Goal: Information Seeking & Learning: Learn about a topic

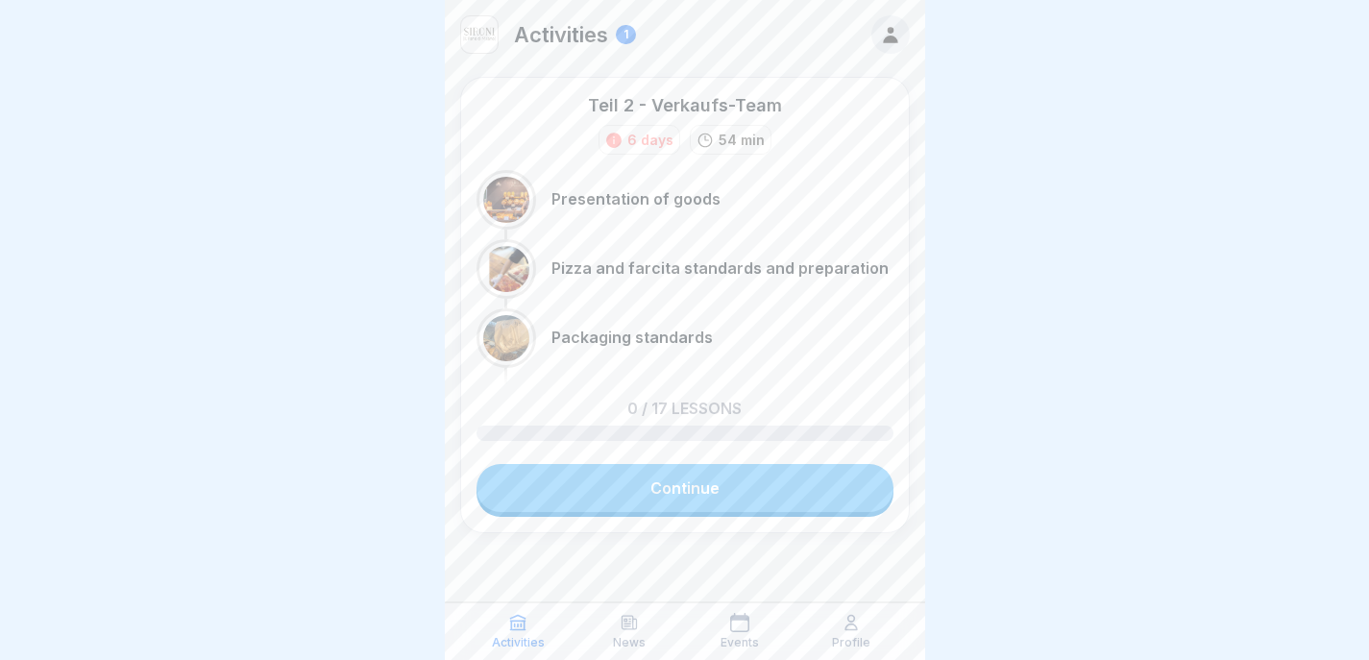
click at [678, 483] on link "Continue" at bounding box center [685, 488] width 417 height 48
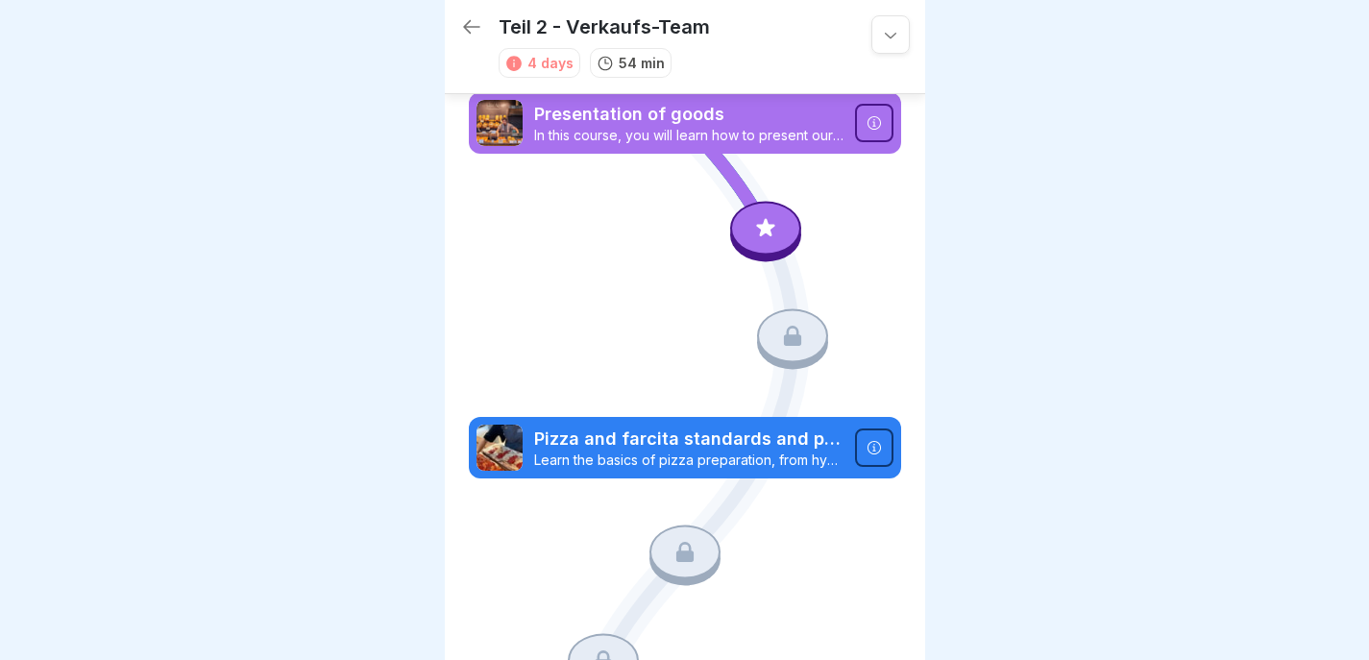
click at [759, 221] on icon at bounding box center [765, 227] width 25 height 25
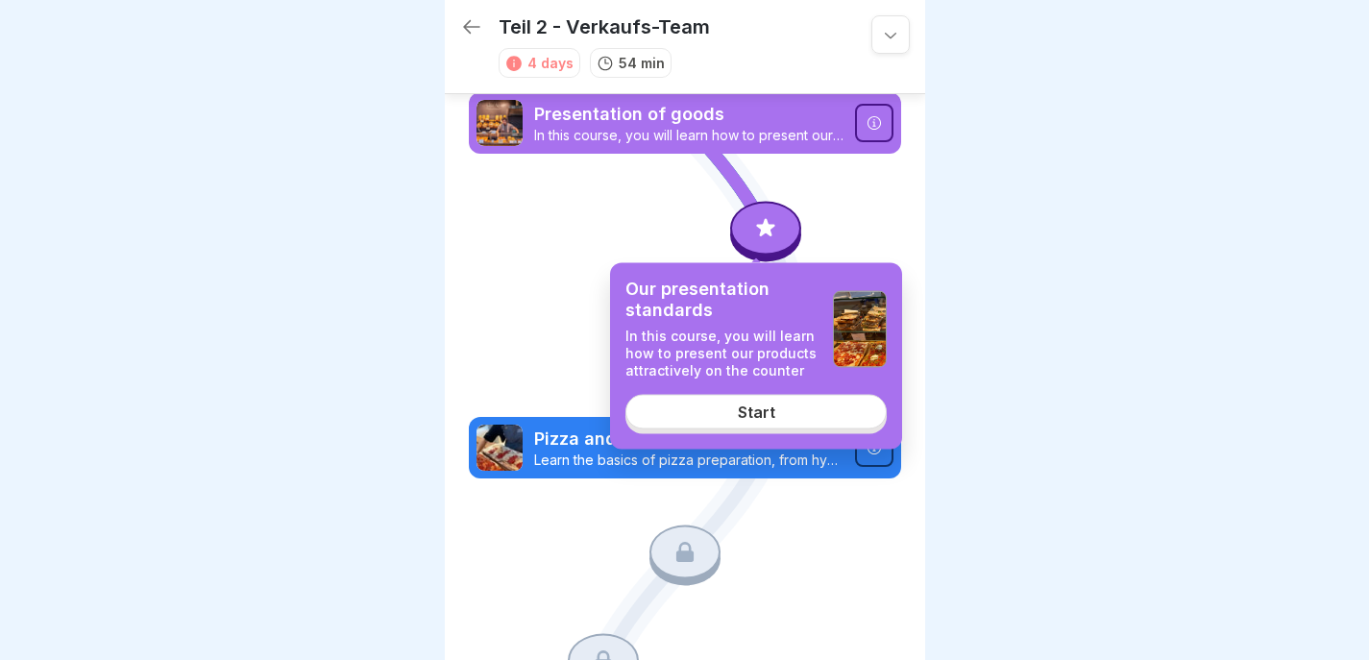
click at [711, 439] on div "Our presentation standards In this course, you will learn how to present our pr…" at bounding box center [756, 356] width 292 height 186
click at [723, 405] on link "Start" at bounding box center [756, 412] width 261 height 35
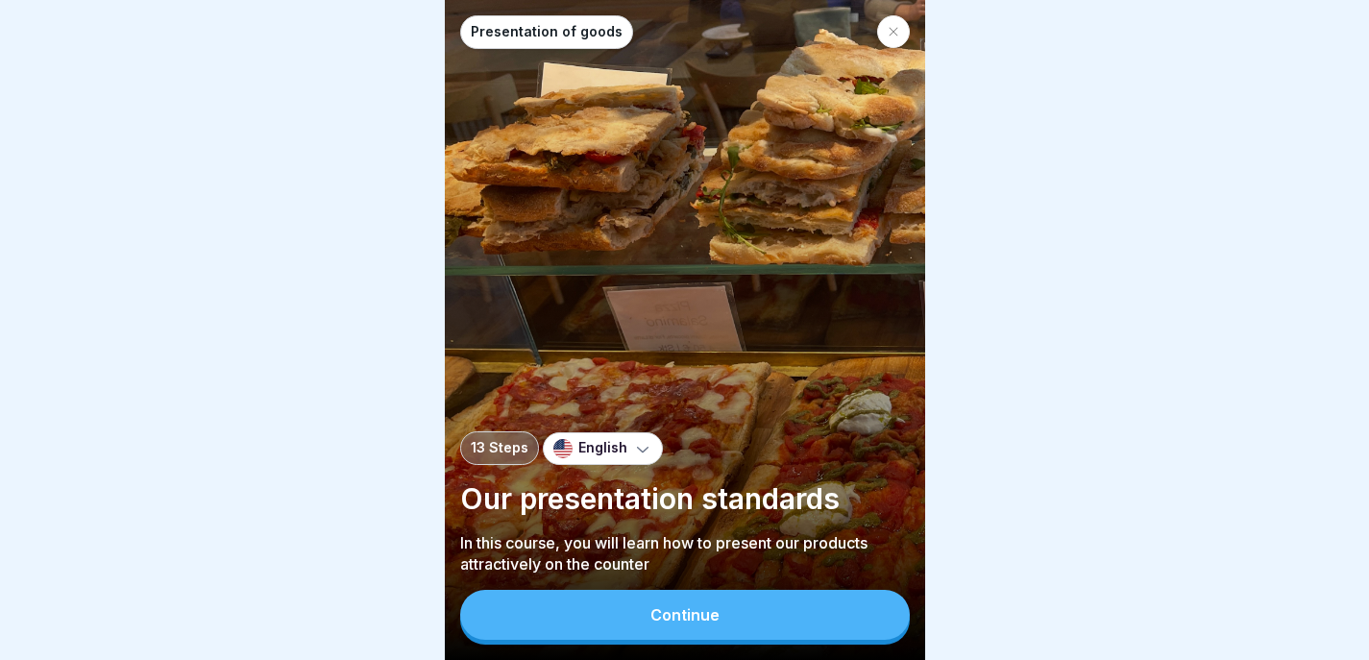
click at [715, 624] on div "Continue" at bounding box center [685, 614] width 69 height 17
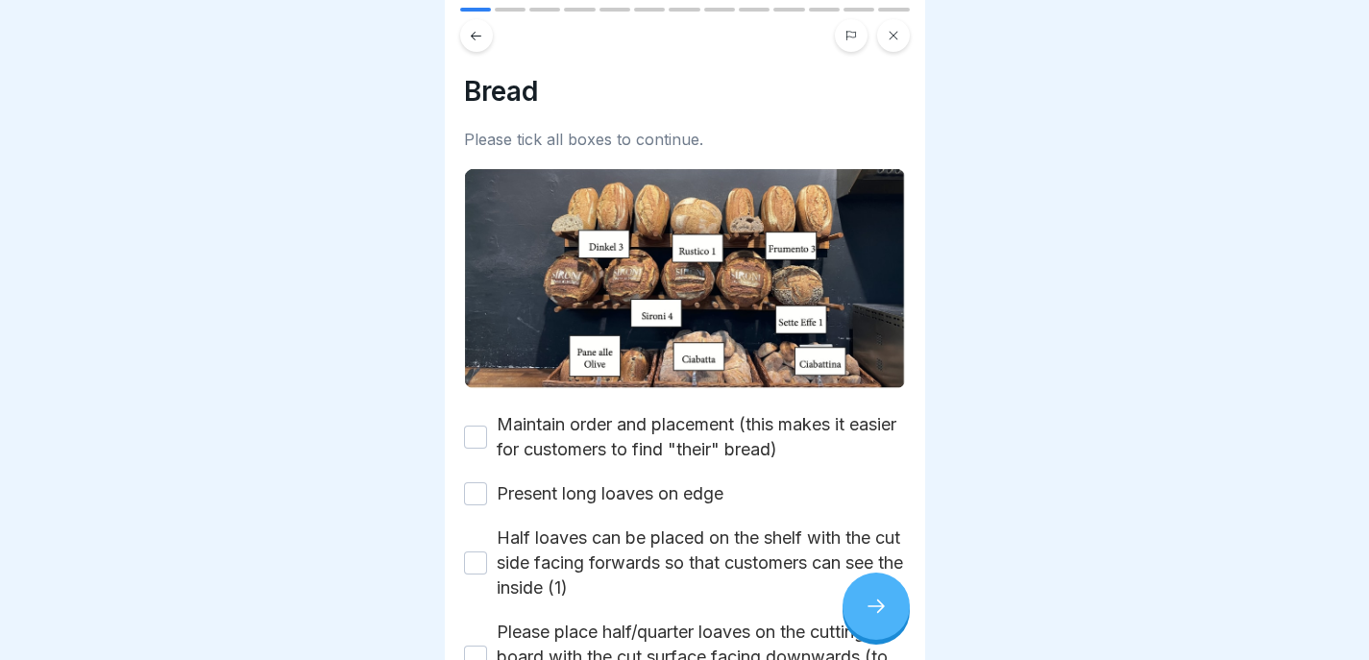
scroll to position [105, 0]
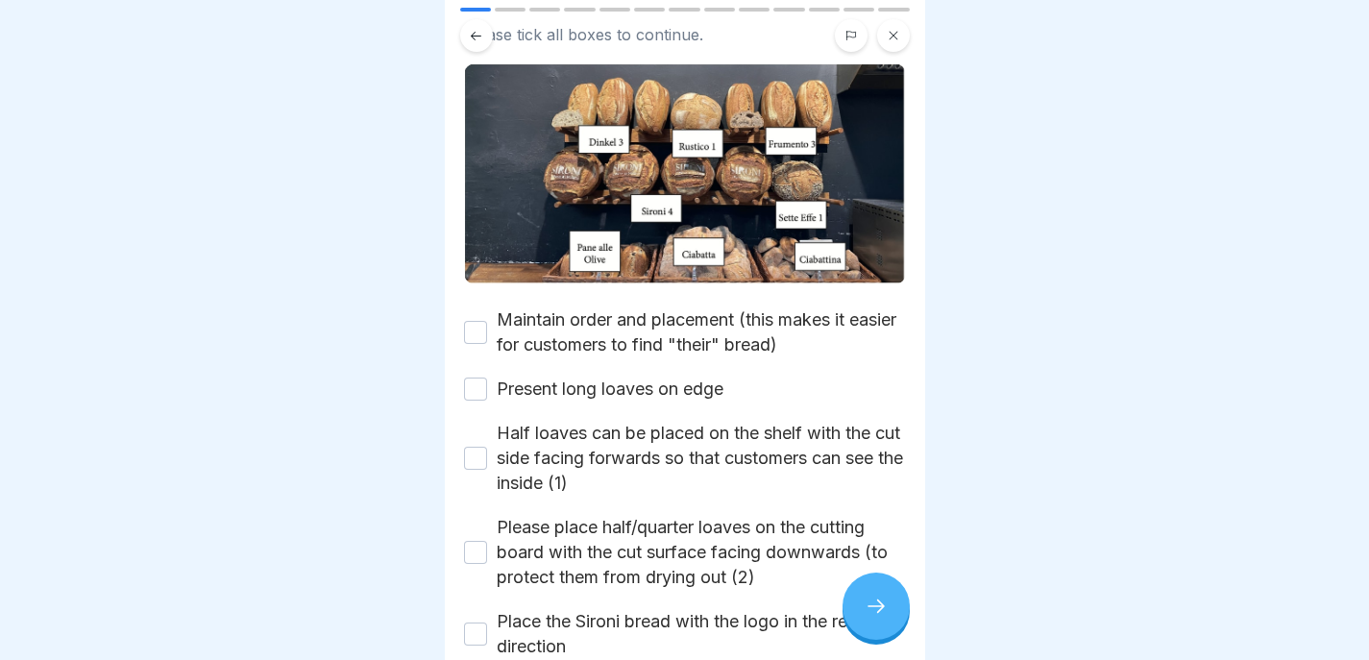
click at [594, 319] on label "Maintain order and placement (this makes it easier for customers to find "their…" at bounding box center [701, 333] width 409 height 50
click at [487, 321] on button "Maintain order and placement (this makes it easier for customers to find "their…" at bounding box center [475, 332] width 23 height 23
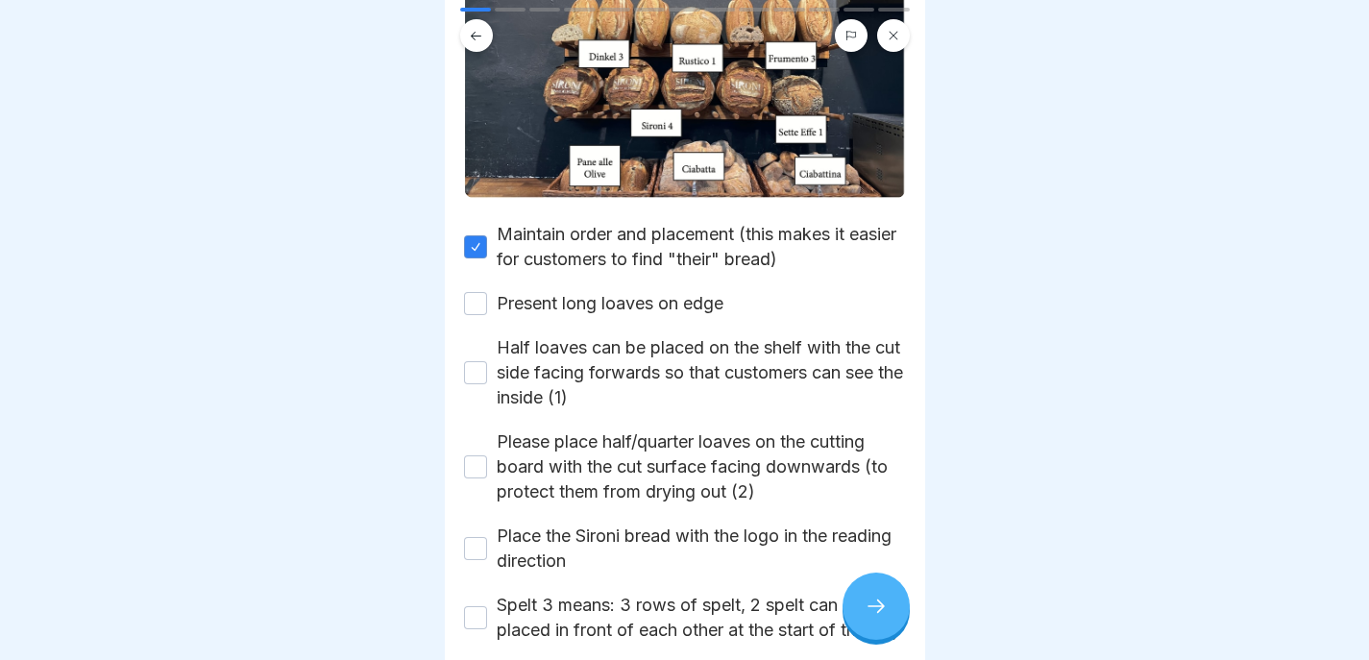
click at [594, 303] on label "Present long loaves on edge" at bounding box center [610, 303] width 227 height 25
click at [487, 303] on button "Present long loaves on edge" at bounding box center [475, 303] width 23 height 23
click at [581, 360] on label "Half loaves can be placed on the shelf with the cut side facing forwards so tha…" at bounding box center [701, 372] width 409 height 75
click at [487, 361] on button "Half loaves can be placed on the shelf with the cut side facing forwards so tha…" at bounding box center [475, 372] width 23 height 23
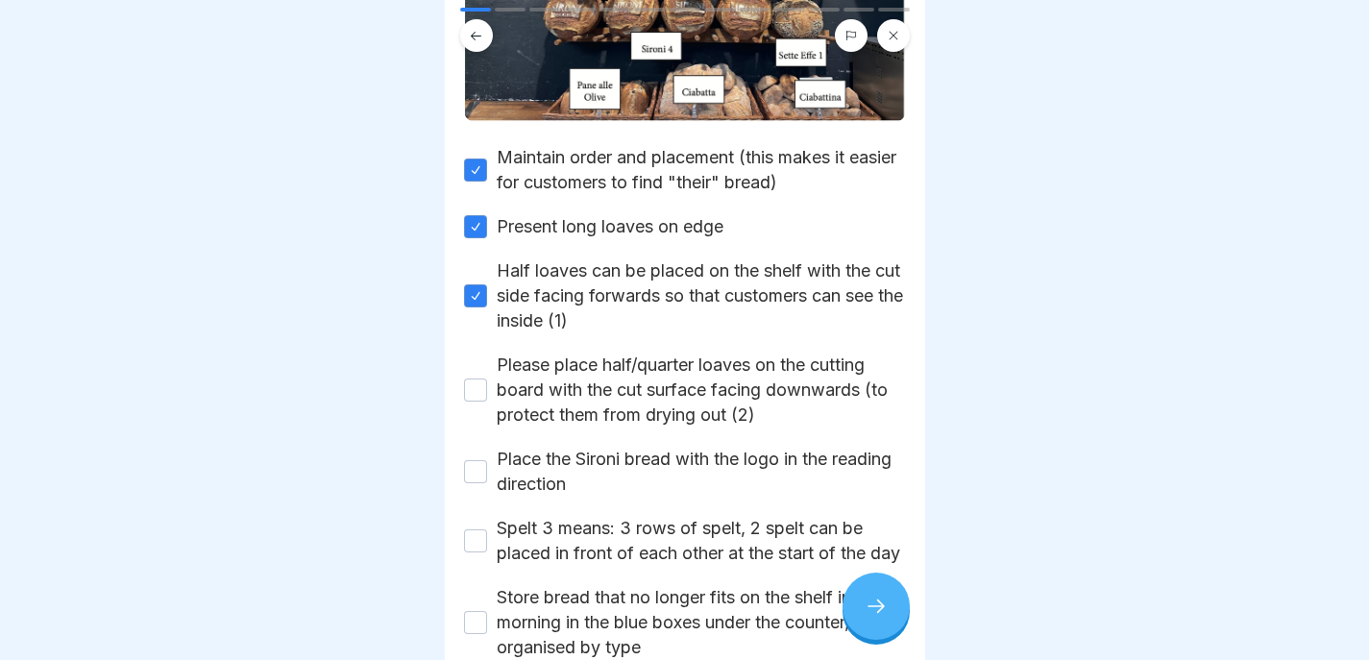
scroll to position [268, 0]
click at [581, 370] on label "Please place half/quarter loaves on the cutting board with the cut surface faci…" at bounding box center [701, 389] width 409 height 75
click at [487, 378] on button "Please place half/quarter loaves on the cutting board with the cut surface faci…" at bounding box center [475, 389] width 23 height 23
click at [573, 434] on div "Maintain order and placement (this makes it easier for customers to find "their…" at bounding box center [685, 470] width 442 height 653
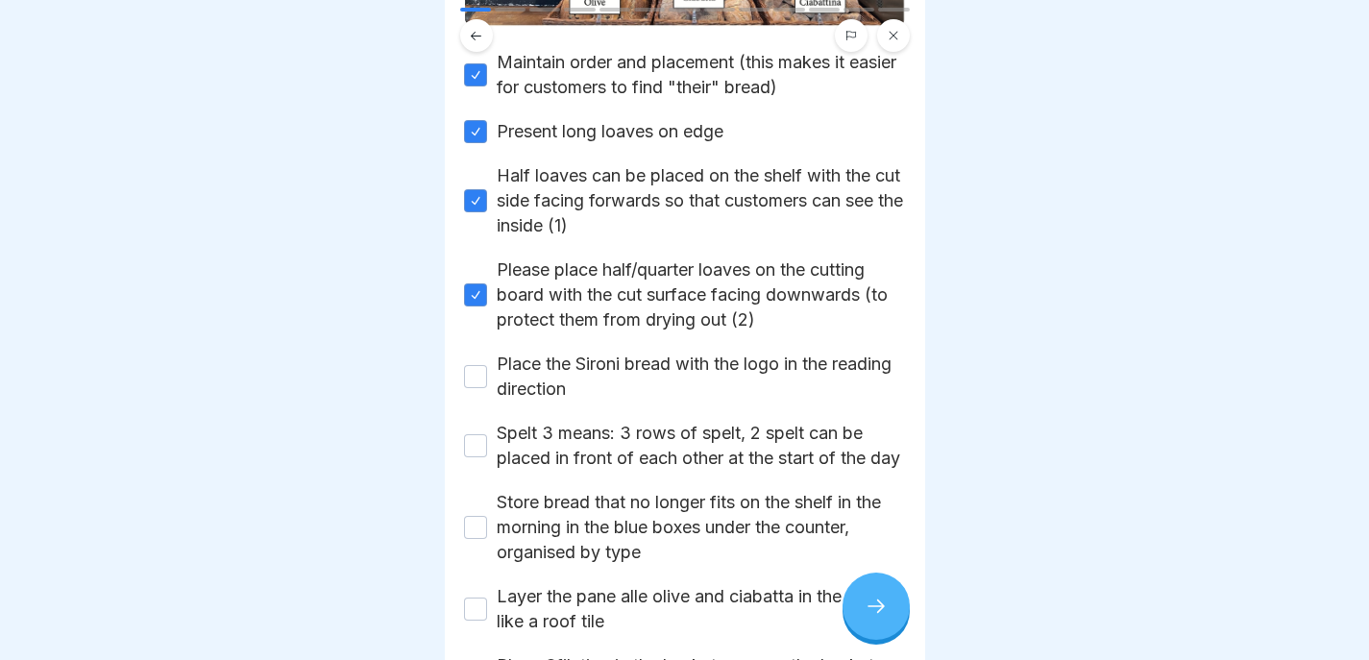
scroll to position [368, 0]
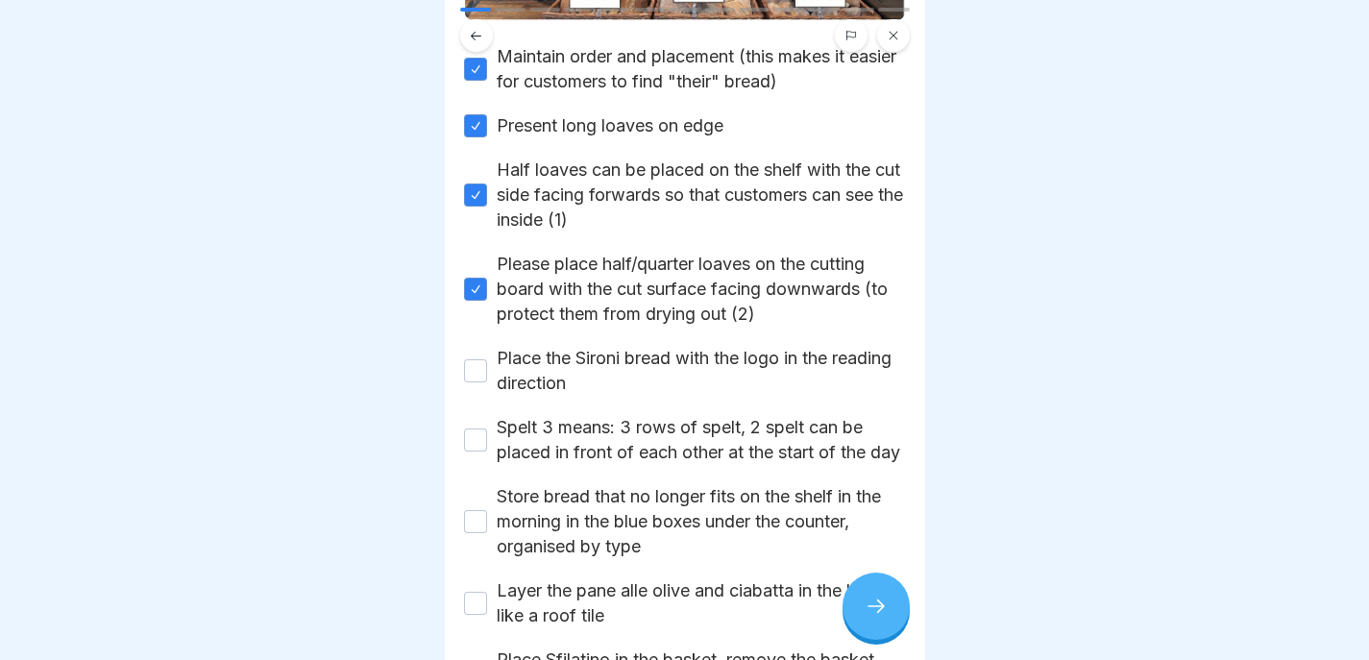
click at [580, 346] on label "Place the Sironi bread with the logo in the reading direction" at bounding box center [701, 371] width 409 height 50
click at [487, 359] on button "Place the Sironi bread with the logo in the reading direction" at bounding box center [475, 370] width 23 height 23
click at [571, 438] on label "Spelt 3 means: 3 rows of spelt, 2 spelt can be placed in front of each other at…" at bounding box center [701, 440] width 409 height 50
click at [487, 438] on button "Spelt 3 means: 3 rows of spelt, 2 spelt can be placed in front of each other at…" at bounding box center [475, 440] width 23 height 23
click at [572, 522] on label "Store bread that no longer fits on the shelf in the morning in the blue boxes u…" at bounding box center [701, 521] width 409 height 75
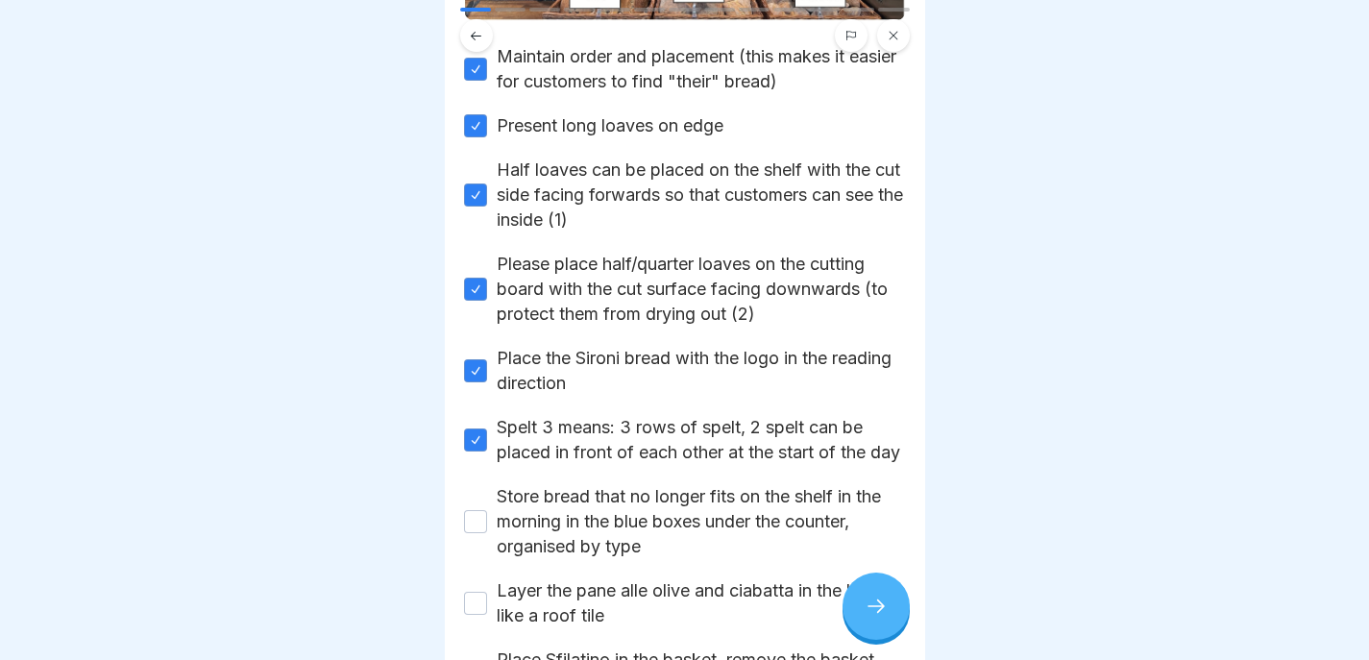
click at [487, 522] on button "Store bread that no longer fits on the shelf in the morning in the blue boxes u…" at bounding box center [475, 521] width 23 height 23
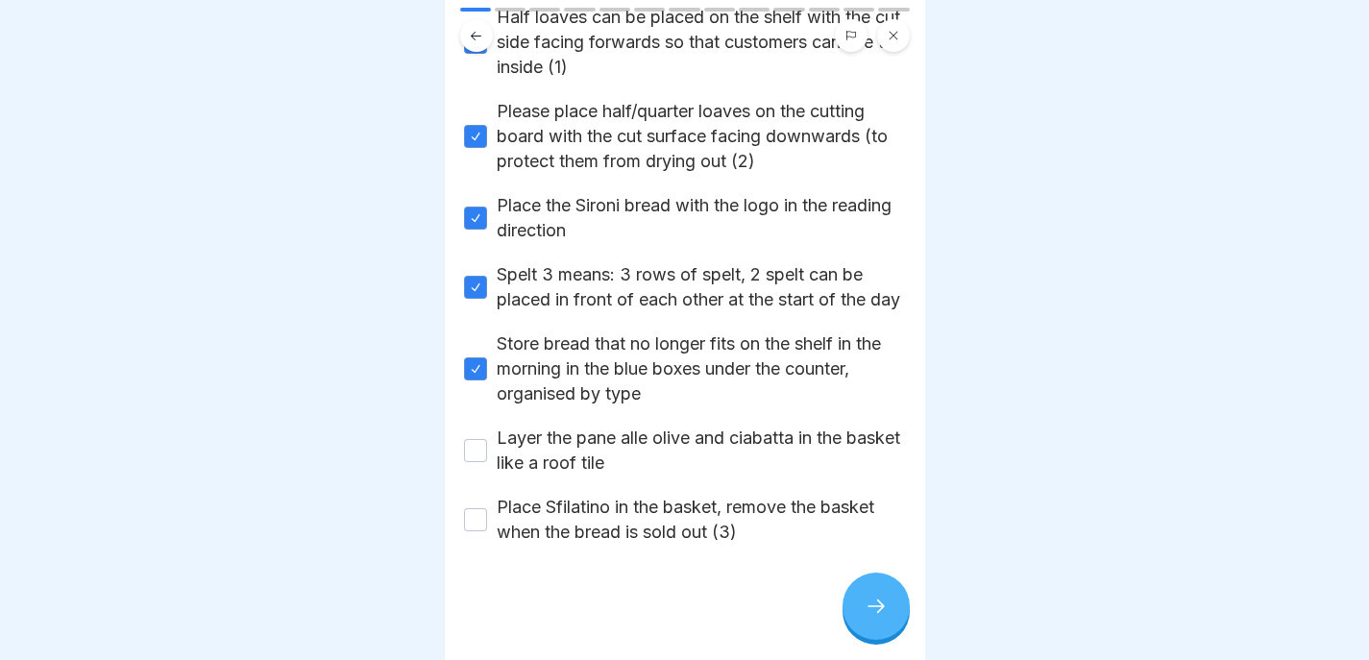
click at [594, 476] on div "Maintain order and placement (this makes it easier for customers to find "their…" at bounding box center [685, 217] width 442 height 653
click at [597, 439] on label "Layer the pane alle olive and ciabatta in the basket like a roof tile" at bounding box center [701, 451] width 409 height 50
click at [487, 439] on button "Layer the pane alle olive and ciabatta in the basket like a roof tile" at bounding box center [475, 450] width 23 height 23
click at [598, 505] on label "Place Sfilatino in the basket, remove the basket when the bread is sold out (3)" at bounding box center [701, 520] width 409 height 50
click at [487, 508] on button "Place Sfilatino in the basket, remove the basket when the bread is sold out (3)" at bounding box center [475, 519] width 23 height 23
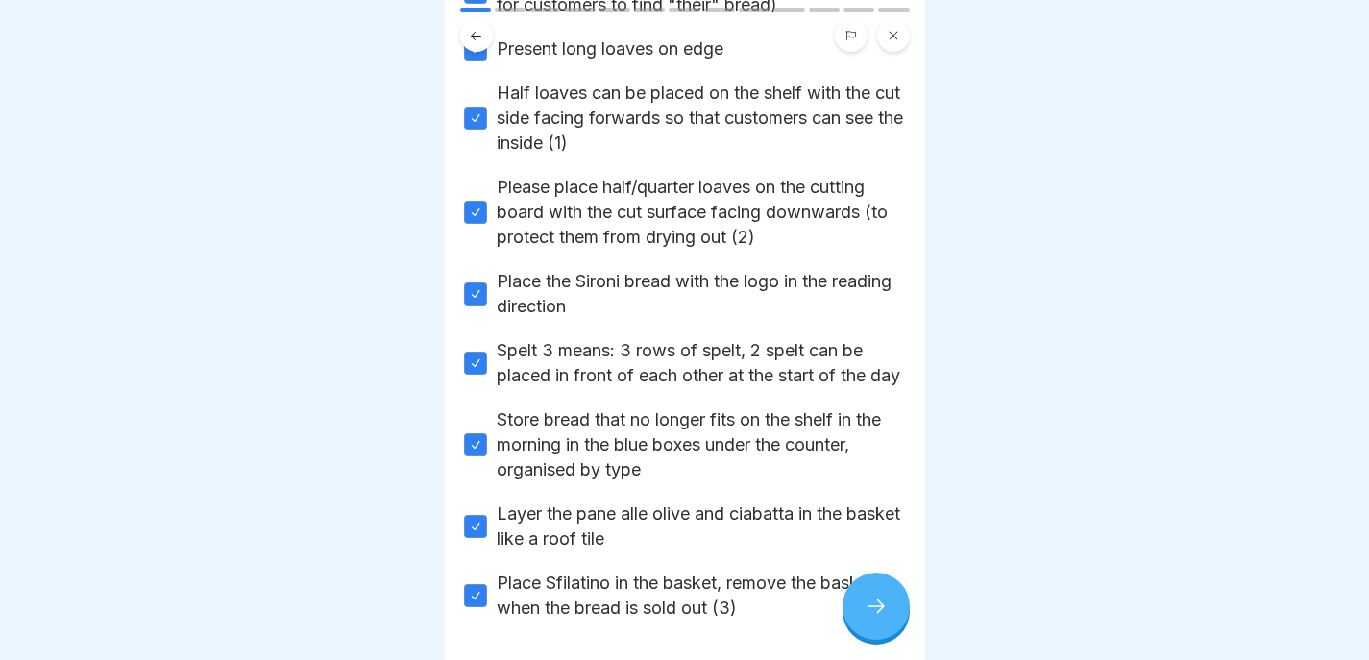
scroll to position [450, 0]
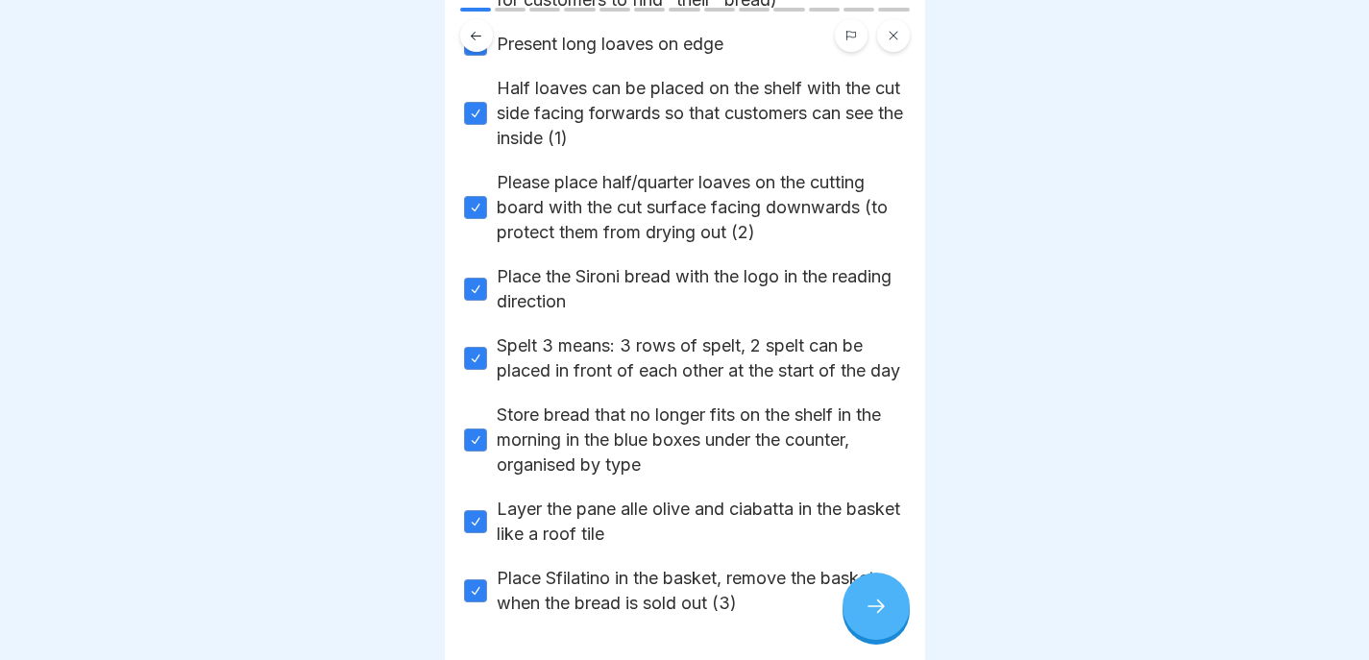
type button "on"
click at [863, 617] on div at bounding box center [876, 606] width 67 height 67
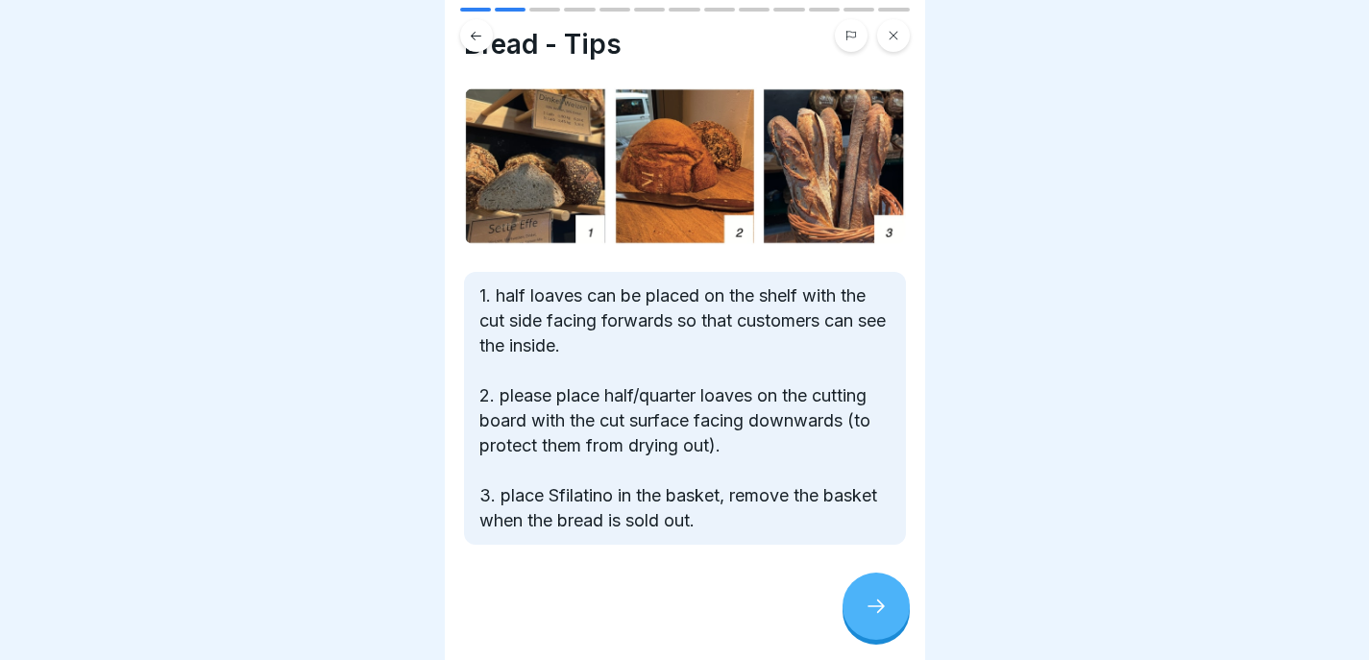
scroll to position [66, 0]
click at [888, 617] on div at bounding box center [876, 606] width 67 height 67
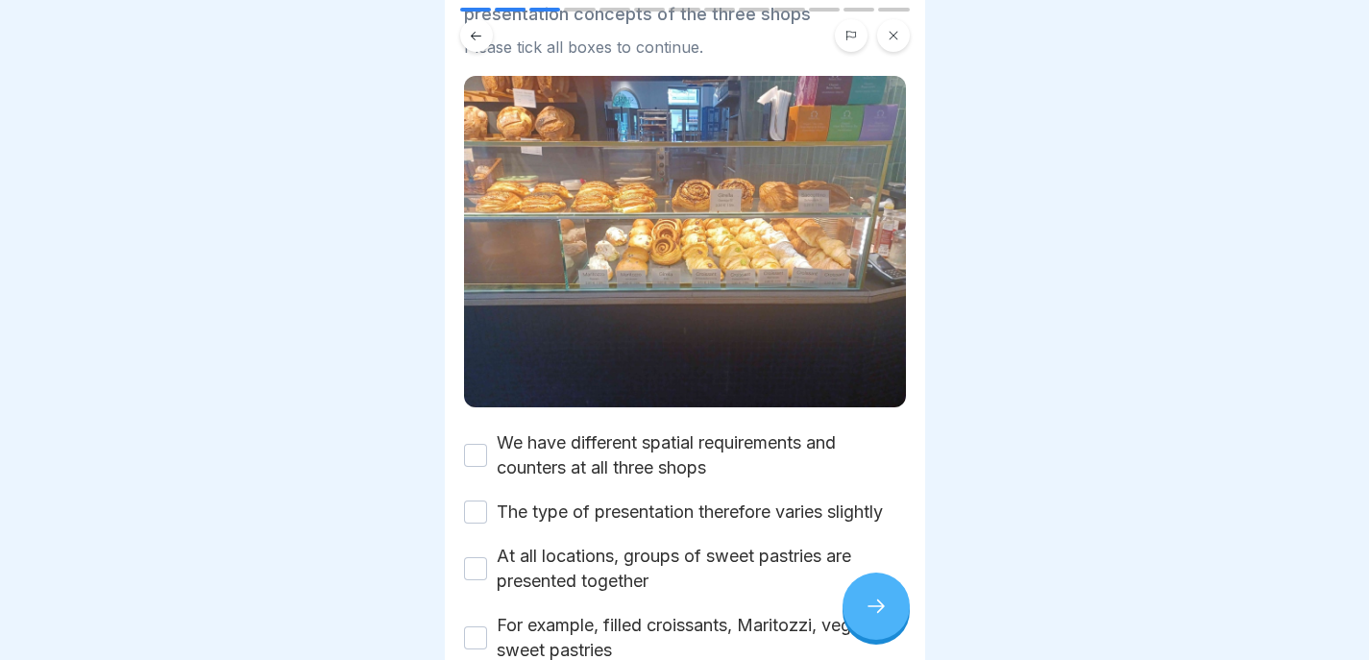
scroll to position [275, 0]
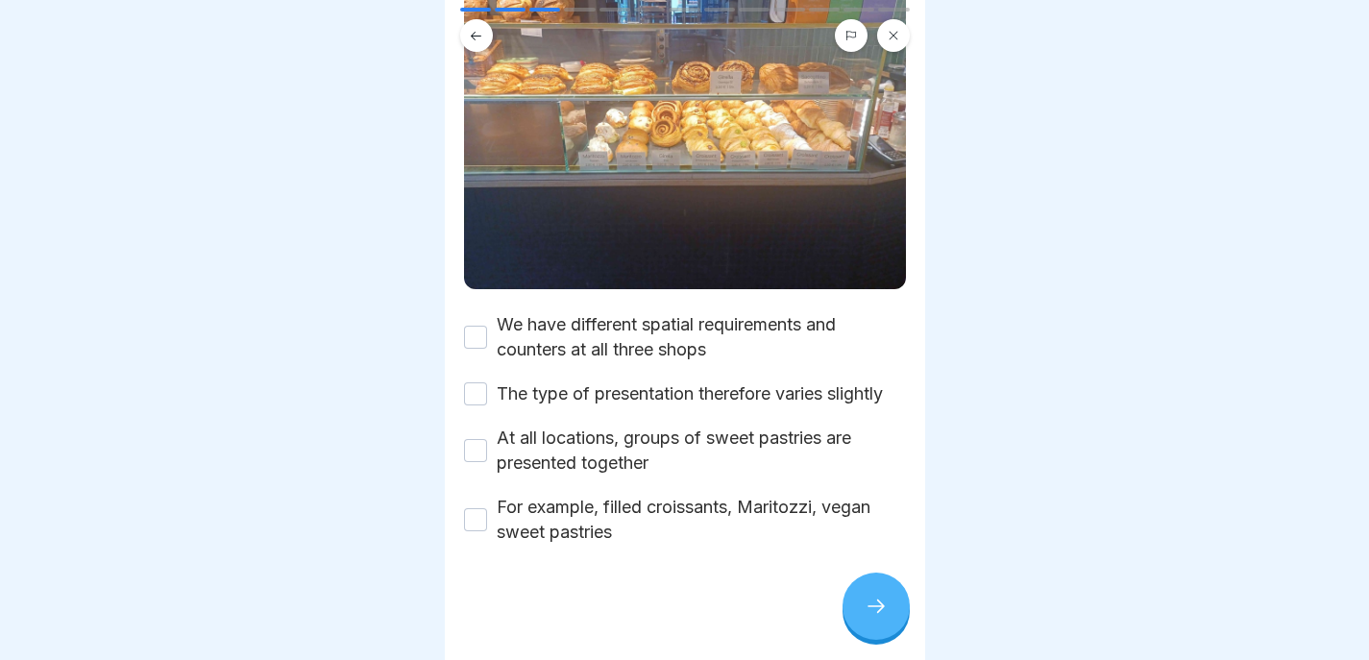
click at [658, 312] on label "We have different spatial requirements and counters at all three shops" at bounding box center [701, 337] width 409 height 50
click at [487, 326] on button "We have different spatial requirements and counters at all three shops" at bounding box center [475, 337] width 23 height 23
click at [580, 382] on label "The type of presentation therefore varies slightly" at bounding box center [690, 394] width 386 height 25
click at [487, 382] on button "The type of presentation therefore varies slightly" at bounding box center [475, 393] width 23 height 23
click at [560, 450] on label "At all locations, groups of sweet pastries are presented together" at bounding box center [701, 451] width 409 height 50
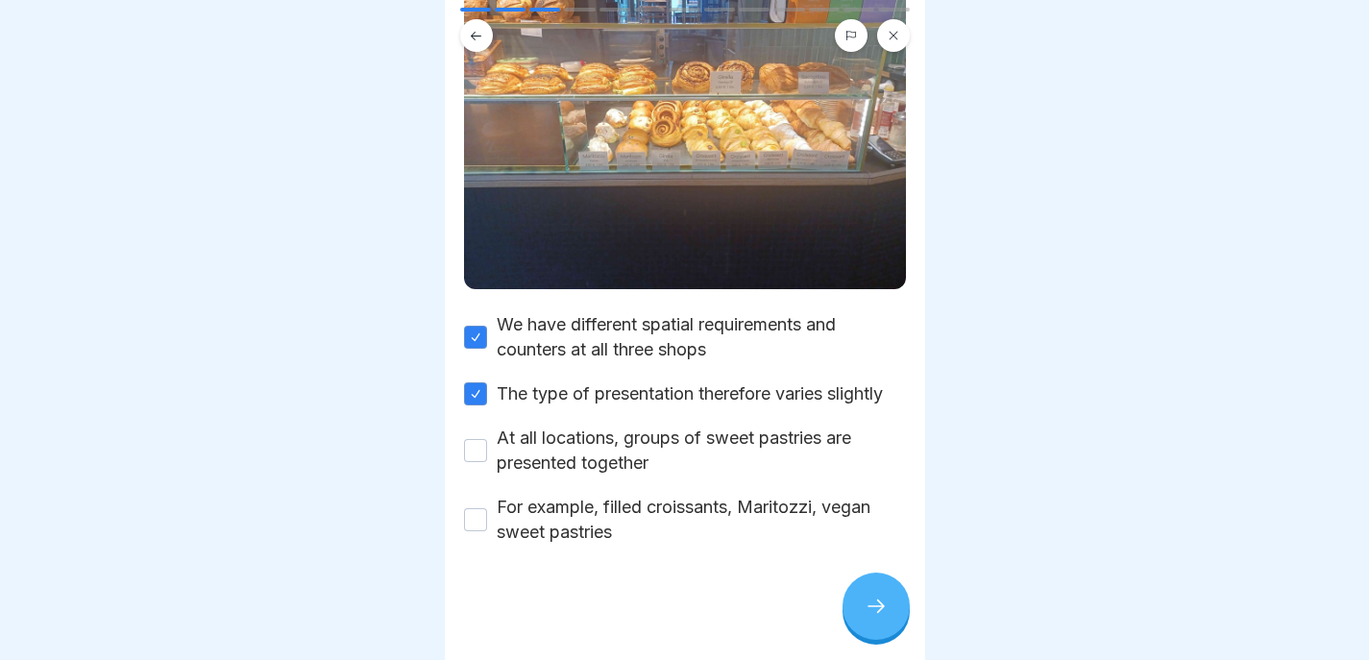
click at [487, 450] on button "At all locations, groups of sweet pastries are presented together" at bounding box center [475, 450] width 23 height 23
click at [556, 509] on label "For example, filled croissants, Maritozzi, vegan sweet pastries" at bounding box center [701, 520] width 409 height 50
click at [487, 509] on button "For example, filled croissants, Maritozzi, vegan sweet pastries" at bounding box center [475, 519] width 23 height 23
type button "on"
click at [870, 592] on div at bounding box center [876, 606] width 67 height 67
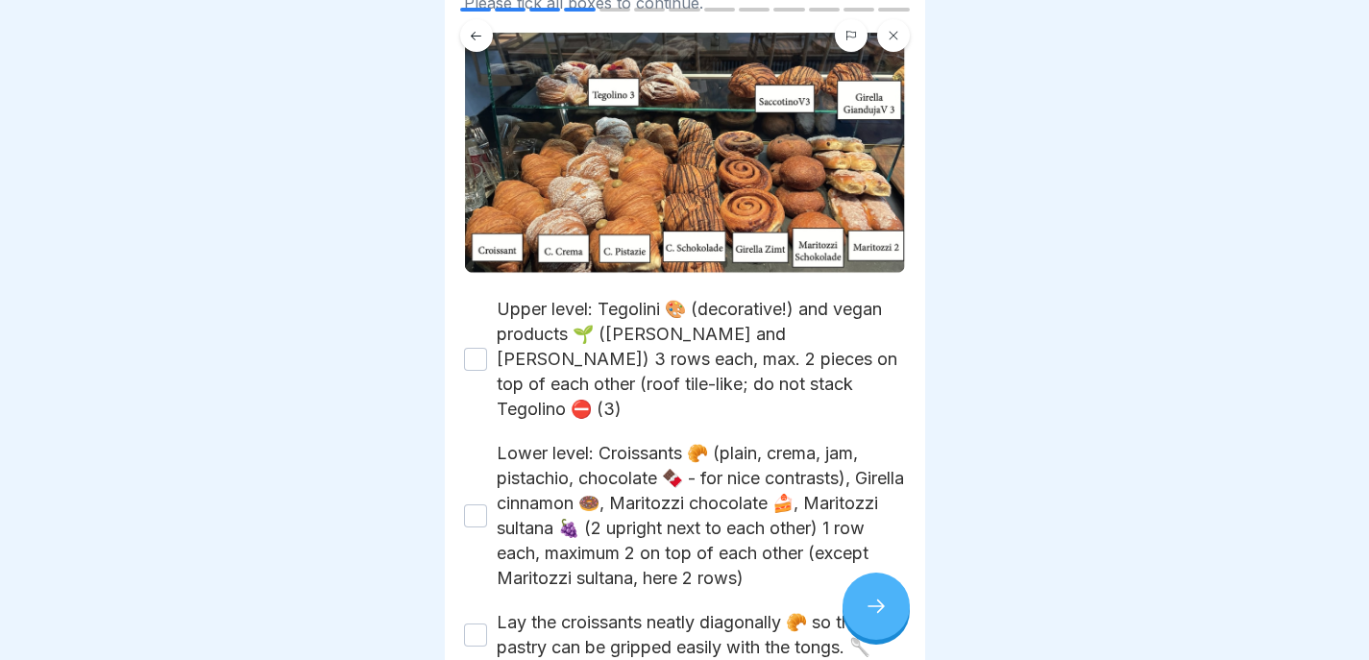
scroll to position [0, 0]
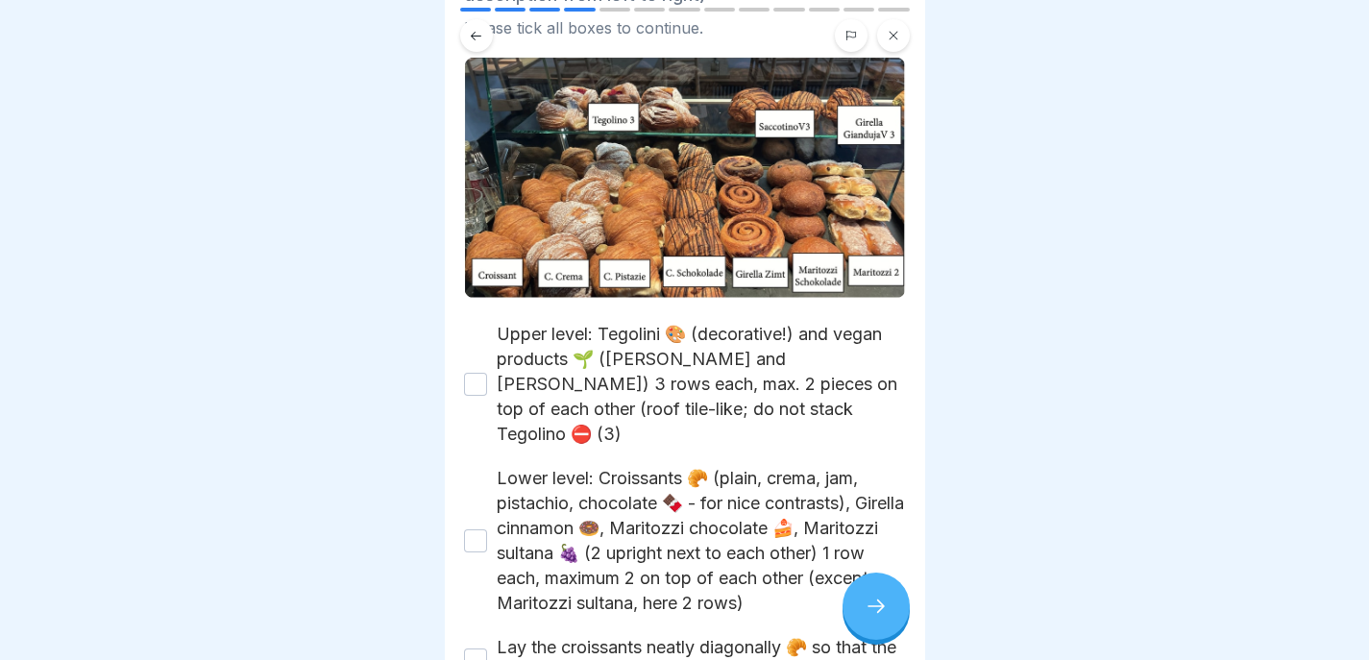
click at [621, 355] on label "Upper level: Tegolini 🎨 (decorative!) and vegan products 🌱 (Saccottino and Gire…" at bounding box center [701, 384] width 409 height 125
click at [487, 373] on button "Upper level: Tegolini 🎨 (decorative!) and vegan products 🌱 (Saccottino and Gire…" at bounding box center [475, 384] width 23 height 23
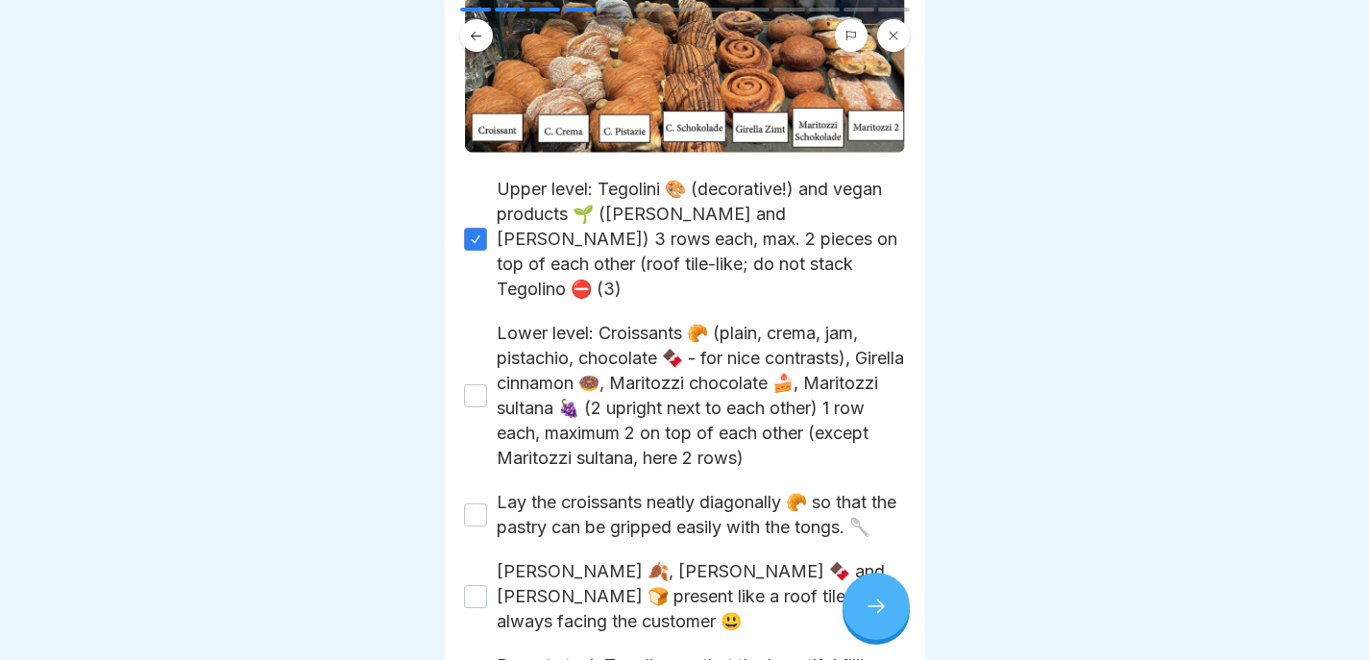
click at [600, 331] on label "Lower level: Croissants 🥐 (plain, crema, jam, pistachio, chocolate 🍫 - for nice…" at bounding box center [701, 396] width 409 height 150
click at [487, 384] on button "Lower level: Croissants 🥐 (plain, crema, jam, pistachio, chocolate 🍫 - for nice…" at bounding box center [475, 395] width 23 height 23
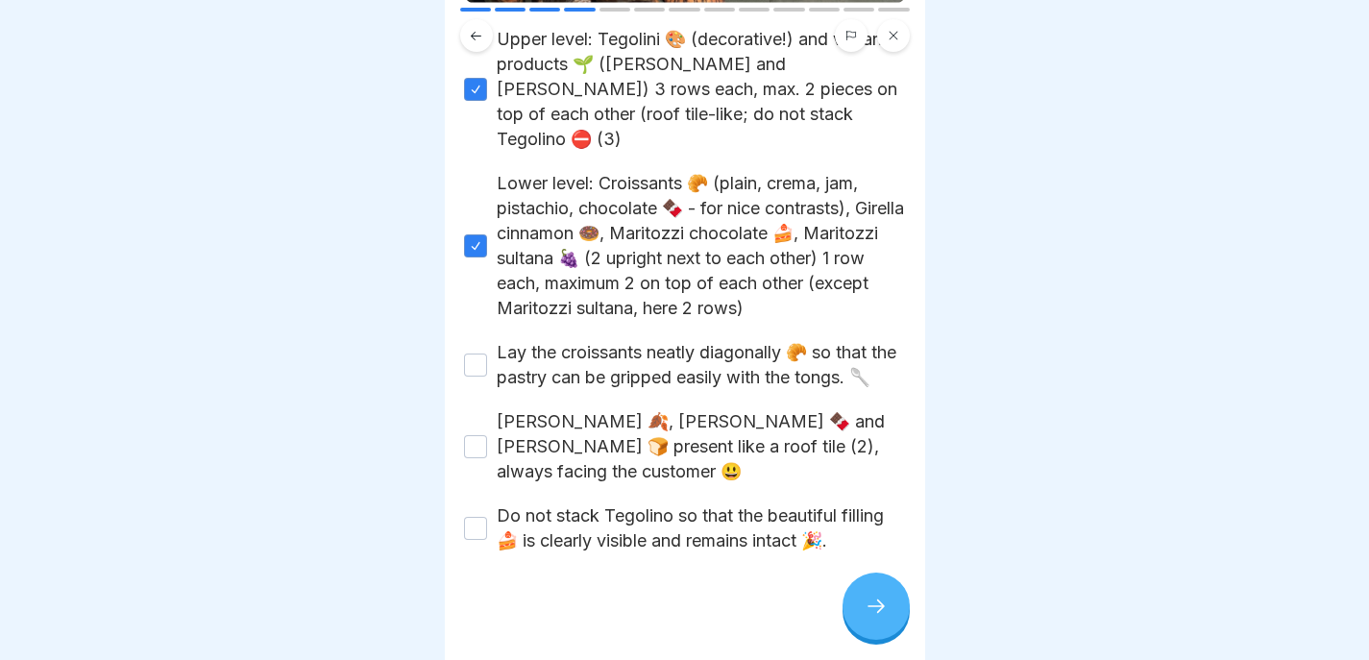
click at [589, 340] on label "Lay the croissants neatly diagonally 🥐 so that the pastry can be gripped easily…" at bounding box center [701, 365] width 409 height 50
click at [487, 354] on button "Lay the croissants neatly diagonally 🥐 so that the pastry can be gripped easily…" at bounding box center [475, 365] width 23 height 23
click at [578, 431] on label "Girella Zimt 🍂, Girella Gianduja 🍫 and Maritozzi 🍞 present like a roof tile (2)…" at bounding box center [701, 446] width 409 height 75
click at [487, 435] on button "Girella Zimt 🍂, Girella Gianduja 🍫 and Maritozzi 🍞 present like a roof tile (2)…" at bounding box center [475, 446] width 23 height 23
click at [578, 504] on label "Do not stack Tegolino so that the beautiful filling 🍰 is clearly visible and re…" at bounding box center [701, 529] width 409 height 50
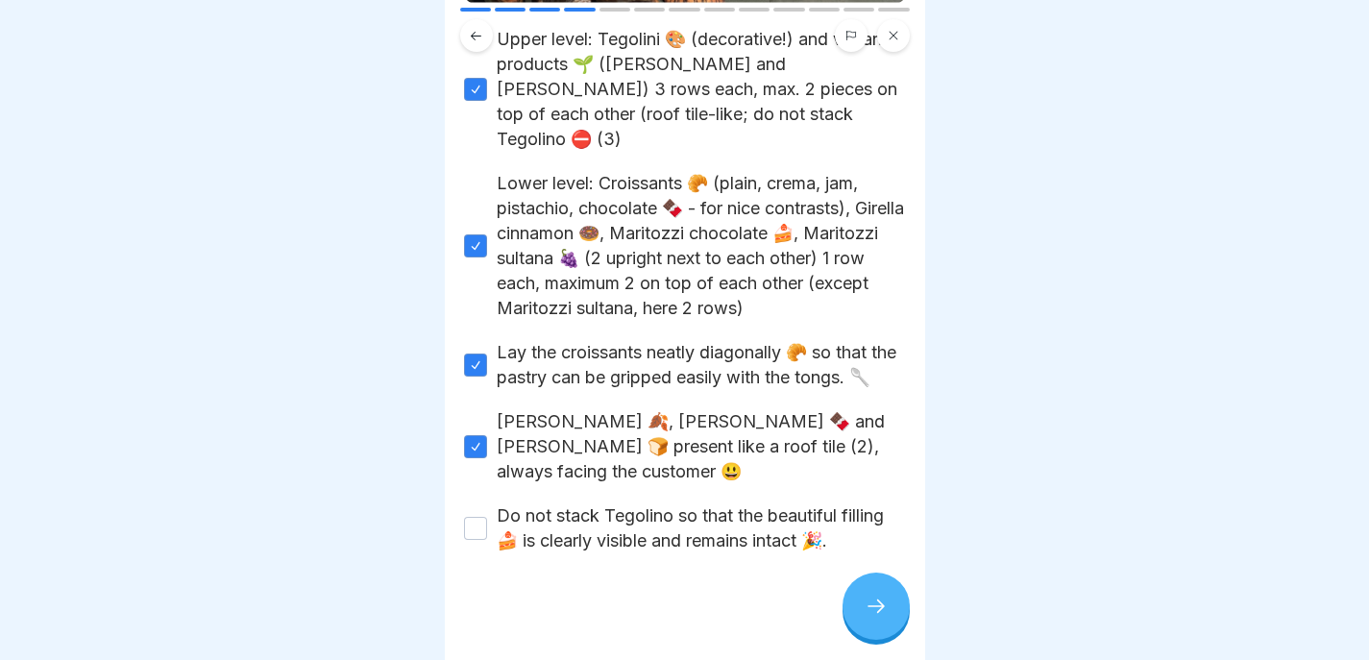
click at [487, 517] on button "Do not stack Tegolino so that the beautiful filling 🍰 is clearly visible and re…" at bounding box center [475, 528] width 23 height 23
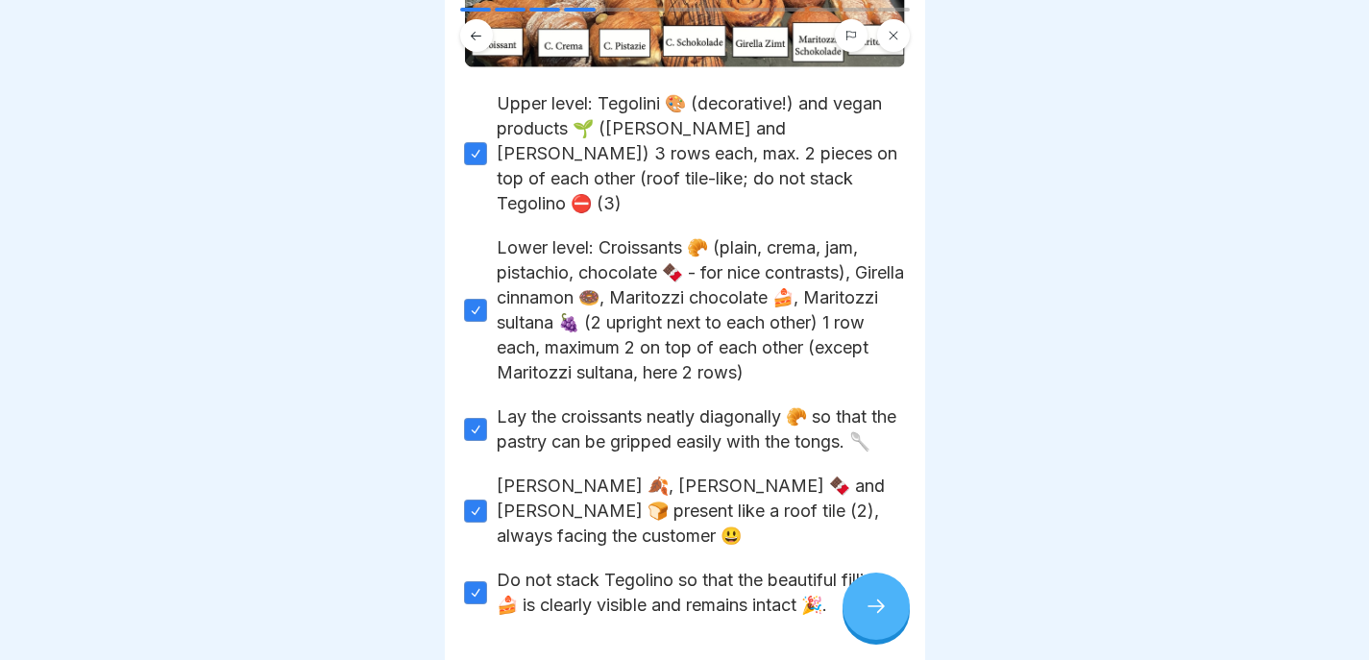
scroll to position [423, 0]
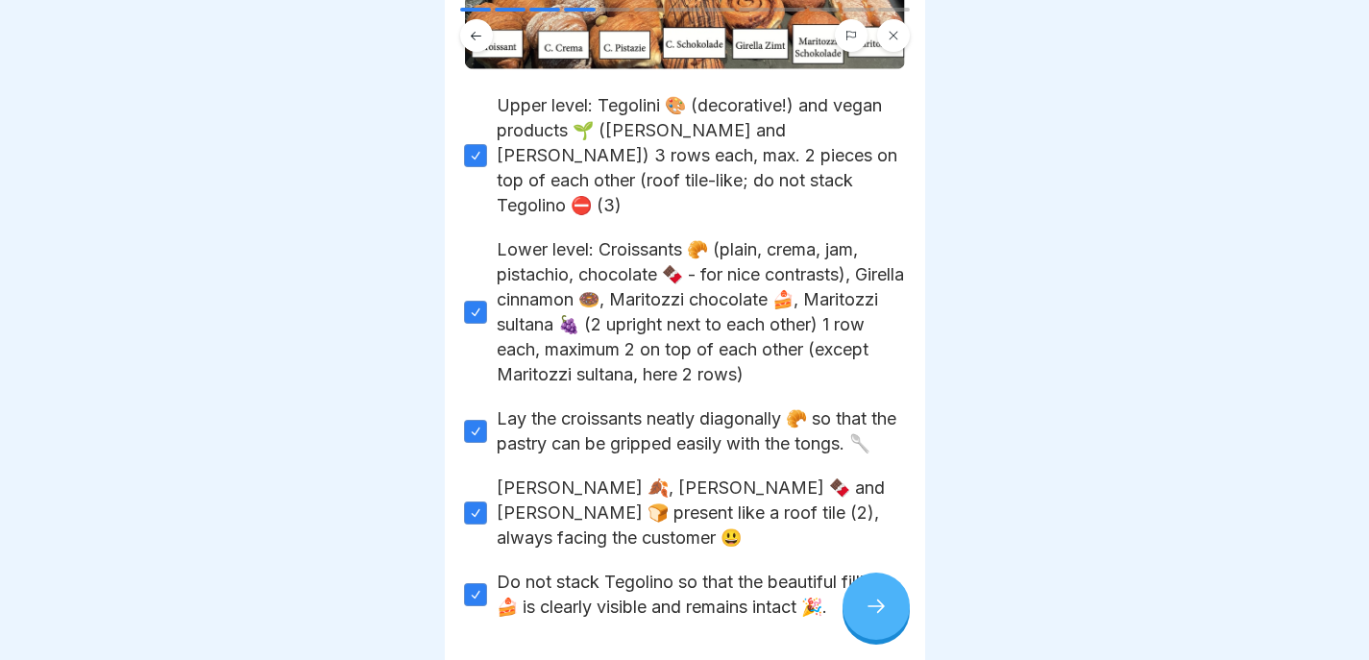
type button "on"
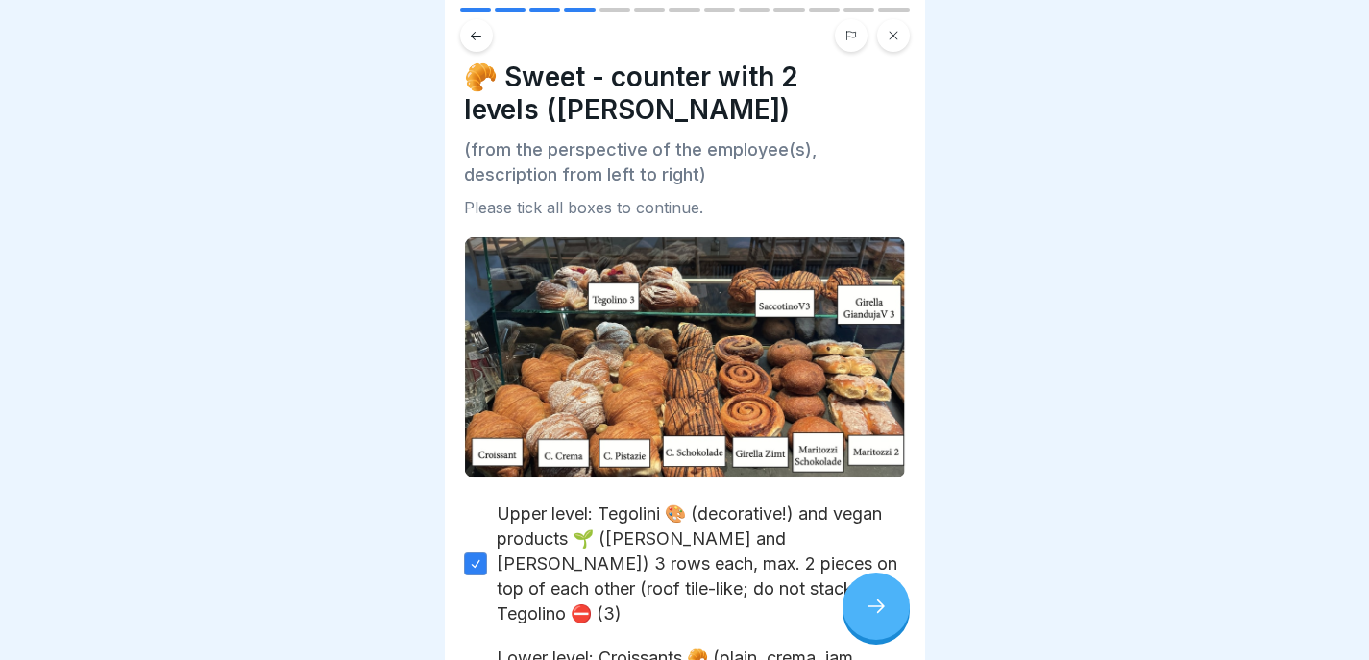
scroll to position [0, 0]
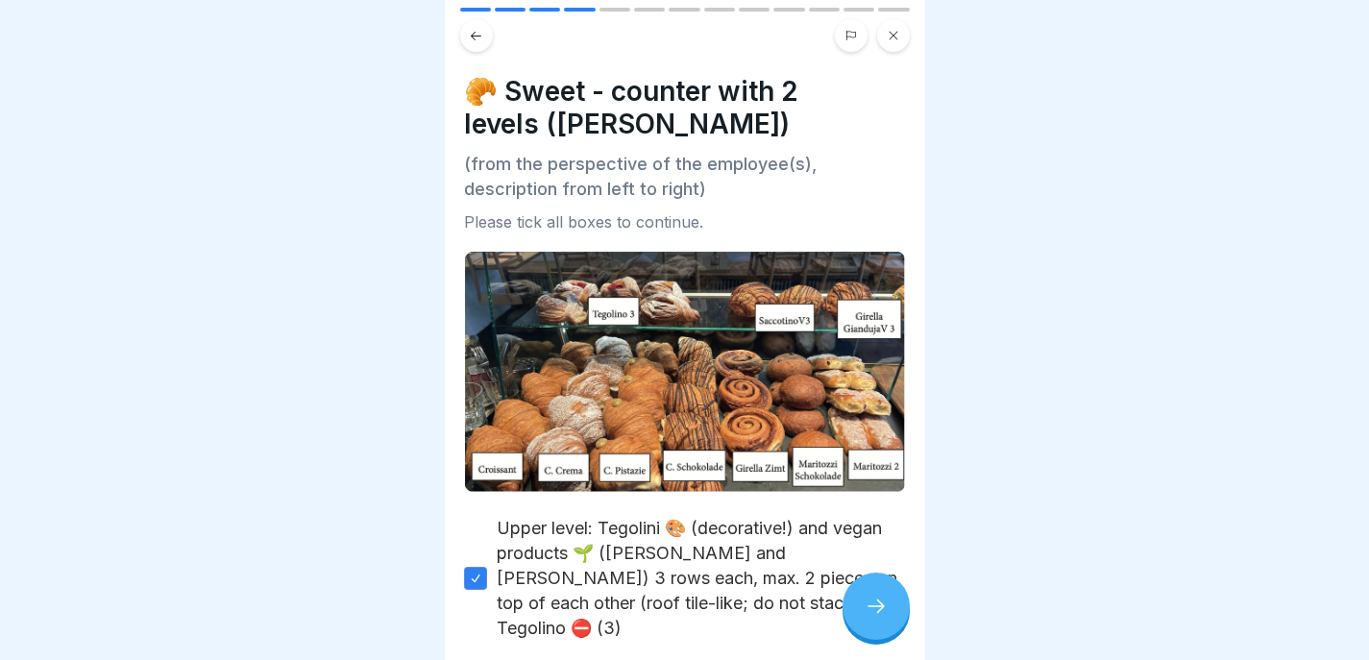
click at [868, 618] on icon at bounding box center [876, 606] width 23 height 23
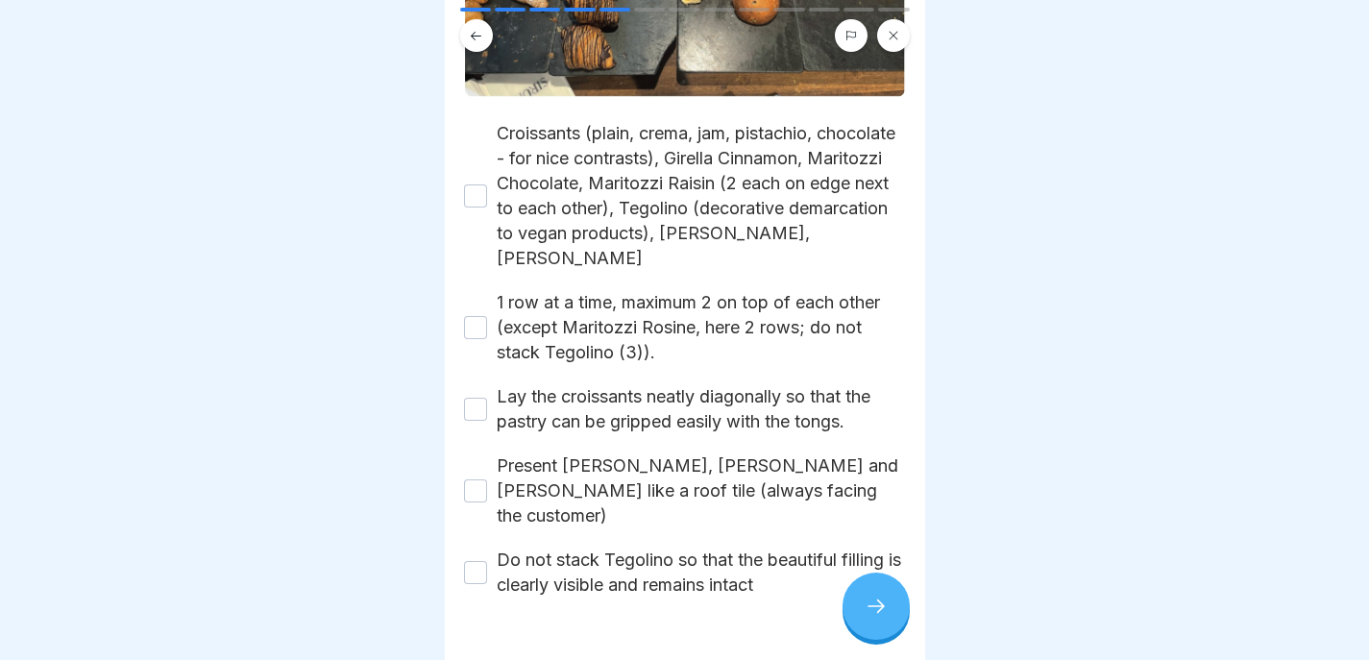
scroll to position [416, 0]
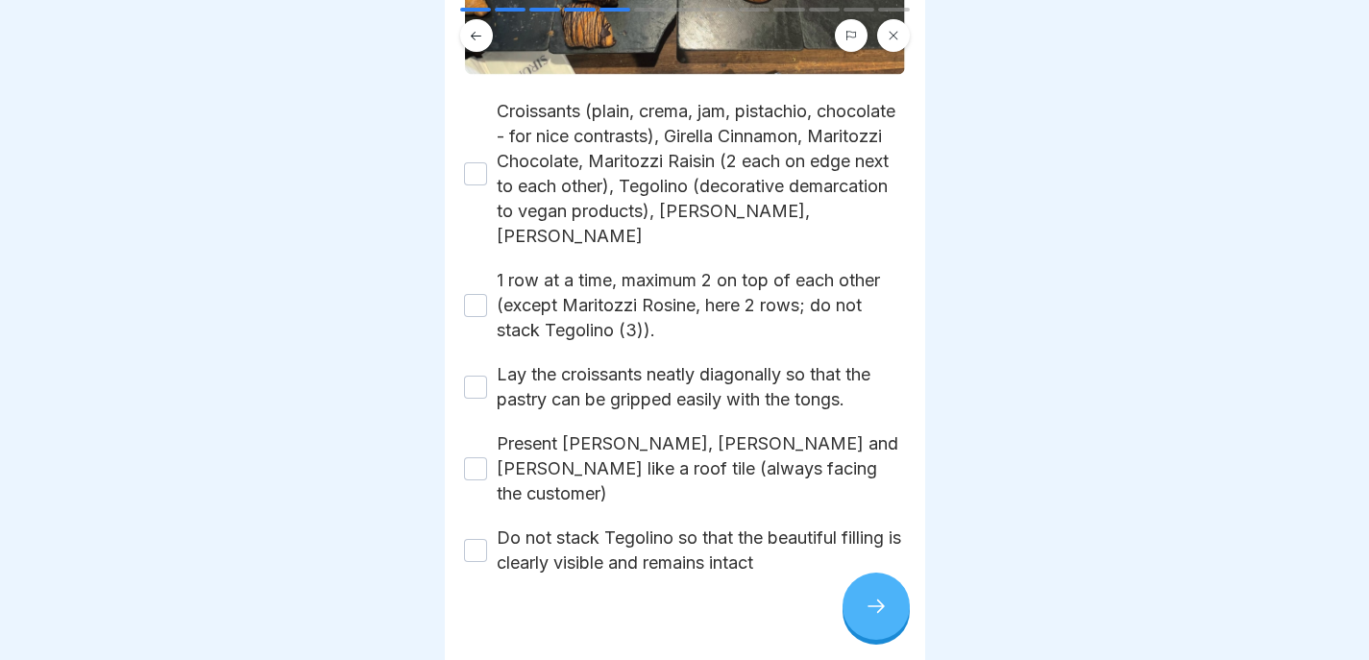
click at [570, 171] on label "Croissants (plain, crema, jam, pistachio, chocolate - for nice contrasts), Gire…" at bounding box center [701, 174] width 409 height 150
click at [487, 171] on button "Croissants (plain, crema, jam, pistachio, chocolate - for nice contrasts), Gire…" at bounding box center [475, 173] width 23 height 23
click at [568, 276] on label "1 row at a time, maximum 2 on top of each other (except Maritozzi Rosine, here …" at bounding box center [701, 305] width 409 height 75
click at [487, 294] on button "1 row at a time, maximum 2 on top of each other (except Maritozzi Rosine, here …" at bounding box center [475, 305] width 23 height 23
click at [573, 389] on label "Lay the croissants neatly diagonally so that the pastry can be gripped easily w…" at bounding box center [701, 387] width 409 height 50
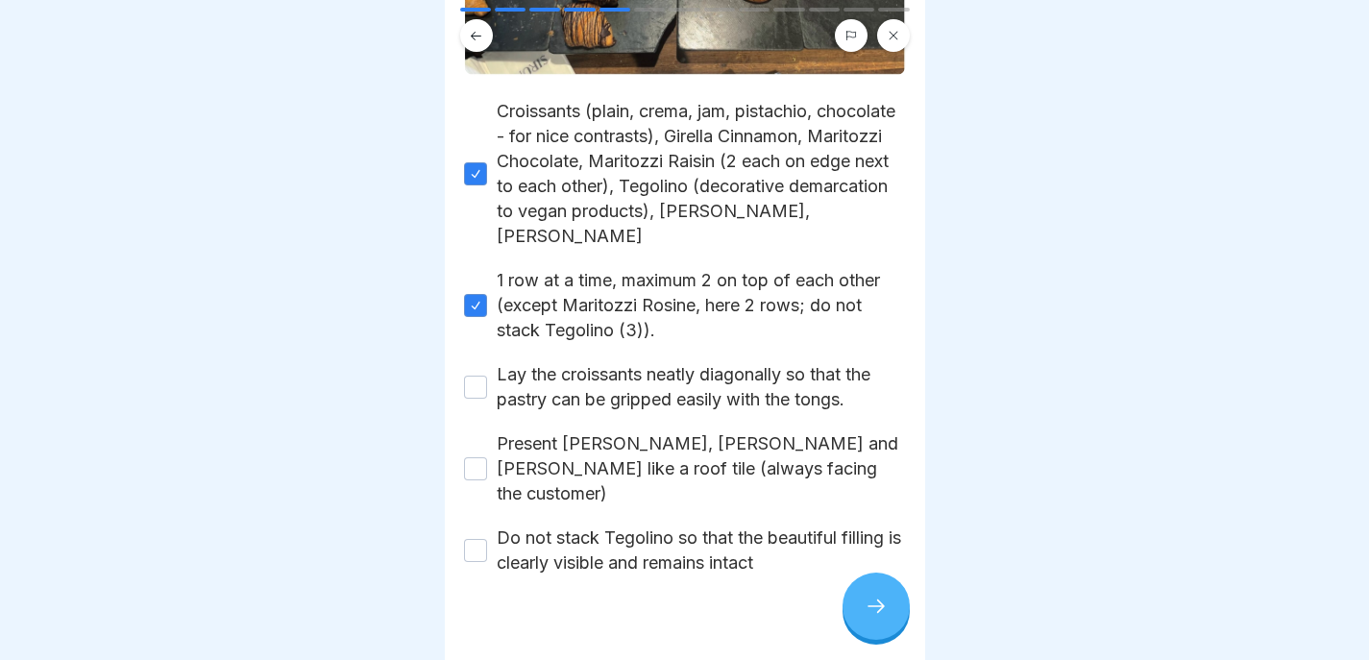
click at [487, 389] on button "Lay the croissants neatly diagonally so that the pastry can be gripped easily w…" at bounding box center [475, 387] width 23 height 23
click at [547, 476] on label "Present Girella Cinnamon, Girella Gianduja and Maritozzi like a roof tile (alwa…" at bounding box center [701, 468] width 409 height 75
click at [487, 476] on button "Present Girella Cinnamon, Girella Gianduja and Maritozzi like a roof tile (alwa…" at bounding box center [475, 468] width 23 height 23
click at [546, 554] on label "Do not stack Tegolino so that the beautiful filling is clearly visible and rema…" at bounding box center [701, 551] width 409 height 50
click at [487, 554] on button "Do not stack Tegolino so that the beautiful filling is clearly visible and rema…" at bounding box center [475, 550] width 23 height 23
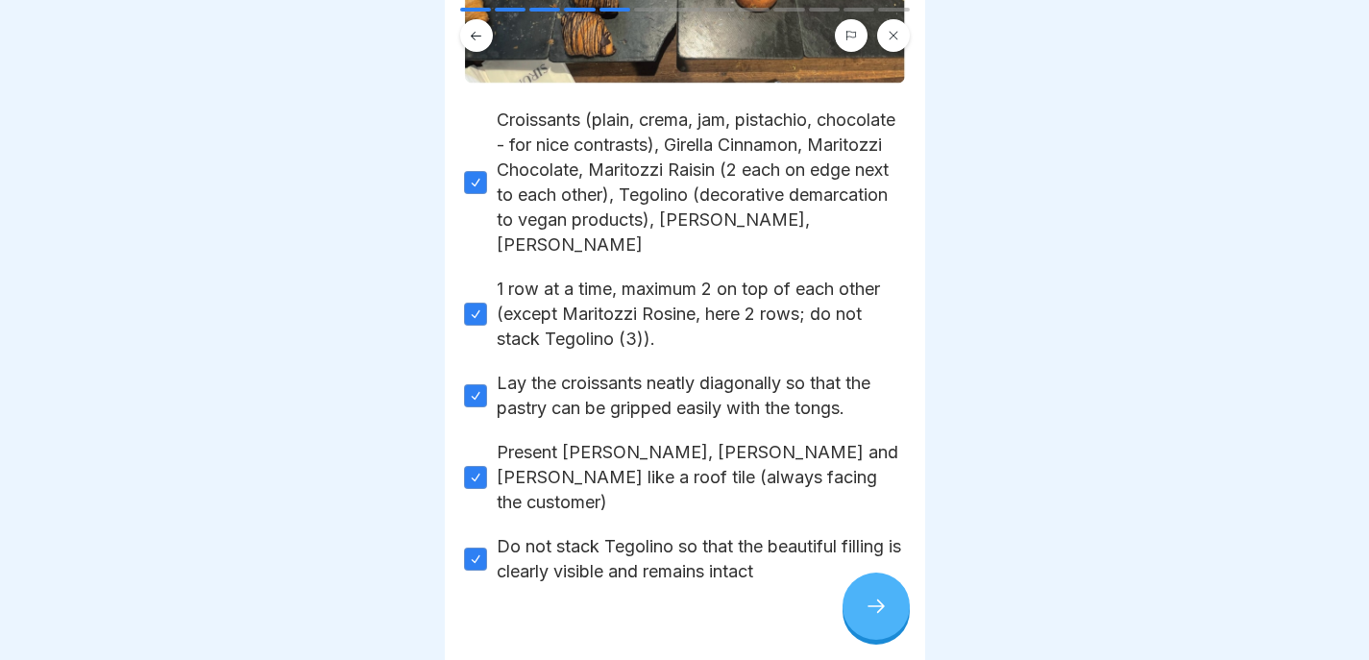
scroll to position [408, 0]
type button "on"
click at [870, 618] on icon at bounding box center [876, 606] width 23 height 23
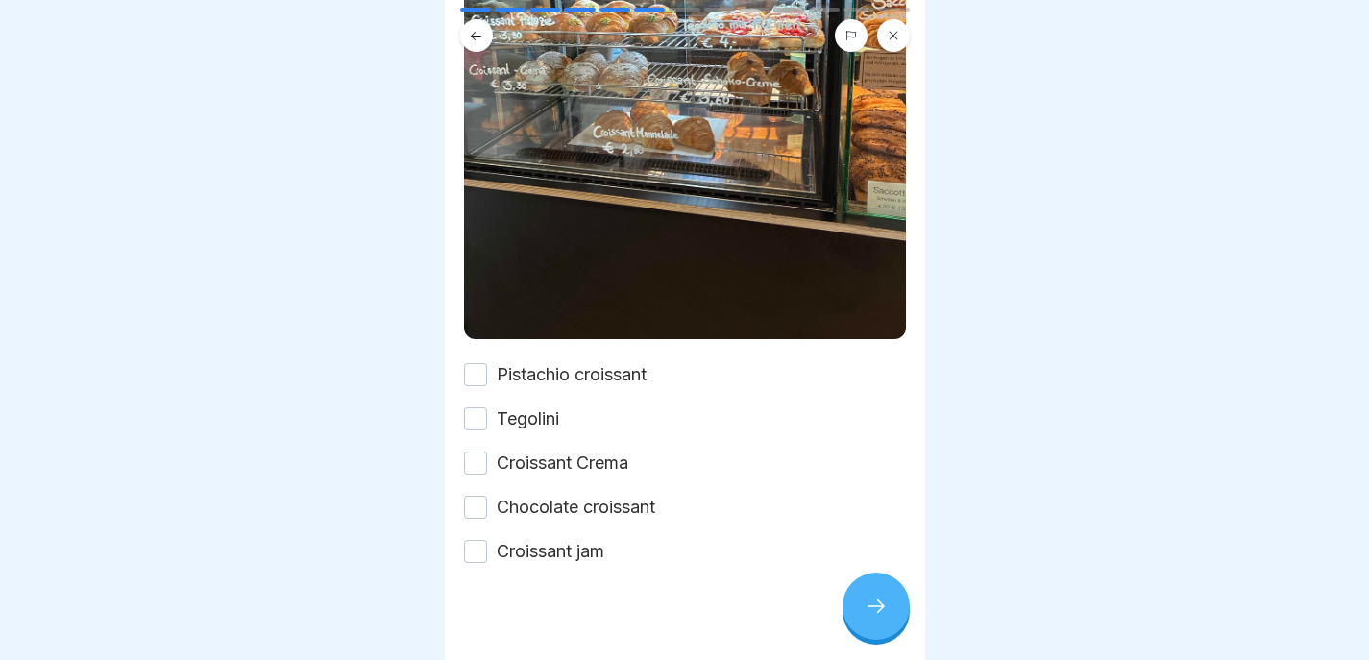
scroll to position [14, 0]
click at [575, 362] on label "Pistachio croissant" at bounding box center [572, 374] width 150 height 25
click at [487, 363] on button "Pistachio croissant" at bounding box center [475, 374] width 23 height 23
click at [554, 407] on label "Tegolini" at bounding box center [528, 419] width 62 height 25
click at [487, 407] on button "Tegolini" at bounding box center [475, 418] width 23 height 23
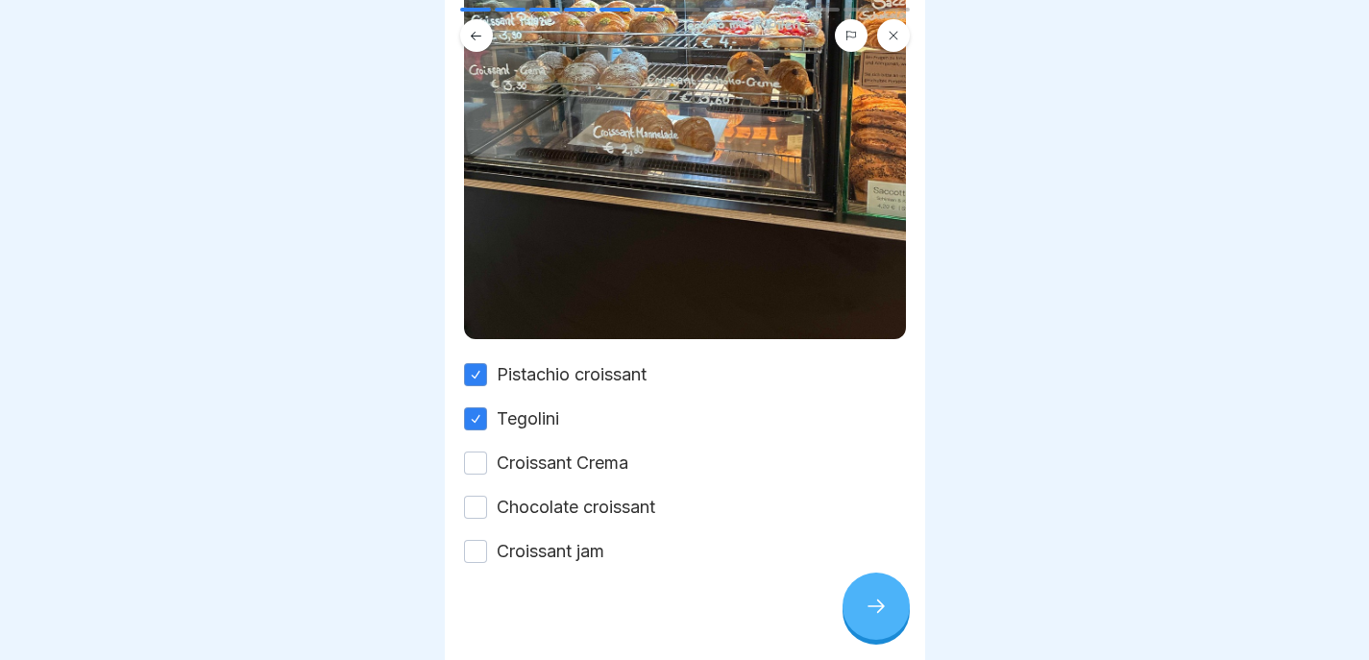
click at [554, 443] on div "Pistachio croissant Tegolini Croissant Crema Chocolate croissant Croissant jam" at bounding box center [685, 463] width 442 height 202
click at [554, 451] on label "Croissant Crema" at bounding box center [563, 463] width 132 height 25
click at [487, 452] on button "Croissant Crema" at bounding box center [475, 463] width 23 height 23
click at [554, 456] on div "Pistachio croissant Tegolini Croissant Crema Chocolate croissant Croissant jam" at bounding box center [685, 463] width 442 height 202
click at [554, 489] on div "Pistachio croissant Tegolini Croissant Crema Chocolate croissant Croissant jam" at bounding box center [685, 463] width 442 height 202
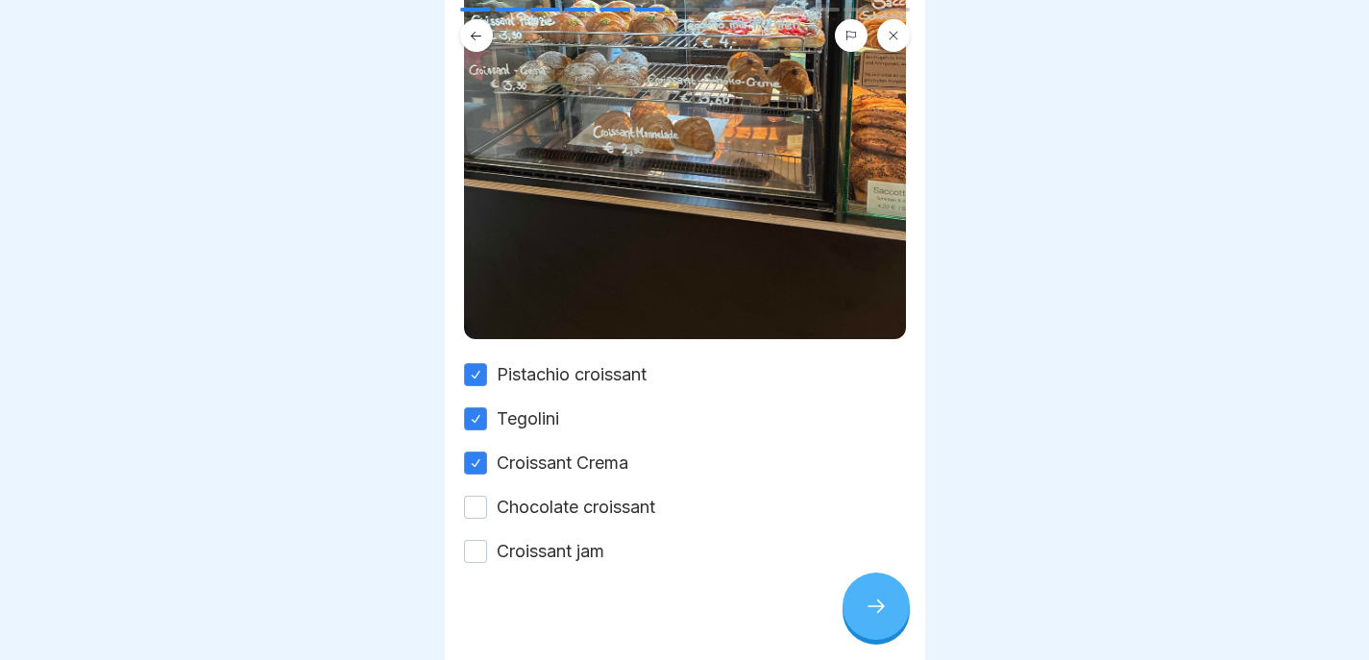
click at [554, 539] on label "Croissant jam" at bounding box center [551, 551] width 108 height 25
click at [487, 540] on button "Croissant jam" at bounding box center [475, 551] width 23 height 23
click at [554, 495] on label "Chocolate croissant" at bounding box center [576, 507] width 159 height 25
click at [487, 496] on button "Chocolate croissant" at bounding box center [475, 507] width 23 height 23
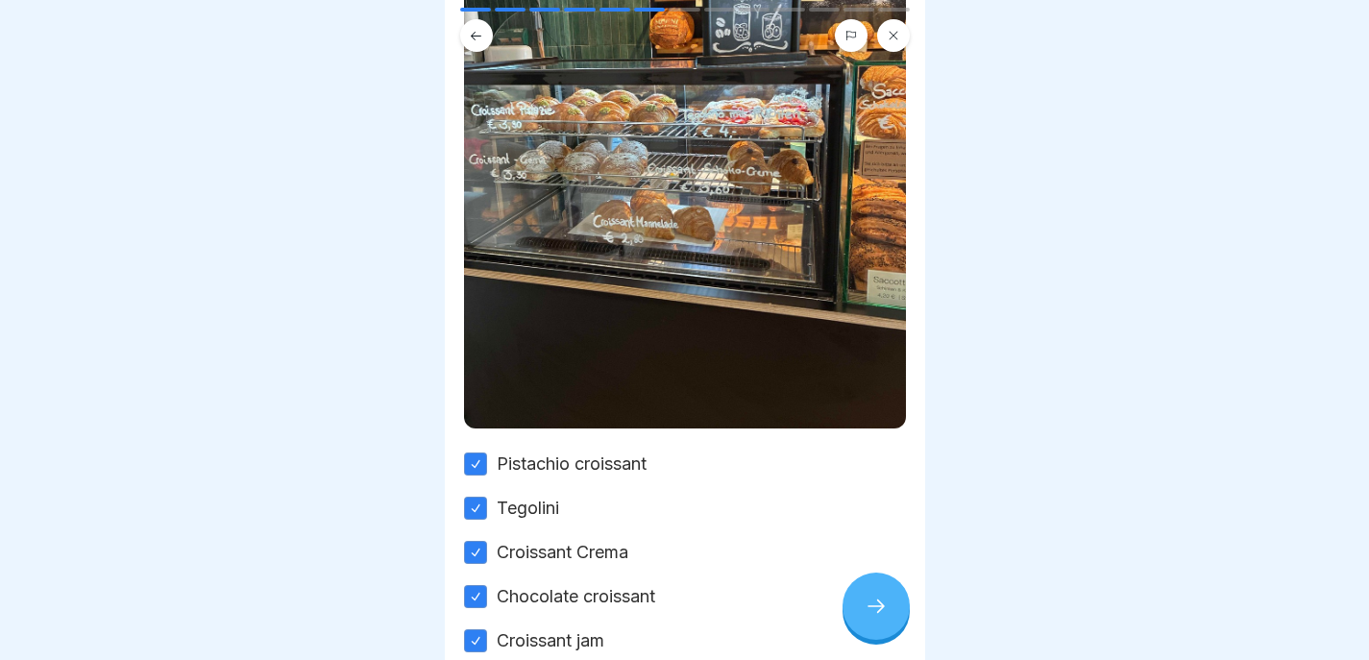
scroll to position [501, 0]
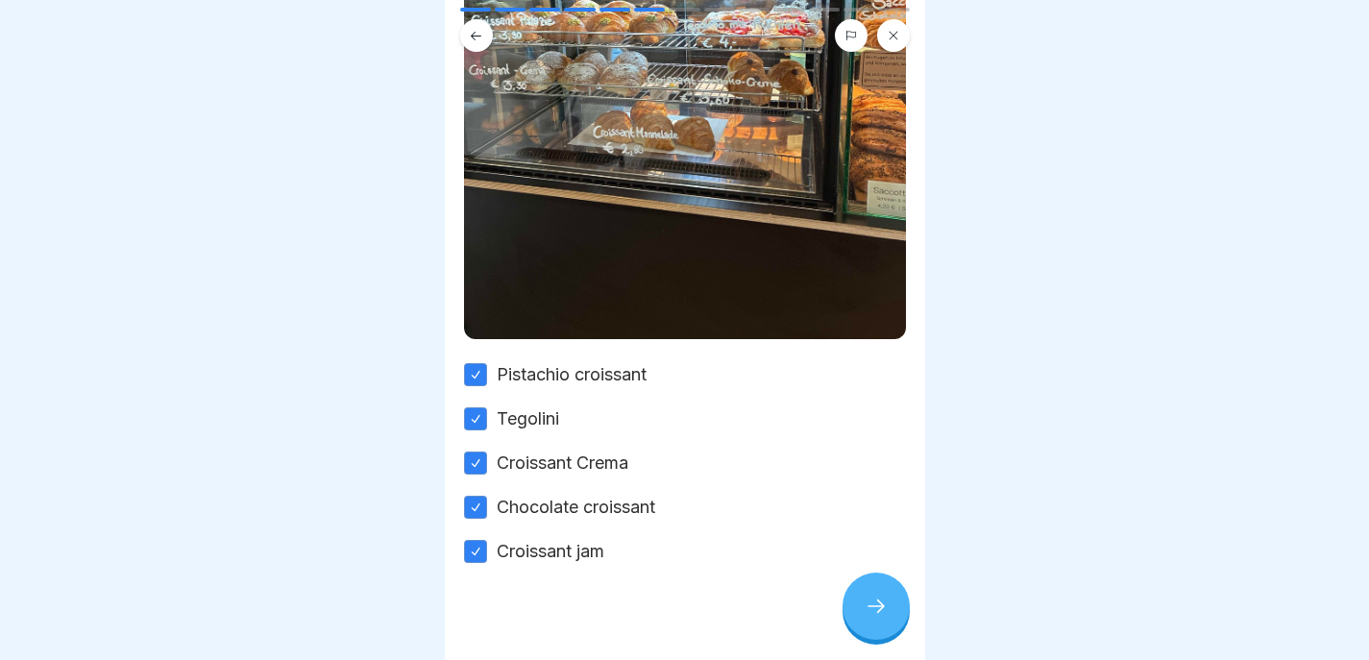
type button "on"
click at [888, 608] on div at bounding box center [876, 606] width 67 height 67
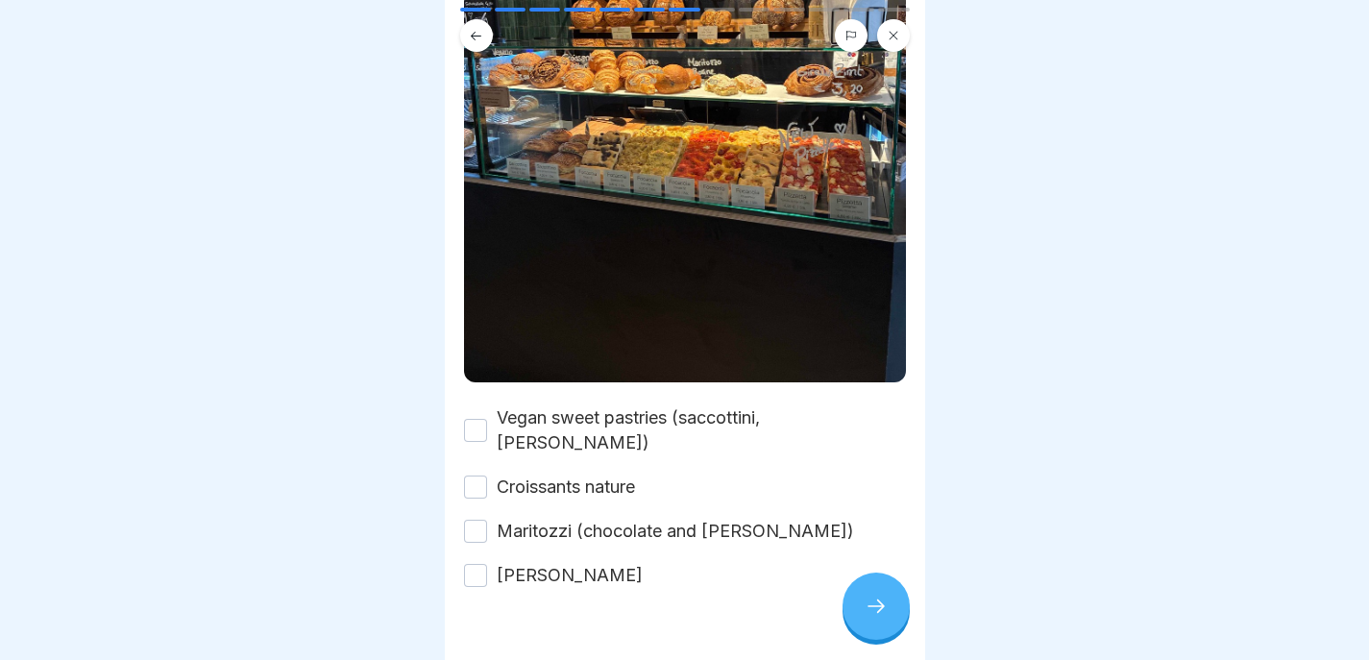
scroll to position [481, 0]
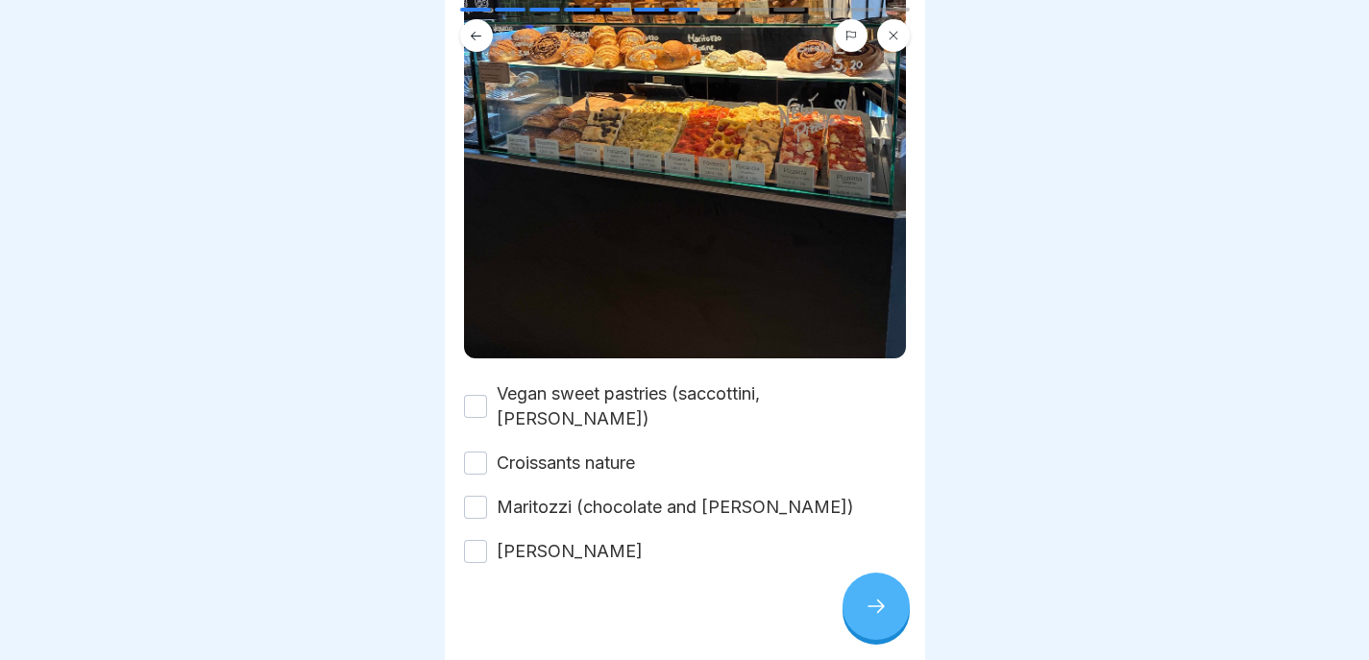
click at [605, 382] on label "Vegan sweet pastries (saccottini, girella gianduja)" at bounding box center [701, 407] width 409 height 50
click at [487, 395] on button "Vegan sweet pastries (saccottini, girella gianduja)" at bounding box center [475, 406] width 23 height 23
click at [564, 451] on label "Croissants nature" at bounding box center [566, 463] width 138 height 25
click at [487, 452] on button "Croissants nature" at bounding box center [475, 463] width 23 height 23
click at [564, 495] on label "Maritozzi (chocolate and sultana)" at bounding box center [675, 507] width 357 height 25
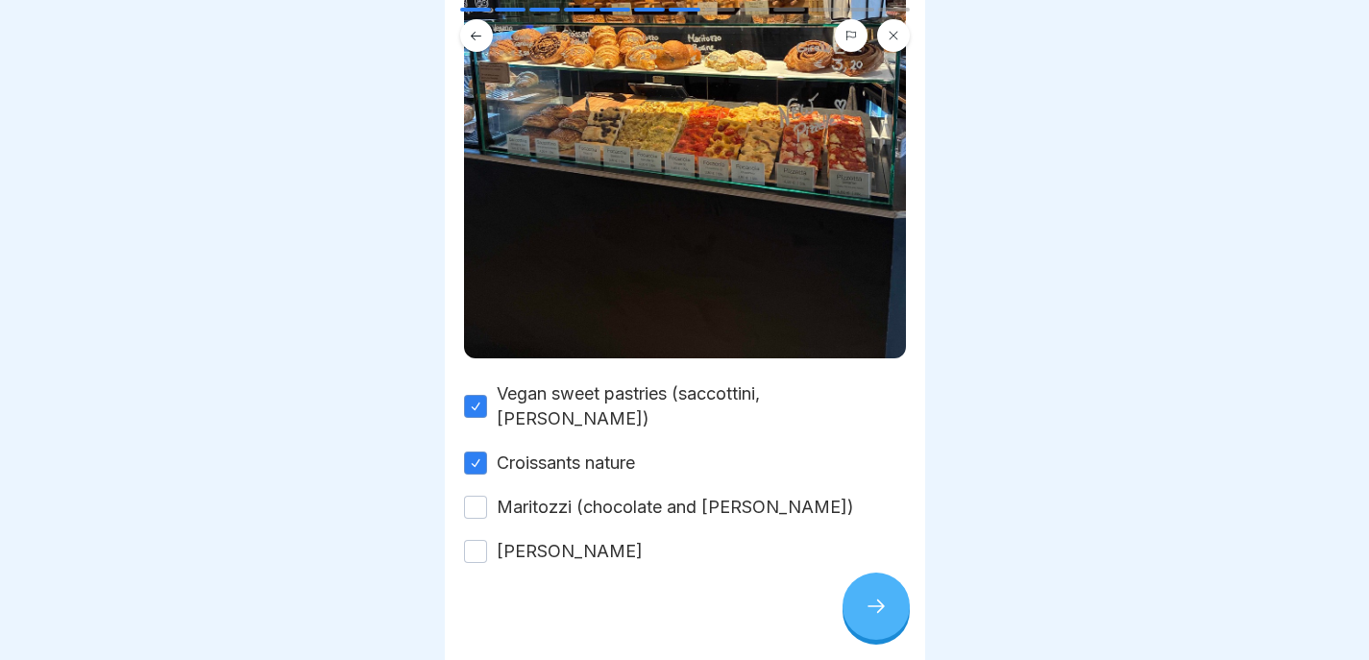
click at [487, 496] on button "Maritozzi (chocolate and sultana)" at bounding box center [475, 507] width 23 height 23
click at [565, 539] on label "Girella Cinnamon" at bounding box center [570, 551] width 146 height 25
click at [487, 540] on button "Girella Cinnamon" at bounding box center [475, 551] width 23 height 23
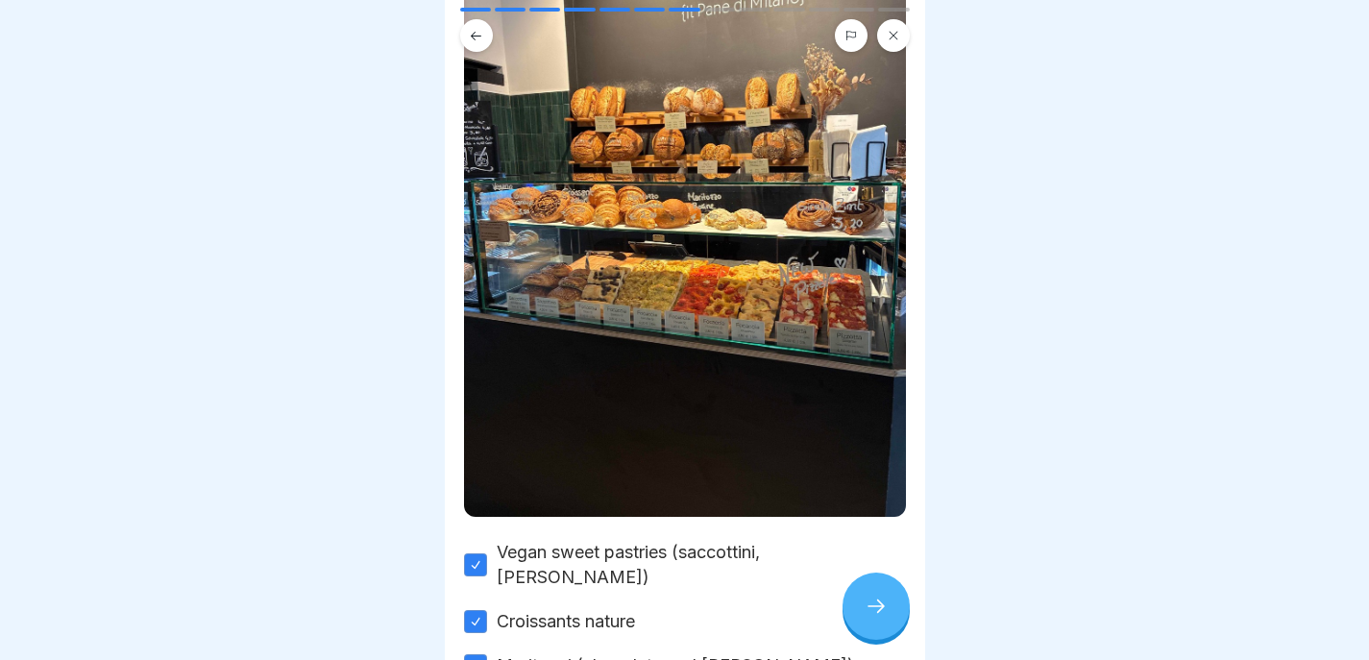
scroll to position [360, 0]
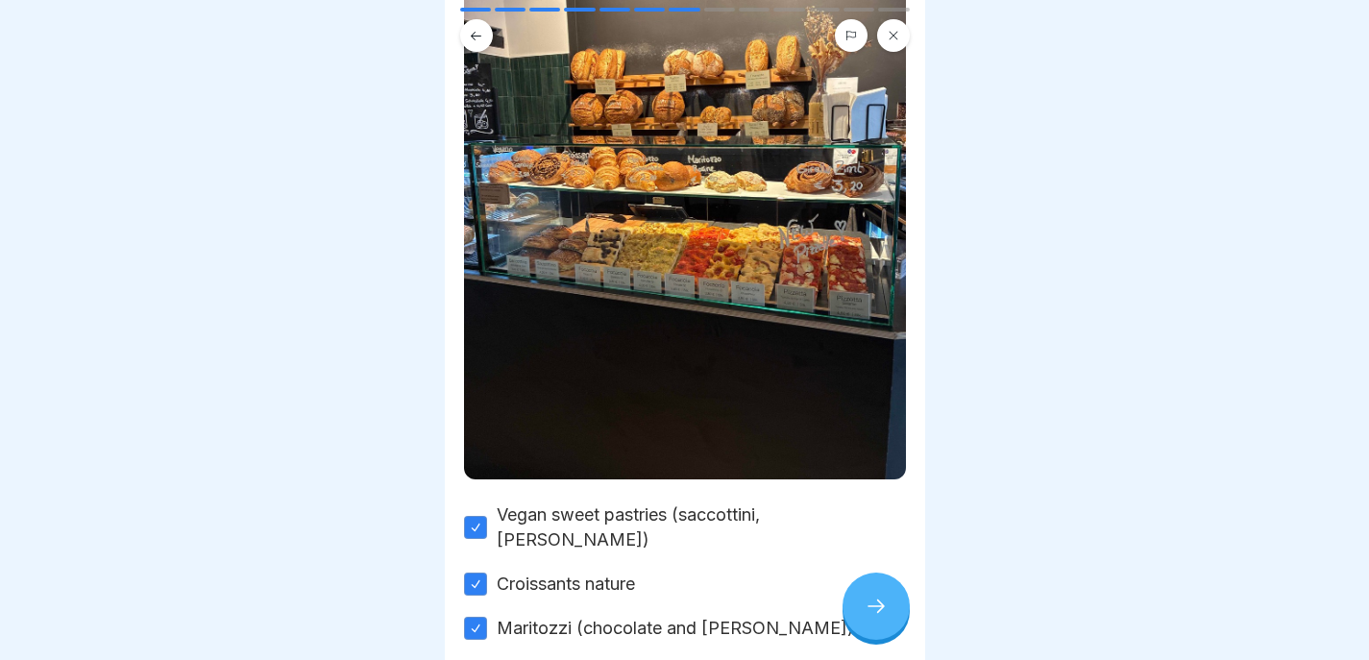
click at [871, 603] on icon at bounding box center [876, 606] width 23 height 23
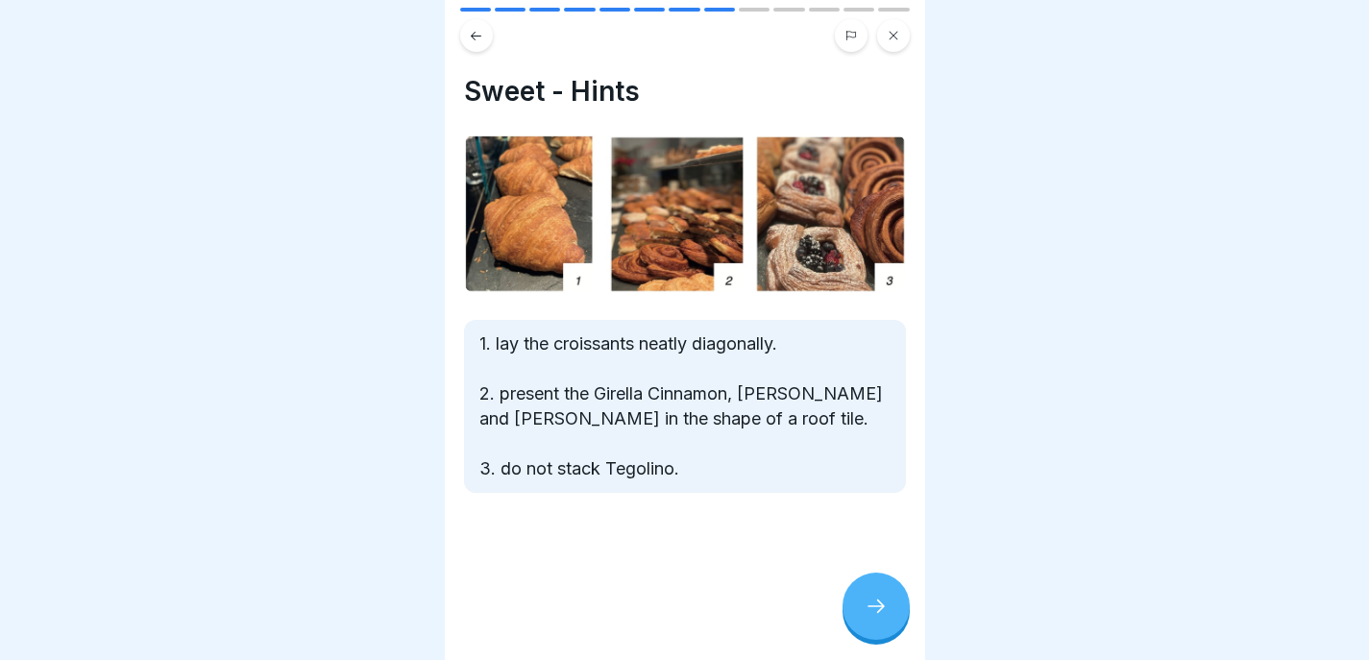
click at [881, 604] on icon at bounding box center [876, 606] width 23 height 23
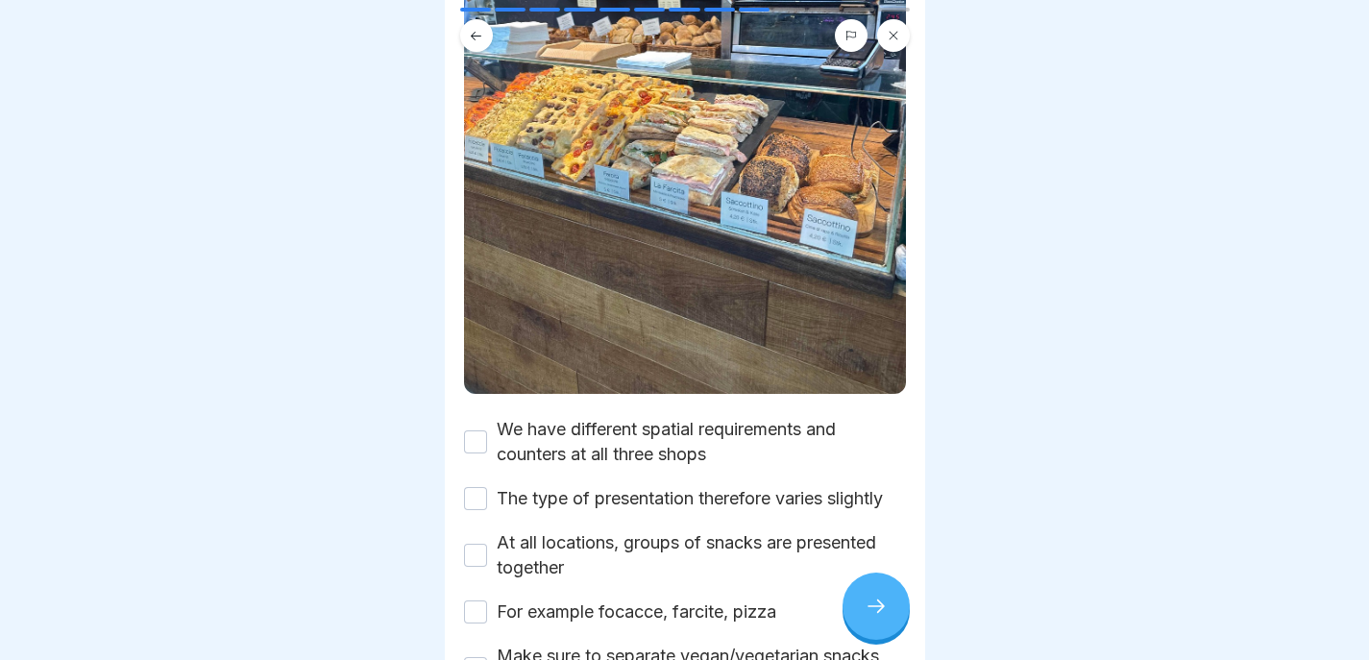
scroll to position [483, 0]
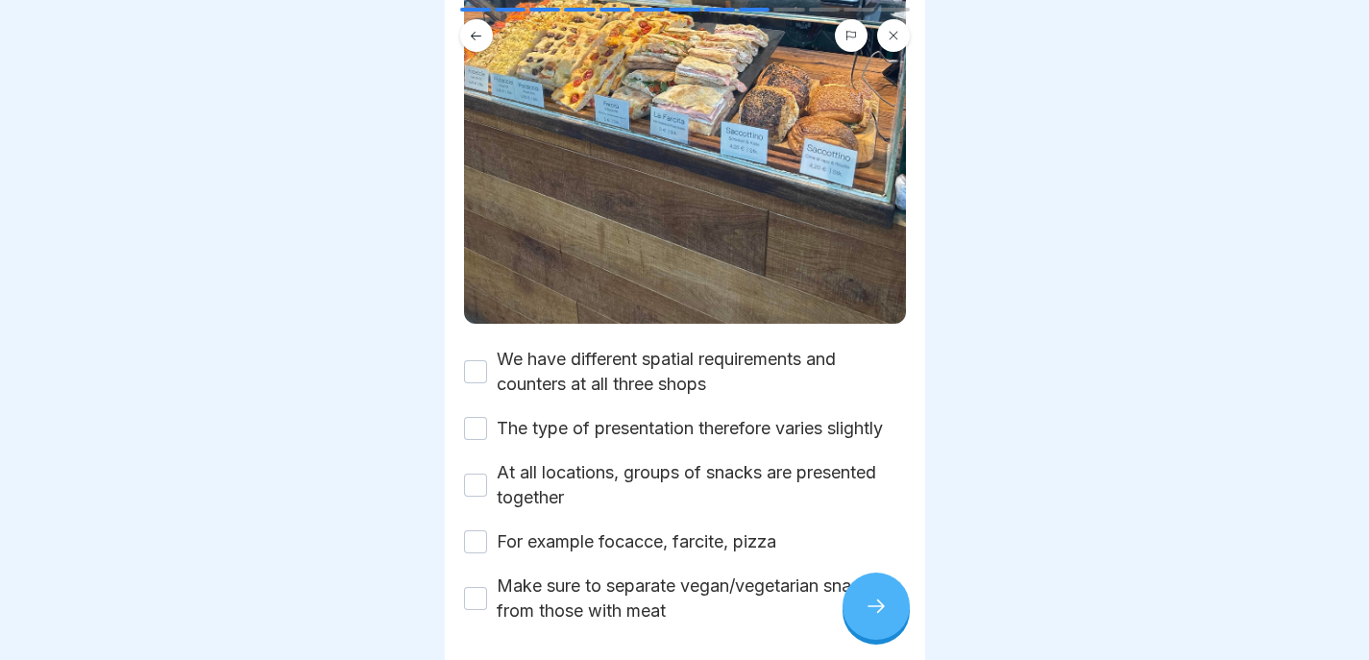
click at [640, 347] on label "We have different spatial requirements and counters at all three shops" at bounding box center [701, 372] width 409 height 50
click at [487, 360] on button "We have different spatial requirements and counters at all three shops" at bounding box center [475, 371] width 23 height 23
click at [598, 416] on label "The type of presentation therefore varies slightly" at bounding box center [690, 428] width 386 height 25
click at [487, 417] on button "The type of presentation therefore varies slightly" at bounding box center [475, 428] width 23 height 23
click at [521, 481] on label "At all locations, groups of snacks are presented together" at bounding box center [701, 485] width 409 height 50
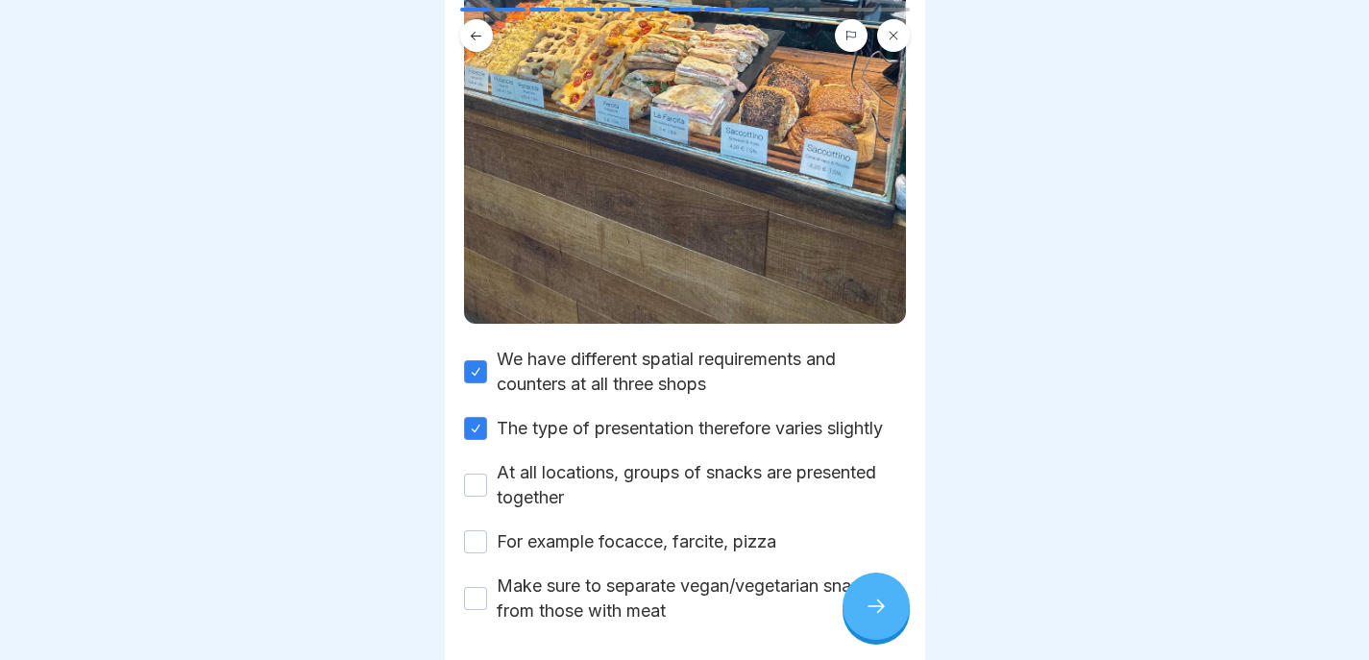
click at [487, 481] on button "At all locations, groups of snacks are presented together" at bounding box center [475, 485] width 23 height 23
click at [530, 530] on label "For example focacce, farcite, pizza" at bounding box center [637, 542] width 280 height 25
click at [487, 530] on button "For example focacce, farcite, pizza" at bounding box center [475, 541] width 23 height 23
click at [530, 574] on label "Make sure to separate vegan/vegetarian snacks from those with meat" at bounding box center [701, 599] width 409 height 50
click at [487, 587] on button "Make sure to separate vegan/vegetarian snacks from those with meat" at bounding box center [475, 598] width 23 height 23
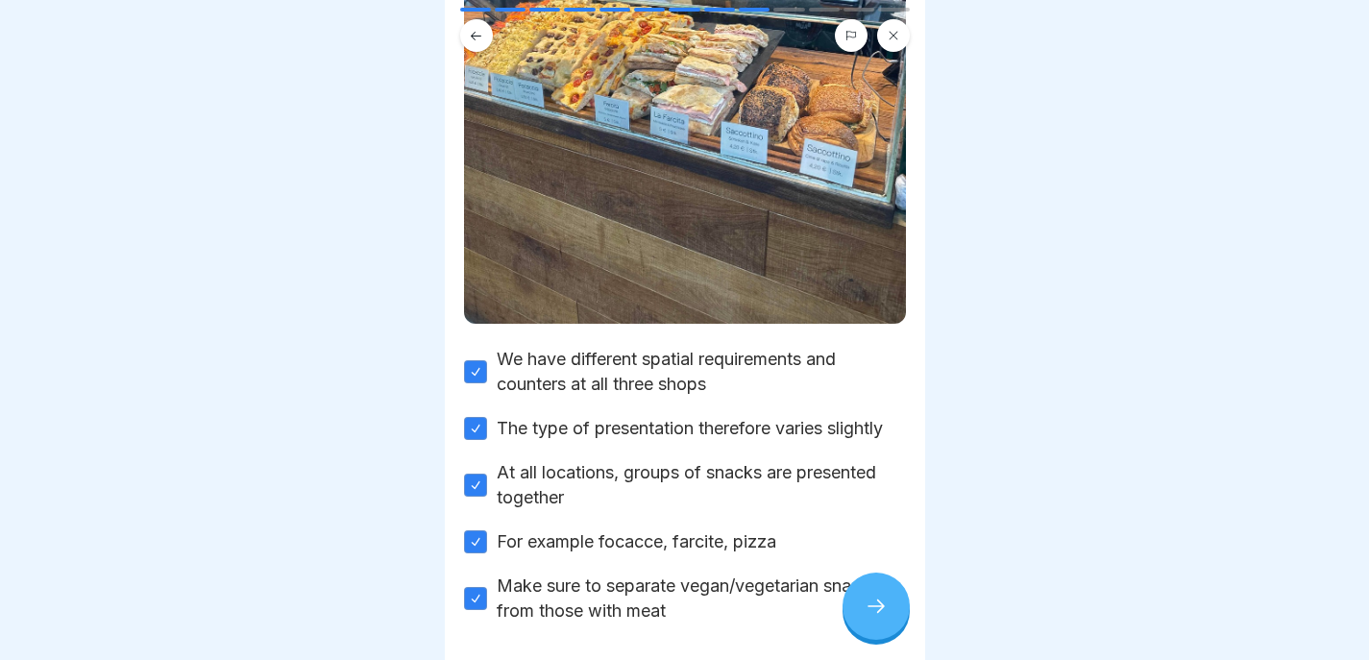
scroll to position [568, 0]
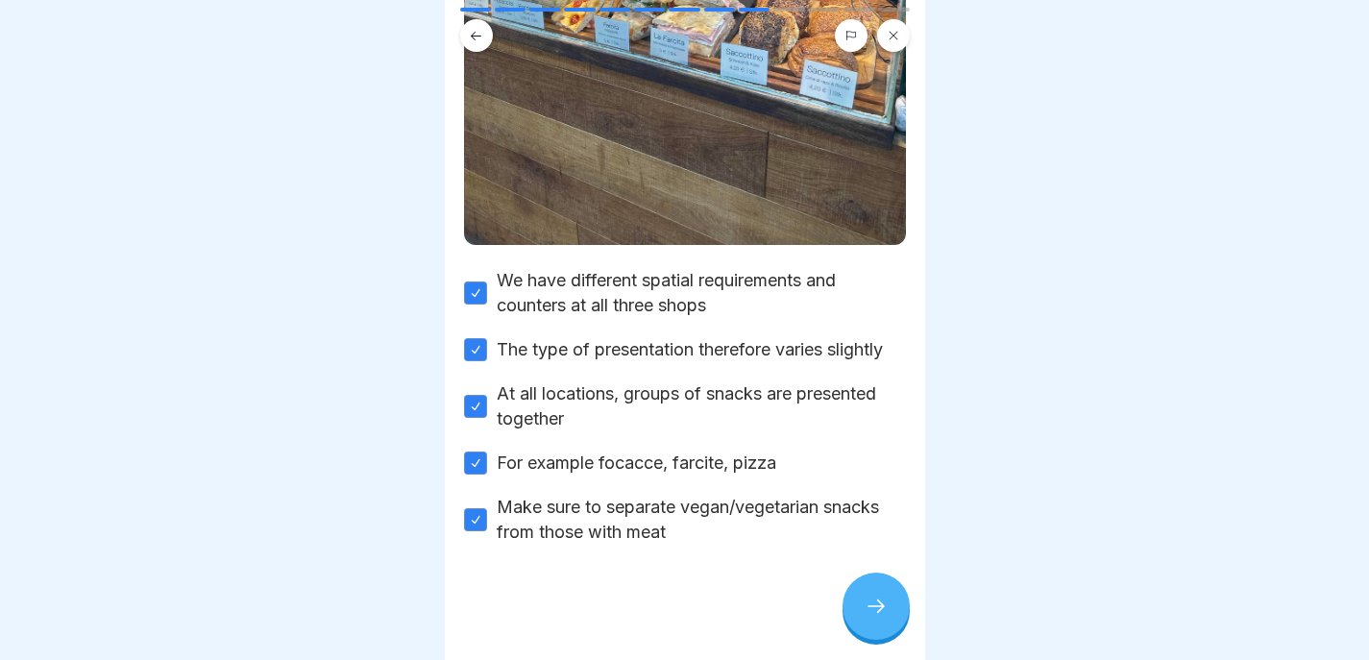
type button "on"
click at [877, 611] on icon at bounding box center [876, 606] width 23 height 23
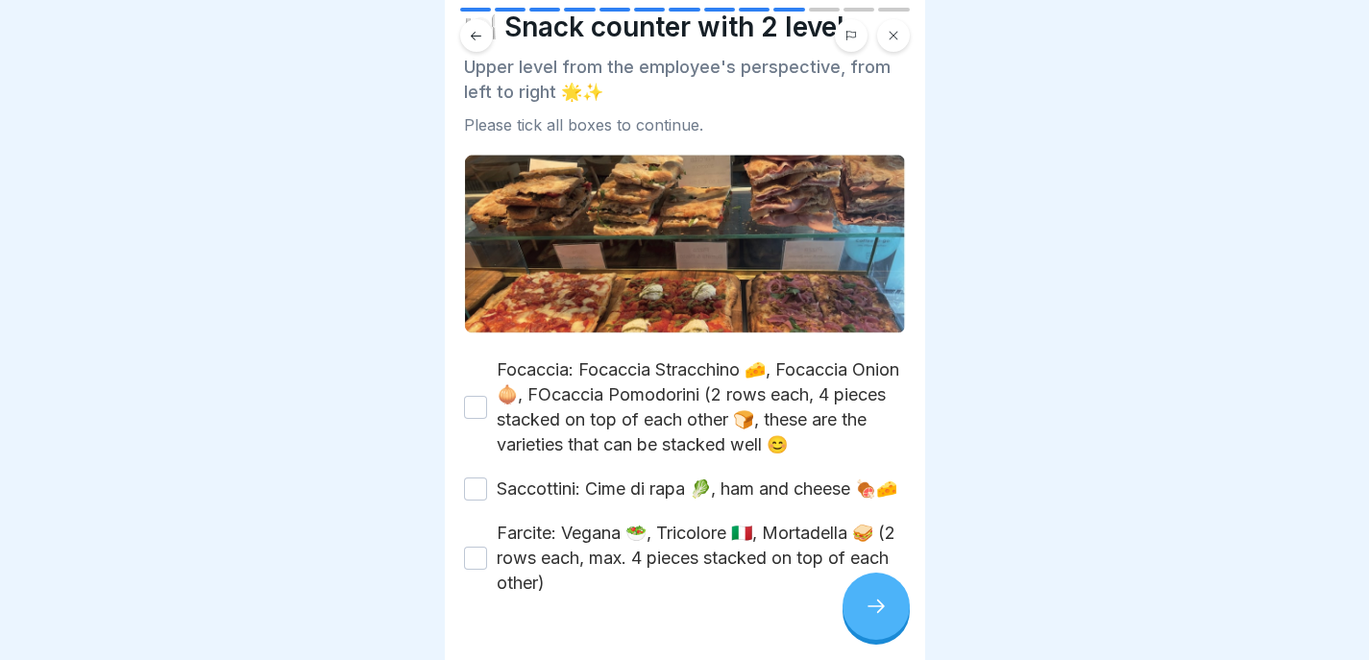
scroll to position [94, 0]
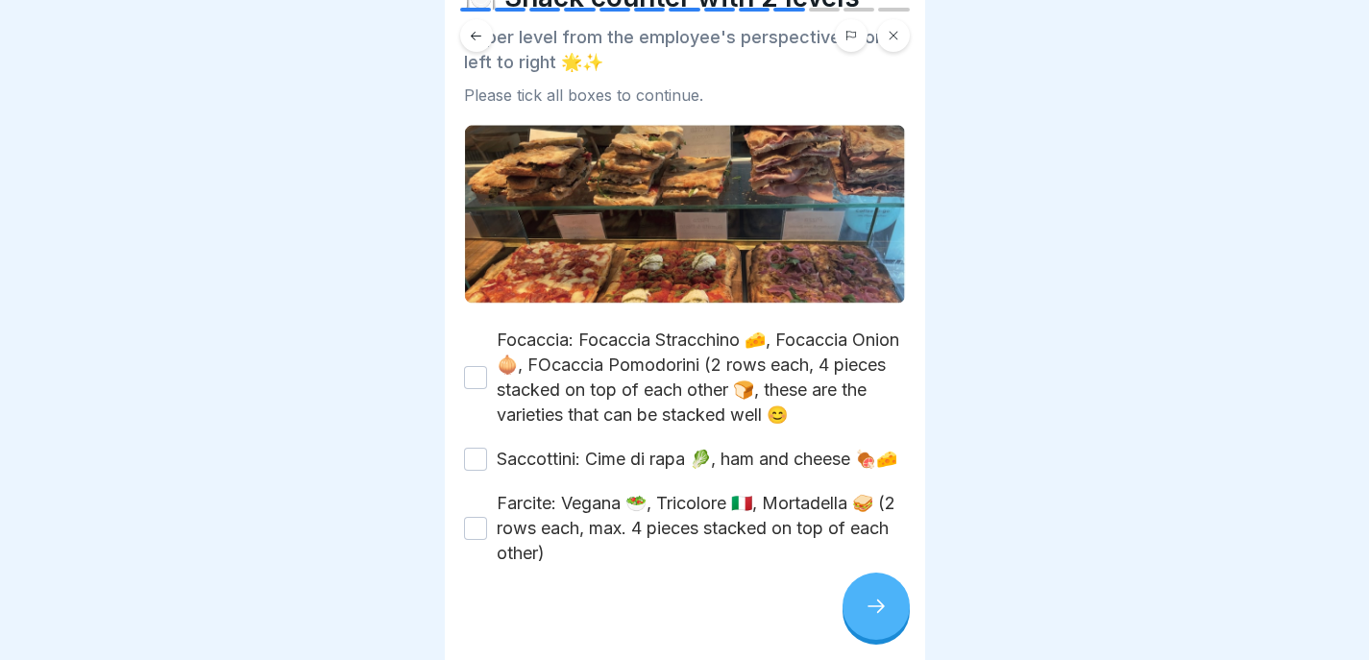
click at [778, 333] on label "Focaccia: Focaccia Stracchino 🧀, Focaccia Onion 🧅, FOcaccia Pomodorini (2 rows …" at bounding box center [701, 378] width 409 height 100
click at [487, 366] on button "Focaccia: Focaccia Stracchino 🧀, Focaccia Onion 🧅, FOcaccia Pomodorini (2 rows …" at bounding box center [475, 377] width 23 height 23
click at [729, 447] on label "Saccottini: Cime di rapa 🥬, ham and cheese 🍖🧀" at bounding box center [697, 459] width 401 height 25
click at [487, 448] on button "Saccottini: Cime di rapa 🥬, ham and cheese 🍖🧀" at bounding box center [475, 459] width 23 height 23
click at [700, 505] on label "Farcite: Vegana 🥗, Tricolore 🇮🇹, Mortadella 🥪 (2 rows each, max. 4 pieces stack…" at bounding box center [701, 528] width 409 height 75
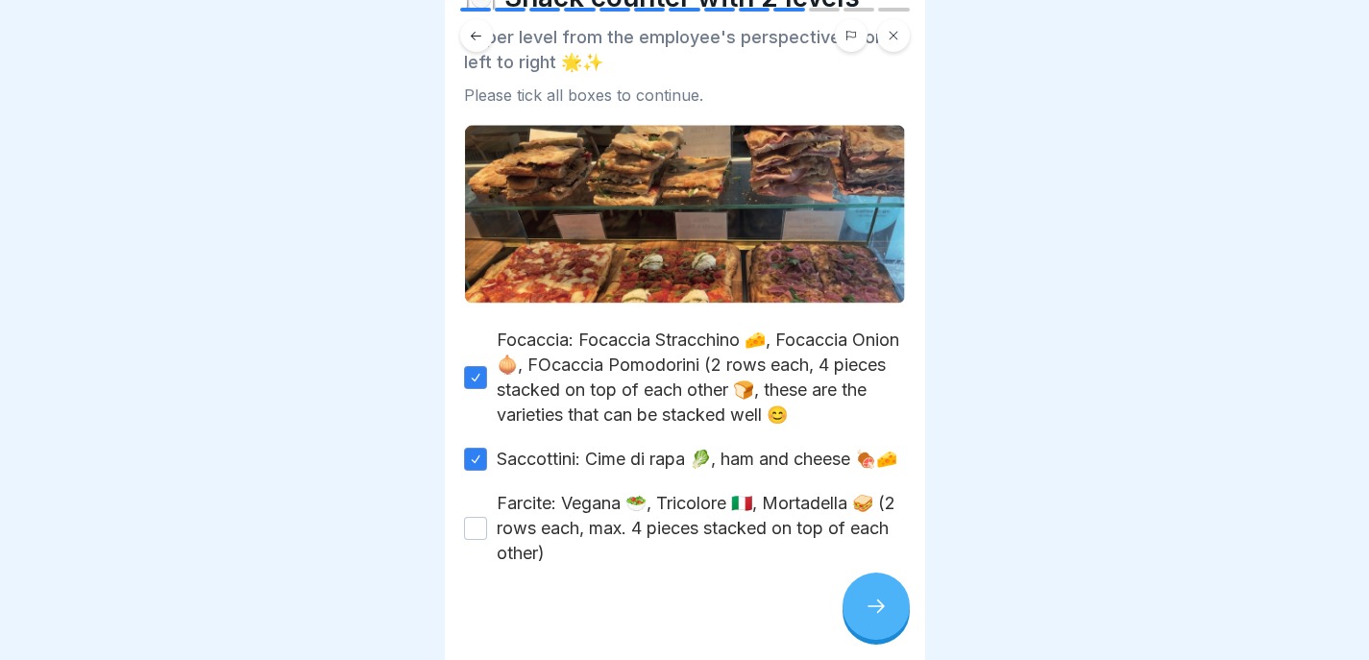
click at [487, 517] on button "Farcite: Vegana 🥗, Tricolore 🇮🇹, Mortadella 🥪 (2 rows each, max. 4 pieces stack…" at bounding box center [475, 528] width 23 height 23
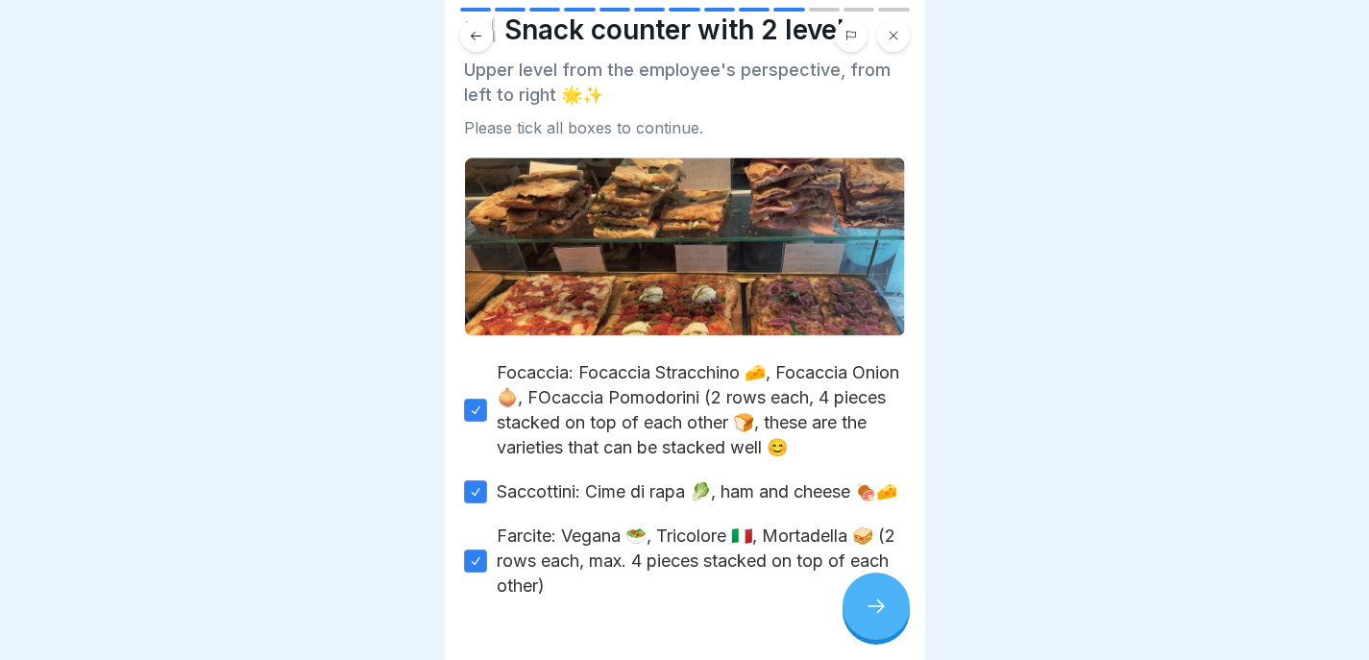
scroll to position [63, 0]
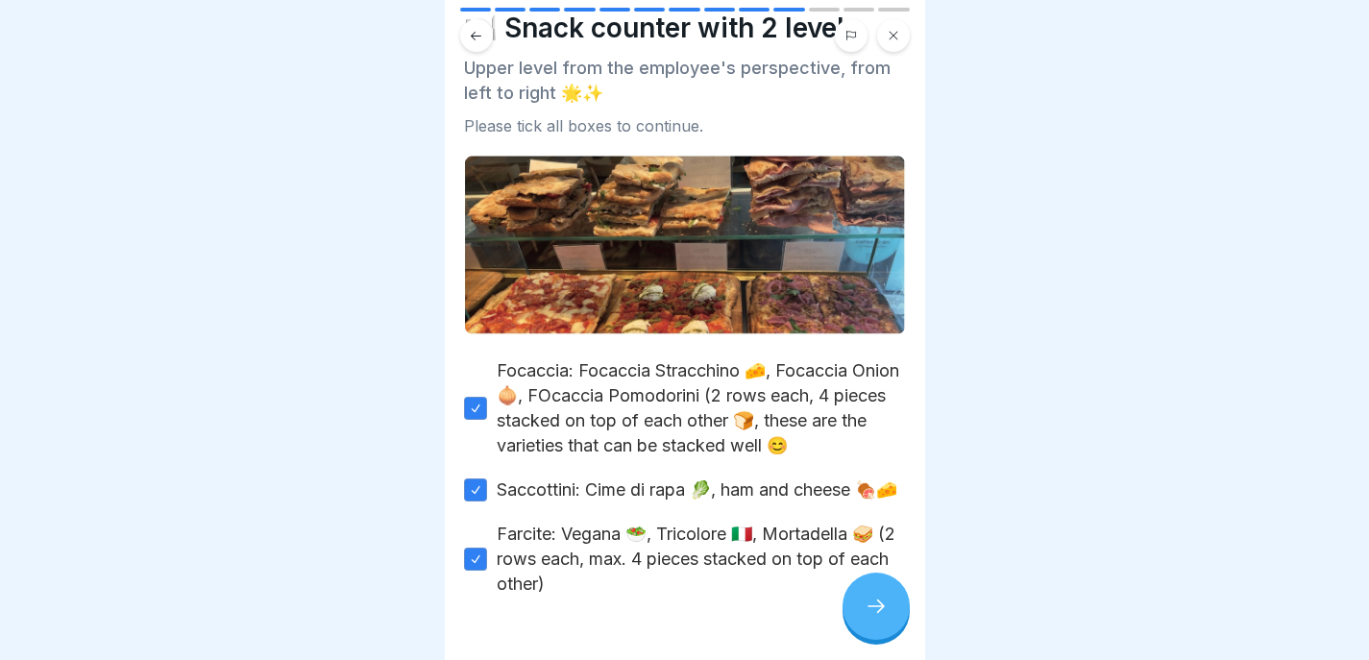
click at [876, 614] on icon at bounding box center [876, 606] width 23 height 23
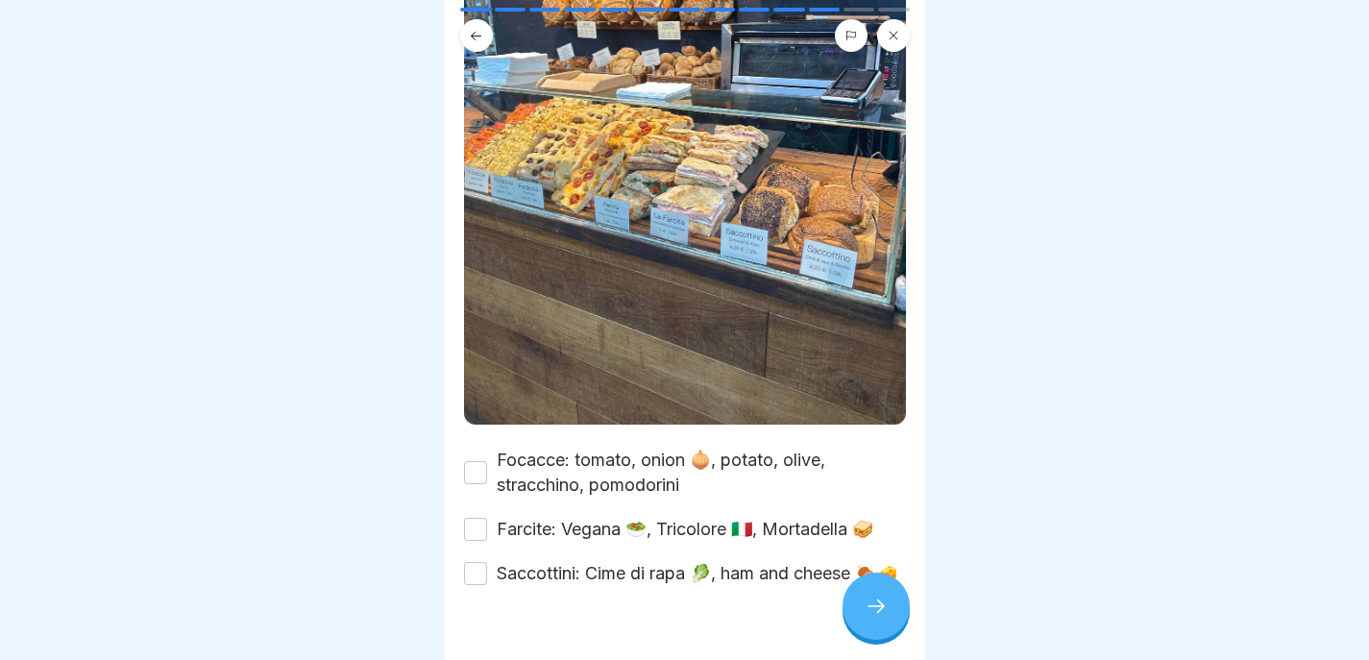
scroll to position [430, 0]
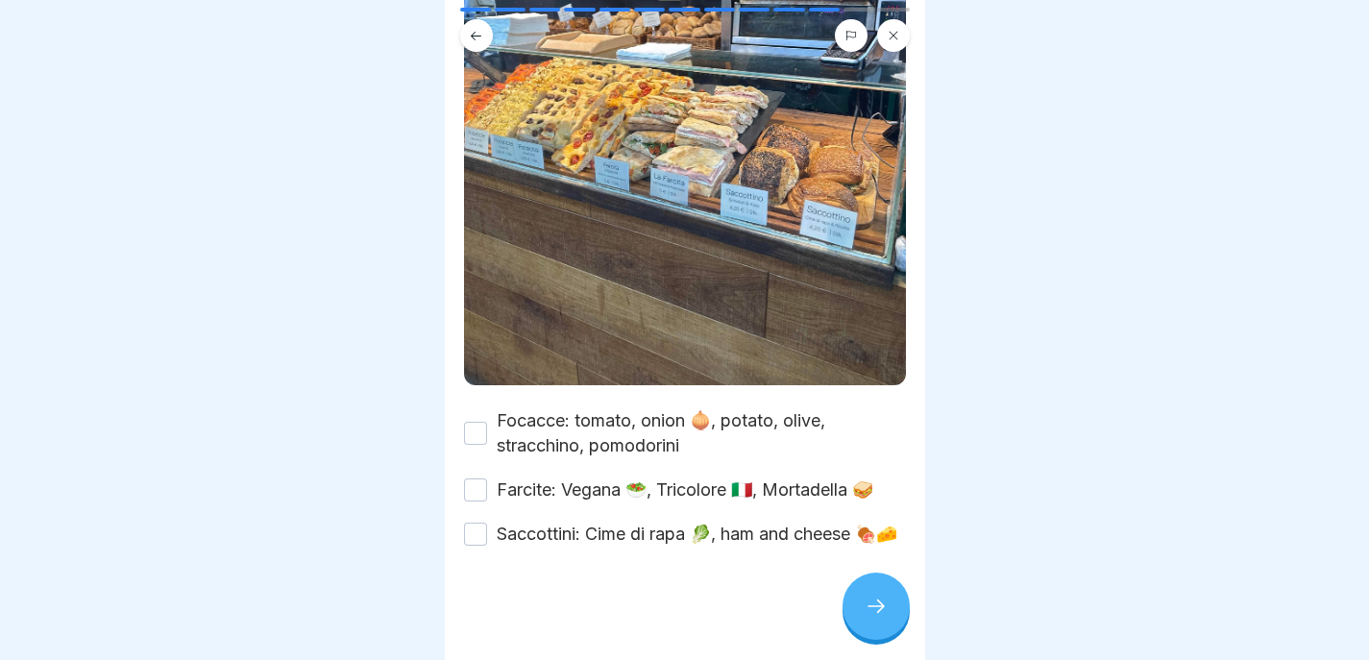
click at [648, 408] on label "Focacce: tomato, onion 🧅, potato, olive, stracchino, pomodorini" at bounding box center [701, 433] width 409 height 50
click at [487, 422] on button "Focacce: tomato, onion 🧅, potato, olive, stracchino, pomodorini" at bounding box center [475, 433] width 23 height 23
click at [625, 478] on div "Focacce: tomato, onion 🧅, potato, olive, stracchino, pomodorini Farcite: Vegana…" at bounding box center [685, 477] width 442 height 138
click at [631, 478] on label "Farcite: Vegana 🥗, Tricolore 🇮🇹, Mortadella 🥪" at bounding box center [685, 490] width 377 height 25
click at [487, 479] on button "Farcite: Vegana 🥗, Tricolore 🇮🇹, Mortadella 🥪" at bounding box center [475, 490] width 23 height 23
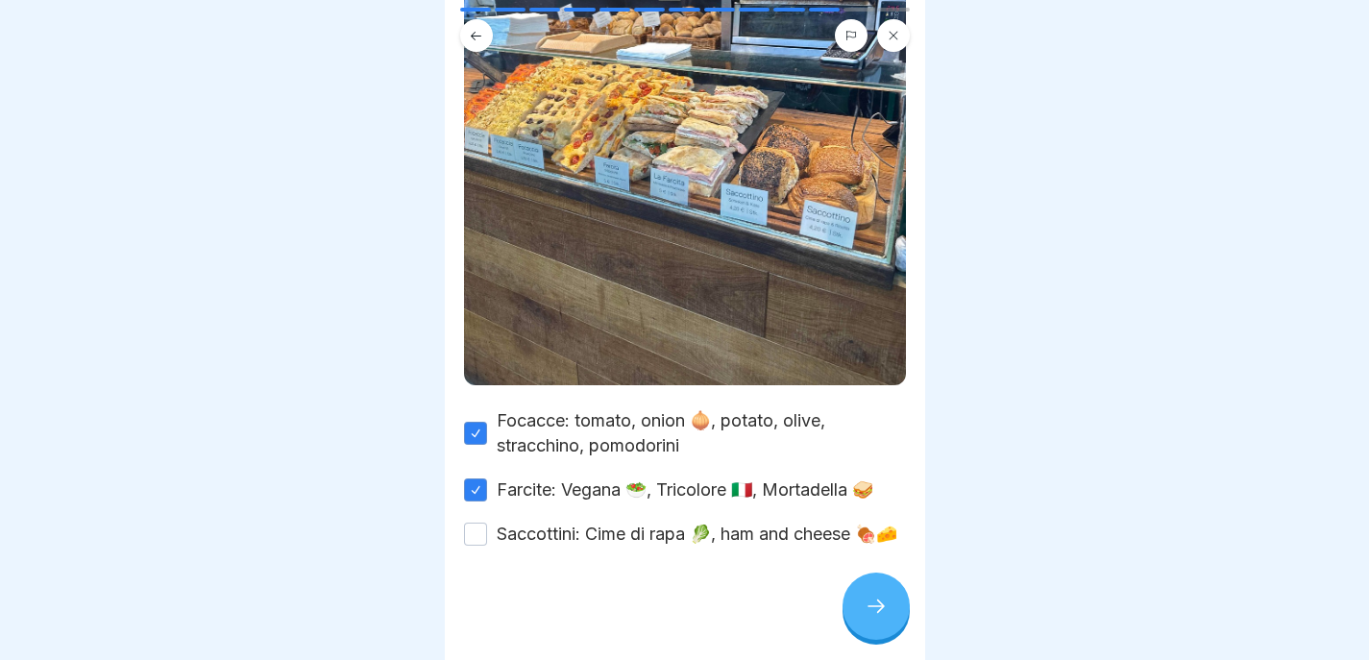
click at [631, 523] on label "Saccottini: Cime di rapa 🥬, ham and cheese 🍖🧀" at bounding box center [697, 534] width 401 height 25
click at [487, 523] on button "Saccottini: Cime di rapa 🥬, ham and cheese 🍖🧀" at bounding box center [475, 534] width 23 height 23
click at [892, 631] on div at bounding box center [876, 606] width 67 height 67
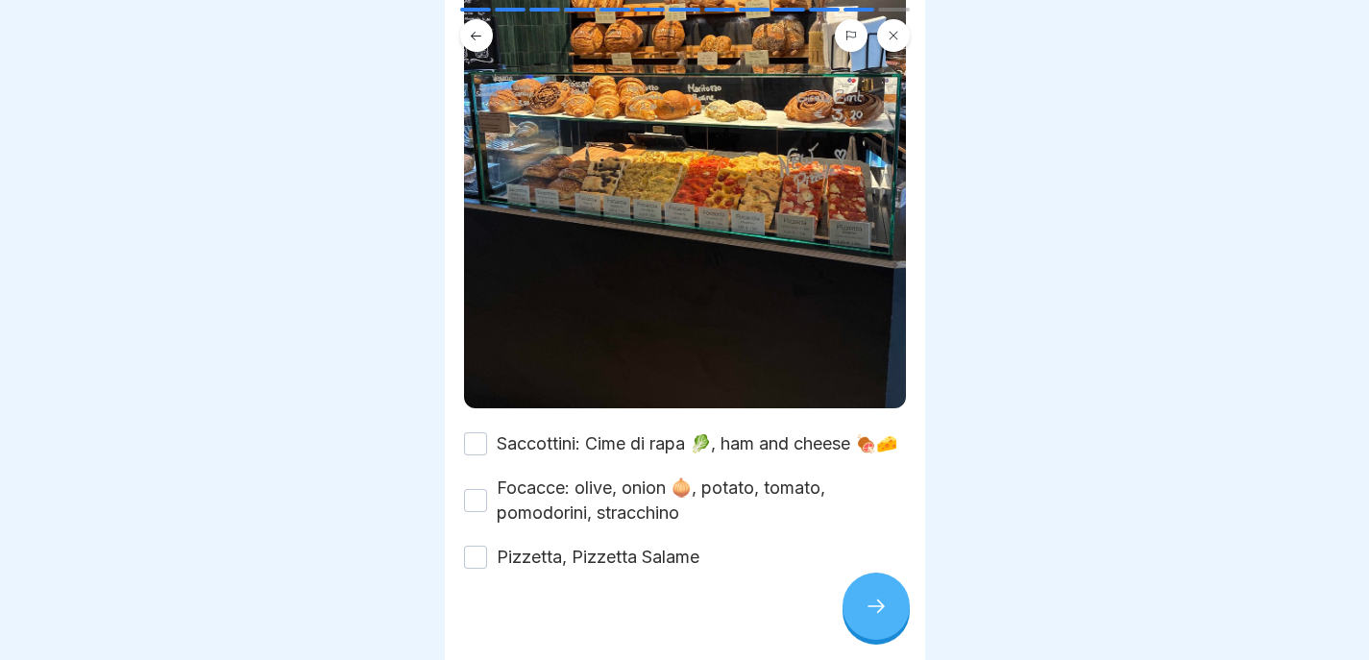
scroll to position [462, 0]
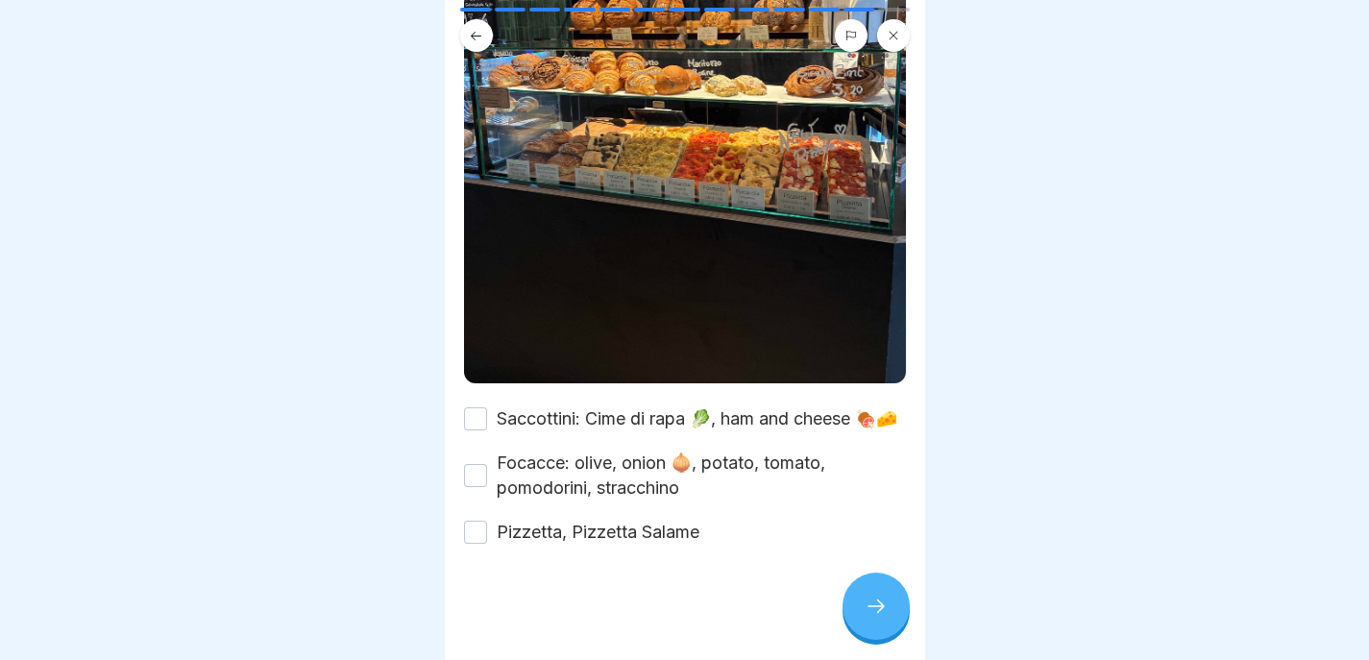
click at [745, 407] on label "Saccottini: Cime di rapa 🥬, ham and cheese 🍖🧀" at bounding box center [697, 419] width 401 height 25
click at [487, 407] on button "Saccottini: Cime di rapa 🥬, ham and cheese 🍖🧀" at bounding box center [475, 418] width 23 height 23
click at [693, 459] on label "Focacce: olive, onion 🧅, potato, tomato, pomodorini, stracchino" at bounding box center [701, 476] width 409 height 50
click at [487, 464] on button "Focacce: olive, onion 🧅, potato, tomato, pomodorini, stracchino" at bounding box center [475, 475] width 23 height 23
click at [660, 525] on label "Pizzetta, Pizzetta Salame" at bounding box center [598, 532] width 203 height 25
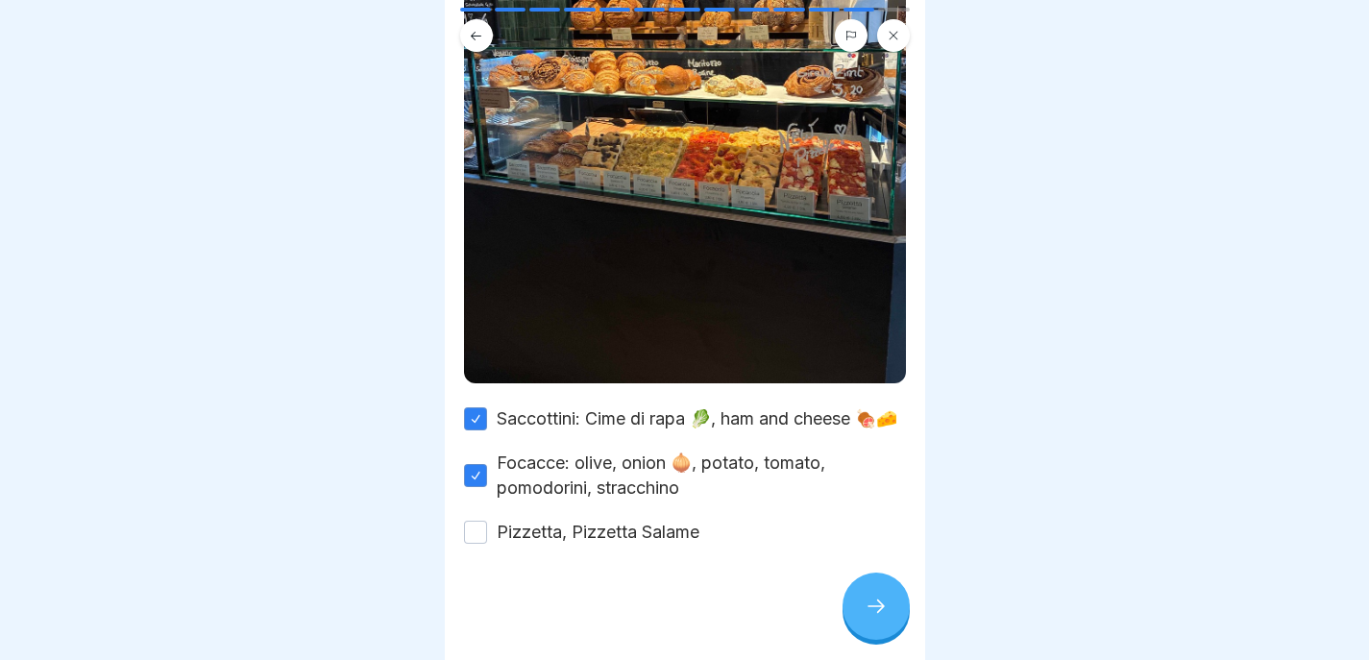
click at [487, 525] on button "Pizzetta, Pizzetta Salame" at bounding box center [475, 532] width 23 height 23
click at [852, 605] on div at bounding box center [876, 606] width 67 height 67
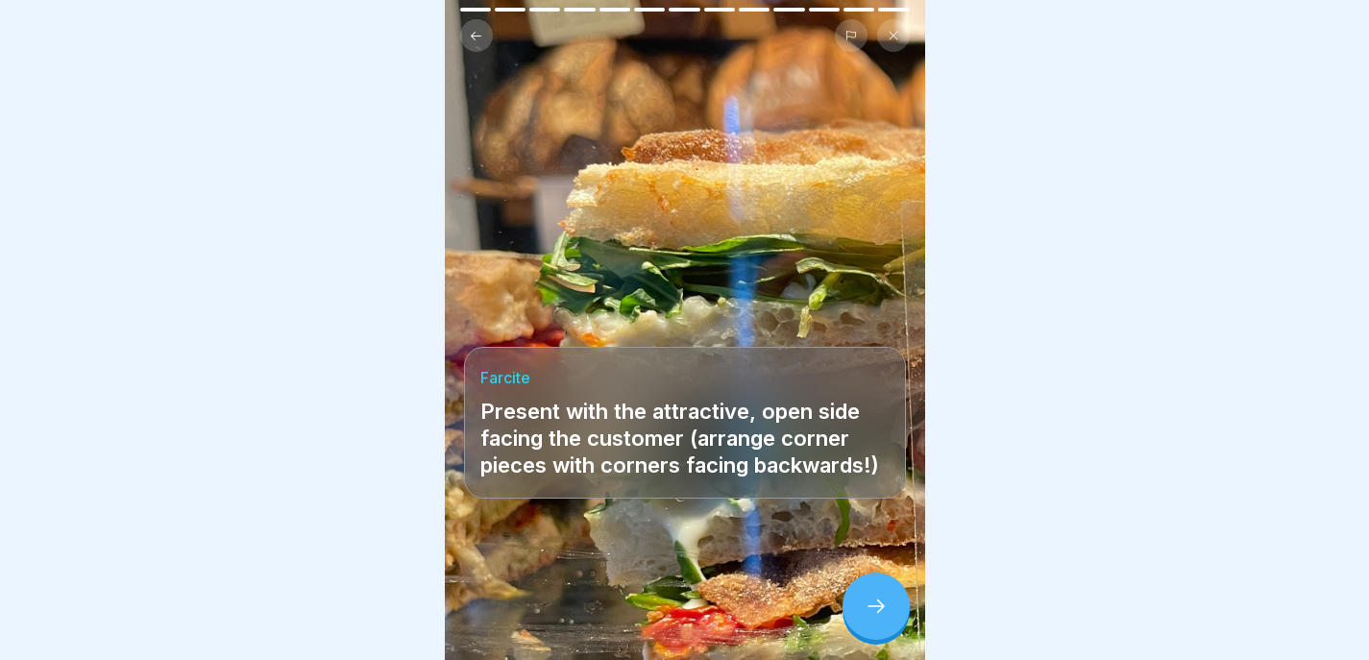
click at [861, 607] on div at bounding box center [876, 606] width 67 height 67
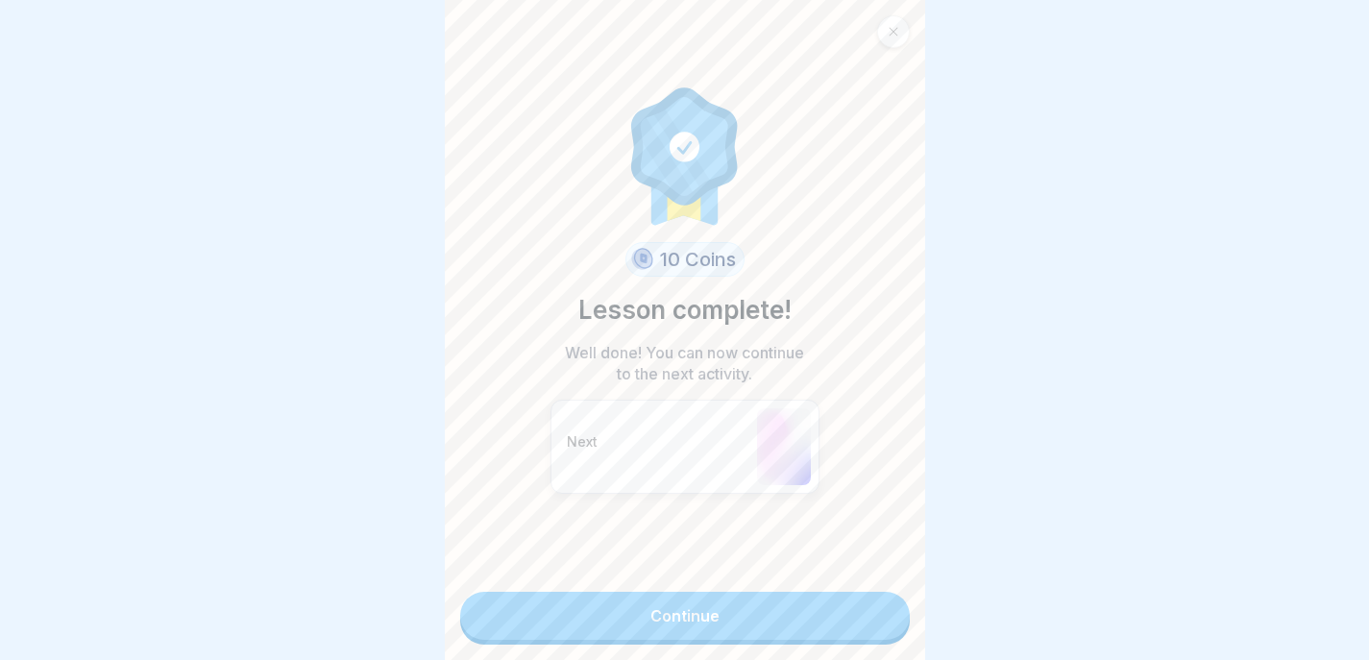
click at [861, 611] on link "Continue" at bounding box center [685, 616] width 450 height 48
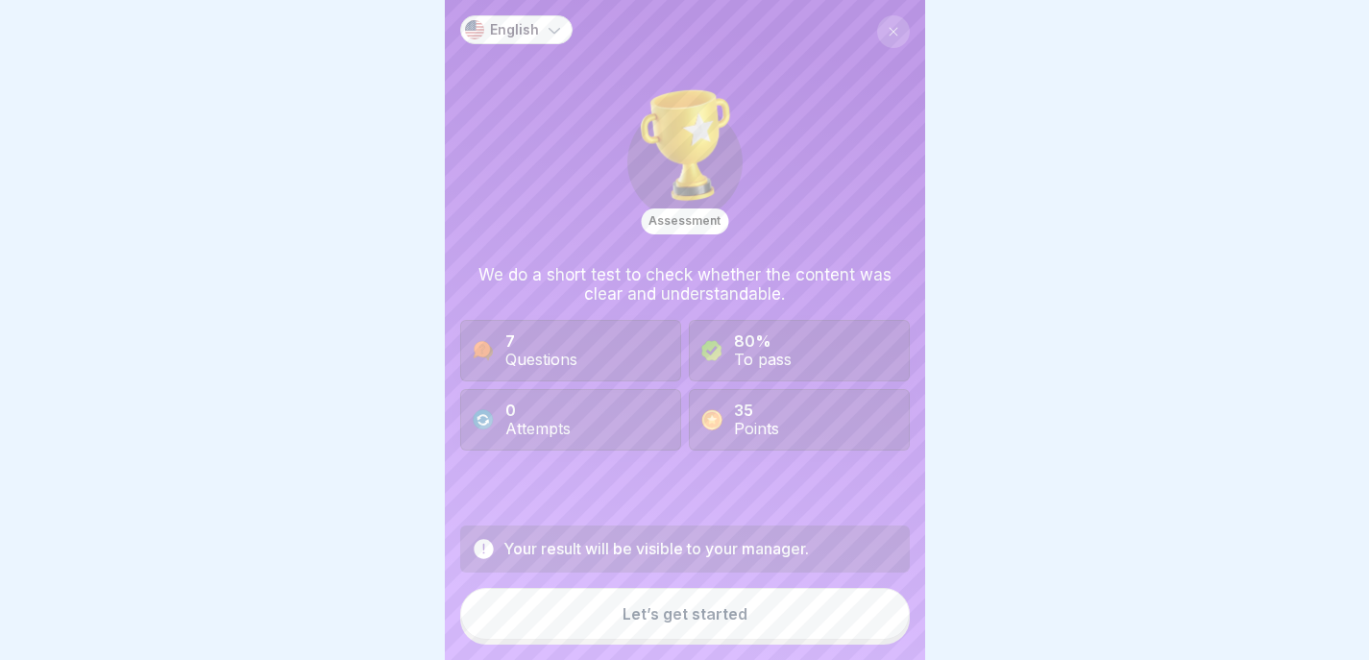
click at [861, 617] on button "Let’s get started" at bounding box center [685, 614] width 450 height 52
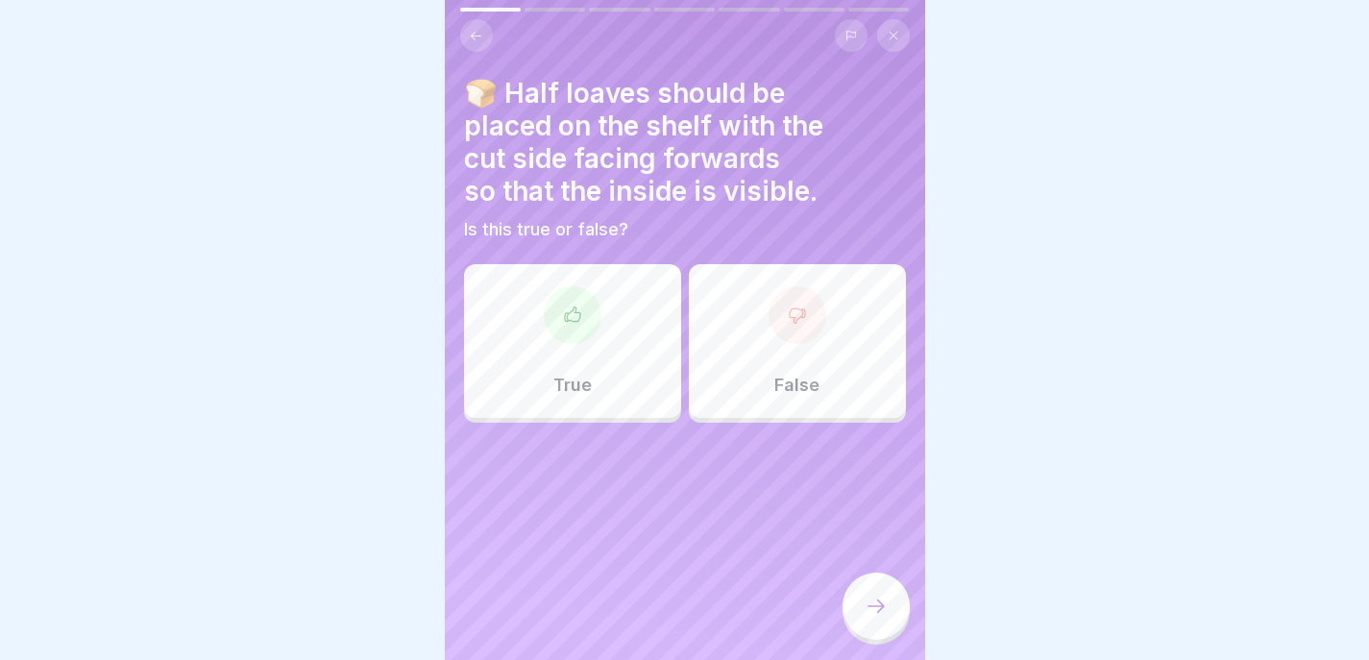
click at [626, 359] on div "True" at bounding box center [572, 341] width 217 height 154
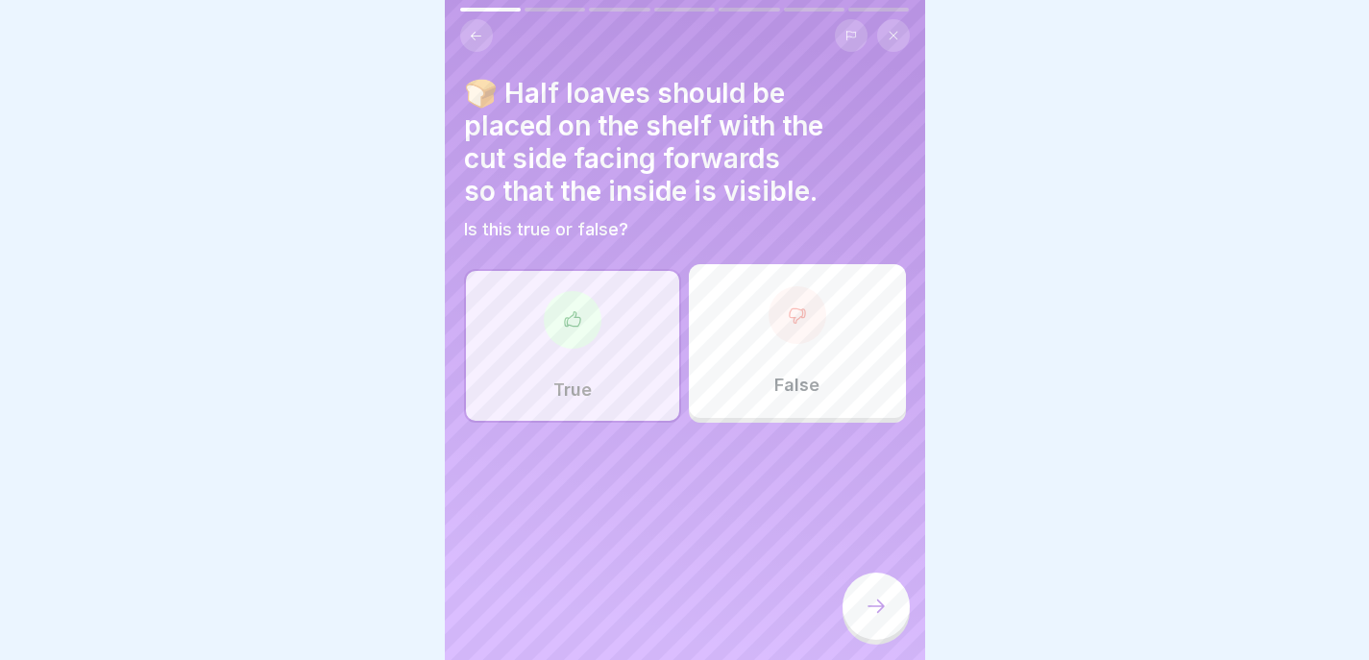
click at [894, 616] on div at bounding box center [876, 606] width 67 height 67
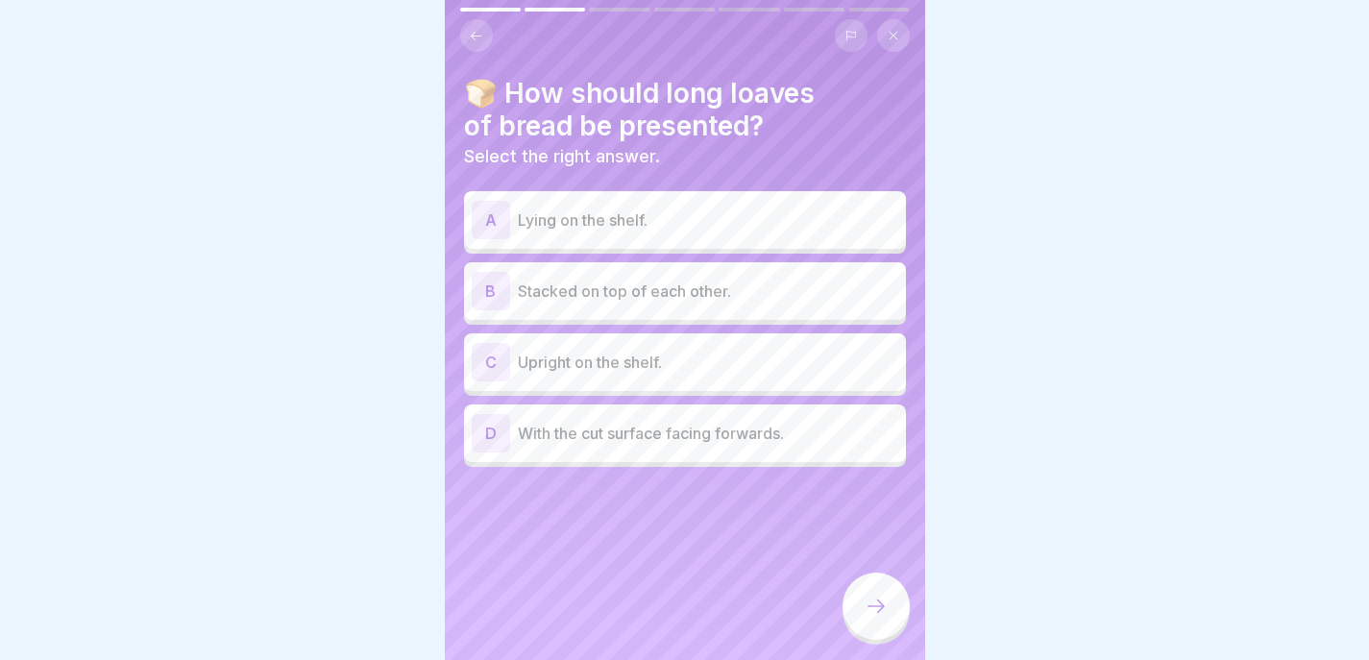
click at [690, 358] on p "Upright on the shelf." at bounding box center [708, 362] width 381 height 23
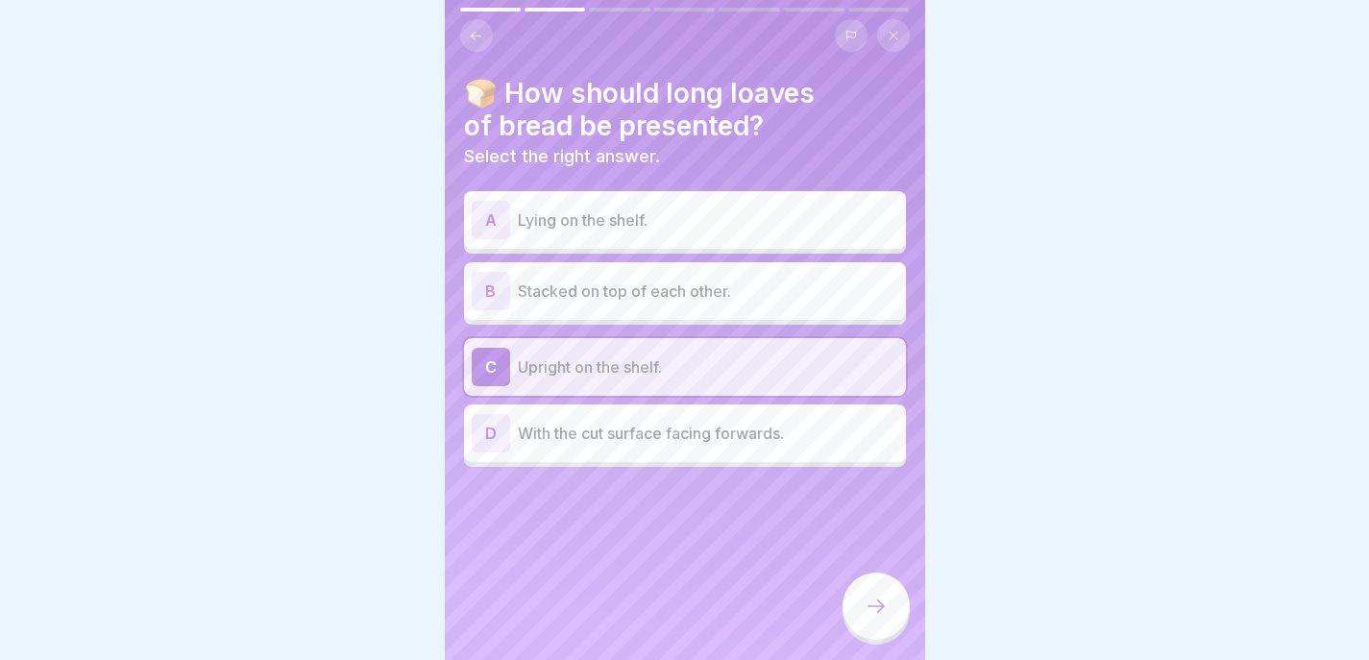
click at [810, 219] on p "Lying on the shelf." at bounding box center [708, 220] width 381 height 23
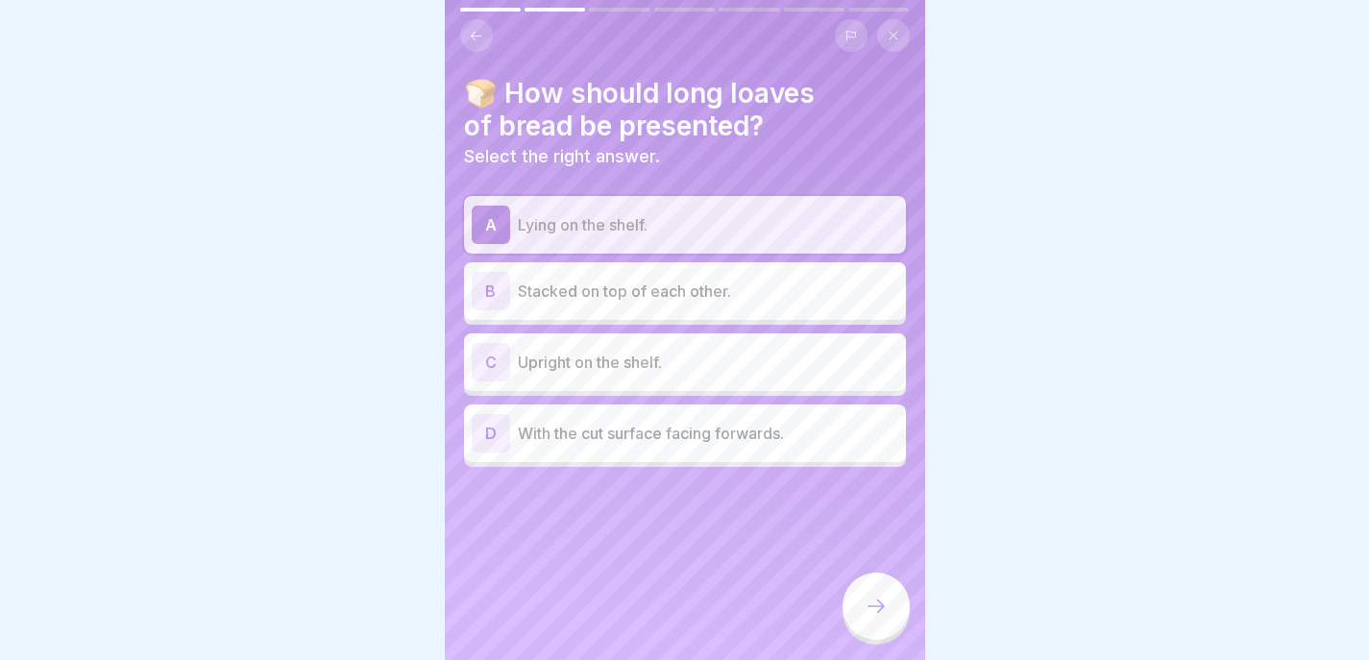
click at [769, 343] on div "C Upright on the shelf." at bounding box center [685, 362] width 427 height 38
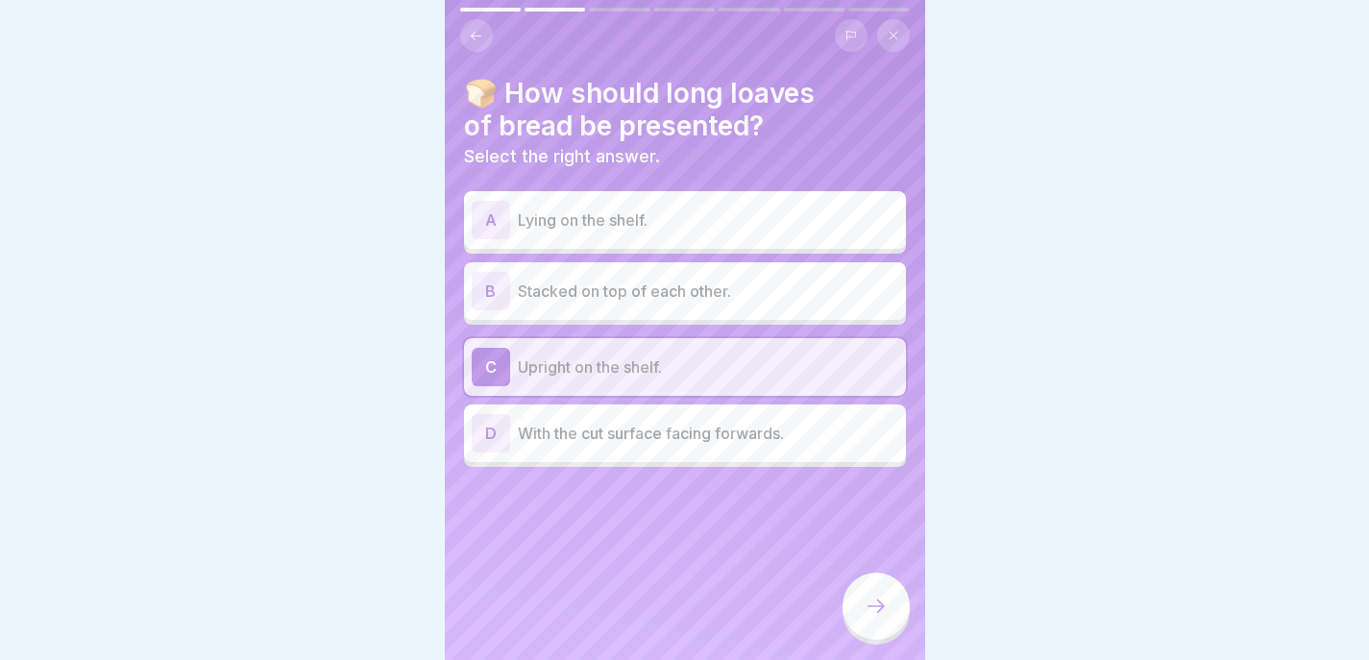
click at [875, 608] on div at bounding box center [876, 606] width 67 height 67
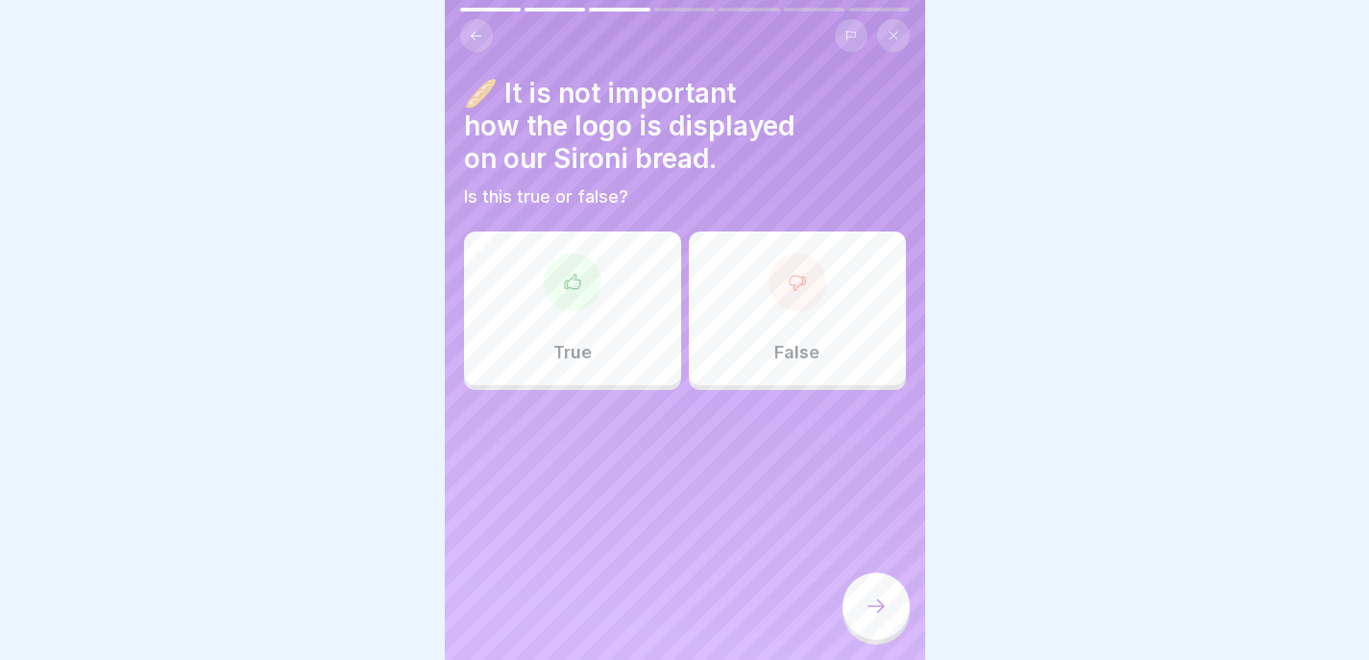
click at [815, 310] on div "False" at bounding box center [797, 309] width 217 height 154
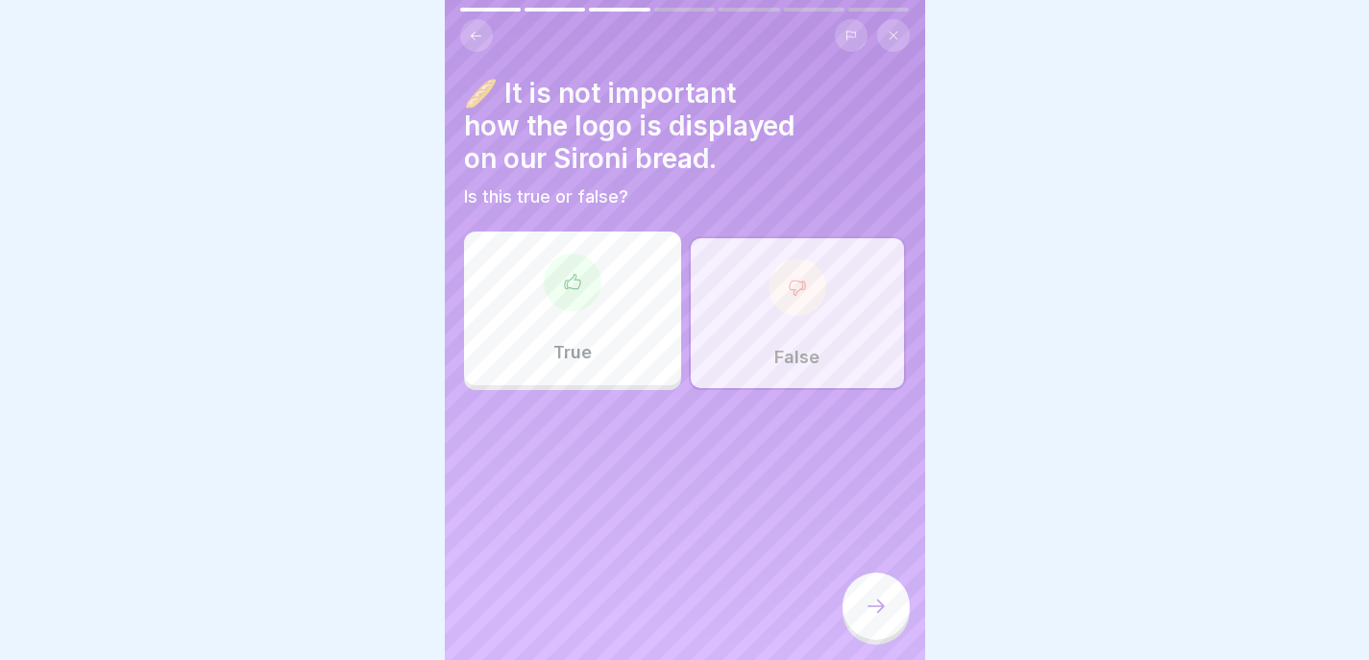
click at [868, 615] on icon at bounding box center [876, 606] width 23 height 23
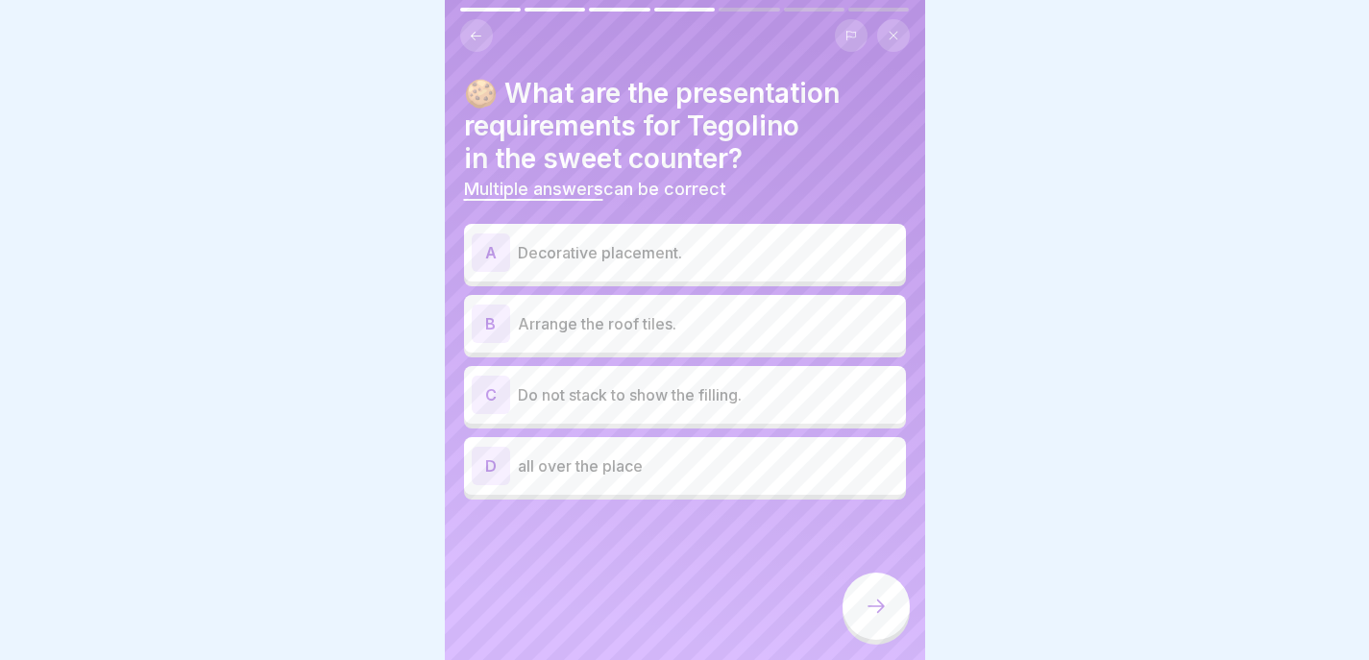
click at [681, 248] on p "Decorative placement." at bounding box center [708, 252] width 381 height 23
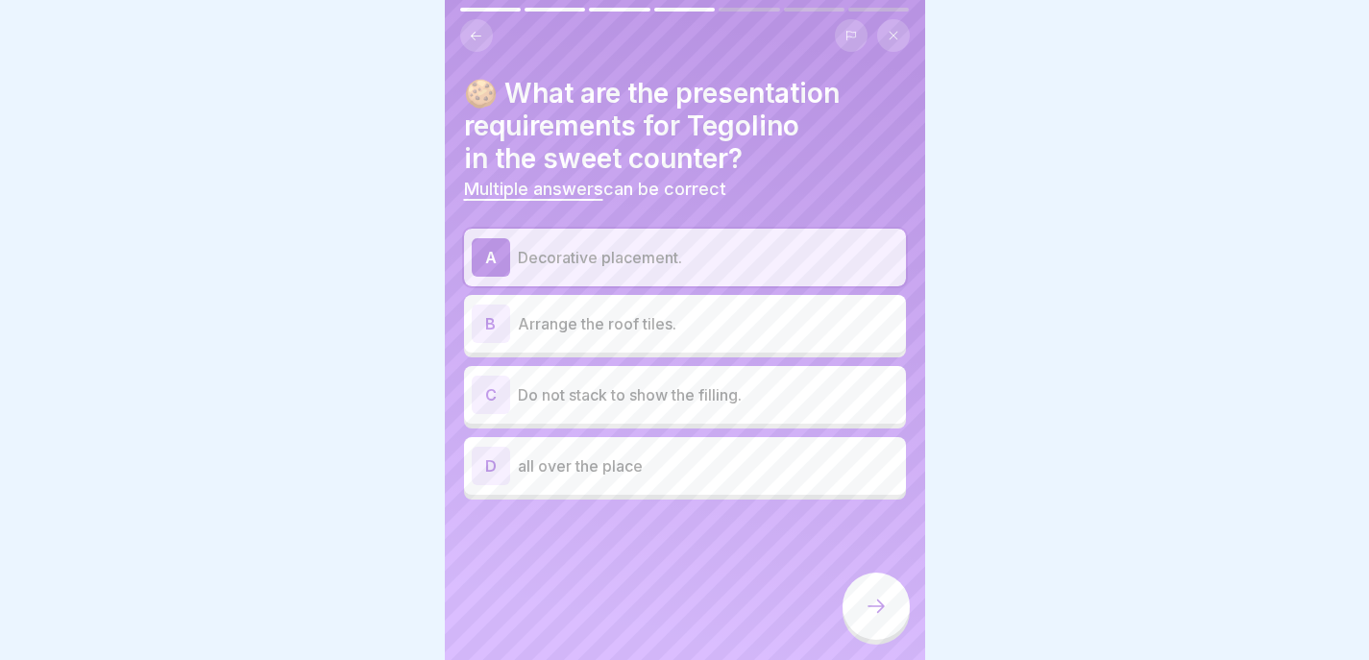
click at [801, 388] on p "Do not stack to show the filling." at bounding box center [708, 394] width 381 height 23
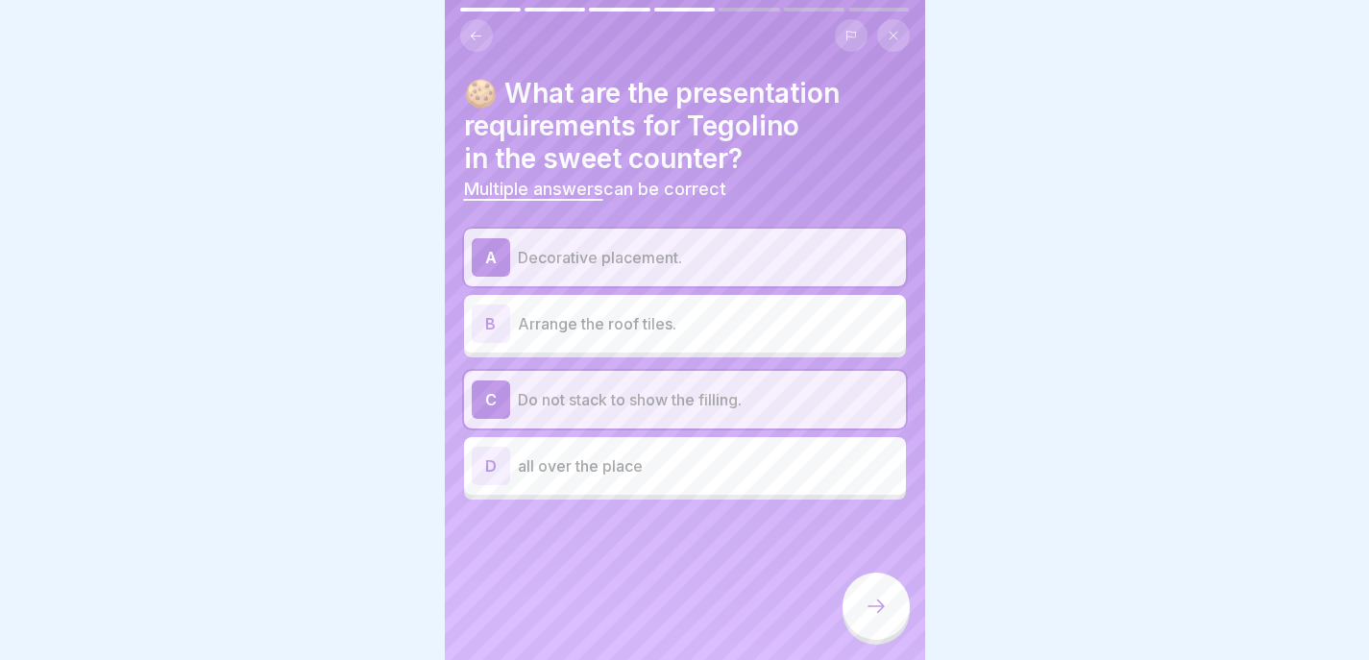
click at [867, 598] on div at bounding box center [876, 606] width 67 height 67
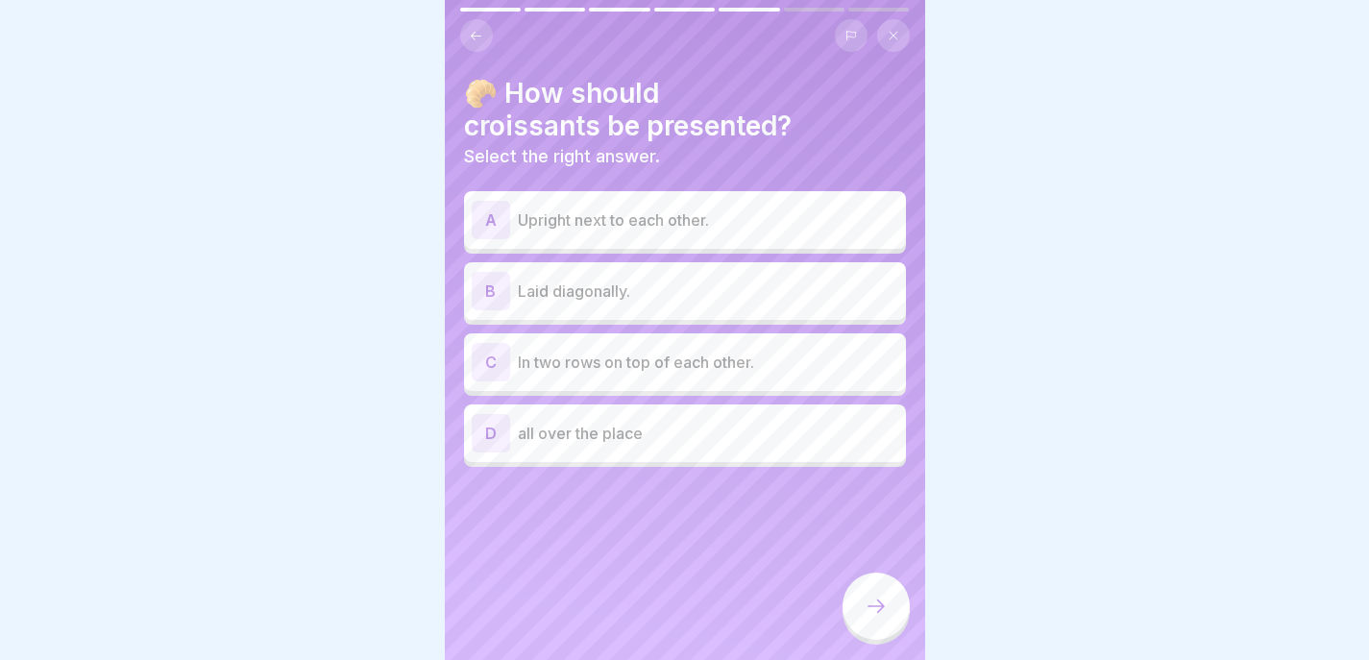
click at [751, 283] on p "Laid diagonally." at bounding box center [708, 291] width 381 height 23
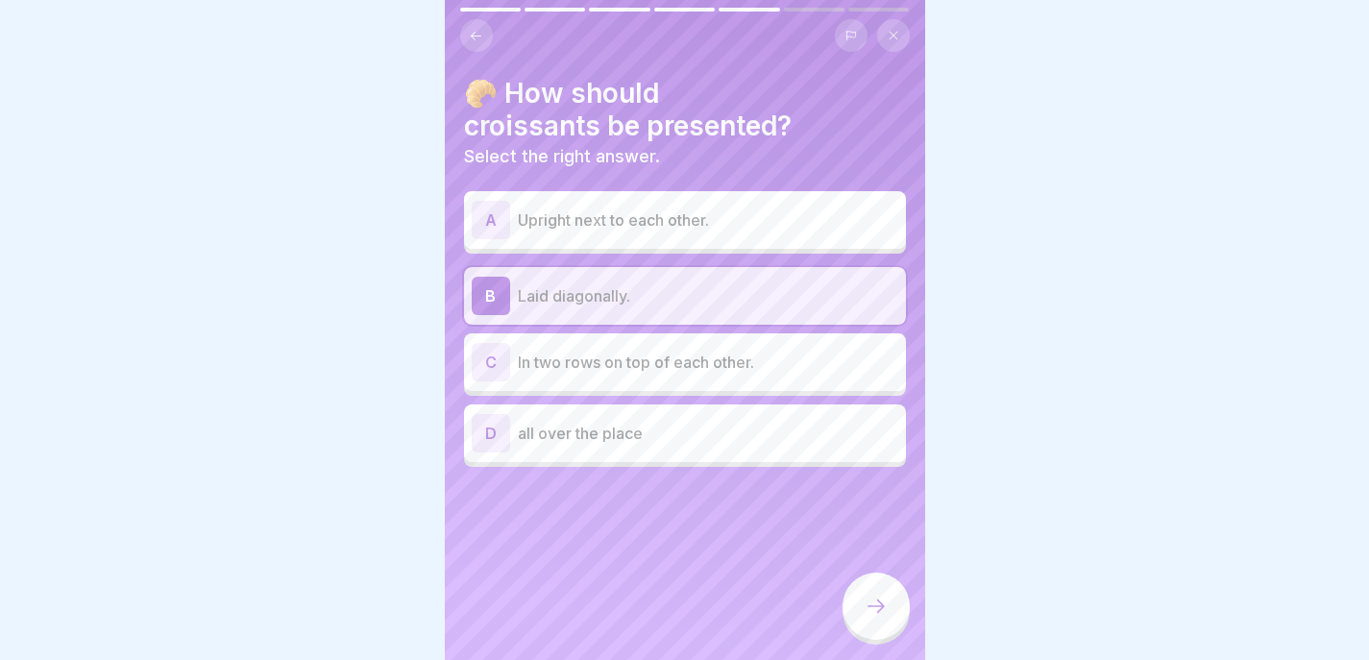
click at [867, 615] on icon at bounding box center [876, 606] width 23 height 23
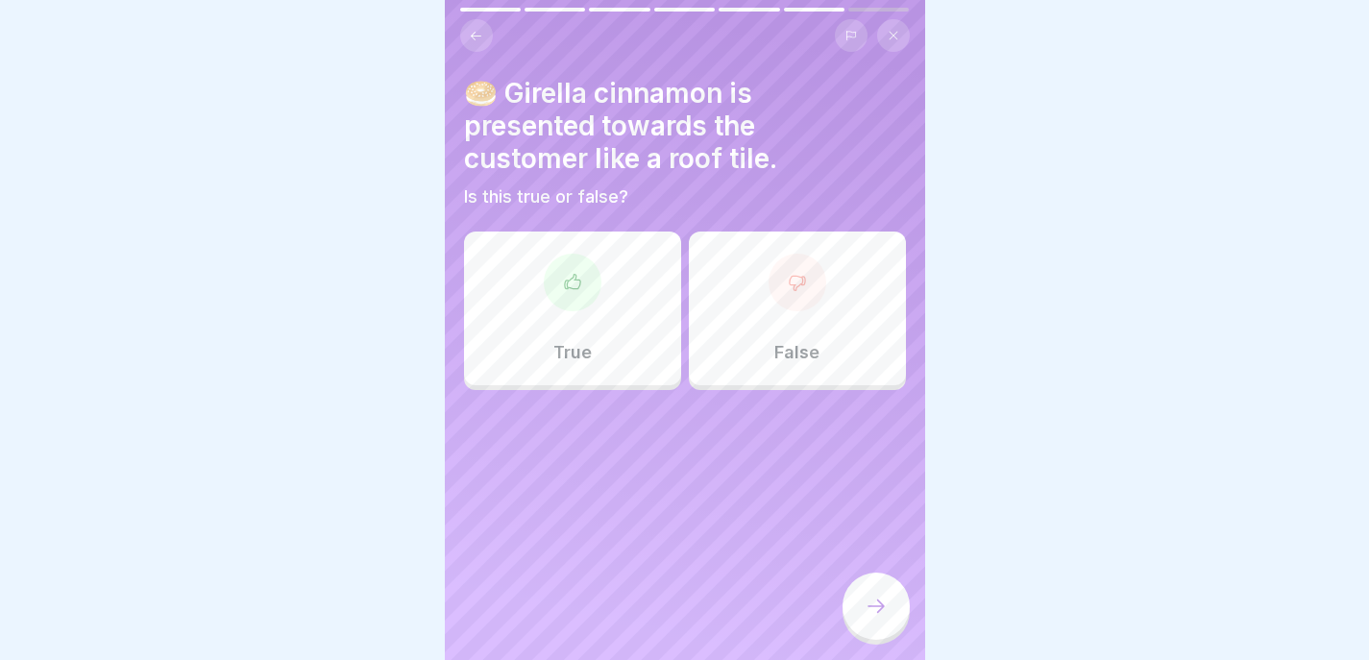
click at [595, 301] on div "True" at bounding box center [572, 309] width 217 height 154
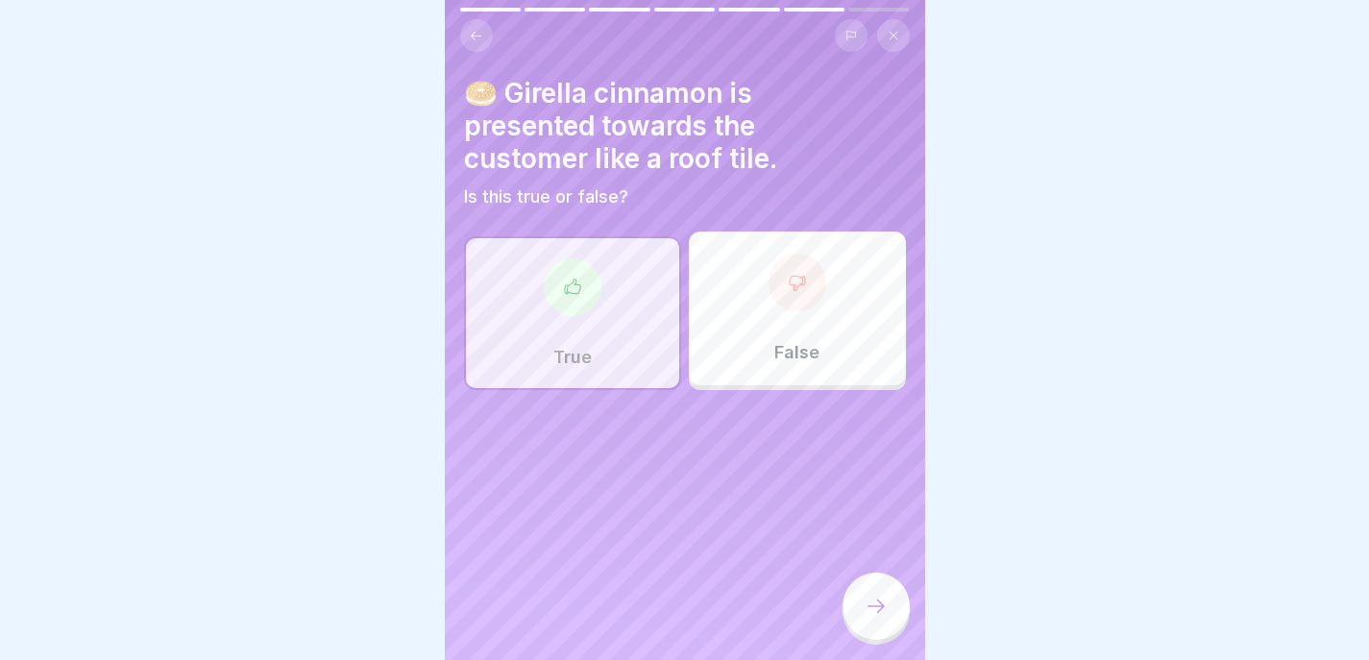
click at [894, 620] on div at bounding box center [876, 606] width 67 height 67
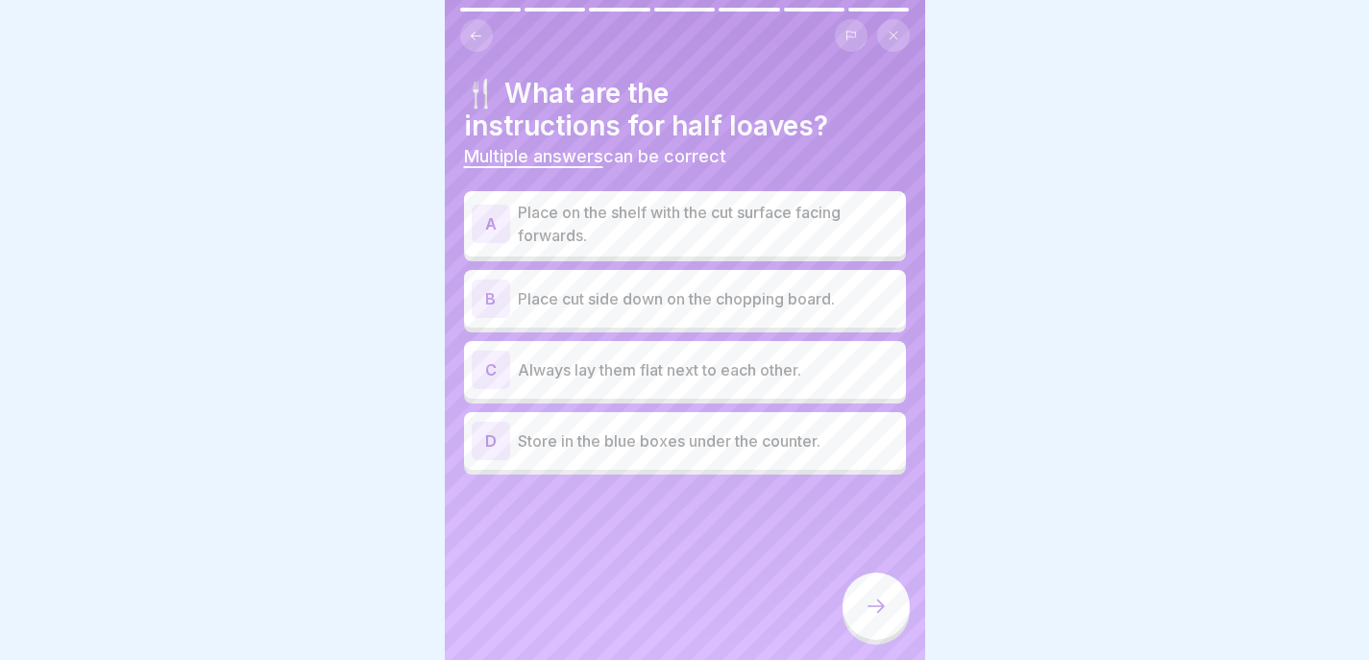
click at [775, 243] on p "Place on the shelf with the cut surface facing forwards." at bounding box center [708, 224] width 381 height 46
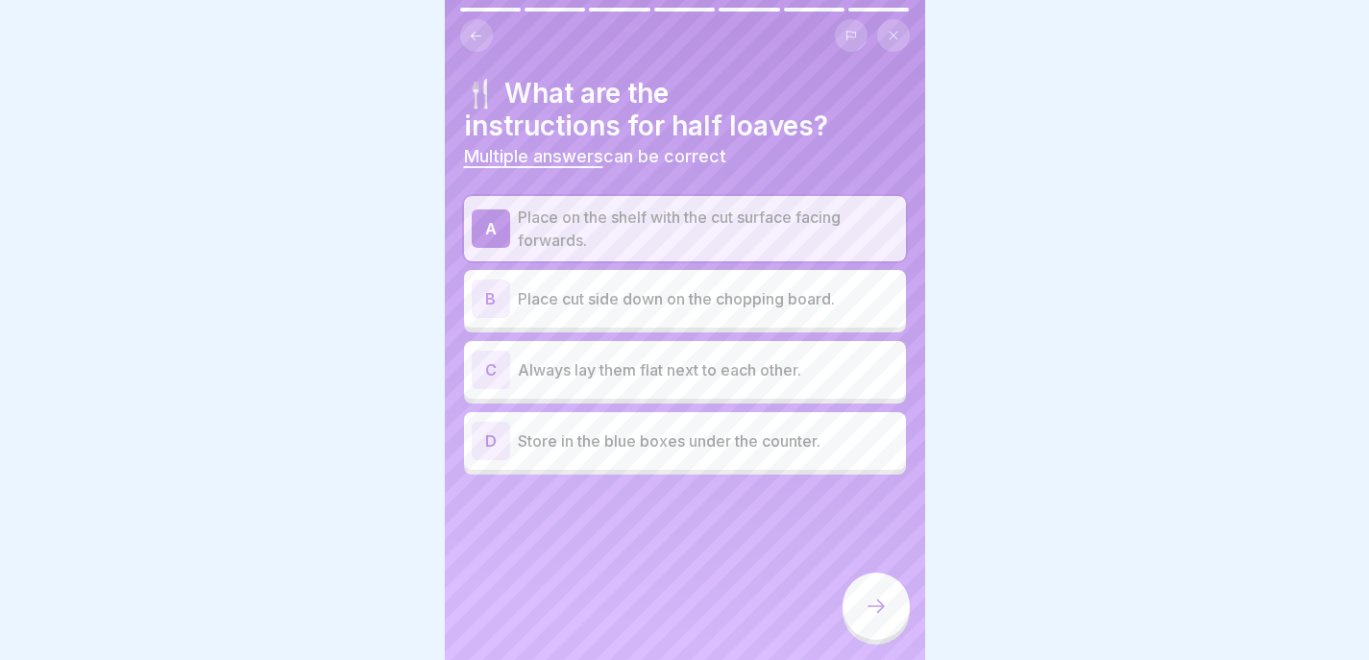
click at [810, 383] on div "C Always lay them flat next to each other." at bounding box center [685, 370] width 427 height 38
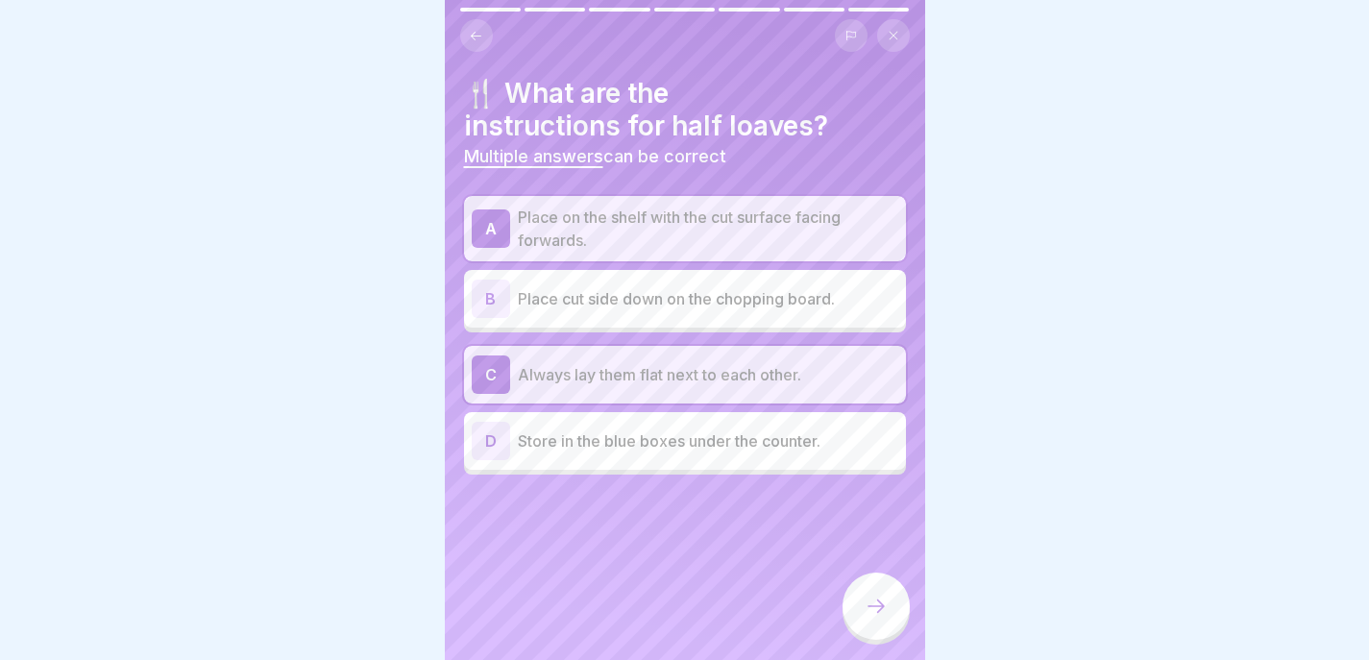
click at [870, 617] on icon at bounding box center [876, 606] width 23 height 23
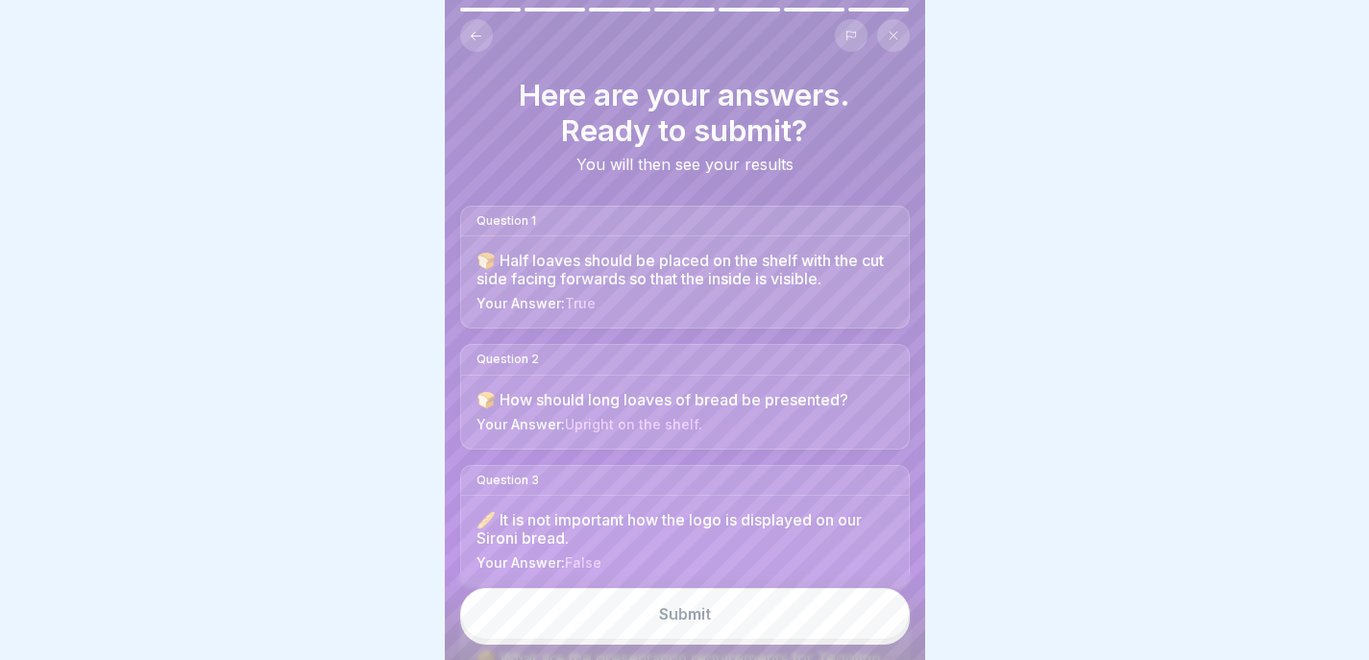
click at [864, 617] on button "Submit" at bounding box center [685, 614] width 450 height 52
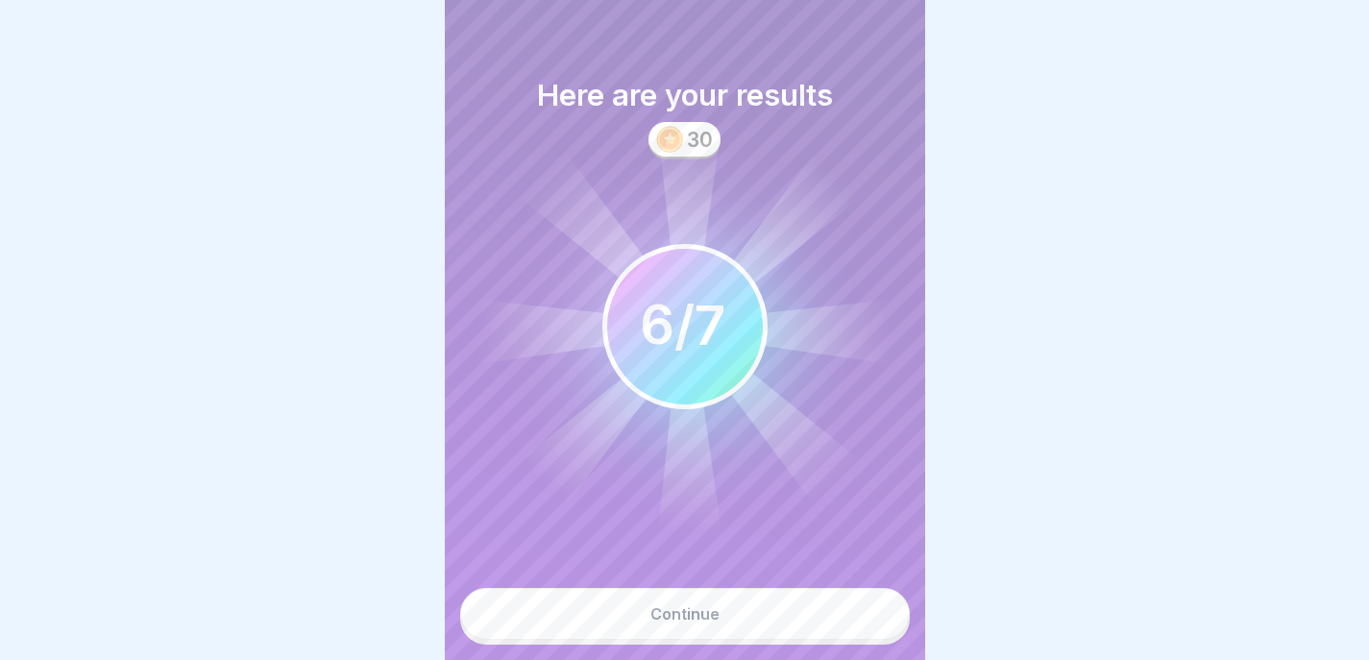
click at [857, 622] on button "Continue" at bounding box center [685, 614] width 450 height 52
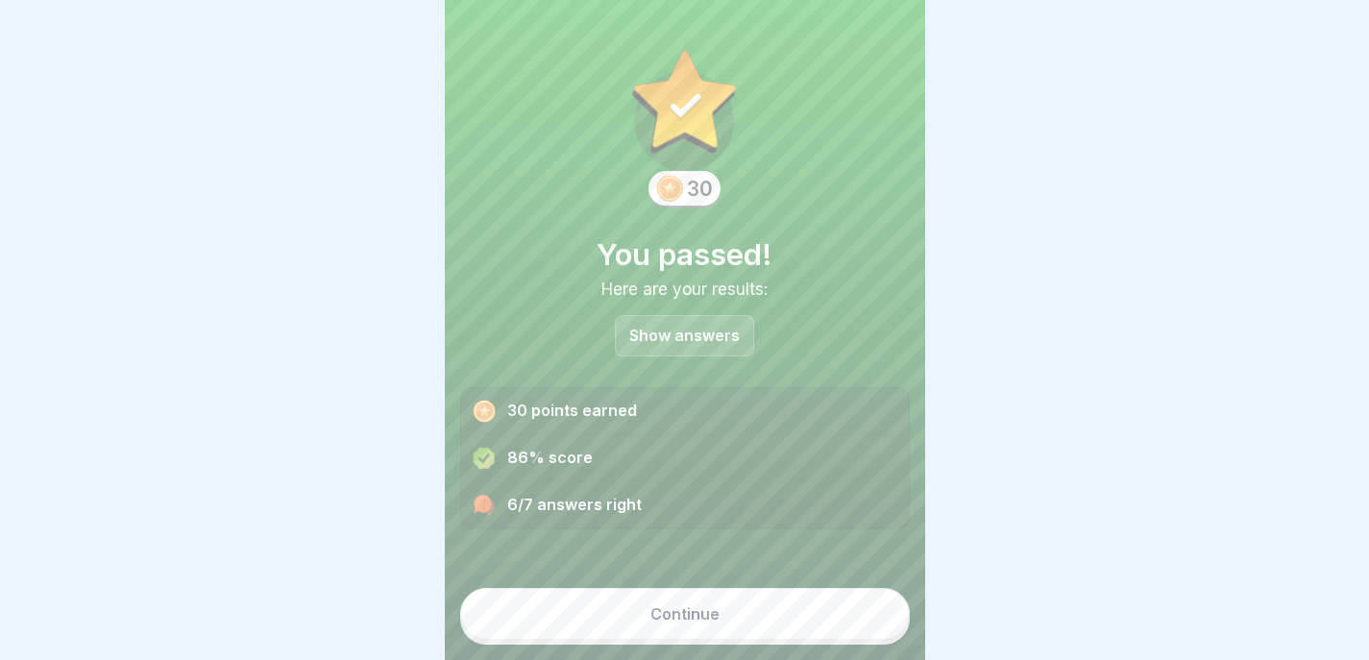
click at [707, 325] on div "Show answers" at bounding box center [684, 335] width 139 height 41
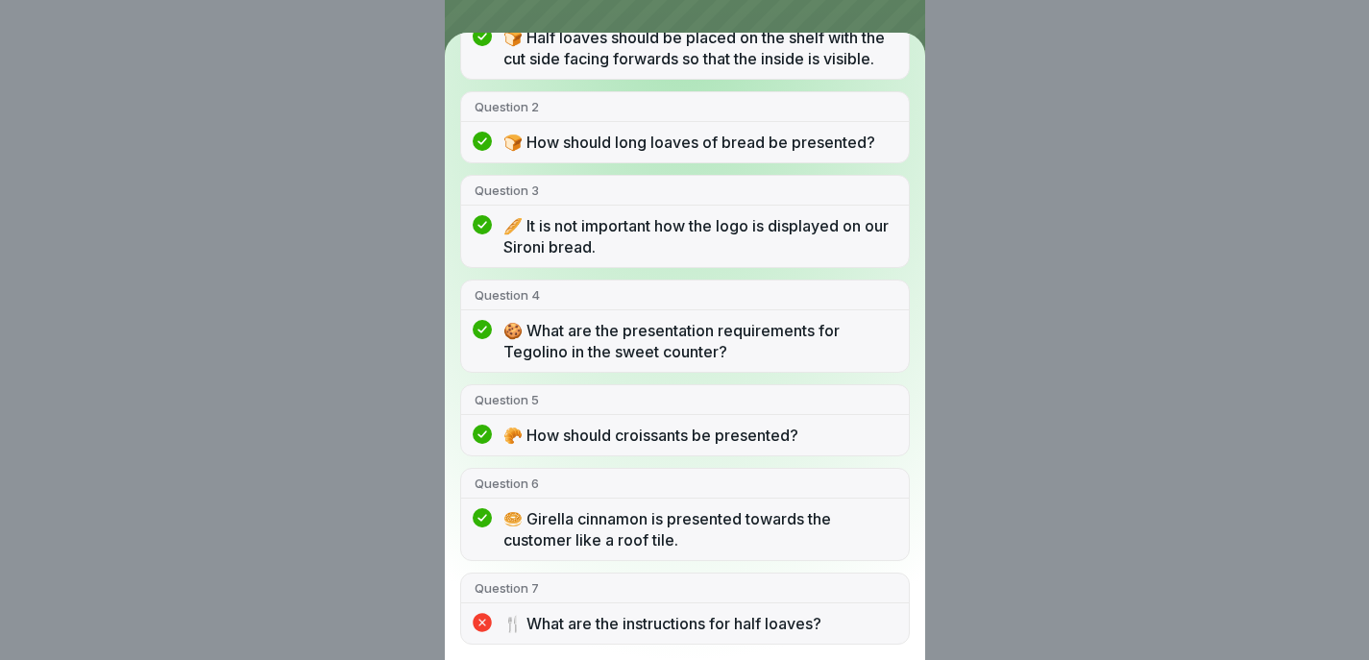
scroll to position [14, 0]
click at [505, 627] on div "🍴 What are the instructions for half loaves?" at bounding box center [685, 628] width 448 height 31
click at [516, 597] on p "Question 7" at bounding box center [685, 587] width 421 height 17
click at [1018, 379] on div "You passed! 6/7 answers right Question 1 🍞 Half loaves should be placed on the …" at bounding box center [684, 330] width 1369 height 660
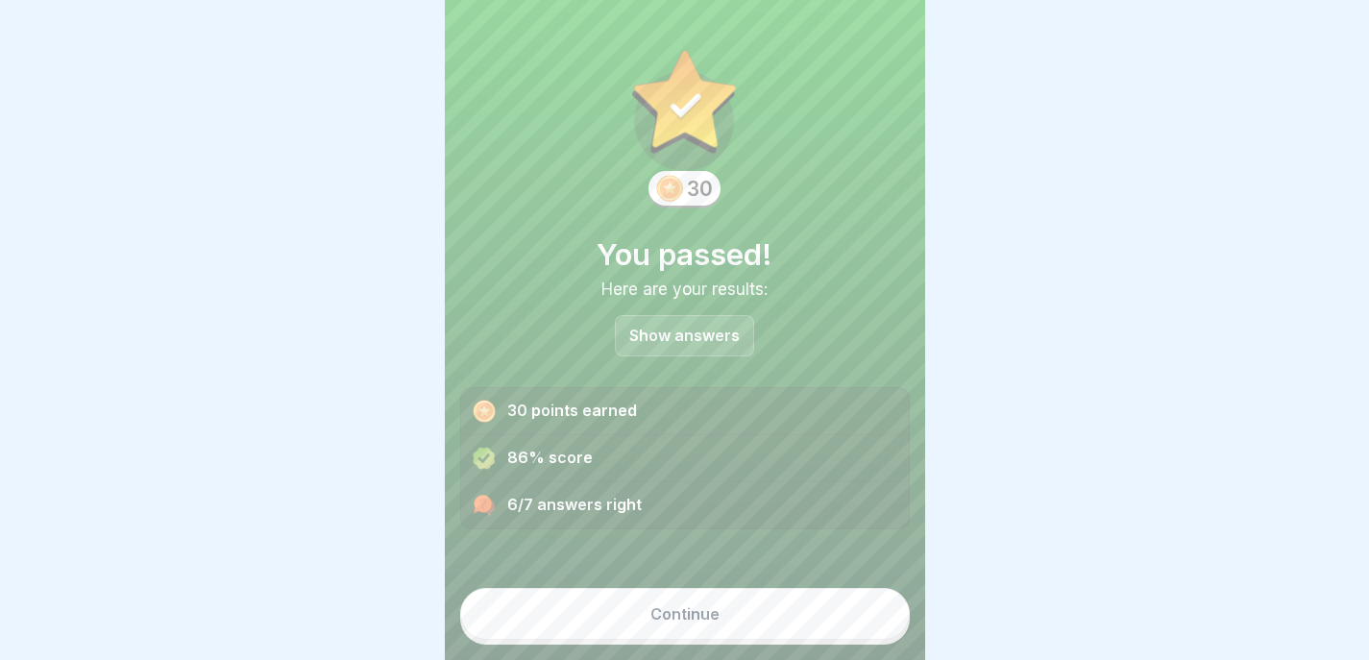
click at [735, 604] on button "Continue" at bounding box center [685, 614] width 450 height 52
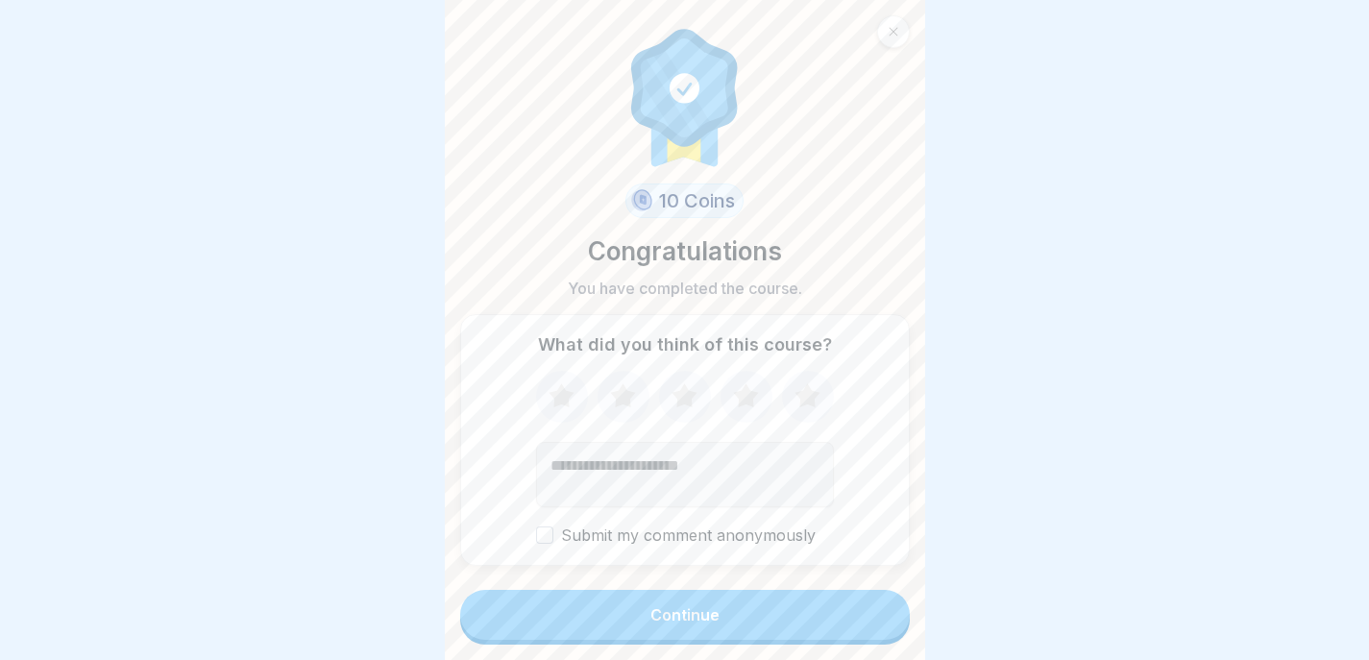
click at [736, 606] on button "Continue" at bounding box center [685, 615] width 450 height 50
click at [722, 614] on button "Continue" at bounding box center [685, 615] width 450 height 50
click at [701, 626] on button "Continue" at bounding box center [685, 615] width 450 height 50
click at [695, 618] on div "Continue" at bounding box center [685, 614] width 69 height 17
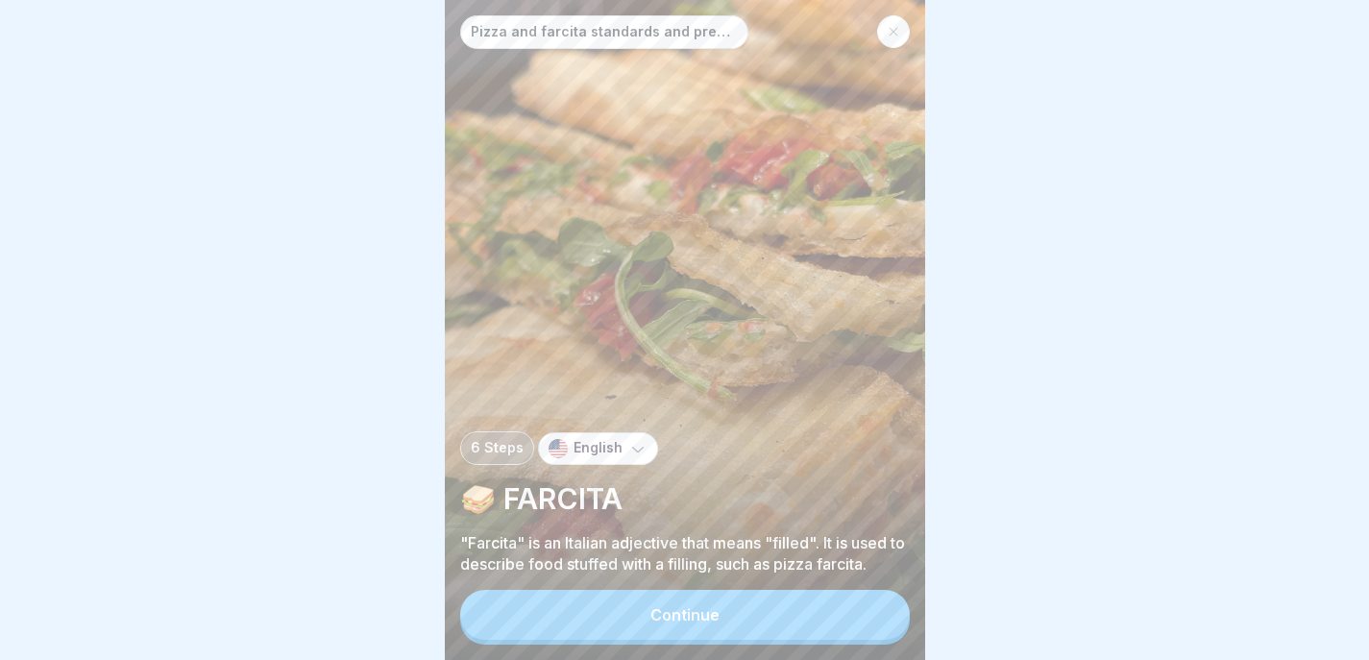
click at [603, 613] on button "Continue" at bounding box center [685, 615] width 450 height 50
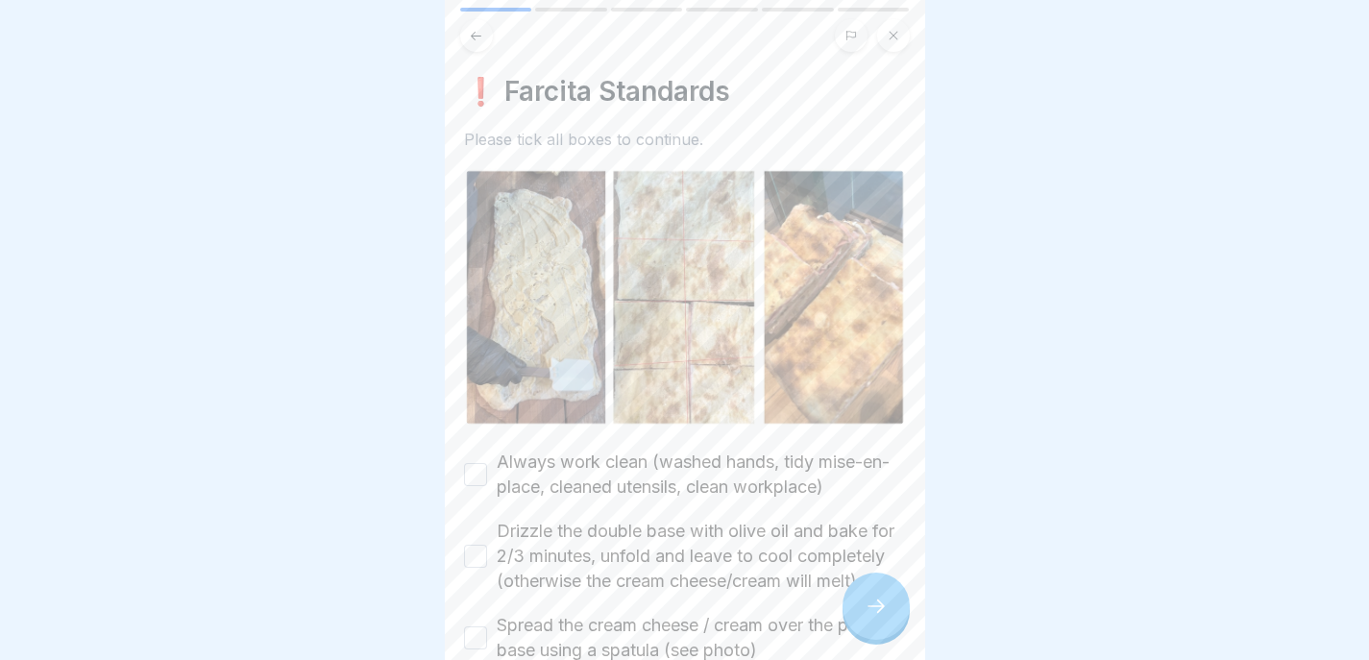
scroll to position [99, 0]
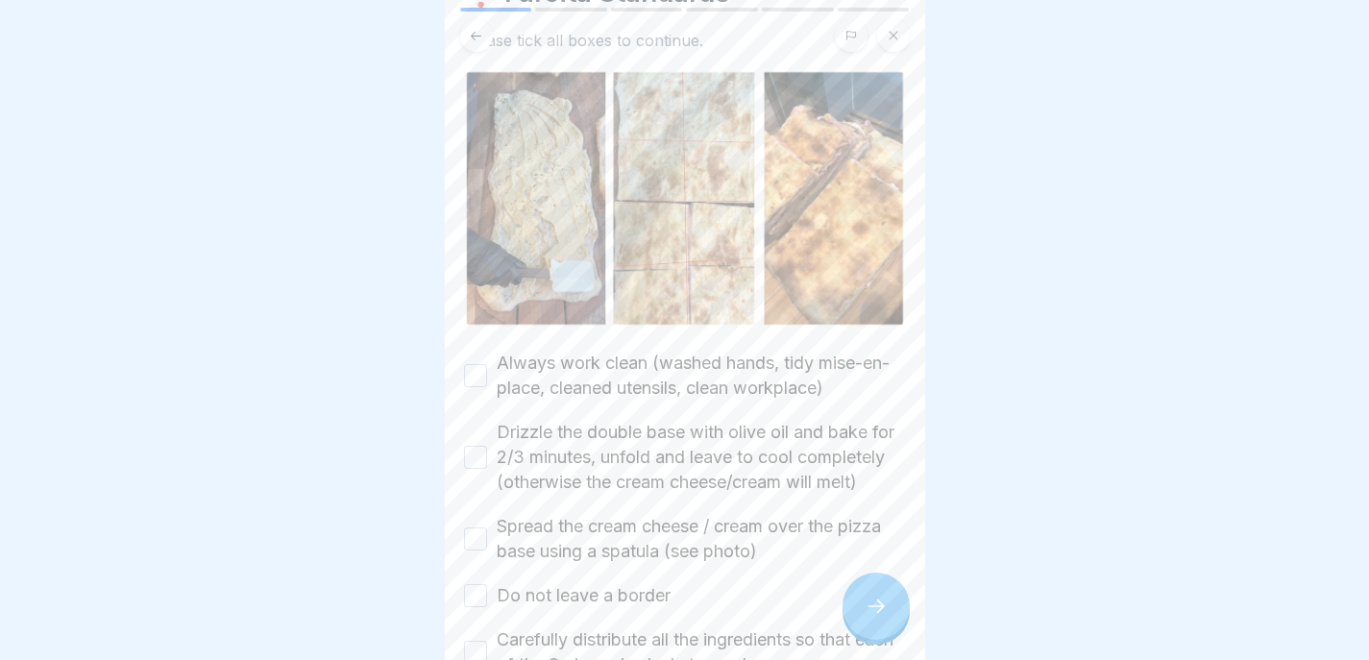
click at [696, 351] on label "Always work clean (washed hands, tidy mise-en-place, cleaned utensils, clean wo…" at bounding box center [701, 376] width 409 height 50
click at [487, 364] on button "Always work clean (washed hands, tidy mise-en-place, cleaned utensils, clean wo…" at bounding box center [475, 375] width 23 height 23
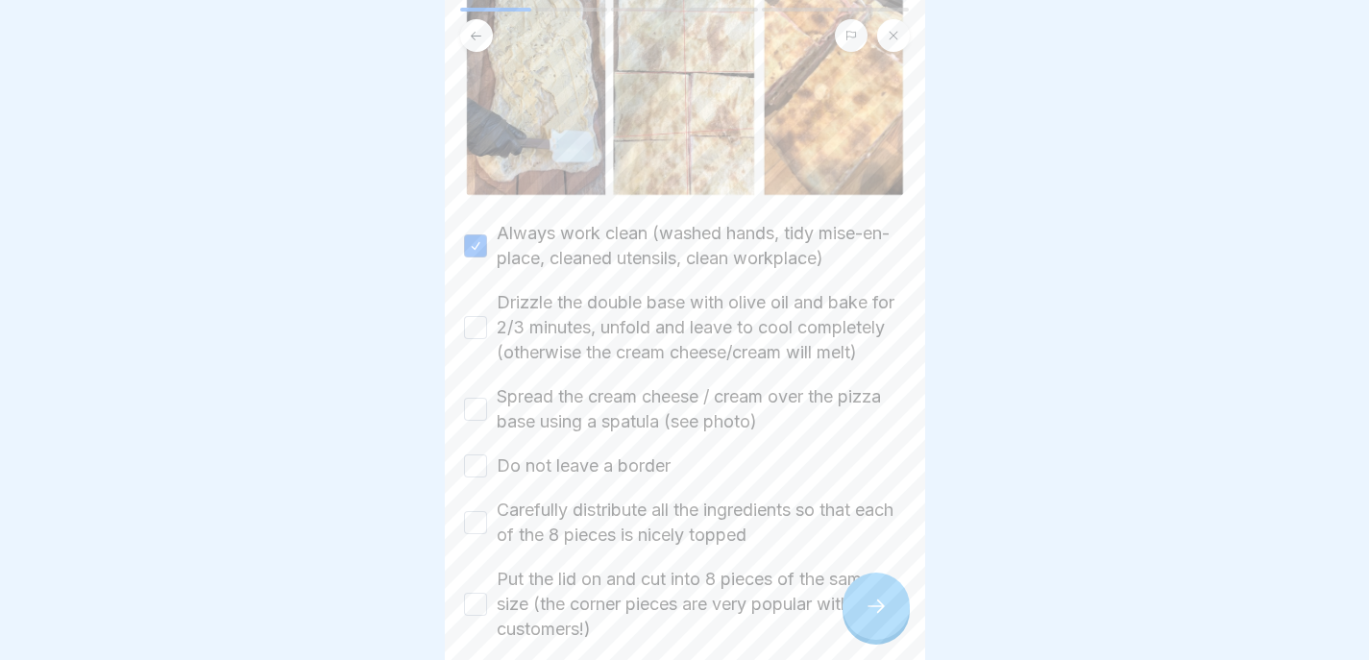
click at [708, 305] on label "Drizzle the double base with olive oil and bake for 2/3 minutes, unfold and lea…" at bounding box center [701, 327] width 409 height 75
click at [487, 316] on button "Drizzle the double base with olive oil and bake for 2/3 minutes, unfold and lea…" at bounding box center [475, 327] width 23 height 23
click at [651, 422] on label "Spread the cream cheese / cream over the pizza base using a spatula (see photo)" at bounding box center [701, 409] width 409 height 50
click at [487, 421] on button "Spread the cream cheese / cream over the pizza base using a spatula (see photo)" at bounding box center [475, 409] width 23 height 23
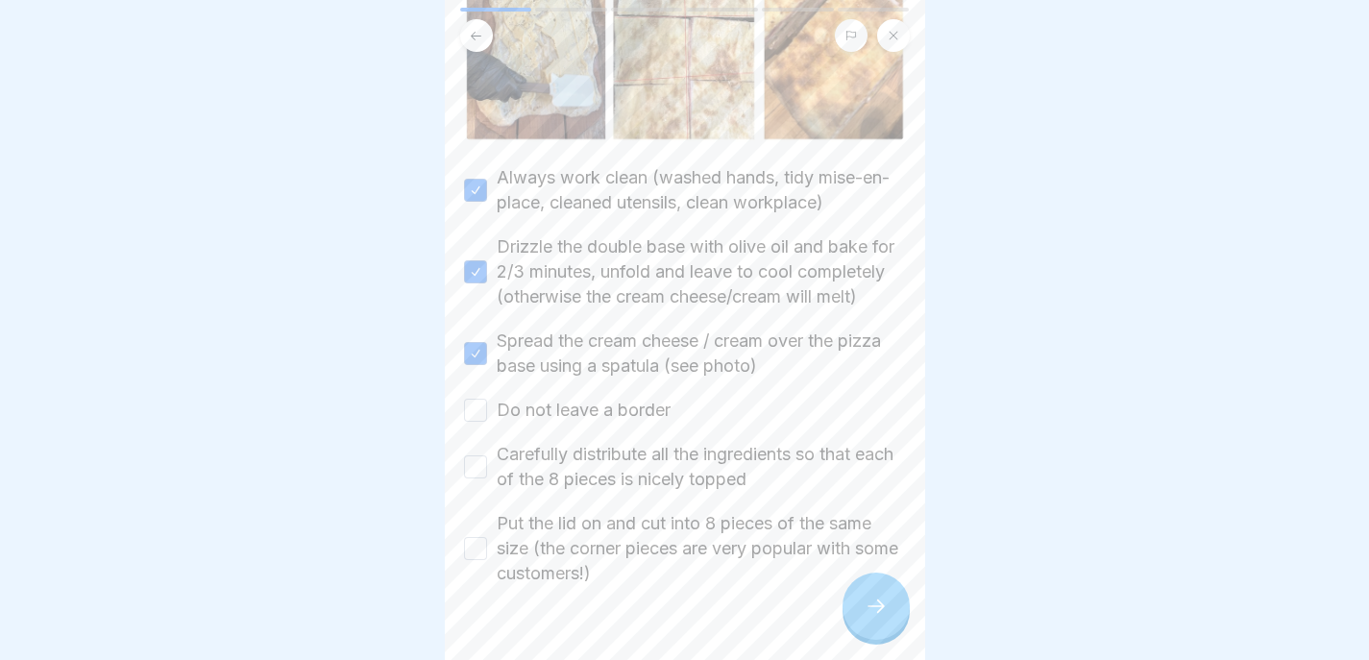
scroll to position [325, 0]
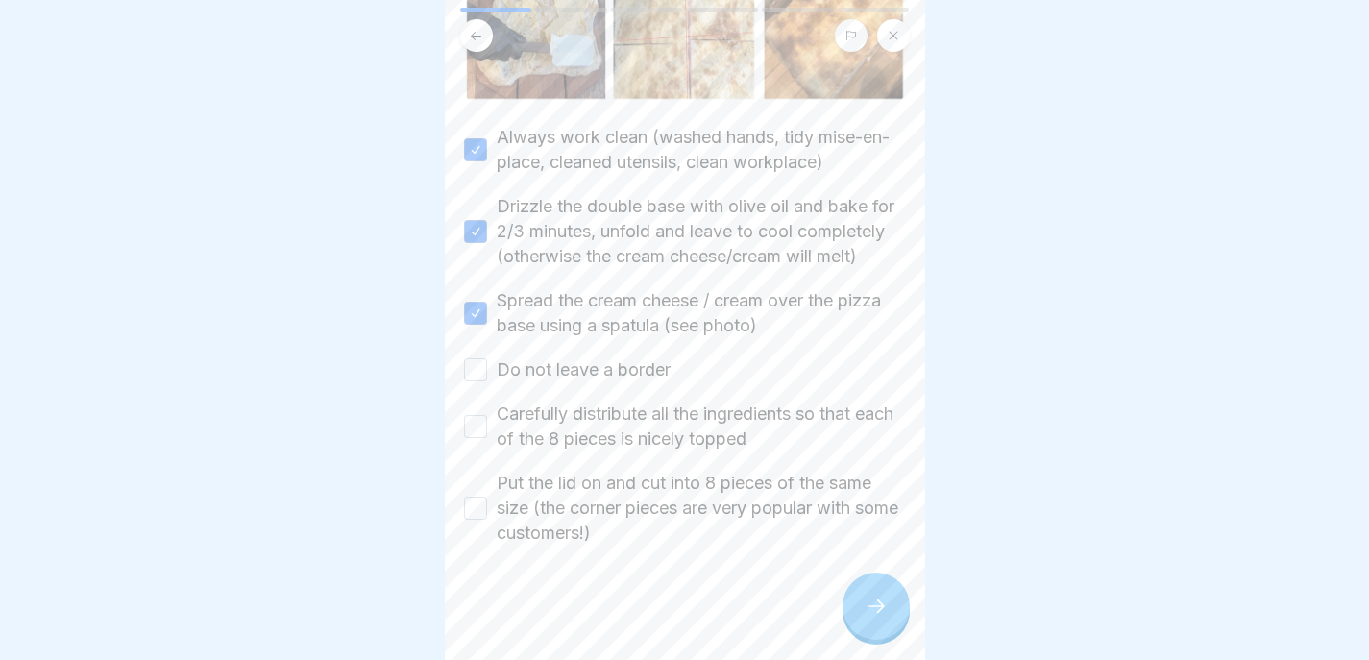
click at [634, 376] on label "Do not leave a border" at bounding box center [584, 369] width 174 height 25
click at [487, 376] on button "Do not leave a border" at bounding box center [475, 369] width 23 height 23
click at [634, 452] on label "Carefully distribute all the ingredients so that each of the 8 pieces is nicely…" at bounding box center [701, 427] width 409 height 50
click at [487, 438] on button "Carefully distribute all the ingredients so that each of the 8 pieces is nicely…" at bounding box center [475, 426] width 23 height 23
click at [628, 493] on label "Put the lid on and cut into 8 pieces of the same size (the corner pieces are ve…" at bounding box center [701, 508] width 409 height 75
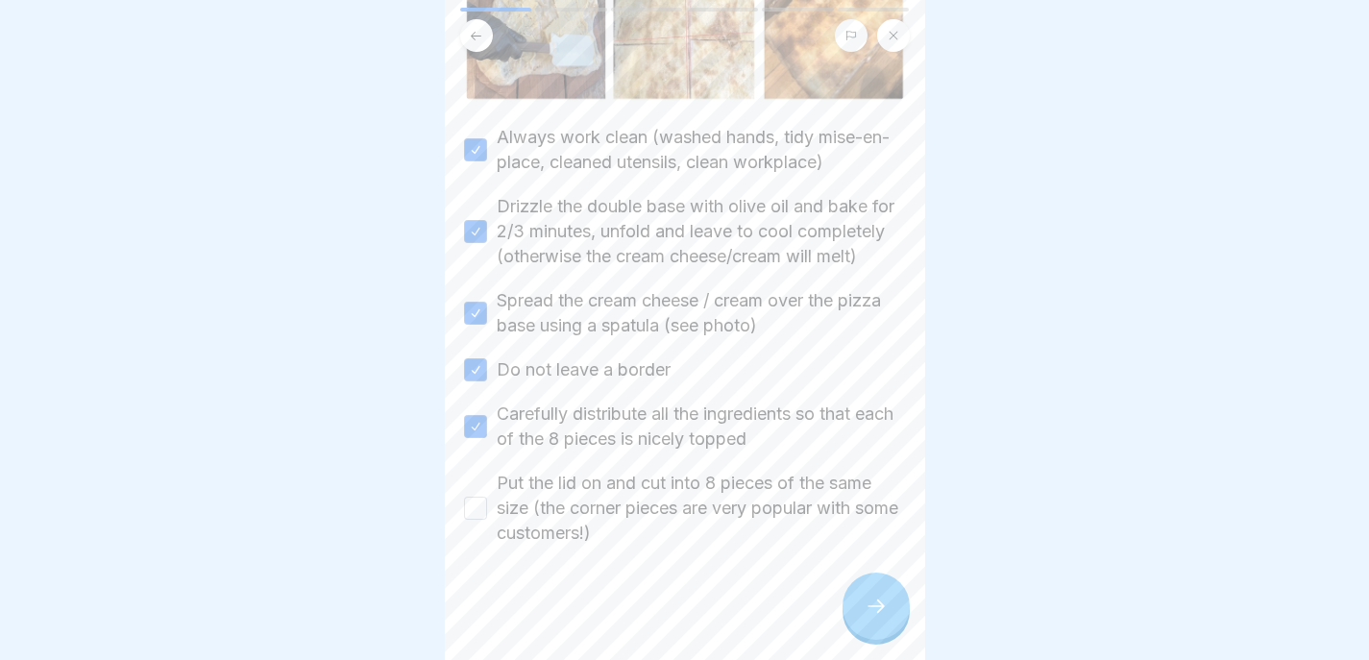
click at [487, 497] on button "Put the lid on and cut into 8 pieces of the same size (the corner pieces are ve…" at bounding box center [475, 508] width 23 height 23
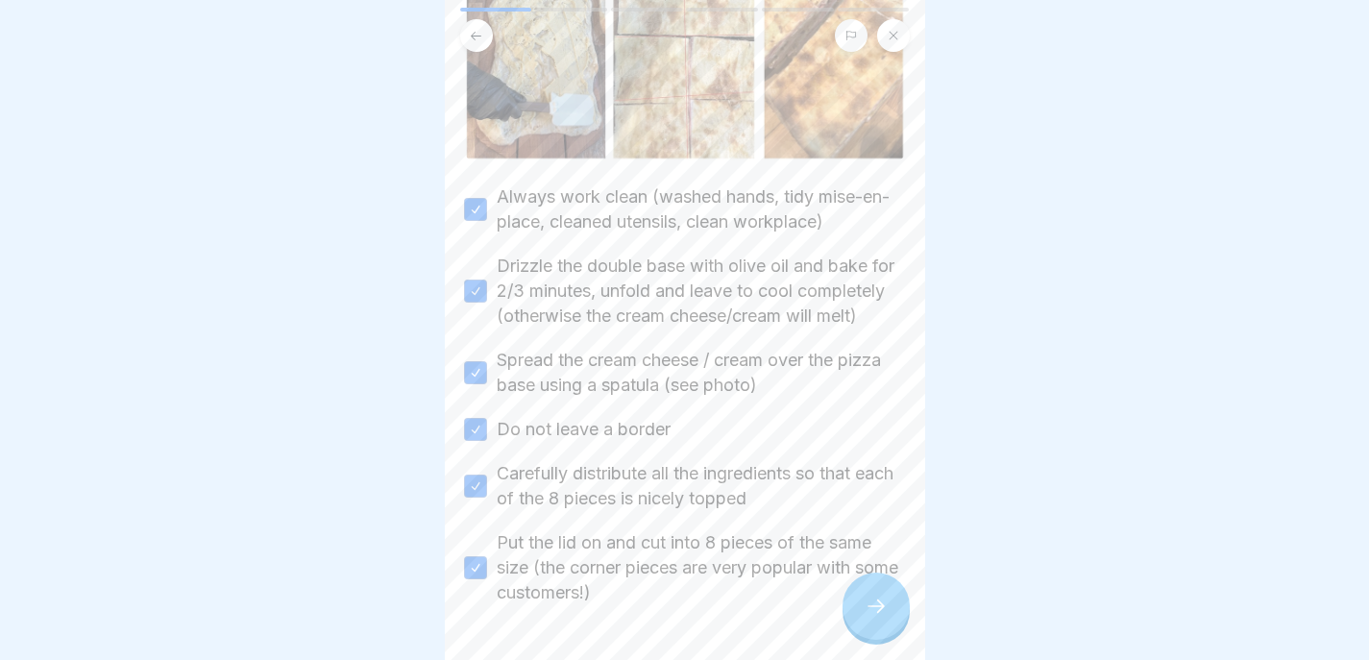
scroll to position [235, 0]
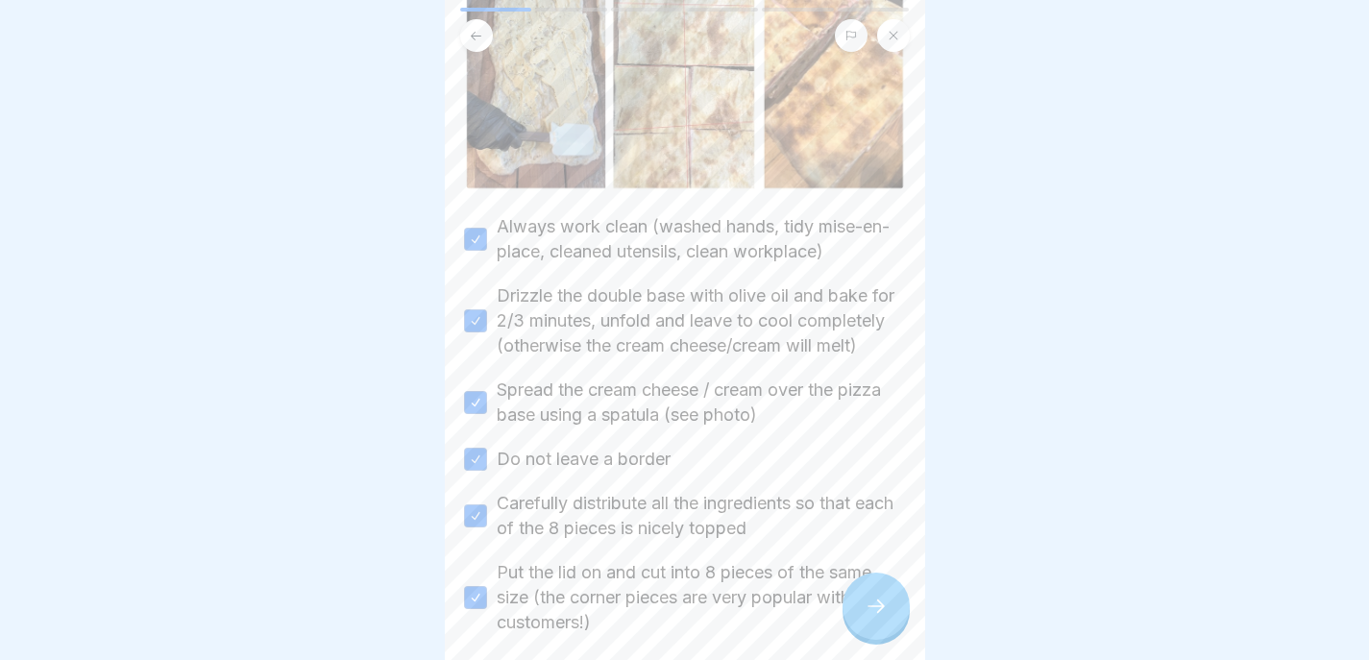
type button "on"
click at [887, 604] on icon at bounding box center [876, 606] width 23 height 23
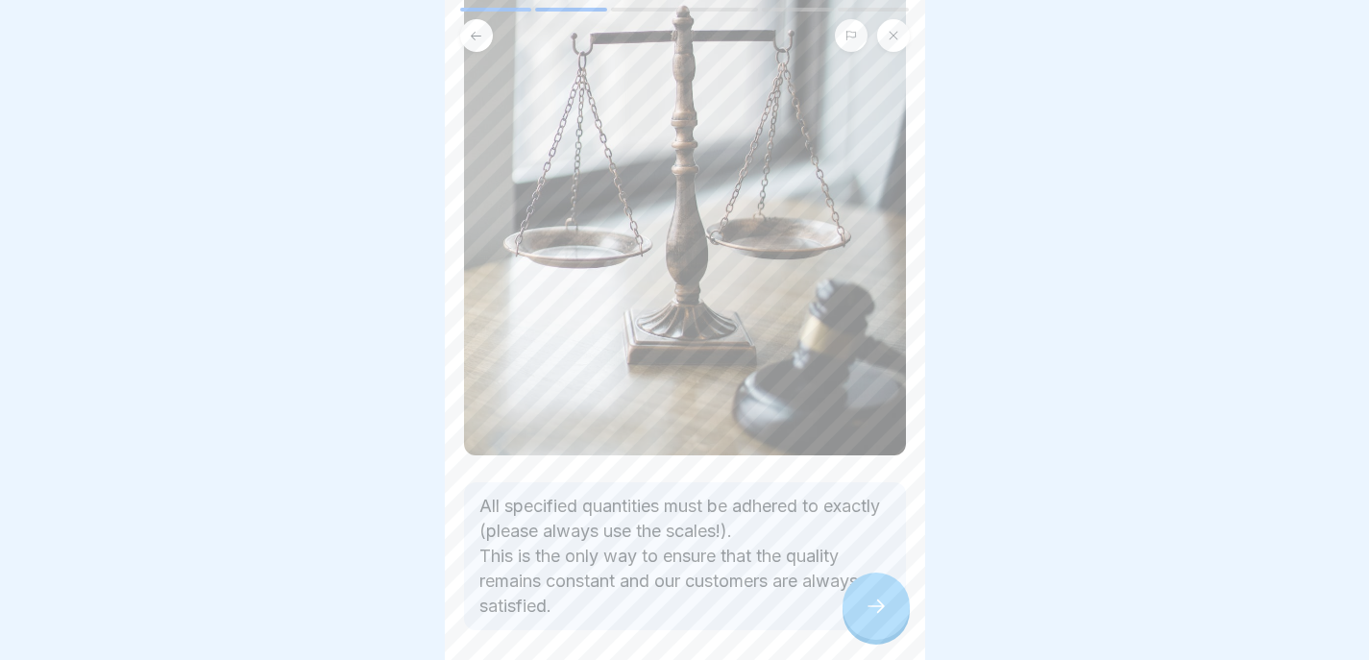
scroll to position [387, 0]
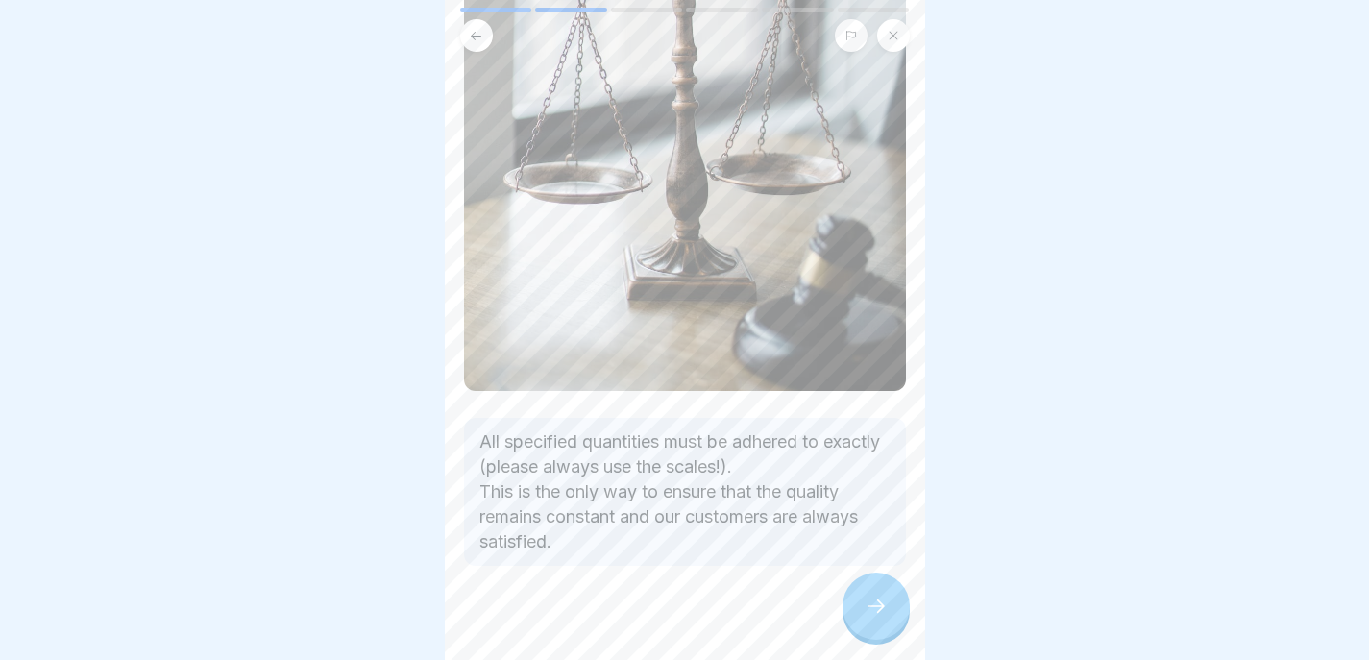
click at [862, 590] on div at bounding box center [876, 606] width 67 height 67
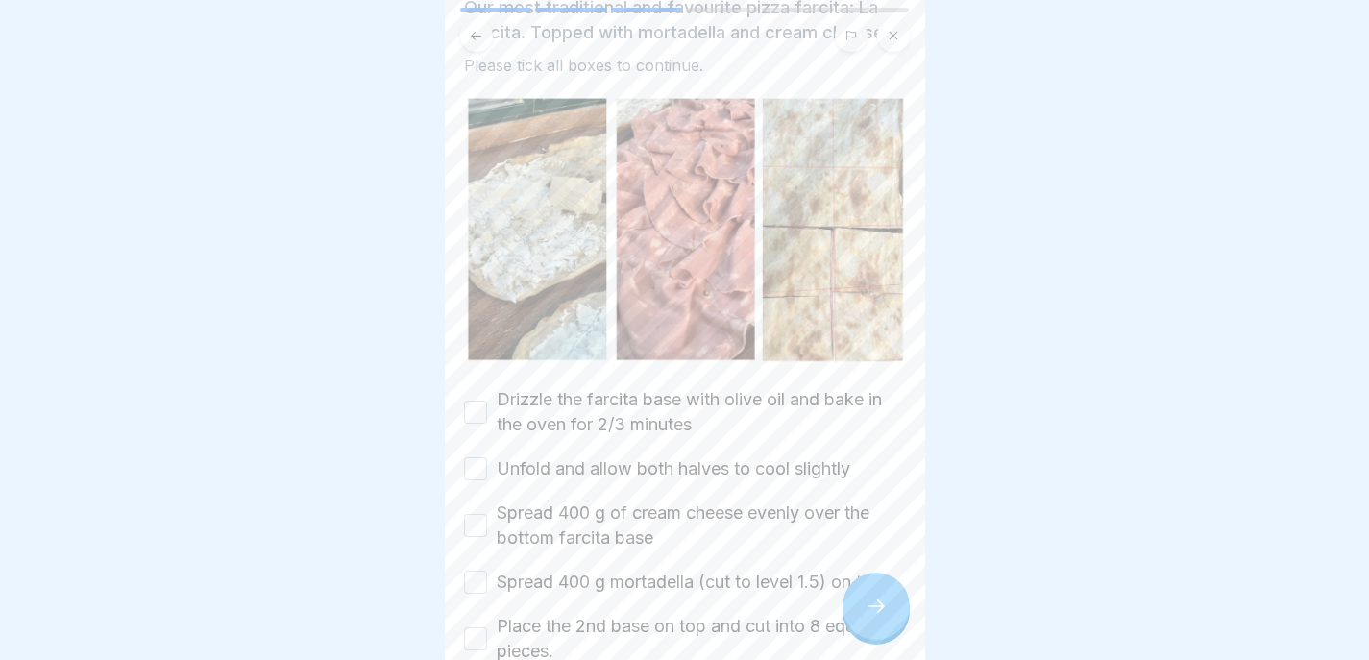
scroll to position [241, 0]
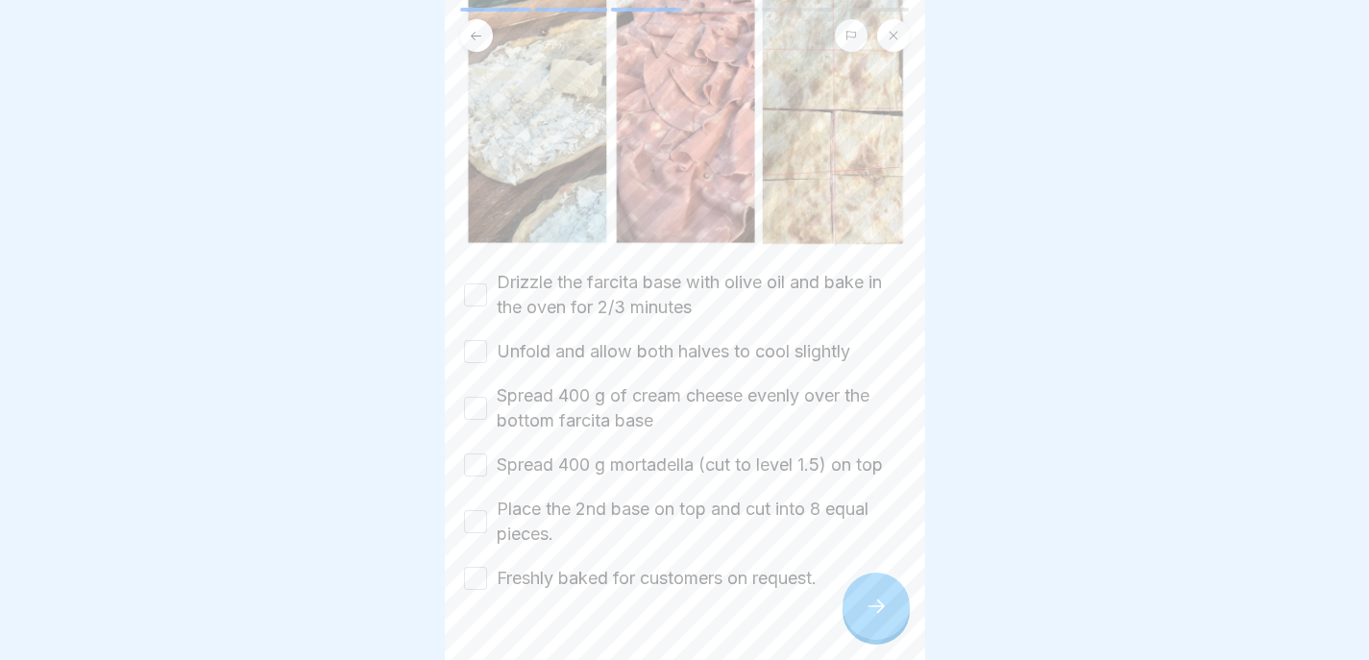
click at [636, 281] on label "Drizzle the farcita base with olive oil and bake in the oven for 2/3 minutes" at bounding box center [701, 295] width 409 height 50
click at [487, 283] on button "Drizzle the farcita base with olive oil and bake in the oven for 2/3 minutes" at bounding box center [475, 294] width 23 height 23
click at [628, 339] on label "Unfold and allow both halves to cool slightly" at bounding box center [674, 351] width 354 height 25
click at [487, 340] on button "Unfold and allow both halves to cool slightly" at bounding box center [475, 351] width 23 height 23
click at [609, 383] on label "Spread 400 g of cream cheese evenly over the bottom farcita base" at bounding box center [701, 408] width 409 height 50
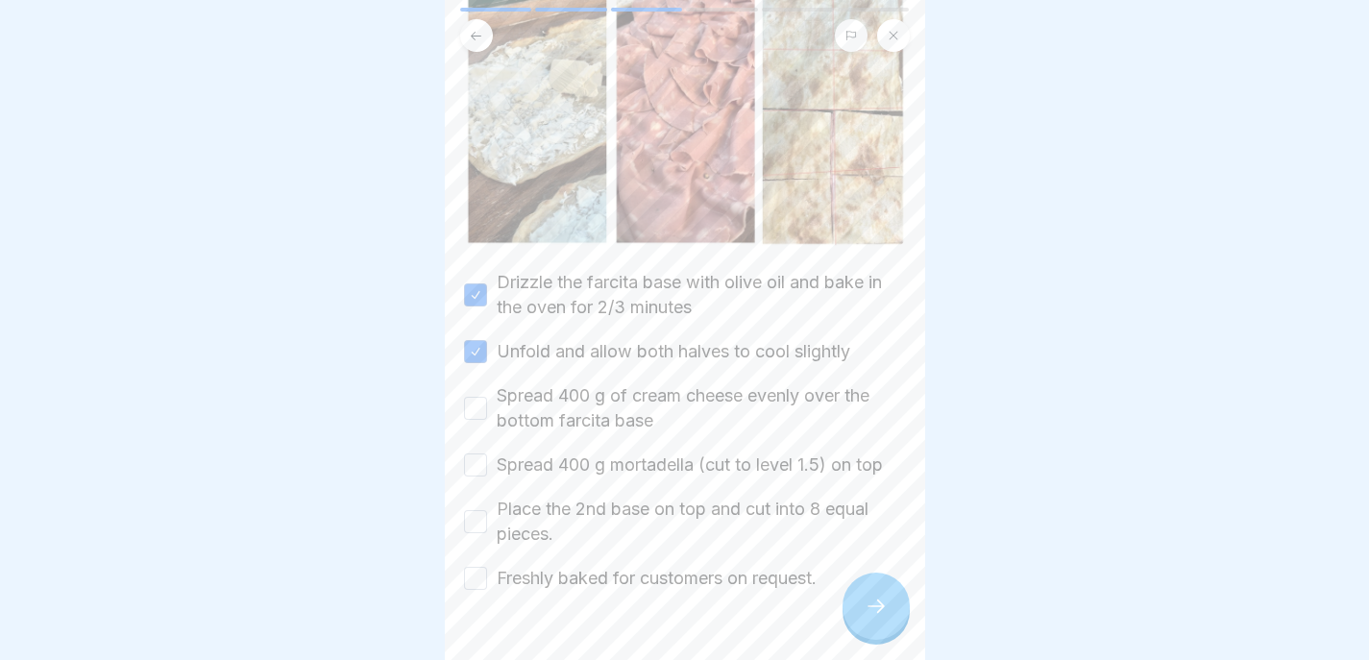
click at [487, 397] on button "Spread 400 g of cream cheese evenly over the bottom farcita base" at bounding box center [475, 408] width 23 height 23
click at [588, 421] on div "Drizzle the farcita base with olive oil and bake in the oven for 2/3 minutes Un…" at bounding box center [685, 430] width 442 height 321
click at [552, 423] on div "Drizzle the farcita base with olive oil and bake in the oven for 2/3 minutes Un…" at bounding box center [685, 430] width 442 height 321
click at [540, 497] on label "Place the 2nd base on top and cut into 8 equal pieces." at bounding box center [701, 522] width 409 height 50
click at [487, 510] on button "Place the 2nd base on top and cut into 8 equal pieces." at bounding box center [475, 521] width 23 height 23
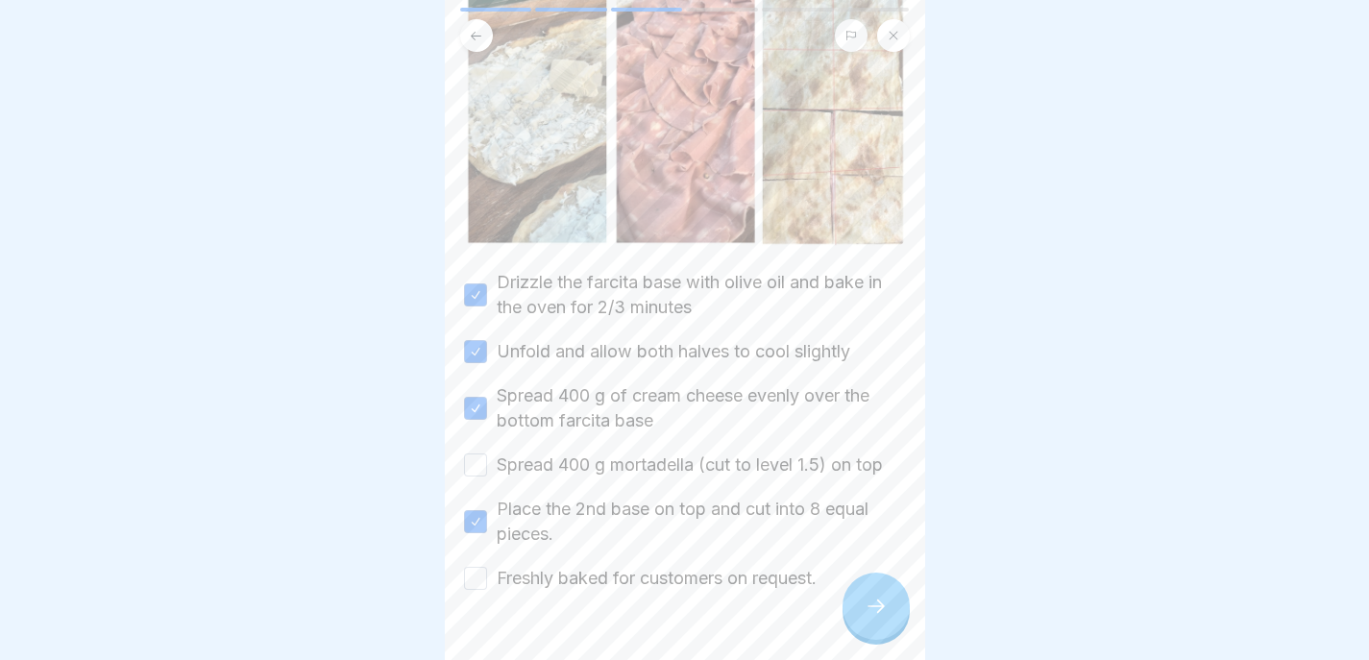
click at [534, 453] on label "Spread 400 g mortadella (cut to level 1.5) on top" at bounding box center [690, 465] width 386 height 25
click at [487, 454] on button "Spread 400 g mortadella (cut to level 1.5) on top" at bounding box center [475, 465] width 23 height 23
click at [524, 566] on label "Freshly baked for customers on request." at bounding box center [657, 578] width 320 height 25
click at [487, 567] on button "Freshly baked for customers on request." at bounding box center [475, 578] width 23 height 23
type button "on"
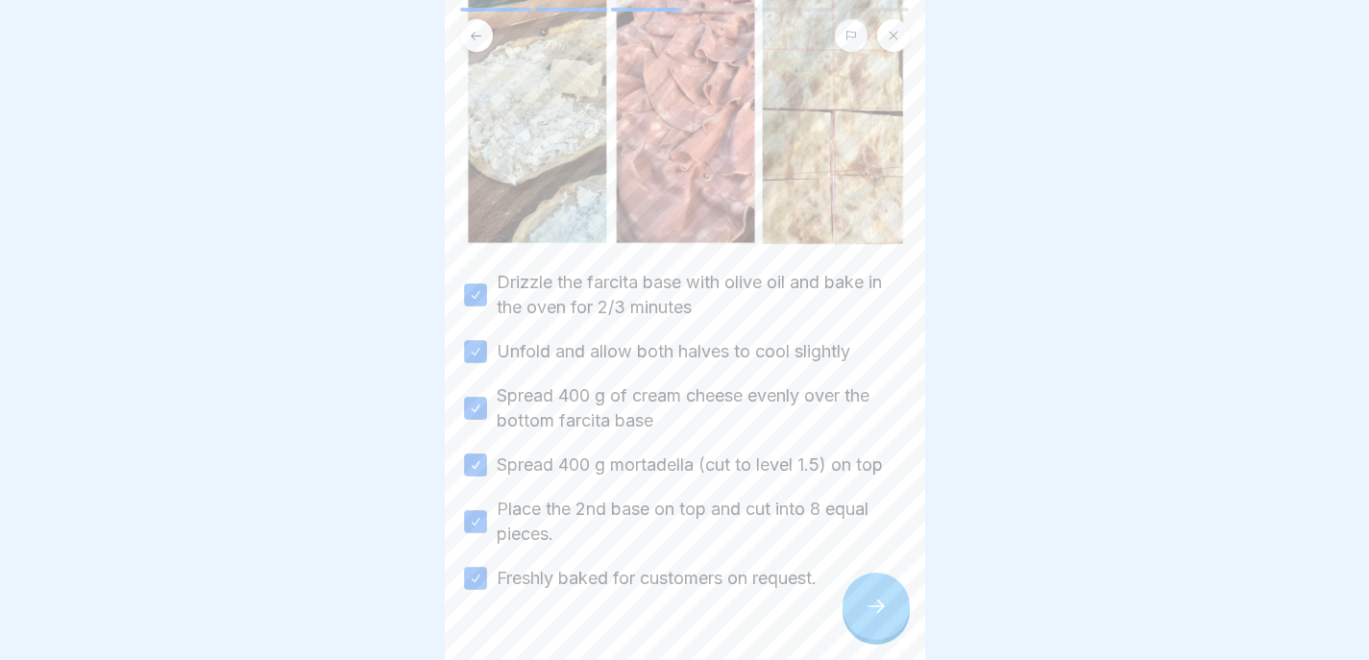
click at [884, 588] on div at bounding box center [876, 606] width 67 height 67
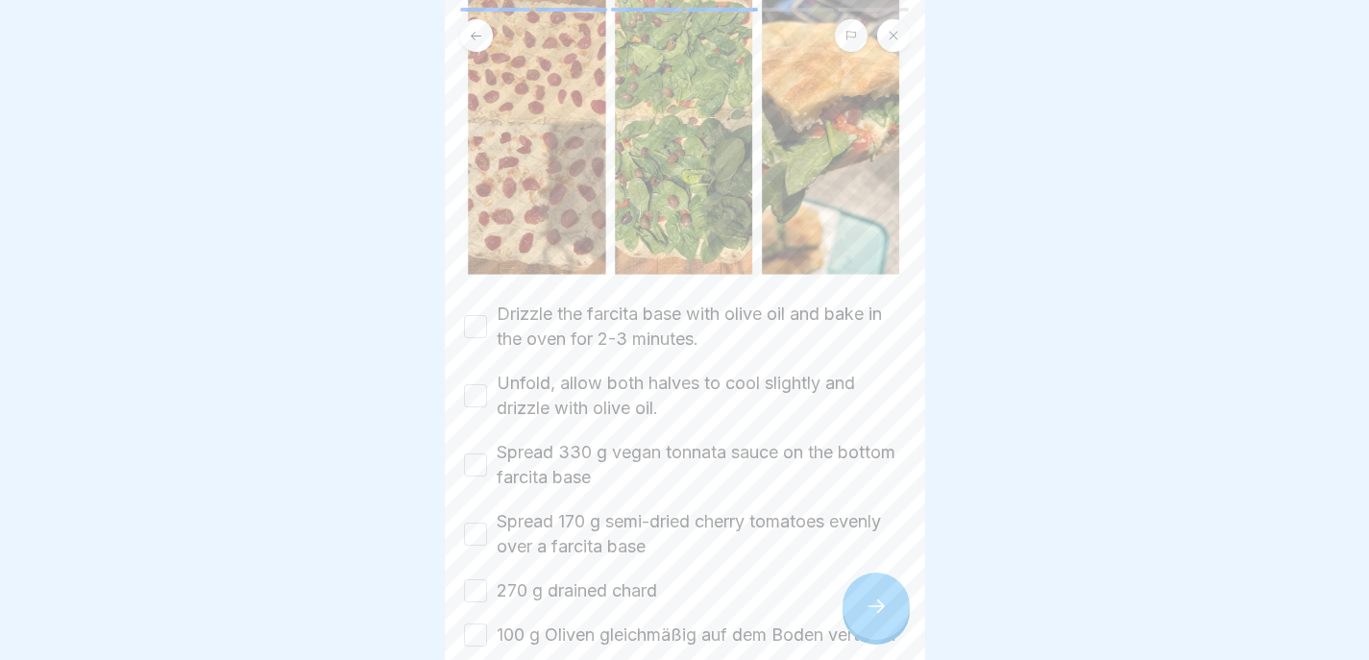
scroll to position [259, 0]
click at [579, 307] on label "Drizzle the farcita base with olive oil and bake in the oven for 2-3 minutes." at bounding box center [701, 323] width 409 height 50
click at [487, 311] on button "Drizzle the farcita base with olive oil and bake in the oven for 2-3 minutes." at bounding box center [475, 322] width 23 height 23
click at [562, 382] on label "Unfold, allow both halves to cool slightly and drizzle with olive oil." at bounding box center [701, 392] width 409 height 50
click at [487, 382] on button "Unfold, allow both halves to cool slightly and drizzle with olive oil." at bounding box center [475, 392] width 23 height 23
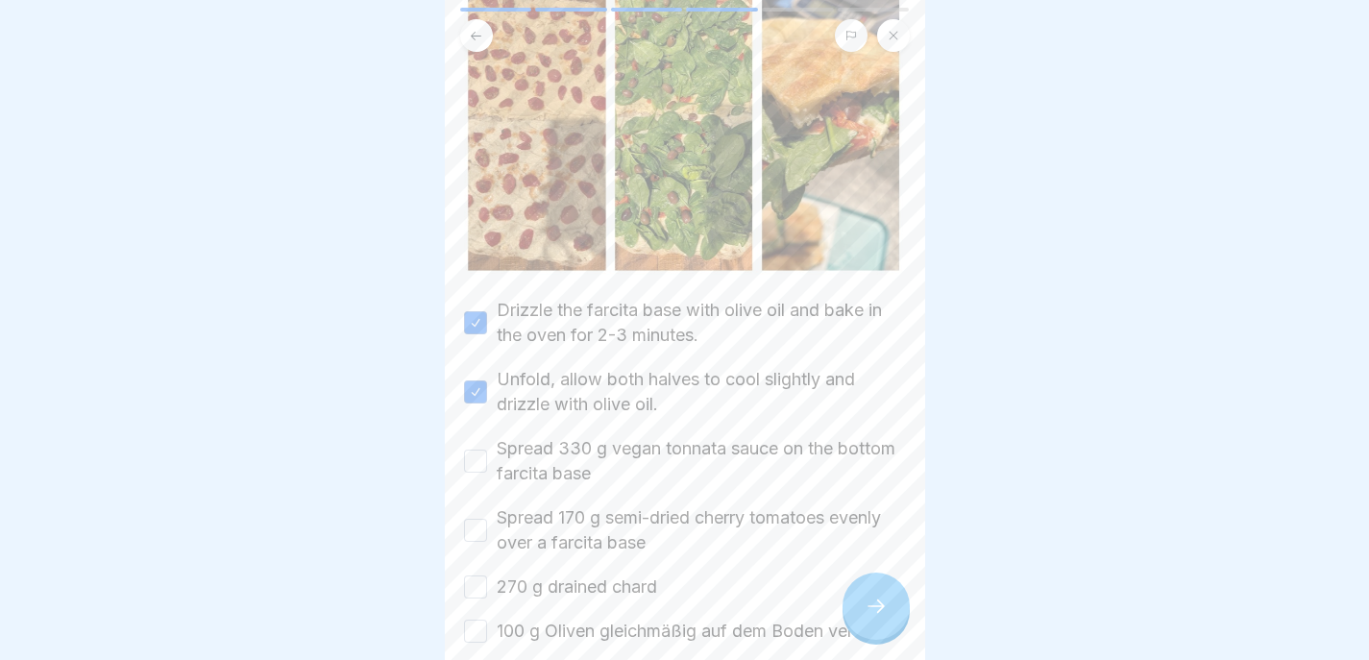
click at [555, 436] on label "Spread 330 g vegan tonnata sauce on the bottom farcita base" at bounding box center [701, 461] width 409 height 50
click at [487, 450] on button "Spread 330 g vegan tonnata sauce on the bottom farcita base" at bounding box center [475, 461] width 23 height 23
click at [535, 528] on label "Spread 170 g semi-dried cherry tomatoes evenly over a farcita base" at bounding box center [701, 530] width 409 height 50
click at [487, 528] on button "Spread 170 g semi-dried cherry tomatoes evenly over a farcita base" at bounding box center [475, 530] width 23 height 23
click at [533, 575] on label "270 g drained chard" at bounding box center [577, 587] width 160 height 25
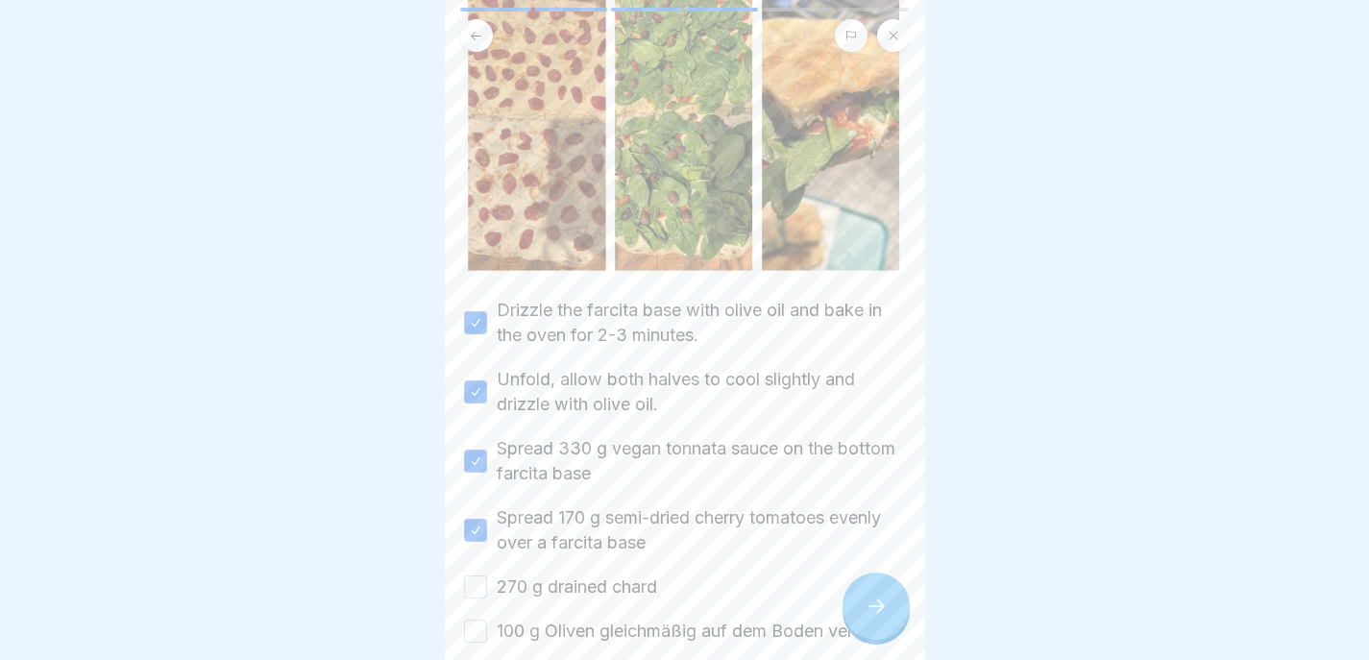
click at [487, 576] on button "270 g drained chard" at bounding box center [475, 587] width 23 height 23
click at [533, 619] on label "100 g Oliven gleichmäßig auf dem Boden verteilen" at bounding box center [696, 631] width 399 height 25
click at [487, 620] on button "100 g Oliven gleichmäßig auf dem Boden verteilen" at bounding box center [475, 631] width 23 height 23
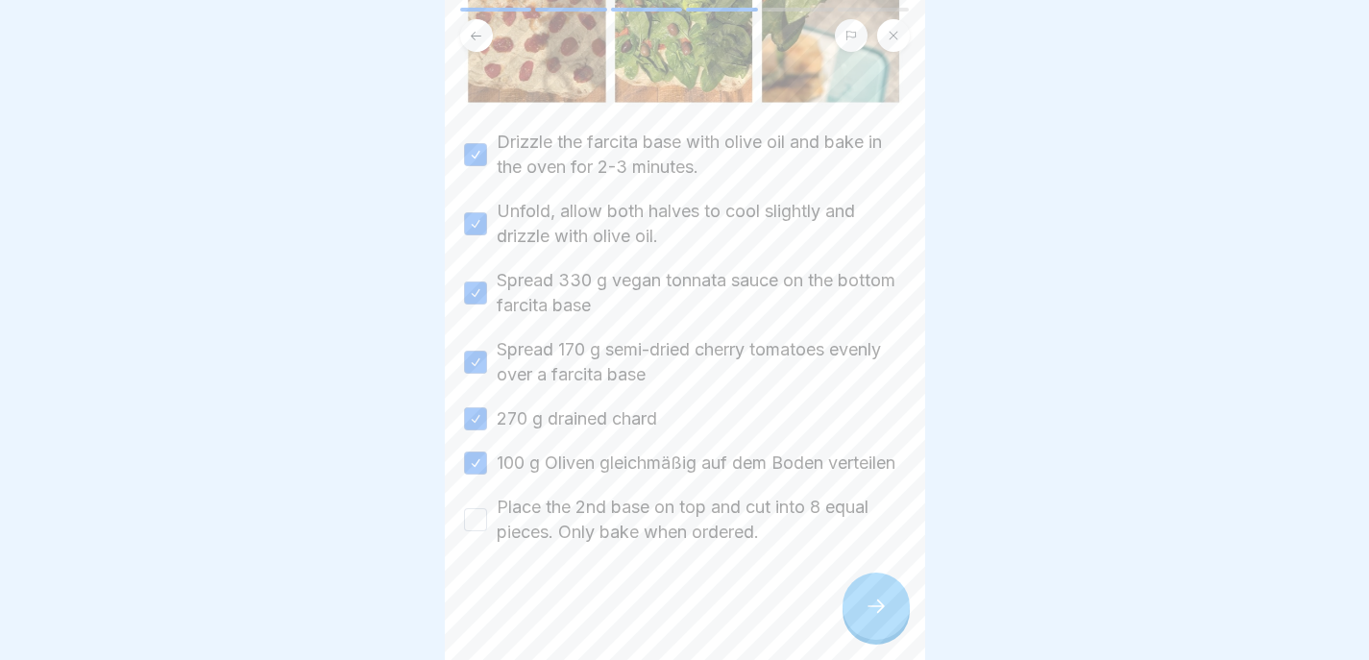
click at [572, 519] on label "Place the 2nd base on top and cut into 8 equal pieces. Only bake when ordered." at bounding box center [701, 520] width 409 height 50
click at [487, 519] on button "Place the 2nd base on top and cut into 8 equal pieces. Only bake when ordered." at bounding box center [475, 519] width 23 height 23
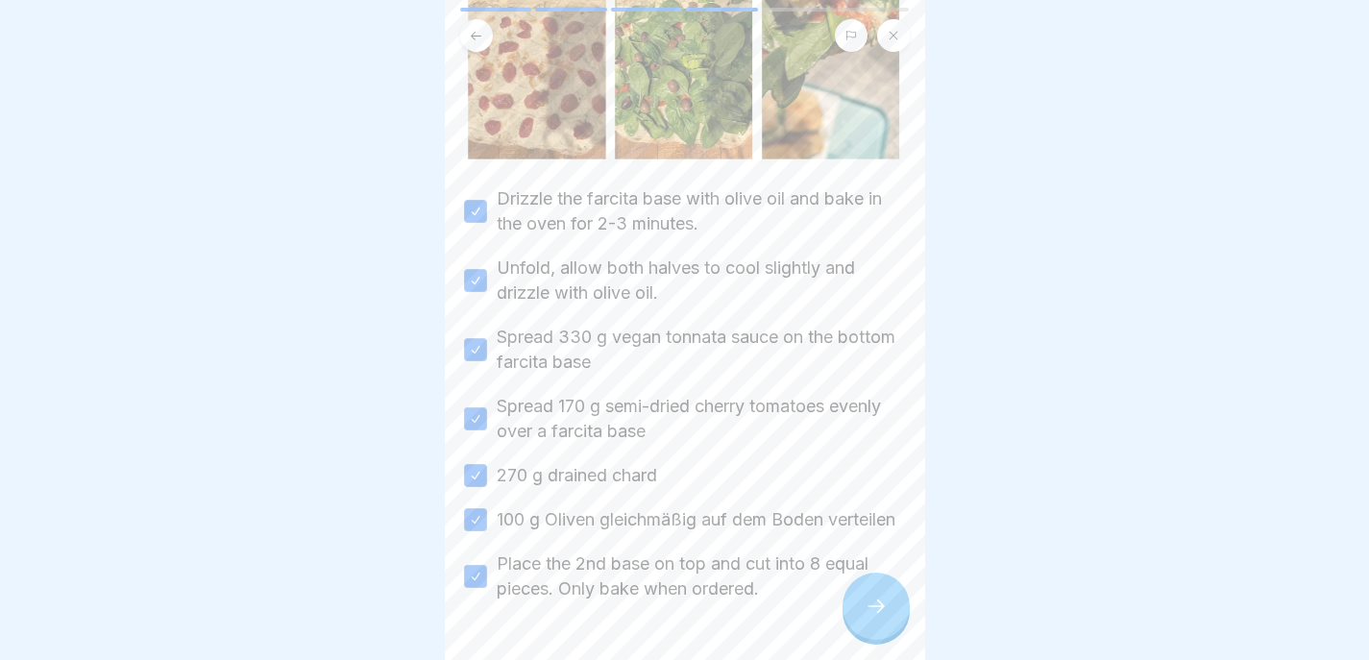
scroll to position [333, 0]
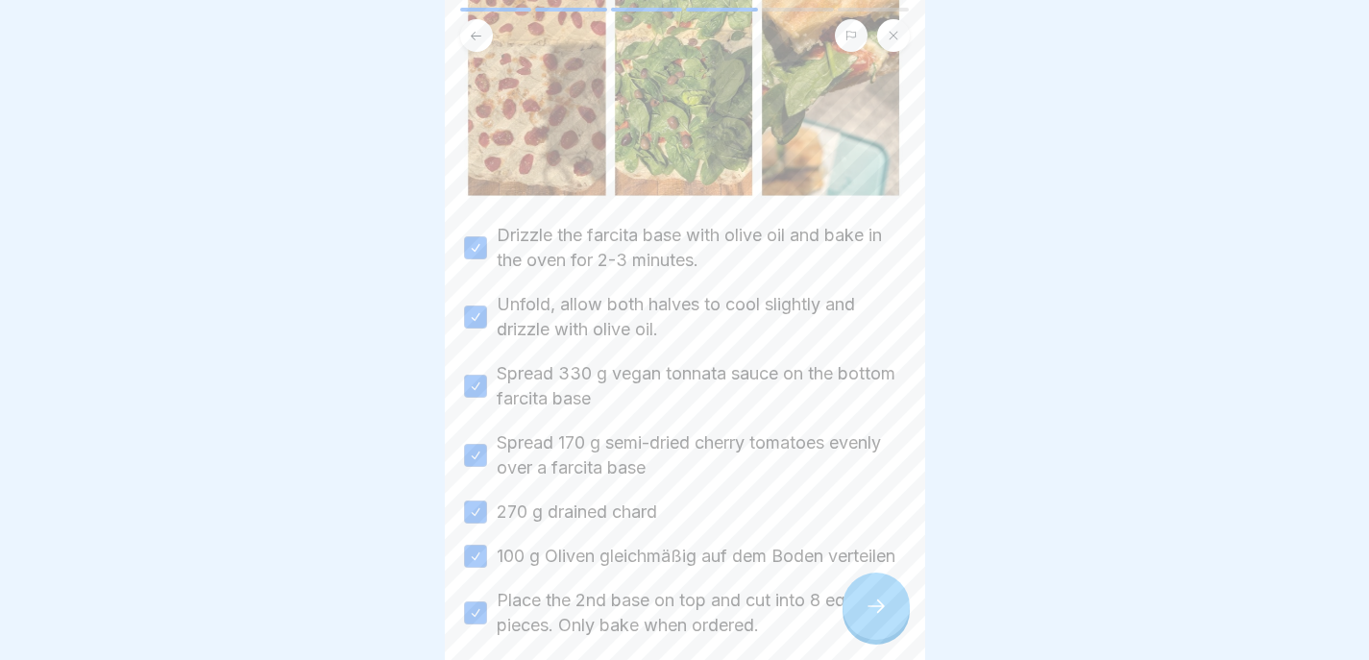
type button "on"
click at [878, 636] on div at bounding box center [876, 606] width 67 height 67
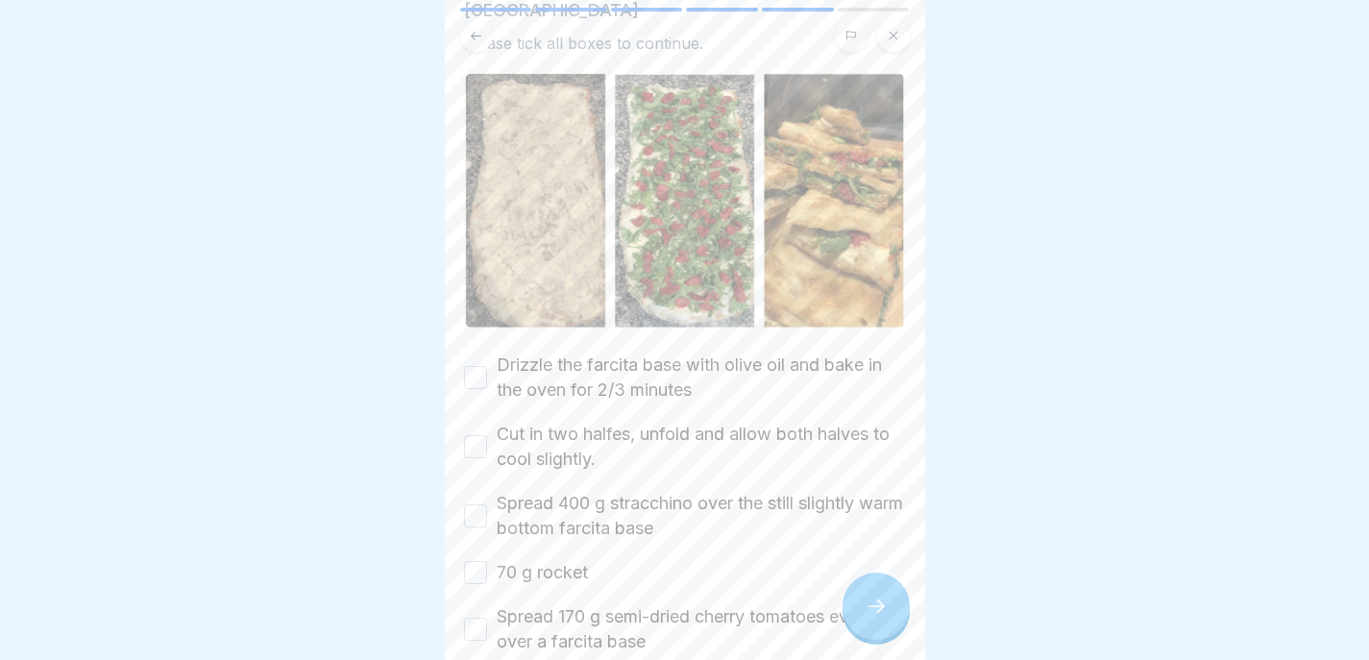
scroll to position [172, 0]
click at [595, 370] on label "Drizzle the farcita base with olive oil and bake in the oven for 2/3 minutes" at bounding box center [701, 377] width 409 height 50
click at [487, 370] on button "Drizzle the farcita base with olive oil and bake in the oven for 2/3 minutes" at bounding box center [475, 376] width 23 height 23
click at [579, 407] on div "Drizzle the farcita base with olive oil and bake in the oven for 2/3 minutes Cu…" at bounding box center [685, 537] width 442 height 371
click at [579, 463] on div "Drizzle the farcita base with olive oil and bake in the oven for 2/3 minutes Cu…" at bounding box center [685, 537] width 442 height 371
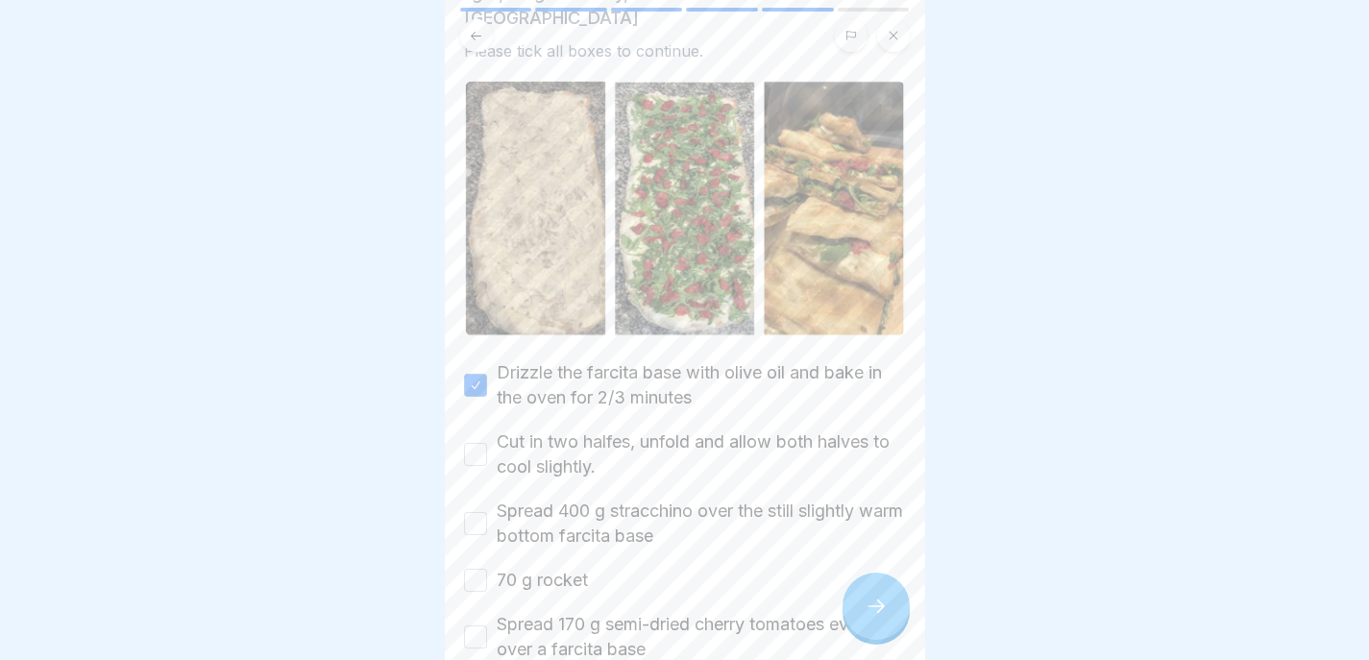
scroll to position [341, 0]
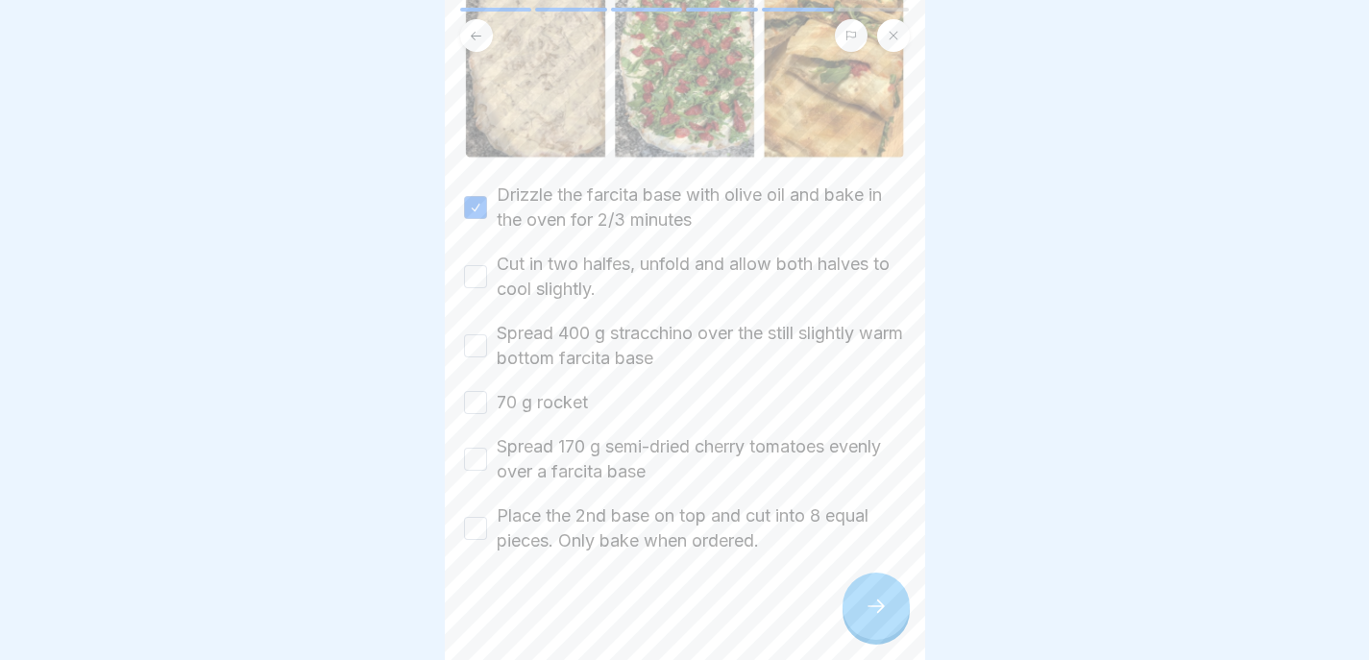
click at [558, 252] on label "Cut in two halfes, unfold and allow both halves to cool slightly." at bounding box center [701, 277] width 409 height 50
click at [487, 265] on button "Cut in two halfes, unfold and allow both halves to cool slightly." at bounding box center [475, 276] width 23 height 23
click at [558, 325] on label "Spread 400 g stracchino over the still slightly warm bottom farcita base" at bounding box center [701, 346] width 409 height 50
click at [487, 334] on button "Spread 400 g stracchino over the still slightly warm bottom farcita base" at bounding box center [475, 345] width 23 height 23
click at [558, 398] on label "70 g rocket" at bounding box center [542, 402] width 91 height 25
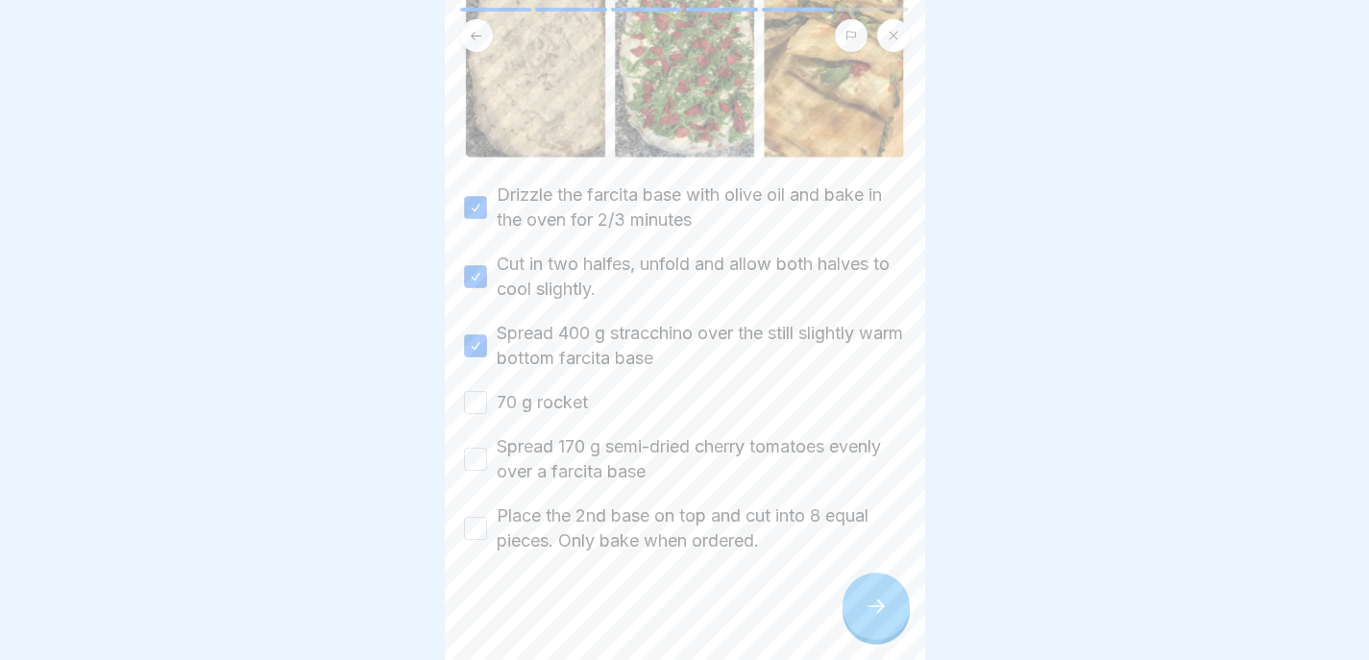
click at [487, 398] on button "70 g rocket" at bounding box center [475, 402] width 23 height 23
click at [549, 445] on label "Spread 170 g semi-dried cherry tomatoes evenly over a farcita base" at bounding box center [701, 459] width 409 height 50
click at [487, 448] on button "Spread 170 g semi-dried cherry tomatoes evenly over a farcita base" at bounding box center [475, 459] width 23 height 23
click at [549, 512] on label "Place the 2nd base on top and cut into 8 equal pieces. Only bake when ordered." at bounding box center [701, 529] width 409 height 50
click at [487, 517] on button "Place the 2nd base on top and cut into 8 equal pieces. Only bake when ordered." at bounding box center [475, 528] width 23 height 23
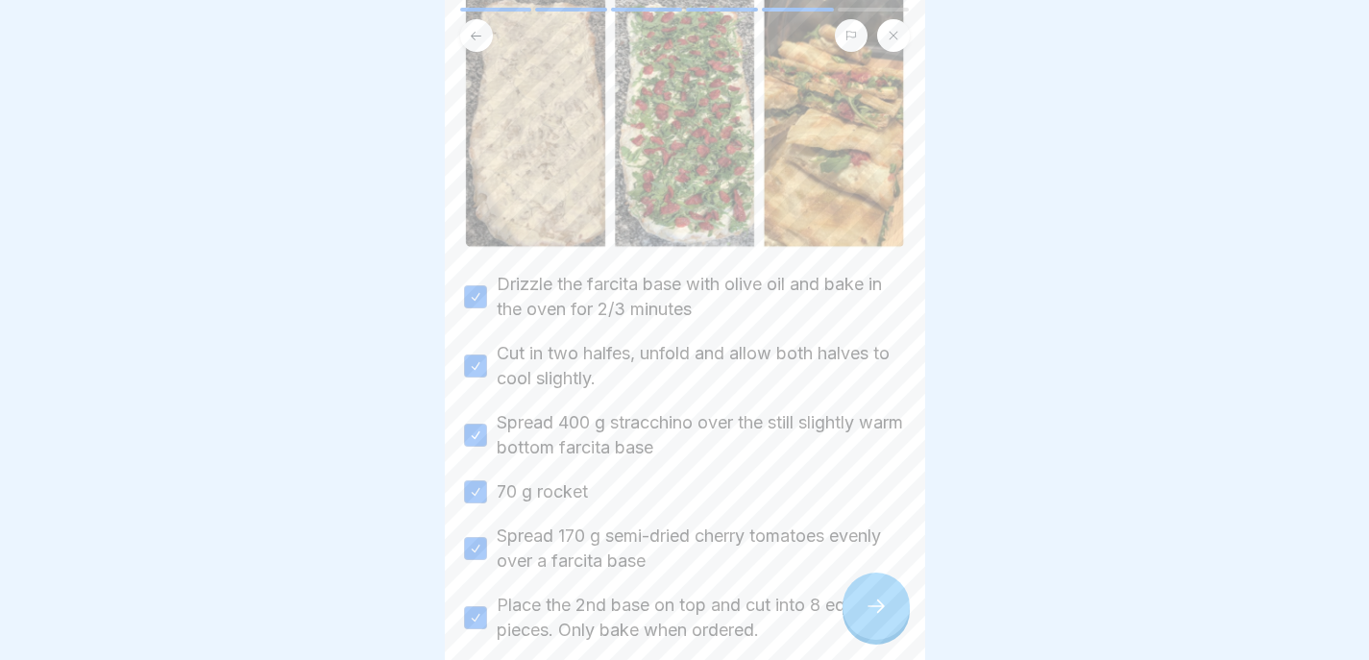
type button "on"
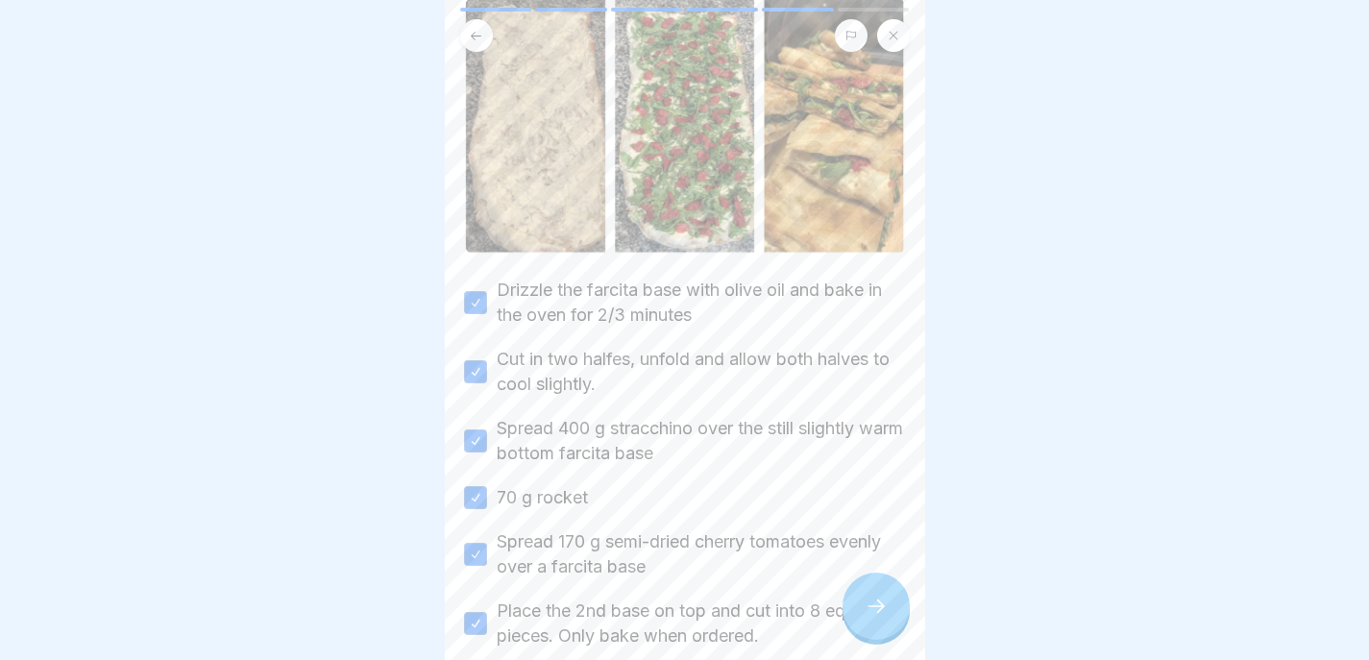
scroll to position [245, 0]
click at [892, 623] on div at bounding box center [876, 606] width 67 height 67
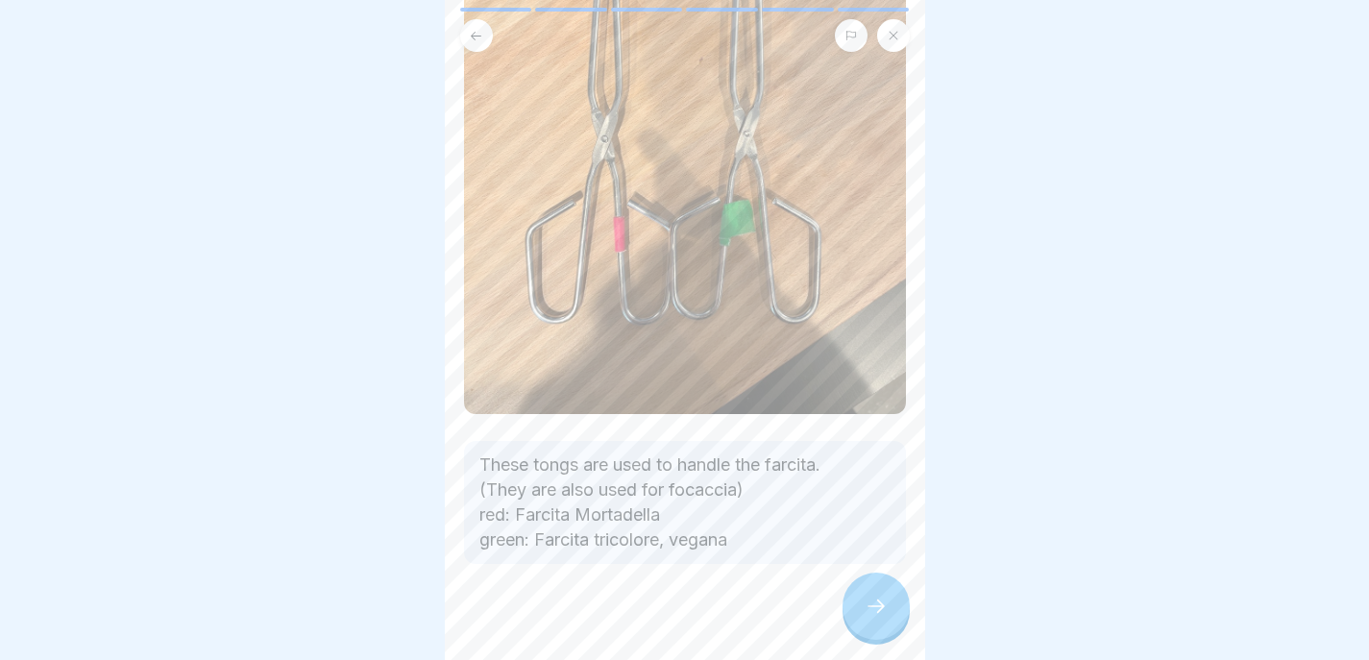
scroll to position [14, 0]
click at [866, 602] on icon at bounding box center [876, 606] width 23 height 23
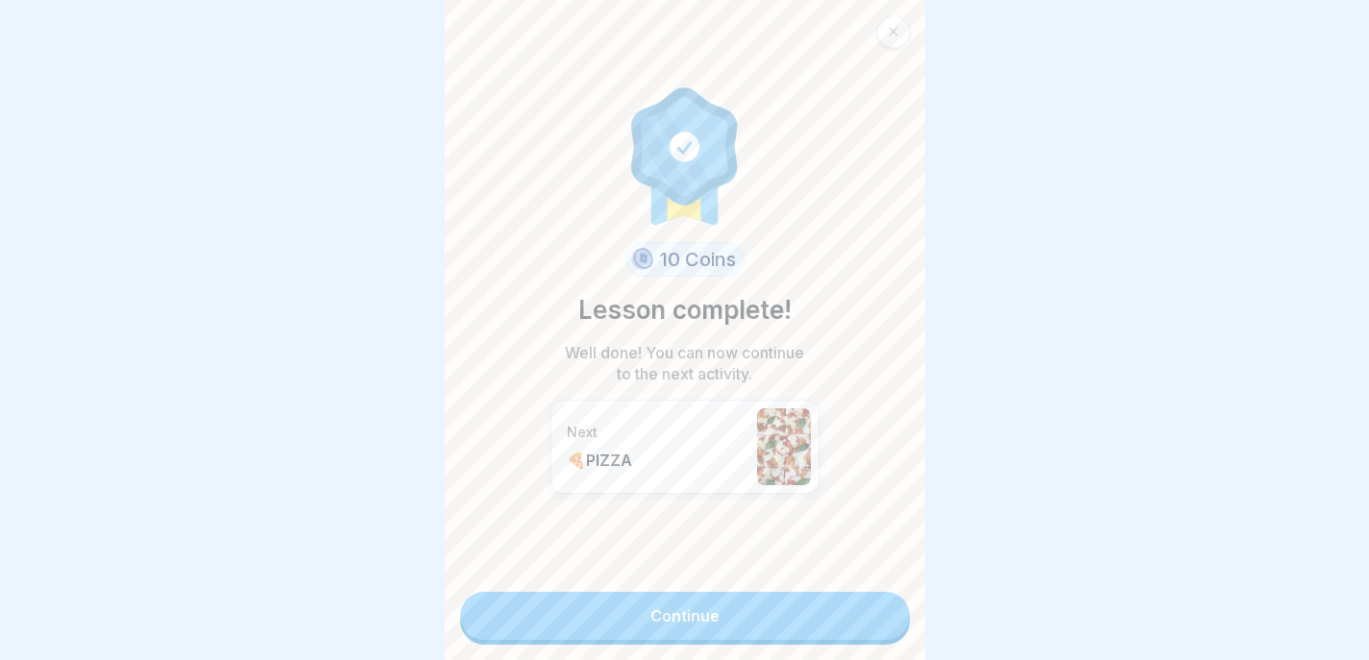
click at [866, 602] on link "Continue" at bounding box center [685, 616] width 450 height 48
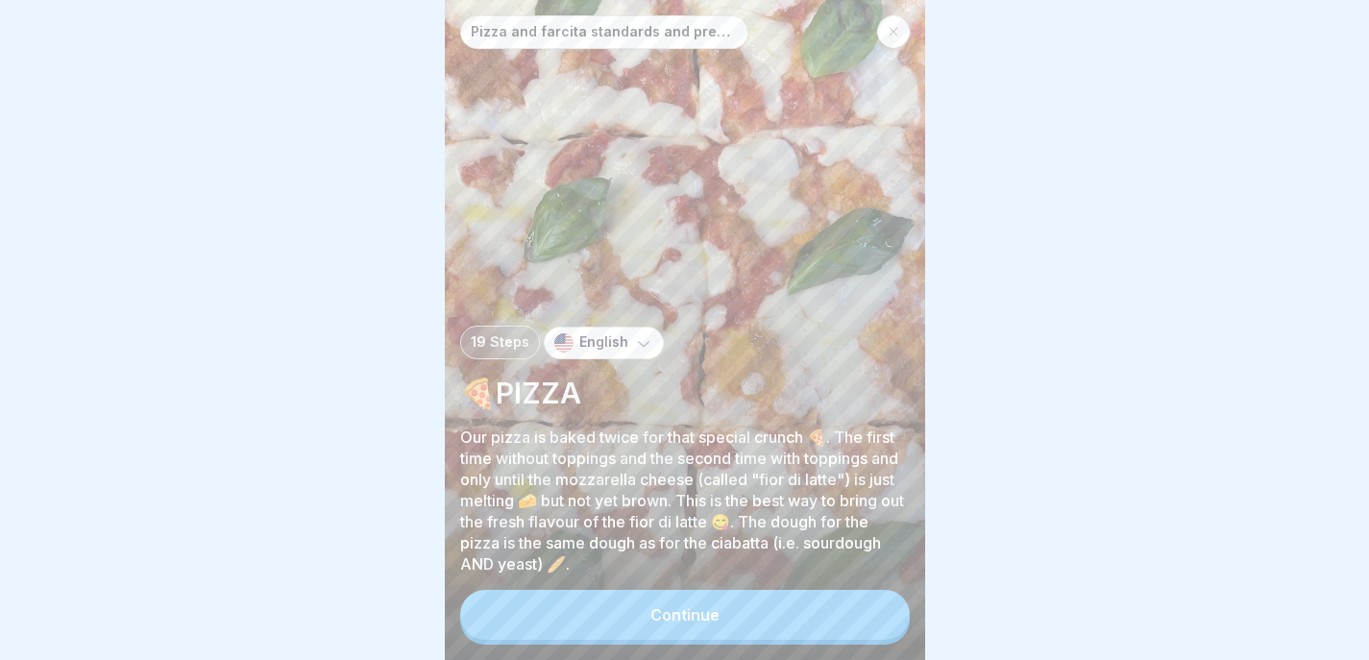
click at [867, 603] on button "Continue" at bounding box center [685, 615] width 450 height 50
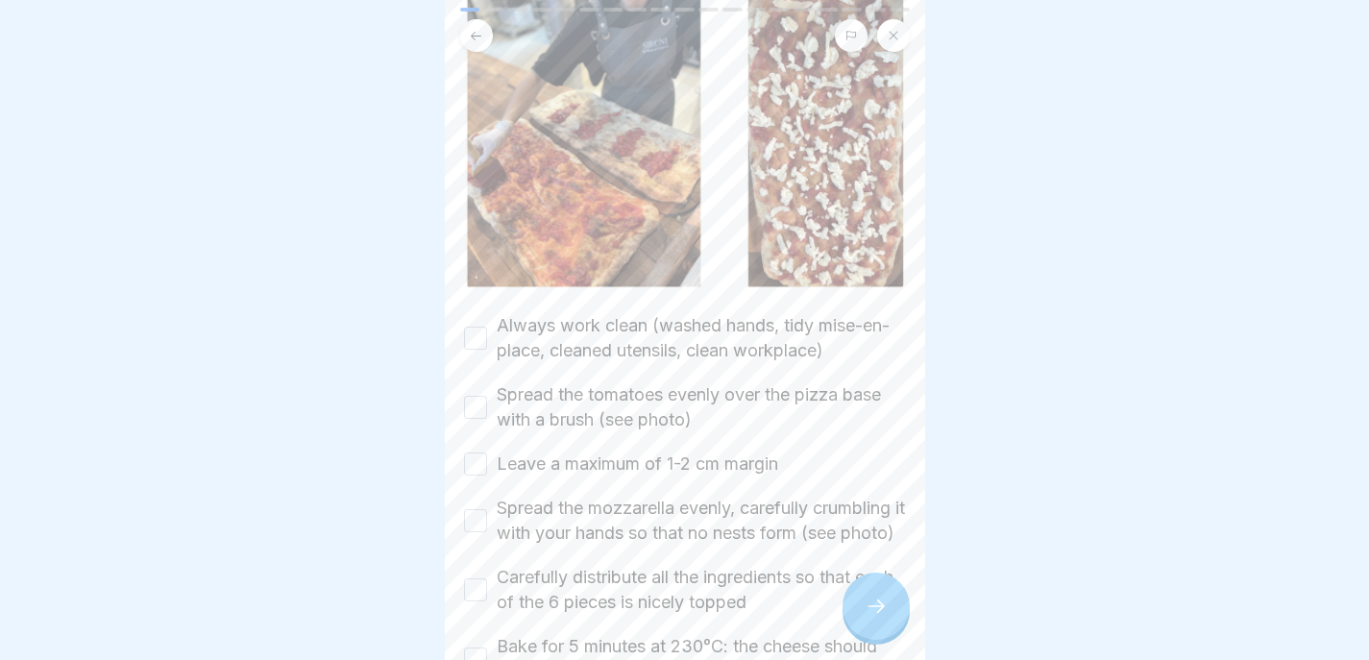
scroll to position [213, 0]
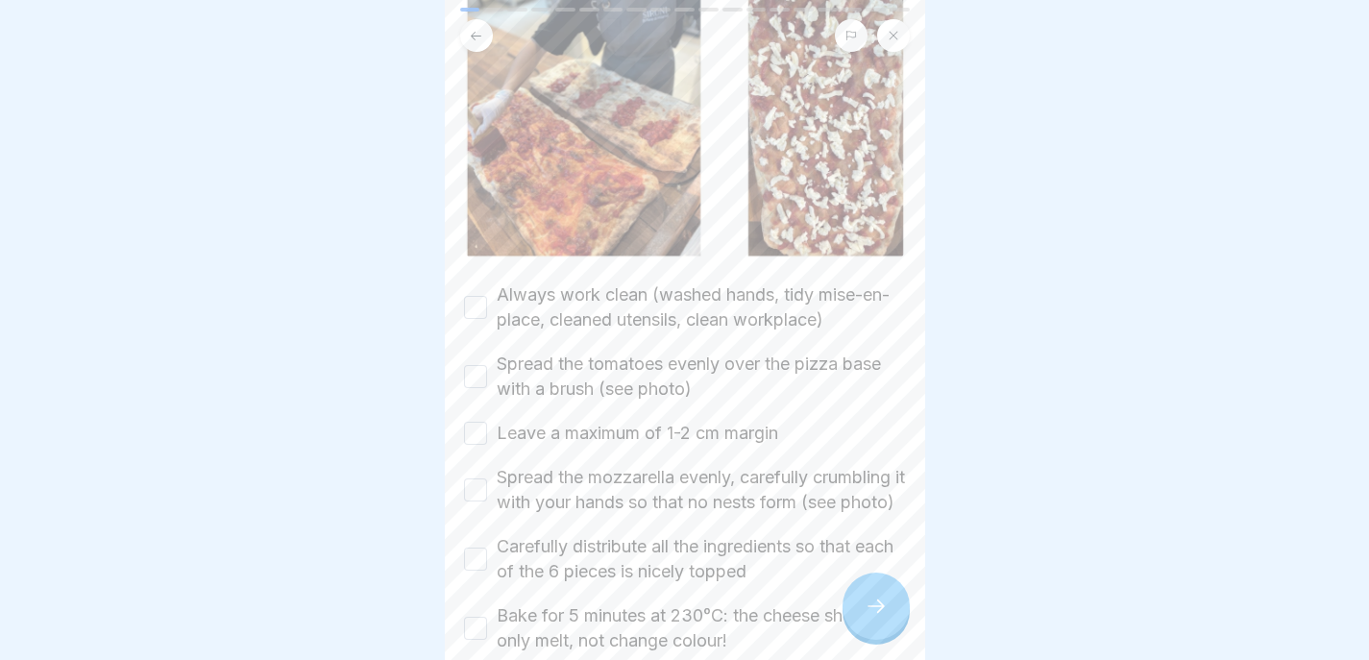
click at [707, 283] on label "Always work clean (washed hands, tidy mise-en-place, cleaned utensils, clean wo…" at bounding box center [701, 308] width 409 height 50
click at [487, 296] on button "Always work clean (washed hands, tidy mise-en-place, cleaned utensils, clean wo…" at bounding box center [475, 307] width 23 height 23
click at [680, 352] on label "Spread the tomatoes evenly over the pizza base with a brush (see photo)" at bounding box center [701, 377] width 409 height 50
click at [487, 365] on button "Spread the tomatoes evenly over the pizza base with a brush (see photo)" at bounding box center [475, 376] width 23 height 23
click at [651, 421] on label "Leave a maximum of 1-2 cm margin" at bounding box center [638, 433] width 282 height 25
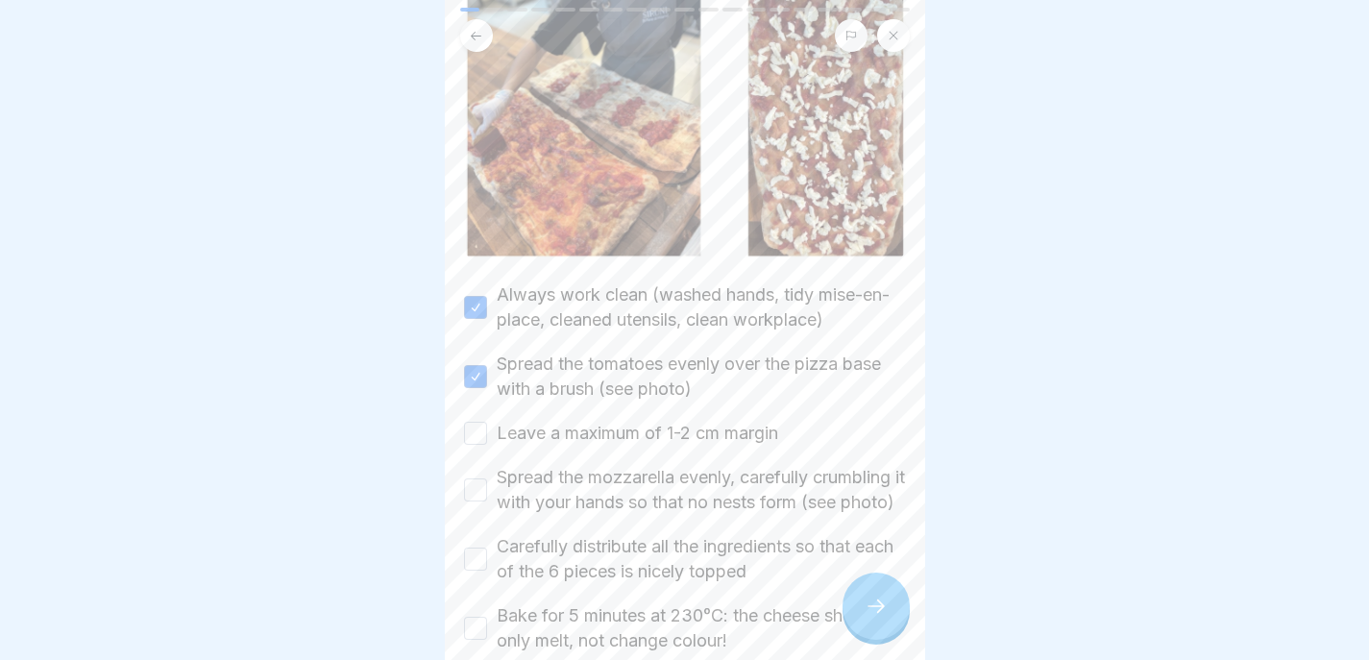
click at [487, 422] on button "Leave a maximum of 1-2 cm margin" at bounding box center [475, 433] width 23 height 23
click at [628, 492] on label "Spread the mozzarella evenly, carefully crumbling it with your hands so that no…" at bounding box center [701, 490] width 409 height 50
click at [487, 492] on button "Spread the mozzarella evenly, carefully crumbling it with your hands so that no…" at bounding box center [475, 490] width 23 height 23
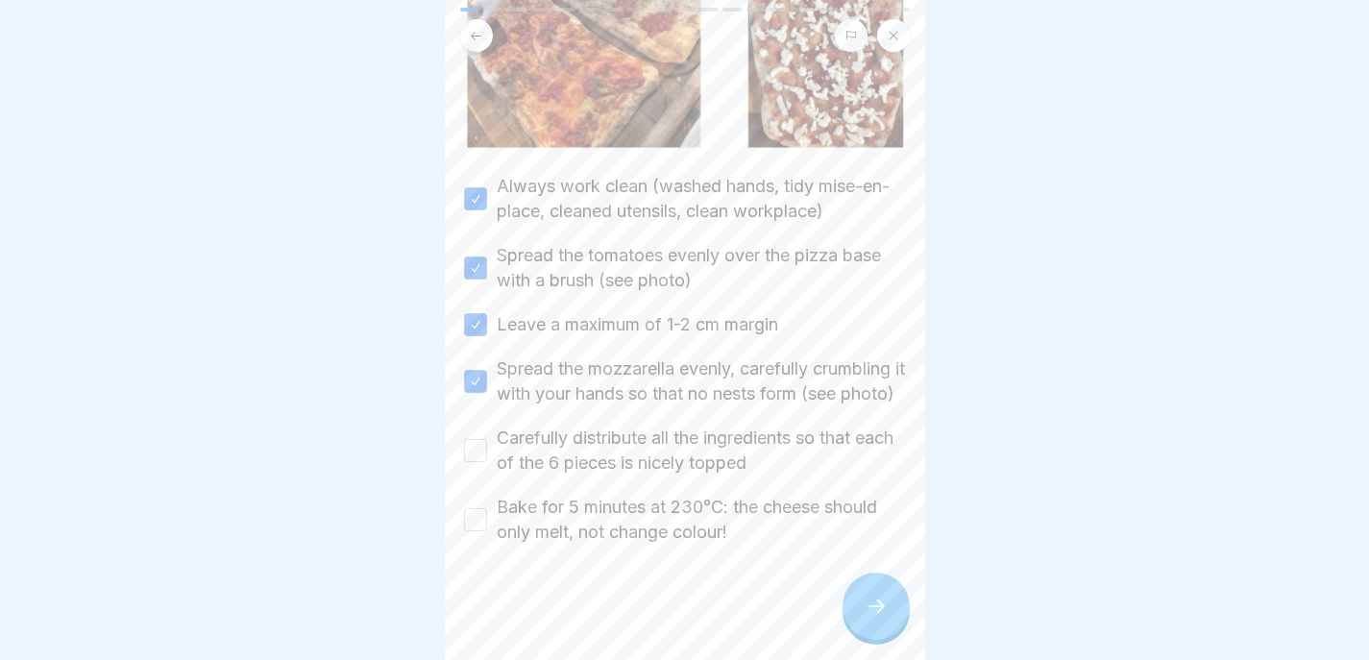
click at [657, 431] on label "Carefully distribute all the ingredients so that each of the 6 pieces is nicely…" at bounding box center [701, 451] width 409 height 50
click at [487, 439] on button "Carefully distribute all the ingredients so that each of the 6 pieces is nicely…" at bounding box center [475, 450] width 23 height 23
click at [649, 501] on label "Bake for 5 minutes at 230°C: the cheese should only melt, not change colour!" at bounding box center [701, 520] width 409 height 50
click at [487, 508] on button "Bake for 5 minutes at 230°C: the cheese should only melt, not change colour!" at bounding box center [475, 519] width 23 height 23
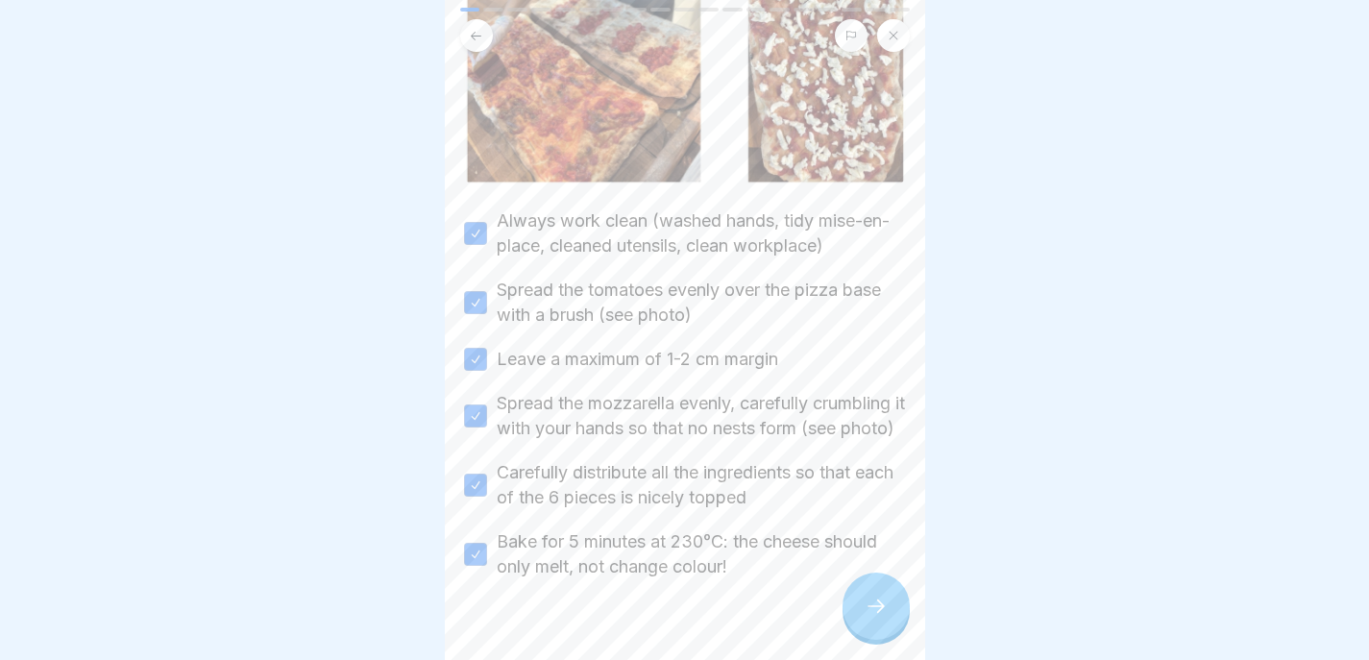
scroll to position [282, 0]
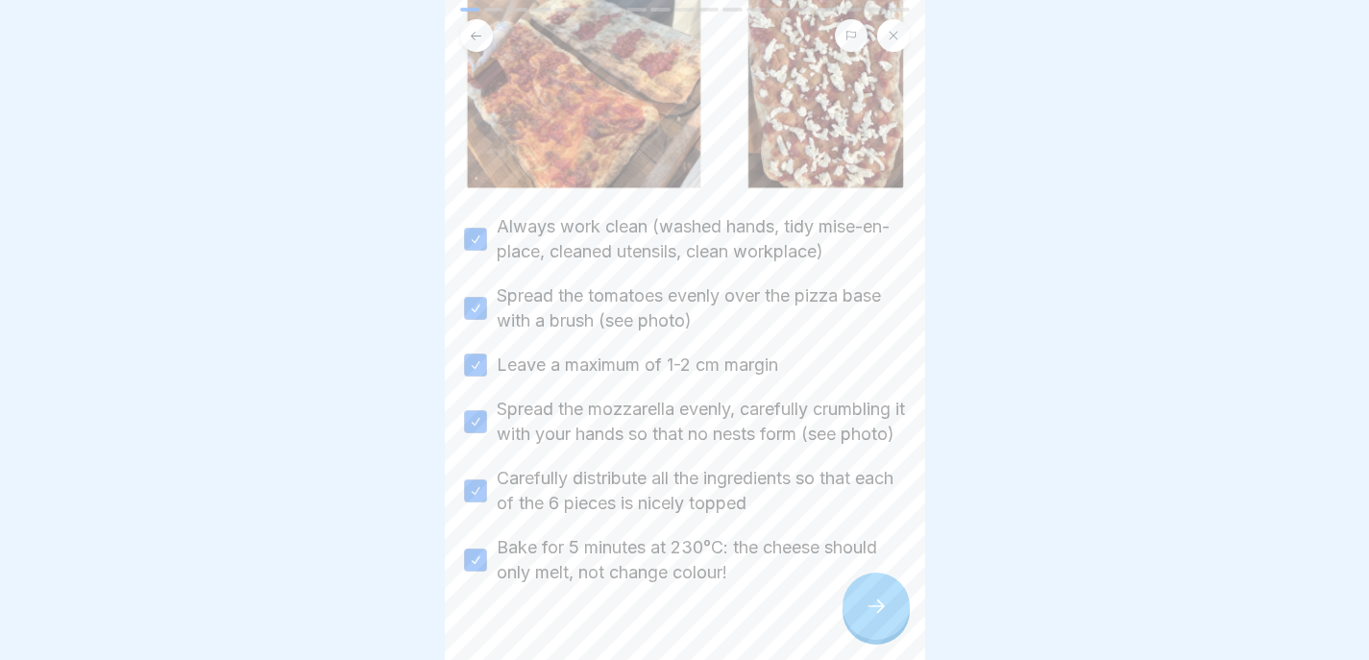
type button "on"
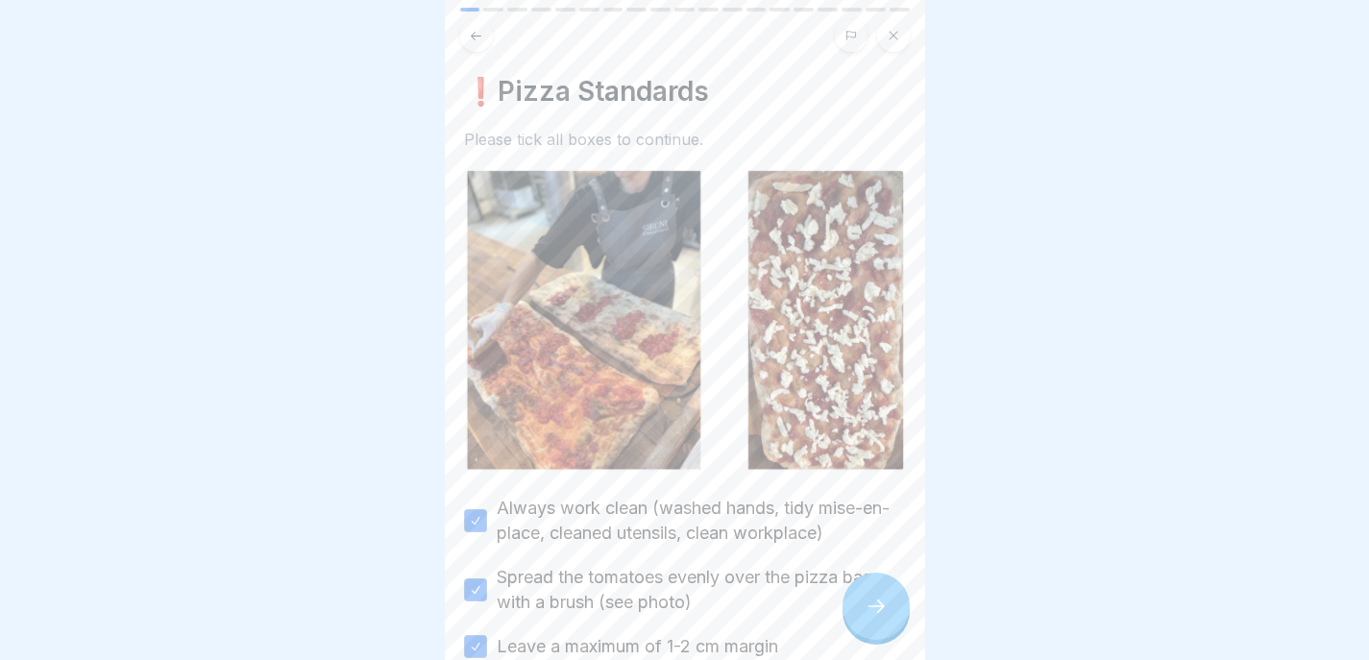
click at [877, 604] on icon at bounding box center [876, 606] width 23 height 23
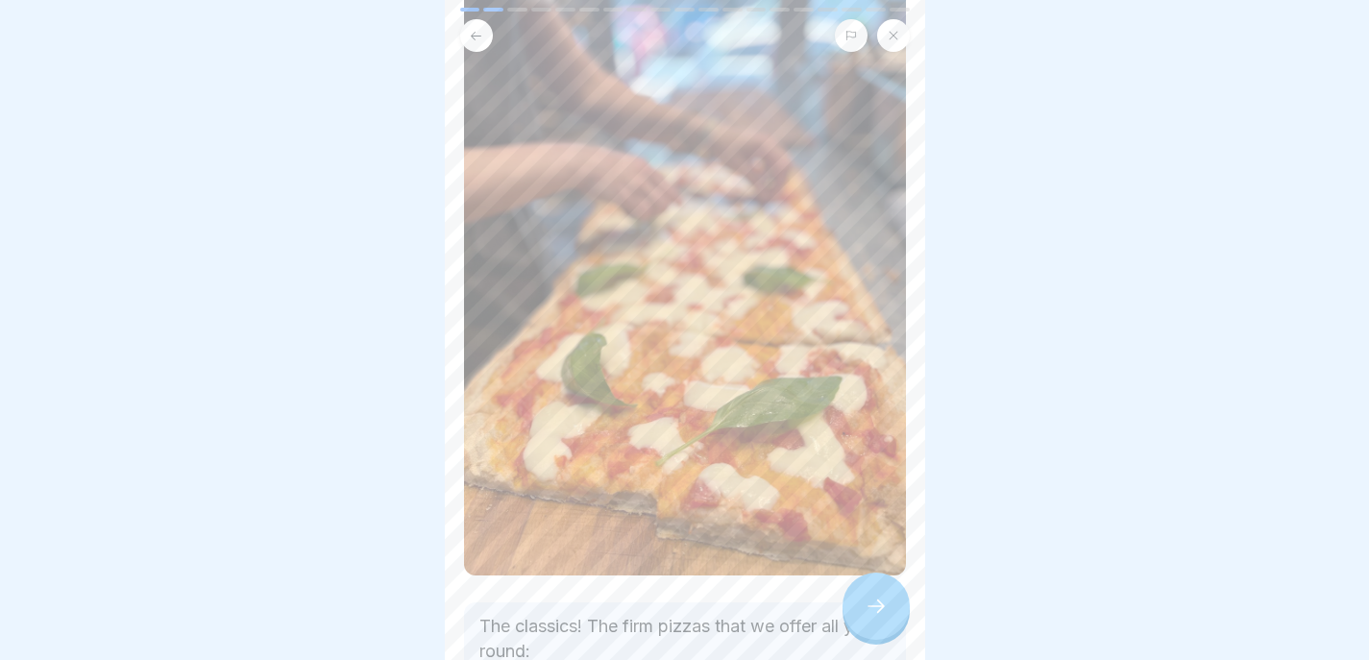
scroll to position [309, 0]
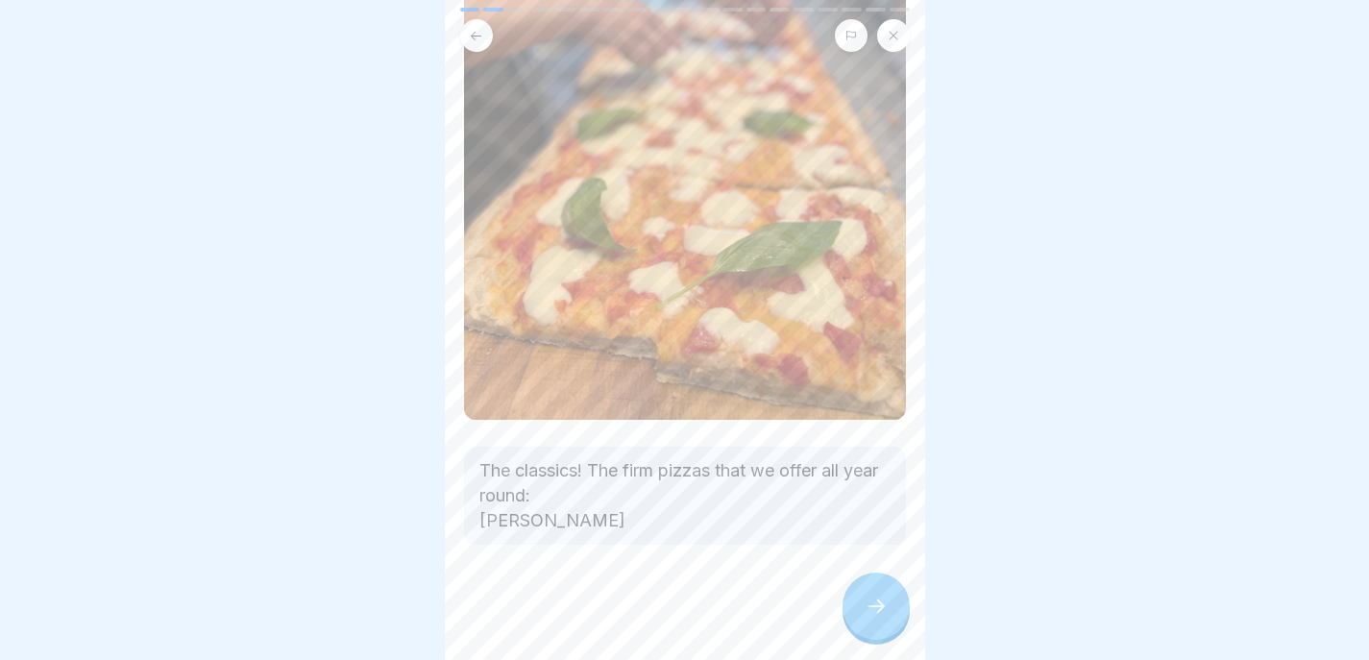
click at [860, 614] on div at bounding box center [876, 606] width 67 height 67
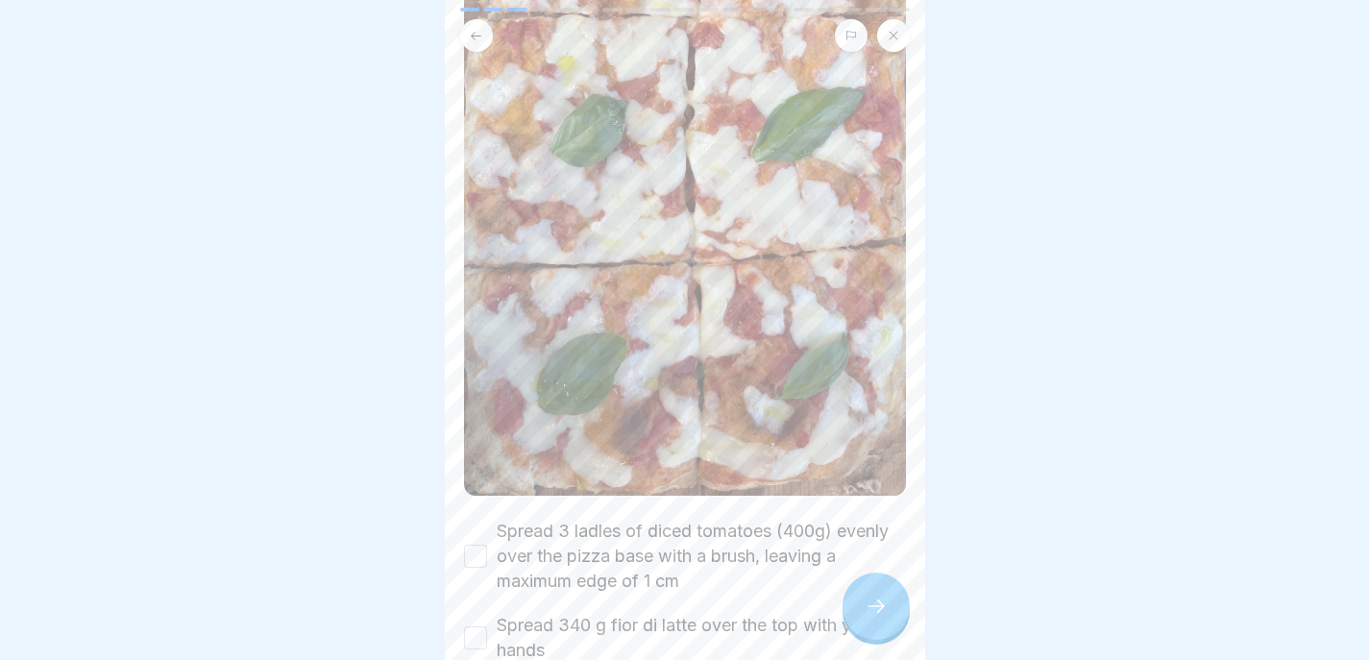
scroll to position [879, 0]
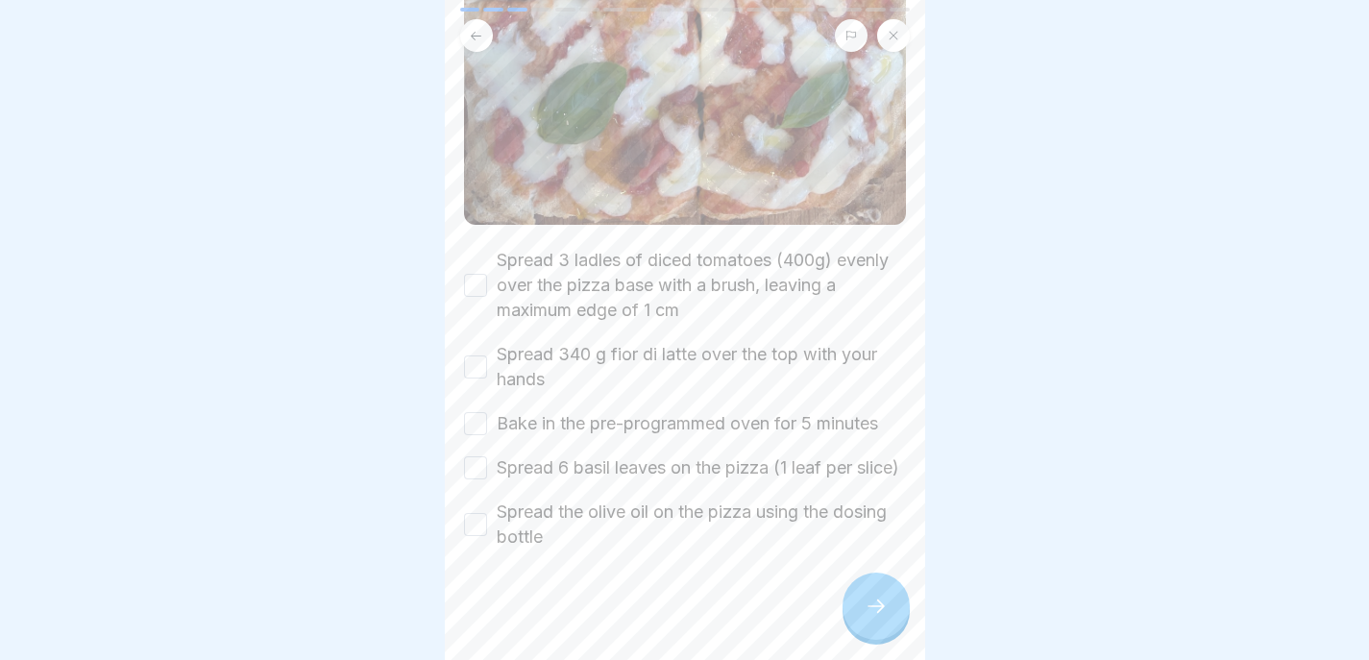
click at [557, 248] on label "Spread 3 ladles of diced tomatoes (400g) evenly over the pizza base with a brus…" at bounding box center [701, 285] width 409 height 75
click at [487, 274] on button "Spread 3 ladles of diced tomatoes (400g) evenly over the pizza base with a brus…" at bounding box center [475, 285] width 23 height 23
click at [546, 342] on label "Spread 340 g fior di latte over the top with your hands" at bounding box center [701, 367] width 409 height 50
click at [487, 356] on button "Spread 340 g fior di latte over the top with your hands" at bounding box center [475, 367] width 23 height 23
click at [530, 411] on label "Bake in the pre-programmed oven for 5 minutes" at bounding box center [688, 423] width 382 height 25
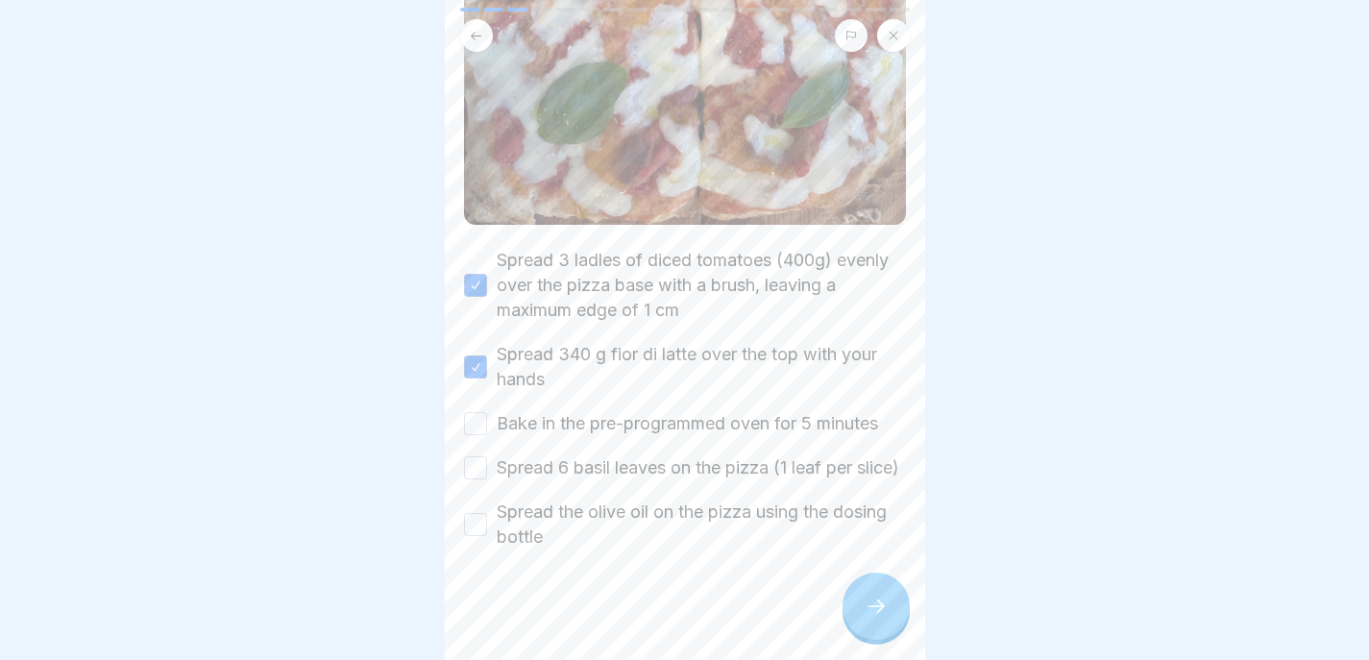
click at [487, 412] on button "Bake in the pre-programmed oven for 5 minutes" at bounding box center [475, 423] width 23 height 23
drag, startPoint x: 518, startPoint y: 430, endPoint x: 518, endPoint y: 449, distance: 19.2
click at [518, 456] on label "Spread 6 basil leaves on the pizza (1 leaf per slice)" at bounding box center [698, 468] width 403 height 25
click at [487, 456] on button "Spread 6 basil leaves on the pizza (1 leaf per slice)" at bounding box center [475, 467] width 23 height 23
drag, startPoint x: 518, startPoint y: 513, endPoint x: 373, endPoint y: 502, distance: 145.6
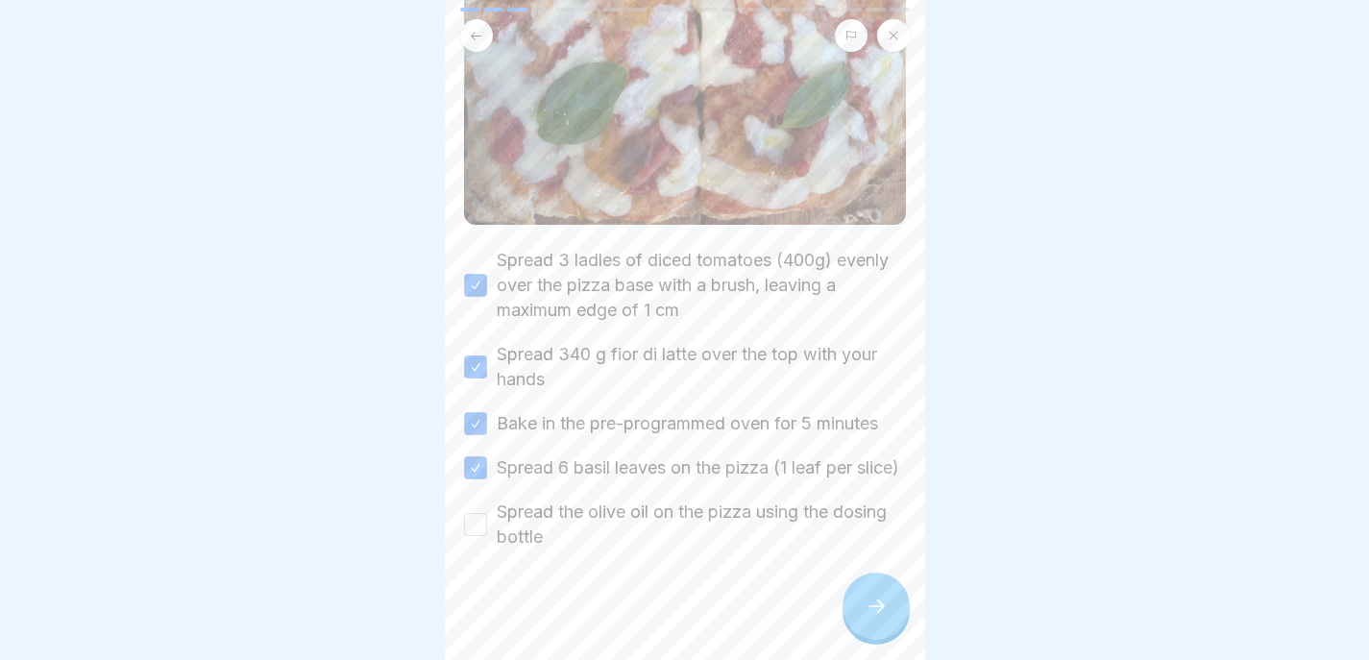
click at [514, 513] on label "Spread the olive oil on the pizza using the dosing bottle" at bounding box center [701, 525] width 409 height 50
click at [487, 513] on button "Spread the olive oil on the pizza using the dosing bottle" at bounding box center [475, 524] width 23 height 23
type button "on"
click at [466, 19] on button at bounding box center [476, 35] width 33 height 33
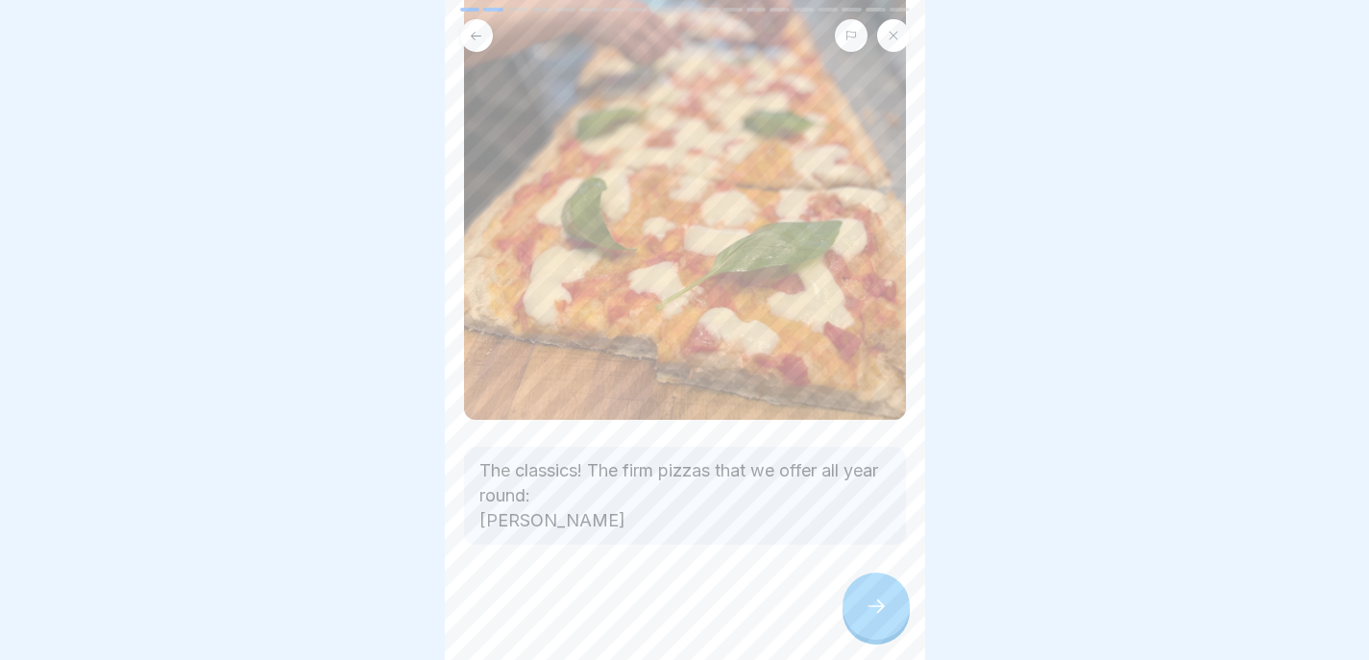
click at [862, 596] on div at bounding box center [876, 606] width 67 height 67
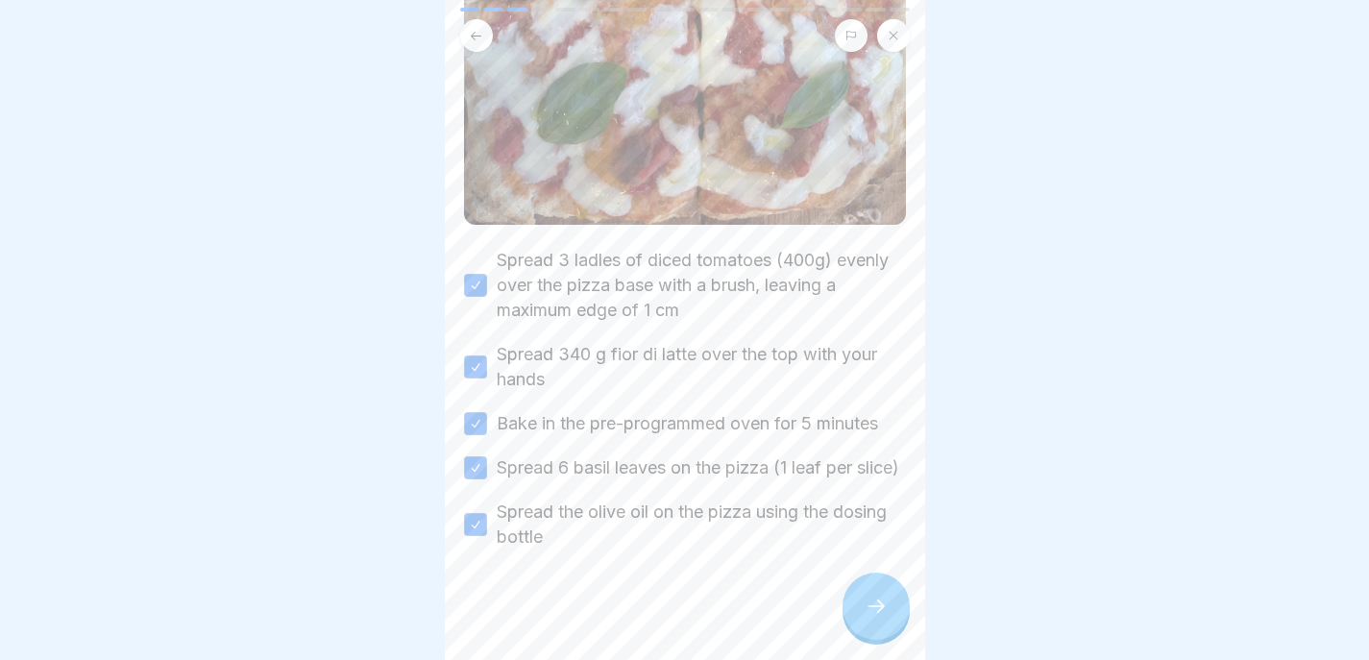
click at [862, 596] on div at bounding box center [876, 606] width 67 height 67
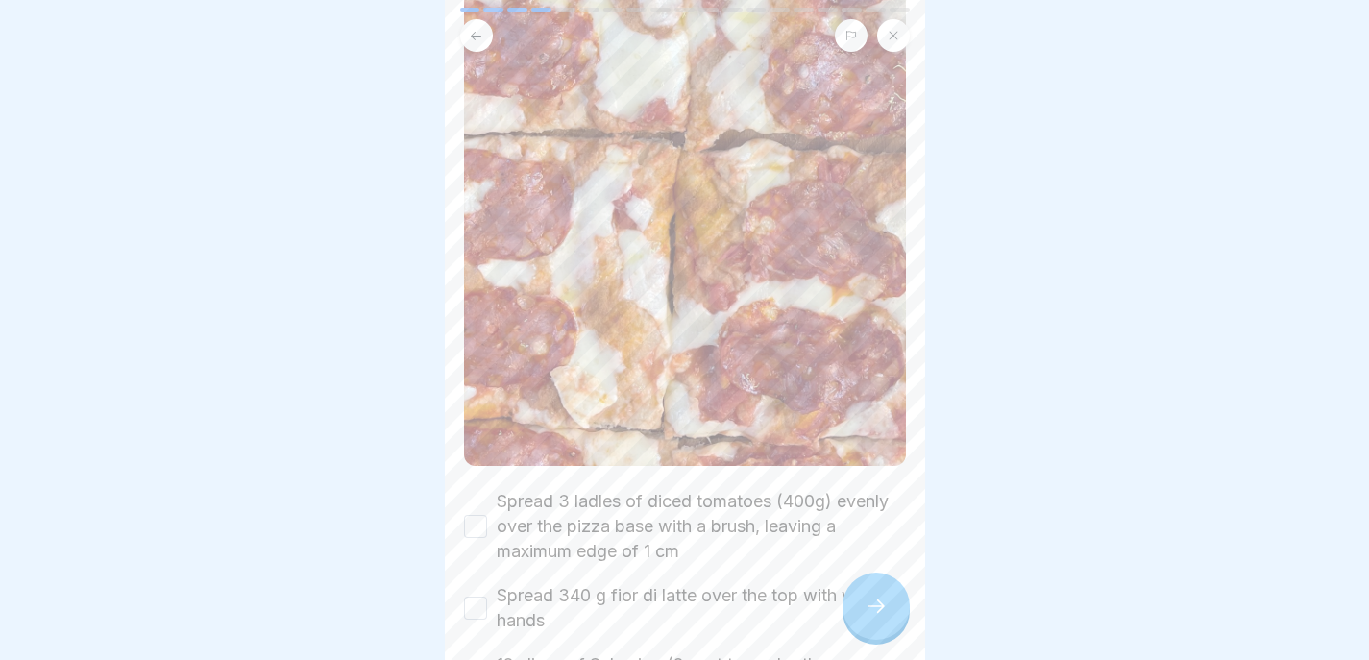
scroll to position [796, 0]
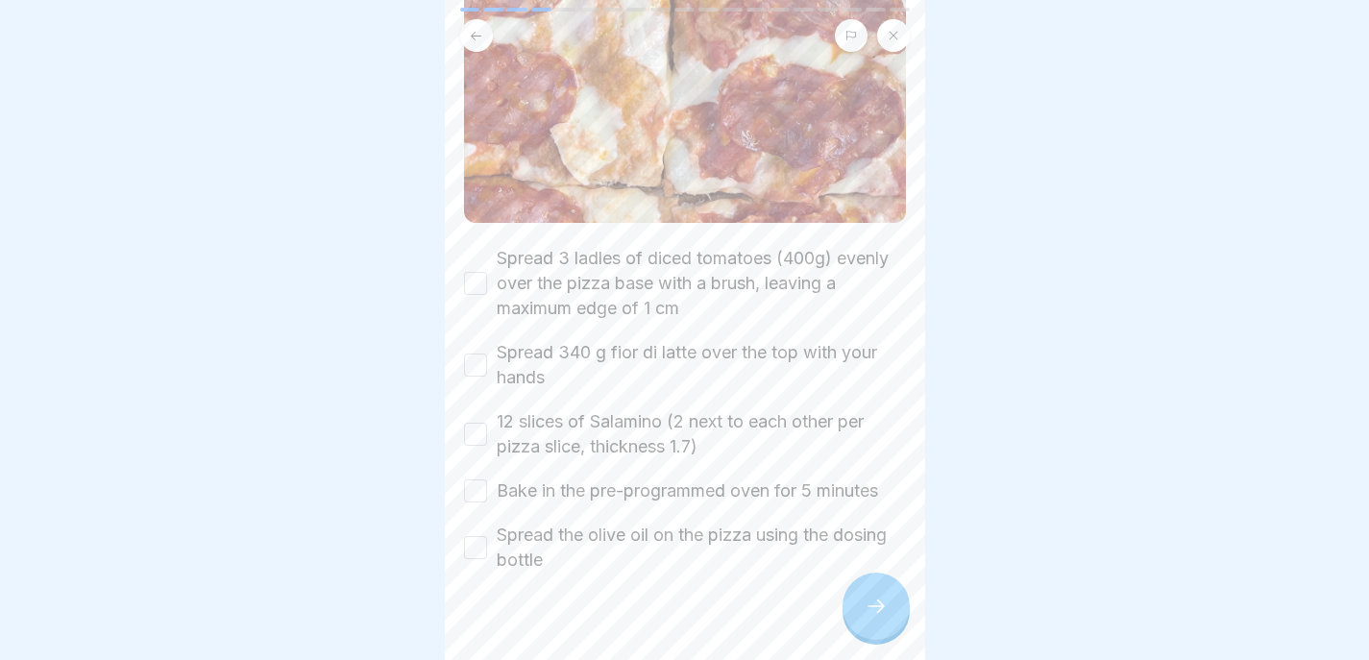
click at [660, 246] on label "Spread 3 ladles of diced tomatoes (400g) evenly over the pizza base with a brus…" at bounding box center [701, 283] width 409 height 75
click at [487, 272] on button "Spread 3 ladles of diced tomatoes (400g) evenly over the pizza base with a brus…" at bounding box center [475, 283] width 23 height 23
click at [603, 340] on label "Spread 340 g fior di latte over the top with your hands" at bounding box center [701, 365] width 409 height 50
click at [487, 354] on button "Spread 340 g fior di latte over the top with your hands" at bounding box center [475, 365] width 23 height 23
click at [579, 409] on label "12 slices of Salamino (2 next to each other per pizza slice, thickness 1.7)" at bounding box center [701, 434] width 409 height 50
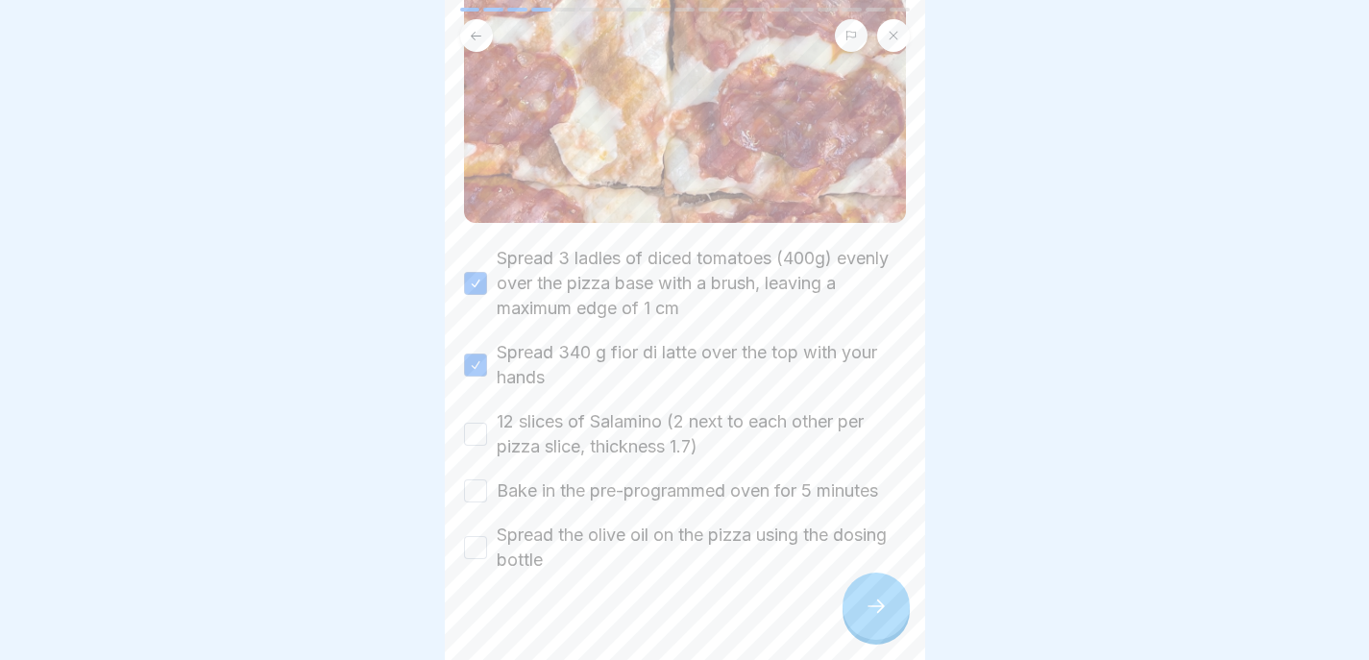
click at [487, 423] on button "12 slices of Salamino (2 next to each other per pizza slice, thickness 1.7)" at bounding box center [475, 434] width 23 height 23
click at [578, 479] on label "Bake in the pre-programmed oven for 5 minutes" at bounding box center [688, 491] width 382 height 25
click at [487, 480] on button "Bake in the pre-programmed oven for 5 minutes" at bounding box center [475, 491] width 23 height 23
click at [574, 523] on label "Spread the olive oil on the pizza using the dosing bottle" at bounding box center [701, 548] width 409 height 50
click at [487, 536] on button "Spread the olive oil on the pizza using the dosing bottle" at bounding box center [475, 547] width 23 height 23
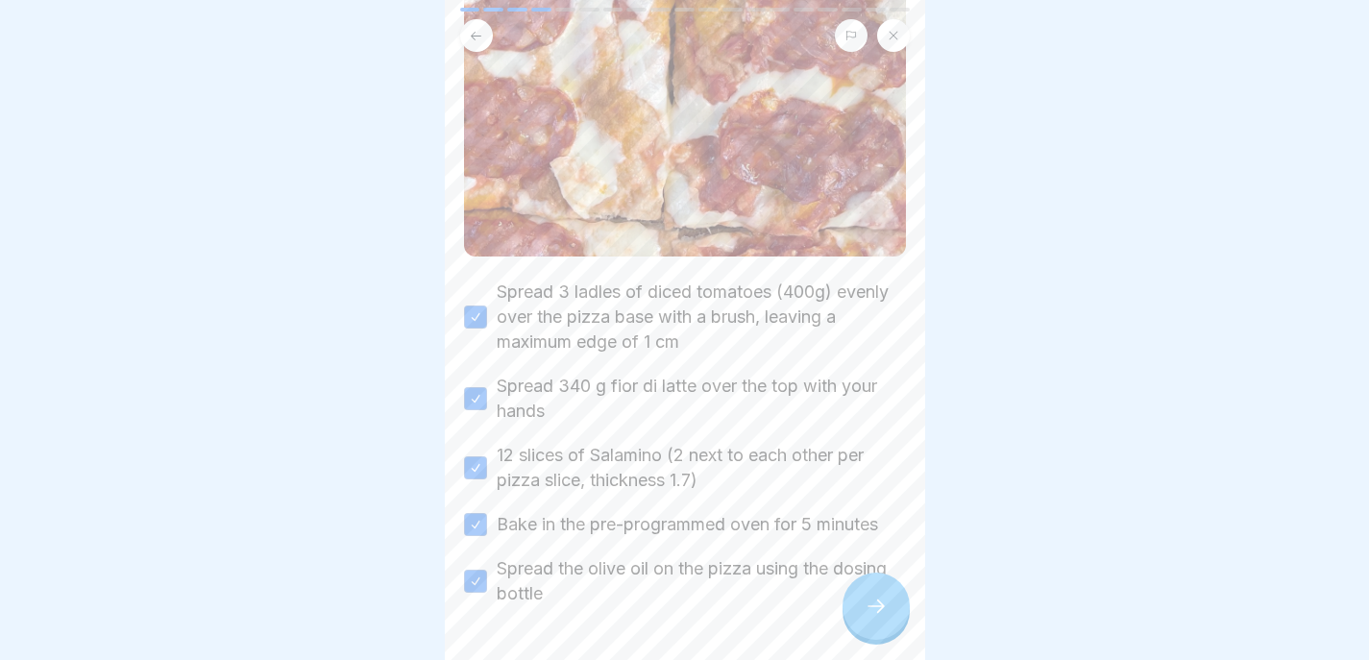
scroll to position [762, 0]
type button "on"
click at [876, 595] on div at bounding box center [876, 606] width 67 height 67
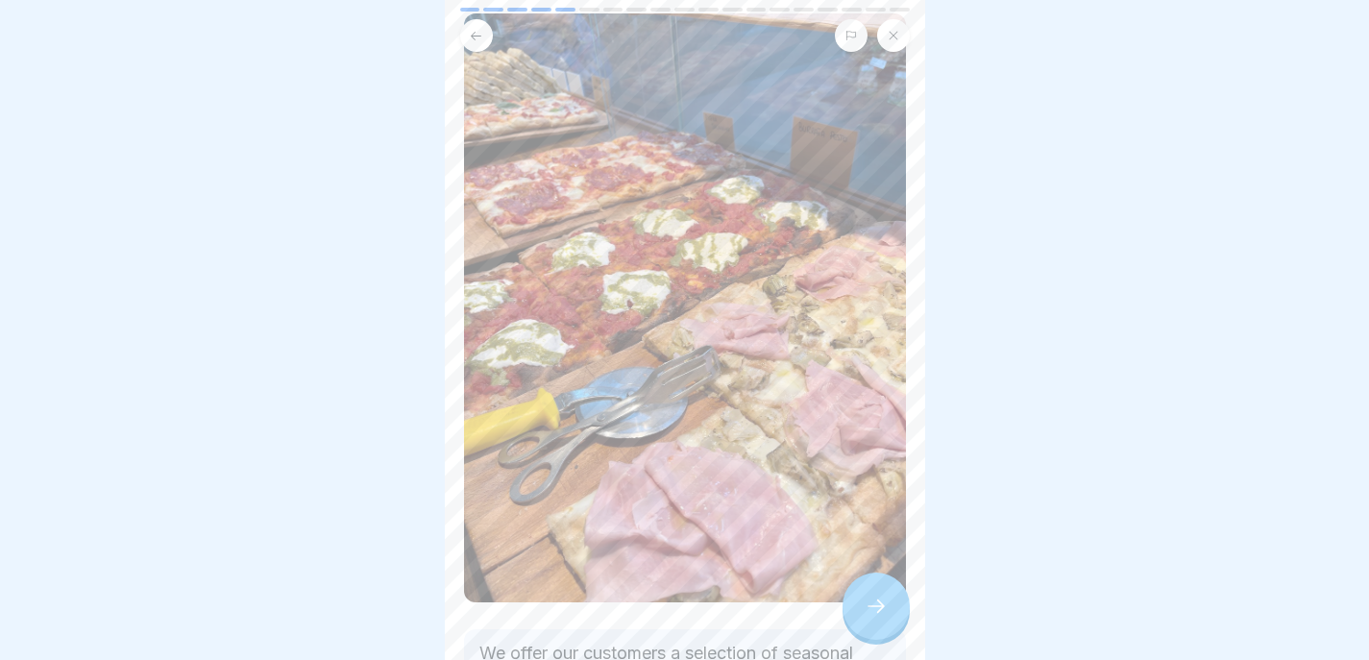
scroll to position [309, 0]
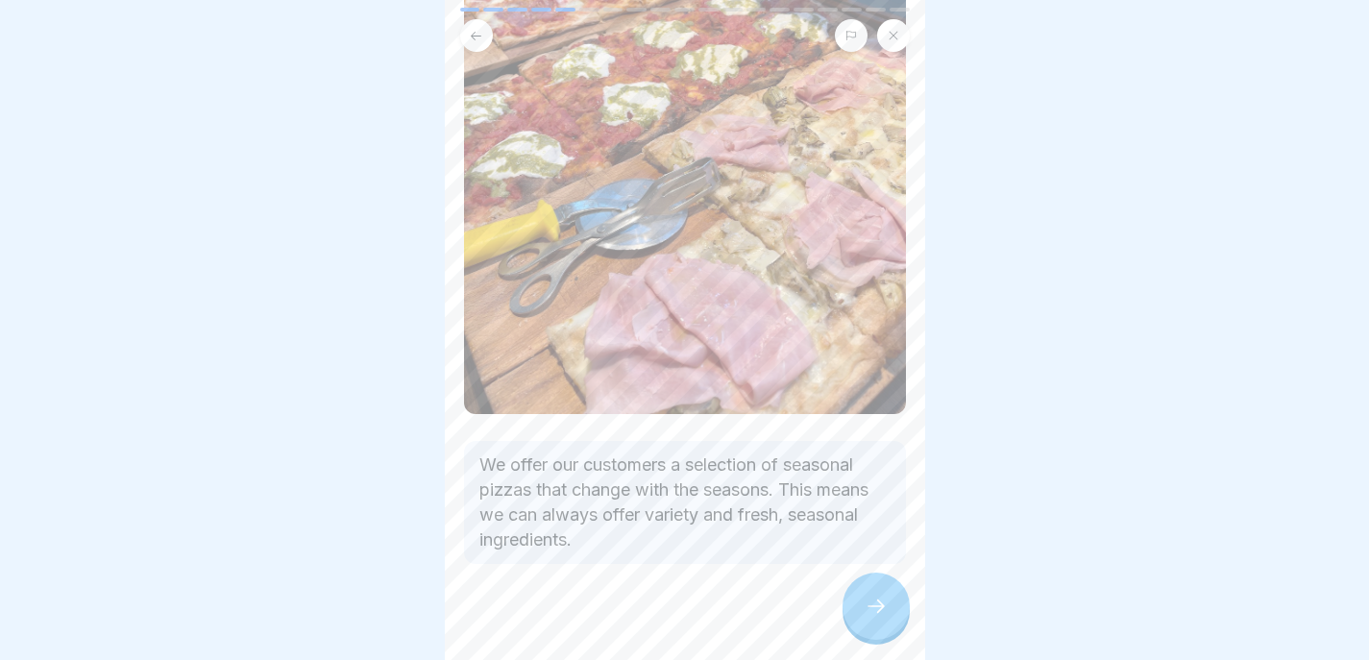
click at [852, 613] on div at bounding box center [876, 606] width 67 height 67
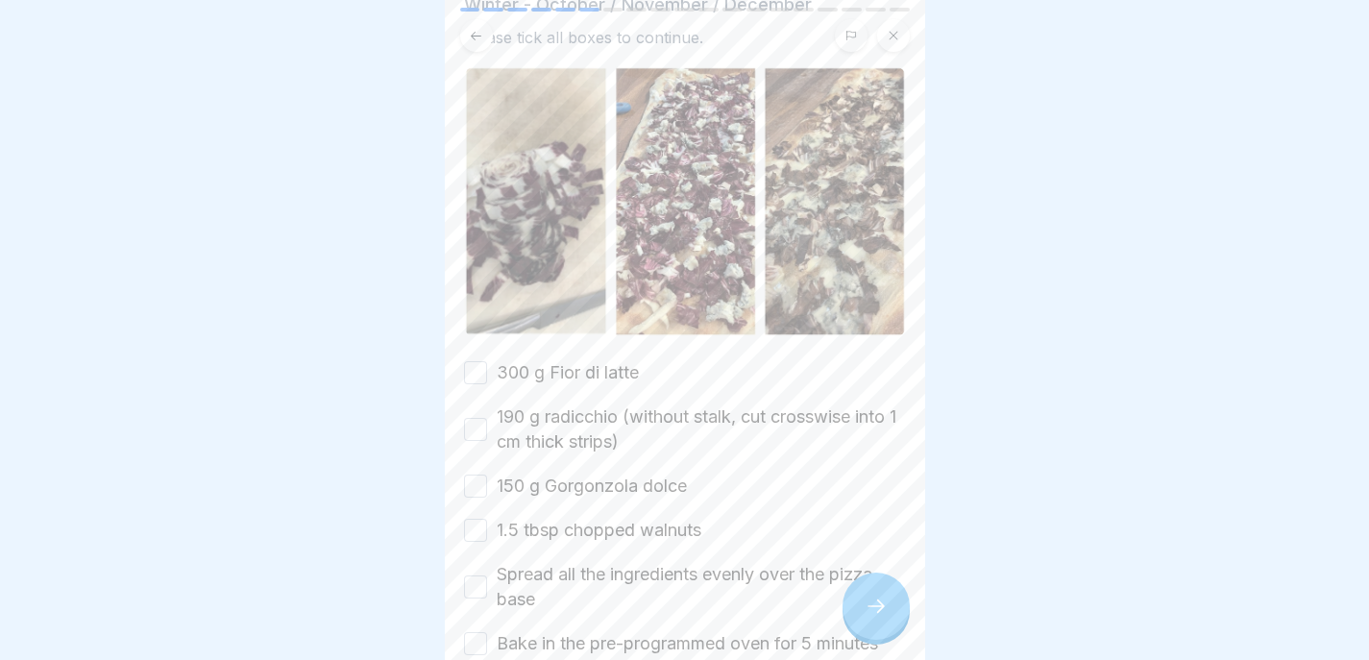
scroll to position [187, 0]
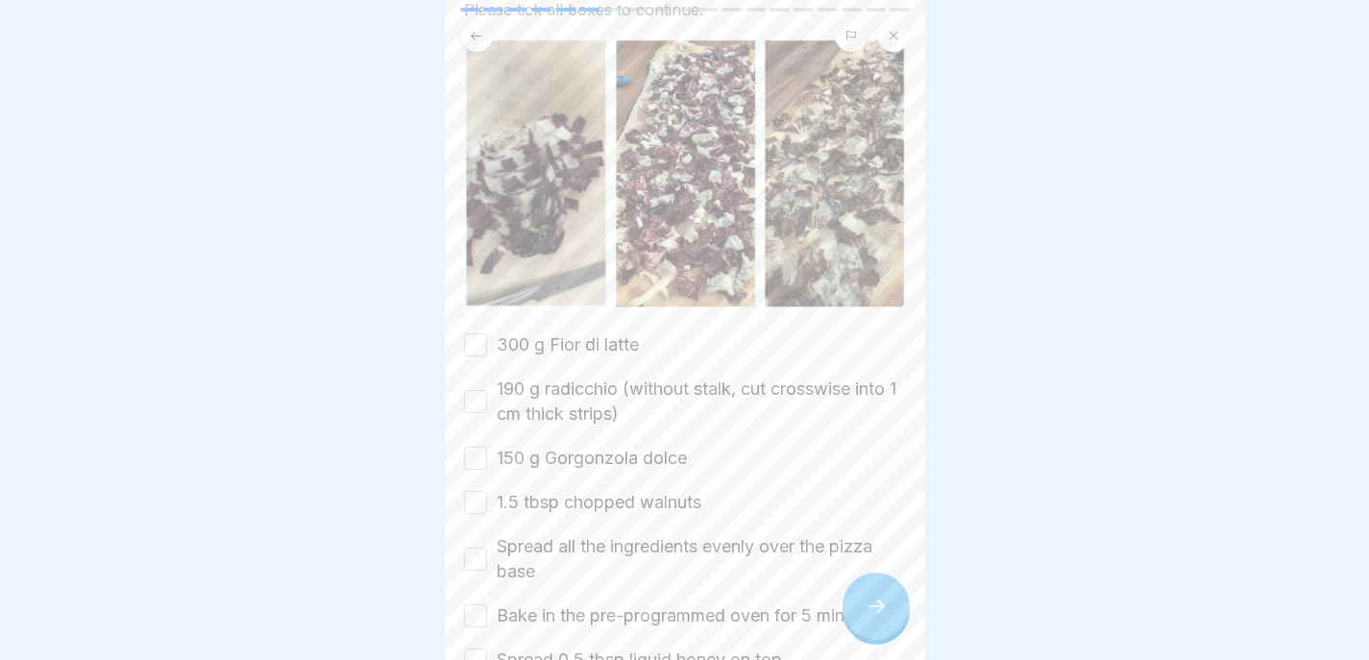
click at [544, 333] on label "300 g Fior di latte" at bounding box center [568, 345] width 142 height 25
click at [487, 333] on button "300 g Fior di latte" at bounding box center [475, 344] width 23 height 23
click at [537, 377] on label "190 g radicchio (without stalk, cut crosswise into 1 cm thick strips)" at bounding box center [701, 402] width 409 height 50
click at [487, 390] on button "190 g radicchio (without stalk, cut crosswise into 1 cm thick strips)" at bounding box center [475, 401] width 23 height 23
click at [534, 419] on div "300 g Fior di latte 190 g radicchio (without stalk, cut crosswise into 1 cm thi…" at bounding box center [685, 503] width 442 height 340
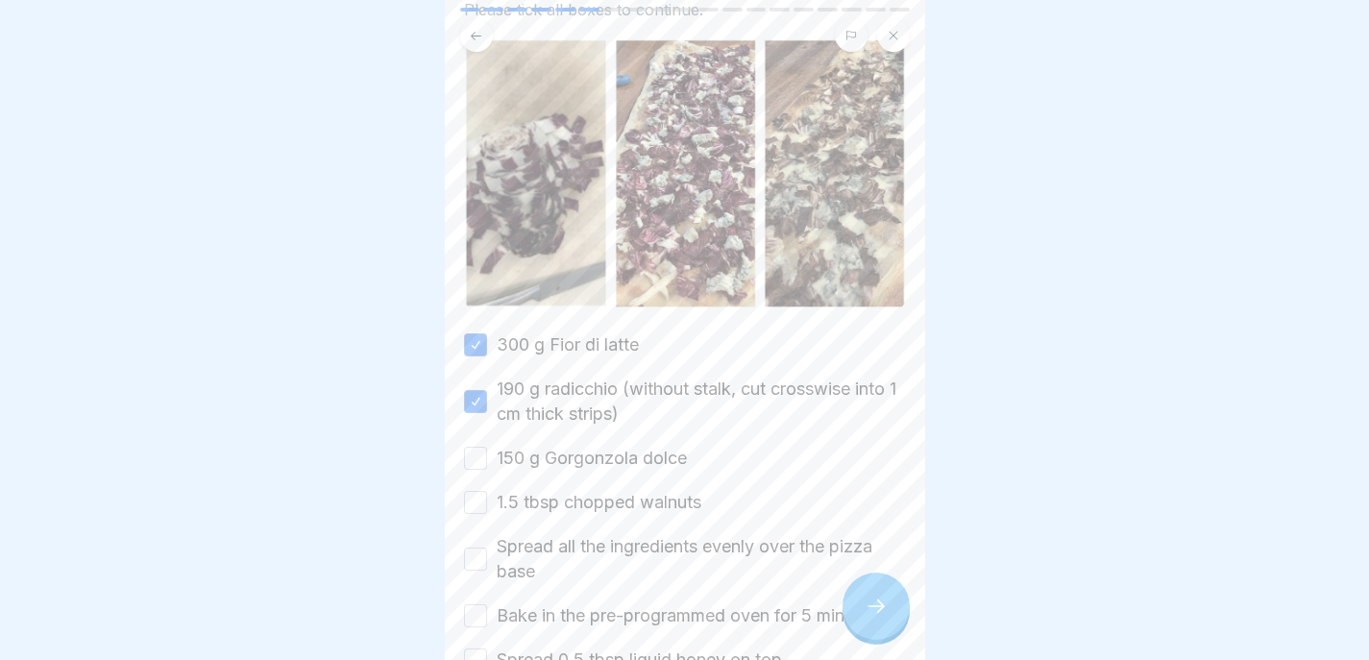
click at [523, 446] on label "150 g Gorgonzola dolce" at bounding box center [592, 458] width 190 height 25
click at [487, 447] on button "150 g Gorgonzola dolce" at bounding box center [475, 458] width 23 height 23
click at [520, 490] on label "1.5 tbsp chopped walnuts" at bounding box center [599, 502] width 205 height 25
click at [487, 491] on button "1.5 tbsp chopped walnuts" at bounding box center [475, 502] width 23 height 23
click at [516, 534] on label "Spread all the ingredients evenly over the pizza base" at bounding box center [701, 559] width 409 height 50
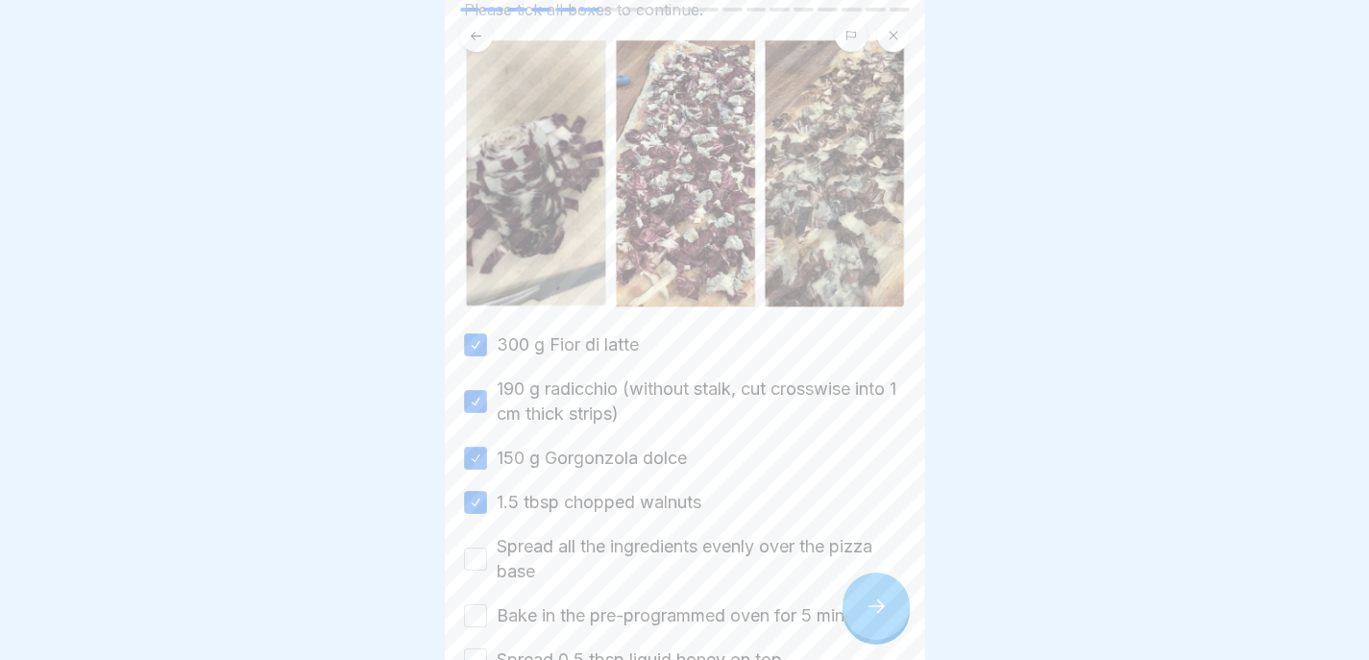
click at [487, 548] on button "Spread all the ingredients evenly over the pizza base" at bounding box center [475, 559] width 23 height 23
click at [503, 604] on label "Bake in the pre-programmed oven for 5 minutes" at bounding box center [688, 616] width 382 height 25
click at [487, 604] on button "Bake in the pre-programmed oven for 5 minutes" at bounding box center [475, 615] width 23 height 23
click at [503, 648] on label "Spread 0.5 tbsp liquid honey on top" at bounding box center [639, 660] width 285 height 25
click at [487, 649] on button "Spread 0.5 tbsp liquid honey on top" at bounding box center [475, 660] width 23 height 23
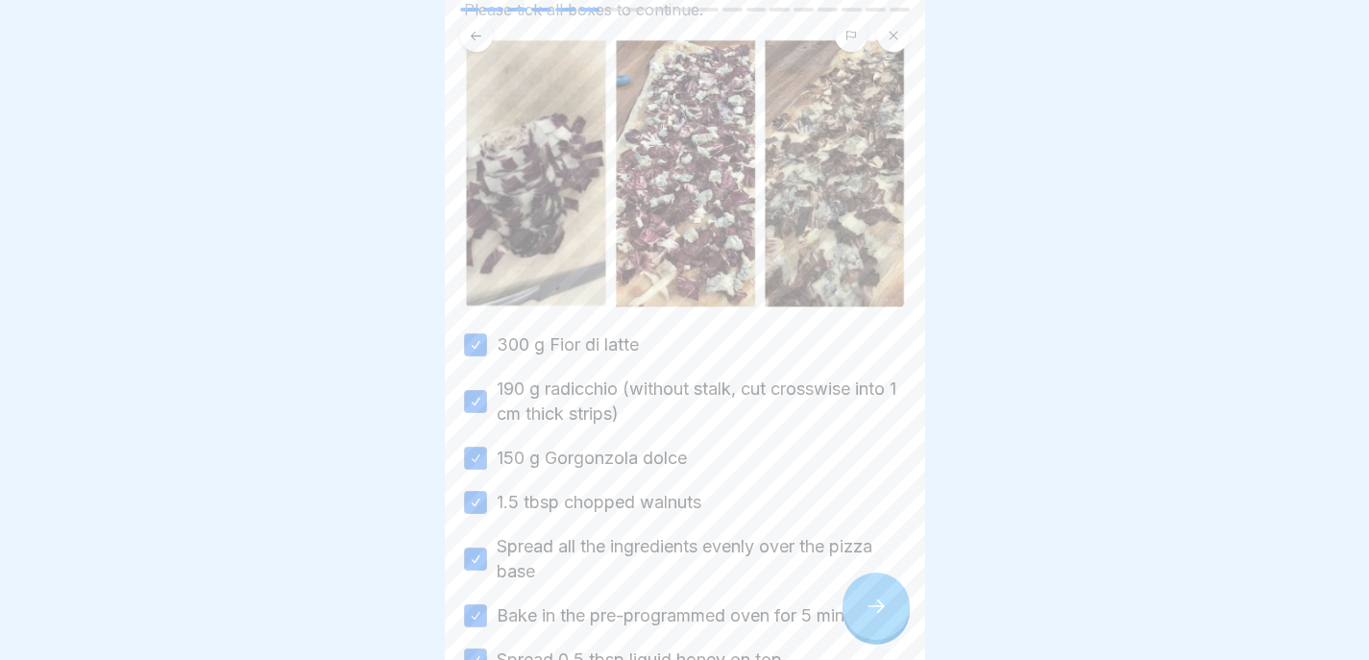
scroll to position [274, 0]
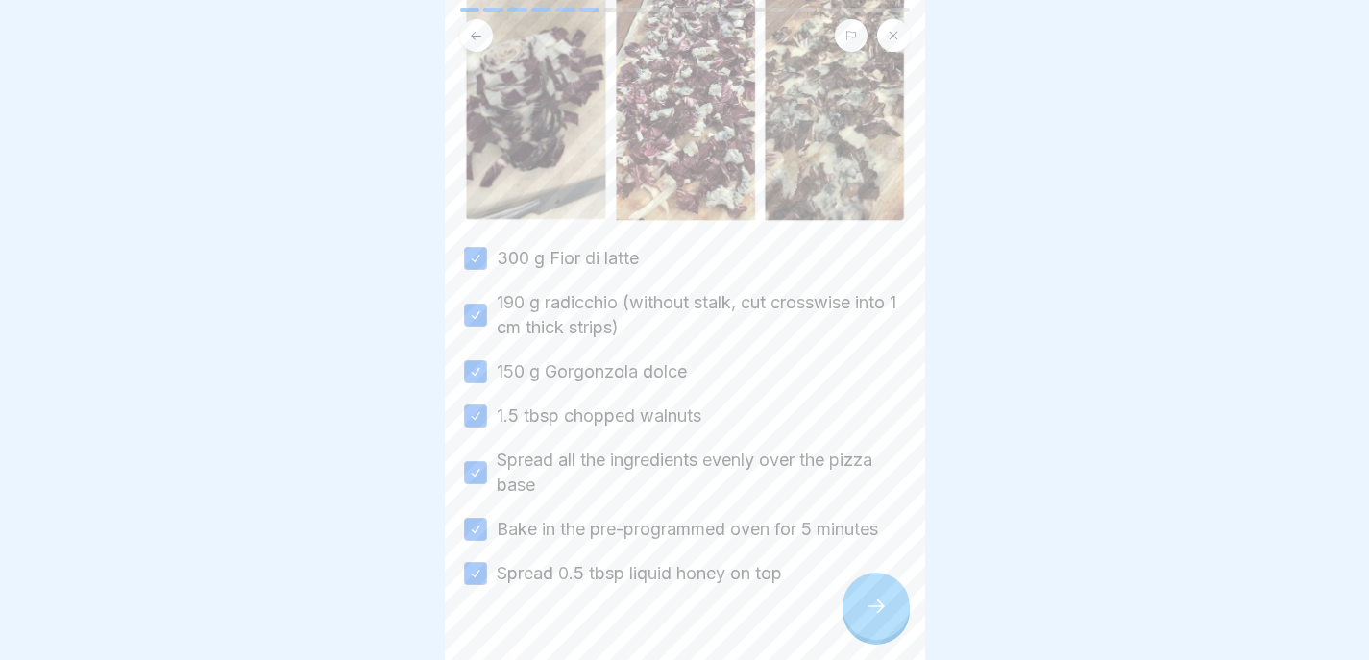
type button "on"
click at [886, 613] on icon at bounding box center [876, 606] width 23 height 23
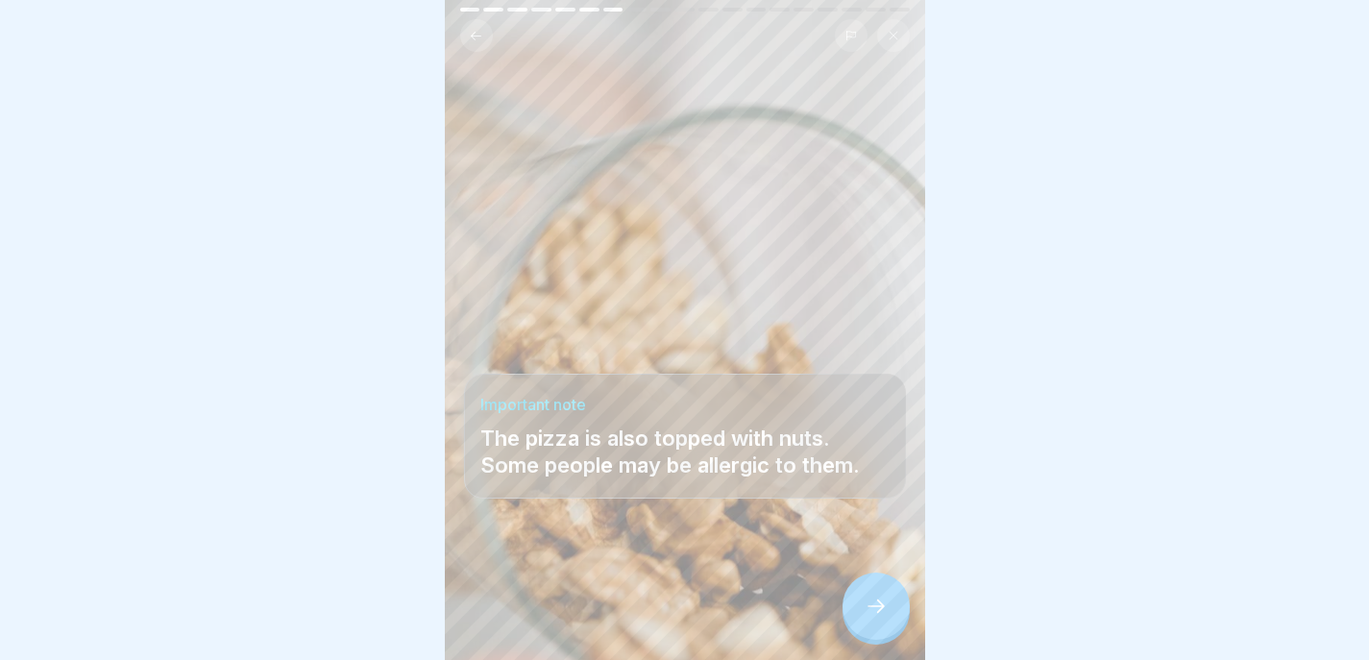
click at [893, 602] on div at bounding box center [876, 606] width 67 height 67
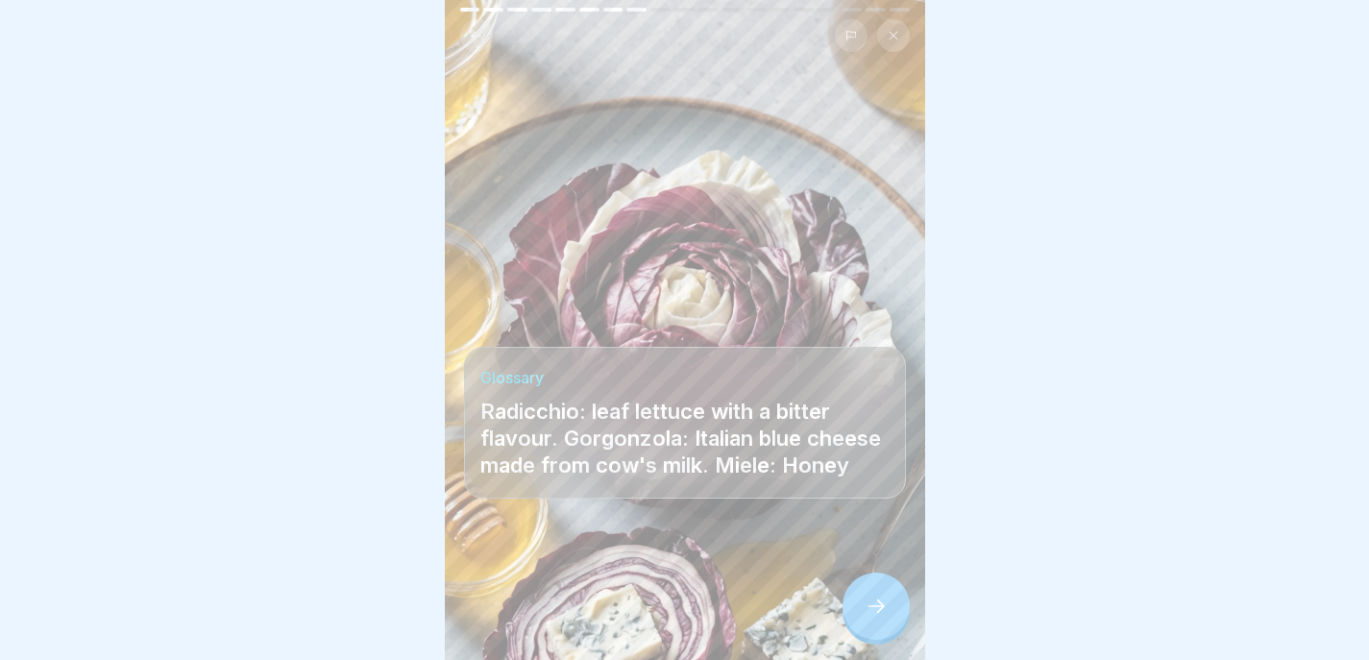
click at [474, 29] on icon at bounding box center [476, 36] width 14 height 14
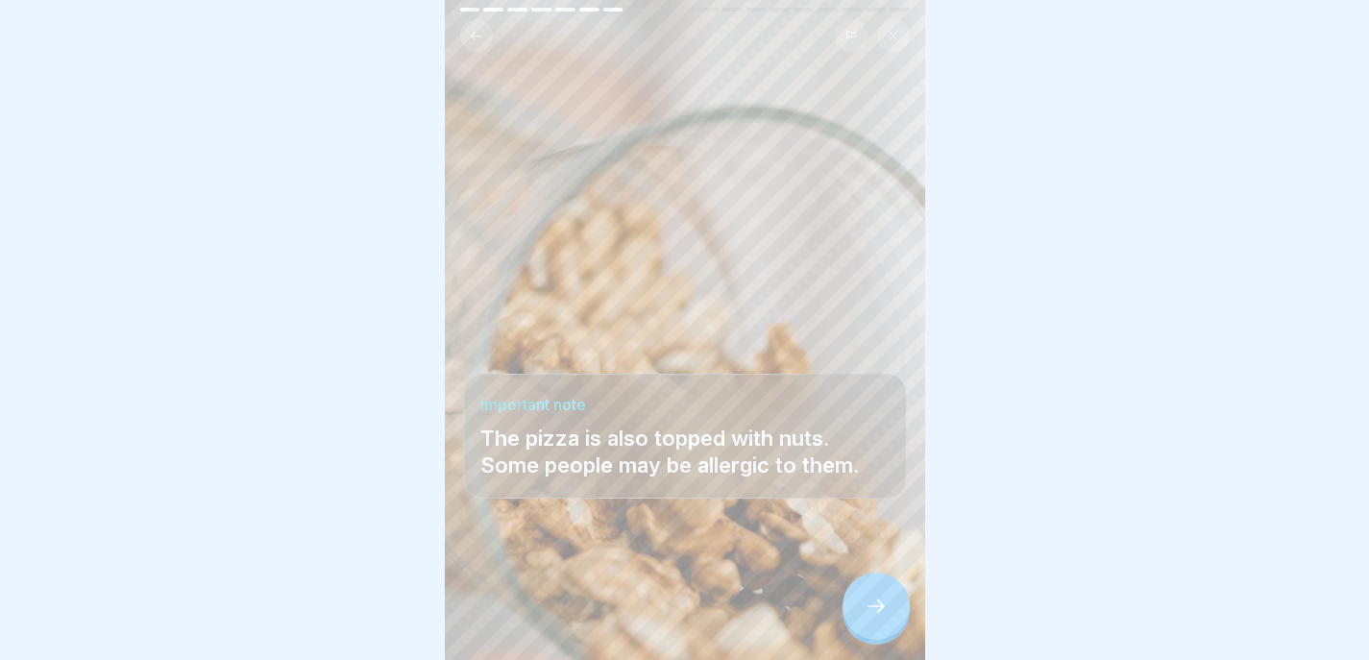
click at [880, 598] on icon at bounding box center [876, 606] width 23 height 23
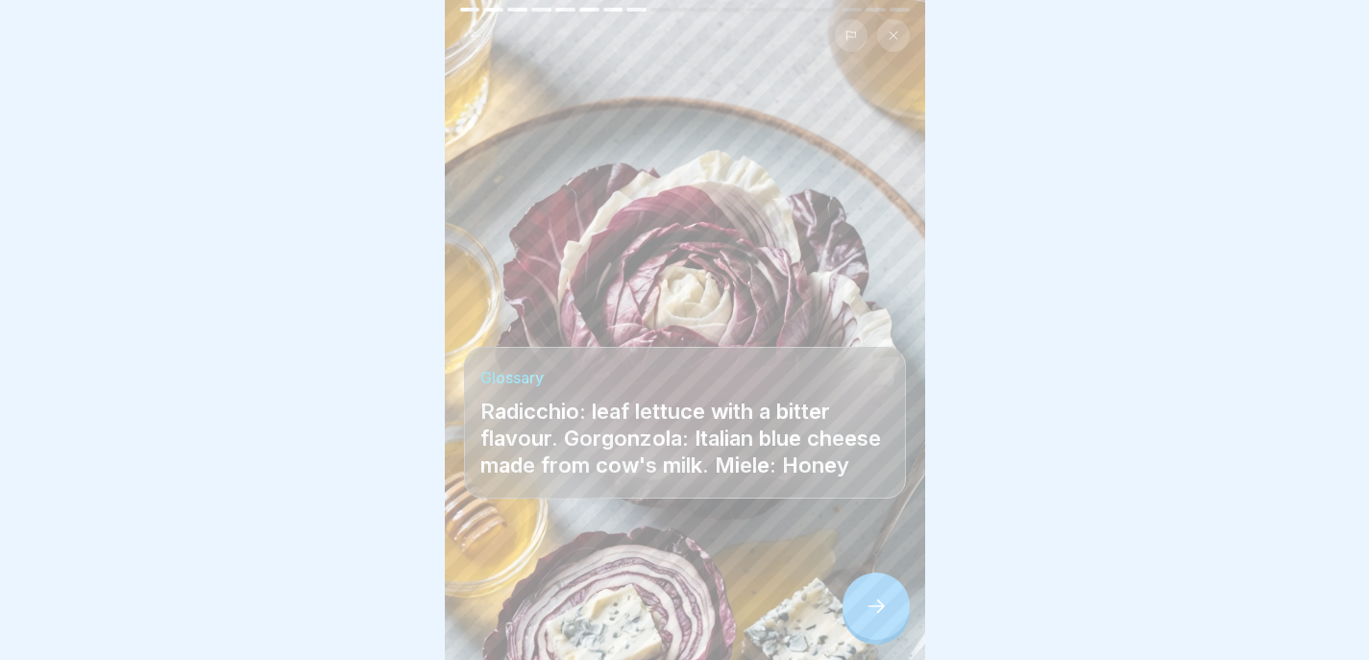
click at [879, 598] on icon at bounding box center [876, 606] width 23 height 23
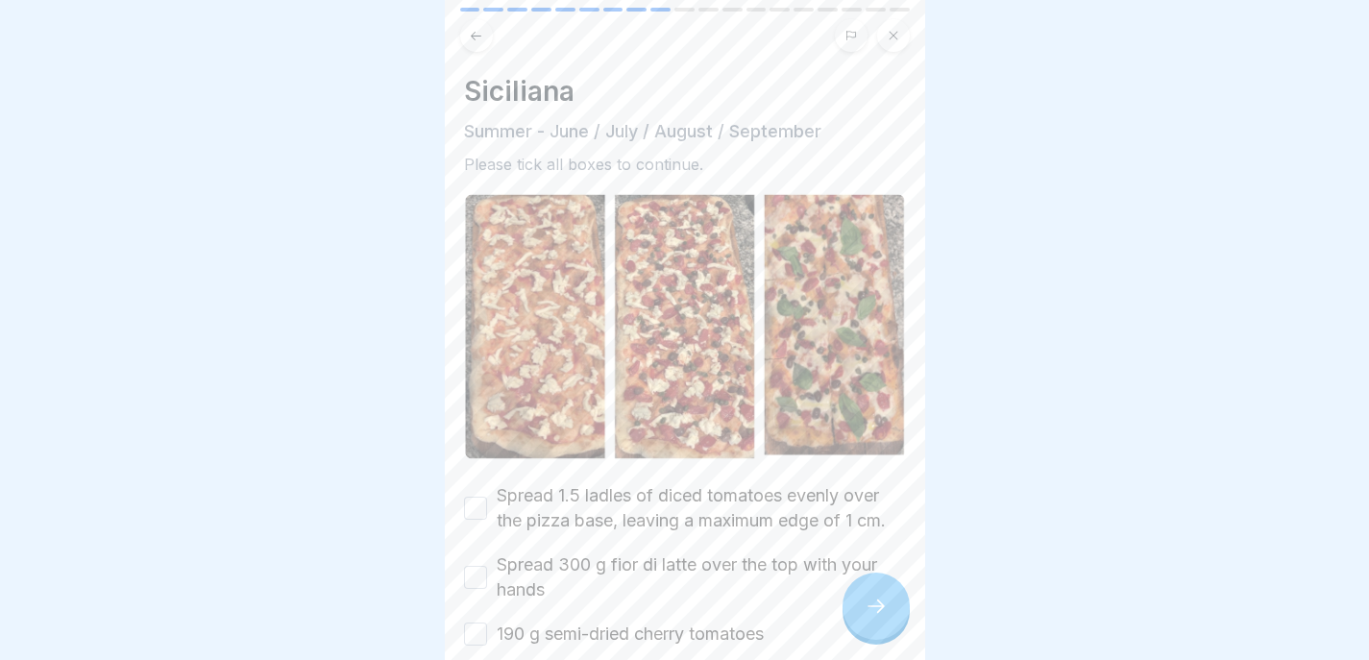
scroll to position [213, 0]
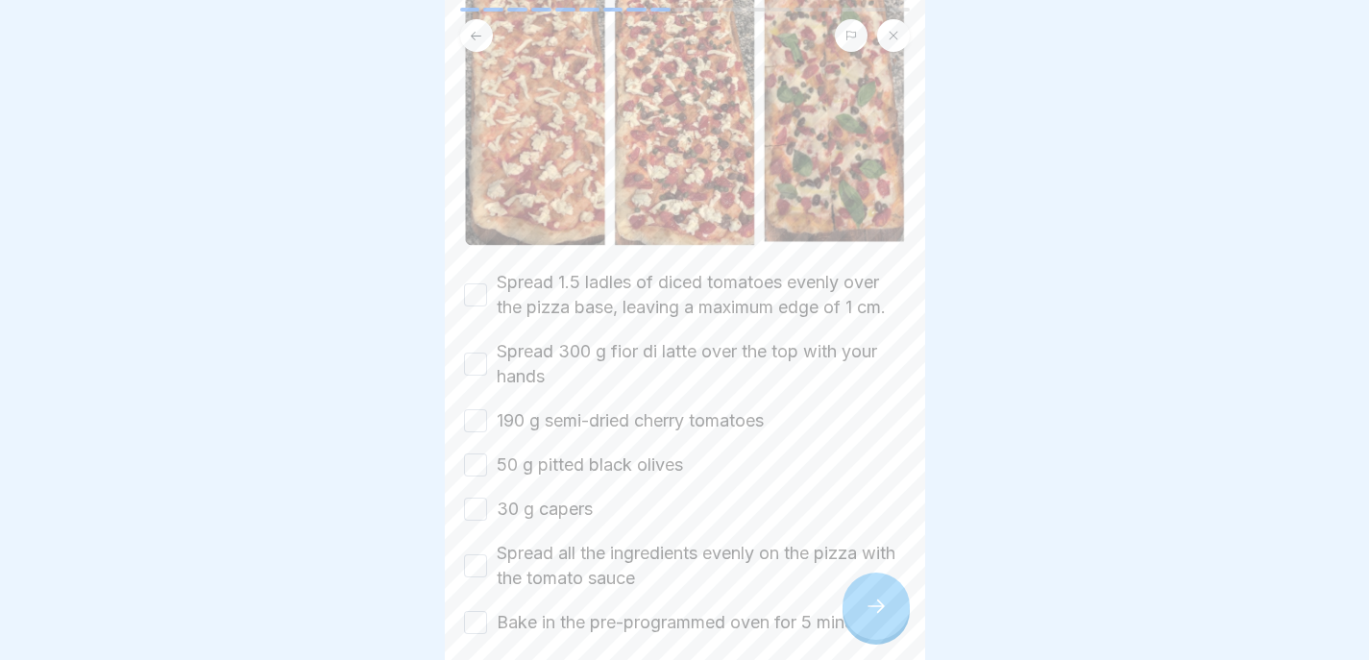
click at [622, 270] on label "Spread 1.5 ladles of diced tomatoes evenly over the pizza base, leaving a maxim…" at bounding box center [701, 295] width 409 height 50
click at [487, 283] on button "Spread 1.5 ladles of diced tomatoes evenly over the pizza base, leaving a maxim…" at bounding box center [475, 294] width 23 height 23
click at [557, 344] on label "Spread 300 g fior di latte over the top with your hands" at bounding box center [701, 364] width 409 height 50
click at [487, 353] on button "Spread 300 g fior di latte over the top with your hands" at bounding box center [475, 364] width 23 height 23
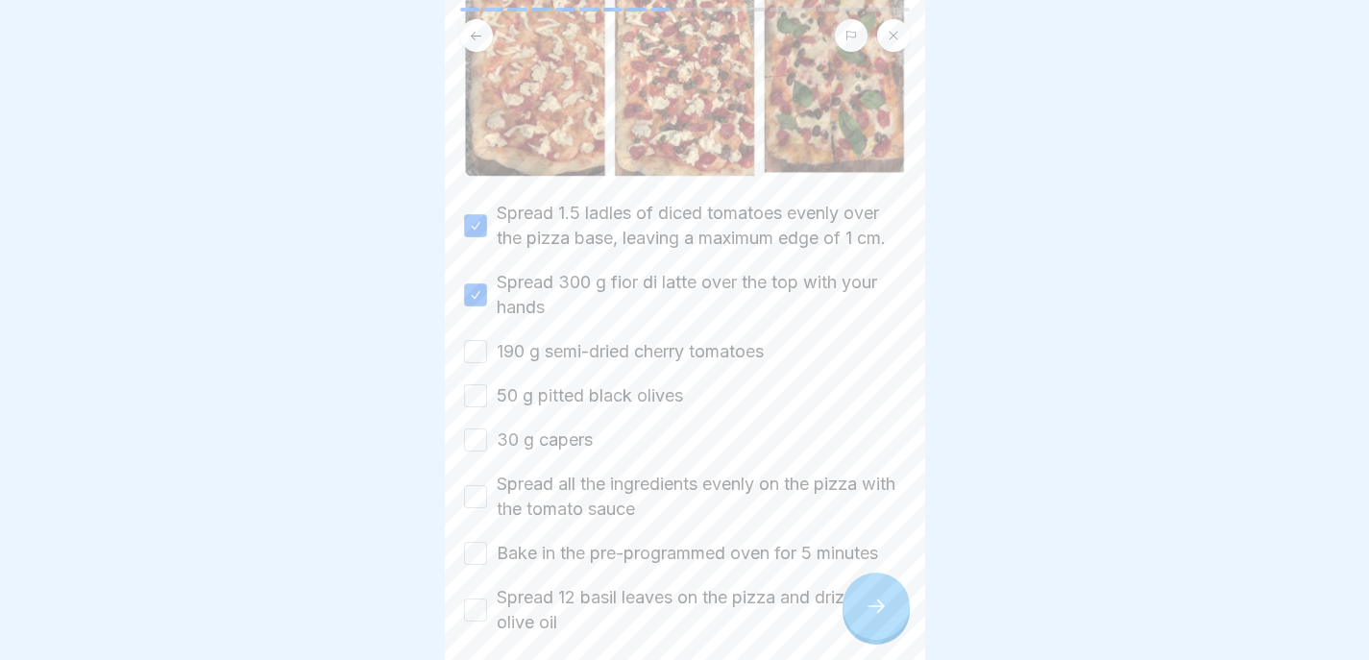
scroll to position [361, 0]
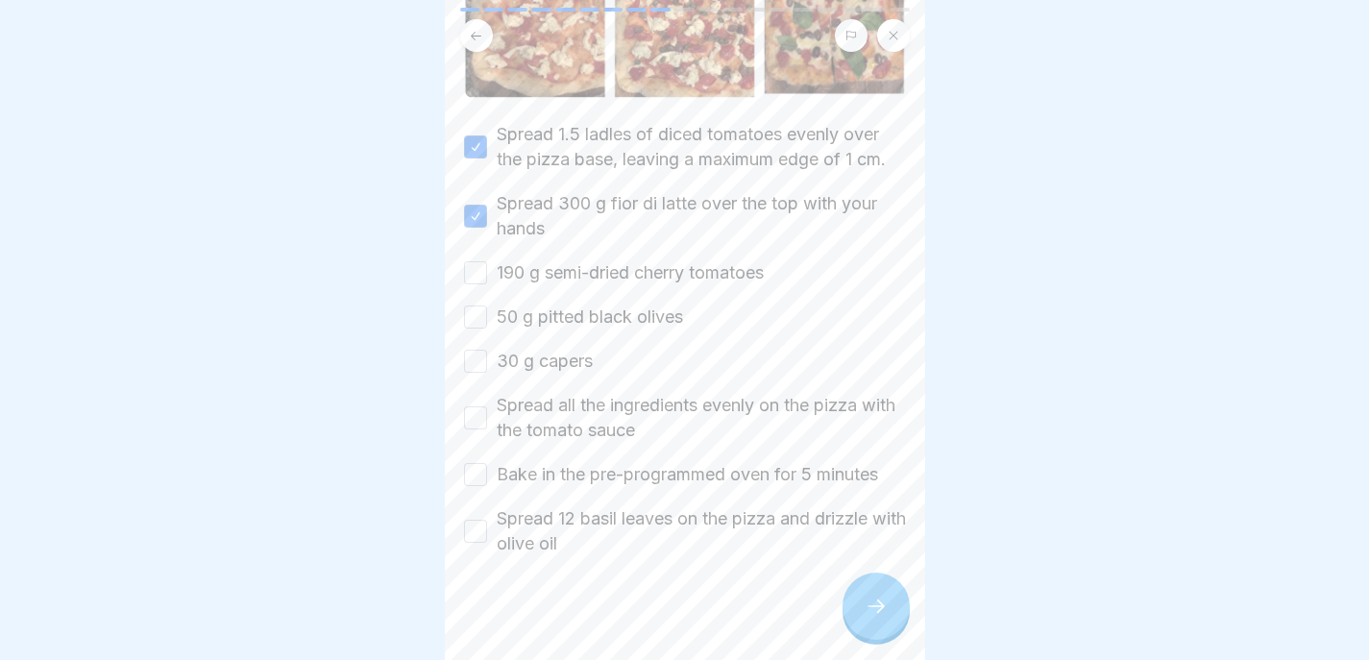
click at [546, 285] on label "190 g semi-dried cherry tomatoes" at bounding box center [630, 272] width 267 height 25
click at [487, 284] on button "190 g semi-dried cherry tomatoes" at bounding box center [475, 272] width 23 height 23
click at [535, 328] on label "50 g pitted black olives" at bounding box center [590, 317] width 186 height 25
click at [487, 328] on button "50 g pitted black olives" at bounding box center [475, 317] width 23 height 23
click at [536, 365] on label "30 g capers" at bounding box center [545, 361] width 96 height 25
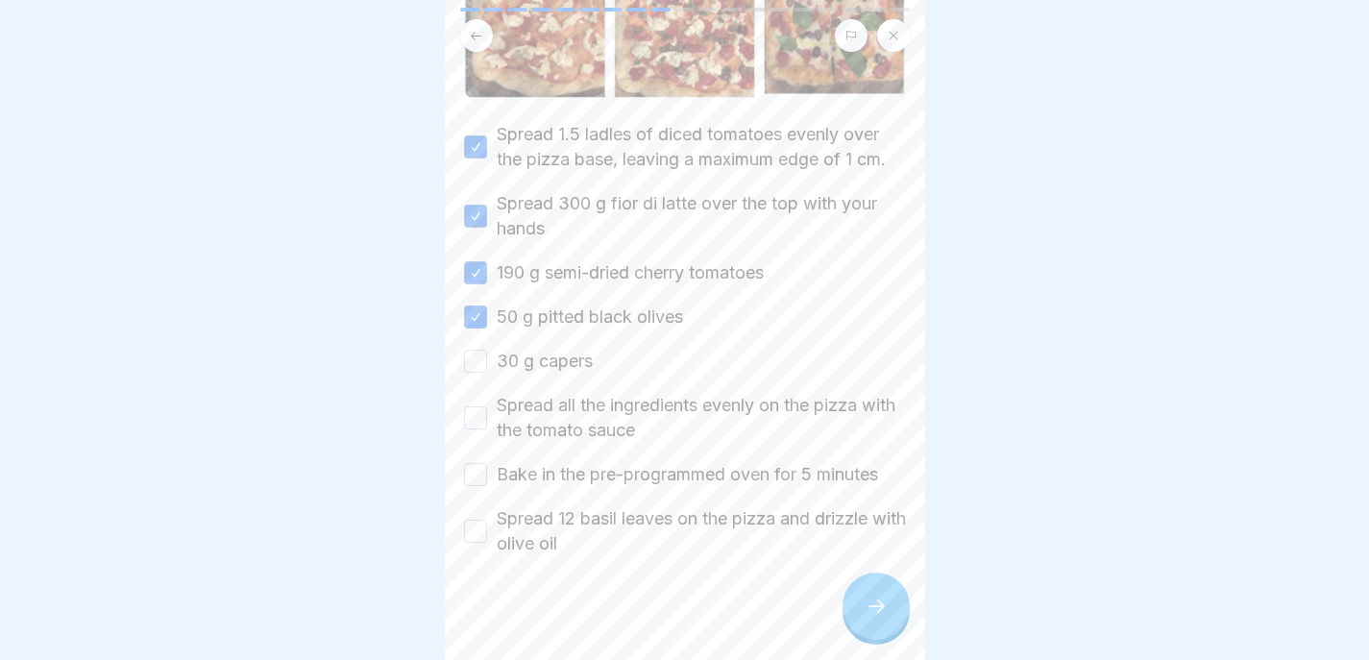
click at [487, 365] on button "30 g capers" at bounding box center [475, 361] width 23 height 23
click at [536, 407] on label "Spread all the ingredients evenly on the pizza with the tomato sauce" at bounding box center [701, 418] width 409 height 50
click at [487, 407] on button "Spread all the ingredients evenly on the pizza with the tomato sauce" at bounding box center [475, 418] width 23 height 23
click at [533, 468] on label "Bake in the pre-programmed oven for 5 minutes" at bounding box center [688, 474] width 382 height 25
click at [487, 468] on button "Bake in the pre-programmed oven for 5 minutes" at bounding box center [475, 474] width 23 height 23
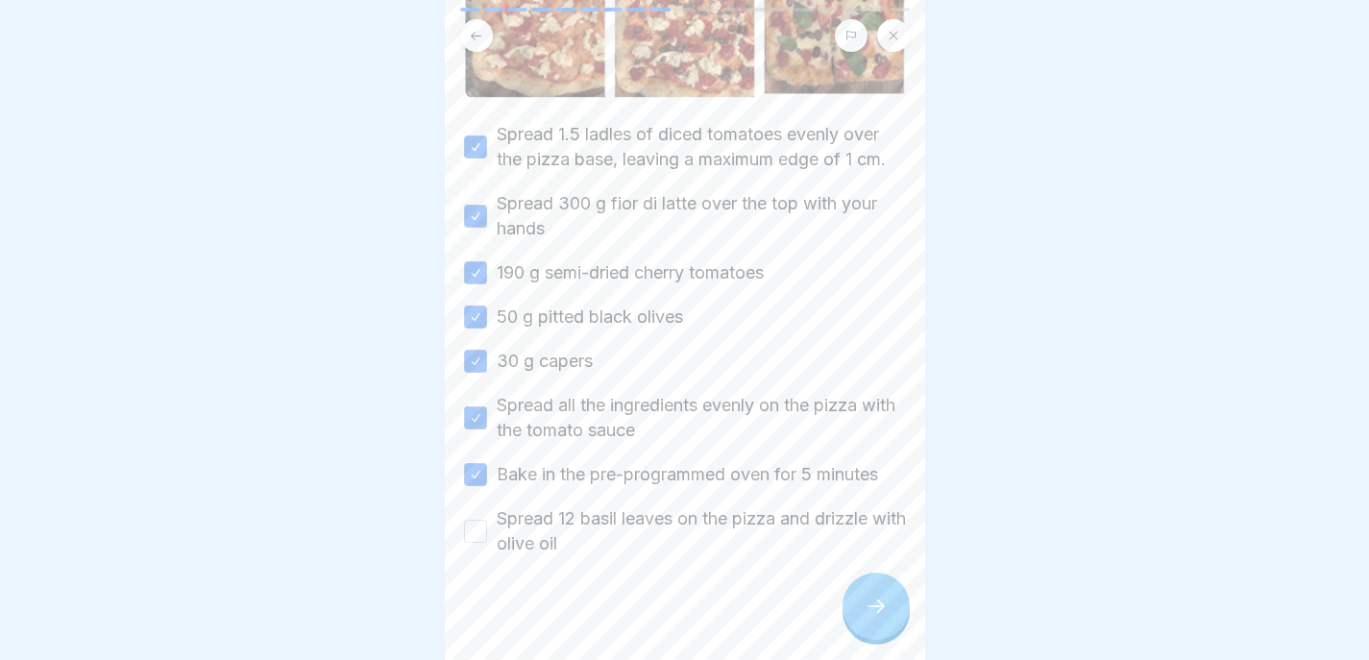
click at [533, 516] on label "Spread 12 basil leaves on the pizza and drizzle with olive oil" at bounding box center [701, 531] width 409 height 50
click at [487, 520] on button "Spread 12 basil leaves on the pizza and drizzle with olive oil" at bounding box center [475, 531] width 23 height 23
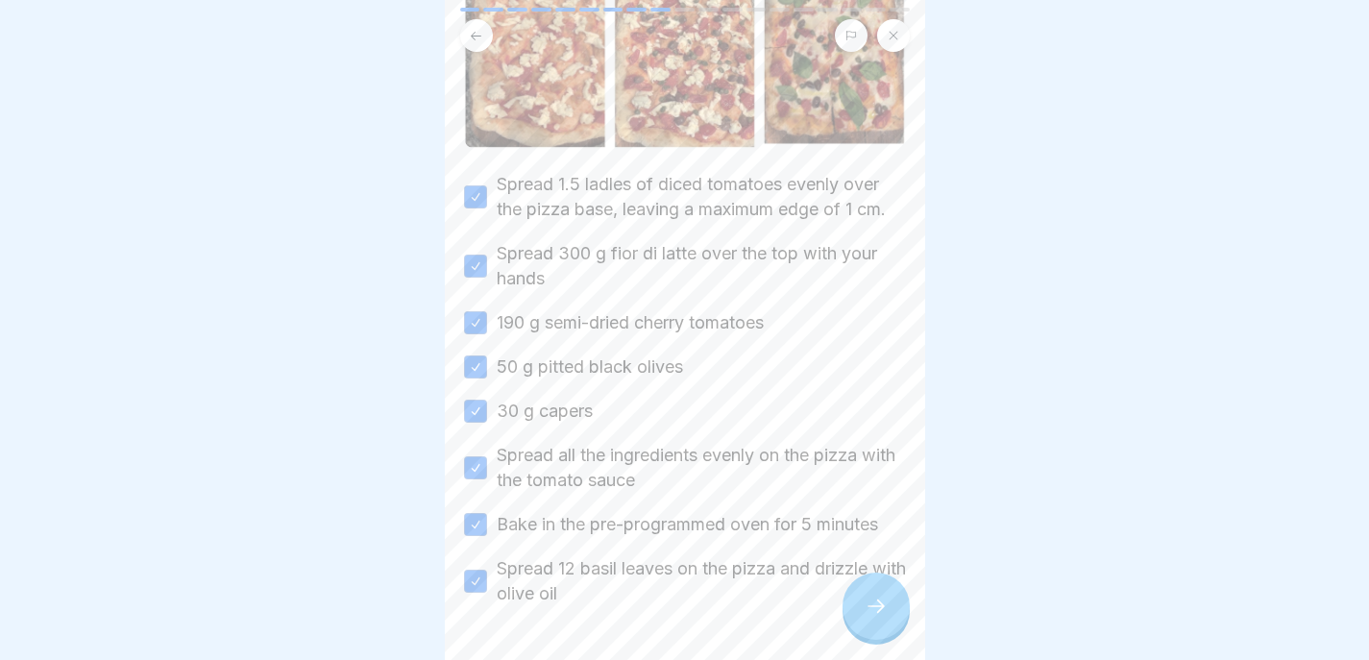
type button "on"
click at [850, 613] on div at bounding box center [876, 606] width 67 height 67
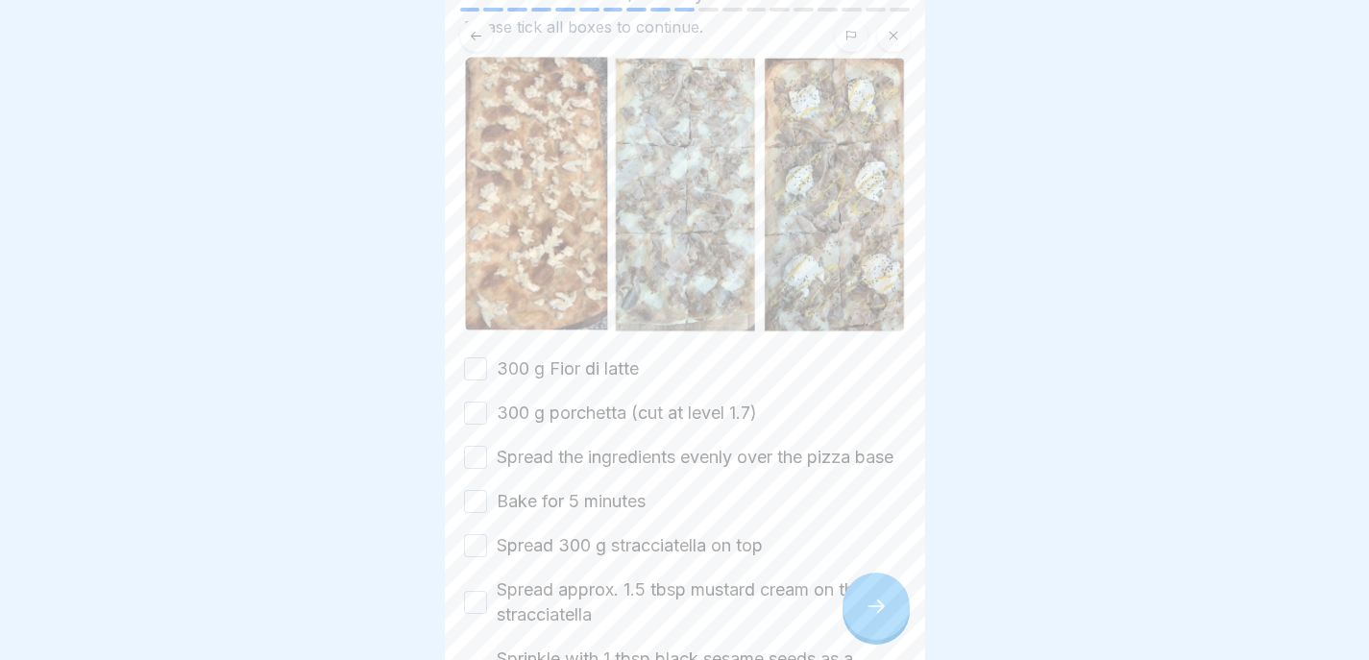
scroll to position [297, 0]
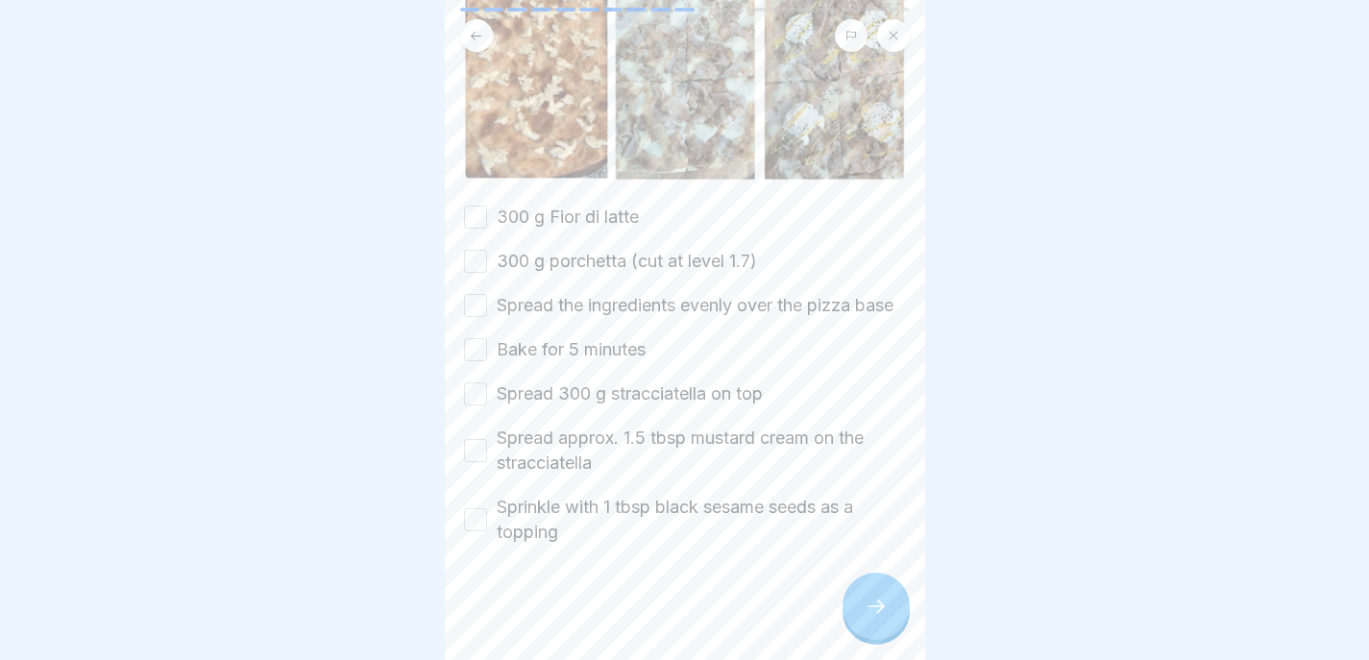
click at [534, 173] on div "Porchetta Winter - December / January Please tick all boxes to continue. 300 g …" at bounding box center [685, 165] width 442 height 759
click at [532, 249] on label "300 g porchetta (cut at level 1.7)" at bounding box center [627, 261] width 260 height 25
click at [487, 250] on button "300 g porchetta (cut at level 1.7)" at bounding box center [475, 261] width 23 height 23
click at [495, 205] on div "300 g Fior di latte" at bounding box center [551, 217] width 175 height 25
click at [497, 293] on label "Spread the ingredients evenly over the pizza base" at bounding box center [695, 305] width 397 height 25
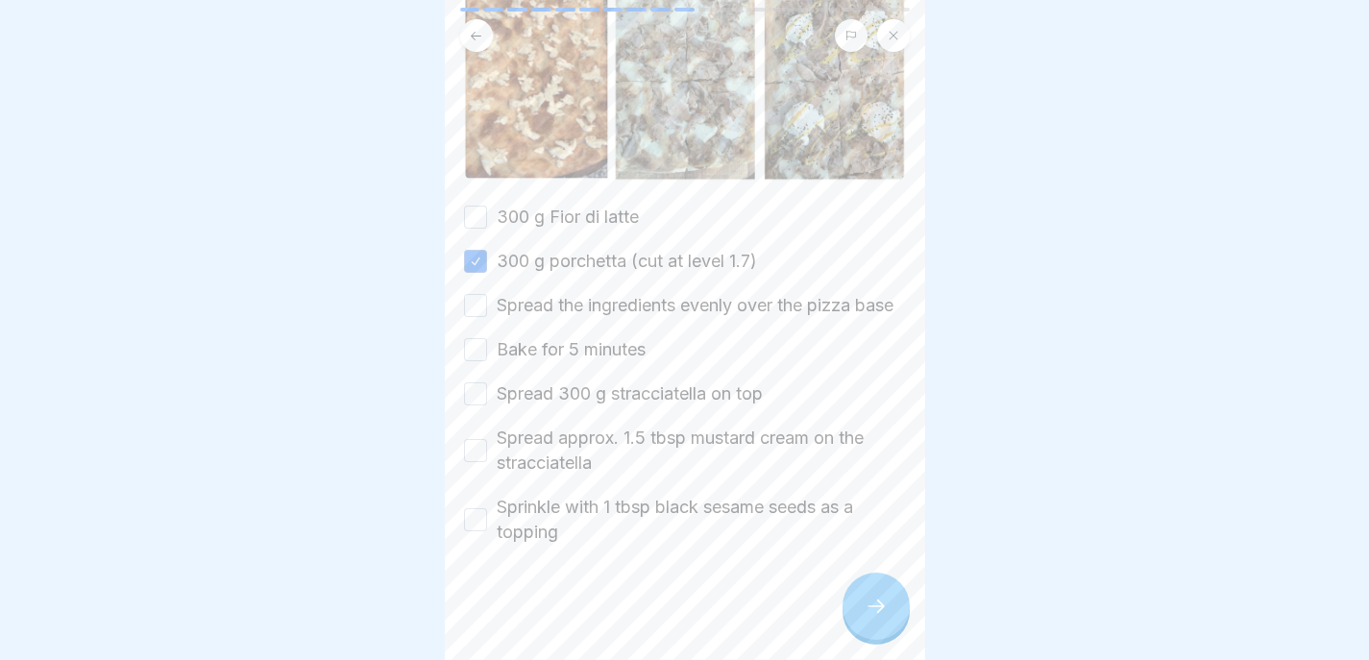
click at [487, 294] on button "Spread the ingredients evenly over the pizza base" at bounding box center [475, 305] width 23 height 23
click at [475, 206] on button "300 g Fior di latte" at bounding box center [475, 217] width 23 height 23
click at [465, 340] on button "Bake for 5 minutes" at bounding box center [475, 349] width 23 height 23
click at [465, 400] on div "Spread 300 g stracciatella on top" at bounding box center [613, 394] width 299 height 25
click at [469, 393] on button "Spread 300 g stracciatella on top" at bounding box center [475, 393] width 23 height 23
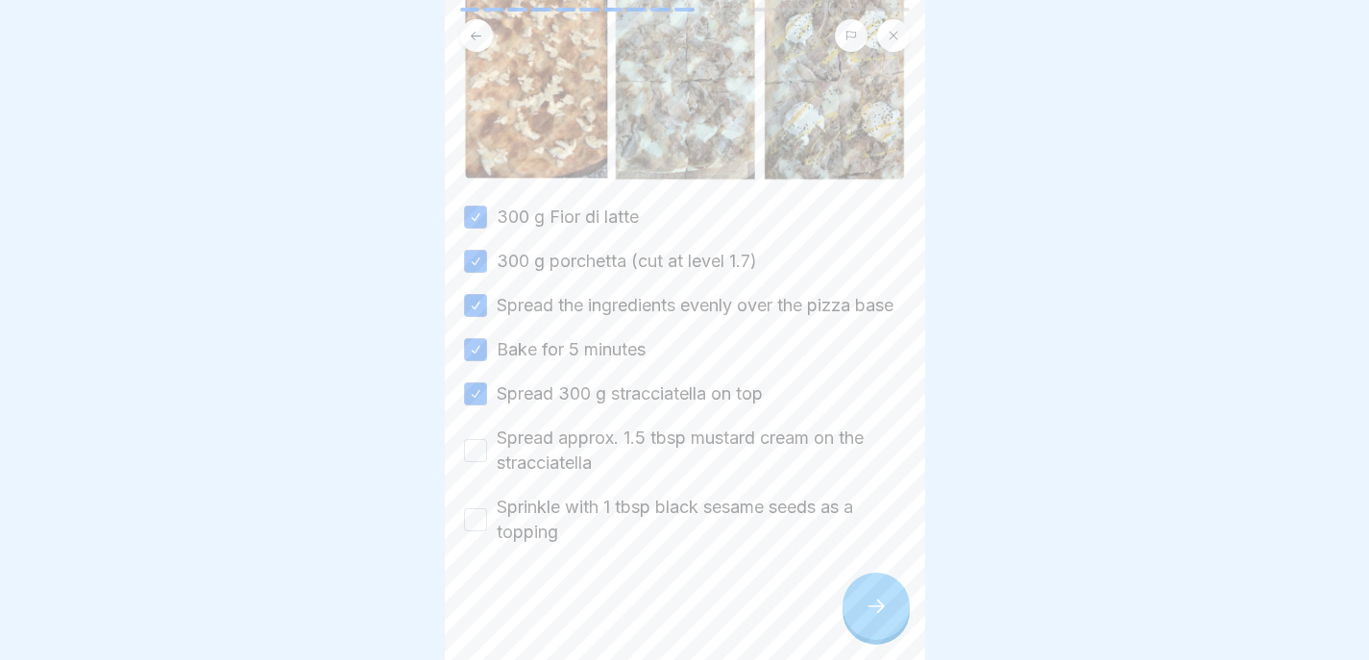
click at [469, 439] on button "Spread approx. 1.5 tbsp mustard cream on the stracciatella" at bounding box center [475, 450] width 23 height 23
click at [476, 518] on button "Sprinkle with 1 tbsp black sesame seeds as a topping" at bounding box center [475, 519] width 23 height 23
type button "on"
click at [878, 618] on div at bounding box center [876, 606] width 67 height 67
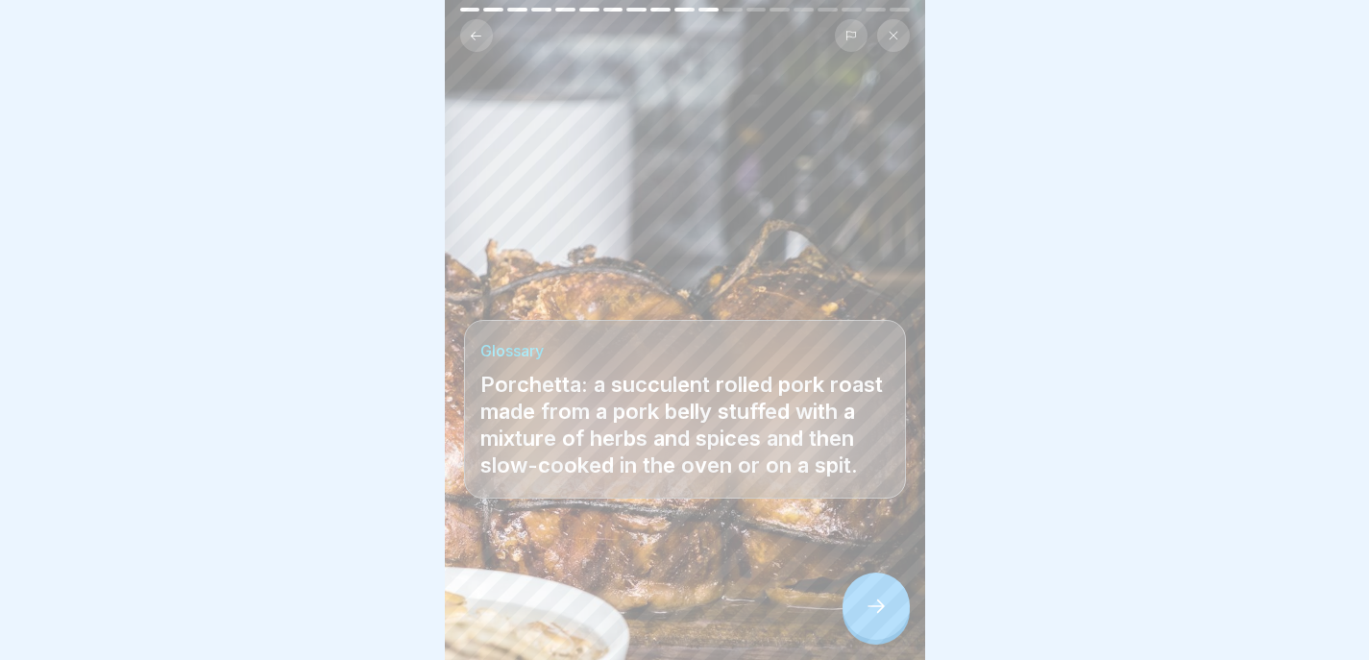
click at [878, 618] on div at bounding box center [876, 606] width 67 height 67
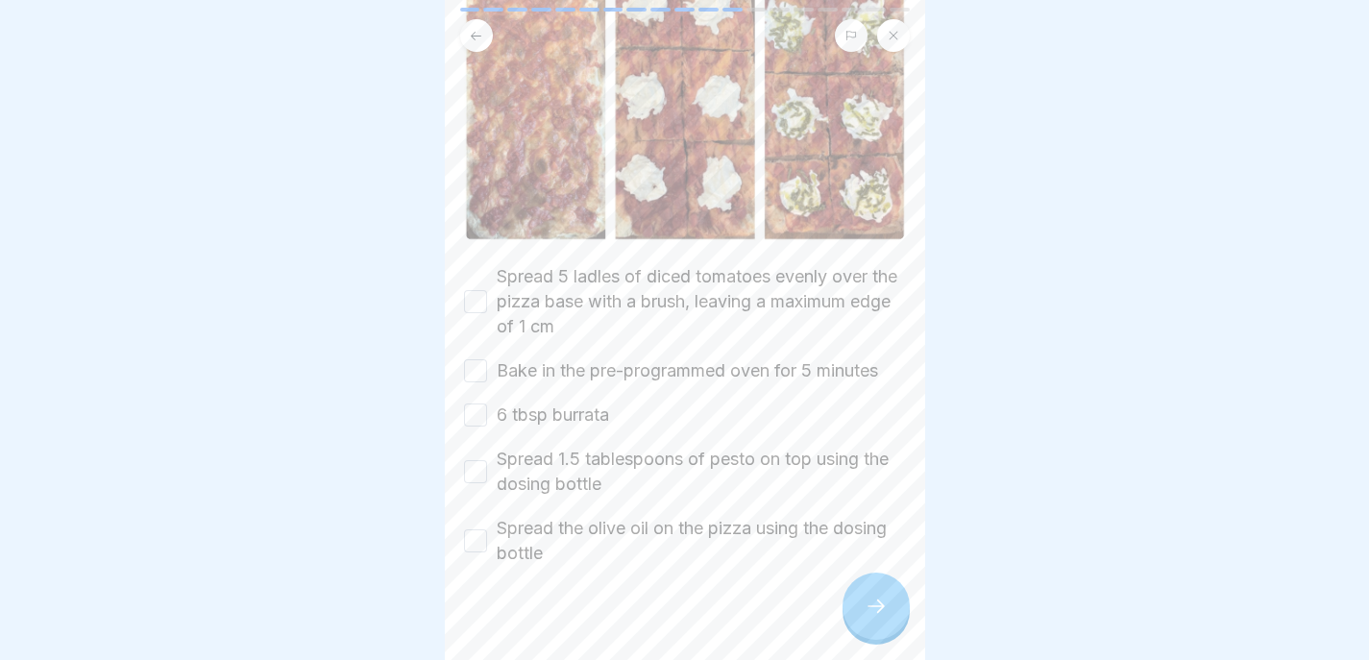
scroll to position [257, 0]
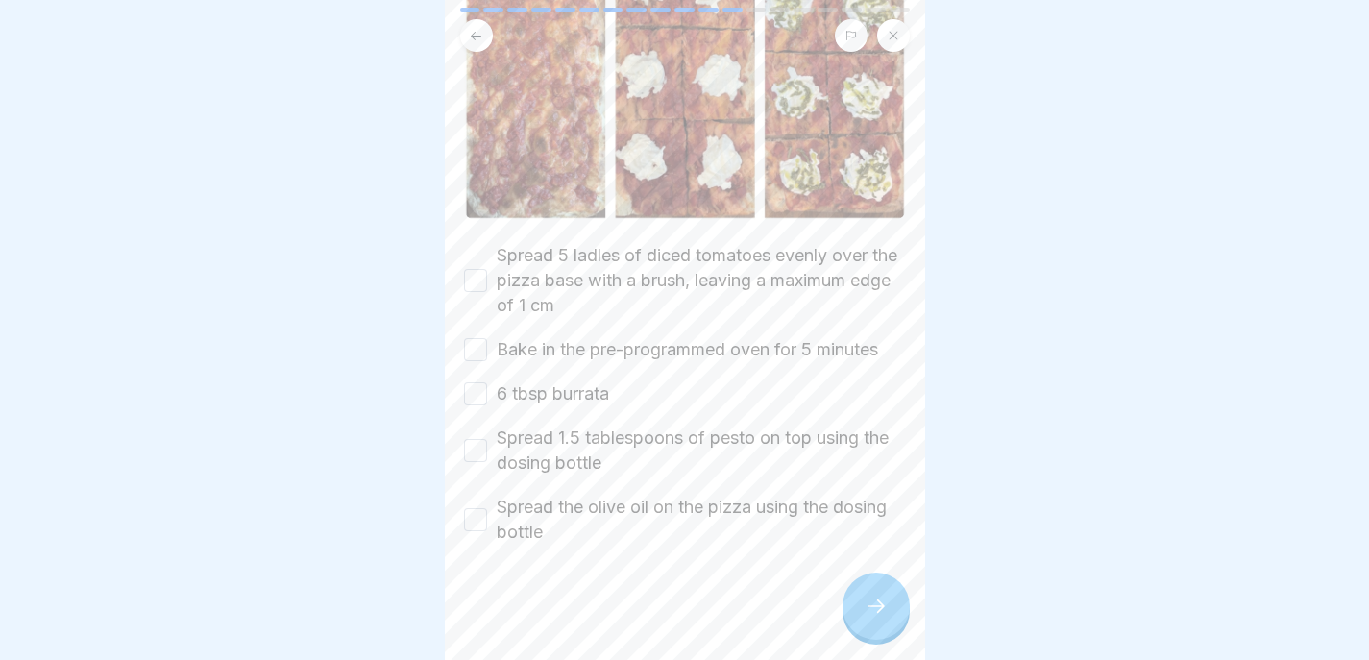
click at [474, 248] on div "Spread 5 ladles of diced tomatoes evenly over the pizza base with a brush, leav…" at bounding box center [685, 280] width 442 height 75
click at [475, 269] on button "Spread 5 ladles of diced tomatoes evenly over the pizza base with a brush, leav…" at bounding box center [475, 280] width 23 height 23
click at [475, 338] on button "Bake in the pre-programmed oven for 5 minutes" at bounding box center [475, 349] width 23 height 23
click at [477, 382] on button "6 tbsp burrata" at bounding box center [475, 393] width 23 height 23
click at [478, 439] on button "Spread 1.5 tablespoons of pesto on top using the dosing bottle" at bounding box center [475, 450] width 23 height 23
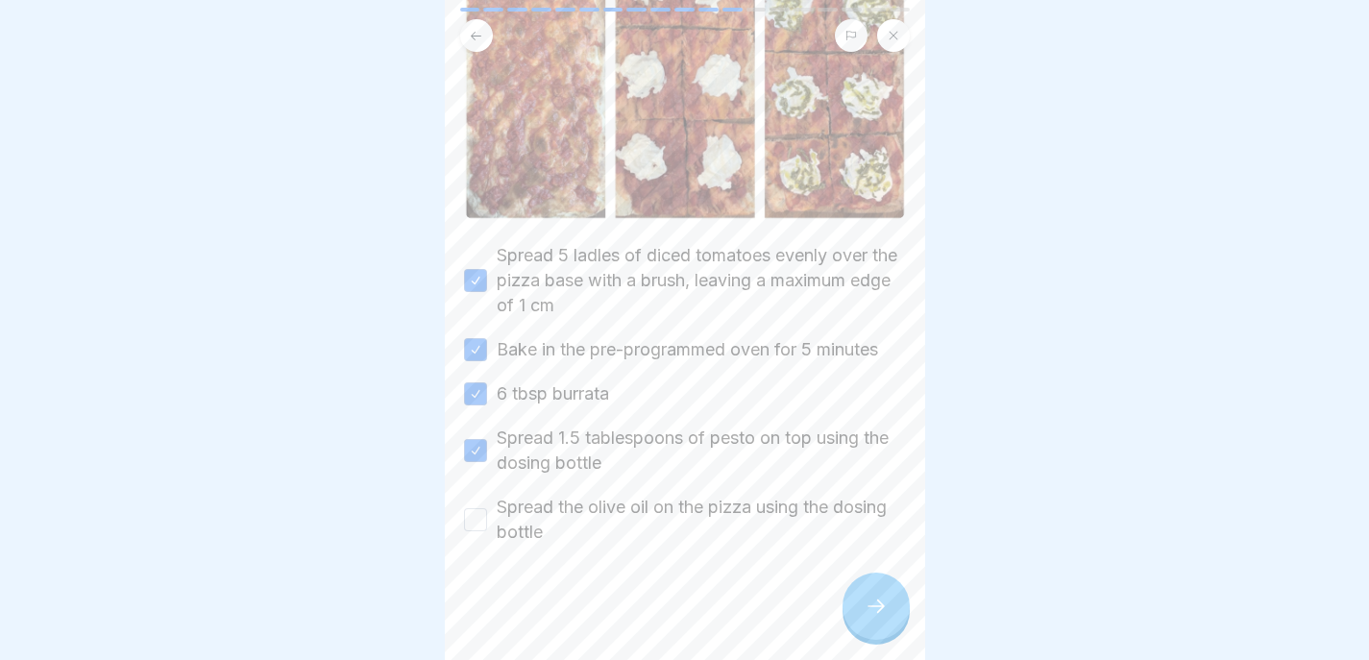
click at [474, 508] on button "Spread the olive oil on the pizza using the dosing bottle" at bounding box center [475, 519] width 23 height 23
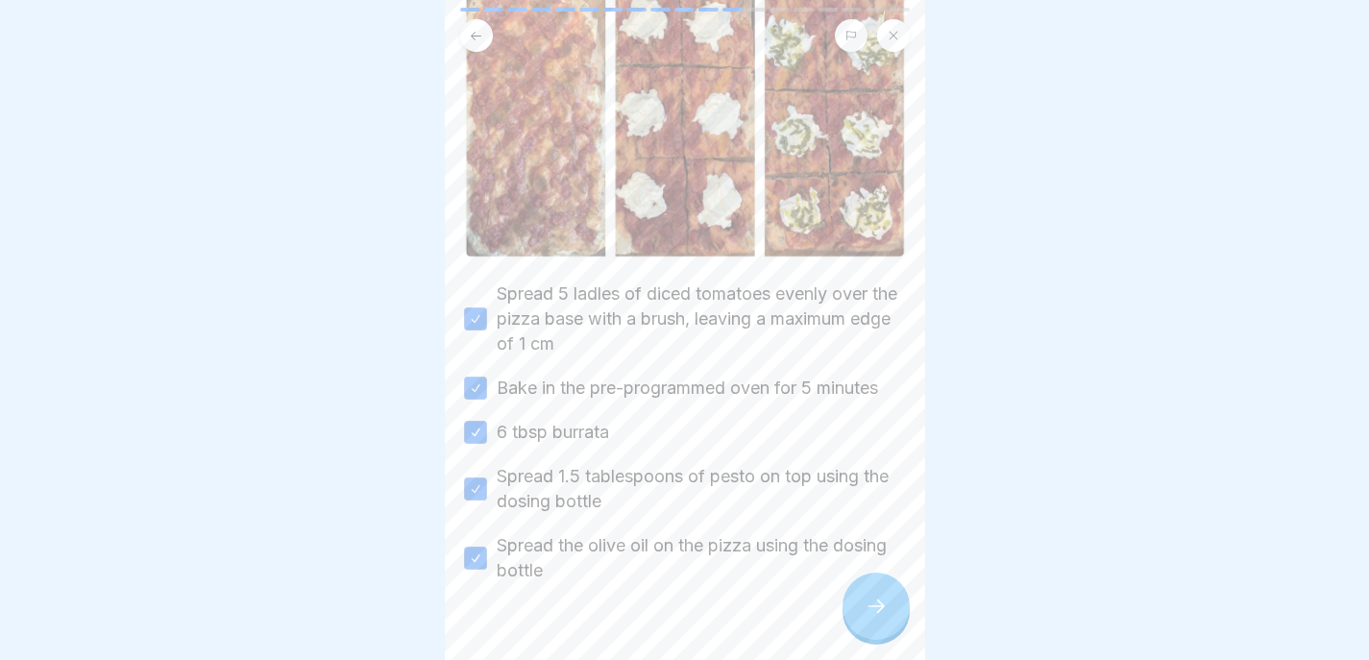
scroll to position [191, 0]
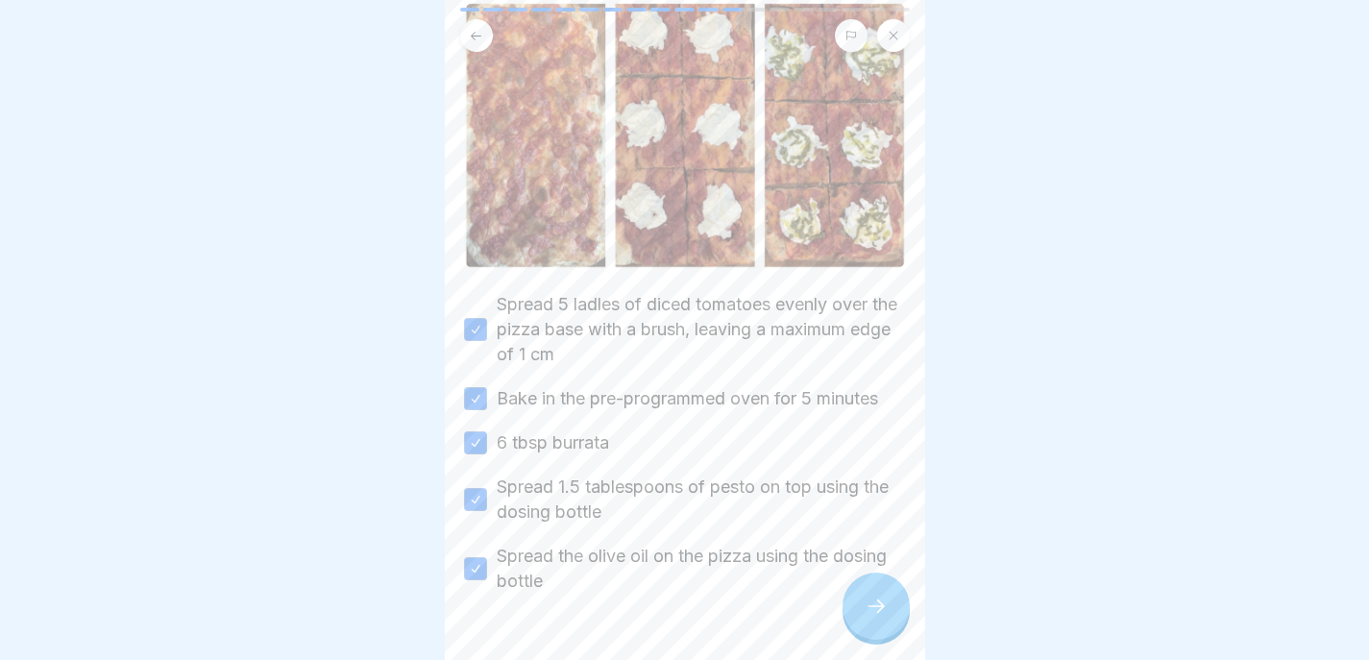
type button "on"
click at [869, 597] on icon at bounding box center [876, 606] width 23 height 23
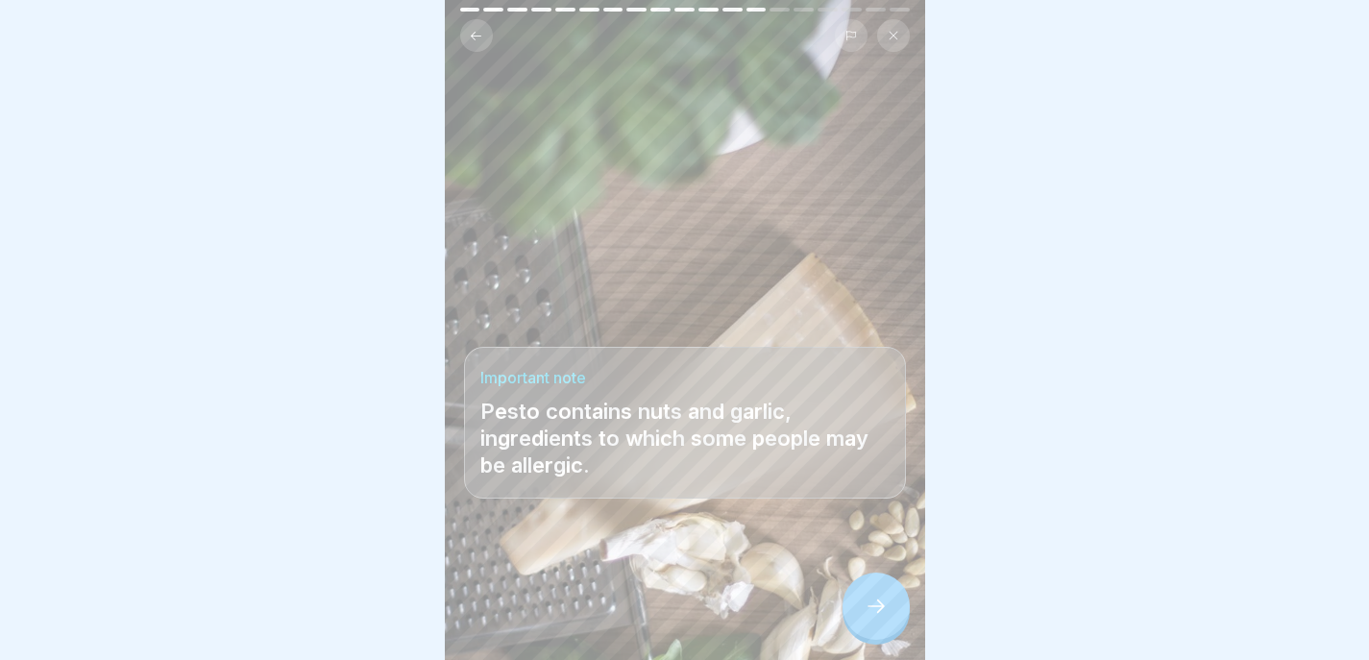
click at [872, 607] on icon at bounding box center [876, 606] width 23 height 23
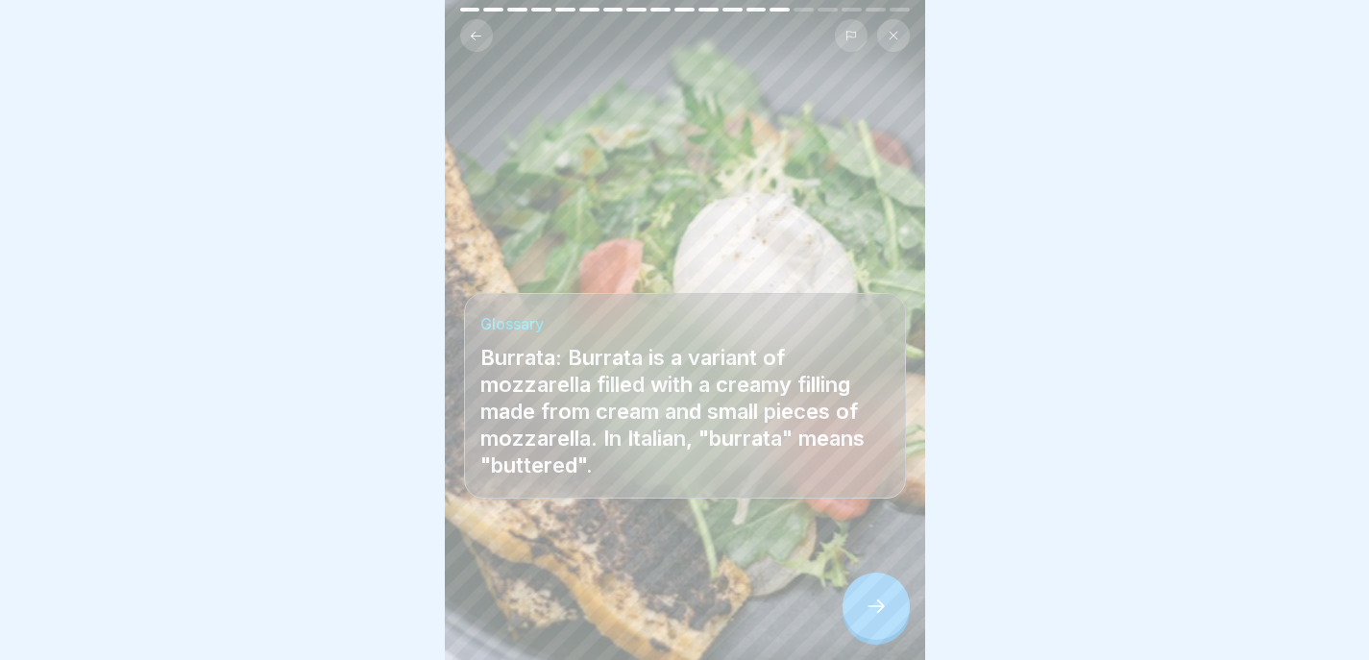
click at [466, 23] on button at bounding box center [476, 35] width 33 height 33
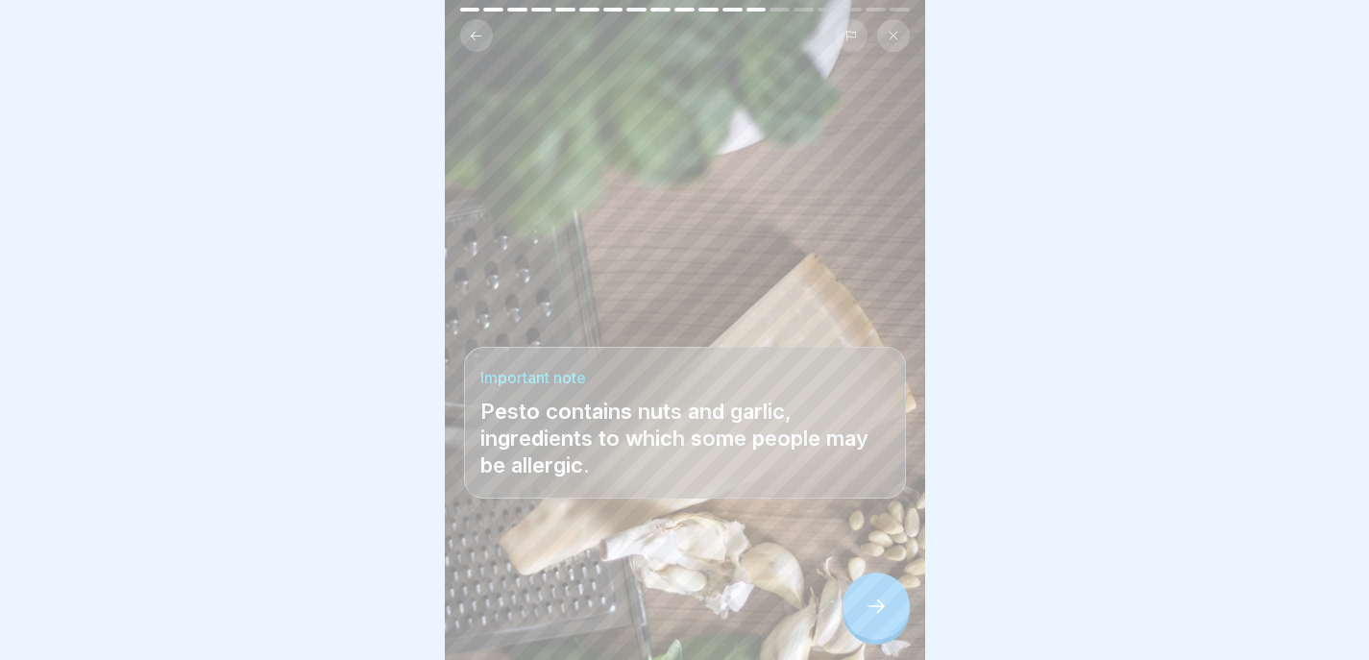
click at [867, 595] on div at bounding box center [876, 606] width 67 height 67
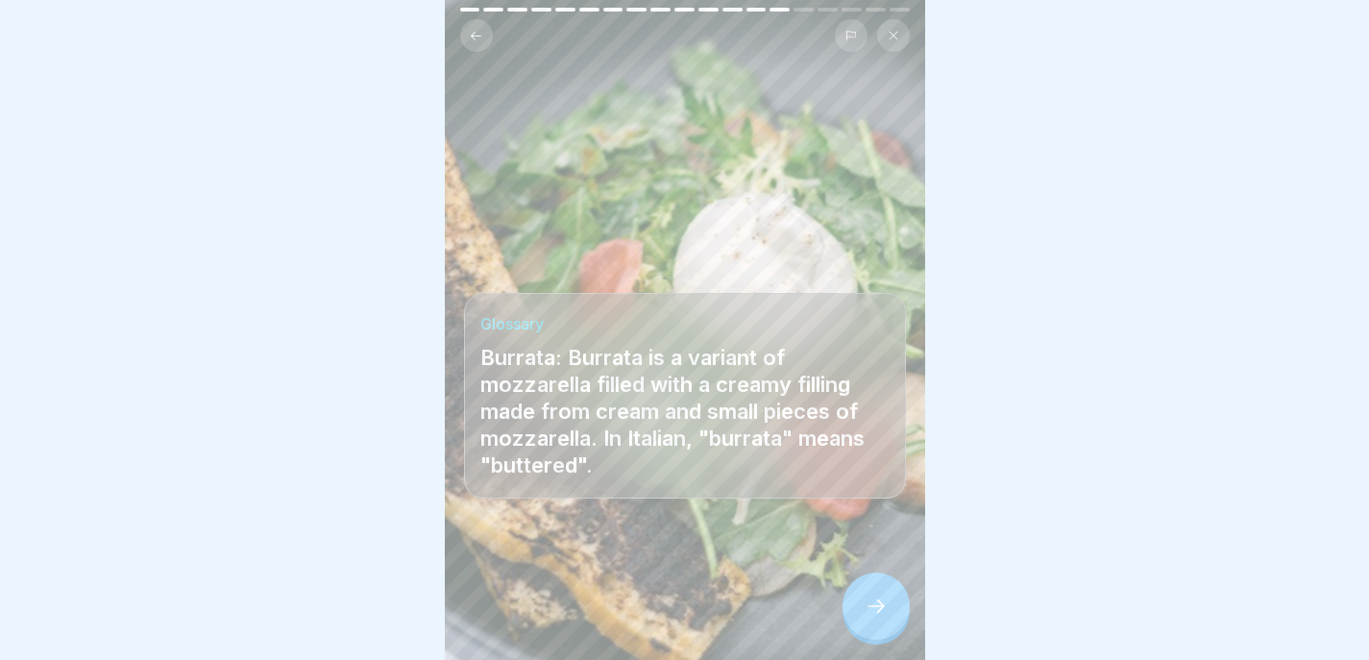
click at [870, 604] on icon at bounding box center [876, 606] width 23 height 23
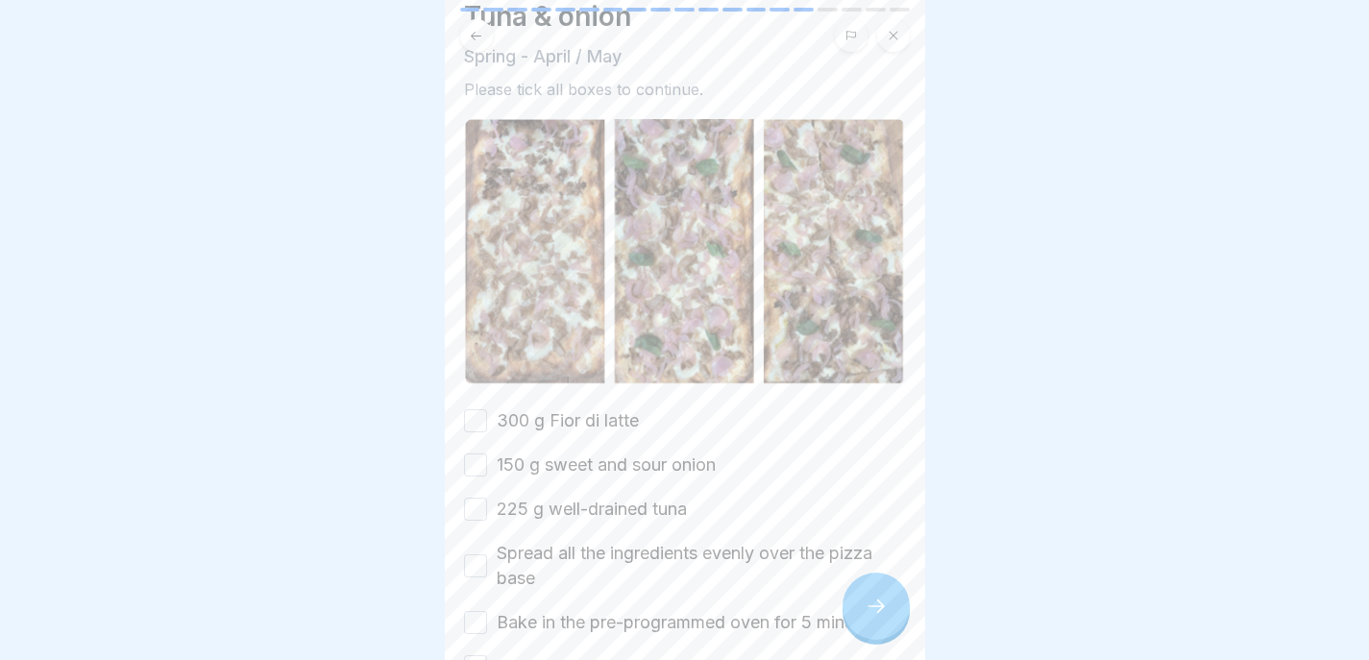
scroll to position [185, 0]
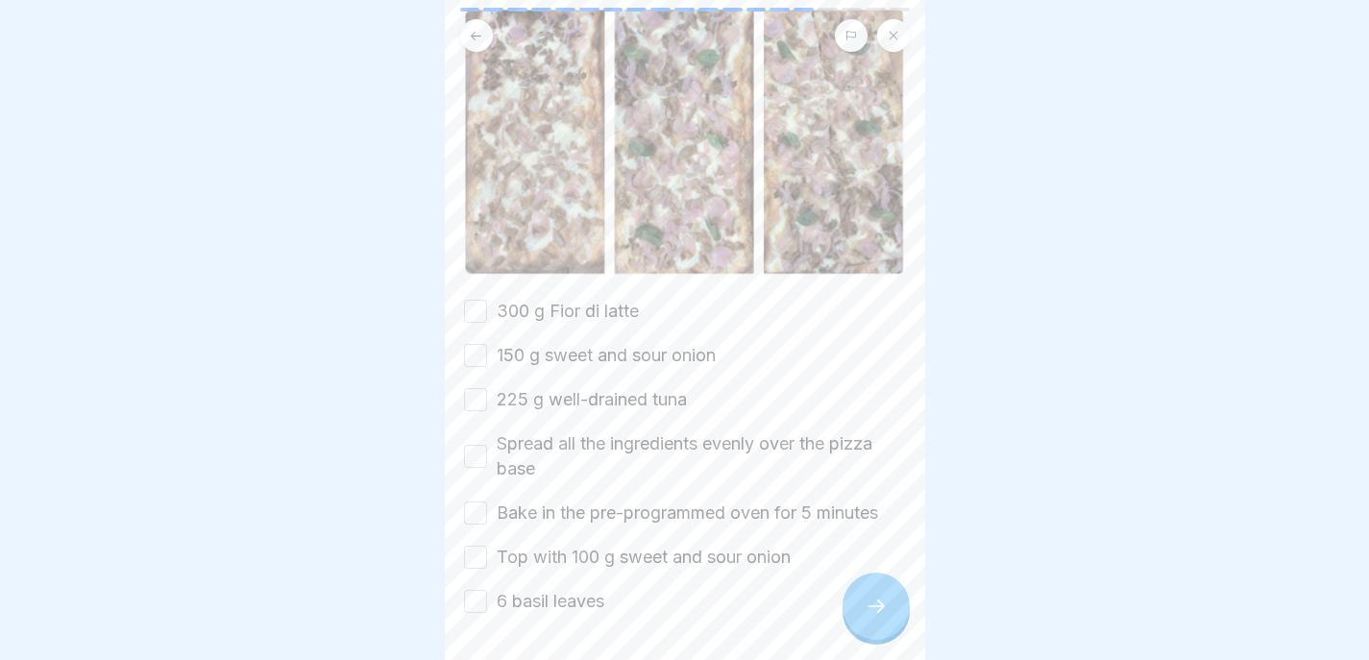
click at [530, 299] on label "300 g Fior di latte" at bounding box center [568, 311] width 142 height 25
click at [487, 300] on button "300 g Fior di latte" at bounding box center [475, 311] width 23 height 23
click at [505, 343] on label "150 g sweet and sour onion" at bounding box center [606, 355] width 219 height 25
click at [487, 344] on button "150 g sweet and sour onion" at bounding box center [475, 355] width 23 height 23
click at [505, 357] on div "300 g Fior di latte 150 g sweet and sour onion 225 g well-drained tuna Spread a…" at bounding box center [685, 456] width 442 height 315
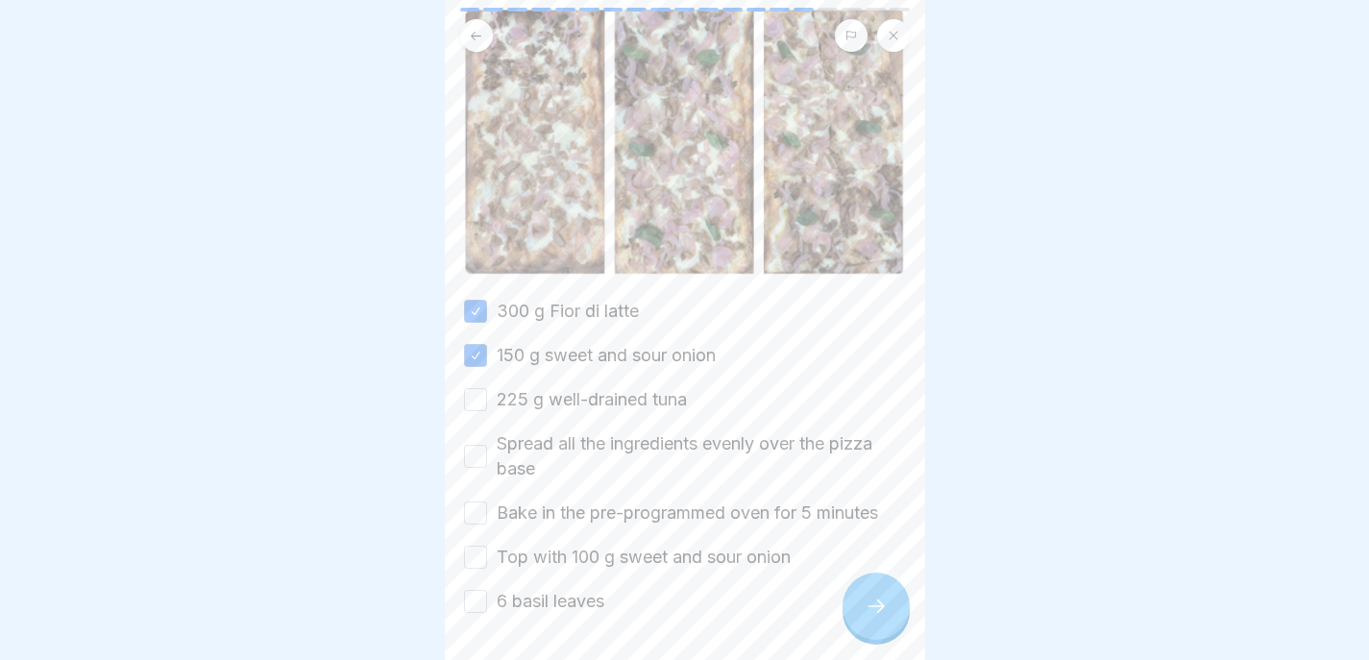
click at [505, 395] on div "300 g Fior di latte 150 g sweet and sour onion 225 g well-drained tuna Spread a…" at bounding box center [685, 456] width 442 height 315
click at [505, 387] on label "225 g well-drained tuna" at bounding box center [592, 399] width 190 height 25
click at [487, 388] on button "225 g well-drained tuna" at bounding box center [475, 399] width 23 height 23
click at [505, 431] on label "Spread all the ingredients evenly over the pizza base" at bounding box center [701, 456] width 409 height 50
click at [487, 445] on button "Spread all the ingredients evenly over the pizza base" at bounding box center [475, 456] width 23 height 23
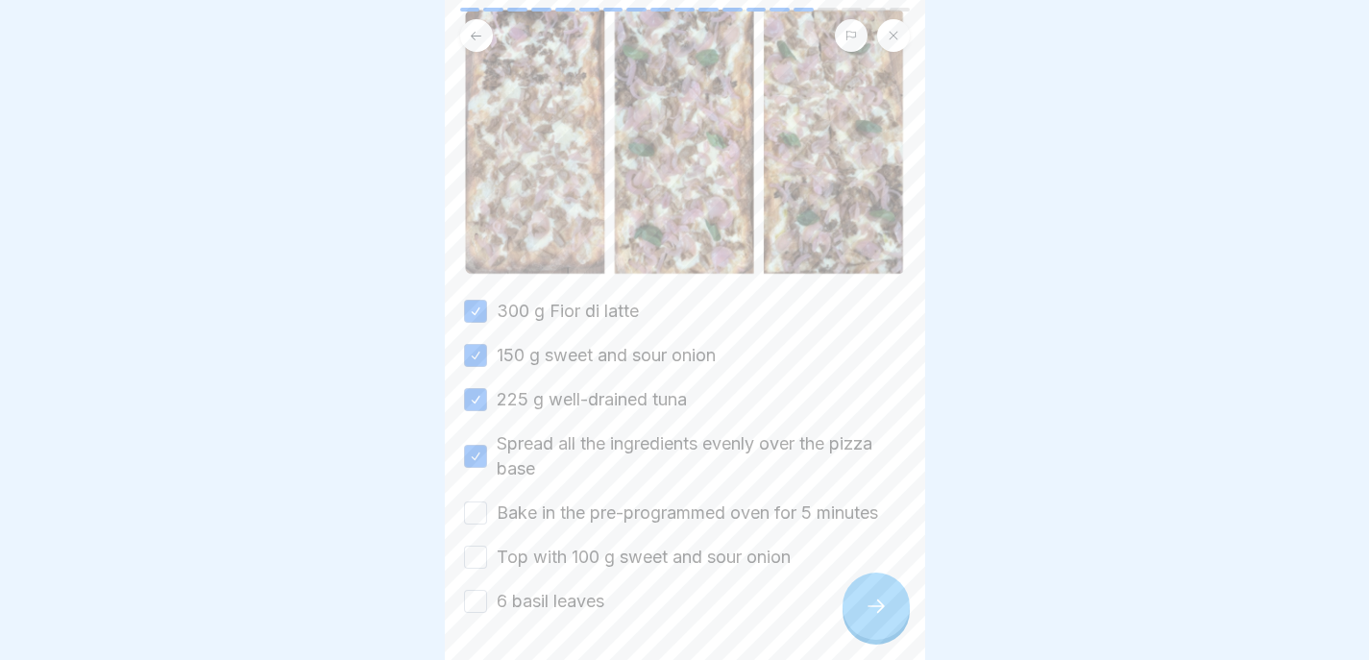
click at [505, 502] on label "Bake in the pre-programmed oven for 5 minutes" at bounding box center [688, 513] width 382 height 25
click at [487, 502] on button "Bake in the pre-programmed oven for 5 minutes" at bounding box center [475, 513] width 23 height 23
click at [506, 546] on label "Top with 100 g sweet and sour onion" at bounding box center [644, 557] width 294 height 25
click at [487, 546] on button "Top with 100 g sweet and sour onion" at bounding box center [475, 557] width 23 height 23
click at [506, 589] on label "6 basil leaves" at bounding box center [551, 601] width 108 height 25
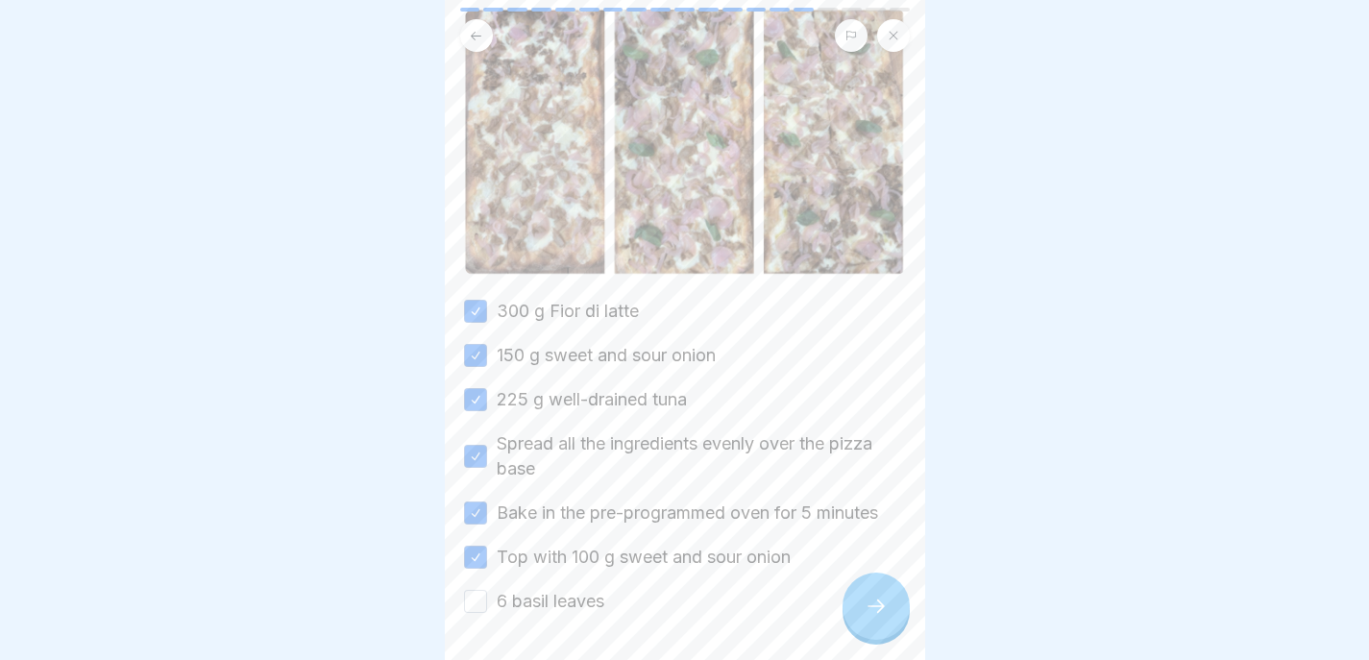
click at [487, 590] on button "6 basil leaves" at bounding box center [475, 601] width 23 height 23
type button "on"
click at [880, 595] on icon at bounding box center [876, 606] width 23 height 23
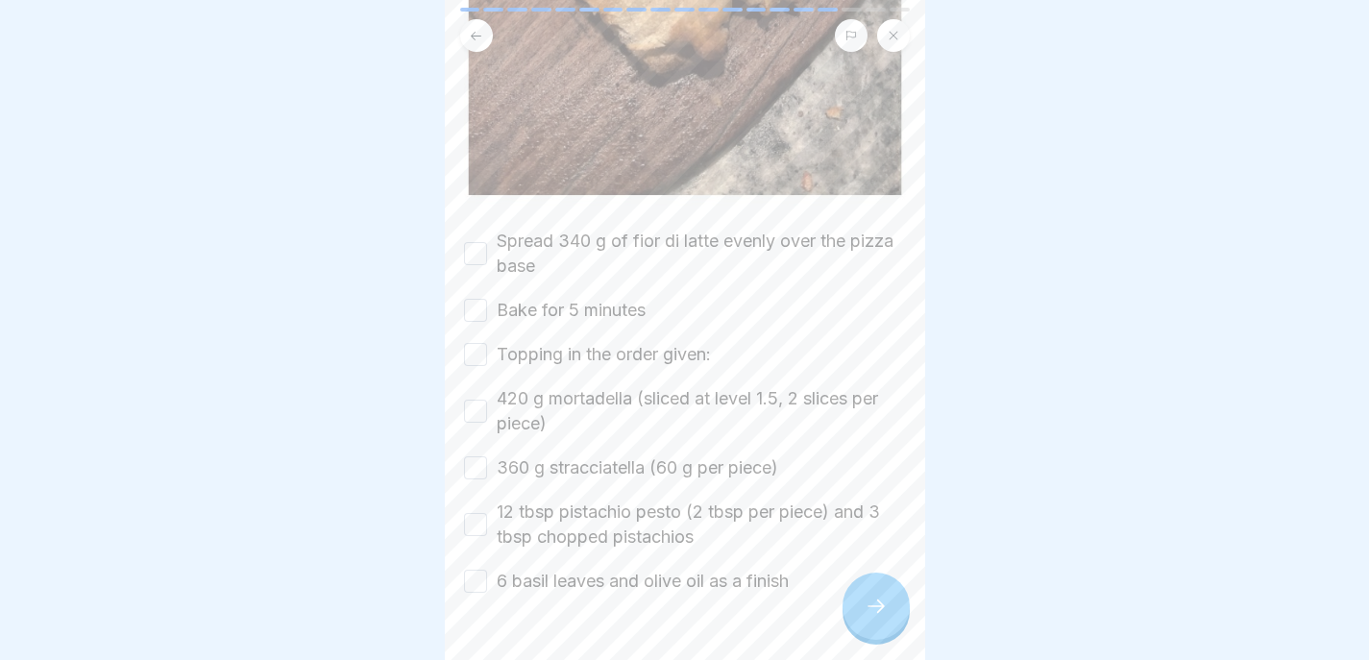
scroll to position [899, 0]
click at [490, 225] on div "Spread 340 g of fior di latte evenly over the pizza base" at bounding box center [685, 250] width 442 height 50
click at [481, 225] on div "Spread 340 g of fior di latte evenly over the pizza base" at bounding box center [685, 250] width 442 height 50
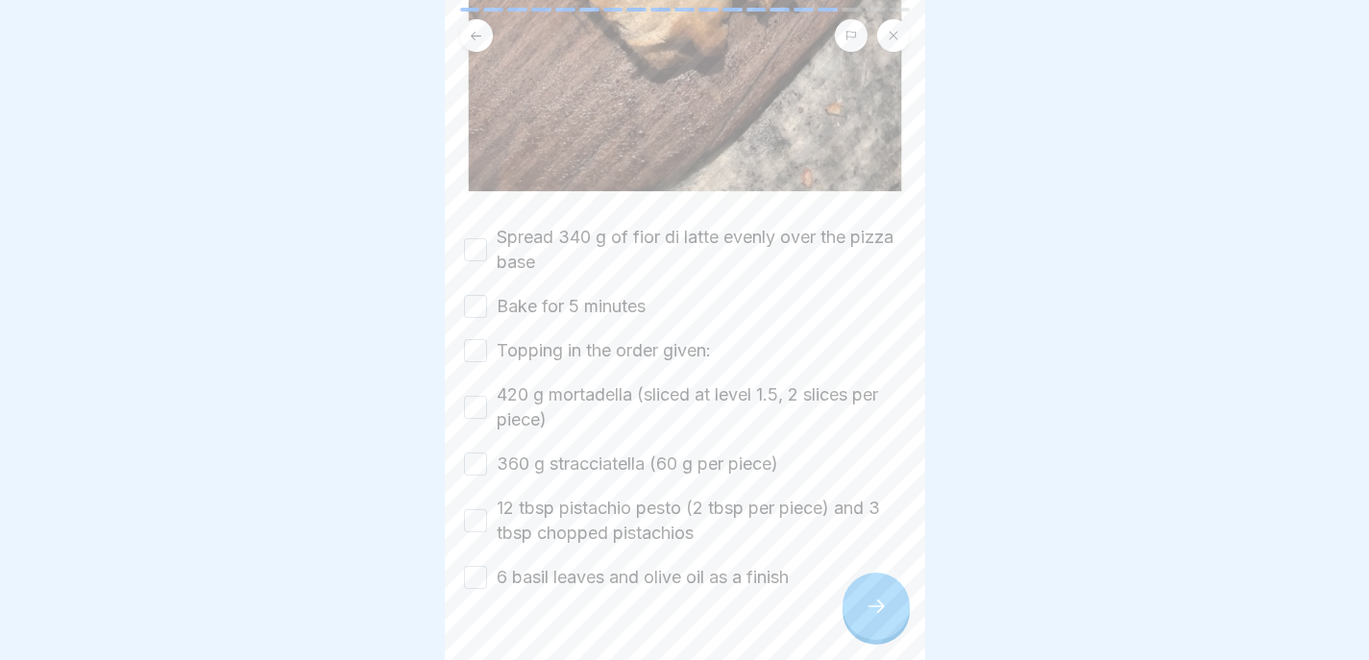
click at [474, 238] on button "Spread 340 g of fior di latte evenly over the pizza base" at bounding box center [475, 249] width 23 height 23
click at [482, 295] on button "Bake for 5 minutes" at bounding box center [475, 306] width 23 height 23
click at [478, 321] on div "Spread 340 g of fior di latte evenly over the pizza base Bake for 5 minutes Top…" at bounding box center [685, 407] width 442 height 365
click at [474, 339] on button "Topping in the order given:" at bounding box center [475, 350] width 23 height 23
click at [471, 396] on button "420 g mortadella (sliced at level 1.5, 2 slices per piece)" at bounding box center [475, 407] width 23 height 23
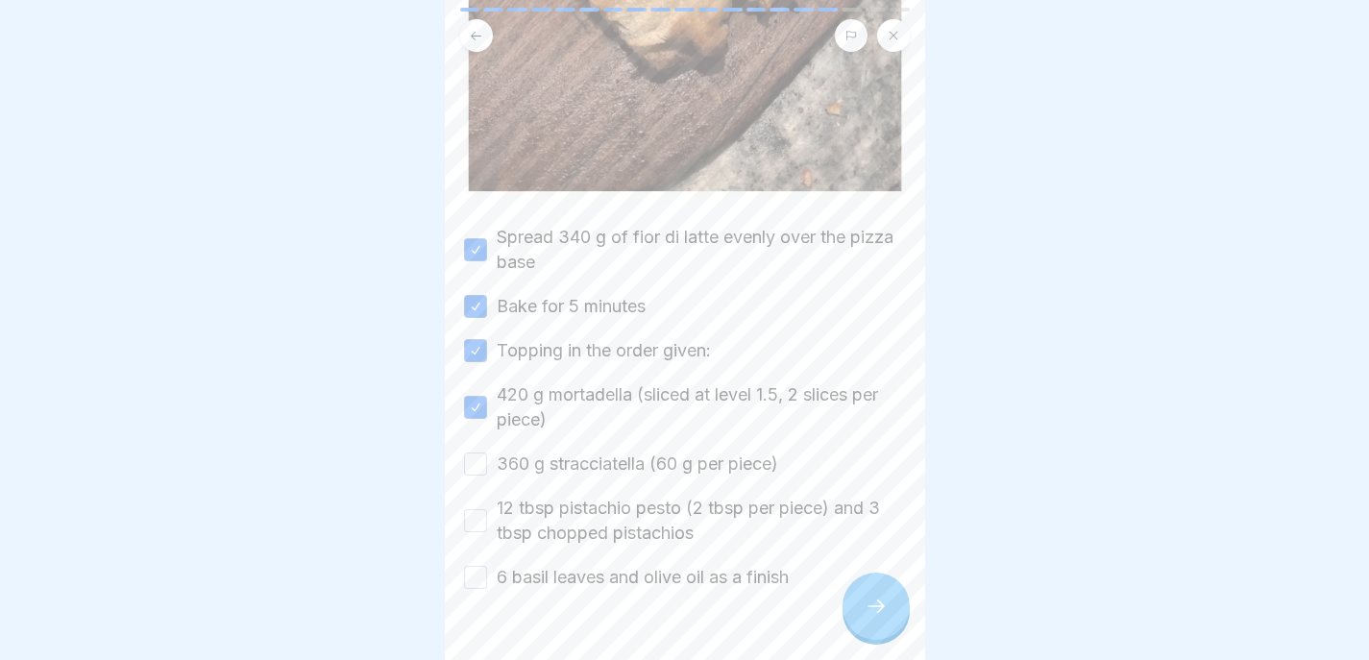
click at [472, 453] on button "360 g stracciatella (60 g per piece)" at bounding box center [475, 464] width 23 height 23
click at [478, 496] on div "12 tbsp pistachio pesto (2 tbsp per piece) and 3 tbsp chopped pistachios" at bounding box center [685, 521] width 442 height 50
click at [475, 509] on button "12 tbsp pistachio pesto (2 tbsp per piece) and 3 tbsp chopped pistachios" at bounding box center [475, 520] width 23 height 23
click at [475, 566] on button "6 basil leaves and olive oil as a finish" at bounding box center [475, 577] width 23 height 23
click at [876, 598] on icon at bounding box center [876, 606] width 23 height 23
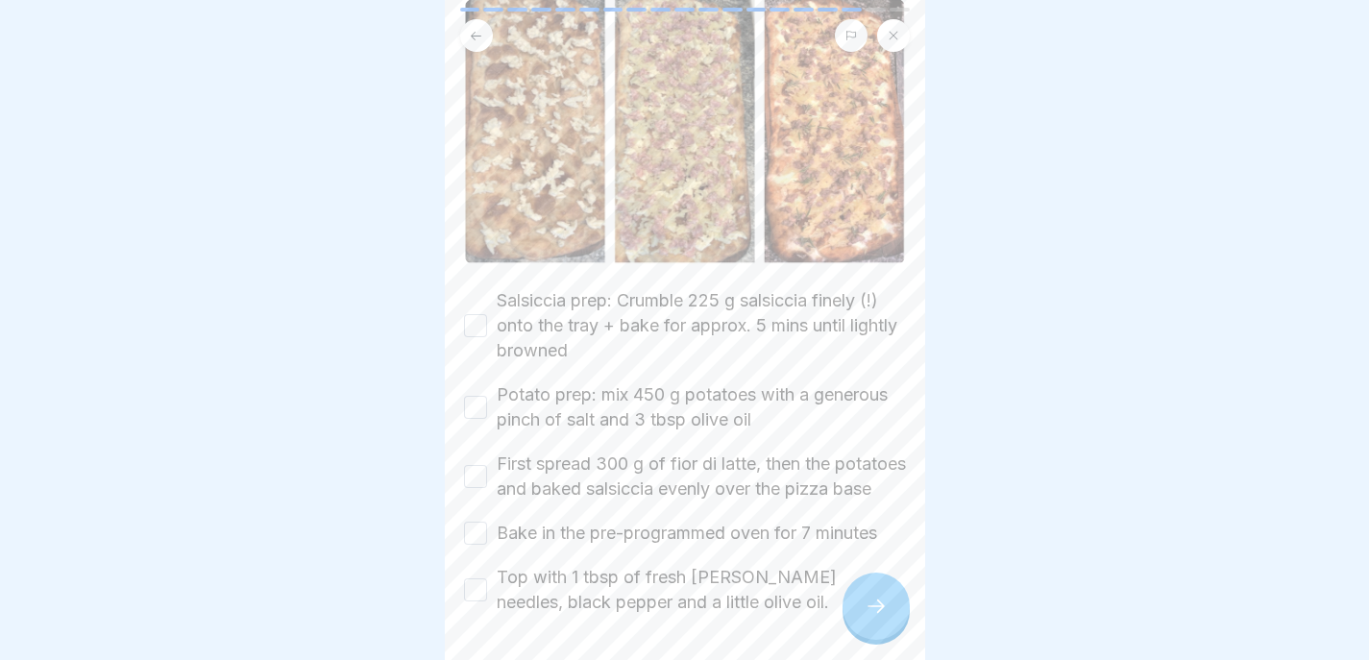
scroll to position [282, 0]
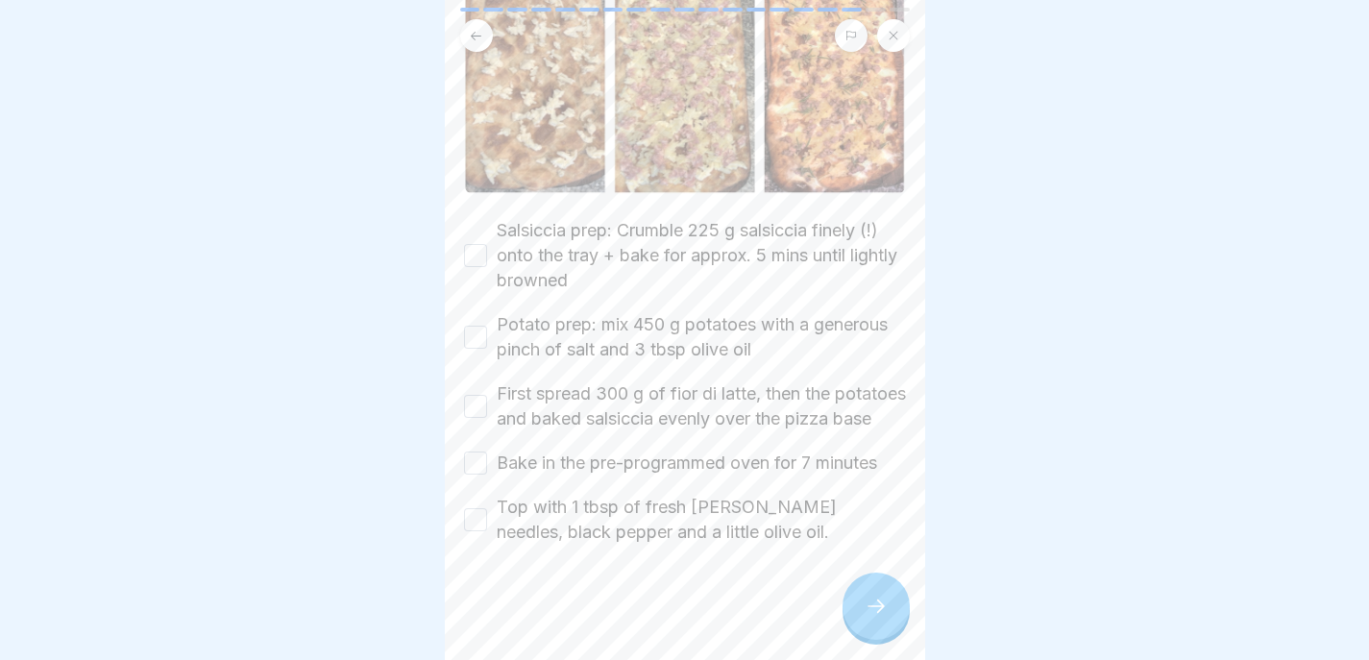
click at [479, 244] on button "Salsiccia prep: Crumble 225 g salsiccia finely (!) onto the tray + bake for app…" at bounding box center [475, 255] width 23 height 23
click at [479, 326] on button "Potato prep: mix 450 g potatoes with a generous pinch of salt and 3 tbsp olive …" at bounding box center [475, 337] width 23 height 23
click at [471, 395] on button "First spread 300 g of fior di latte, then the potatoes and baked salsiccia even…" at bounding box center [475, 406] width 23 height 23
click at [471, 452] on button "Bake in the pre-programmed oven for 7 minutes" at bounding box center [475, 463] width 23 height 23
click at [472, 495] on div "Top with 1 tbsp of fresh rosemary needles, black pepper and a little olive oil." at bounding box center [685, 520] width 442 height 50
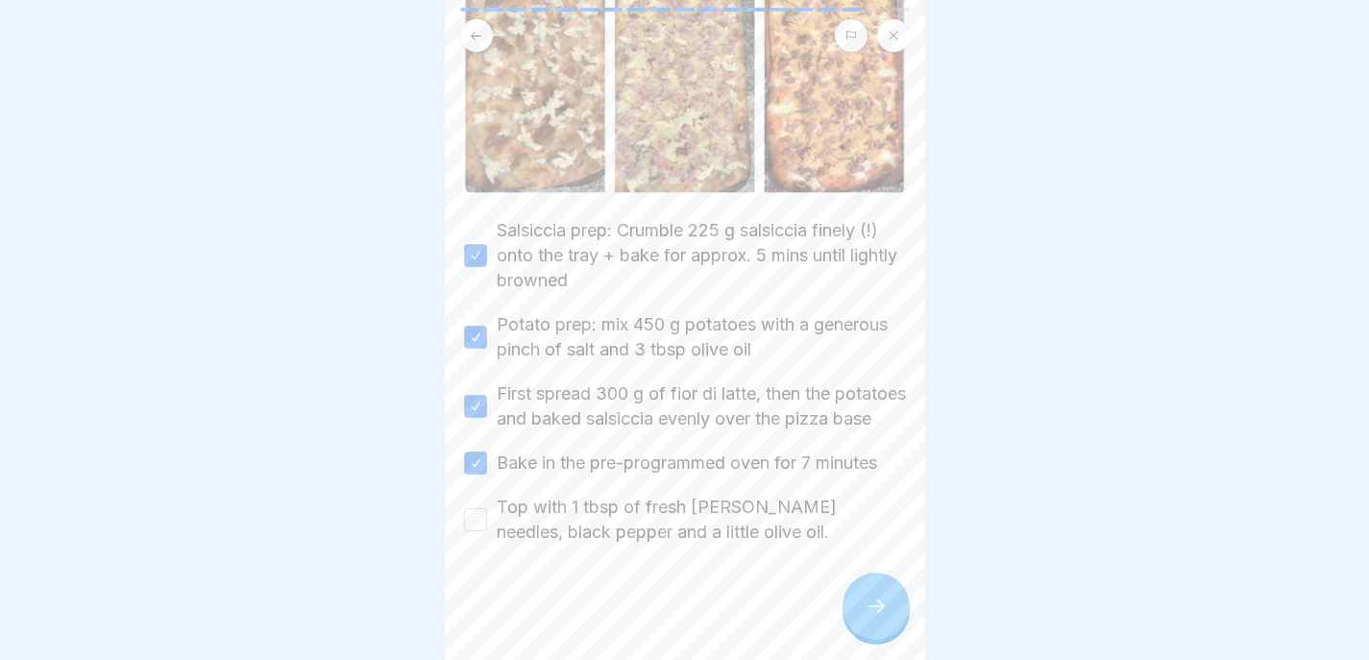
click at [472, 508] on button "Top with 1 tbsp of fresh rosemary needles, black pepper and a little olive oil." at bounding box center [475, 519] width 23 height 23
type button "on"
click at [839, 605] on div at bounding box center [685, 602] width 442 height 115
click at [863, 607] on div at bounding box center [876, 606] width 67 height 67
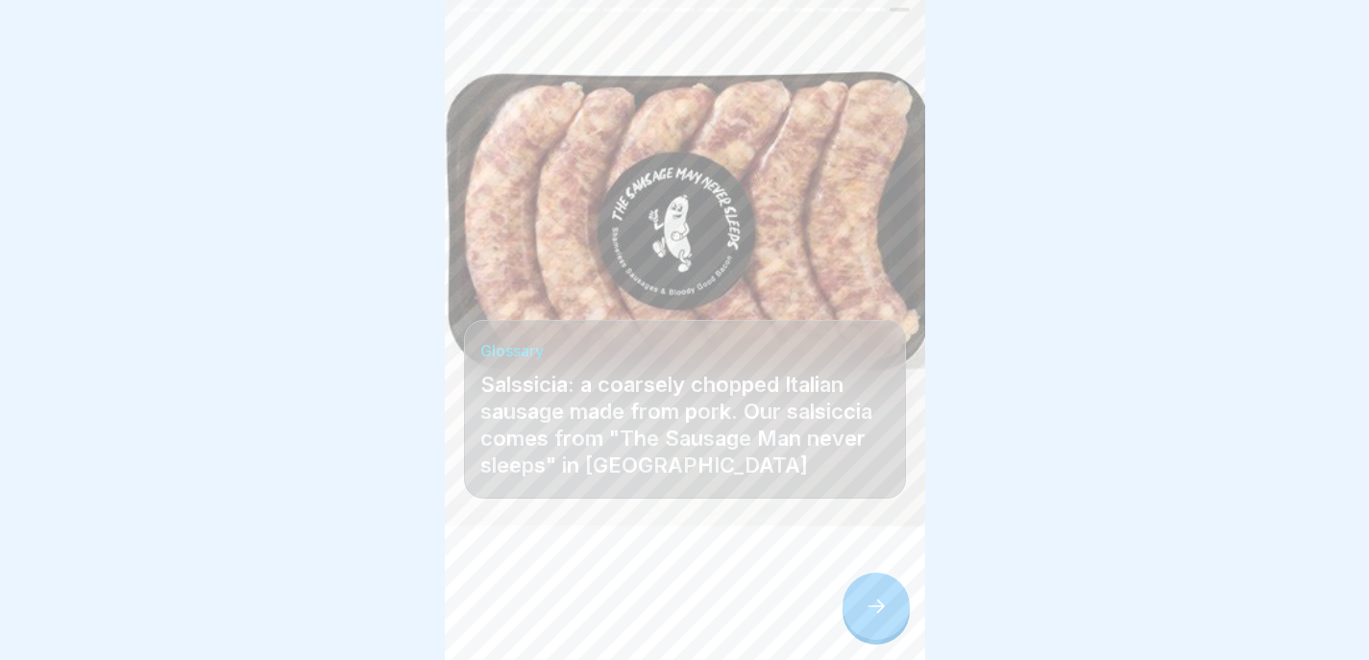
click at [865, 611] on icon at bounding box center [876, 606] width 23 height 23
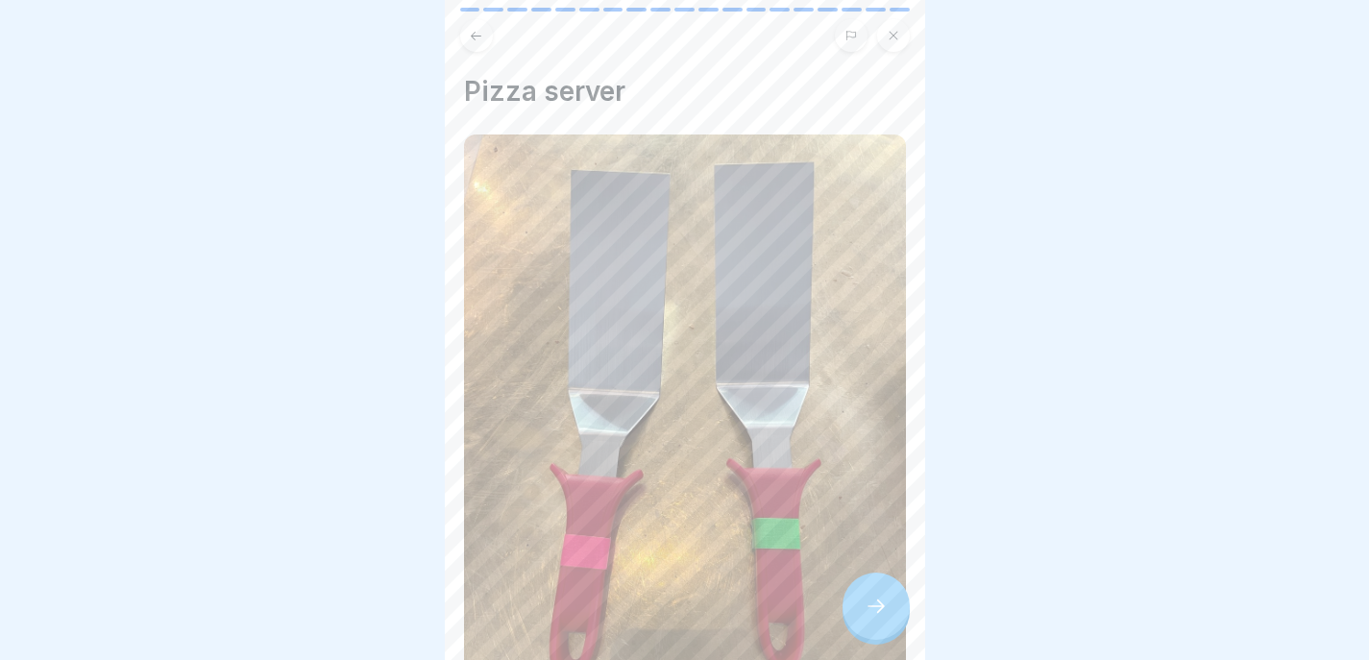
scroll to position [309, 0]
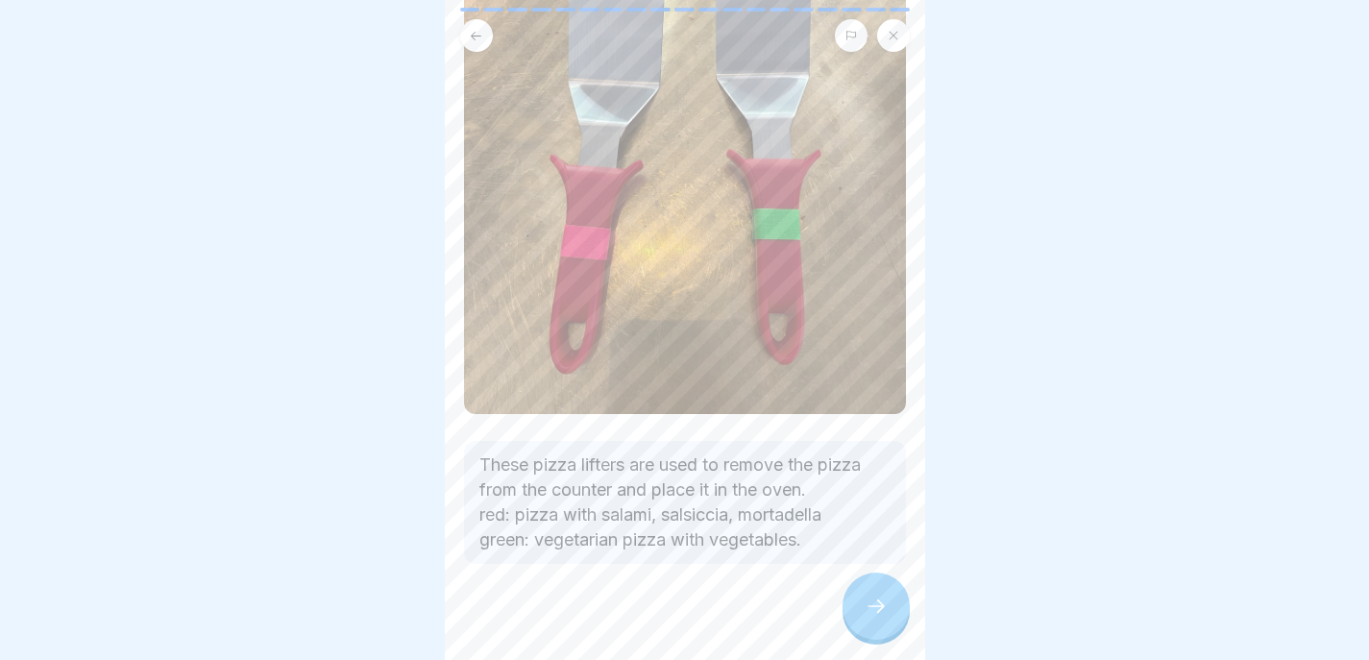
click at [868, 603] on icon at bounding box center [876, 606] width 23 height 23
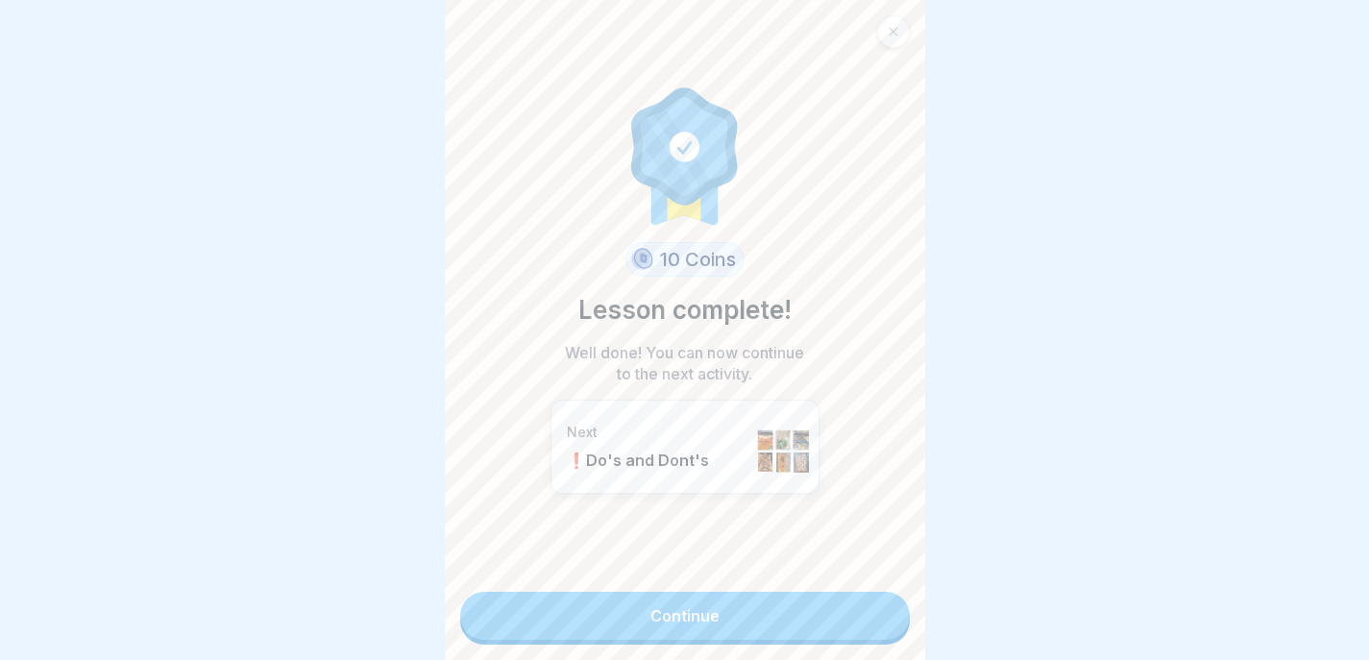
click at [849, 605] on link "Continue" at bounding box center [685, 616] width 450 height 48
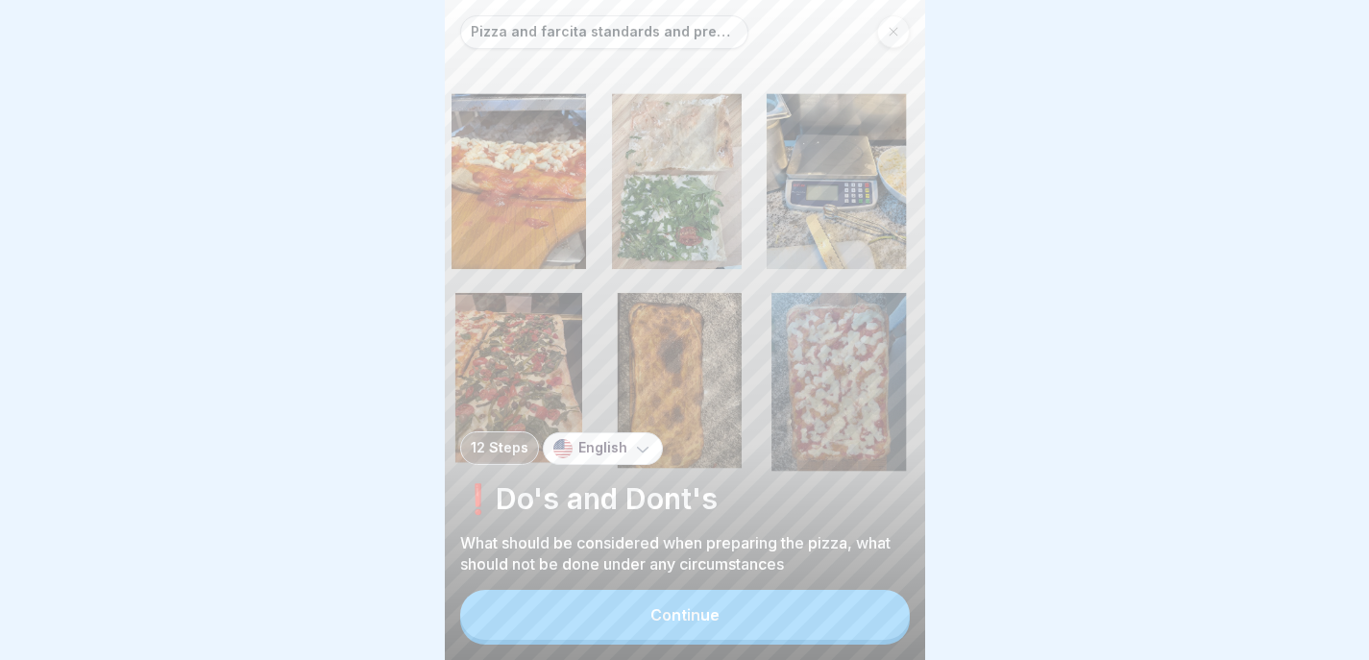
click at [850, 609] on button "Continue" at bounding box center [685, 615] width 450 height 50
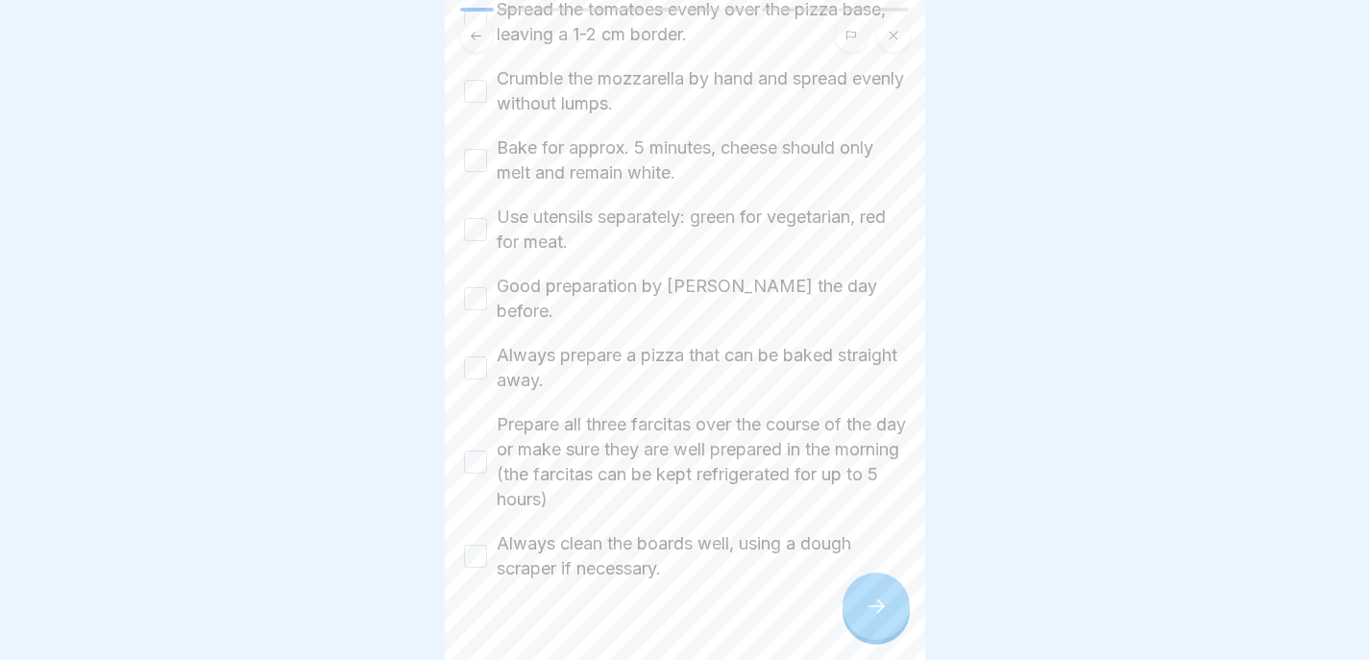
scroll to position [443, 0]
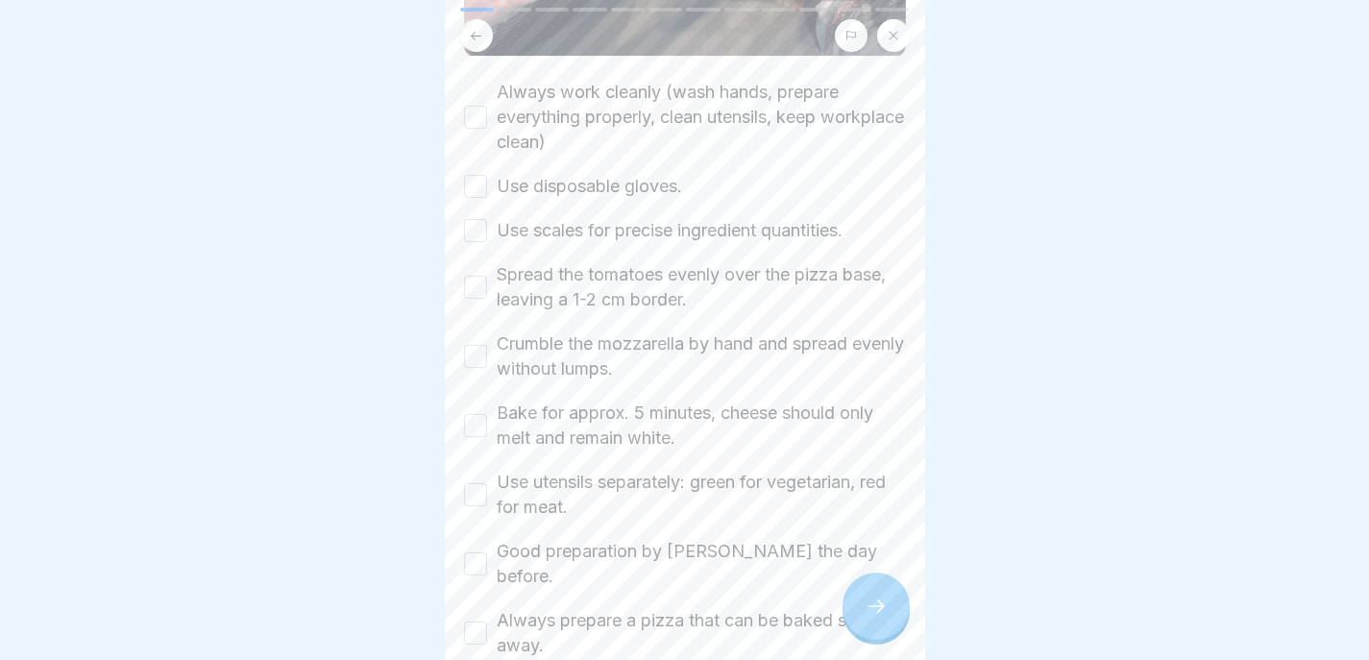
click at [475, 106] on button "Always work cleanly (wash hands, prepare everything properly, clean utensils, k…" at bounding box center [475, 117] width 23 height 23
click at [475, 175] on button "Use disposable gloves." at bounding box center [475, 186] width 23 height 23
click at [475, 219] on button "Use scales for precise ingredient quantities." at bounding box center [475, 230] width 23 height 23
click at [475, 276] on button "Spread the tomatoes evenly over the pizza base, leaving a 1-2 cm border." at bounding box center [475, 287] width 23 height 23
click at [475, 345] on button "Crumble the mozzarella by hand and spread evenly without lumps." at bounding box center [475, 356] width 23 height 23
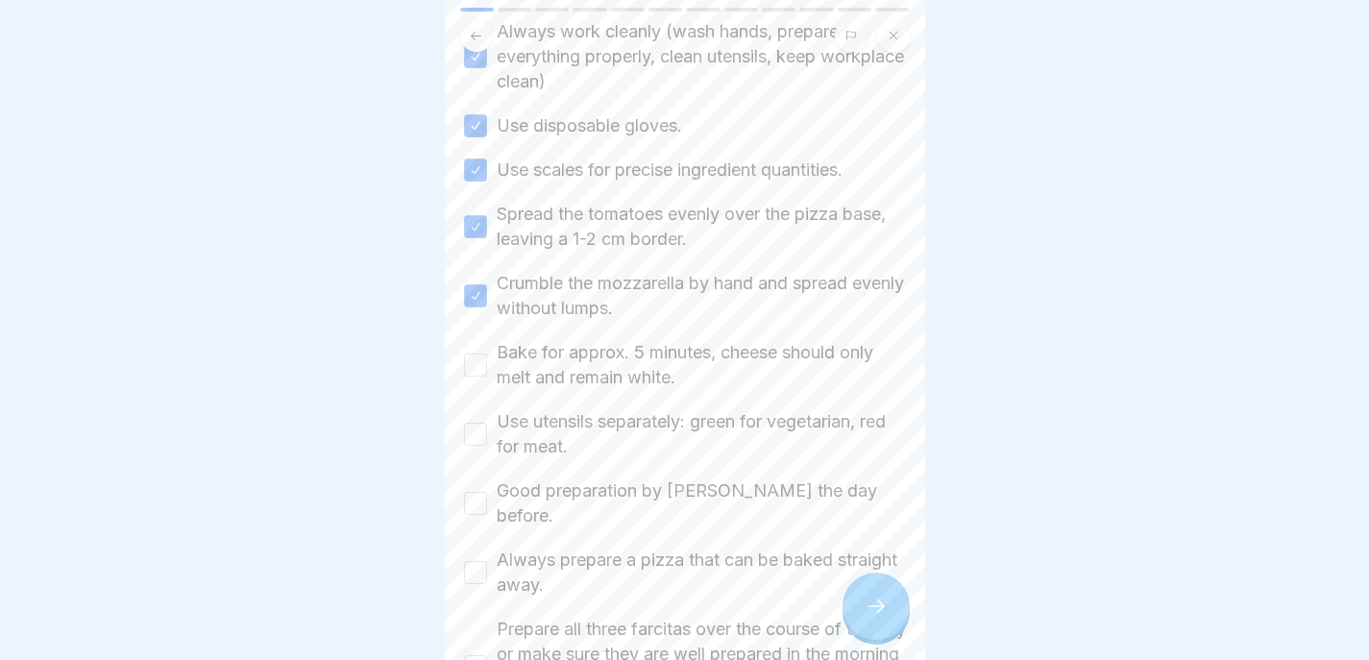
scroll to position [568, 0]
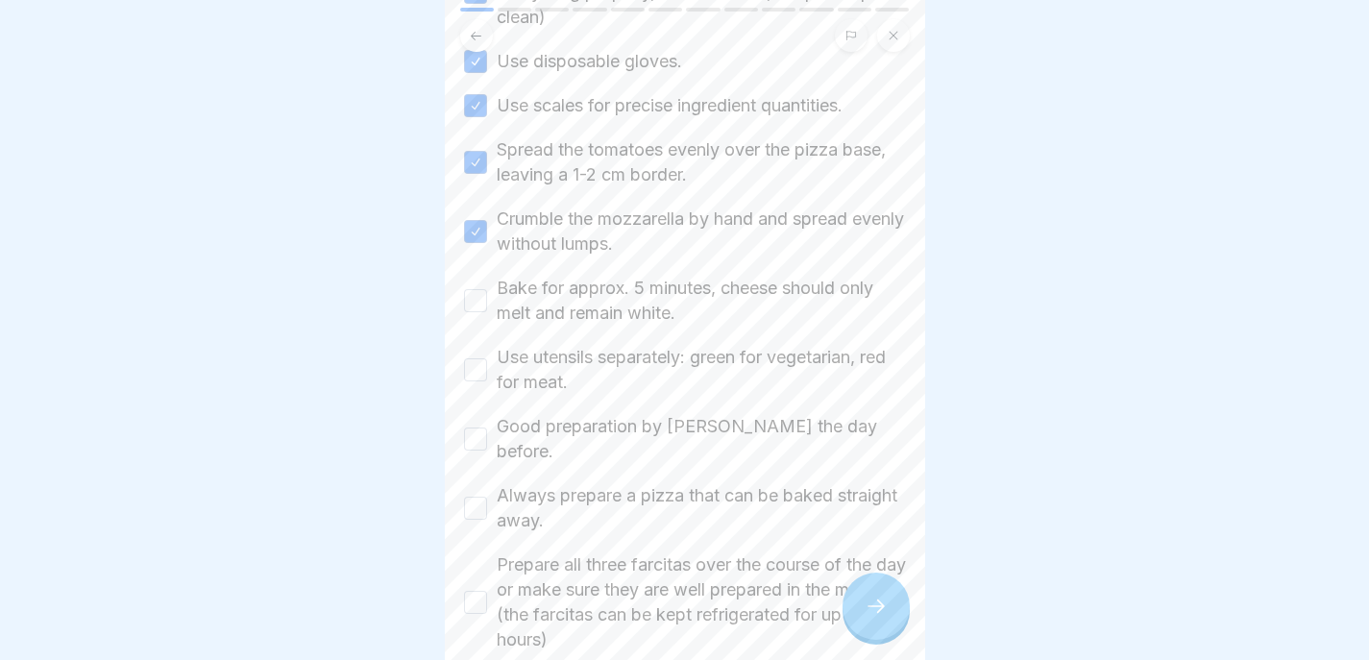
click at [473, 289] on button "Bake for approx. 5 minutes, cheese should only melt and remain white." at bounding box center [475, 300] width 23 height 23
click at [473, 356] on div "Use utensils separately: green for vegetarian, red for meat." at bounding box center [685, 370] width 442 height 50
click at [473, 358] on button "Use utensils separately: green for vegetarian, red for meat." at bounding box center [475, 369] width 23 height 23
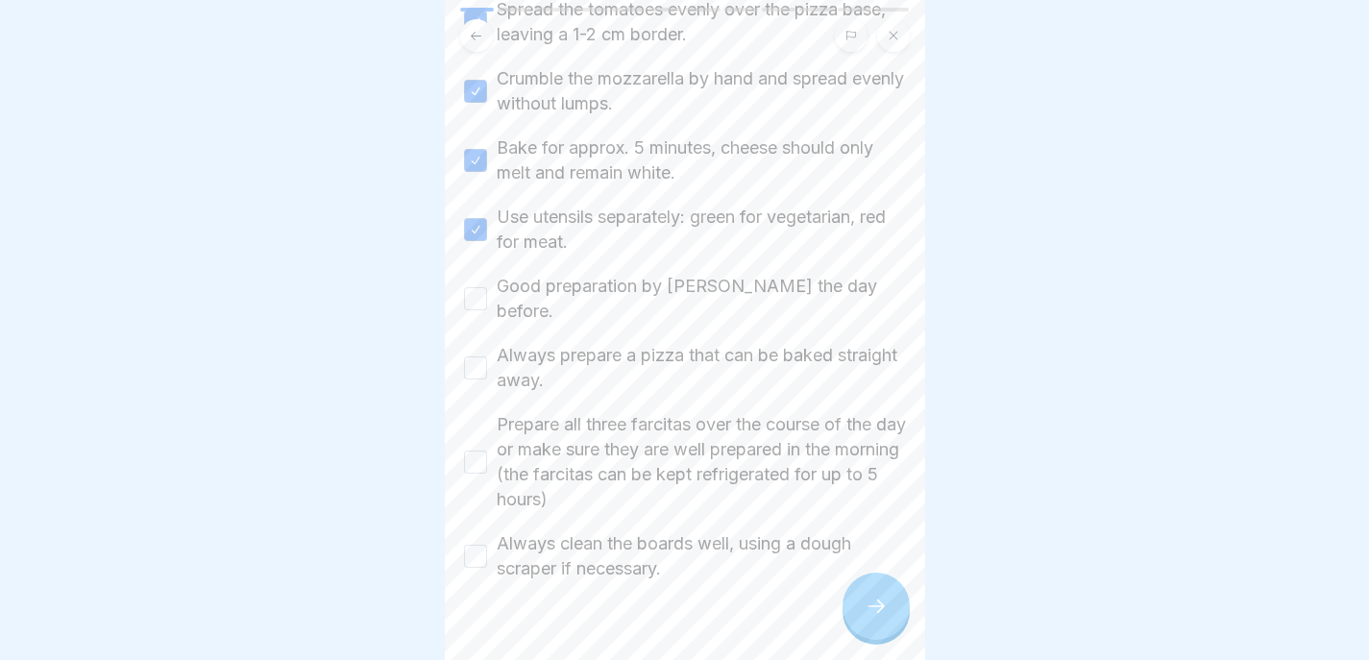
click at [485, 287] on button "Good preparation by Mezzano the day before." at bounding box center [475, 298] width 23 height 23
click at [485, 357] on button "Always prepare a pizza that can be baked straight away." at bounding box center [475, 368] width 23 height 23
click at [479, 412] on div "Prepare all three farcitas over the course of the day or make sure they are wel…" at bounding box center [685, 462] width 442 height 100
click at [479, 451] on button "Prepare all three farcitas over the course of the day or make sure they are wel…" at bounding box center [475, 462] width 23 height 23
click at [477, 545] on button "Always clean the boards well, using a dough scraper if necessary." at bounding box center [475, 556] width 23 height 23
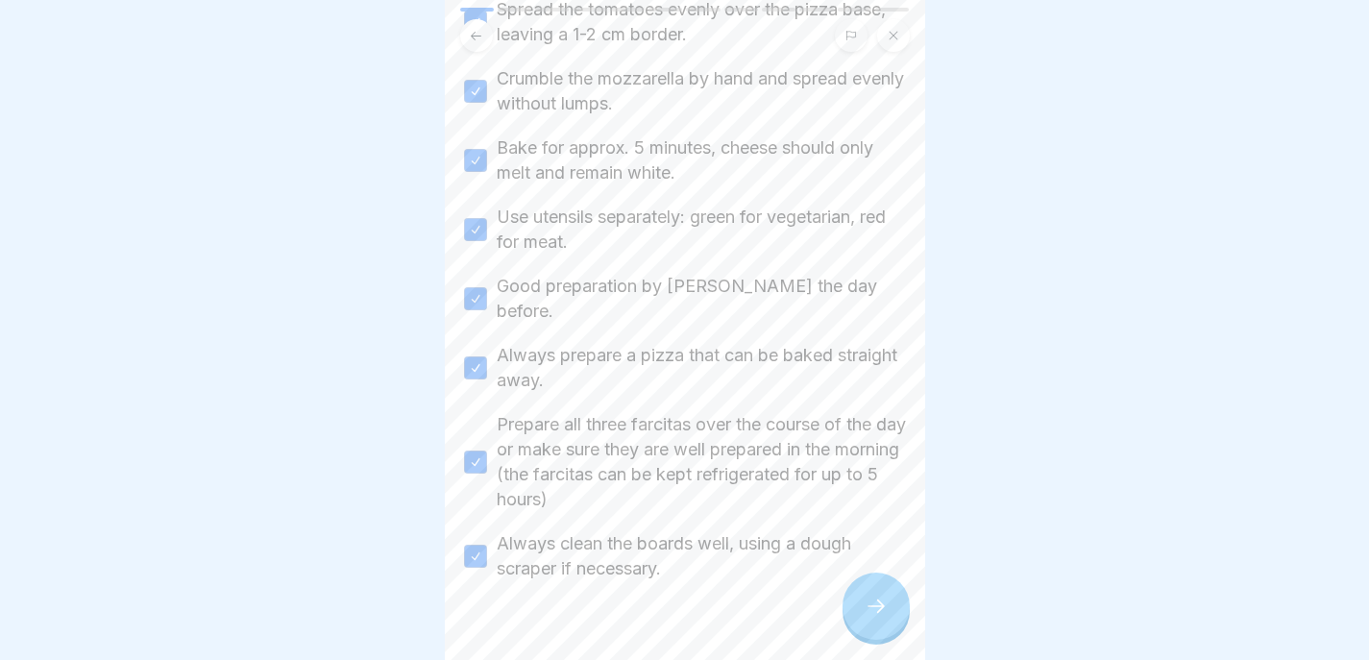
click at [856, 579] on div "Pizza and farcita standards and preparation 12 Steps English ❗️Do's and Dont's …" at bounding box center [685, 330] width 481 height 660
click at [886, 603] on icon at bounding box center [876, 606] width 23 height 23
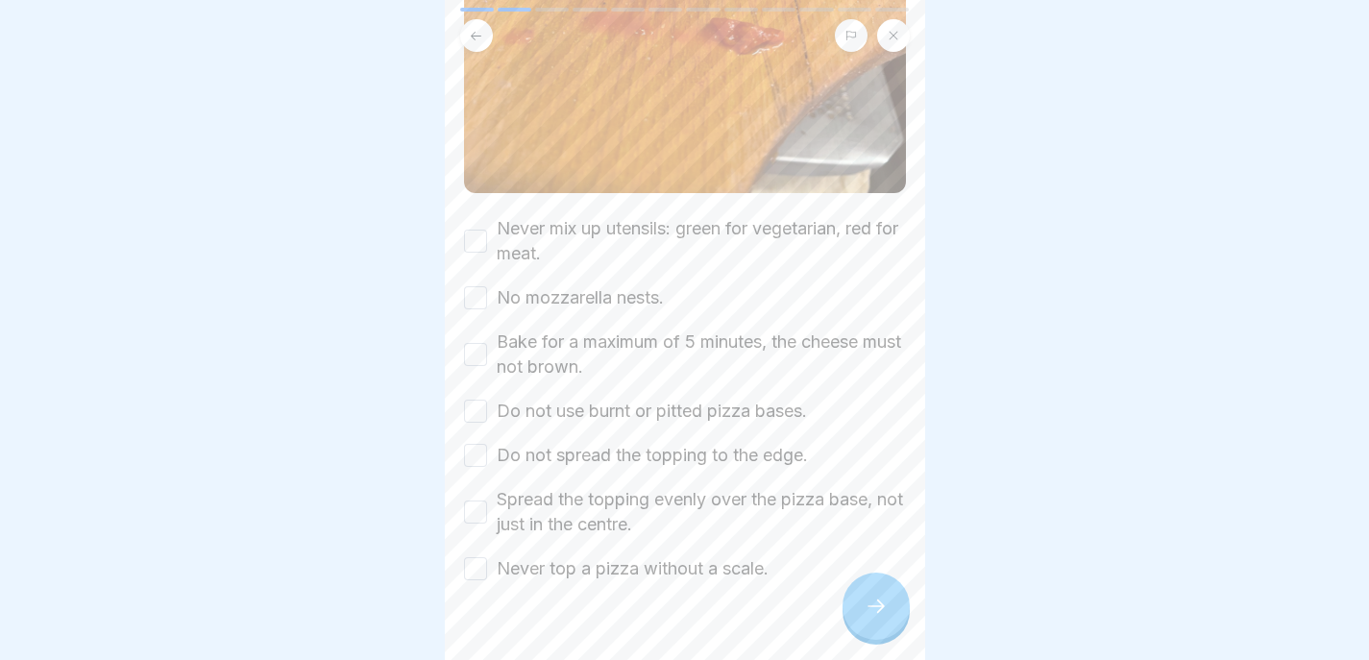
scroll to position [581, 0]
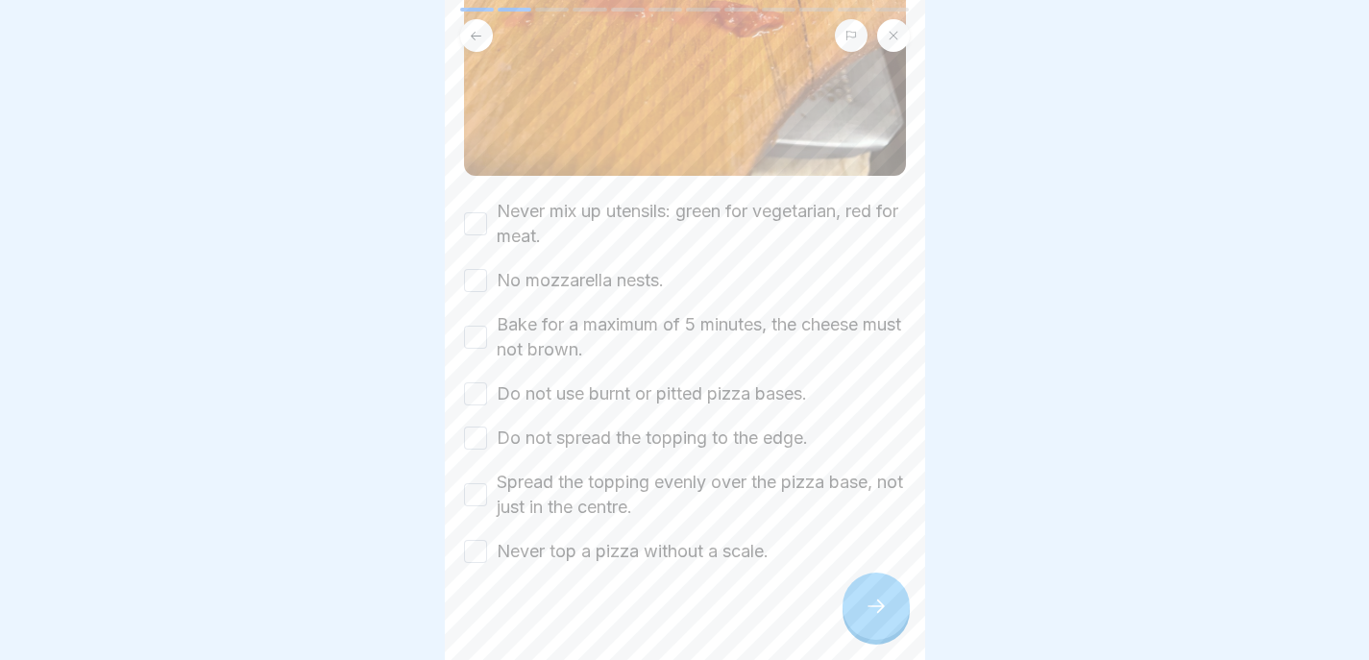
click at [482, 212] on button "Never mix up utensils: green for vegetarian, red for meat." at bounding box center [475, 223] width 23 height 23
click at [482, 269] on button "No mozzarella nests." at bounding box center [475, 280] width 23 height 23
click at [482, 326] on button "Bake for a maximum of 5 minutes, the cheese must not brown." at bounding box center [475, 337] width 23 height 23
click at [479, 382] on button "Do not use burnt or pitted pizza bases." at bounding box center [475, 393] width 23 height 23
click at [479, 427] on button "Do not spread the topping to the edge." at bounding box center [475, 438] width 23 height 23
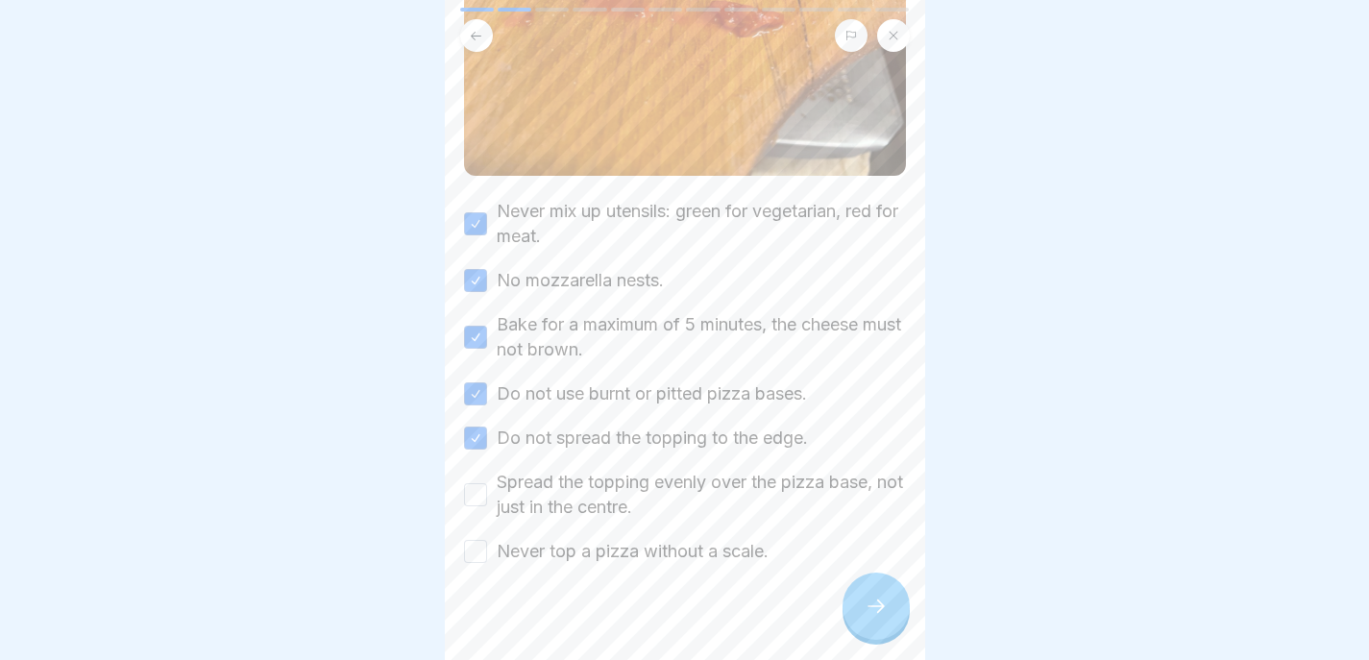
click at [478, 483] on button "Spread the topping evenly over the pizza base, not just in the centre." at bounding box center [475, 494] width 23 height 23
click at [478, 540] on button "Never top a pizza without a scale." at bounding box center [475, 551] width 23 height 23
click at [883, 604] on icon at bounding box center [876, 606] width 23 height 23
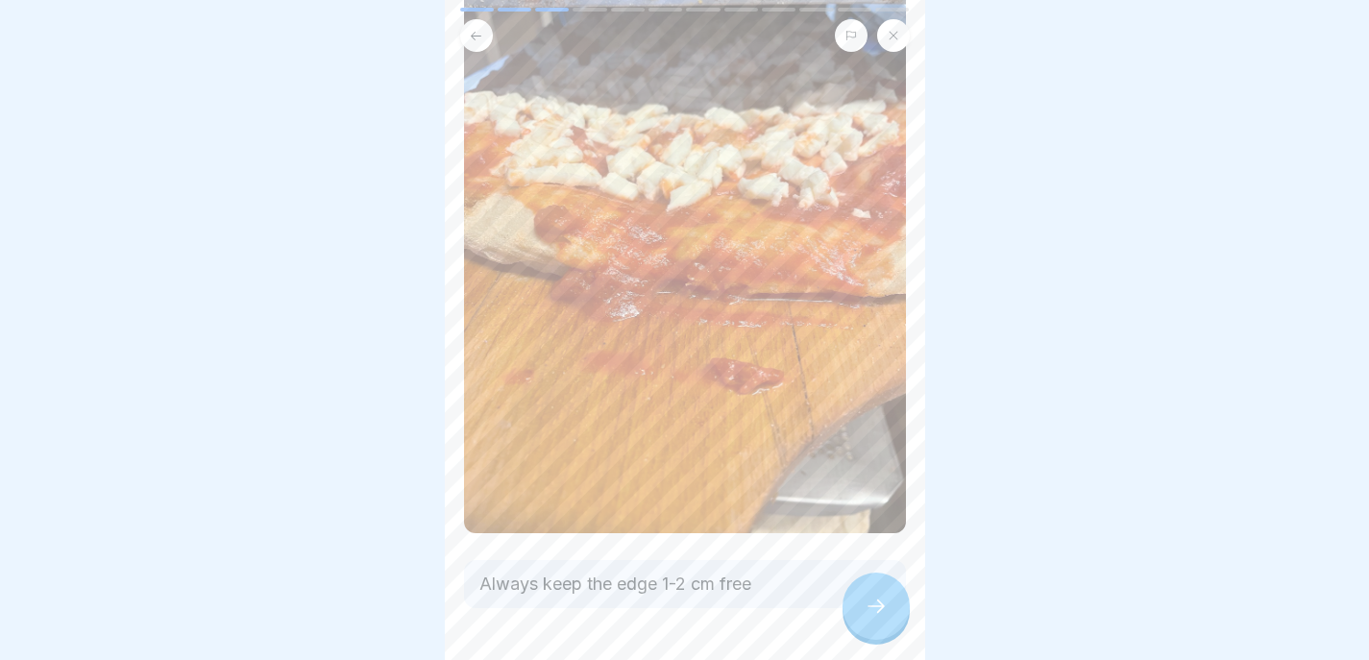
scroll to position [234, 0]
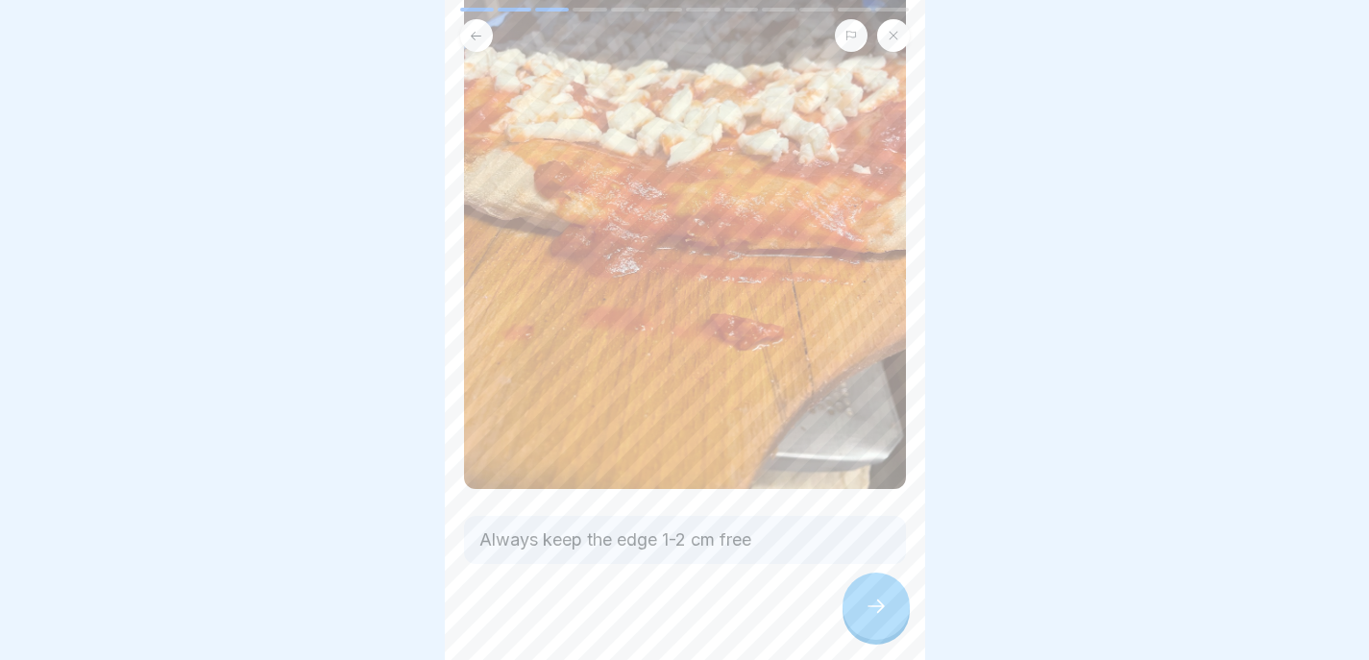
click at [872, 597] on div at bounding box center [876, 606] width 67 height 67
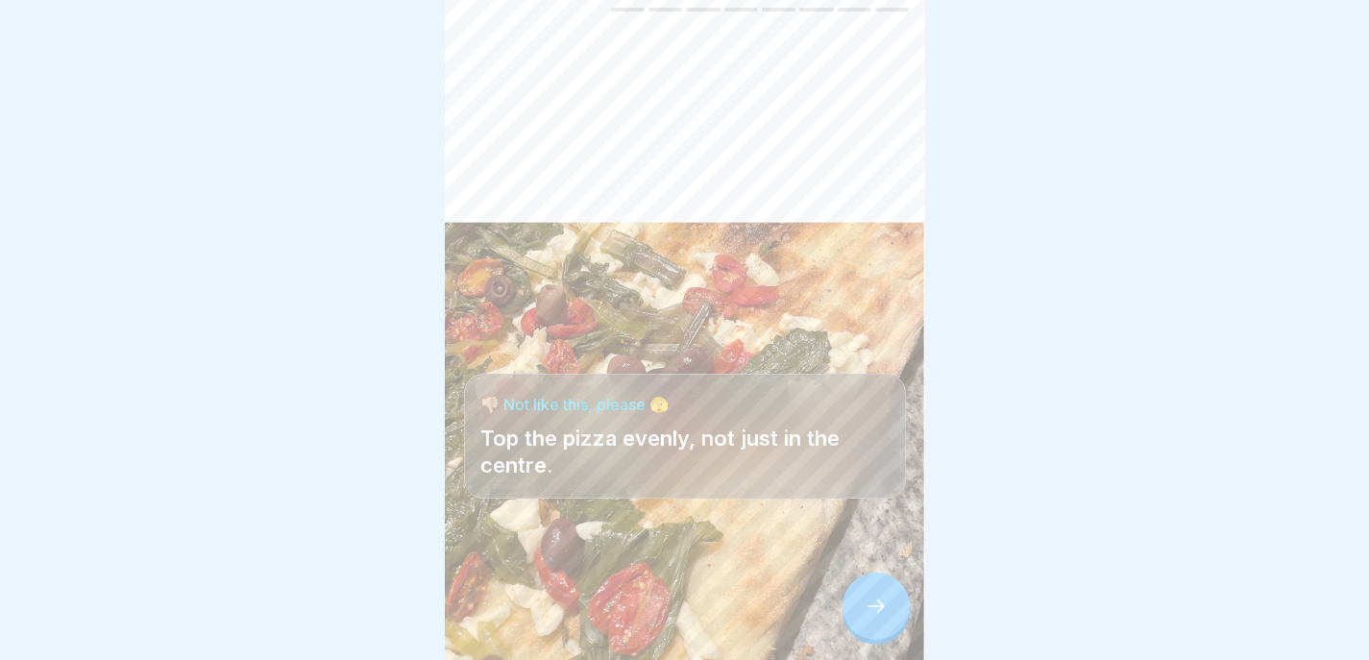
scroll to position [14, 0]
click at [869, 600] on icon at bounding box center [876, 606] width 23 height 23
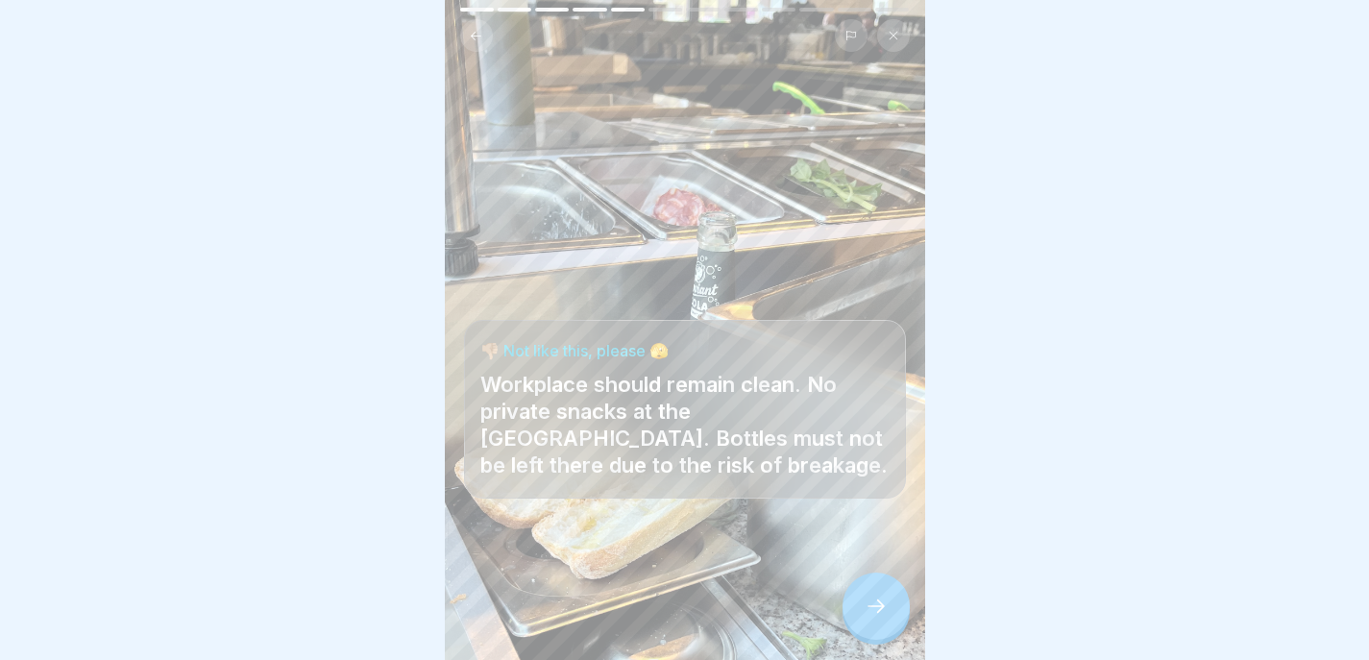
click at [882, 599] on icon at bounding box center [876, 606] width 23 height 23
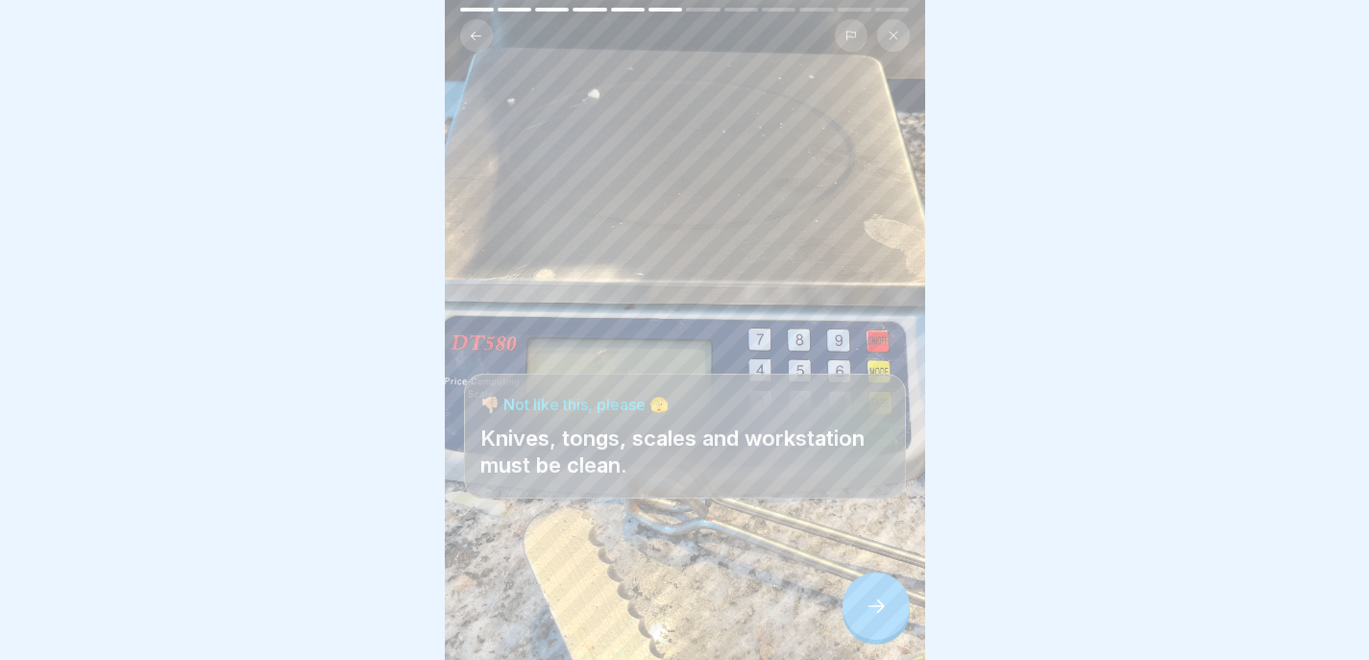
click at [888, 604] on div at bounding box center [876, 606] width 67 height 67
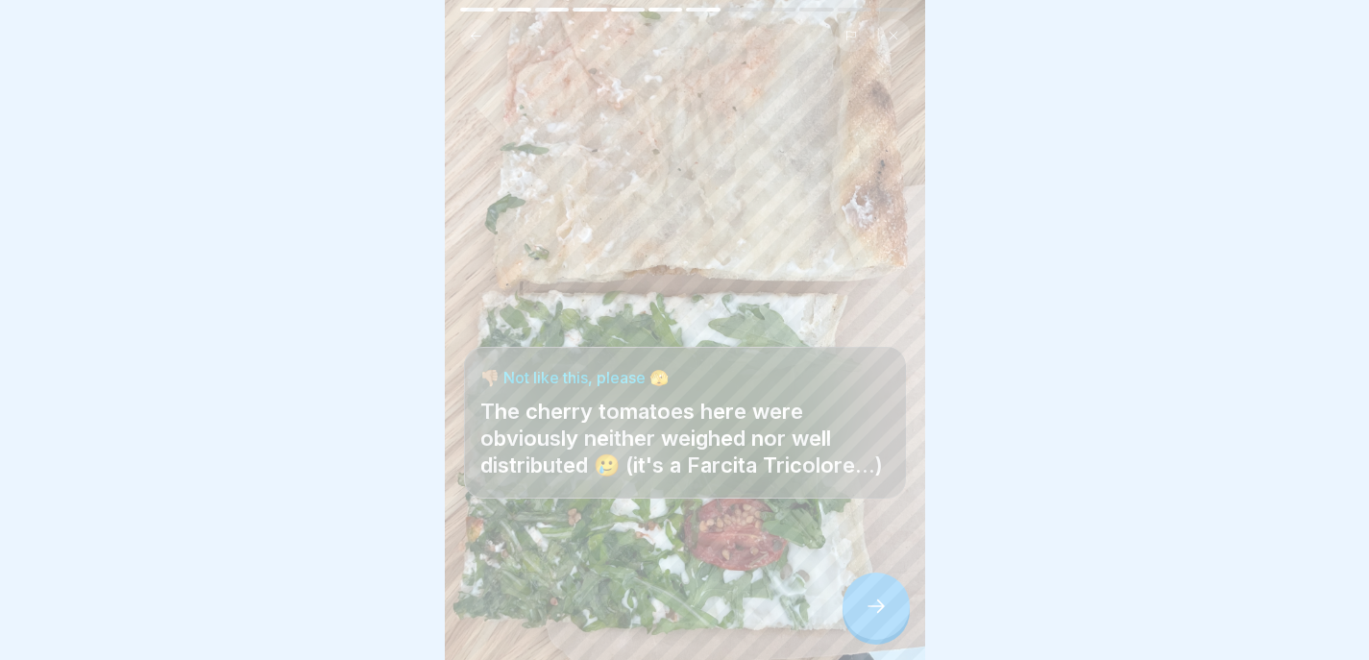
click at [888, 606] on div at bounding box center [876, 606] width 67 height 67
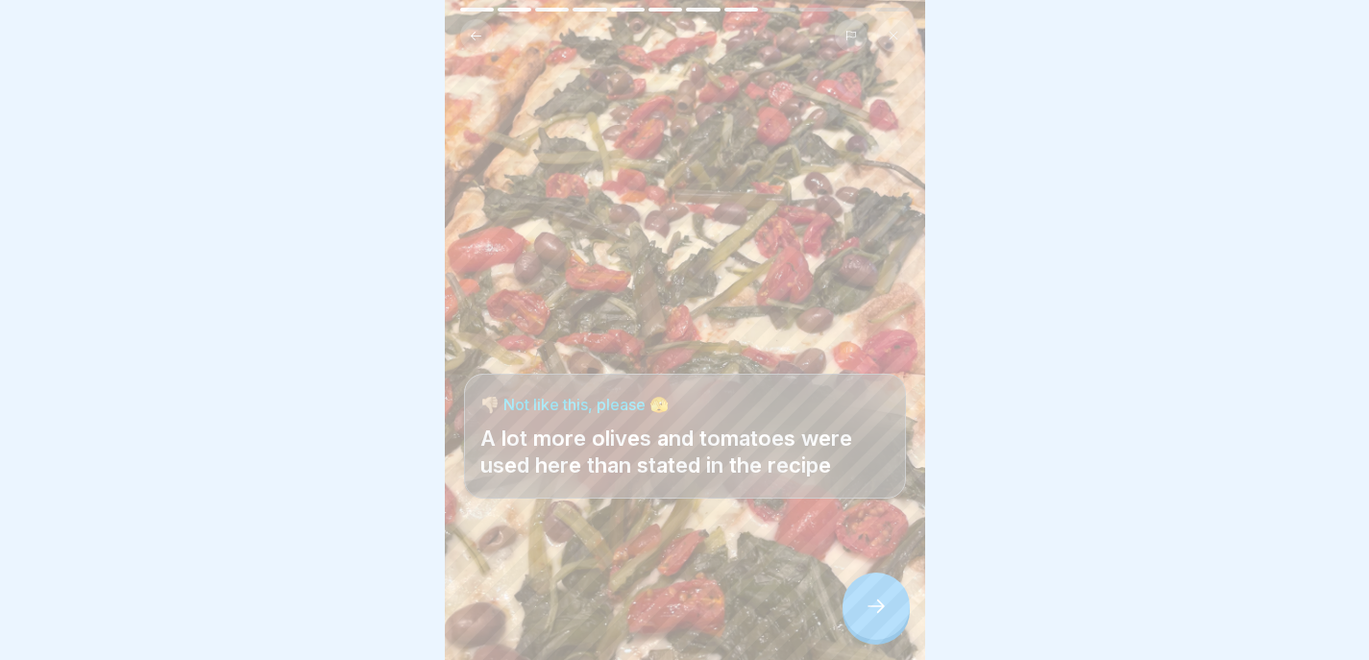
click at [888, 607] on div at bounding box center [876, 606] width 67 height 67
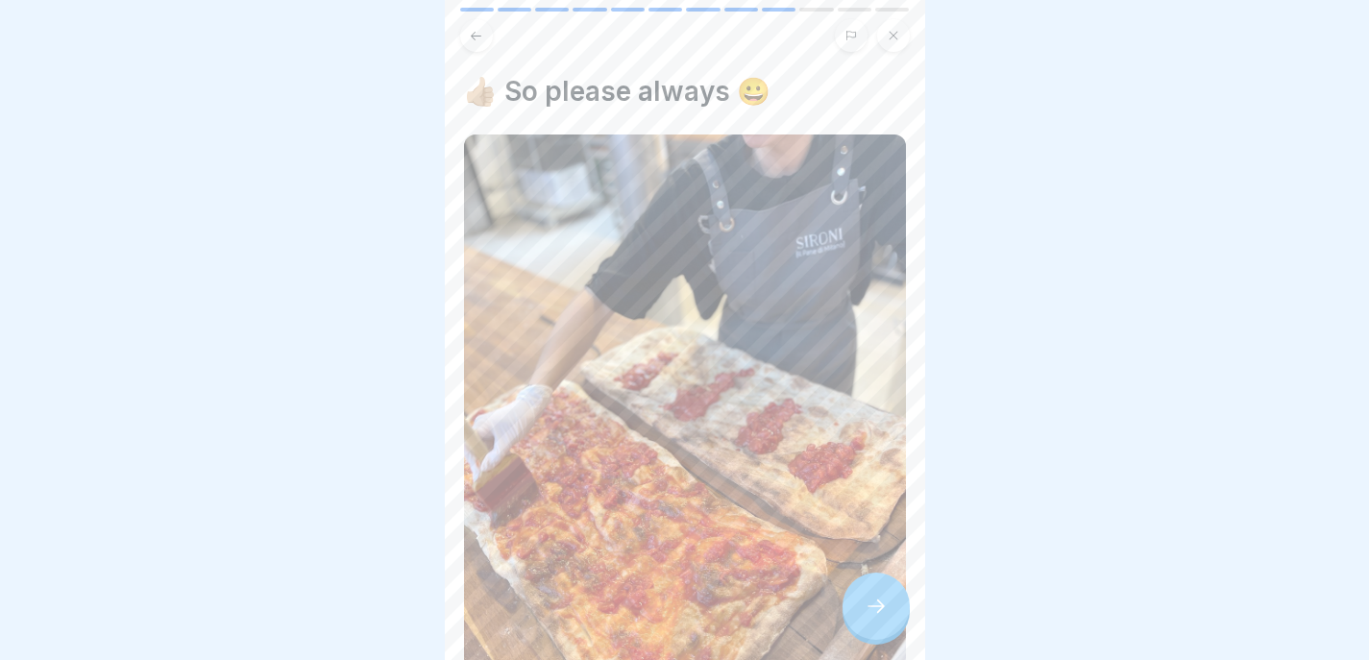
click at [888, 607] on div at bounding box center [876, 606] width 67 height 67
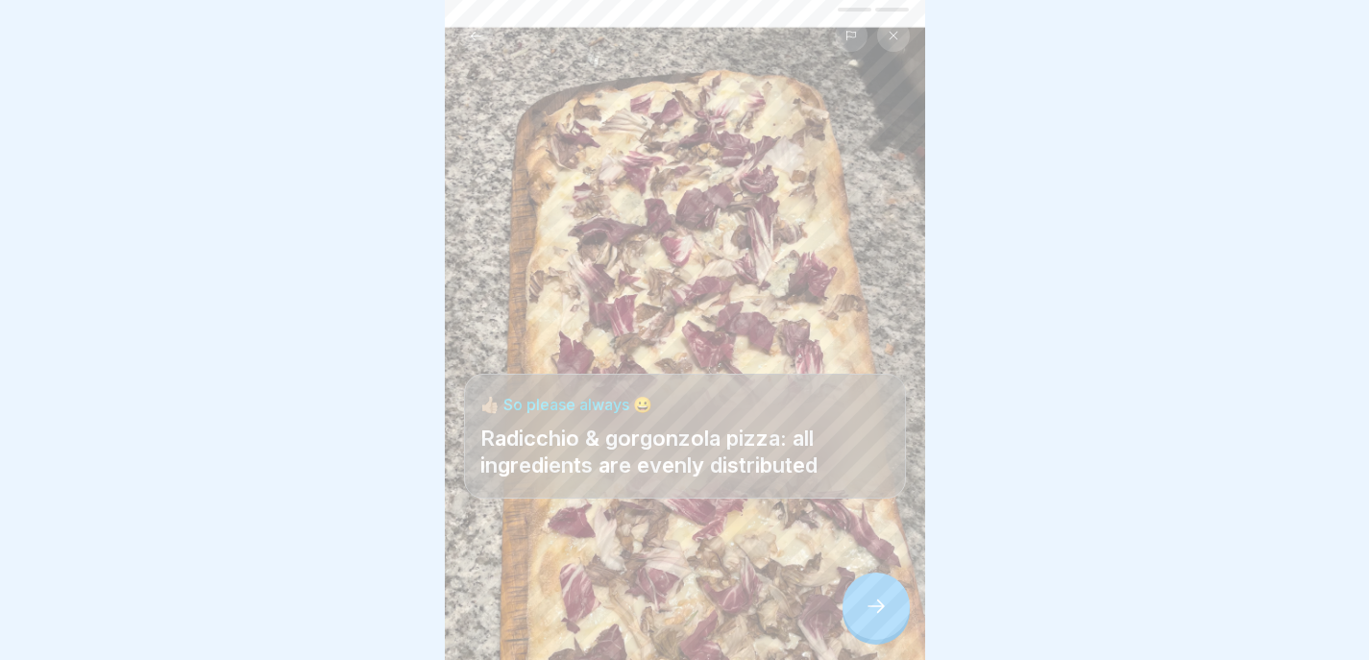
click at [472, 19] on button at bounding box center [476, 35] width 33 height 33
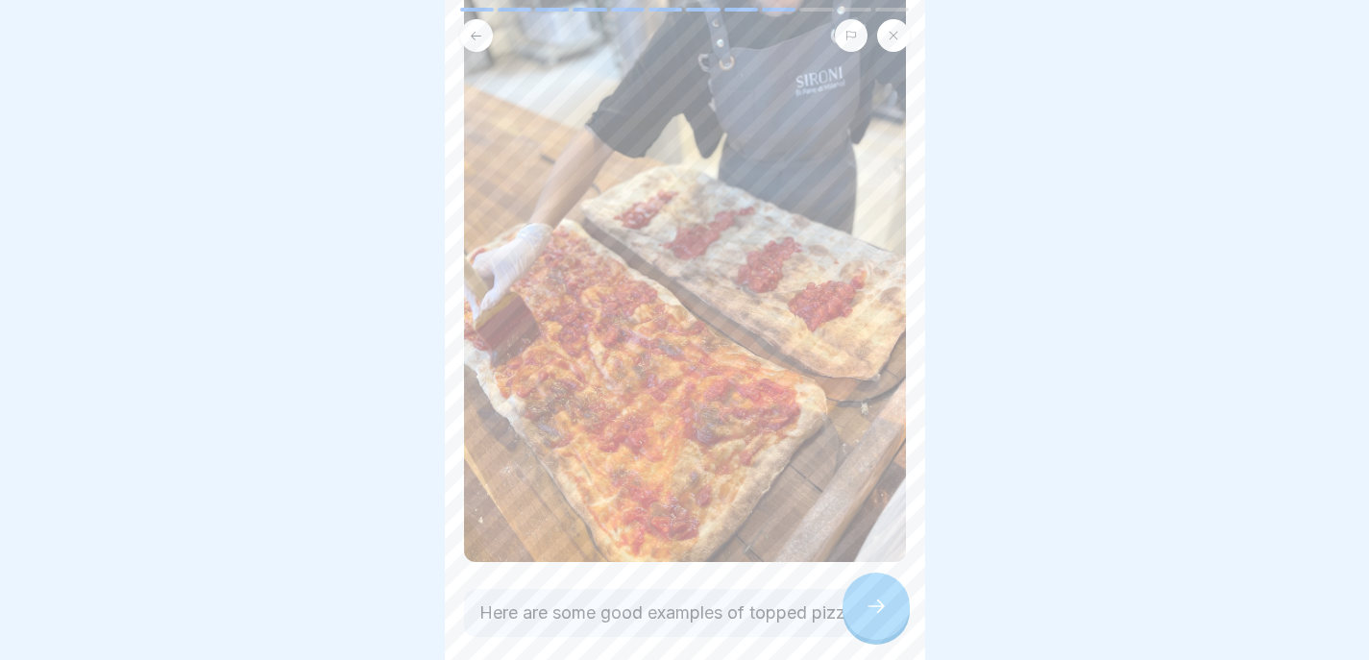
scroll to position [234, 0]
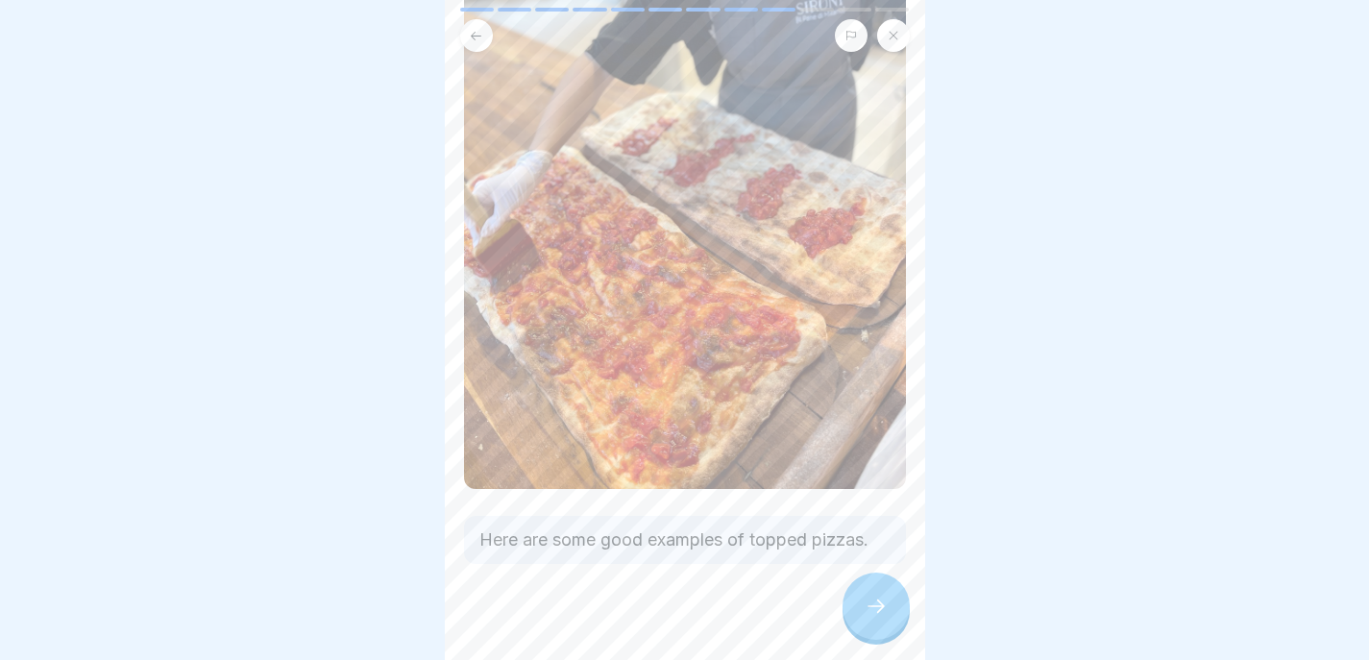
click at [872, 607] on icon at bounding box center [876, 606] width 23 height 23
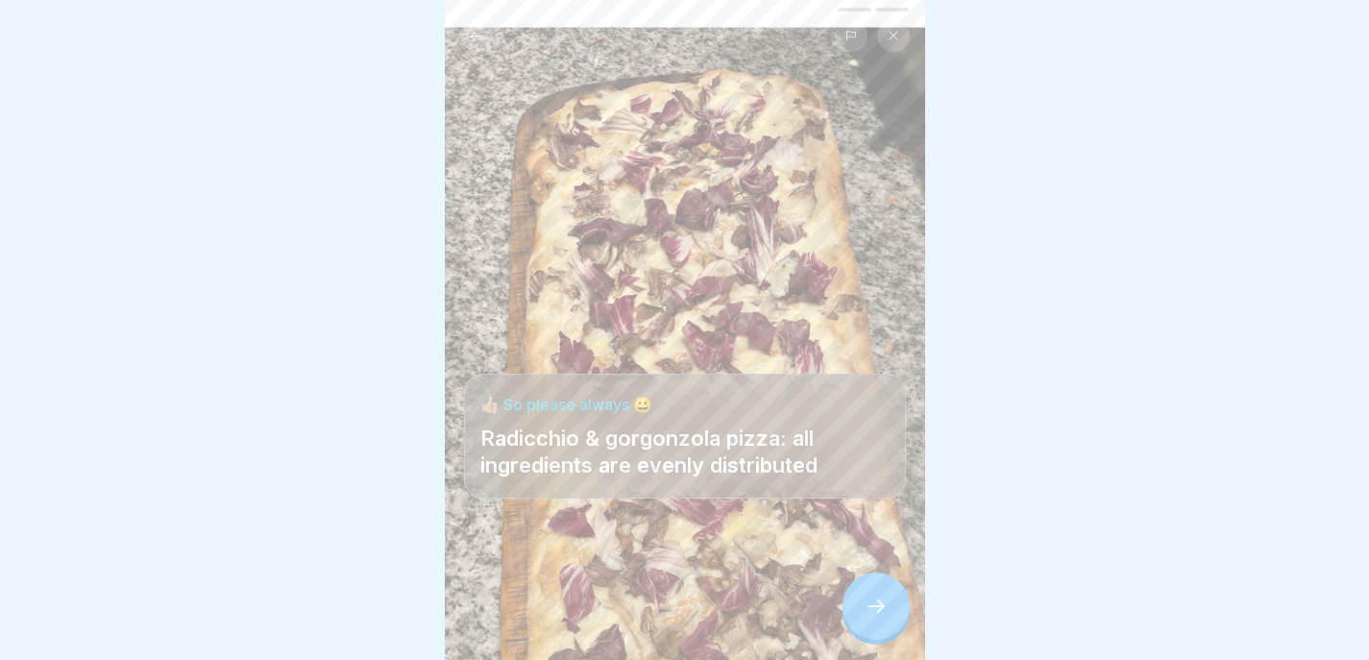
click at [469, 29] on icon at bounding box center [476, 36] width 14 height 14
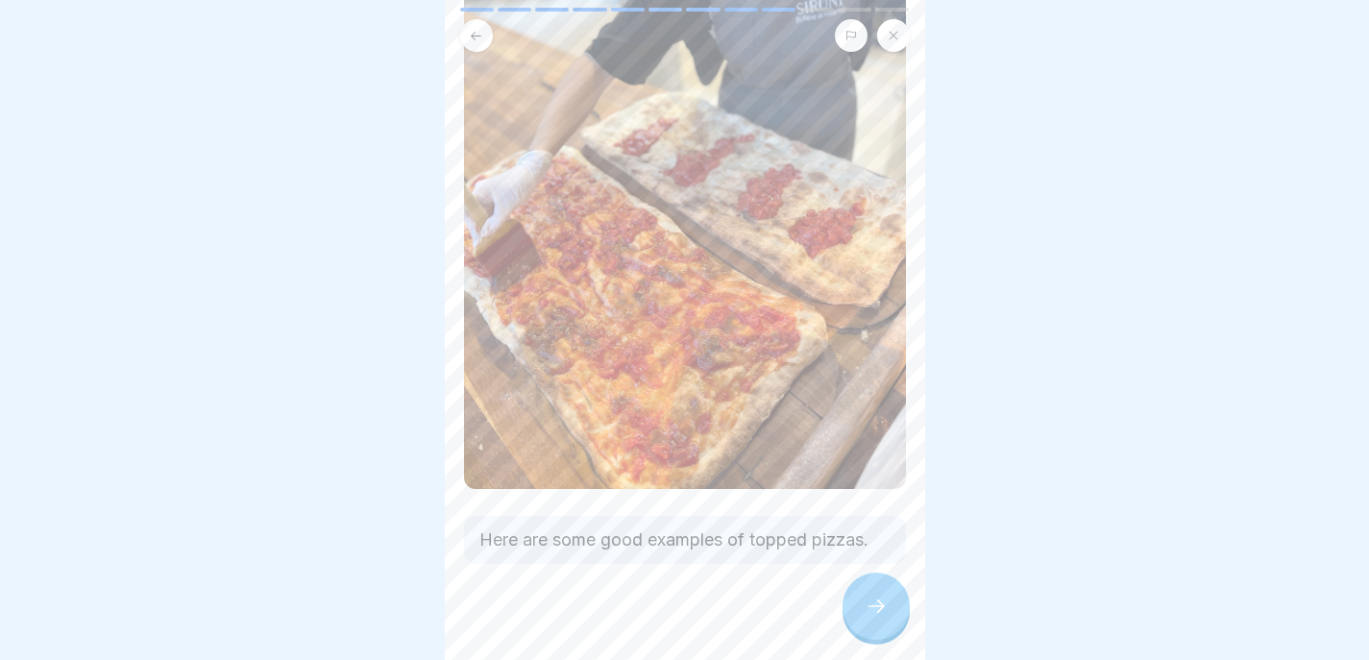
click at [877, 608] on icon at bounding box center [876, 606] width 23 height 23
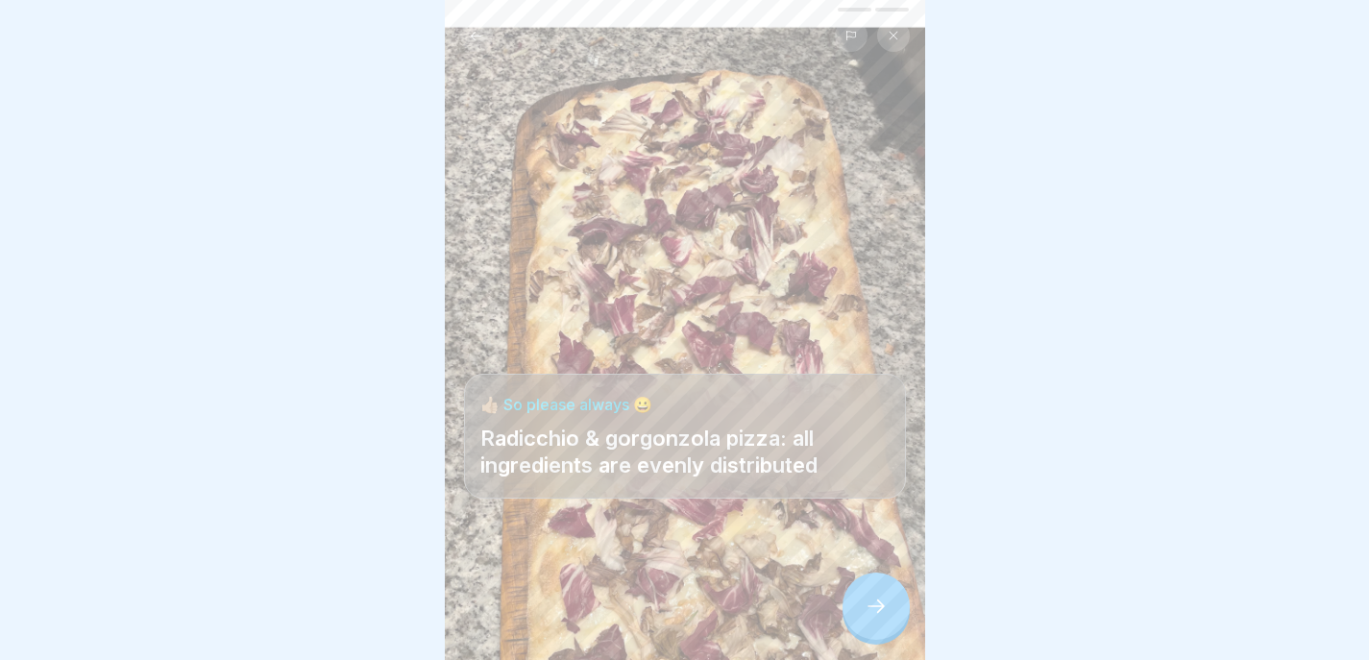
click at [877, 609] on icon at bounding box center [876, 606] width 23 height 23
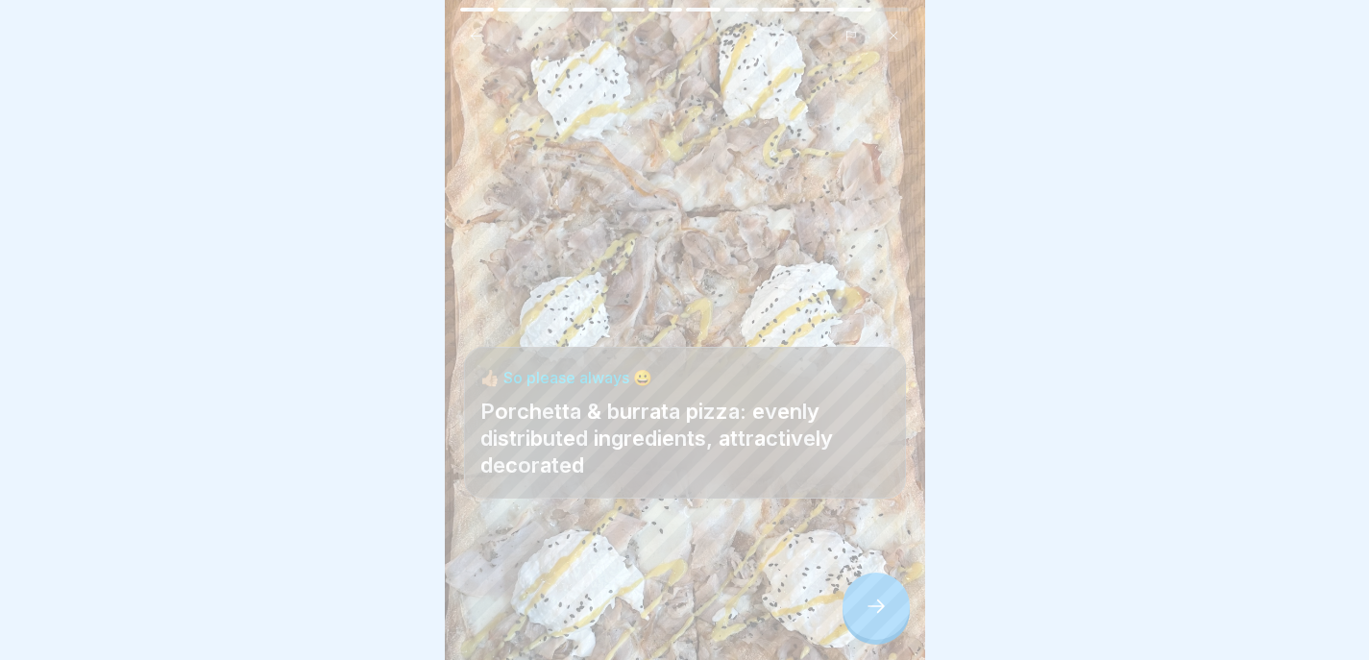
click at [877, 609] on icon at bounding box center [876, 606] width 23 height 23
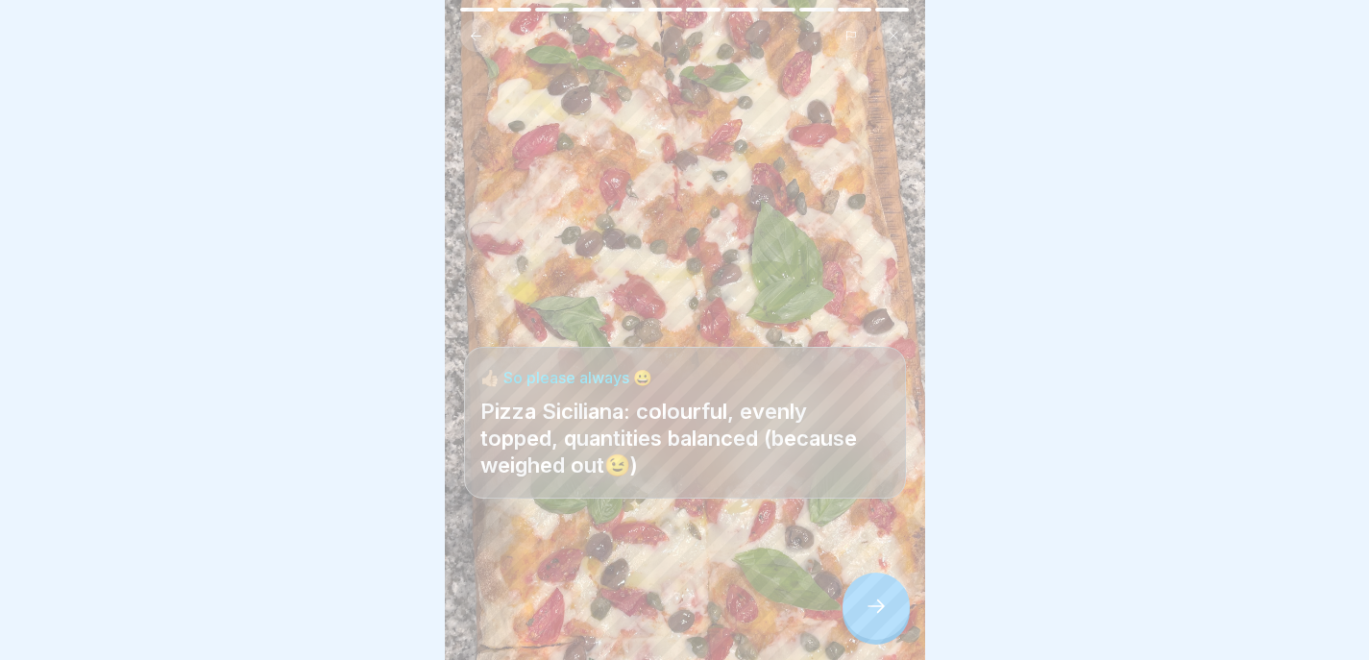
click at [877, 609] on icon at bounding box center [876, 606] width 23 height 23
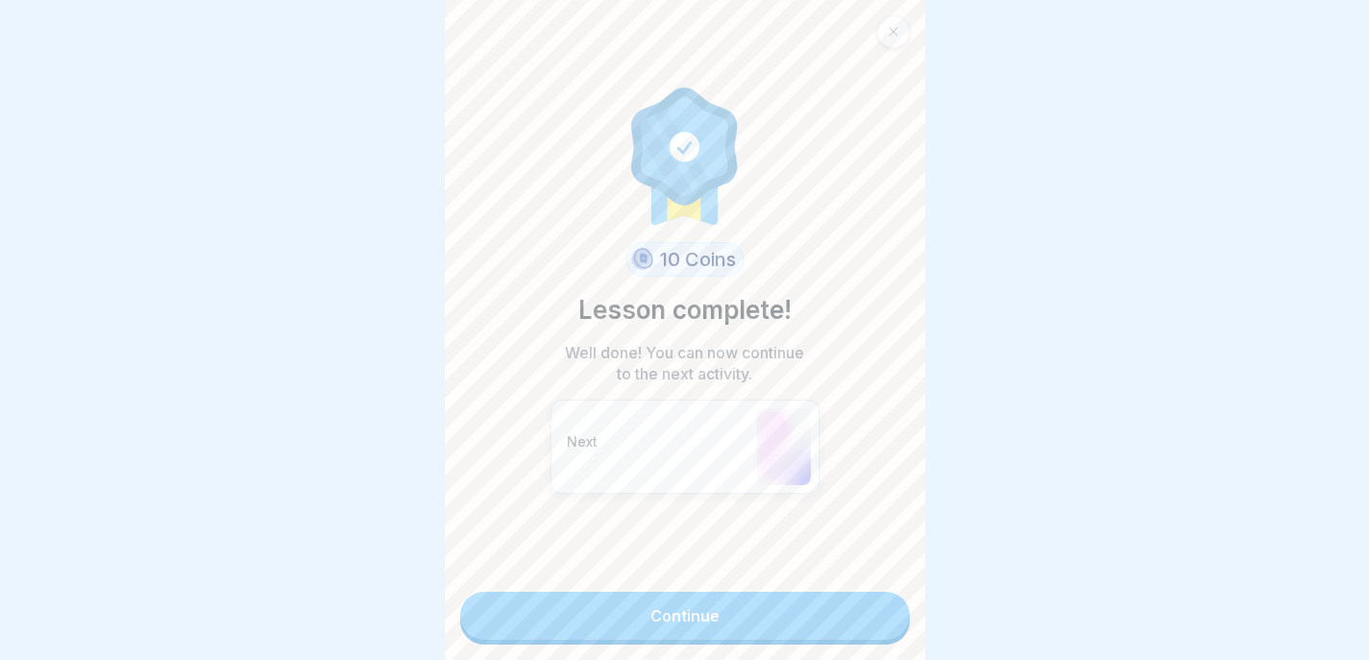
click at [737, 604] on link "Continue" at bounding box center [685, 616] width 450 height 48
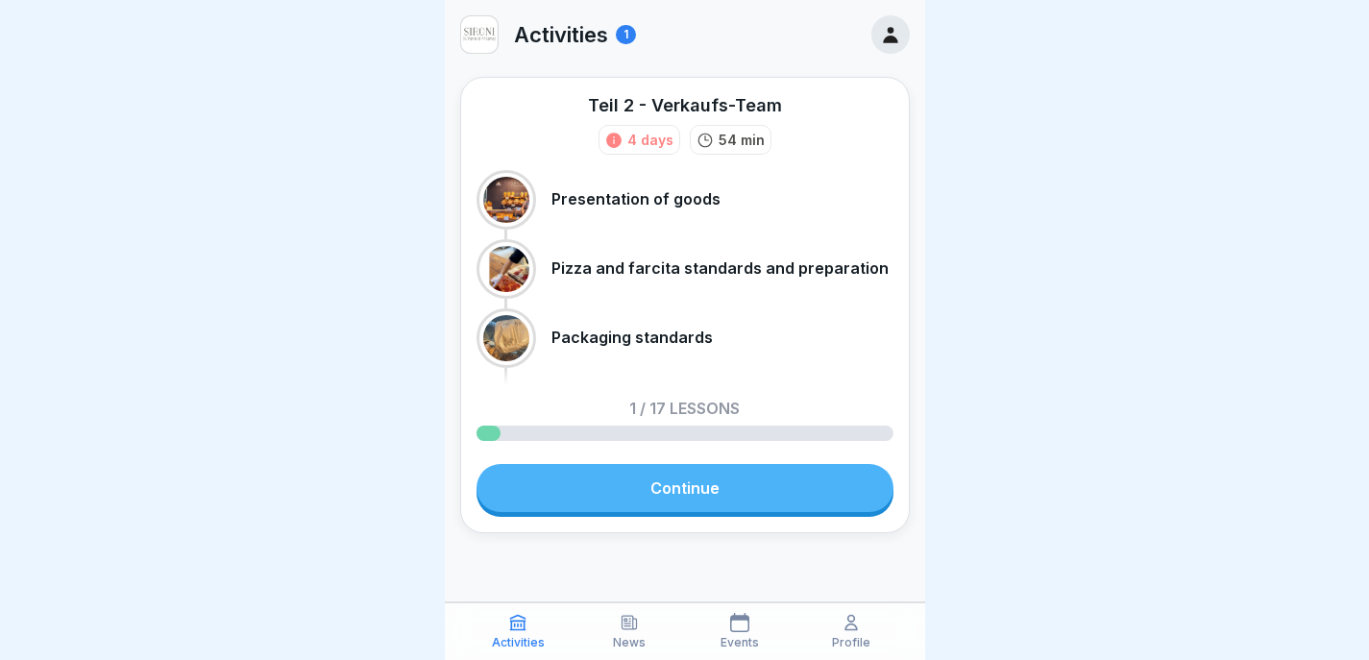
click at [687, 473] on link "Continue" at bounding box center [685, 488] width 417 height 48
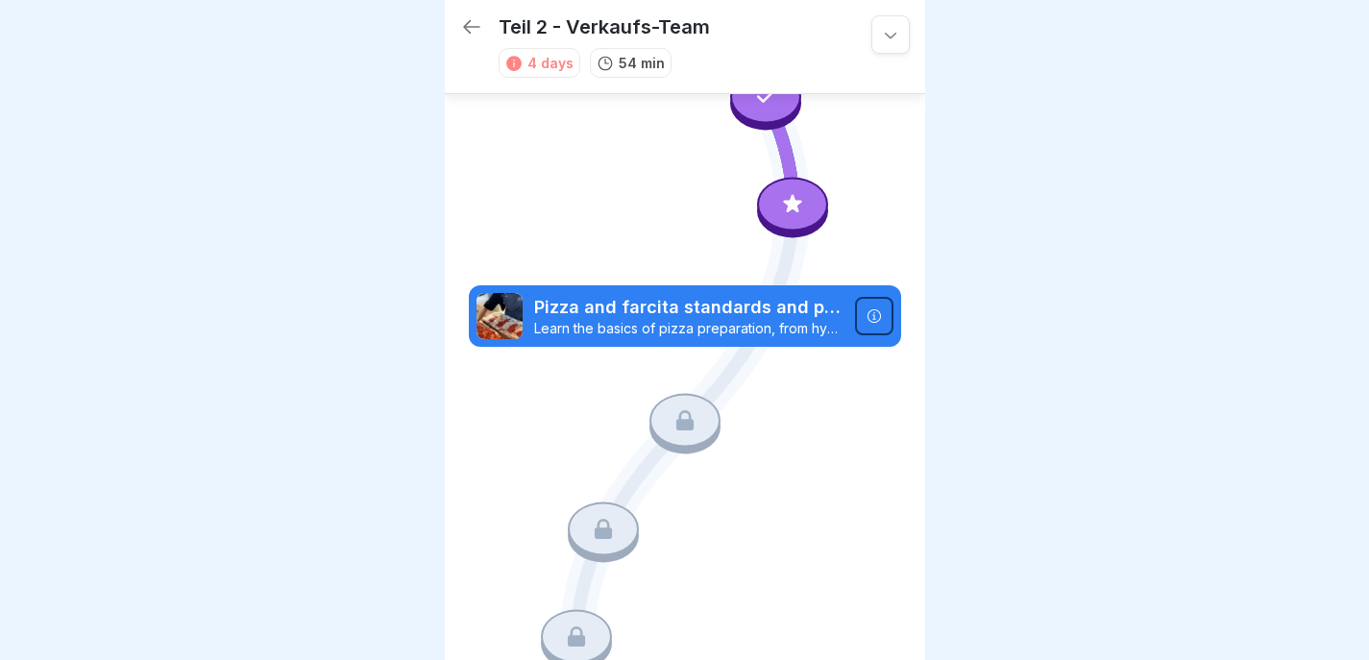
scroll to position [66, 0]
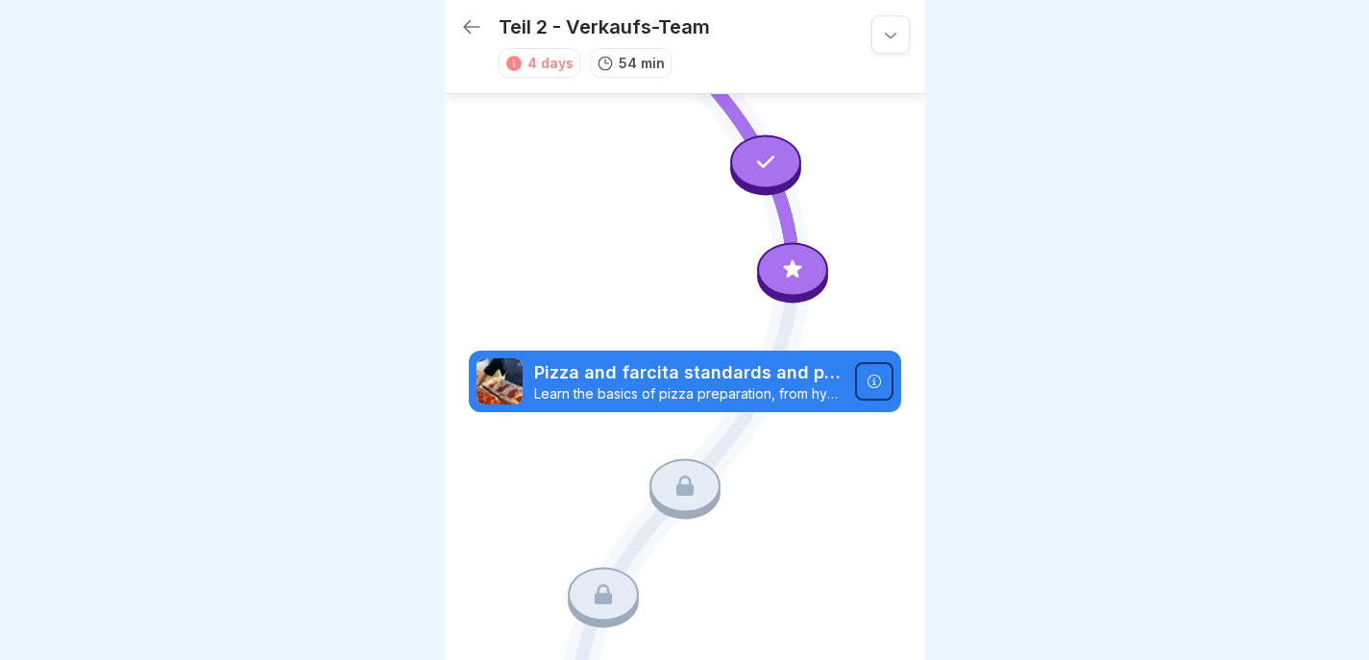
click at [771, 165] on div at bounding box center [765, 162] width 71 height 54
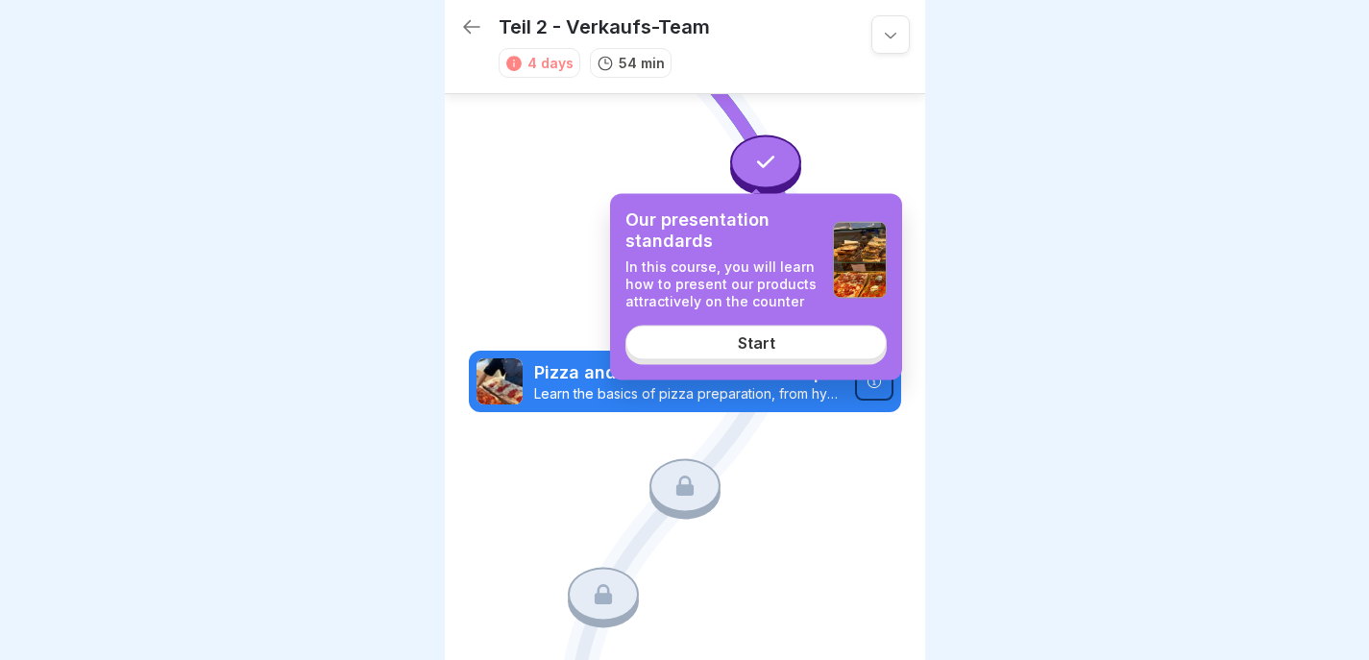
click at [779, 349] on link "Start" at bounding box center [756, 343] width 261 height 35
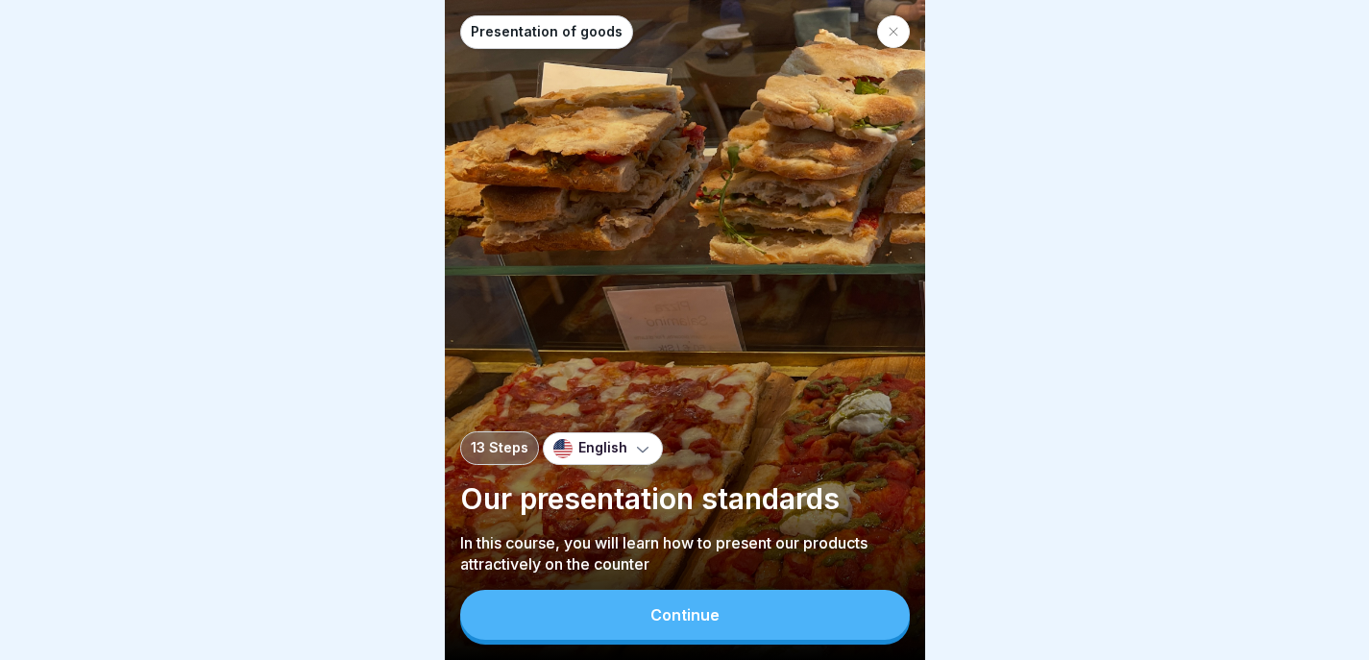
click at [787, 615] on button "Continue" at bounding box center [685, 615] width 450 height 50
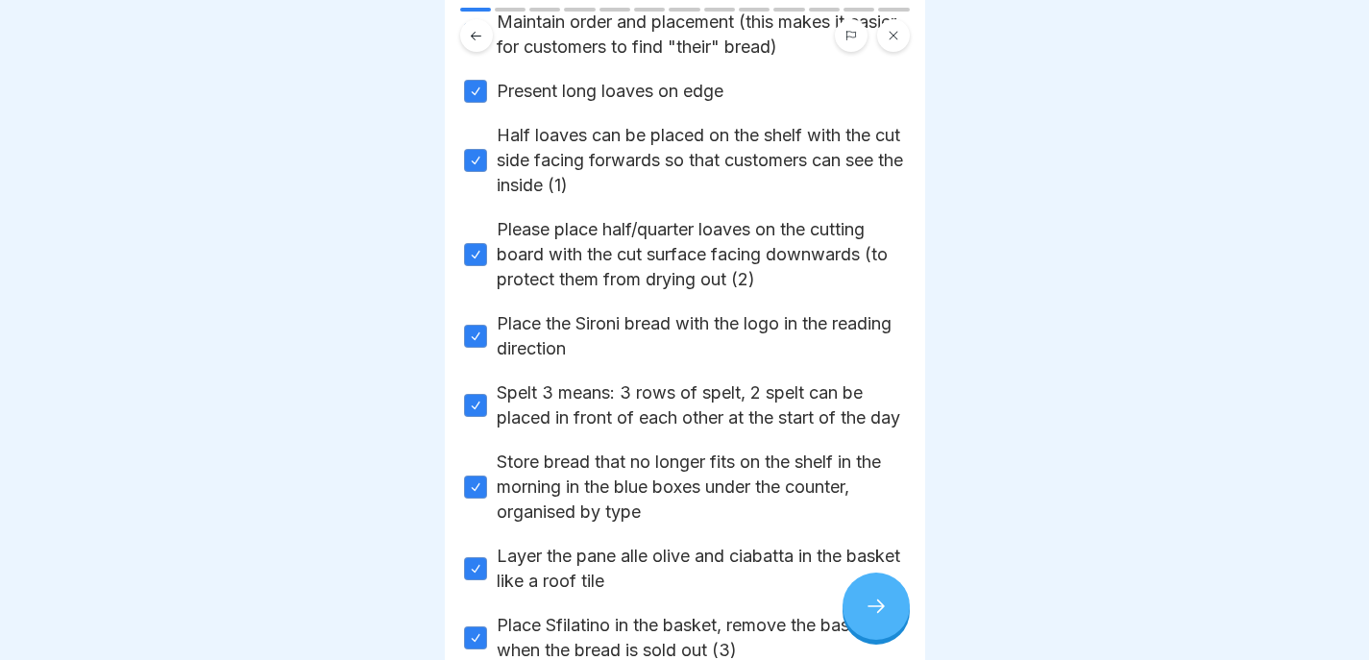
scroll to position [402, 0]
click at [862, 606] on div at bounding box center [876, 606] width 67 height 67
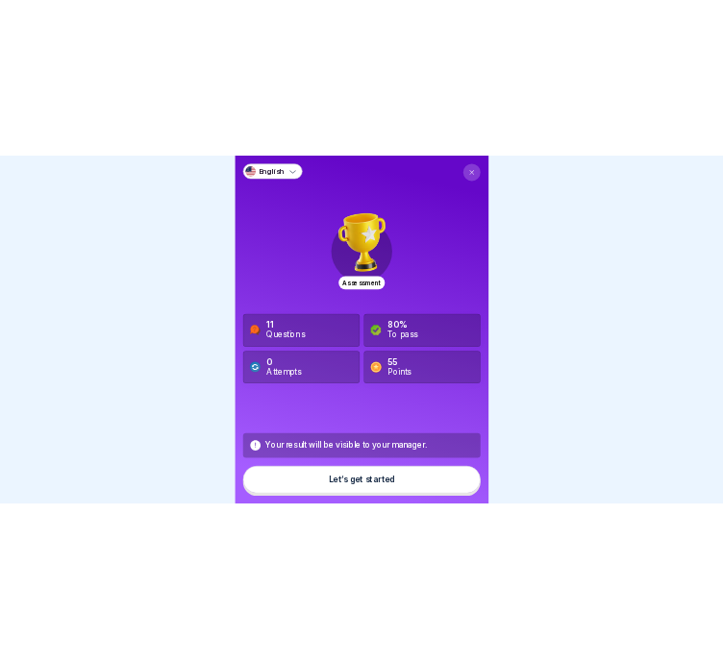
scroll to position [14, 0]
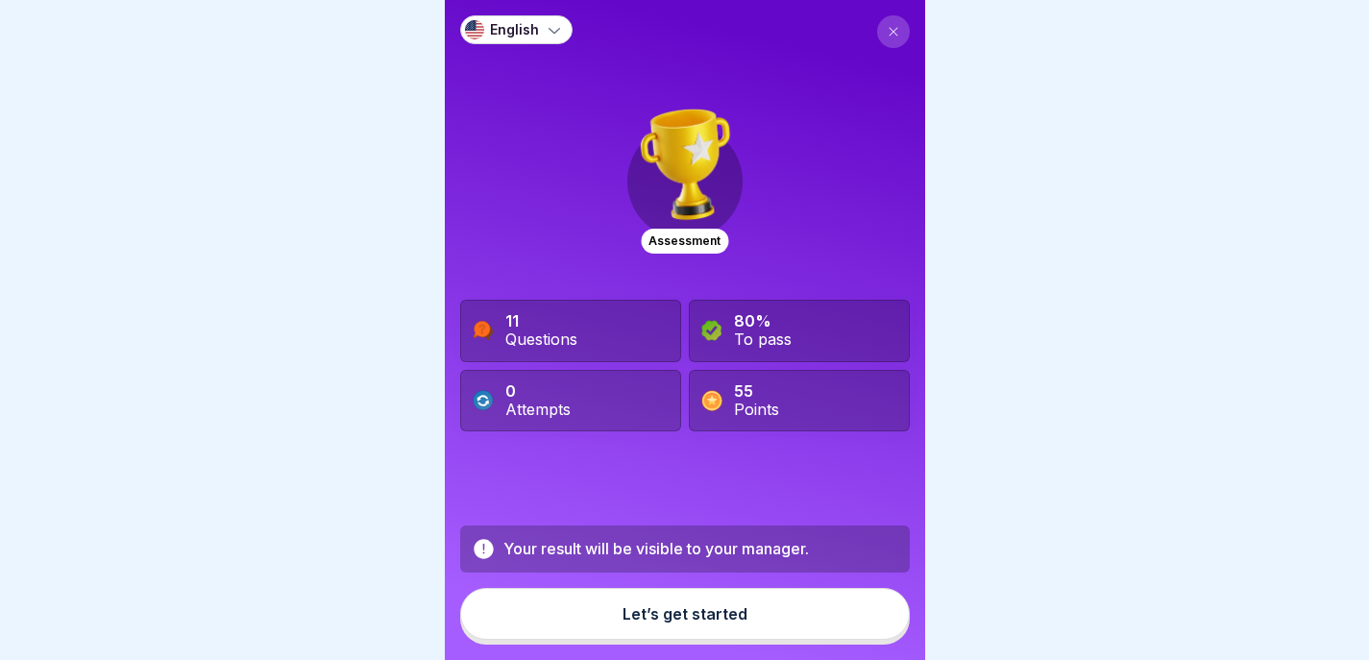
click at [684, 629] on button "Let’s get started" at bounding box center [685, 614] width 450 height 52
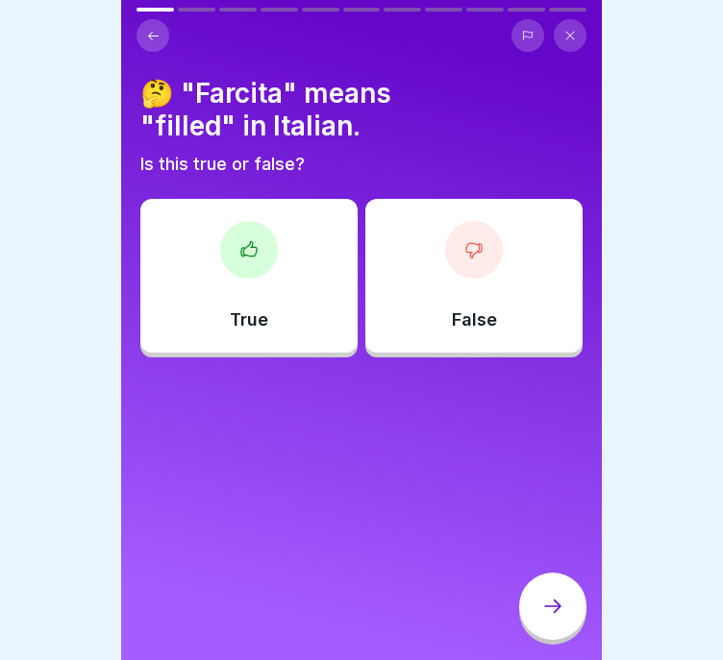
click at [272, 259] on div "True" at bounding box center [248, 276] width 217 height 154
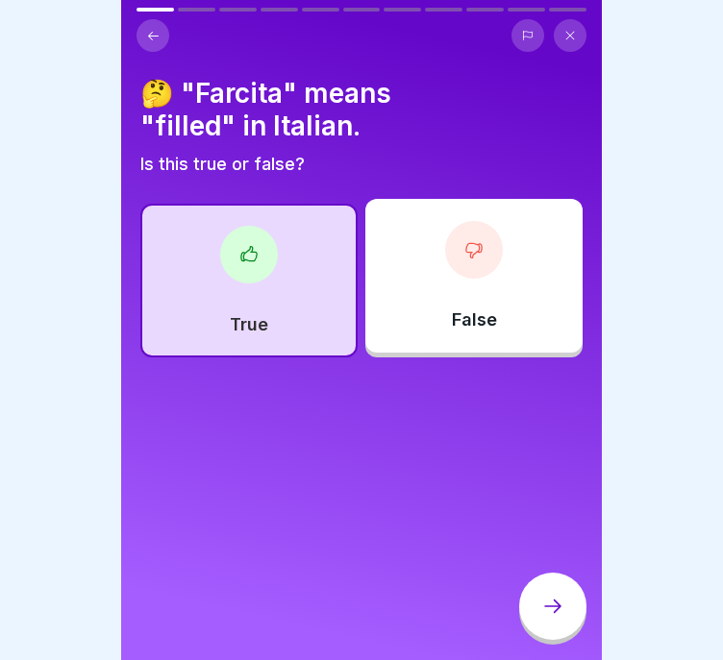
click at [538, 605] on div at bounding box center [552, 606] width 67 height 67
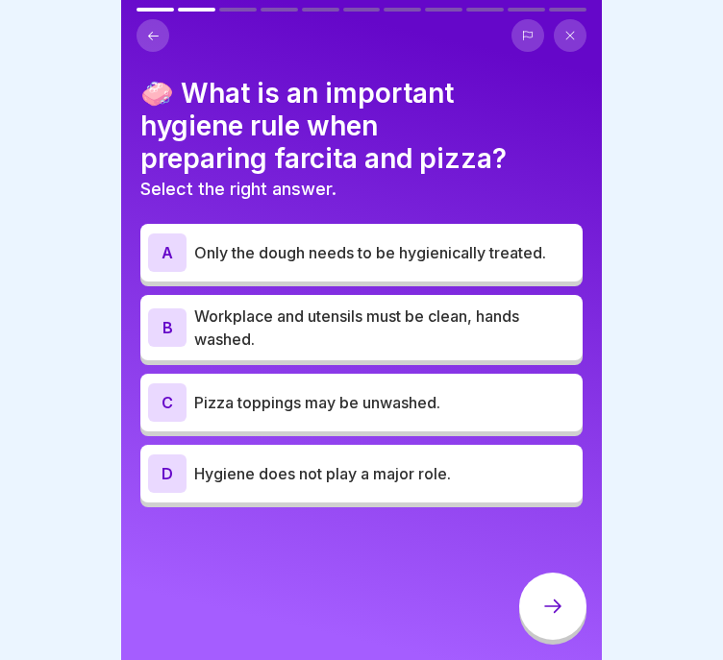
scroll to position [0, 0]
click at [442, 341] on p "Workplace and utensils must be clean, hands washed." at bounding box center [384, 328] width 381 height 46
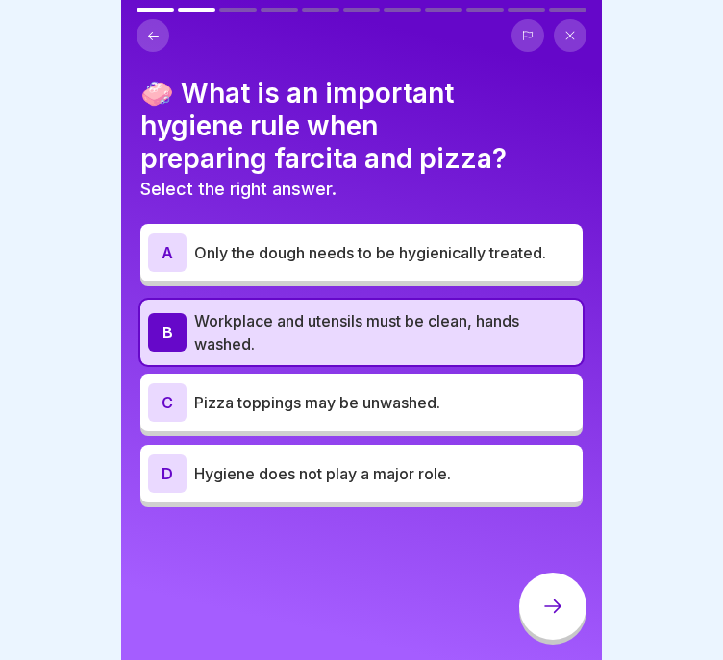
click at [533, 607] on div at bounding box center [552, 606] width 67 height 67
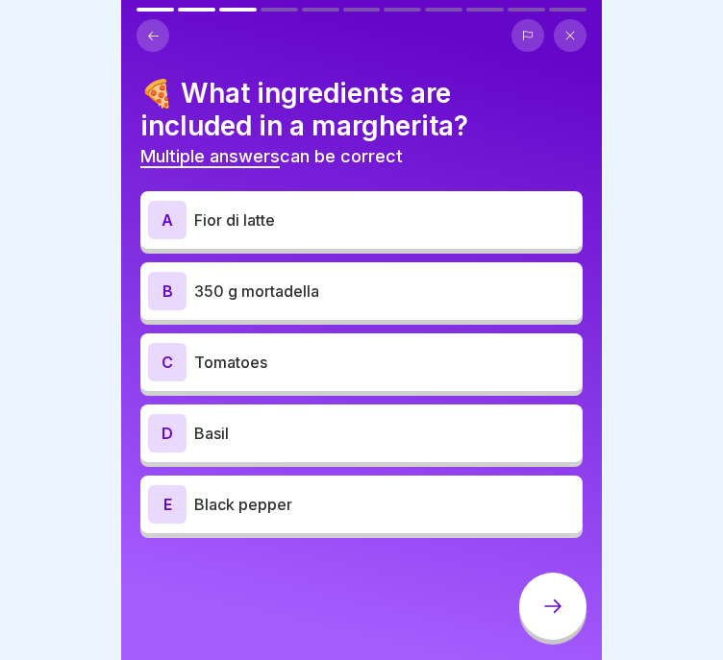
click at [346, 366] on p "Tomatoes" at bounding box center [384, 362] width 381 height 23
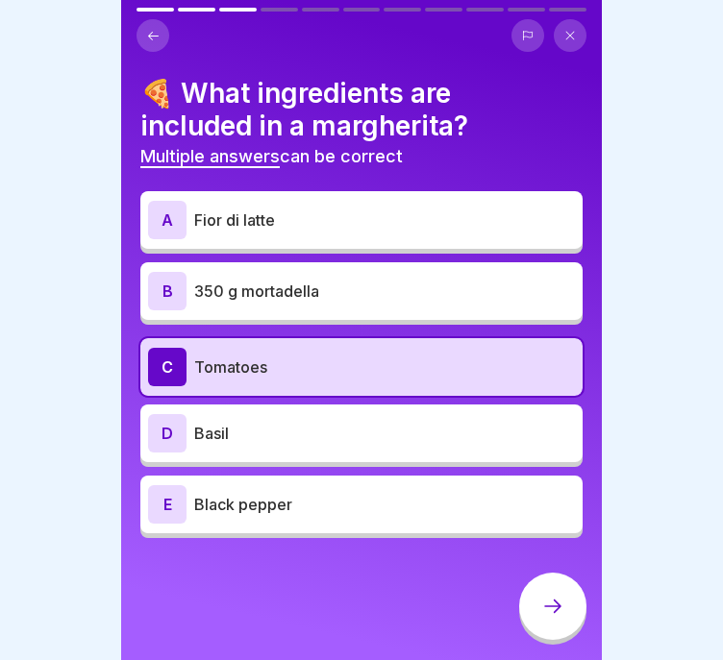
click at [332, 437] on p "Basil" at bounding box center [384, 433] width 381 height 23
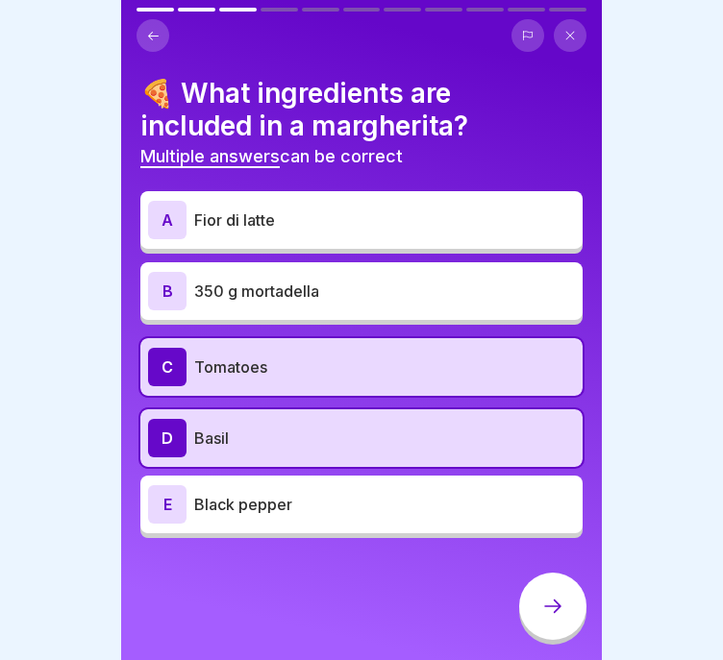
click at [437, 191] on div "A Fior di latte" at bounding box center [361, 220] width 442 height 58
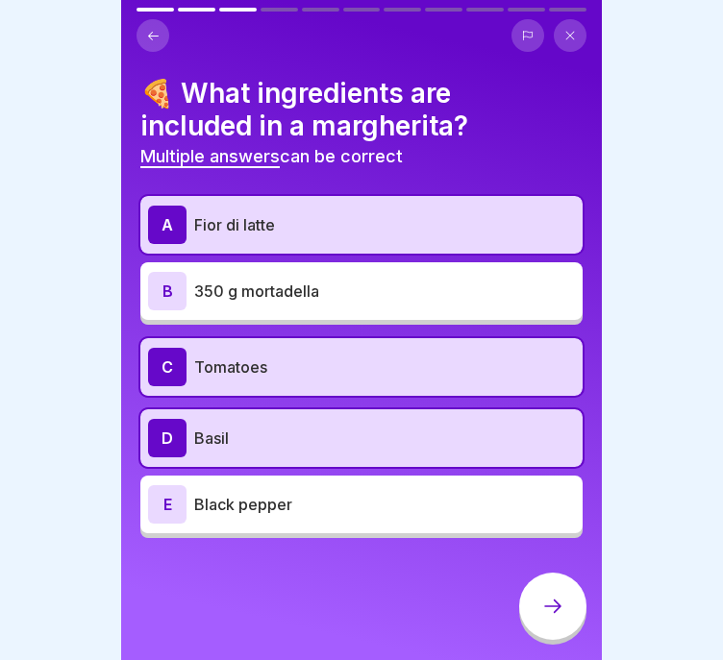
click at [546, 605] on div at bounding box center [552, 606] width 67 height 67
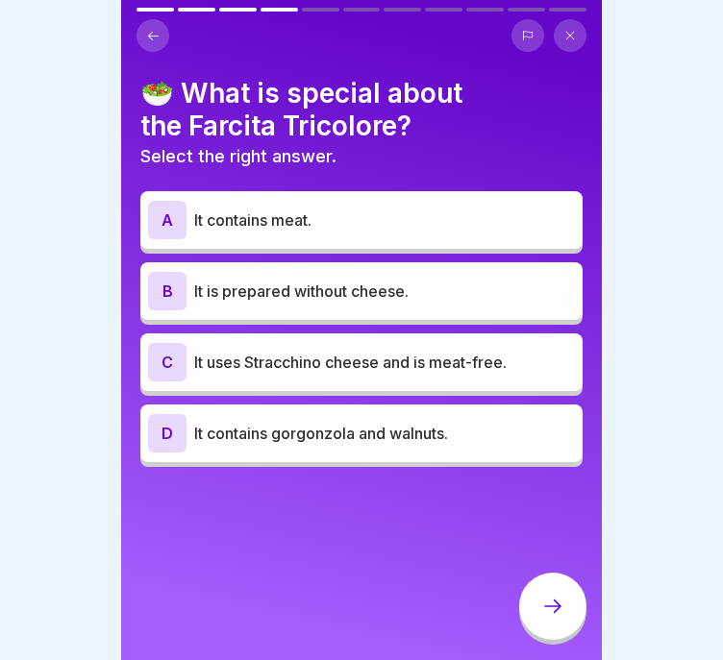
click at [145, 45] on button at bounding box center [152, 35] width 33 height 33
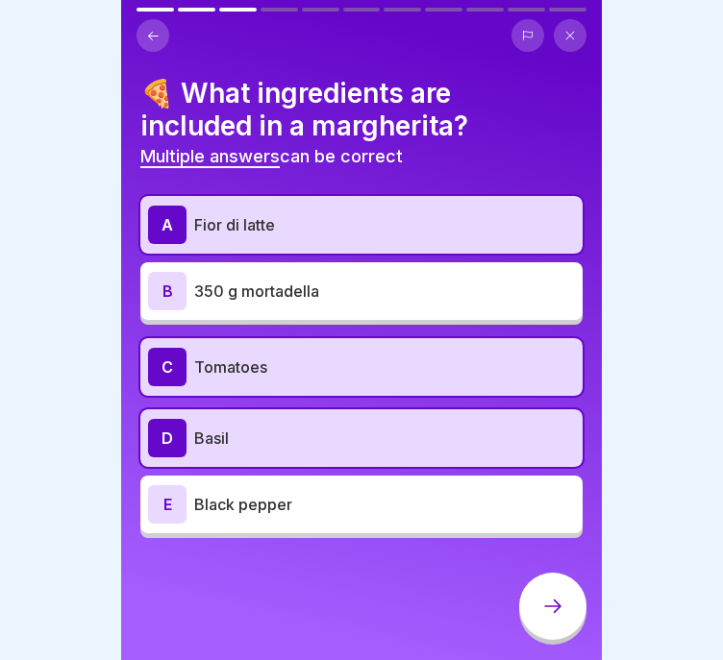
click at [293, 243] on div "A Fior di latte" at bounding box center [361, 225] width 427 height 38
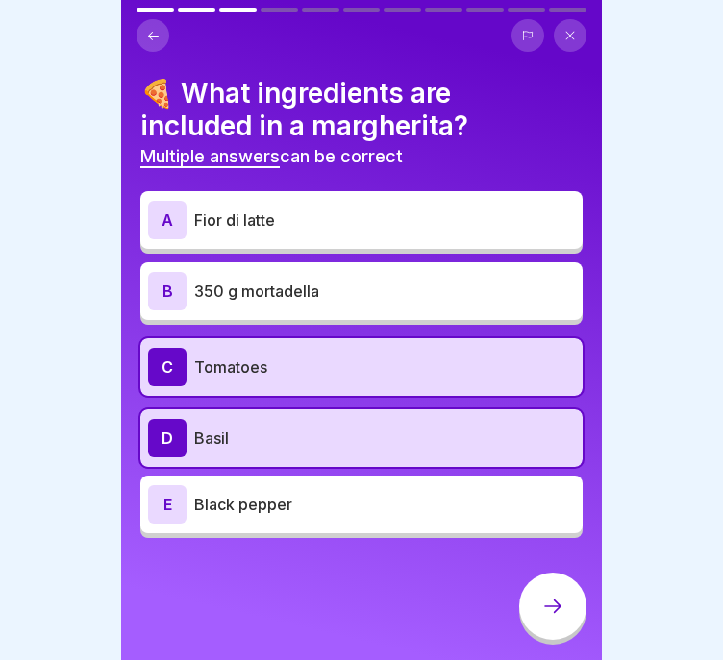
click at [549, 607] on div at bounding box center [552, 606] width 67 height 67
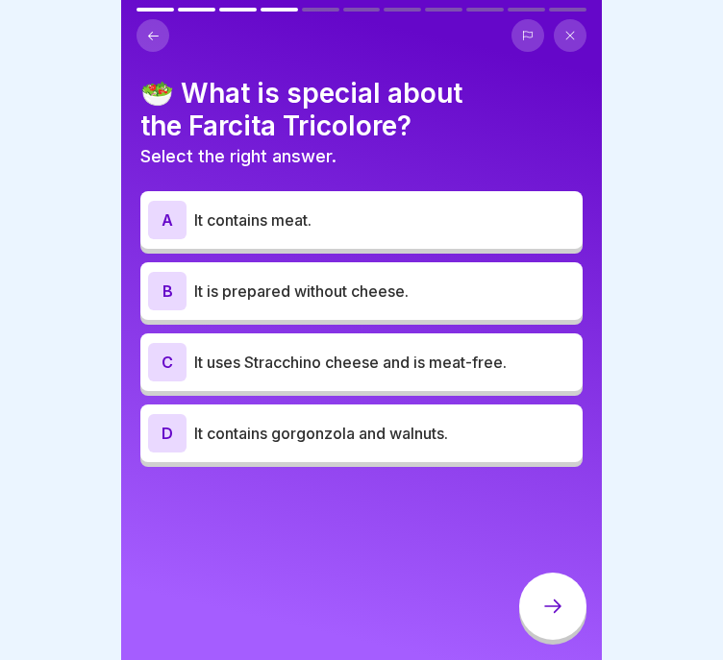
click at [464, 372] on p "It uses Stracchino cheese and is meat-free." at bounding box center [384, 362] width 381 height 23
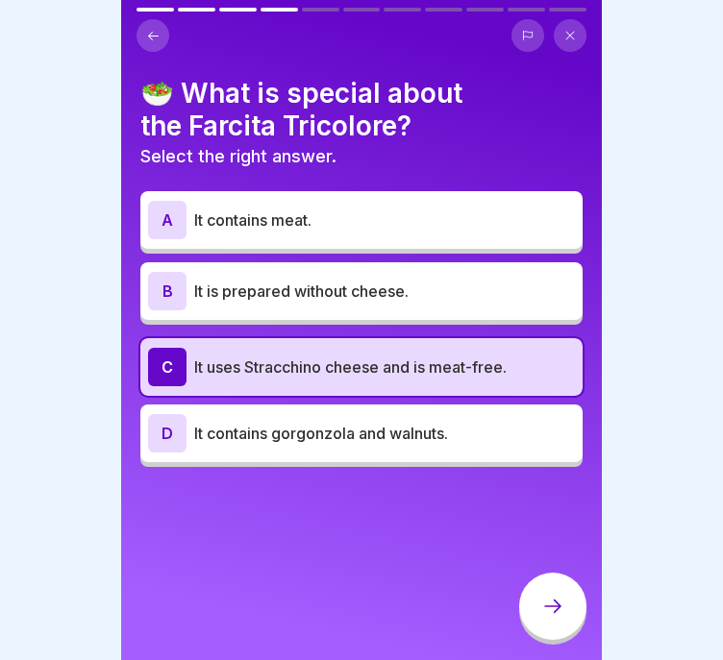
click at [571, 611] on div at bounding box center [552, 606] width 67 height 67
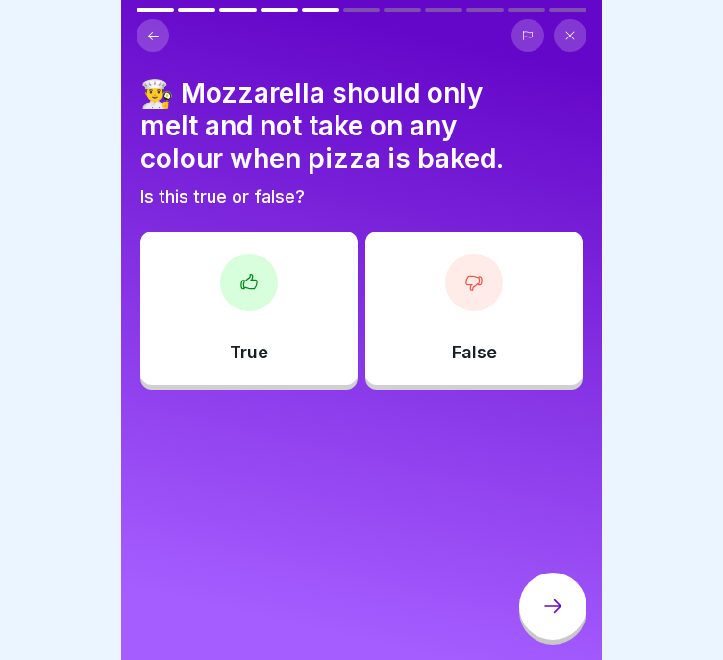
click at [283, 354] on div "True" at bounding box center [248, 309] width 217 height 154
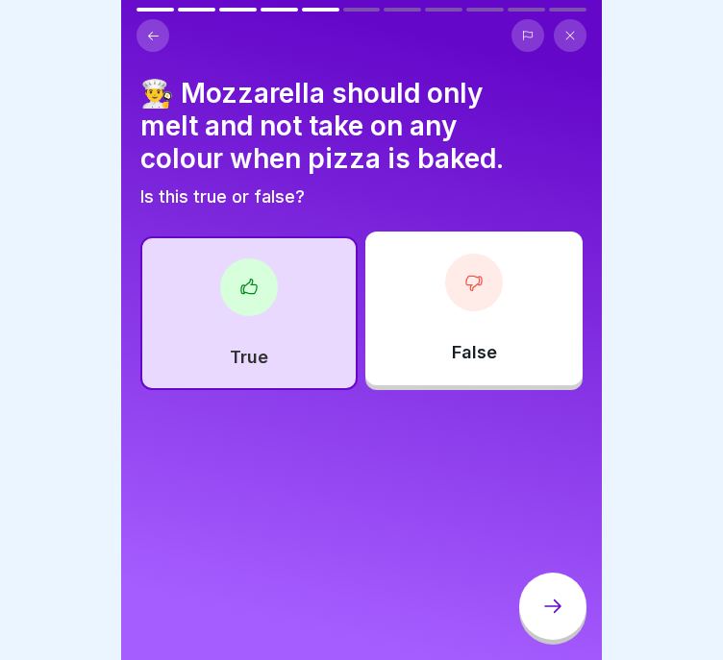
click at [545, 606] on div at bounding box center [552, 606] width 67 height 67
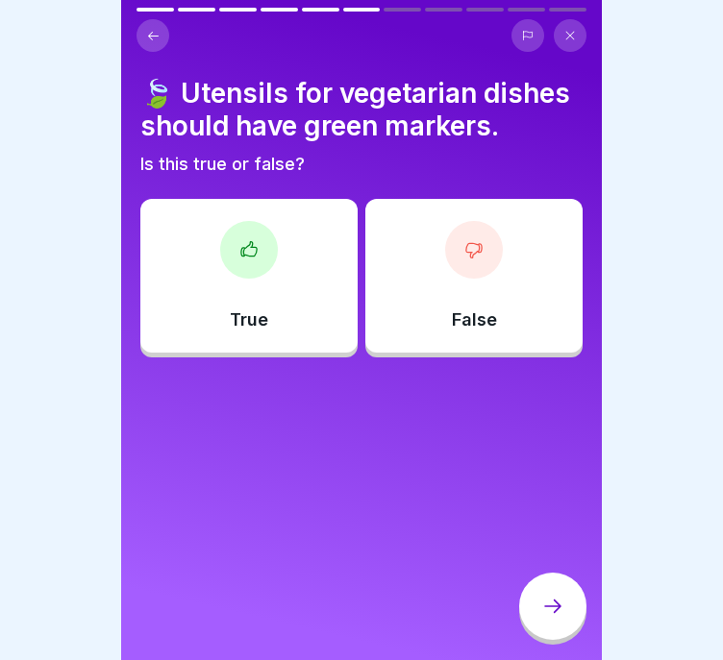
click at [267, 276] on div "True" at bounding box center [248, 276] width 217 height 154
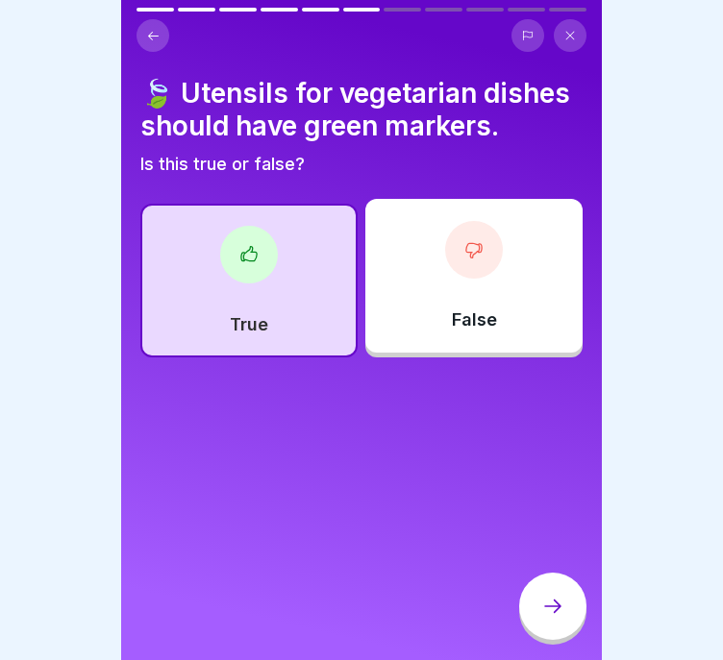
click at [551, 618] on icon at bounding box center [552, 606] width 23 height 23
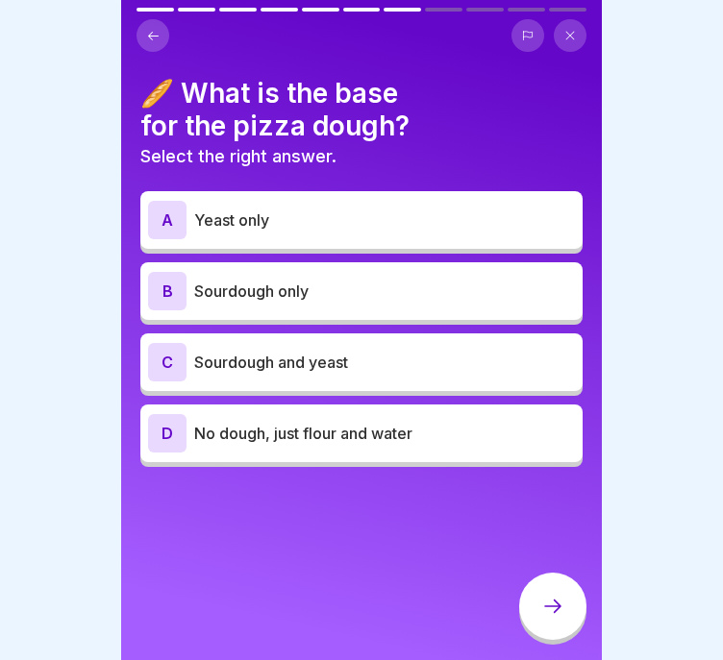
click at [387, 228] on p "Yeast only" at bounding box center [384, 220] width 381 height 23
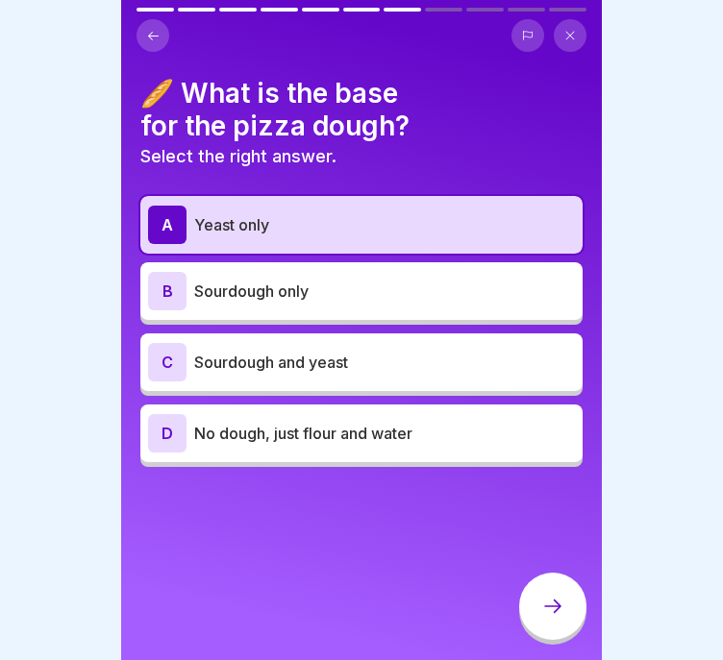
click at [562, 635] on div at bounding box center [552, 606] width 67 height 67
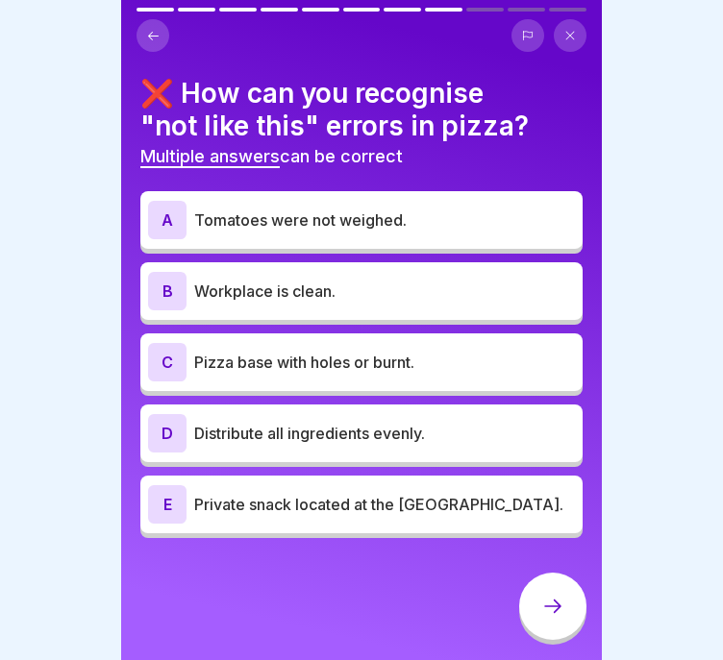
click at [144, 36] on button at bounding box center [152, 35] width 33 height 33
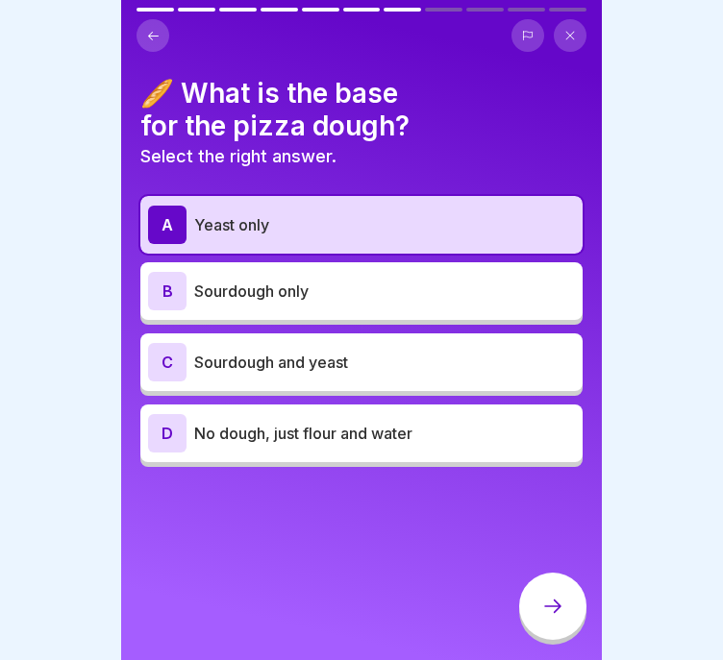
click at [556, 604] on div at bounding box center [552, 606] width 67 height 67
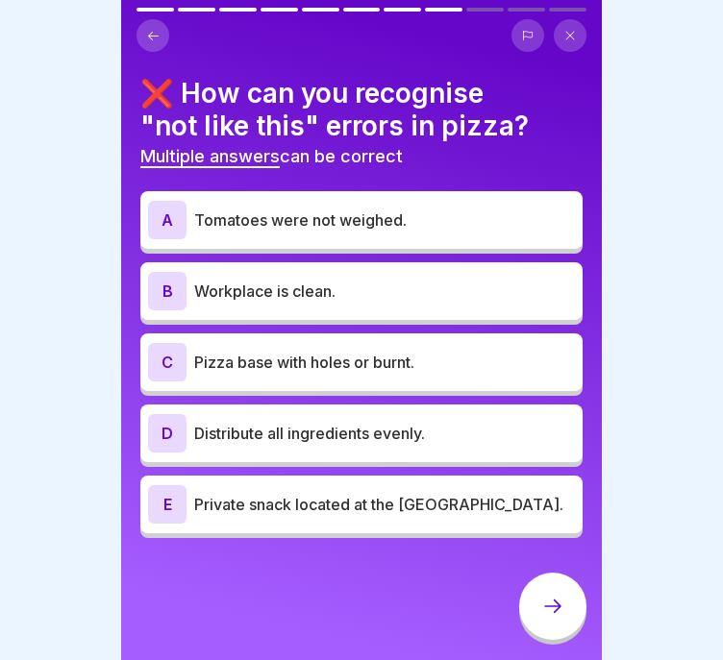
click at [578, 161] on div "❌ How can you recognise "not like this" errors in pizza? Multiple answers can b…" at bounding box center [361, 330] width 481 height 660
click at [431, 220] on p "Tomatoes were not weighed." at bounding box center [384, 220] width 381 height 23
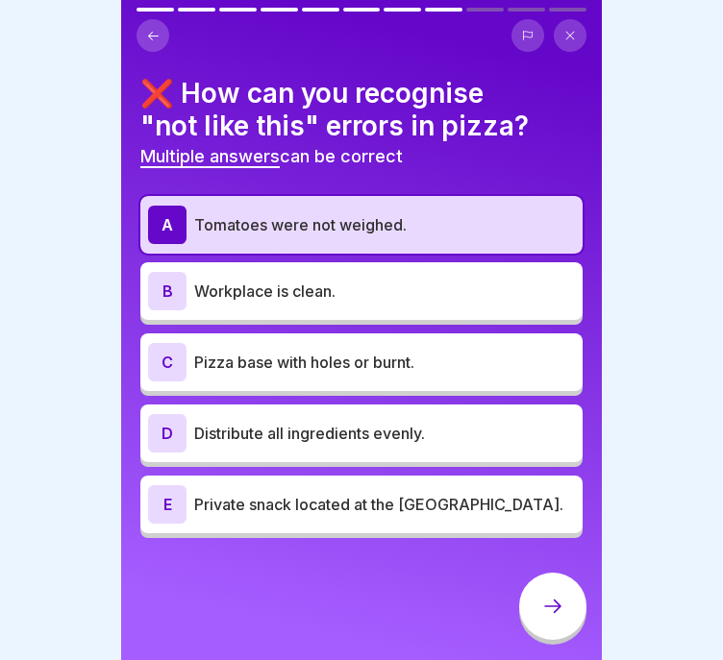
click at [443, 365] on p "Pizza base with holes or burnt." at bounding box center [384, 362] width 381 height 23
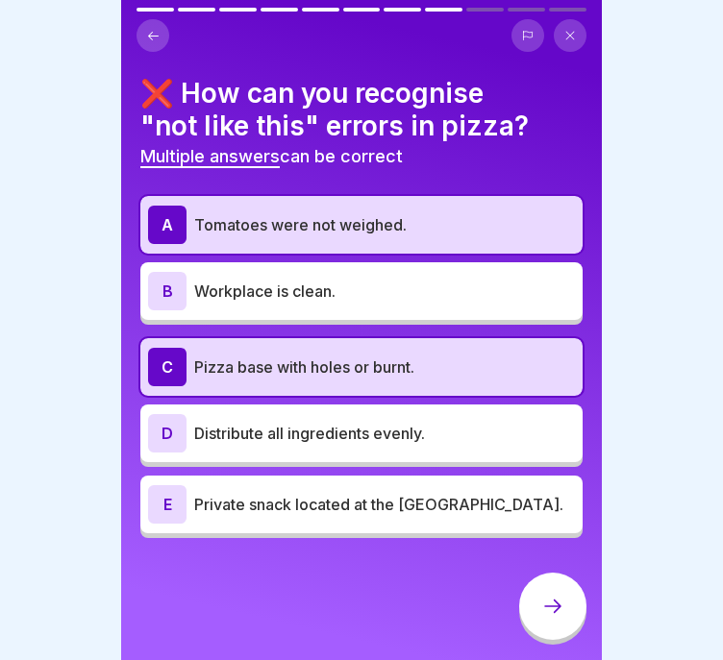
click at [483, 516] on div "E Private snack located at the pizza station." at bounding box center [361, 504] width 427 height 38
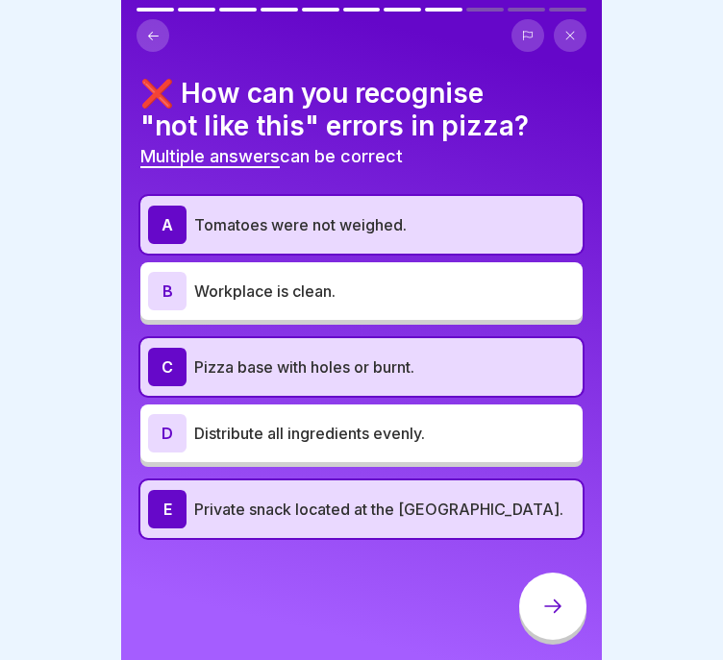
click at [549, 613] on icon at bounding box center [552, 606] width 23 height 23
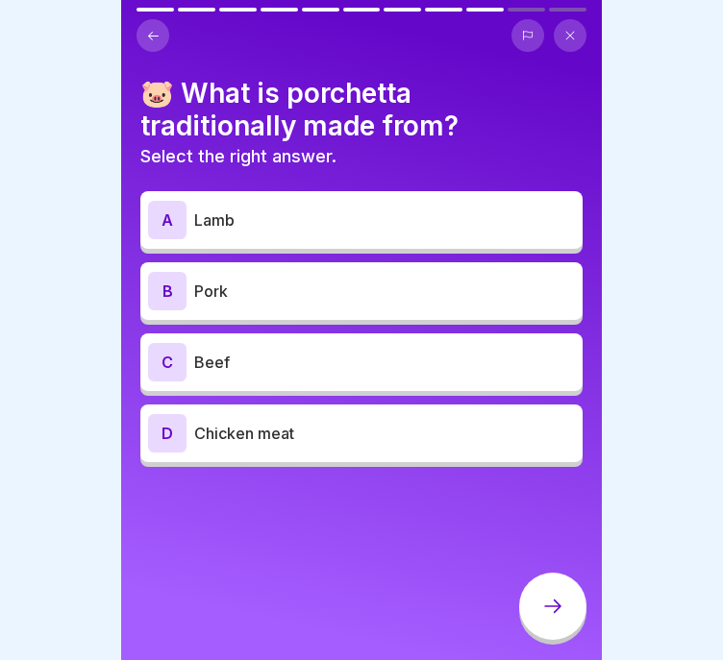
click at [494, 288] on p "Pork" at bounding box center [384, 291] width 381 height 23
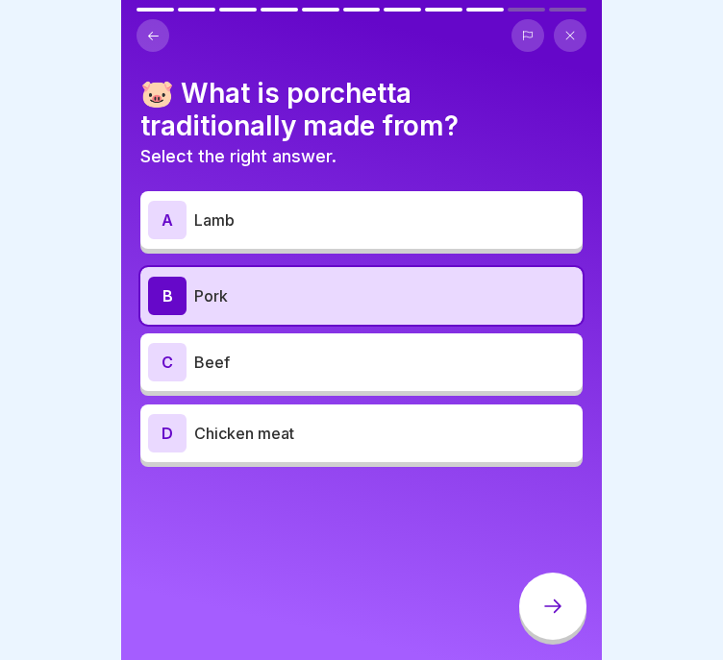
click at [541, 618] on icon at bounding box center [552, 606] width 23 height 23
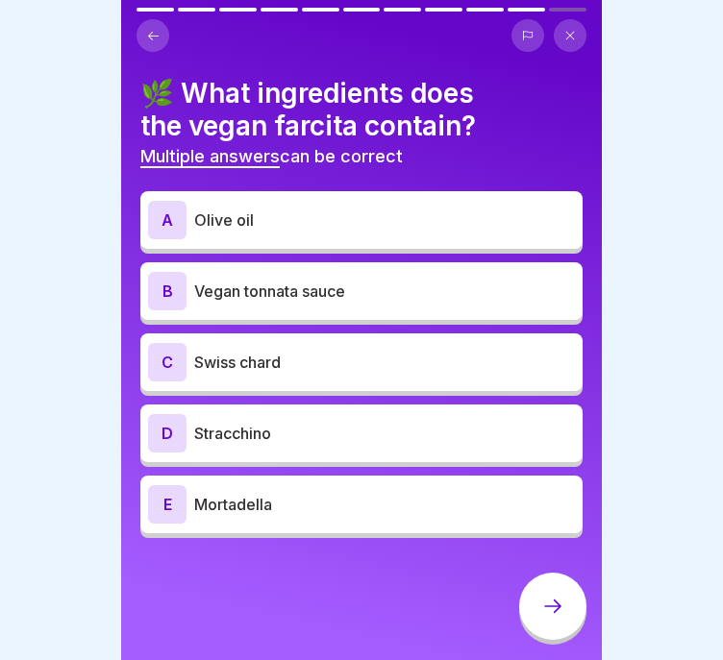
click at [549, 106] on h4 "🌿 What ingredients does the vegan farcita contain?" at bounding box center [361, 109] width 442 height 65
click at [262, 430] on p "Stracchino" at bounding box center [384, 433] width 381 height 23
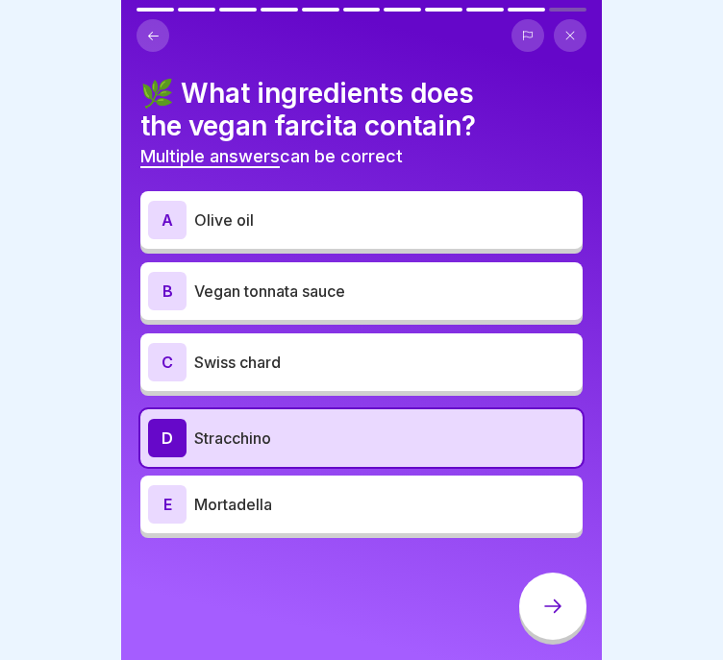
click at [353, 209] on p "Olive oil" at bounding box center [384, 220] width 381 height 23
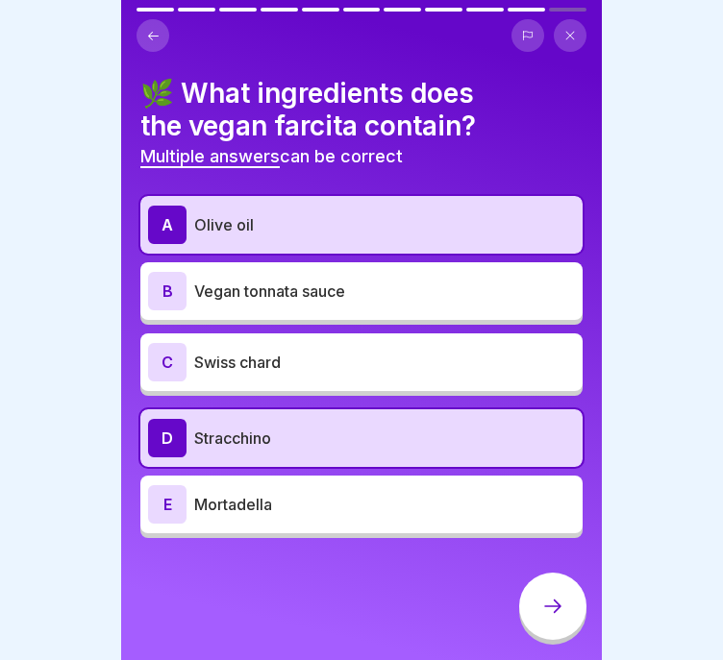
click at [581, 612] on div at bounding box center [552, 606] width 67 height 67
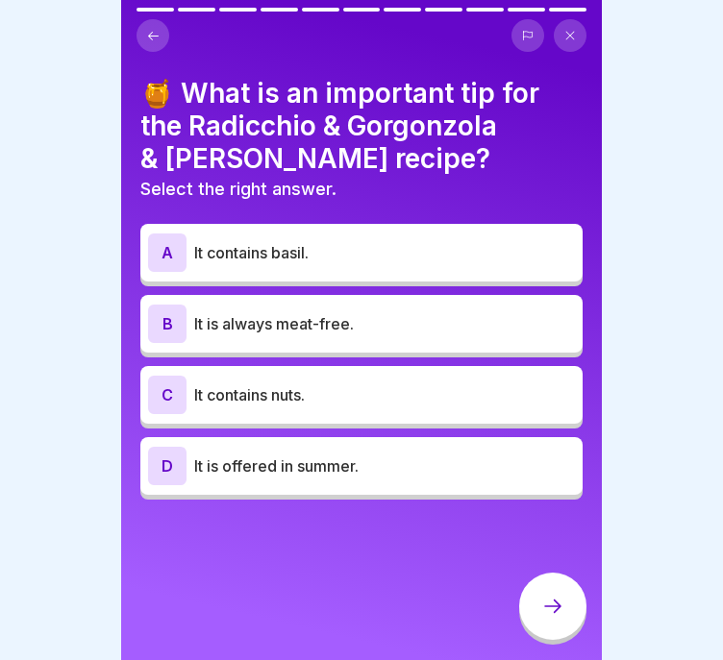
click at [340, 392] on p "It contains nuts." at bounding box center [384, 394] width 381 height 23
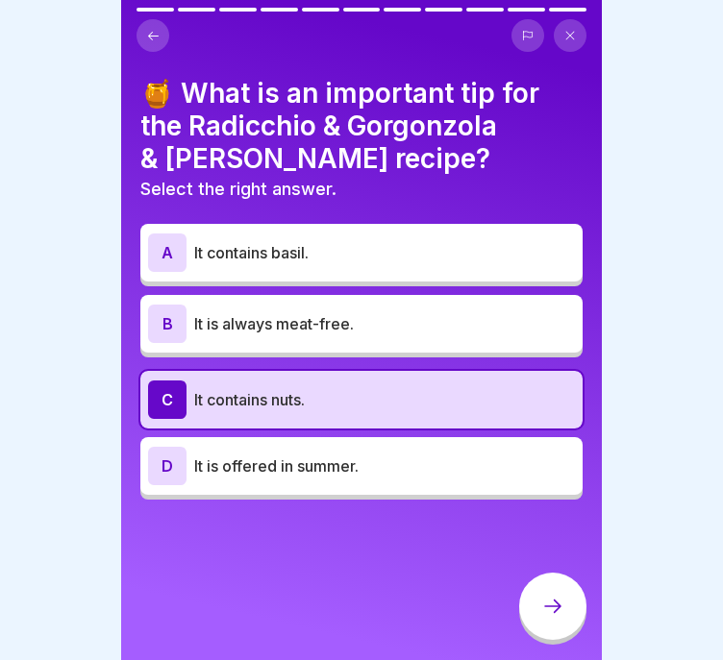
click at [541, 618] on icon at bounding box center [552, 606] width 23 height 23
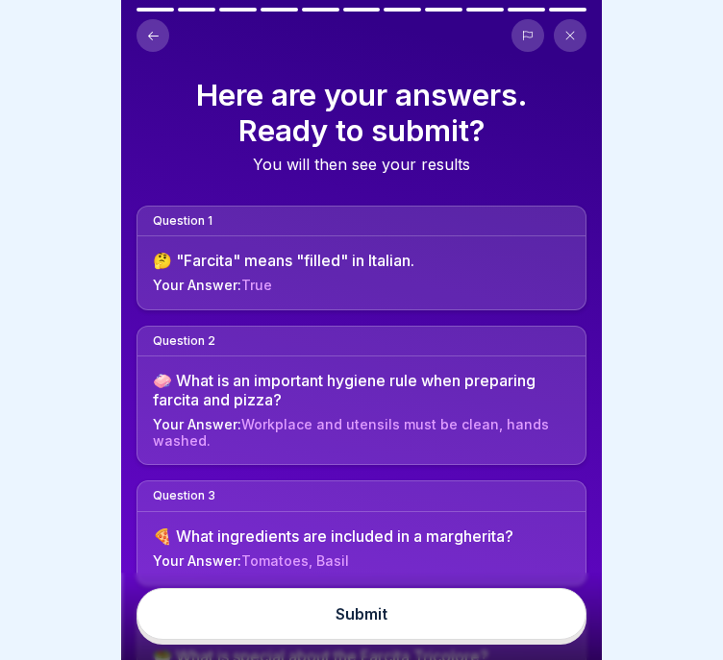
click at [507, 618] on button "Submit" at bounding box center [361, 614] width 450 height 52
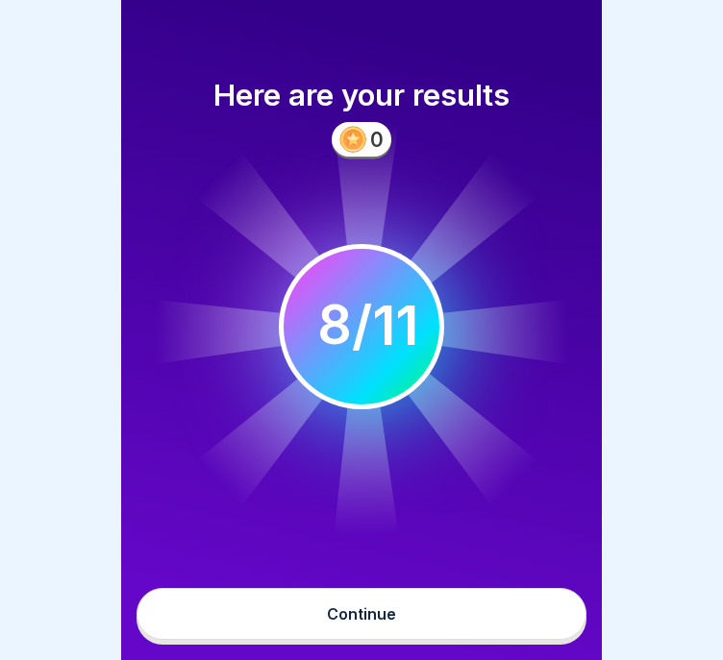
click at [538, 622] on button "Continue" at bounding box center [361, 614] width 450 height 52
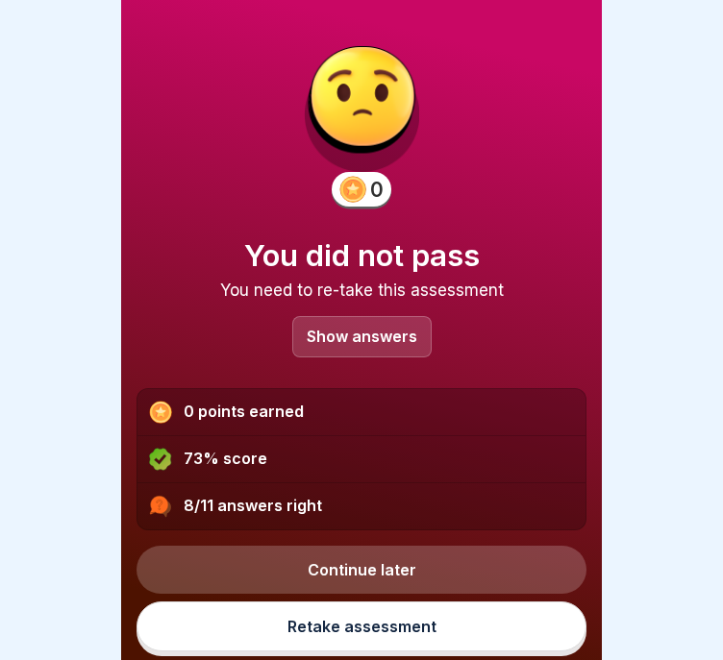
scroll to position [14, 0]
click at [393, 625] on link "Retake assessment" at bounding box center [361, 627] width 450 height 50
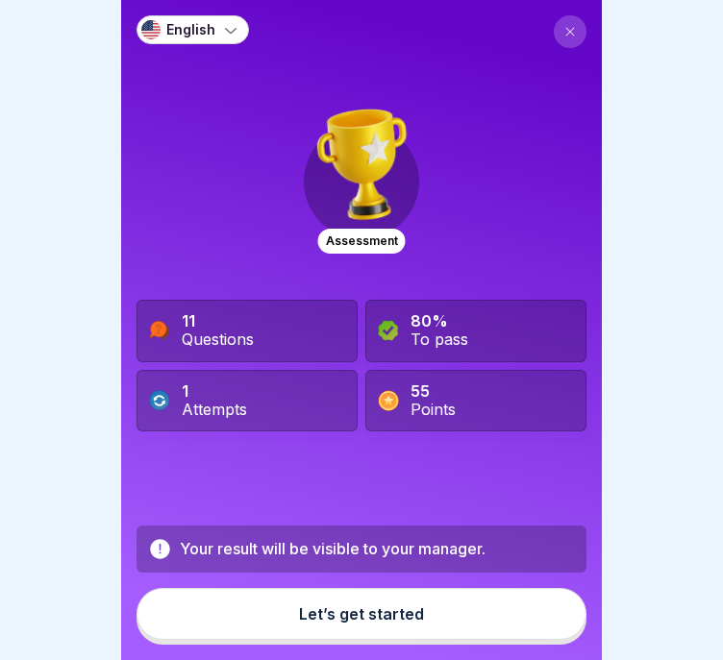
click at [422, 640] on button "Let’s get started" at bounding box center [361, 614] width 450 height 52
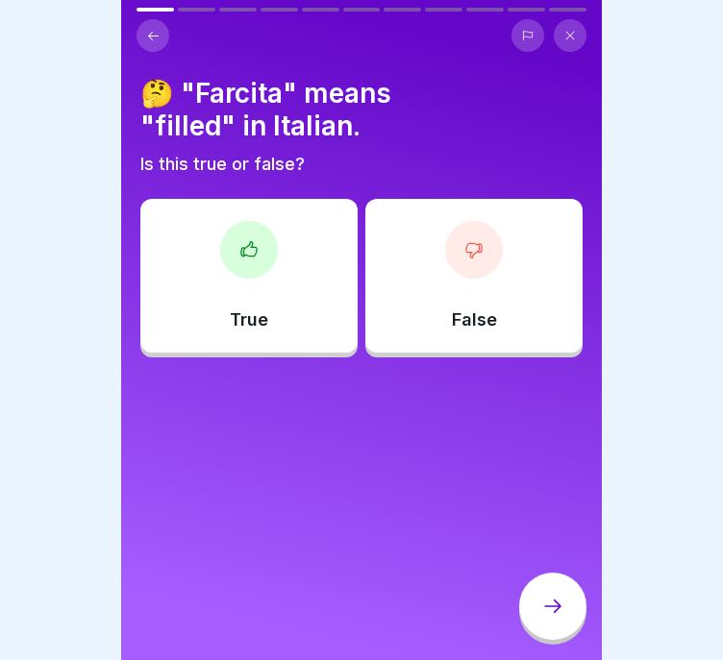
click at [290, 313] on div "True" at bounding box center [248, 276] width 217 height 154
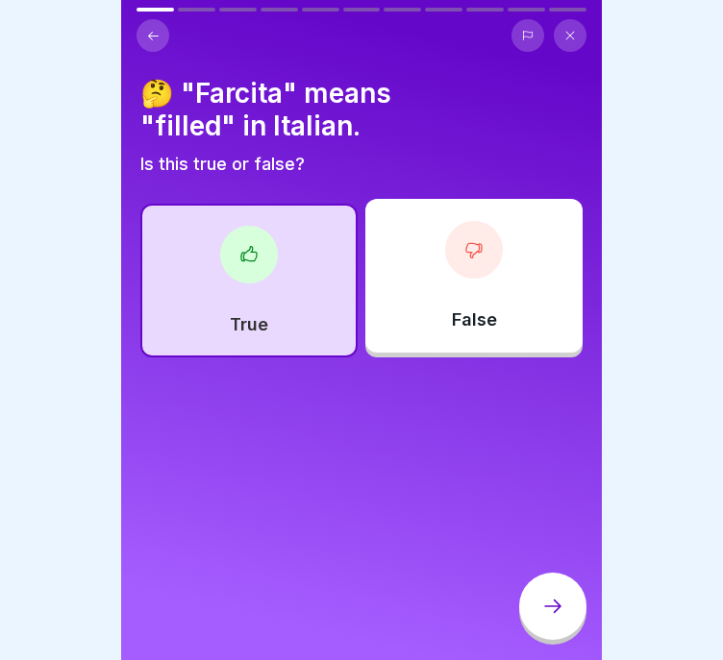
click at [565, 611] on div at bounding box center [552, 606] width 67 height 67
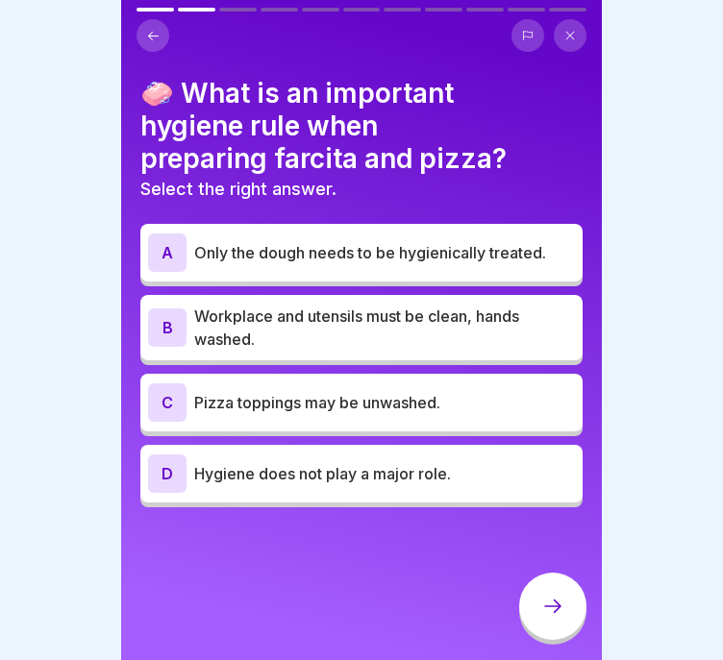
click at [574, 38] on icon at bounding box center [570, 36] width 12 height 12
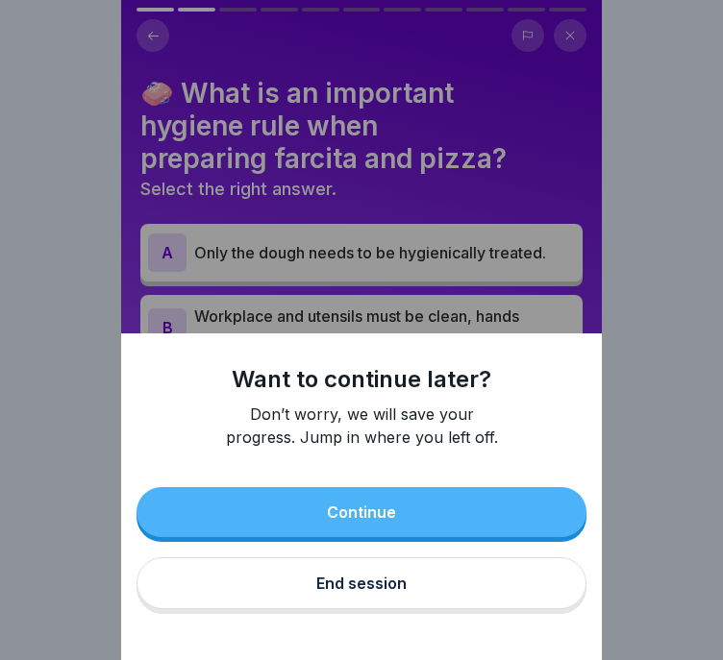
click at [395, 582] on button "End session" at bounding box center [361, 583] width 450 height 52
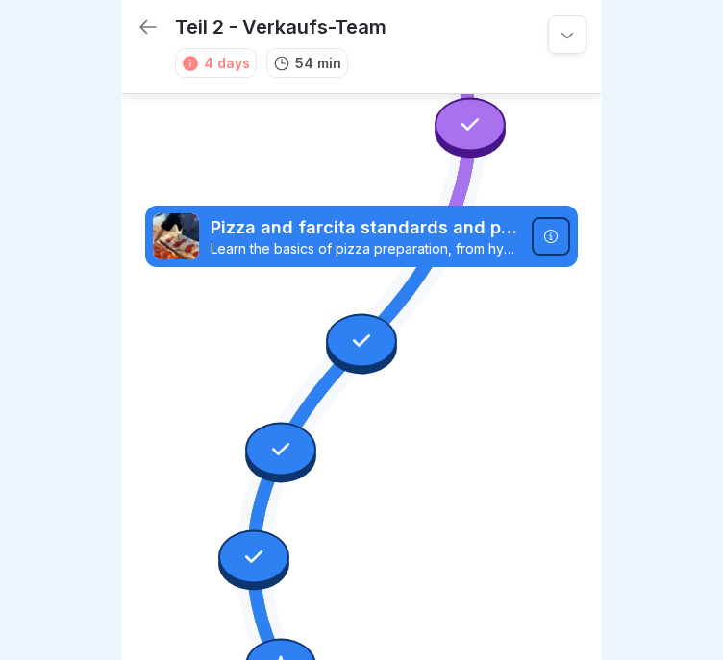
scroll to position [222, 0]
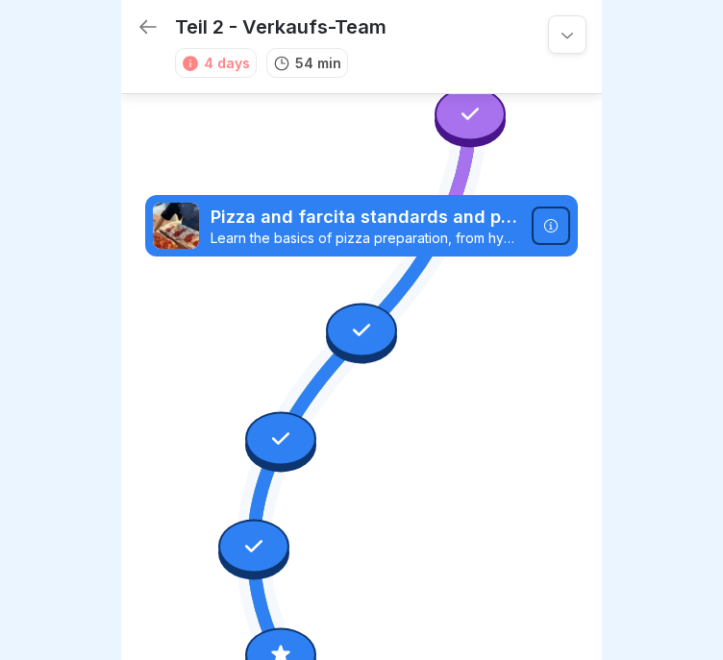
click at [543, 218] on icon at bounding box center [550, 225] width 15 height 15
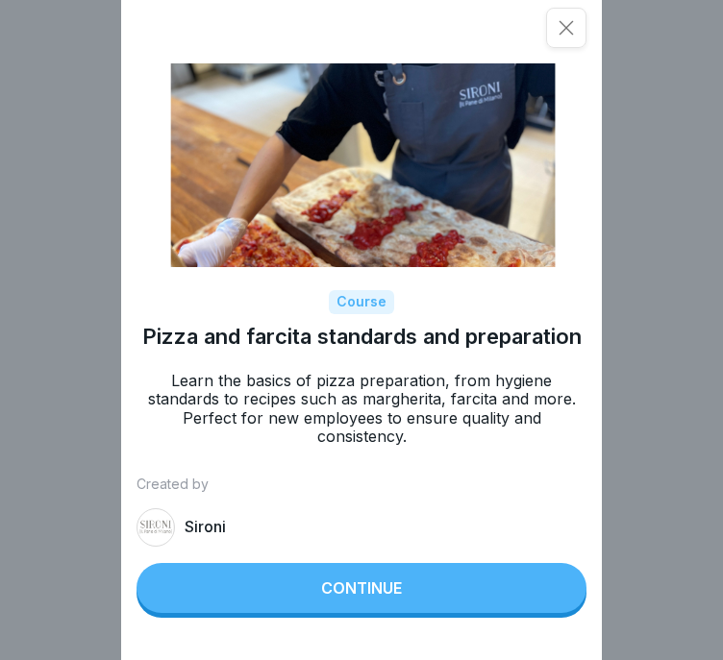
click at [576, 22] on icon at bounding box center [565, 27] width 19 height 19
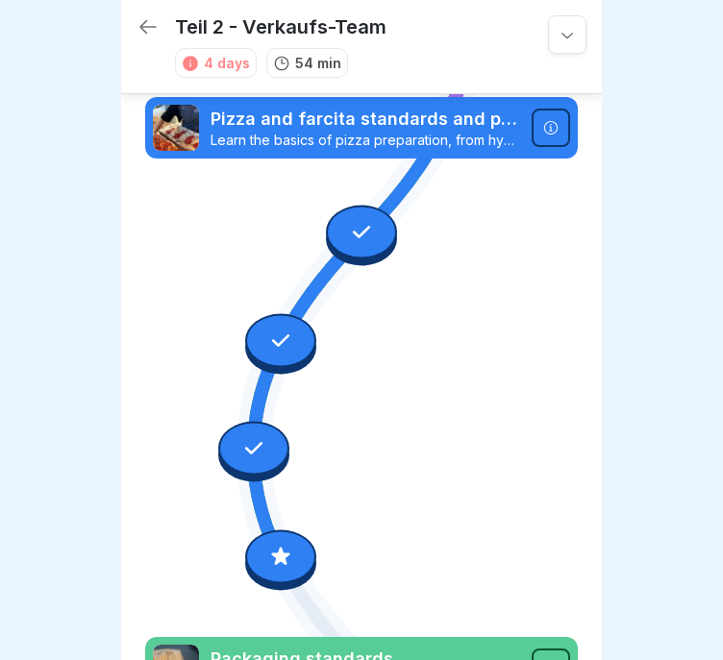
scroll to position [576, 0]
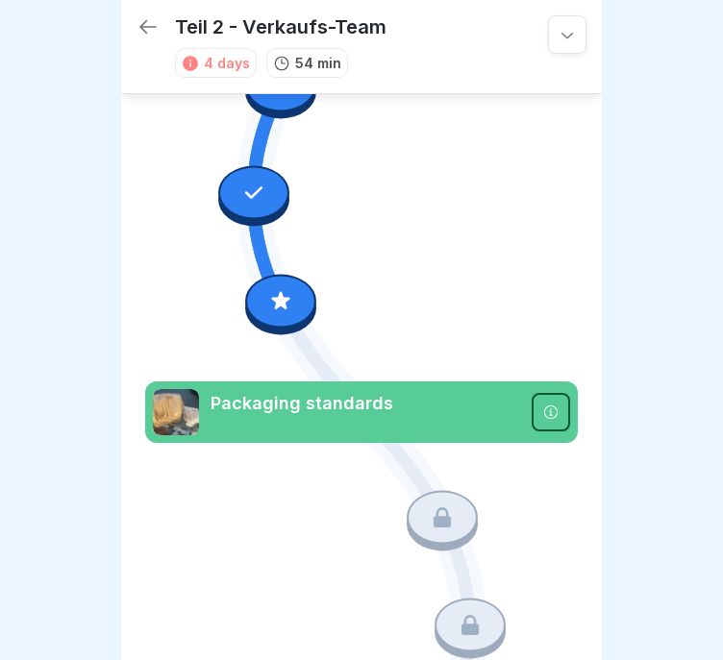
click at [269, 274] on div at bounding box center [280, 301] width 71 height 54
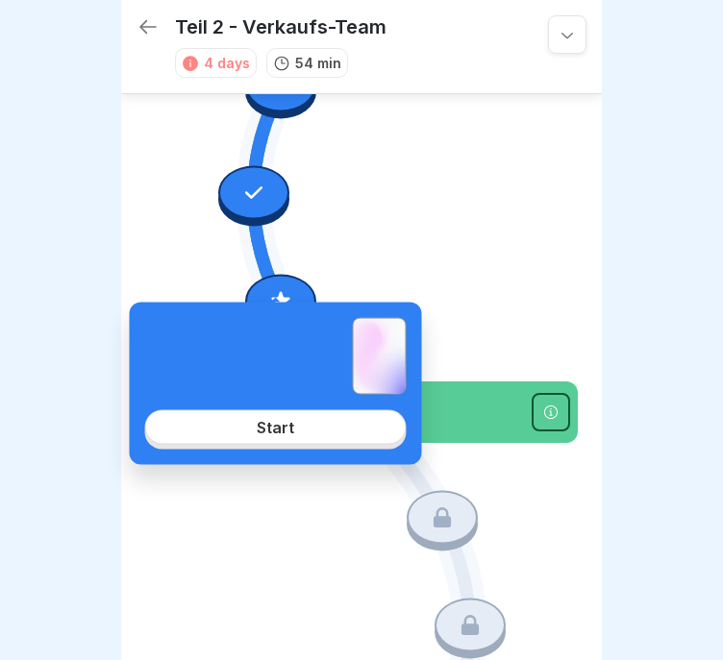
click at [331, 446] on div "Start" at bounding box center [276, 384] width 292 height 162
click at [329, 432] on link "Start" at bounding box center [275, 427] width 261 height 35
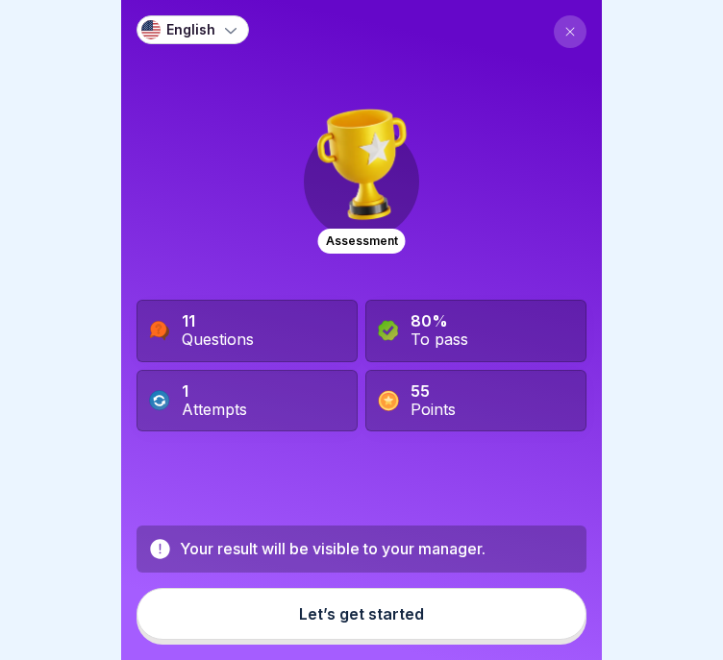
click at [391, 599] on button "Let’s get started" at bounding box center [361, 614] width 450 height 52
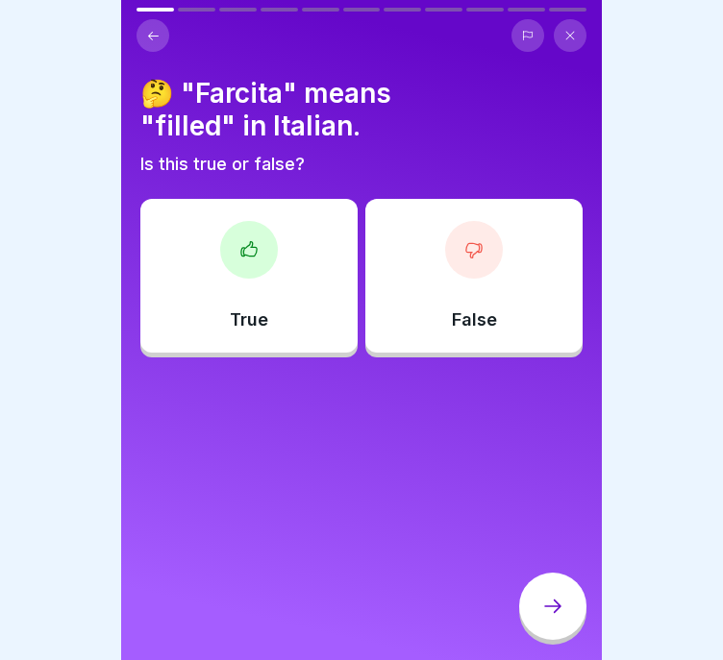
click at [165, 19] on button at bounding box center [152, 35] width 33 height 33
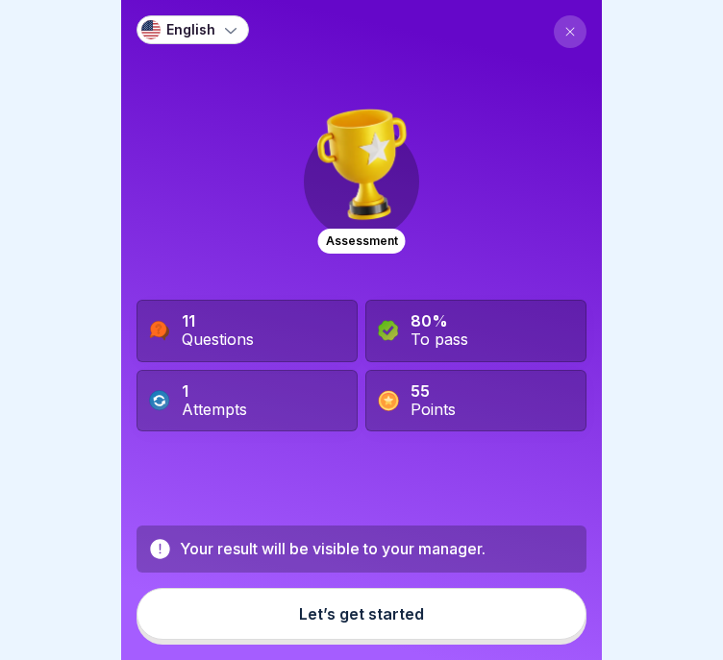
click at [574, 19] on div "English Assessment 11 Questions 80% To pass 1 Attempts 55 Points Your result wi…" at bounding box center [361, 330] width 481 height 660
click at [564, 26] on icon at bounding box center [570, 32] width 12 height 12
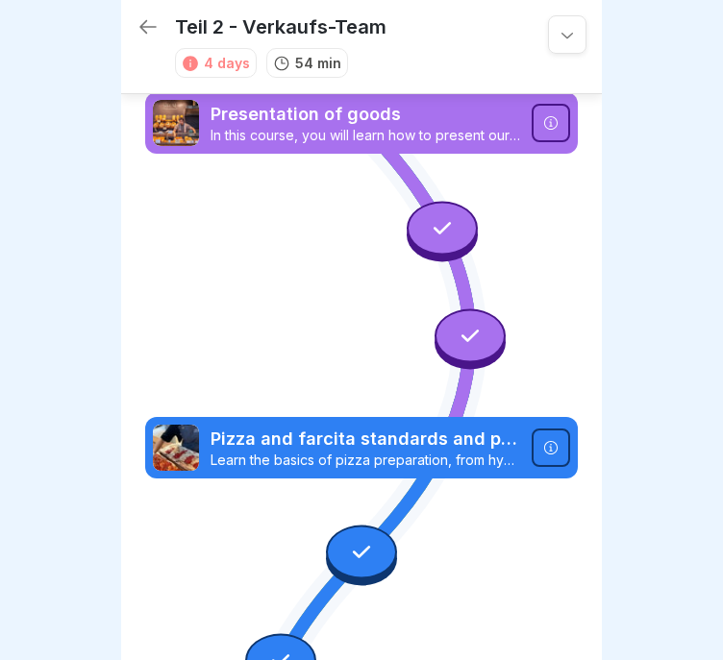
scroll to position [214, 0]
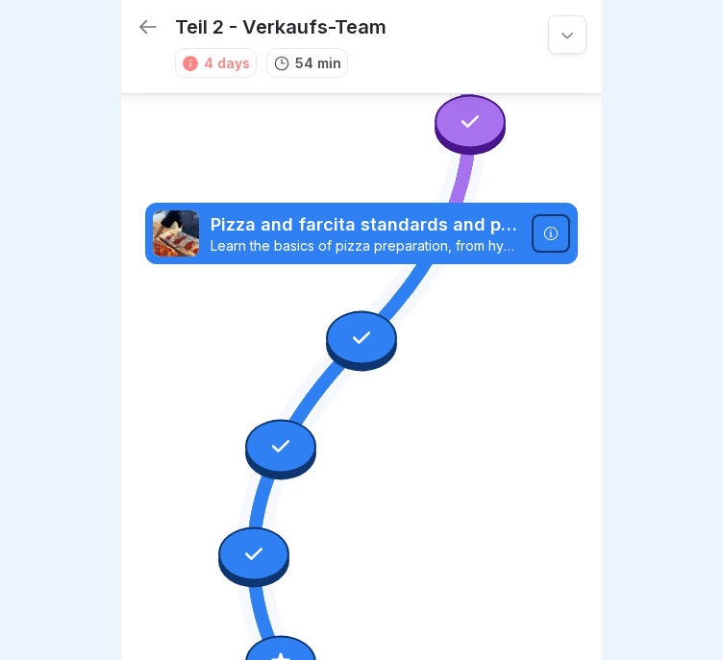
click at [363, 323] on div at bounding box center [361, 338] width 71 height 54
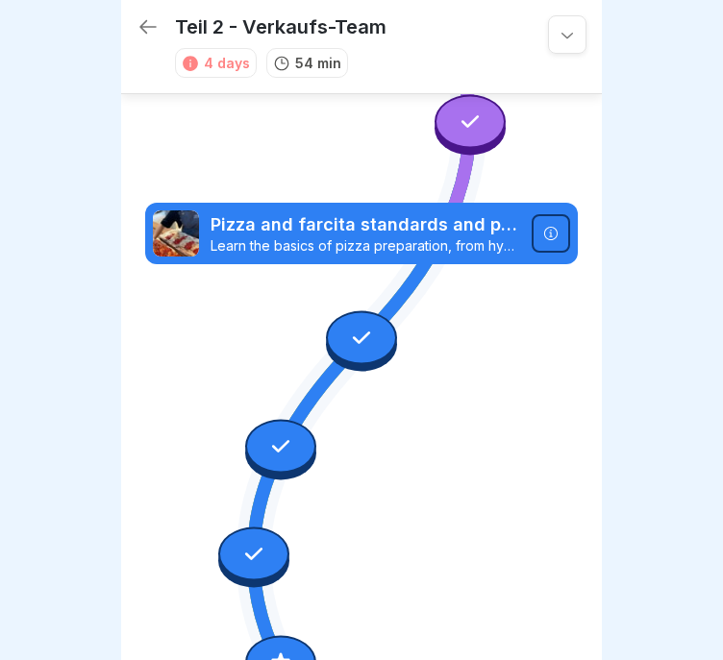
click at [300, 427] on div at bounding box center [280, 446] width 71 height 54
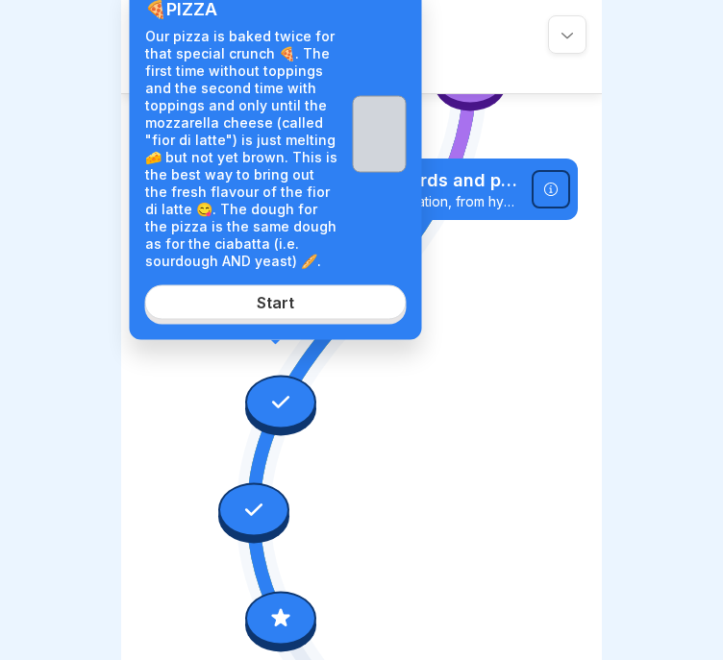
scroll to position [266, 0]
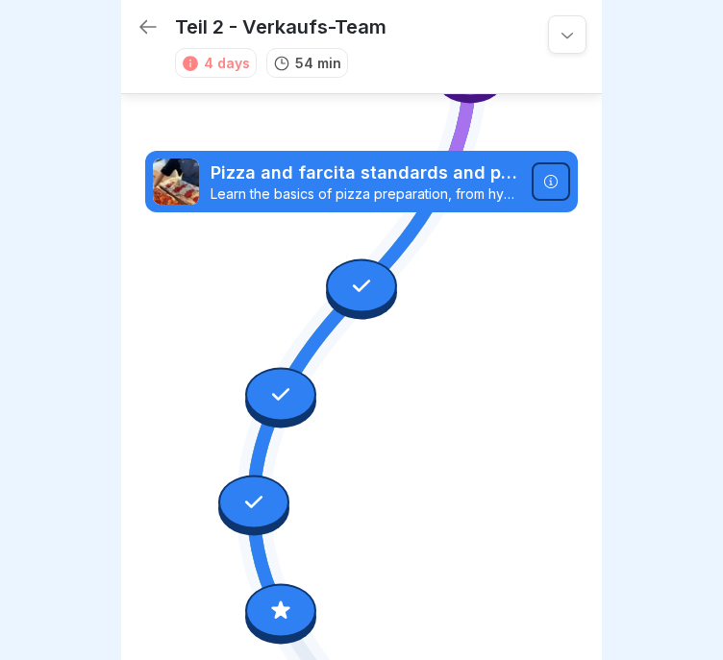
click at [262, 483] on div at bounding box center [253, 503] width 71 height 54
click at [282, 583] on div at bounding box center [280, 613] width 71 height 61
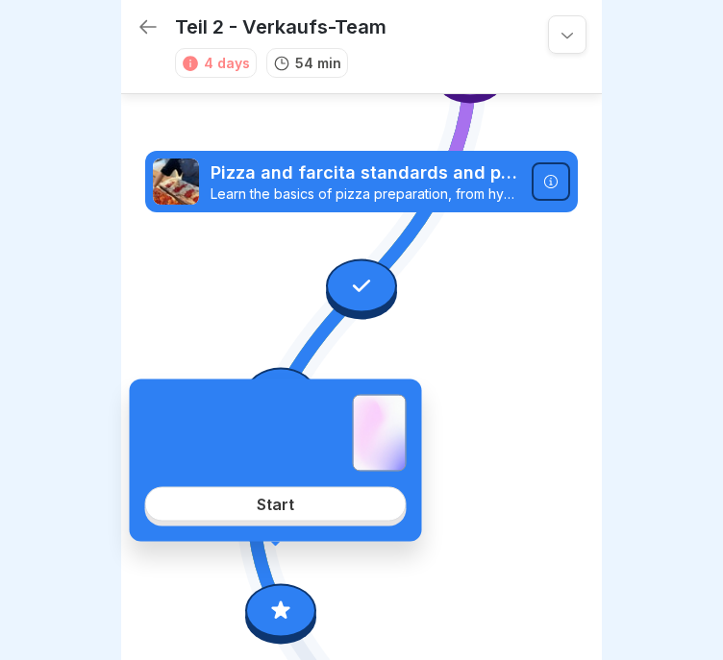
click at [318, 495] on link "Start" at bounding box center [275, 504] width 261 height 35
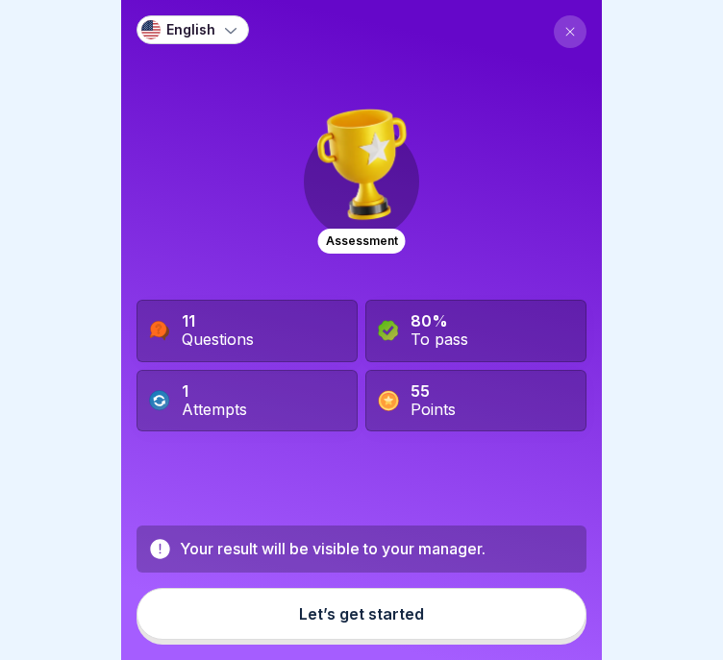
click at [497, 629] on button "Let’s get started" at bounding box center [361, 614] width 450 height 52
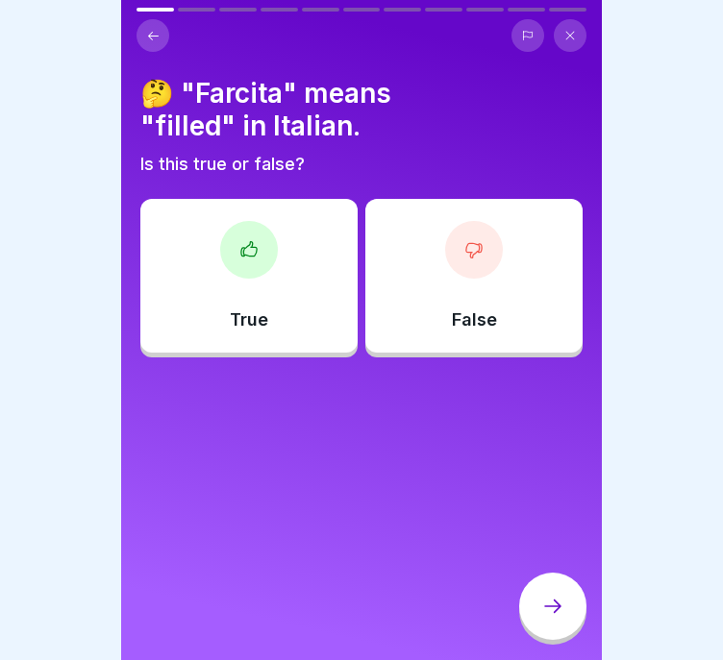
click at [283, 220] on div "True" at bounding box center [248, 276] width 217 height 154
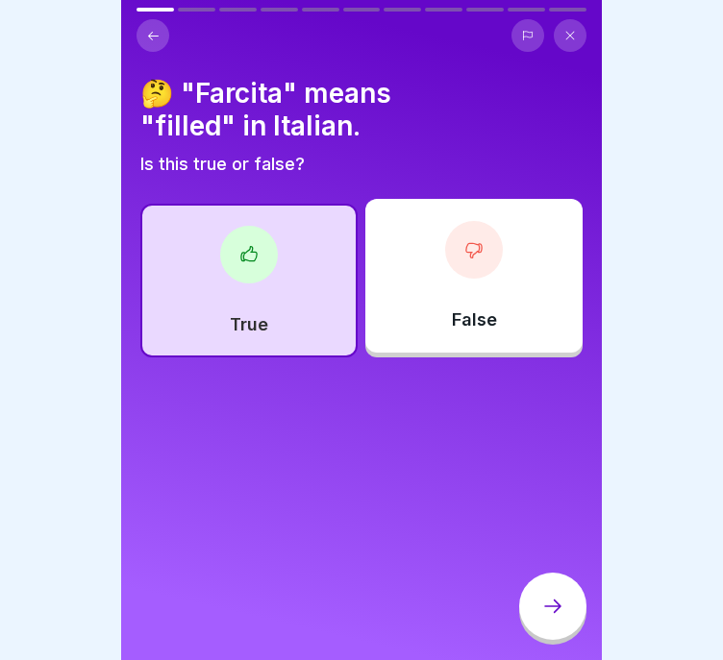
click at [543, 597] on icon at bounding box center [552, 606] width 23 height 23
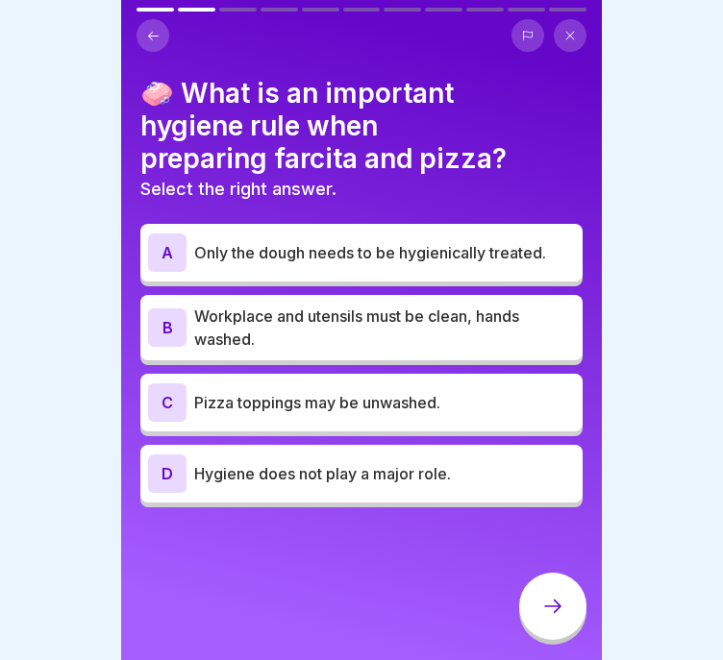
click at [495, 318] on p "Workplace and utensils must be clean, hands washed." at bounding box center [384, 328] width 381 height 46
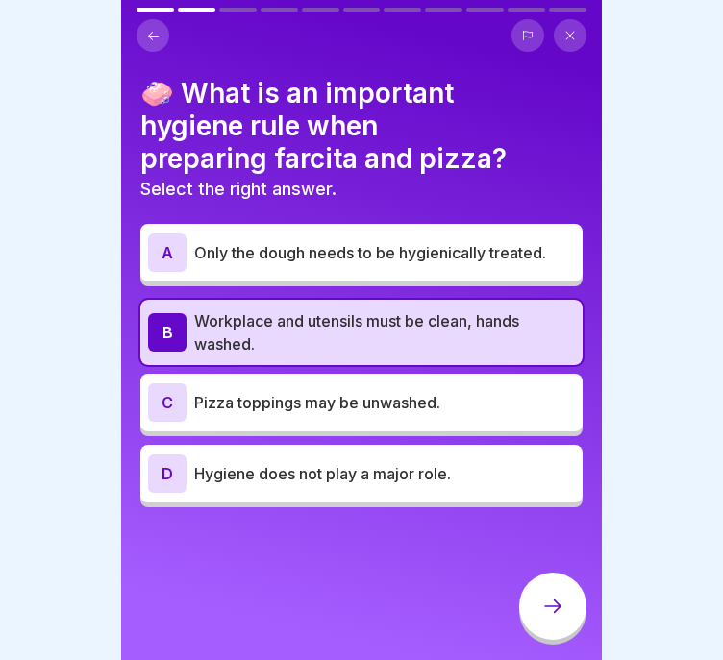
click at [526, 604] on div at bounding box center [552, 606] width 67 height 67
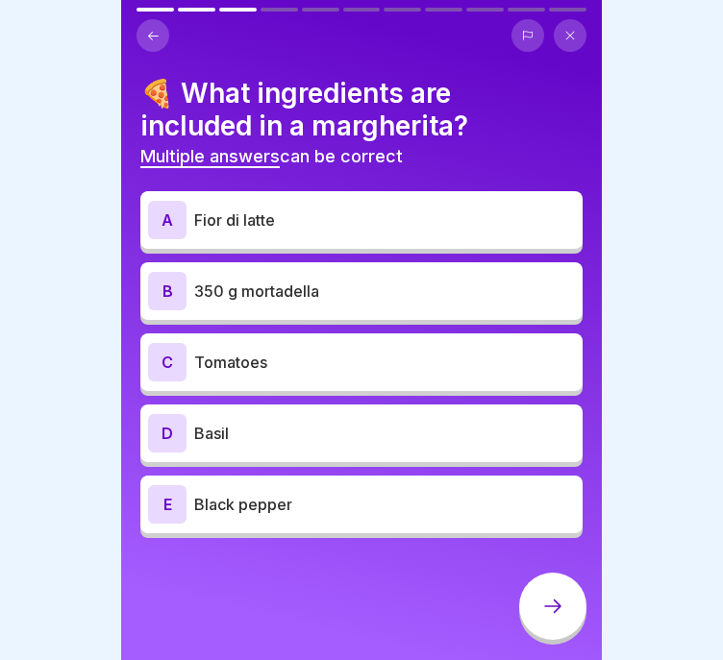
click at [375, 287] on p "350 g mortadella" at bounding box center [384, 291] width 381 height 23
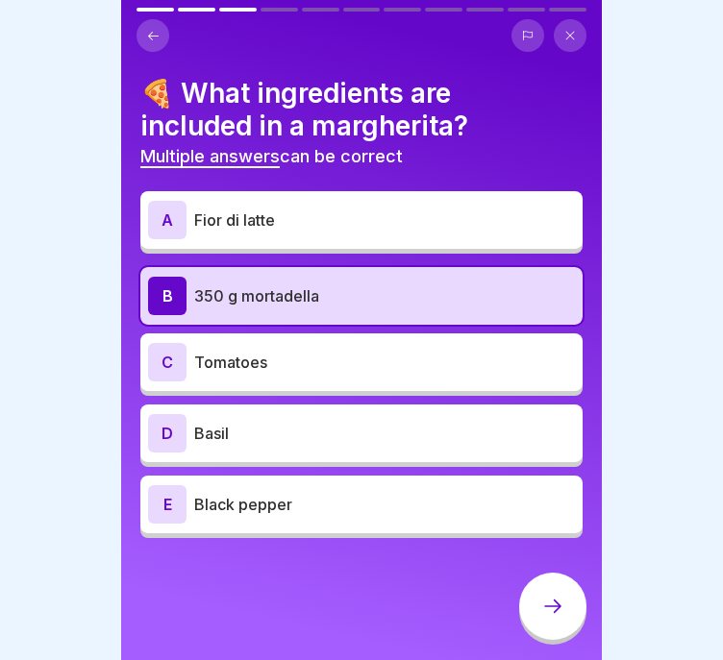
click at [376, 286] on p "350 g mortadella" at bounding box center [384, 295] width 381 height 23
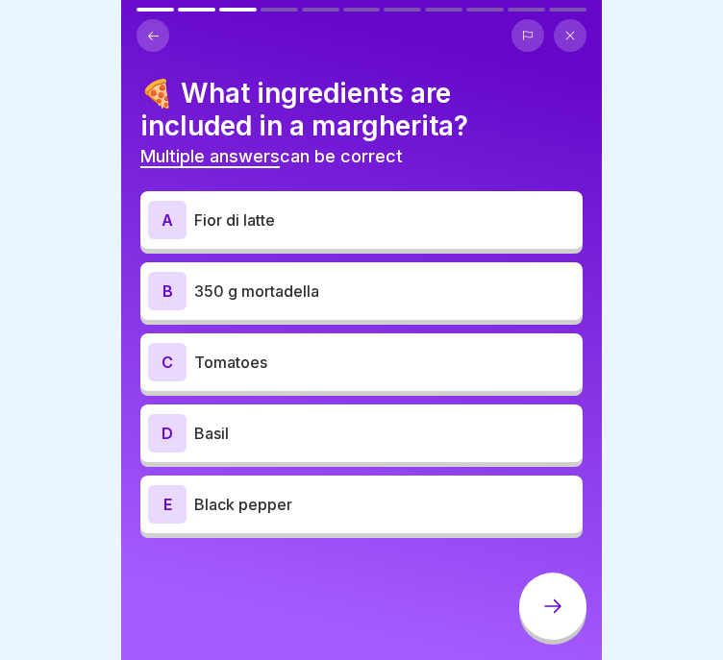
click at [341, 351] on p "Tomatoes" at bounding box center [384, 362] width 381 height 23
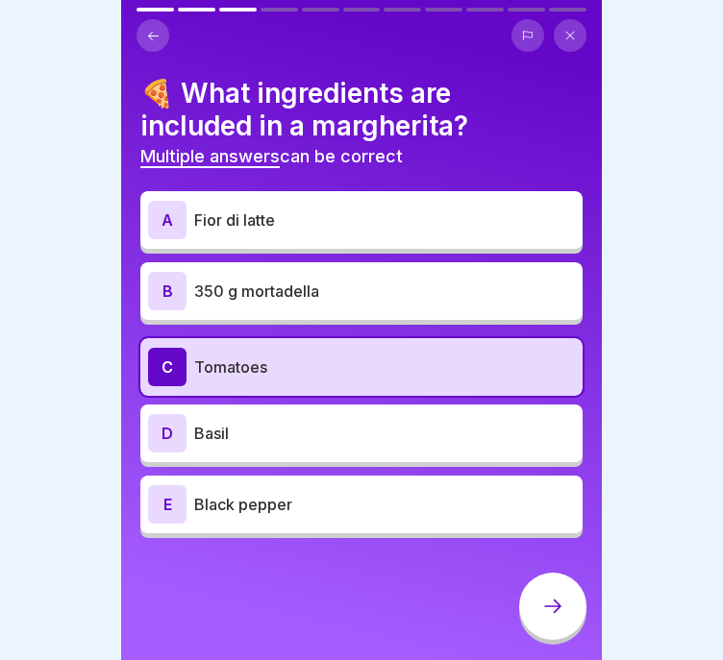
click at [320, 422] on p "Basil" at bounding box center [384, 433] width 381 height 23
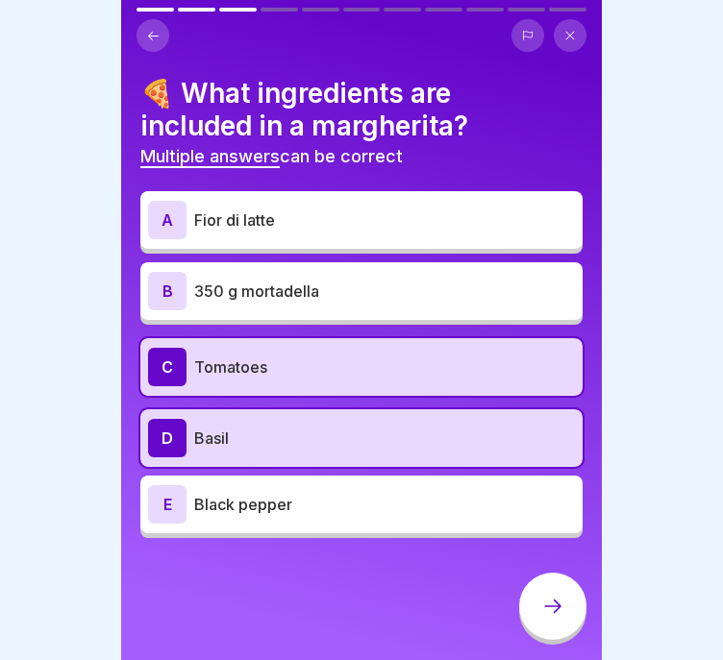
click at [558, 606] on icon at bounding box center [552, 606] width 17 height 13
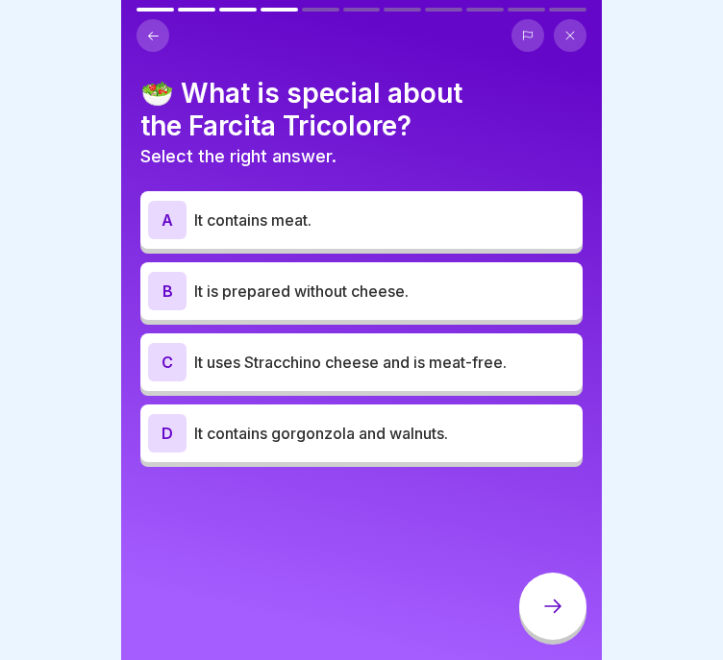
click at [436, 351] on p "It uses Stracchino cheese and is meat-free." at bounding box center [384, 362] width 381 height 23
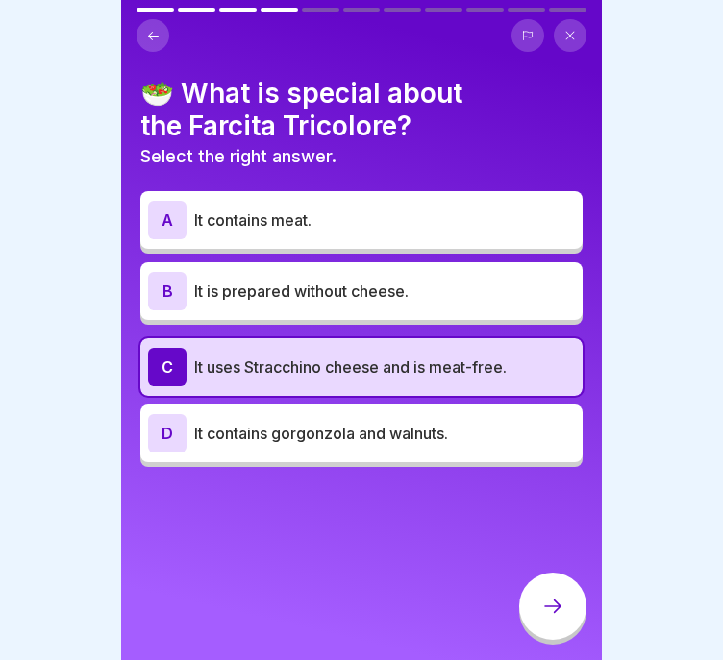
drag, startPoint x: 552, startPoint y: 591, endPoint x: 325, endPoint y: 523, distance: 236.8
click at [325, 523] on div "English Assessment 11 Questions 80% To pass 1 Attempts 55 Points Your result wi…" at bounding box center [361, 330] width 481 height 660
click at [468, 356] on p "It uses Stracchino cheese and is meat-free." at bounding box center [384, 367] width 381 height 23
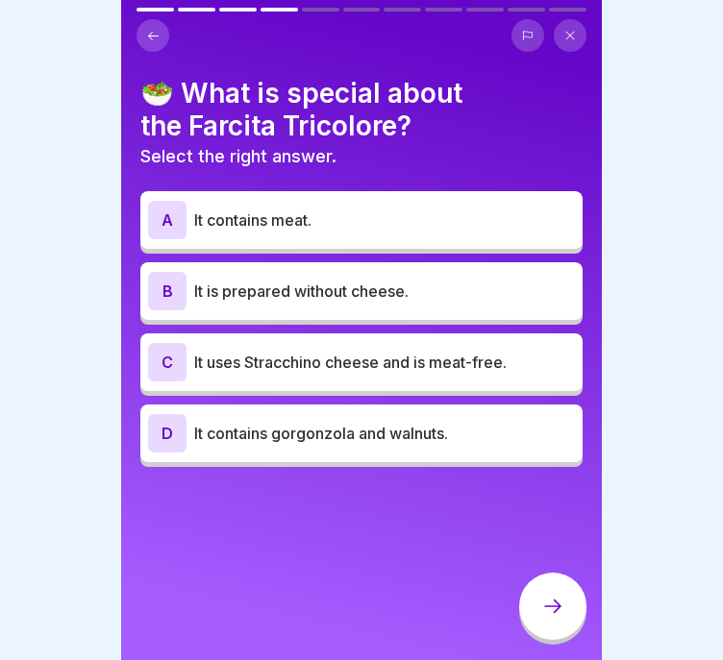
click at [457, 422] on p "It contains gorgonzola and walnuts." at bounding box center [384, 433] width 381 height 23
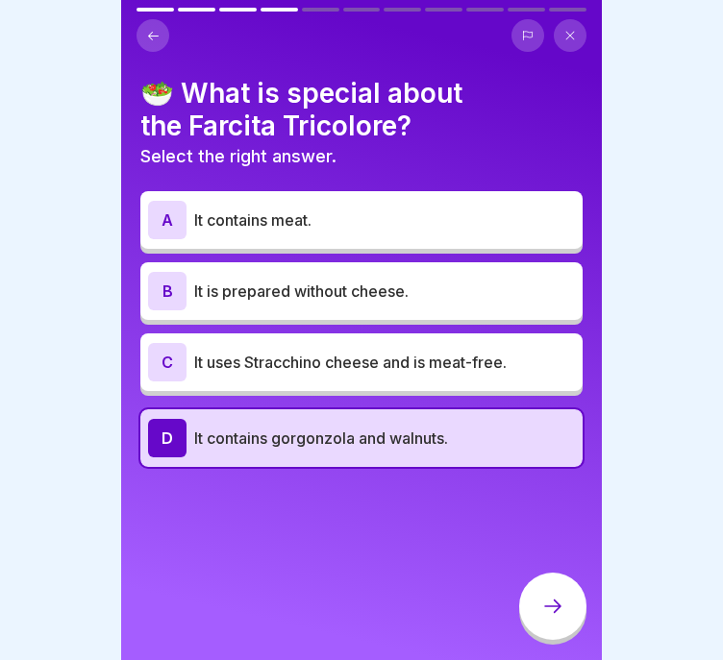
click at [577, 602] on div at bounding box center [552, 606] width 67 height 67
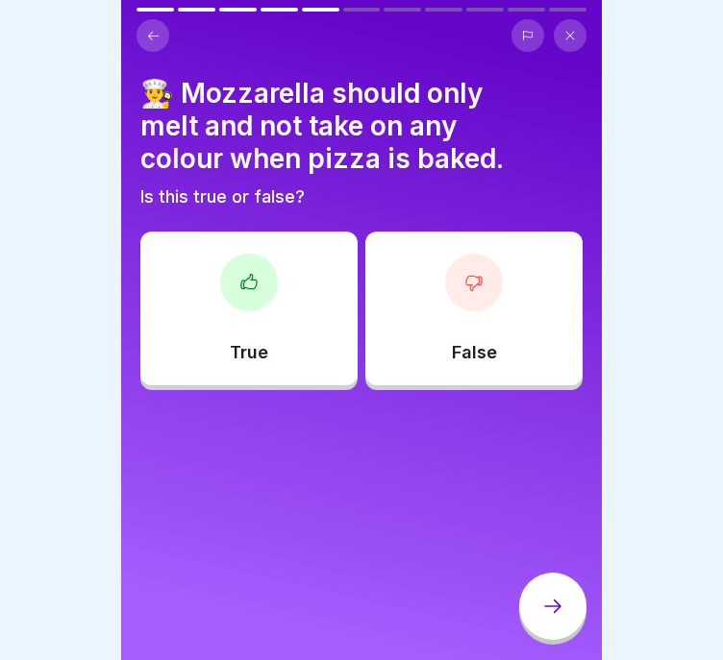
click at [272, 306] on div "True" at bounding box center [248, 309] width 217 height 154
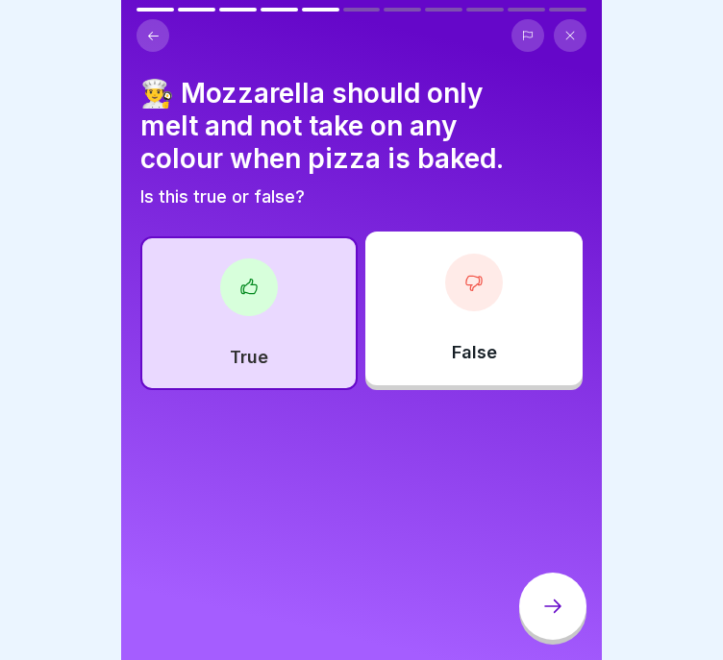
click at [561, 614] on icon at bounding box center [552, 606] width 23 height 23
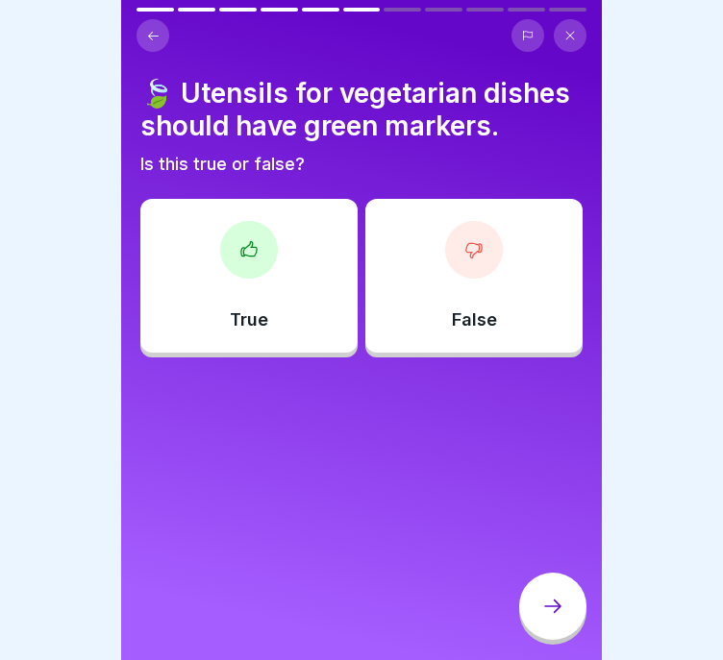
click at [237, 273] on div "True" at bounding box center [248, 276] width 217 height 154
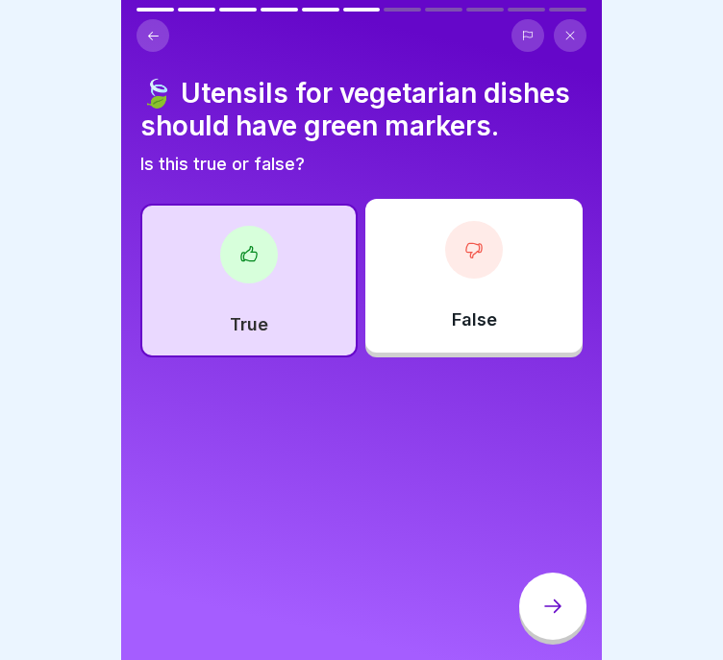
click at [566, 606] on div at bounding box center [552, 606] width 67 height 67
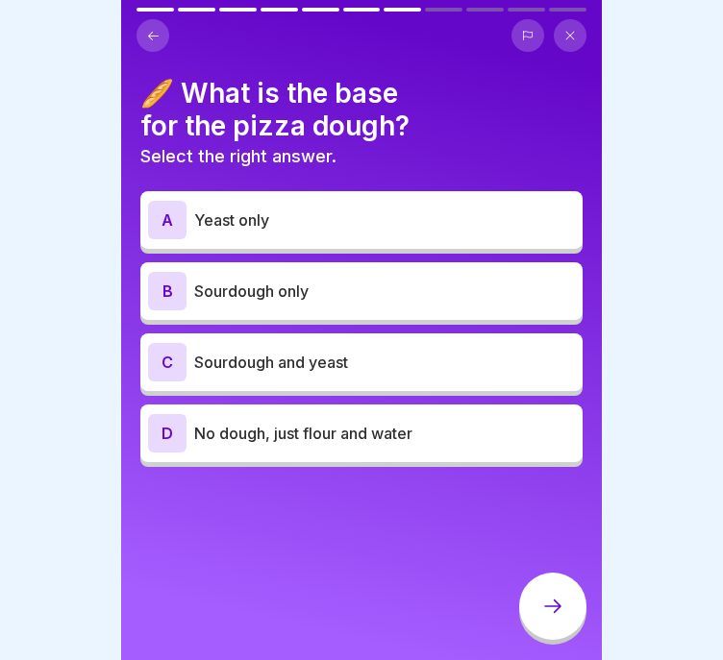
click at [374, 351] on p "Sourdough and yeast" at bounding box center [384, 362] width 381 height 23
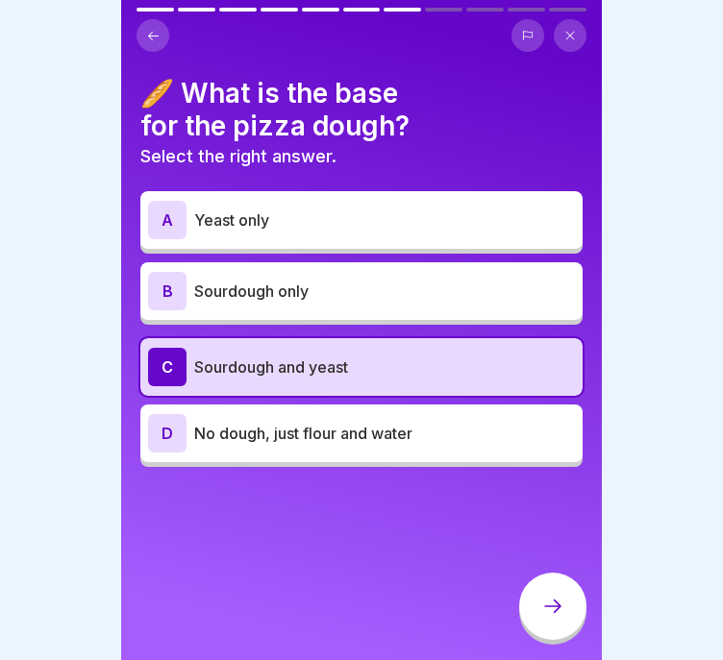
click at [535, 616] on div at bounding box center [552, 606] width 67 height 67
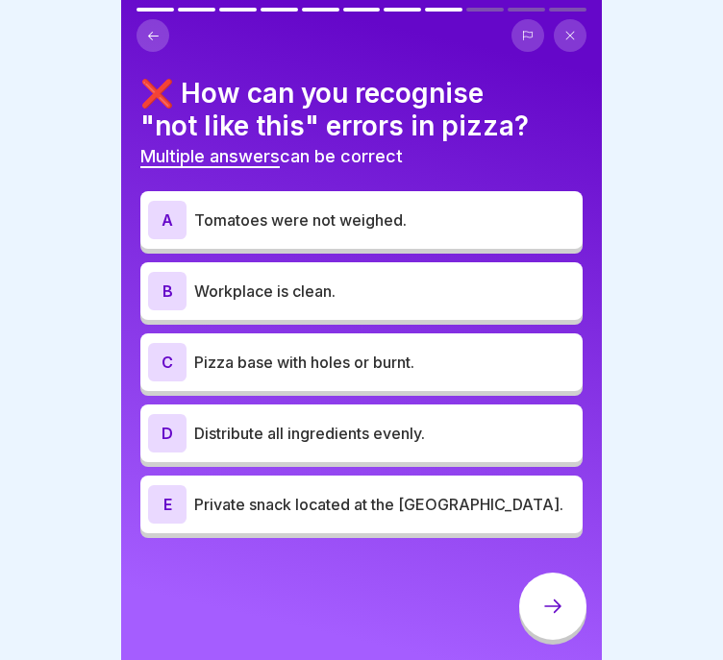
click at [410, 209] on p "Tomatoes were not weighed." at bounding box center [384, 220] width 381 height 23
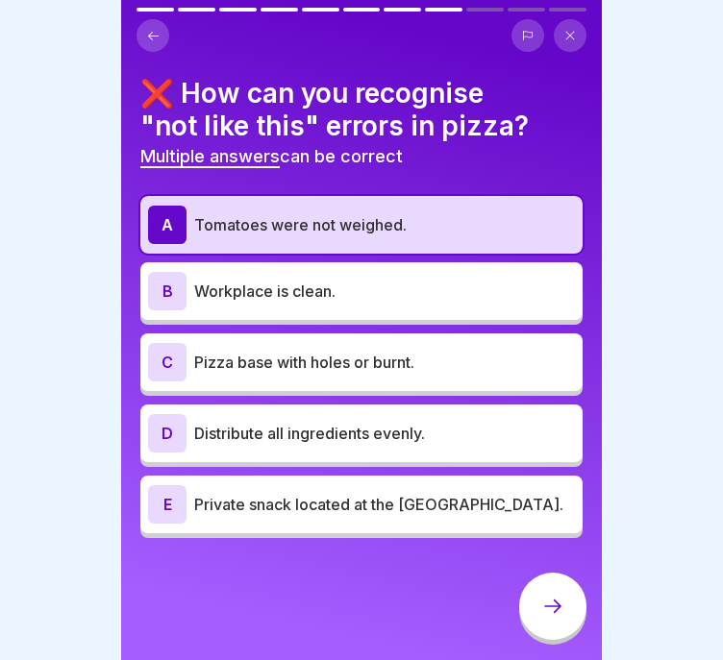
click at [448, 360] on div "C Pizza base with holes or burnt." at bounding box center [361, 362] width 427 height 38
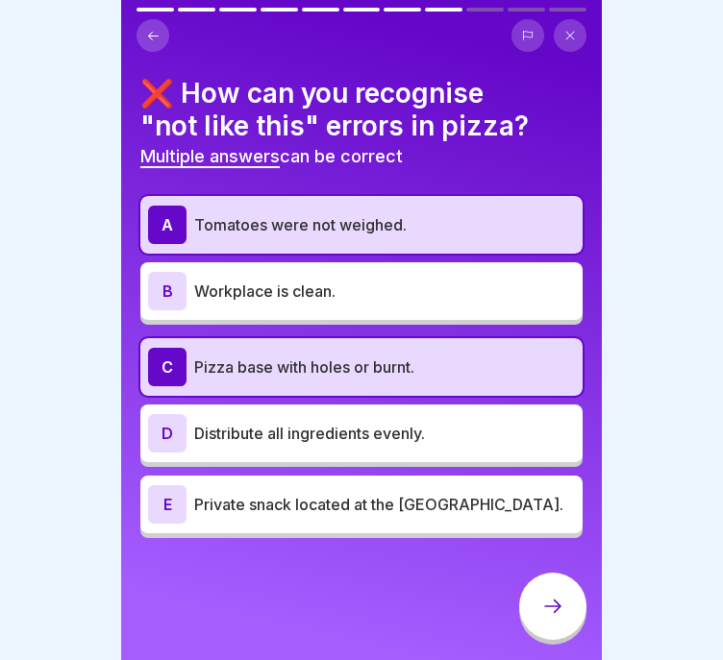
click at [442, 496] on p "Private snack located at the [GEOGRAPHIC_DATA]." at bounding box center [384, 504] width 381 height 23
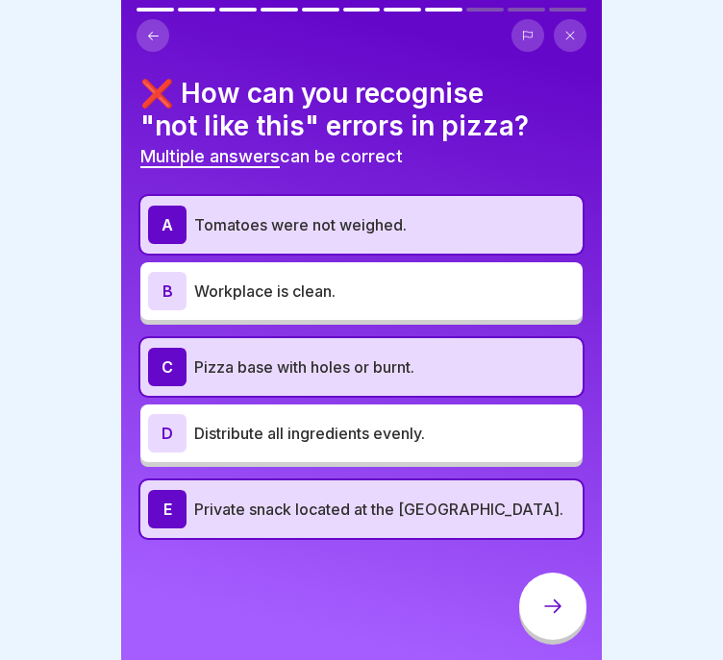
click at [577, 614] on div at bounding box center [552, 606] width 67 height 67
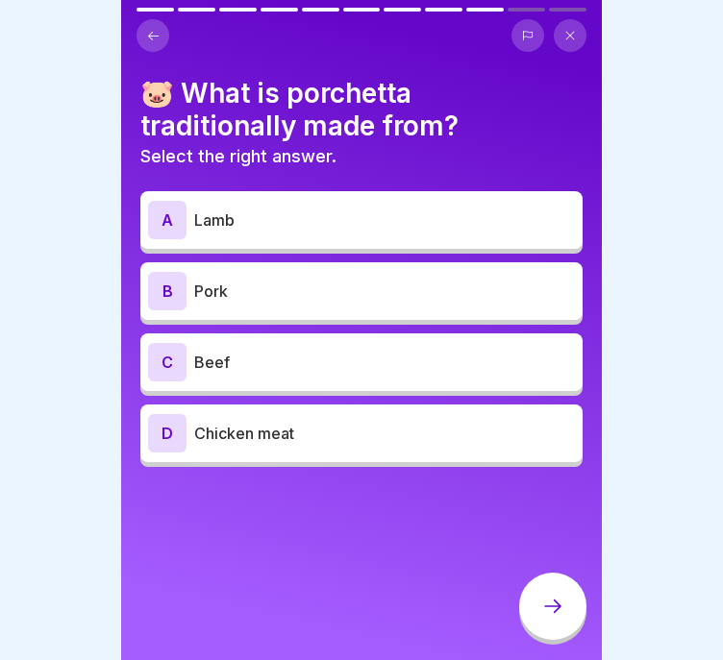
click at [348, 272] on div "B Pork" at bounding box center [361, 291] width 427 height 38
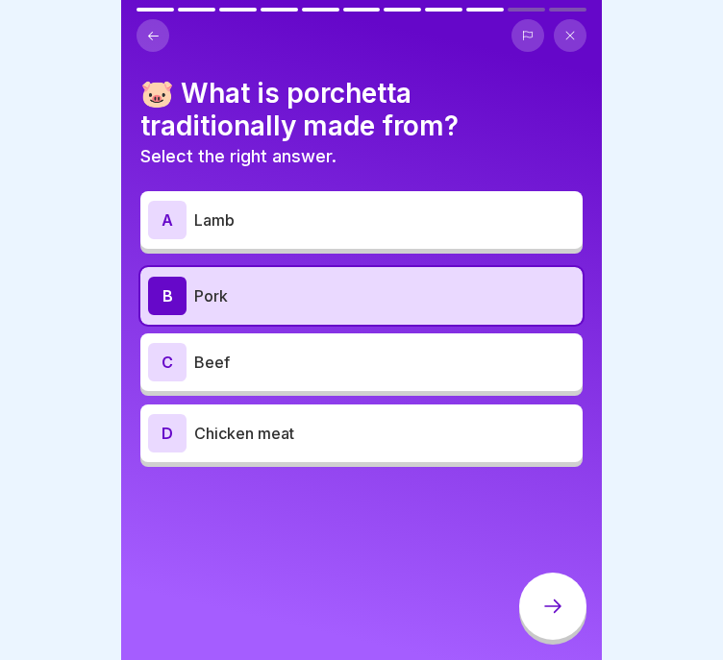
click at [560, 613] on icon at bounding box center [552, 606] width 23 height 23
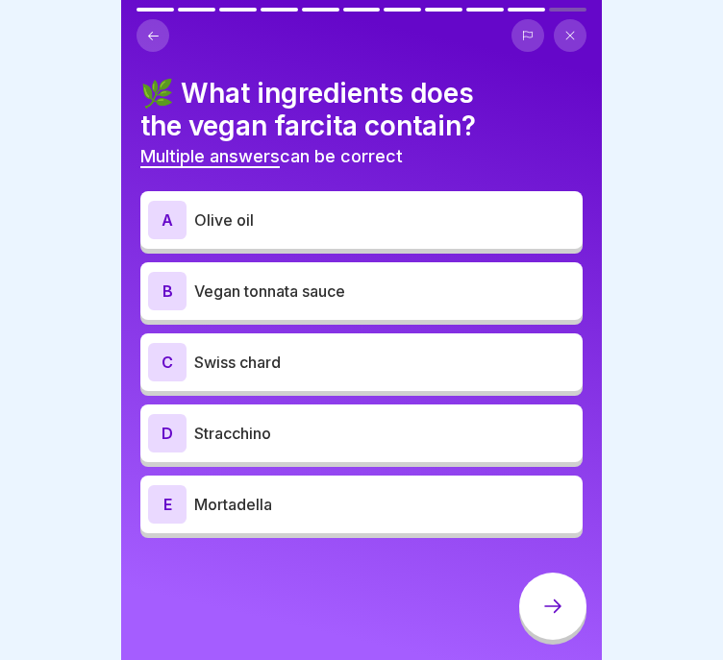
click at [432, 212] on p "Olive oil" at bounding box center [384, 220] width 381 height 23
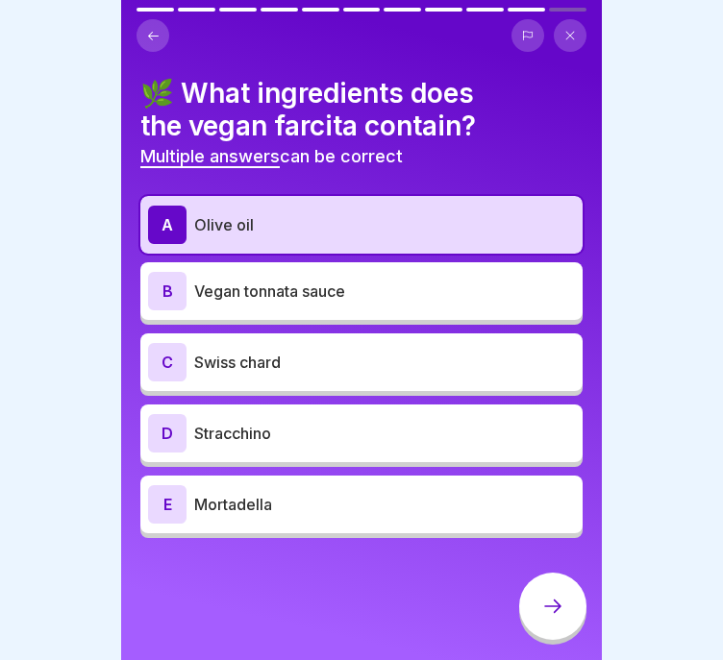
click at [412, 421] on div "D Stracchino" at bounding box center [361, 433] width 427 height 38
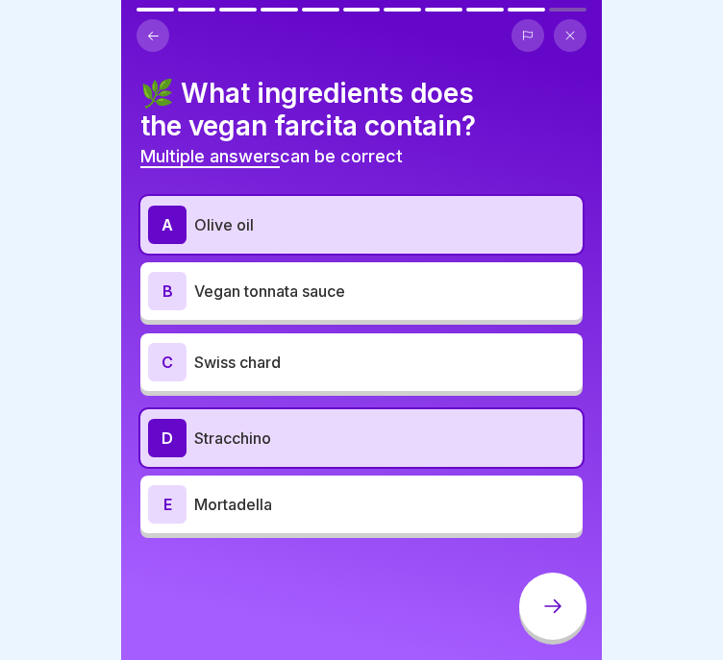
scroll to position [4, 0]
click at [537, 597] on div at bounding box center [552, 606] width 67 height 67
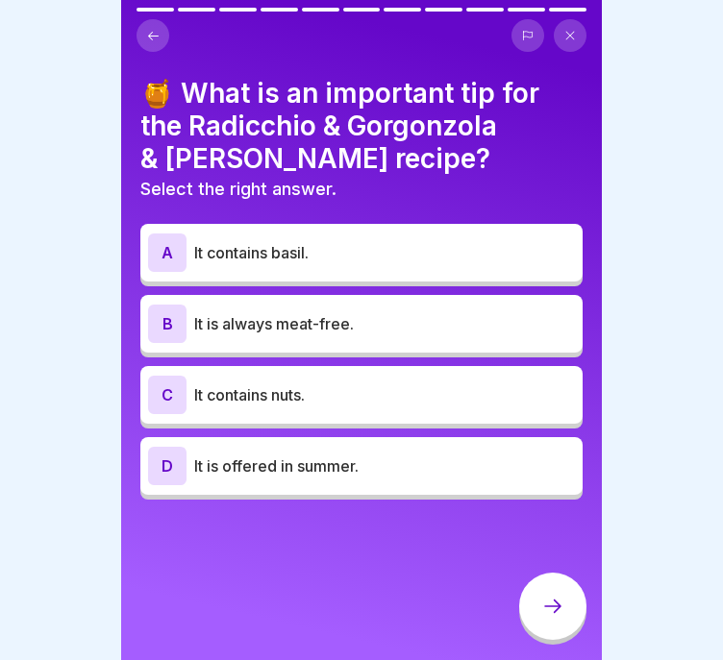
click at [351, 392] on p "It contains nuts." at bounding box center [384, 394] width 381 height 23
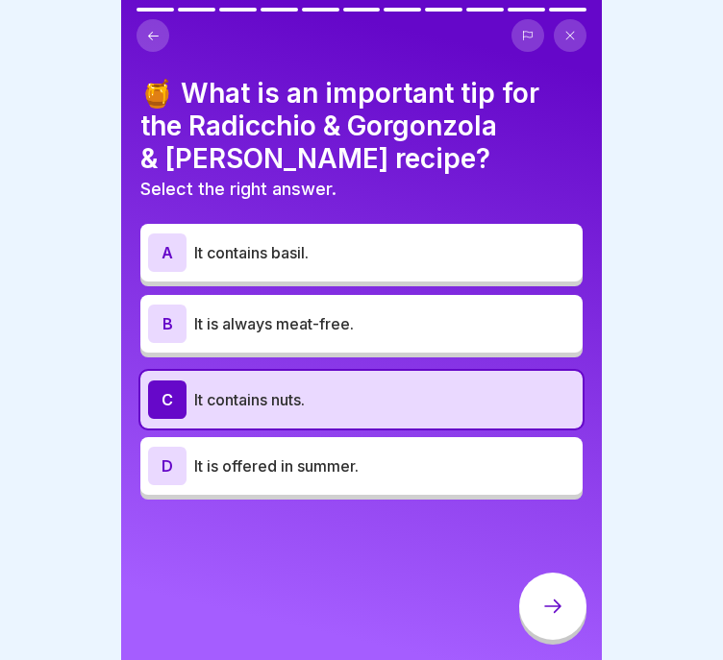
click at [564, 609] on div at bounding box center [552, 606] width 67 height 67
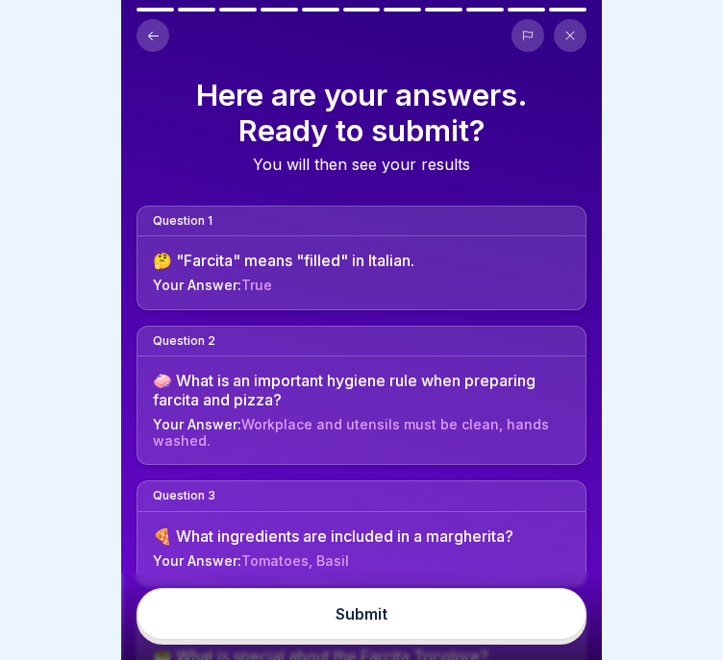
click at [453, 614] on button "Submit" at bounding box center [361, 614] width 450 height 52
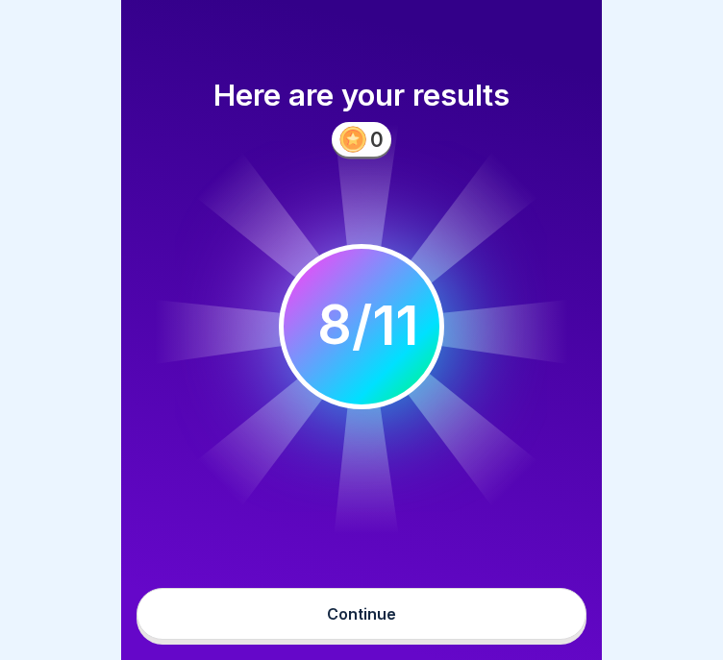
click at [411, 292] on circle at bounding box center [362, 326] width 160 height 160
click at [387, 612] on button "Continue" at bounding box center [361, 614] width 450 height 52
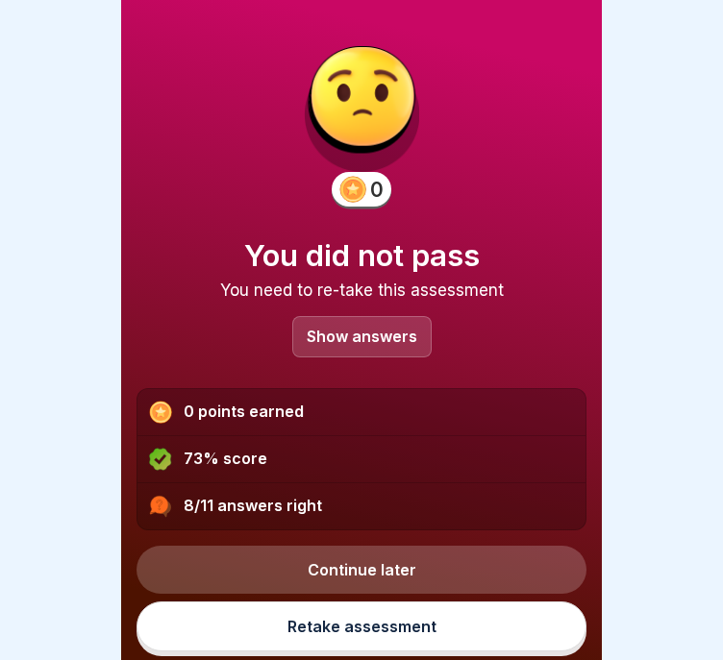
click at [360, 329] on p "Show answers" at bounding box center [362, 337] width 111 height 16
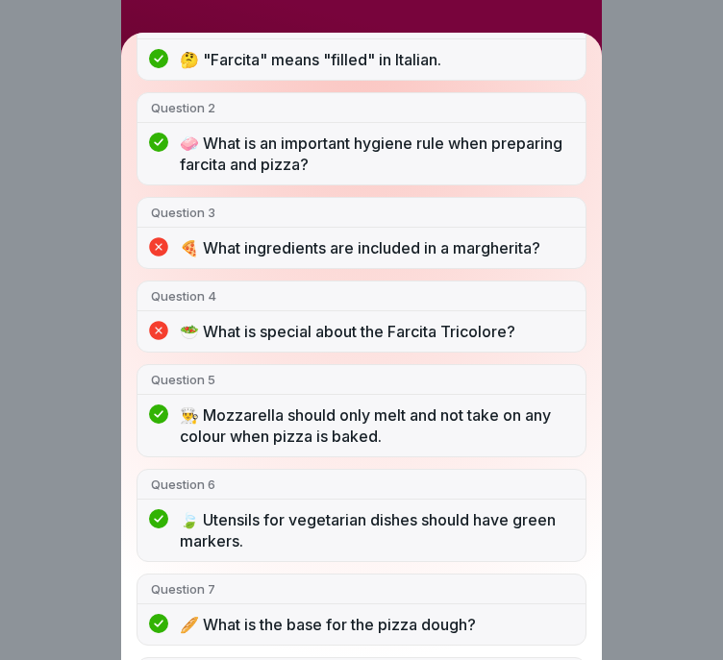
scroll to position [269, 0]
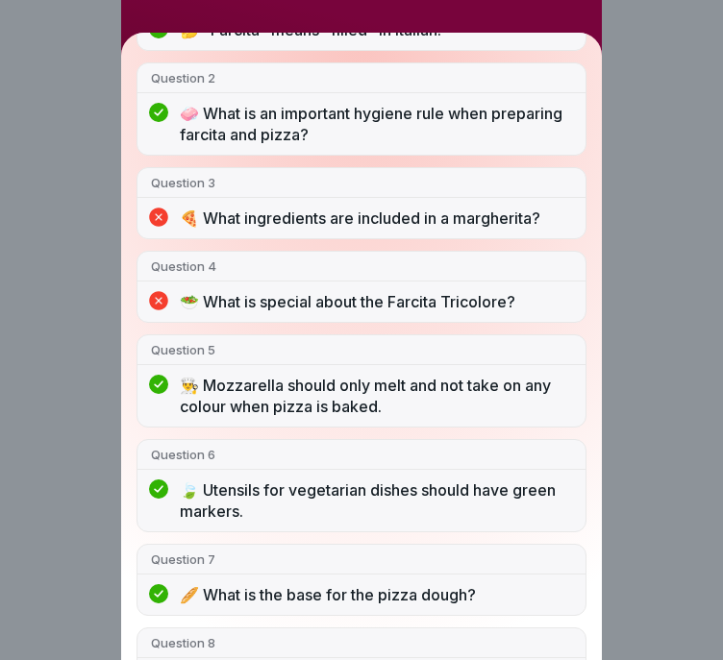
click at [427, 224] on p "🍕 What ingredients are included in a margherita?" at bounding box center [376, 218] width 392 height 21
click at [427, 308] on p "🥗 What is special about the Farcita Tricolore?" at bounding box center [376, 301] width 392 height 21
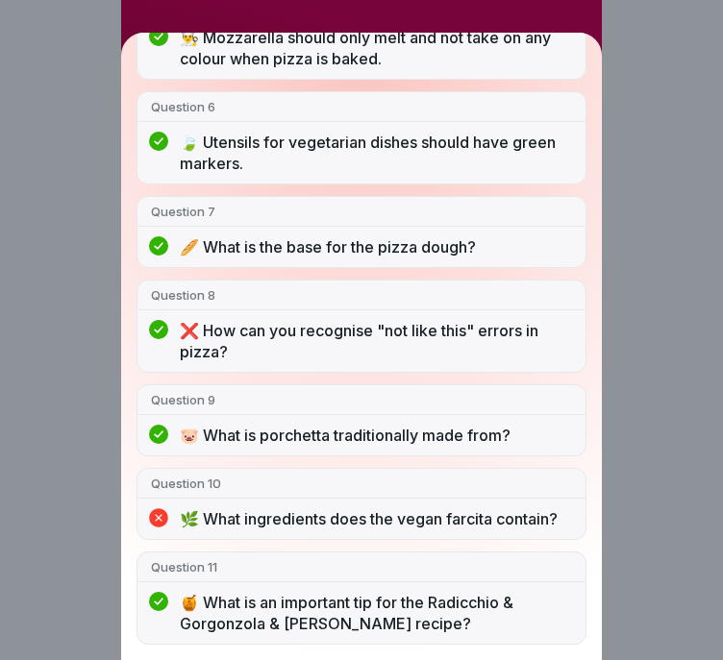
scroll to position [14, 0]
drag, startPoint x: 479, startPoint y: 546, endPoint x: 199, endPoint y: 507, distance: 282.3
click at [199, 508] on div "🌿 What ingredients does the vegan farcita contain?" at bounding box center [361, 523] width 448 height 31
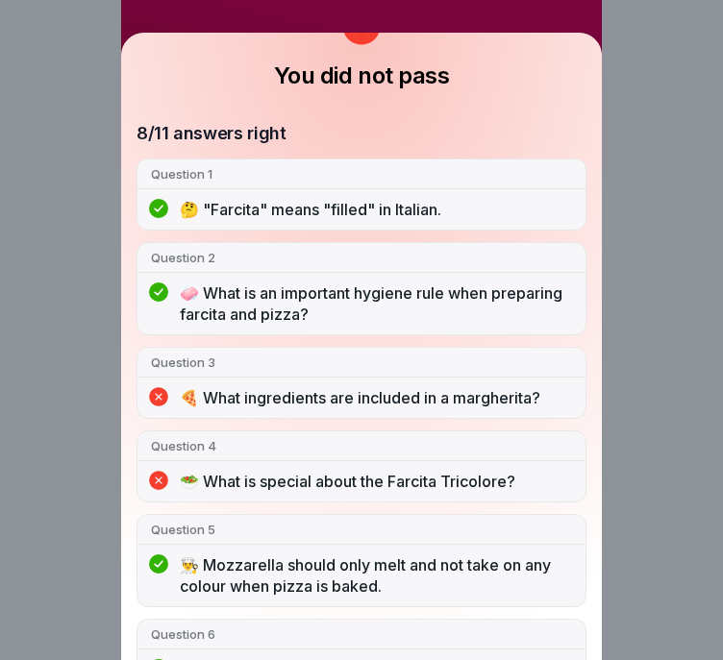
scroll to position [0, 0]
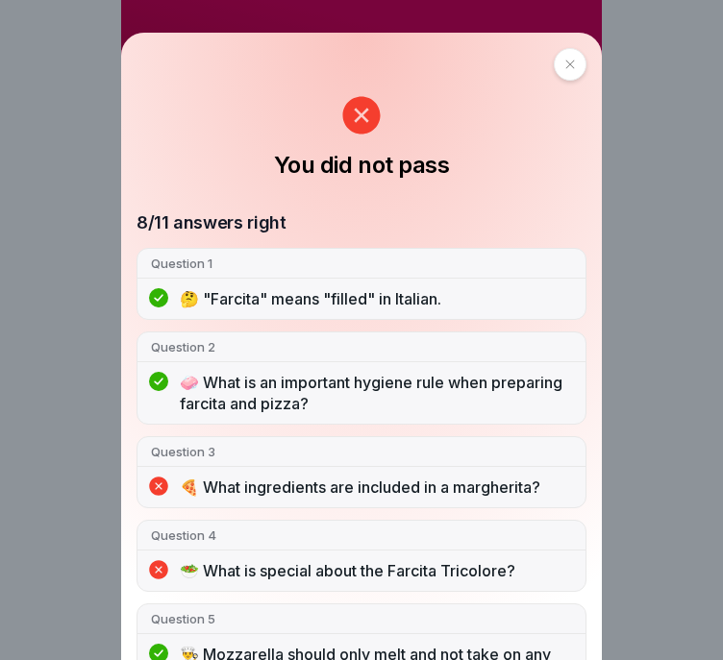
click at [566, 65] on icon at bounding box center [570, 65] width 12 height 12
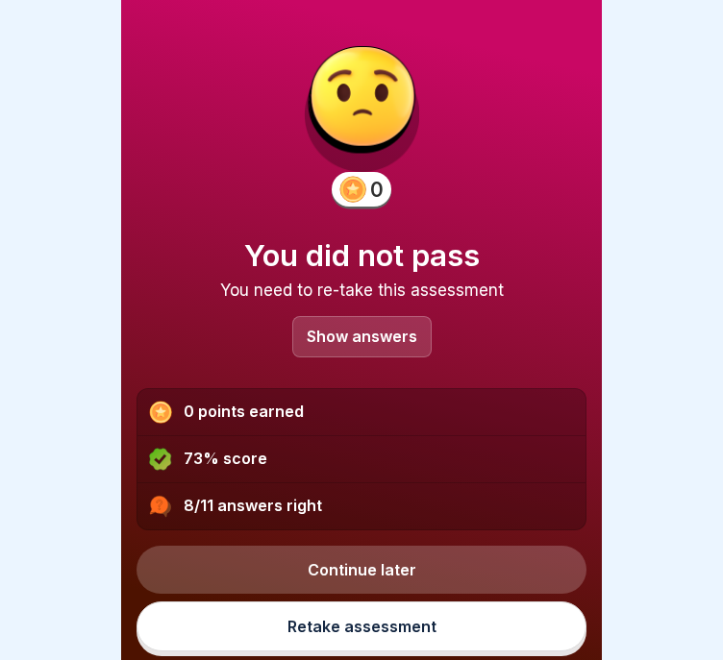
scroll to position [14, 0]
click at [378, 626] on link "Retake assessment" at bounding box center [361, 627] width 450 height 50
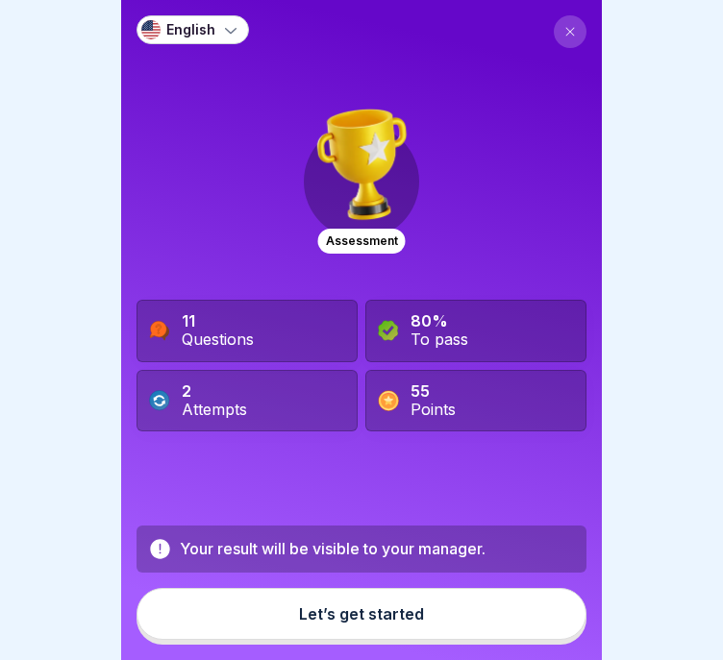
click at [420, 613] on button "Let’s get started" at bounding box center [361, 614] width 450 height 52
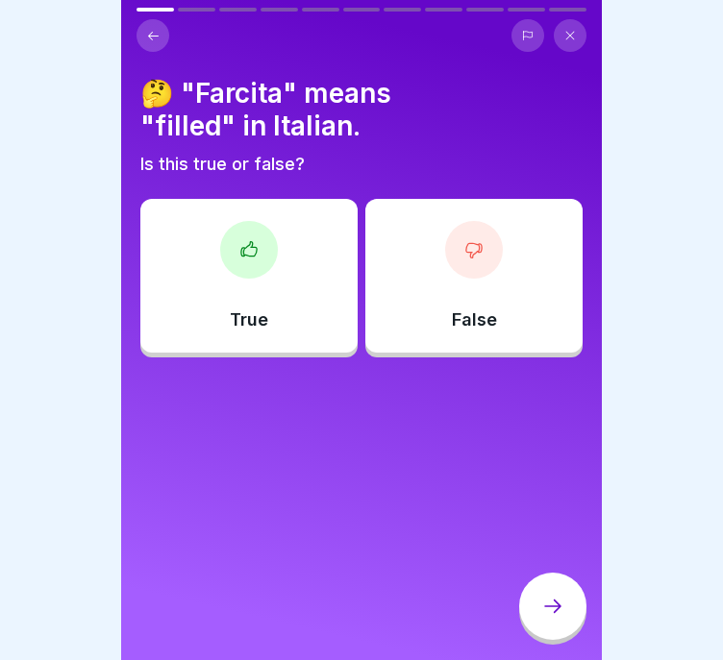
click at [287, 244] on div "True" at bounding box center [248, 276] width 217 height 154
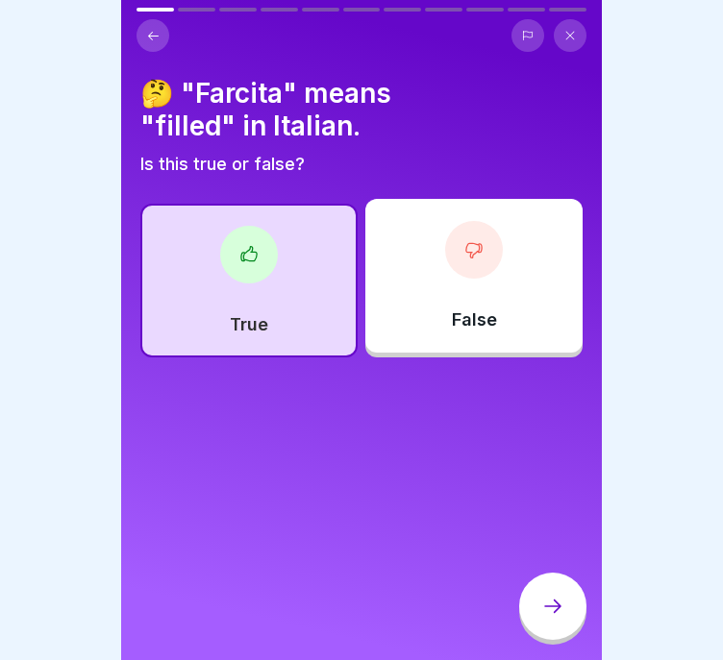
click at [551, 640] on div at bounding box center [552, 606] width 67 height 67
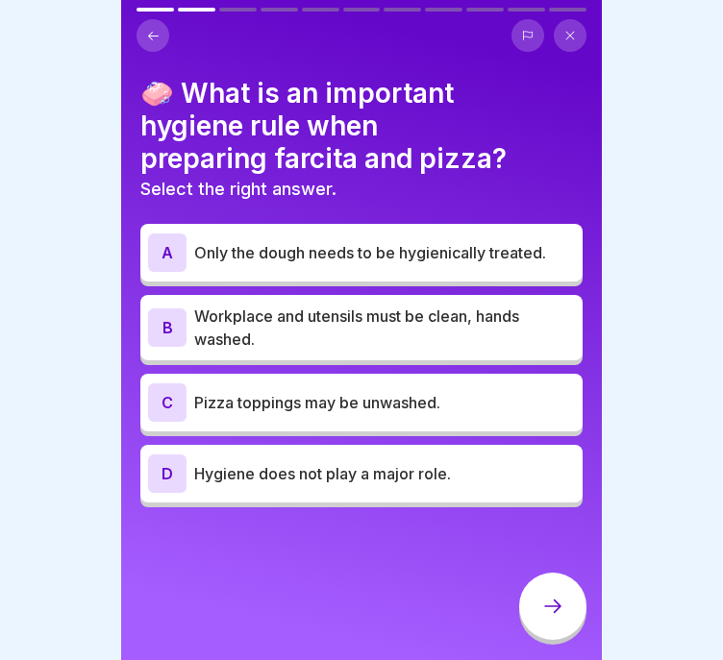
click at [463, 329] on p "Workplace and utensils must be clean, hands washed." at bounding box center [384, 328] width 381 height 46
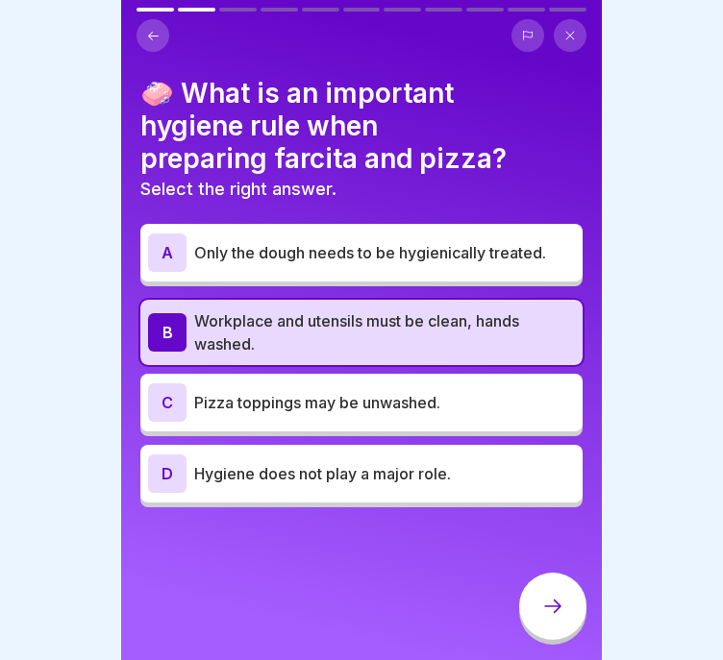
click at [421, 466] on p "Hygiene does not play a major role." at bounding box center [384, 473] width 381 height 23
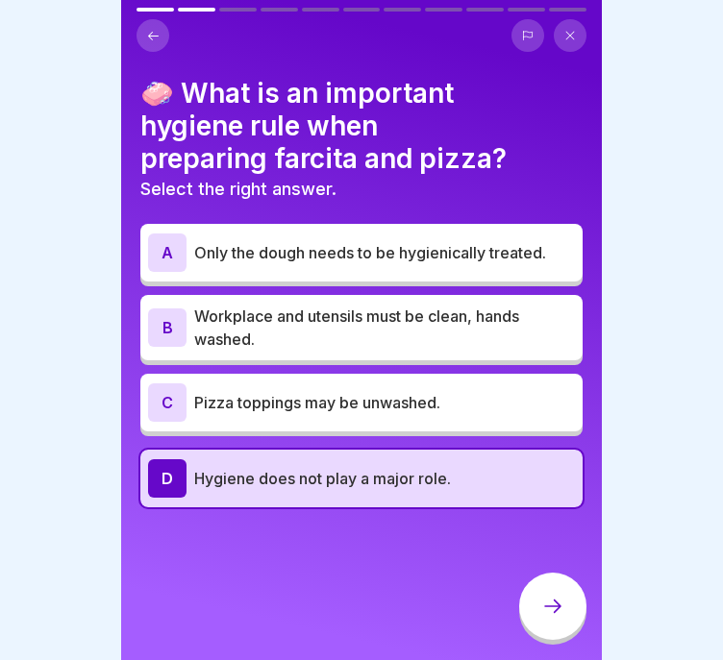
click at [462, 374] on div "C Pizza toppings may be unwashed." at bounding box center [361, 403] width 442 height 58
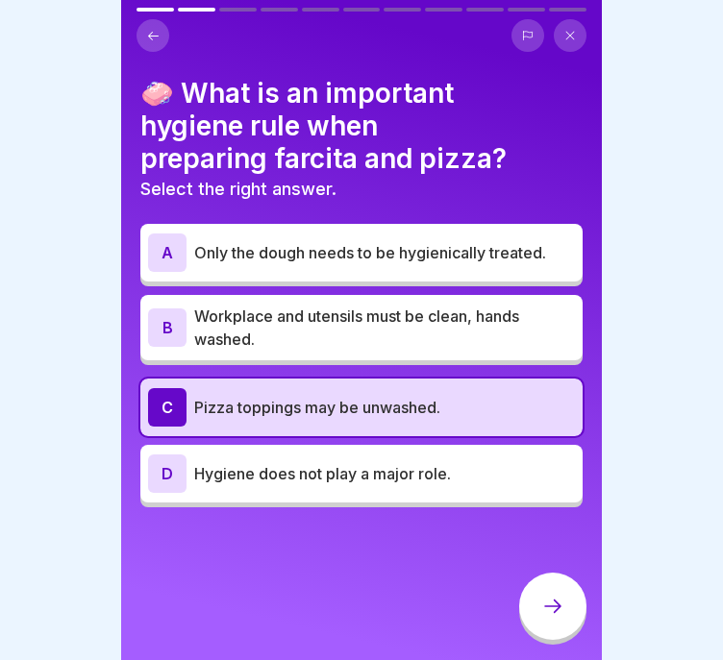
click at [467, 344] on p "Workplace and utensils must be clean, hands washed." at bounding box center [384, 328] width 381 height 46
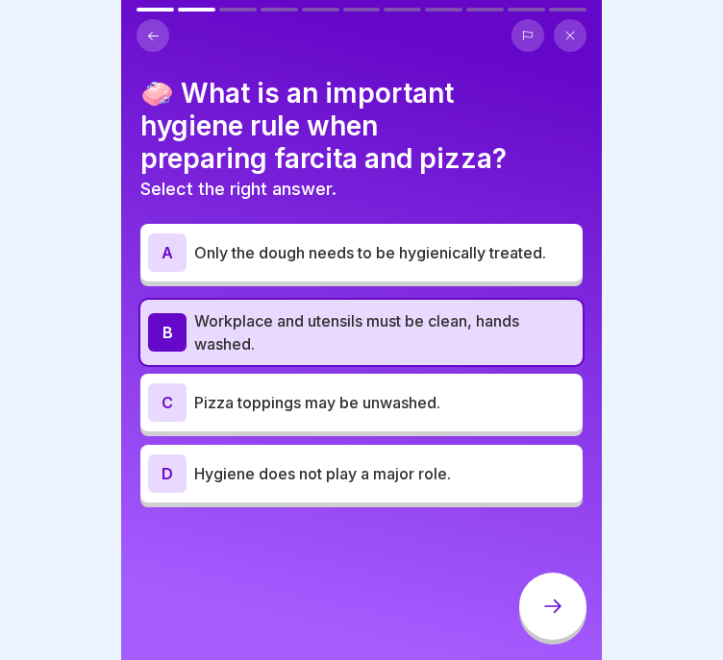
click at [530, 614] on div at bounding box center [552, 606] width 67 height 67
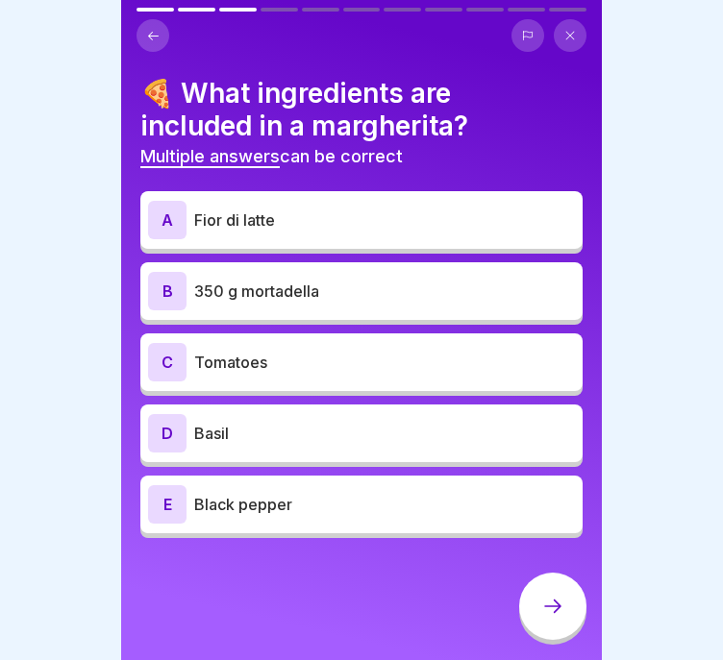
click at [401, 223] on p "Fior di latte" at bounding box center [384, 220] width 381 height 23
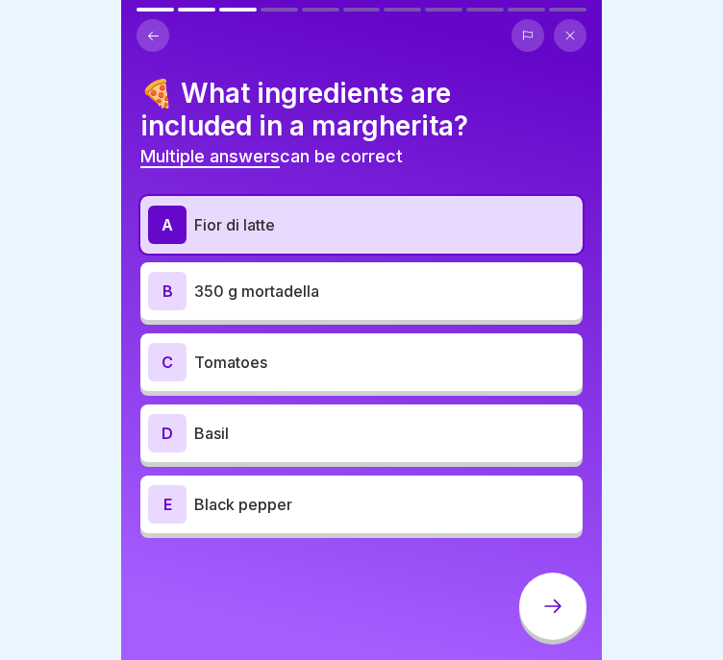
click at [383, 356] on p "Tomatoes" at bounding box center [384, 362] width 381 height 23
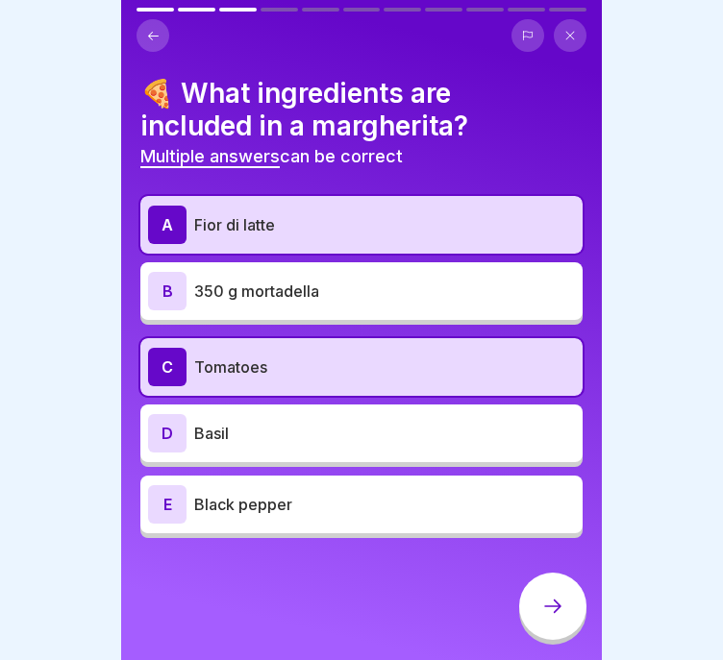
click at [378, 437] on p "Basil" at bounding box center [384, 433] width 381 height 23
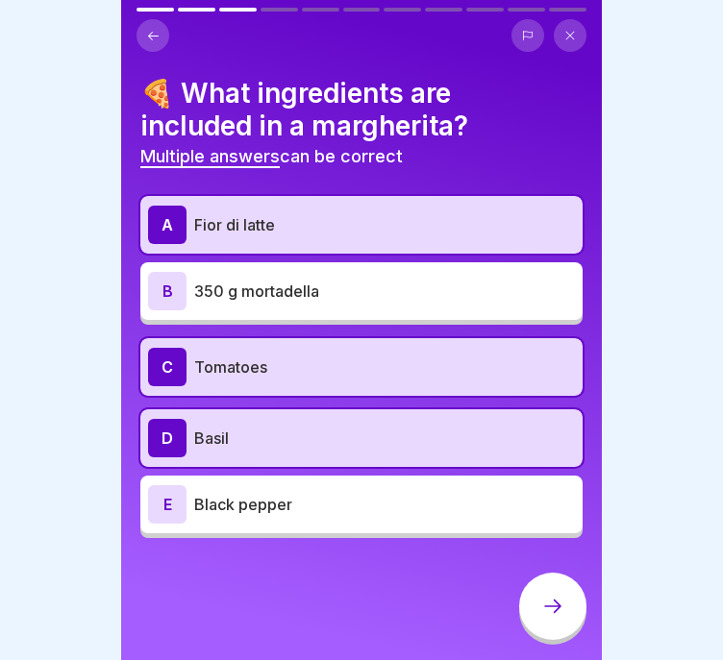
click at [525, 345] on div "C Tomatoes" at bounding box center [361, 367] width 442 height 58
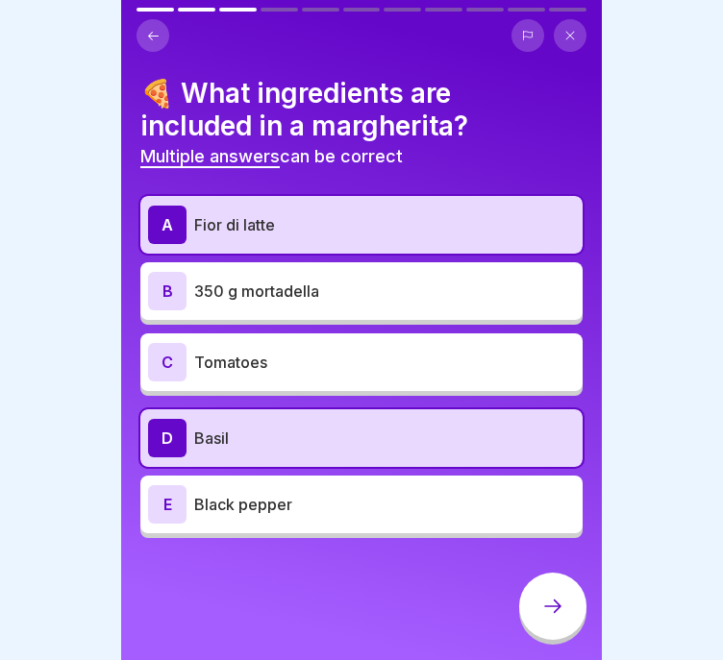
click at [571, 602] on div at bounding box center [552, 606] width 67 height 67
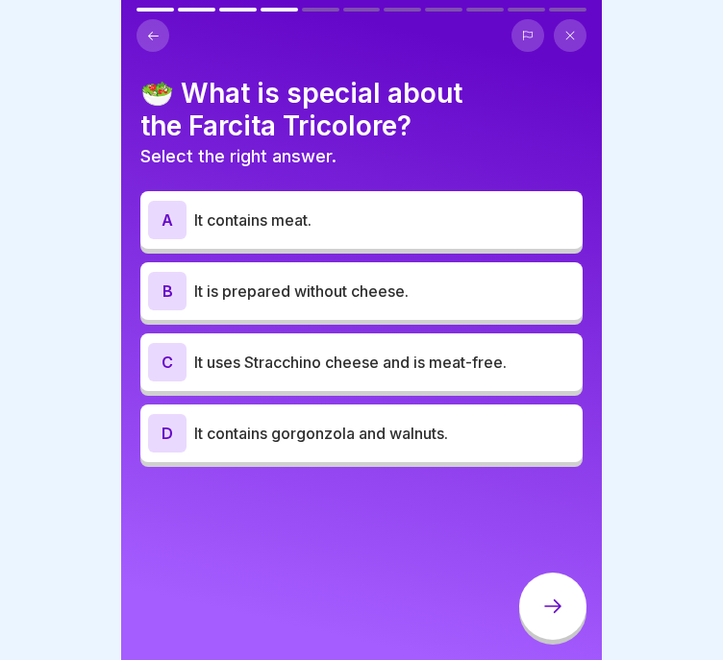
click at [430, 293] on p "It is prepared without cheese." at bounding box center [384, 291] width 381 height 23
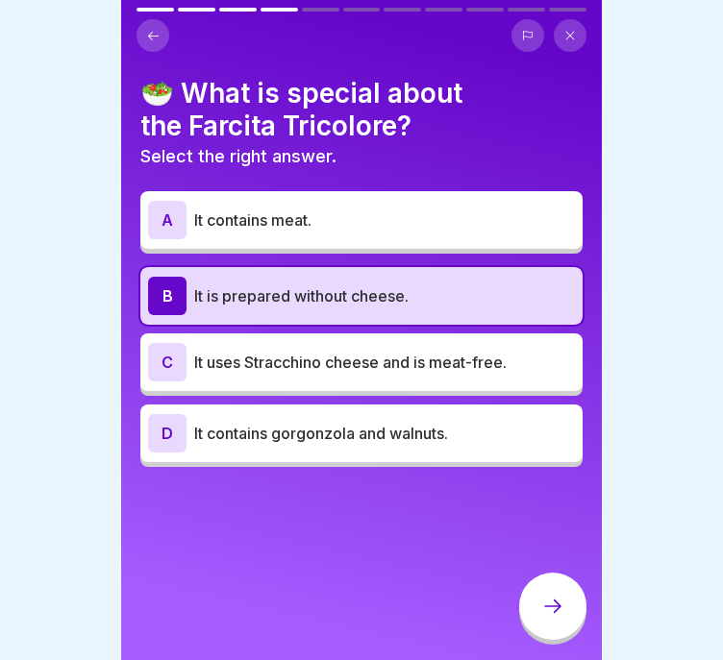
click at [425, 364] on p "It uses Stracchino cheese and is meat-free." at bounding box center [384, 362] width 381 height 23
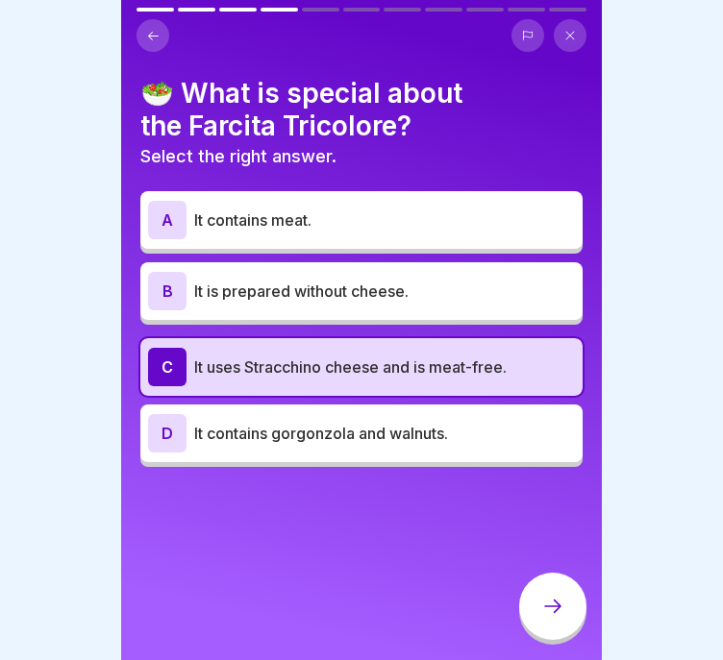
click at [561, 595] on div at bounding box center [552, 606] width 67 height 67
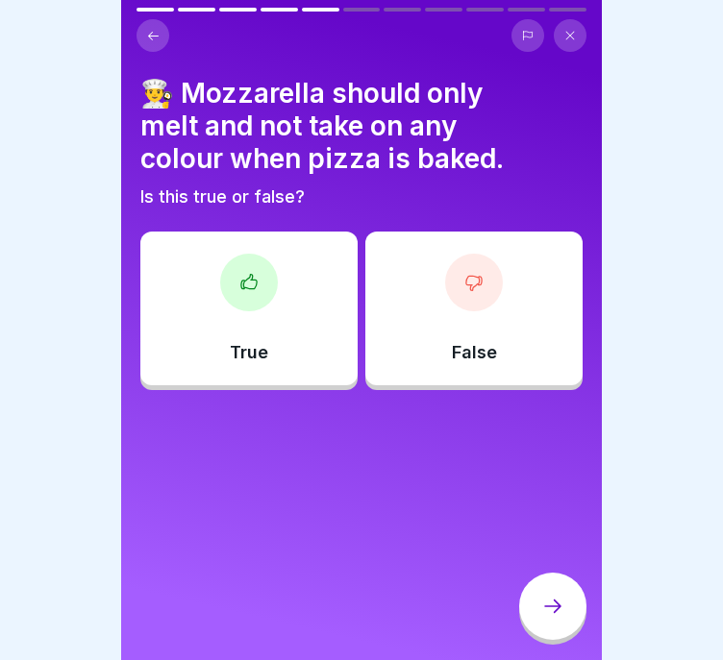
click at [283, 310] on div "True" at bounding box center [248, 309] width 217 height 154
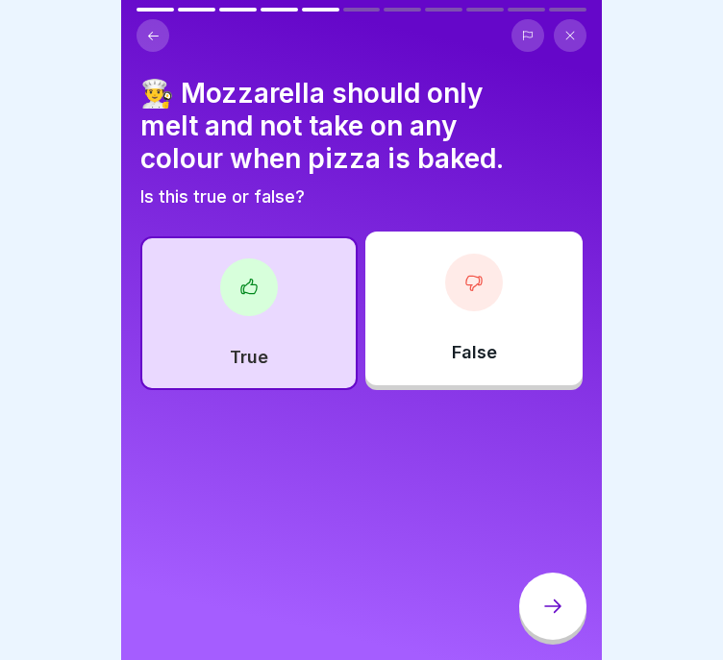
click at [545, 608] on div at bounding box center [552, 606] width 67 height 67
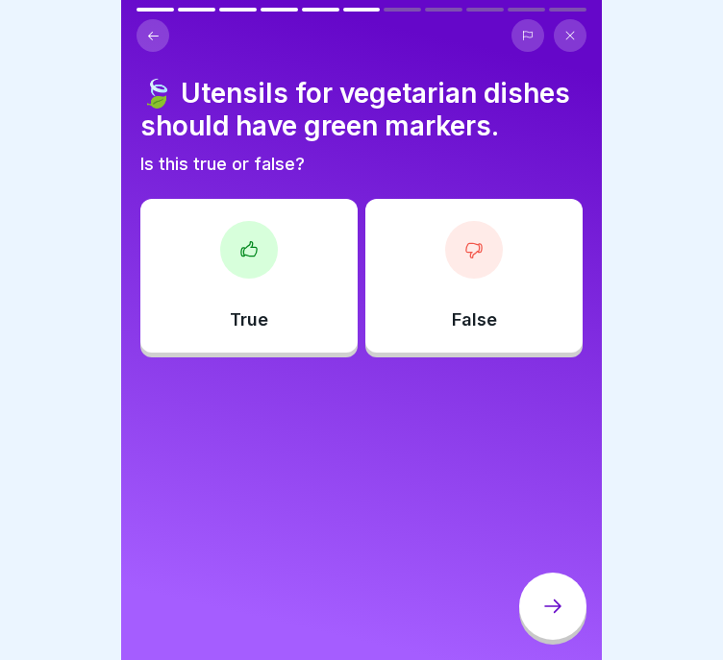
click at [265, 272] on div "True" at bounding box center [248, 276] width 217 height 154
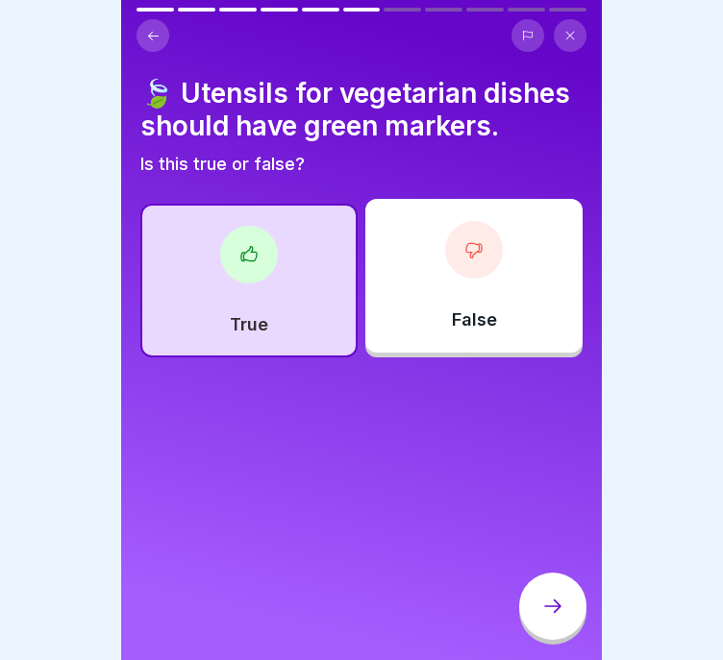
click at [562, 618] on icon at bounding box center [552, 606] width 23 height 23
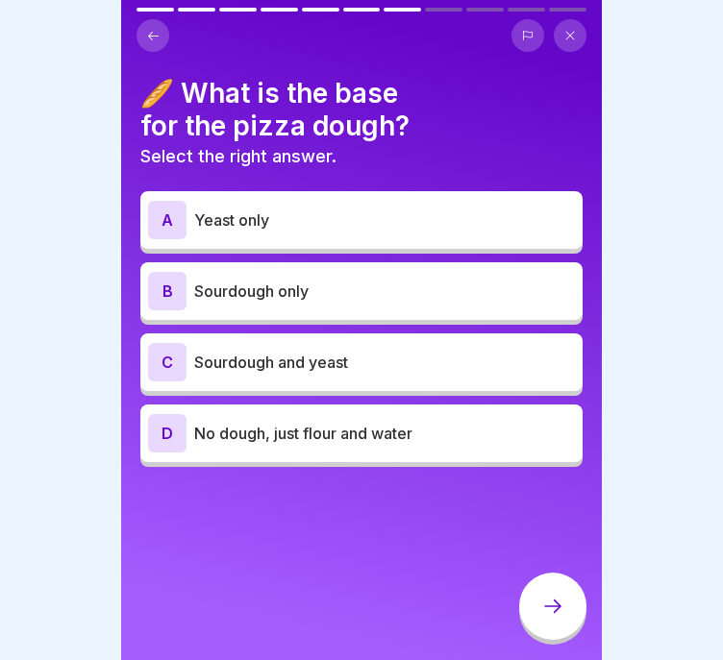
click at [371, 359] on p "Sourdough and yeast" at bounding box center [384, 362] width 381 height 23
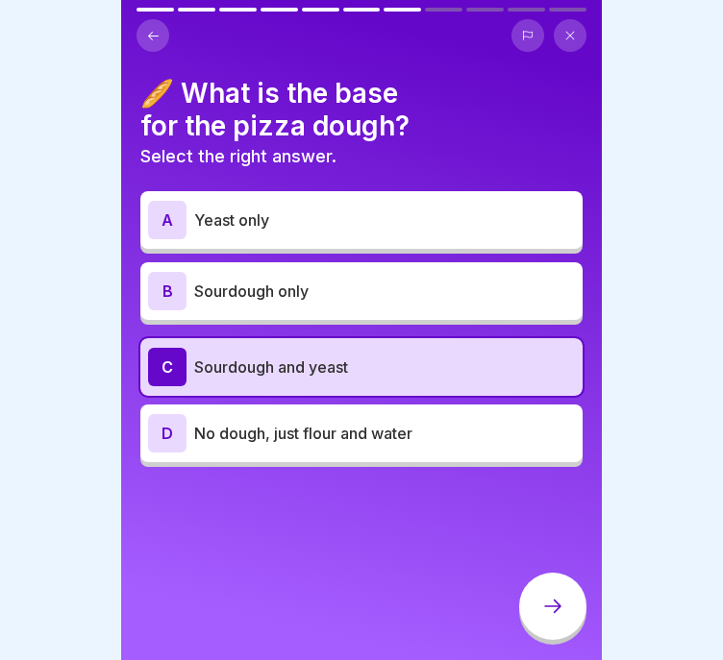
click at [566, 599] on div at bounding box center [552, 606] width 67 height 67
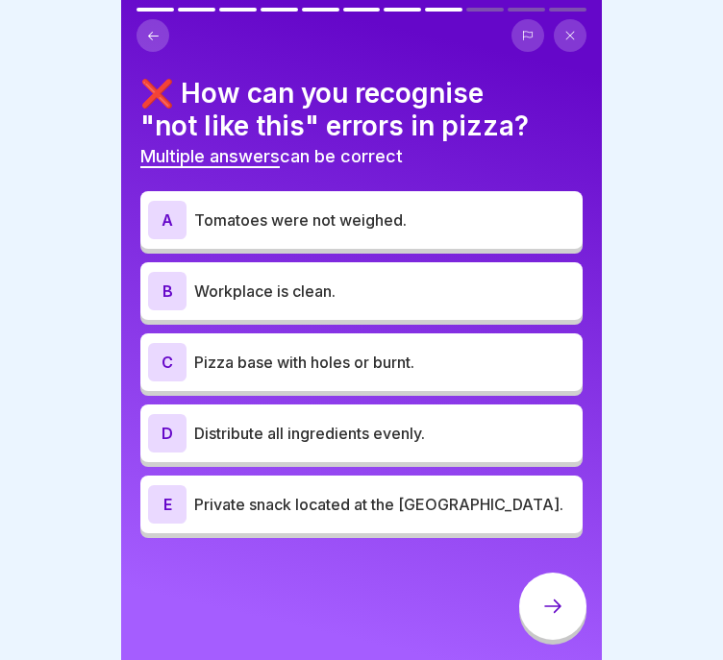
click at [439, 228] on p "Tomatoes were not weighed." at bounding box center [384, 220] width 381 height 23
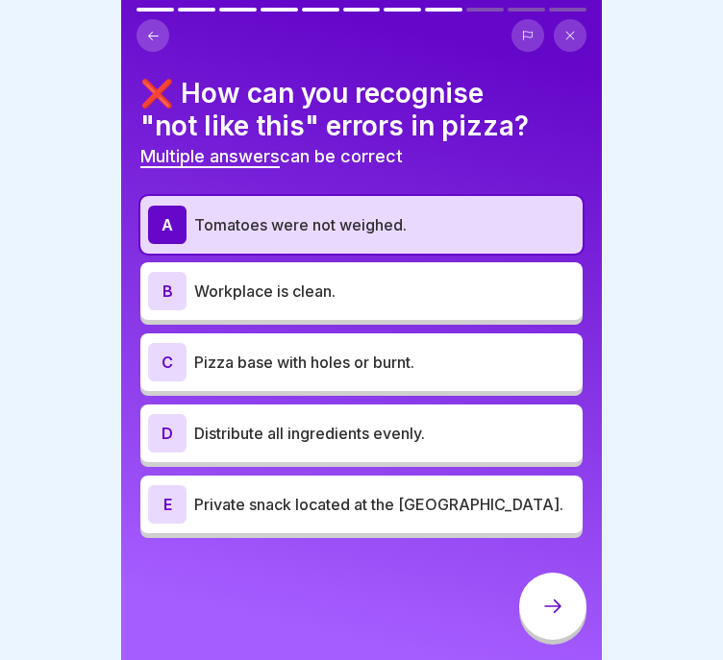
click at [405, 374] on div "C Pizza base with holes or burnt." at bounding box center [361, 362] width 427 height 38
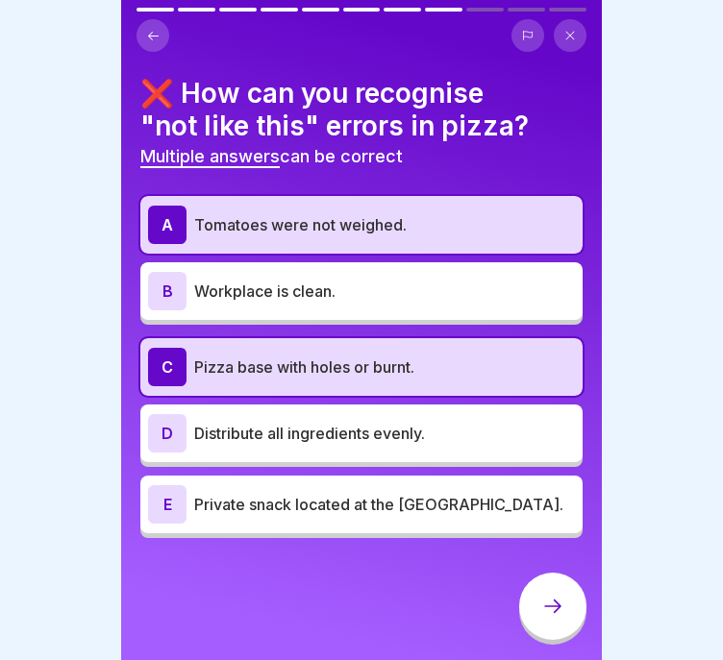
click at [403, 498] on p "Private snack located at the [GEOGRAPHIC_DATA]." at bounding box center [384, 504] width 381 height 23
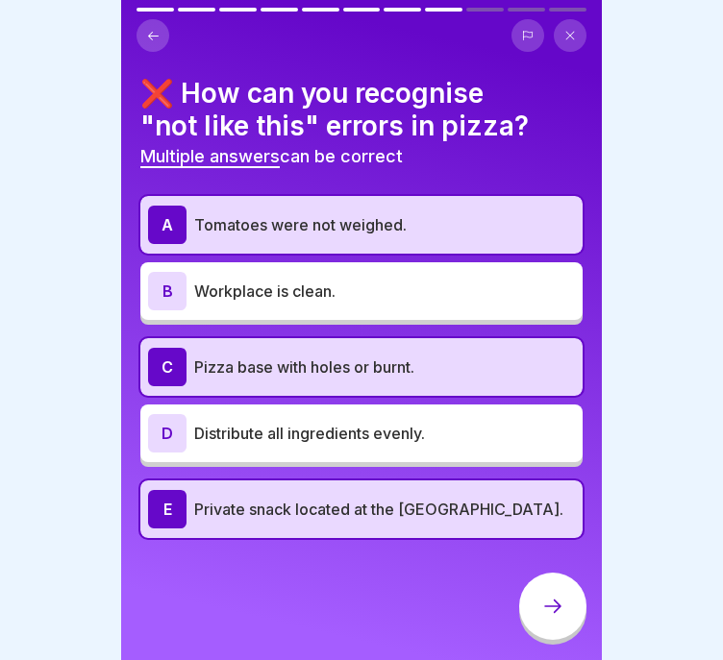
click at [545, 598] on div at bounding box center [552, 606] width 67 height 67
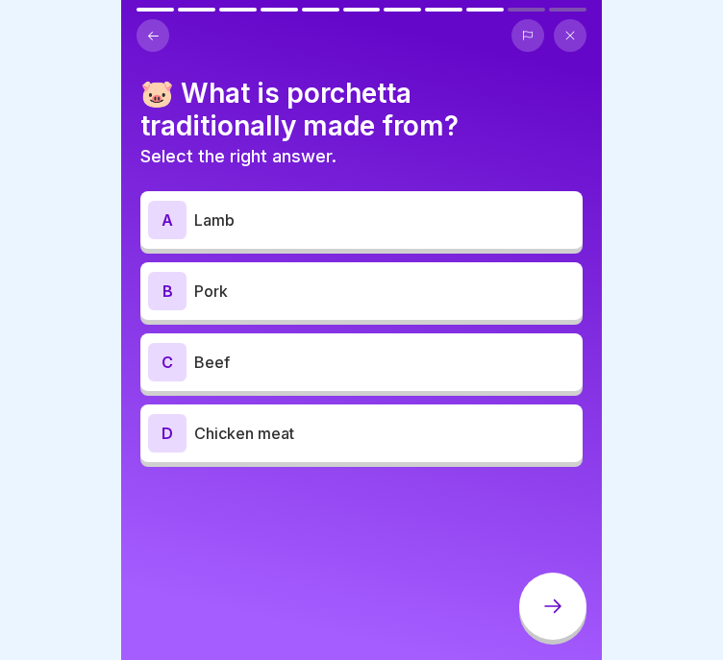
click at [449, 289] on p "Pork" at bounding box center [384, 291] width 381 height 23
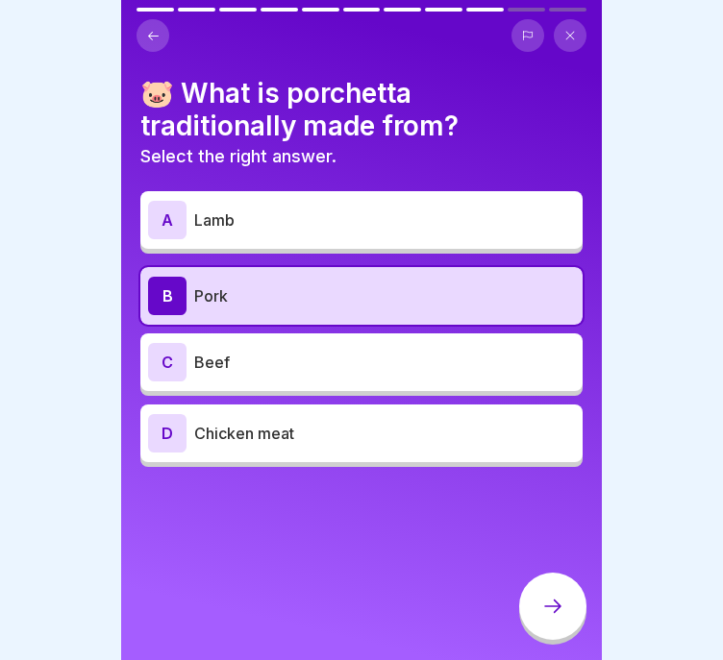
click at [570, 607] on div at bounding box center [552, 606] width 67 height 67
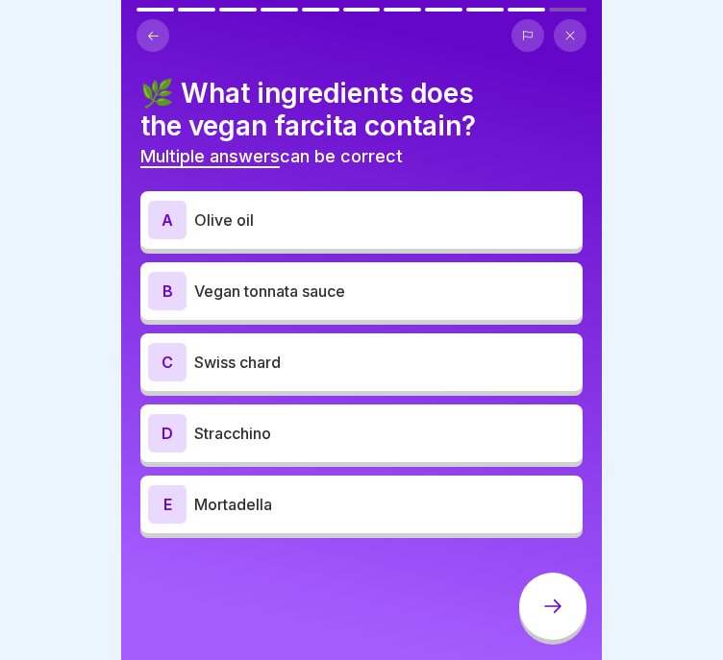
click at [395, 211] on p "Olive oil" at bounding box center [384, 220] width 381 height 23
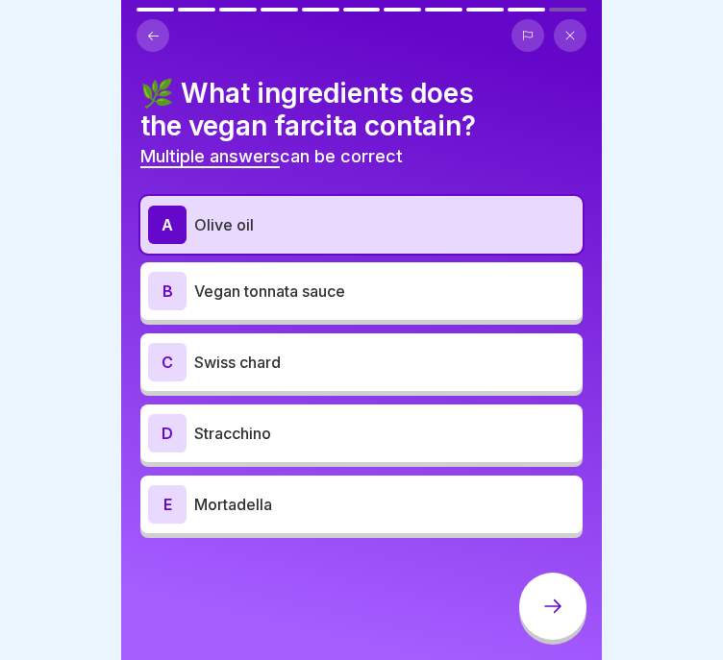
click at [262, 443] on p "Stracchino" at bounding box center [384, 433] width 381 height 23
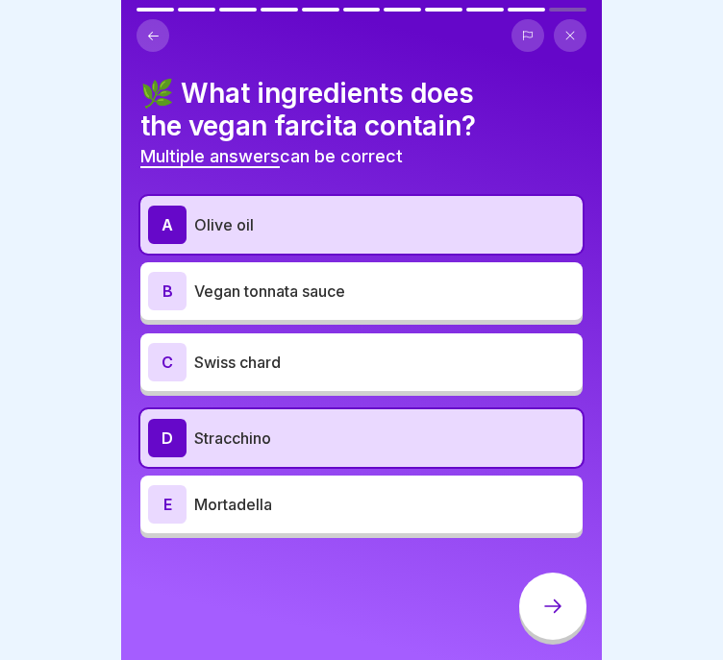
click at [294, 437] on p "Stracchino" at bounding box center [384, 438] width 381 height 23
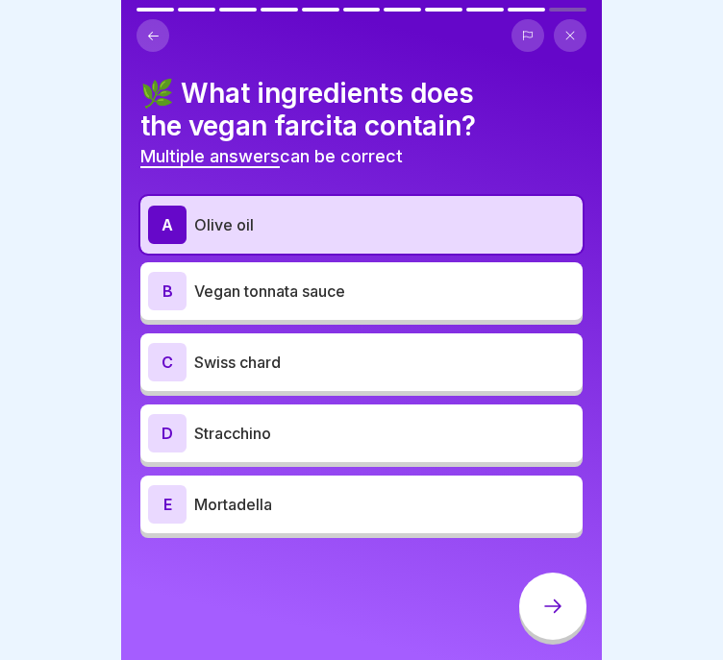
click at [295, 438] on p "Stracchino" at bounding box center [384, 433] width 381 height 23
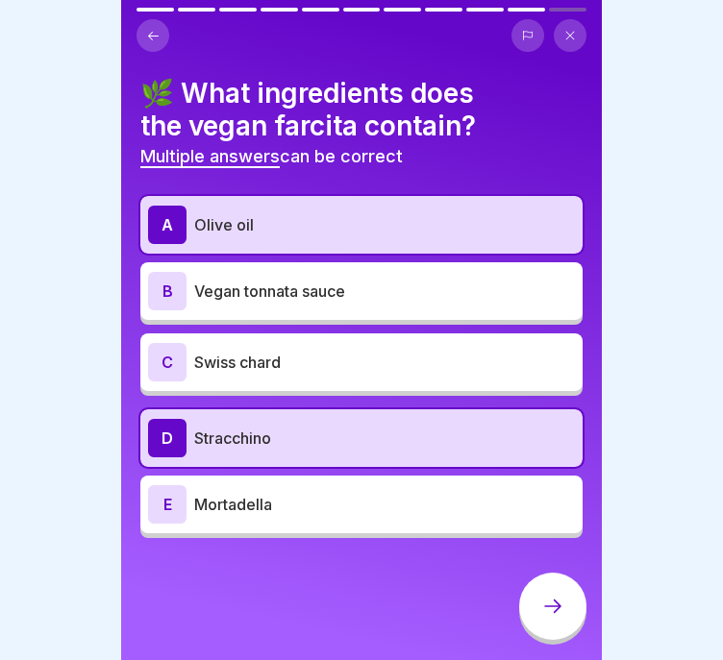
click at [551, 605] on div at bounding box center [552, 606] width 67 height 67
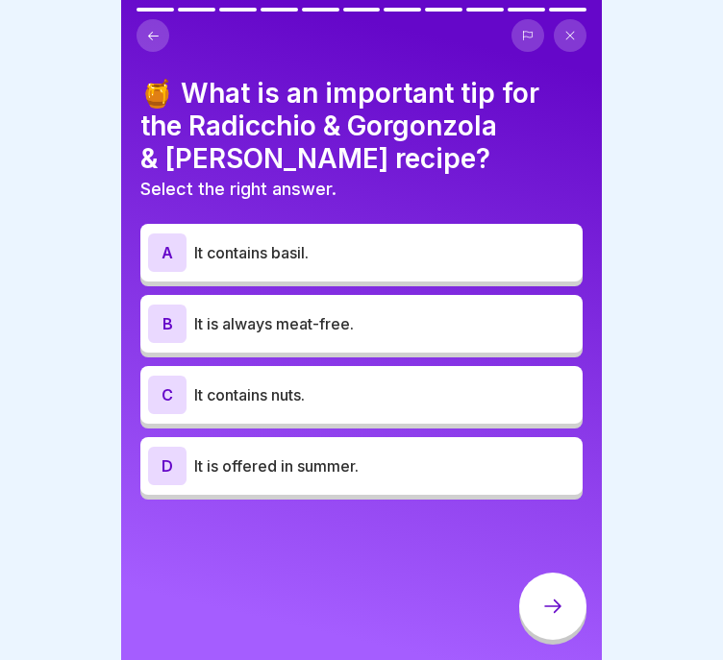
click at [401, 405] on p "It contains nuts." at bounding box center [384, 394] width 381 height 23
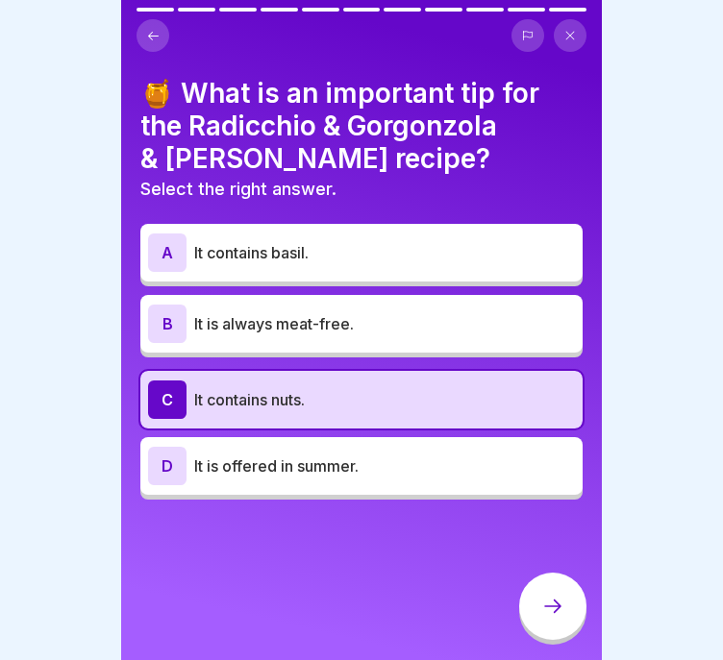
click at [551, 595] on div at bounding box center [552, 606] width 67 height 67
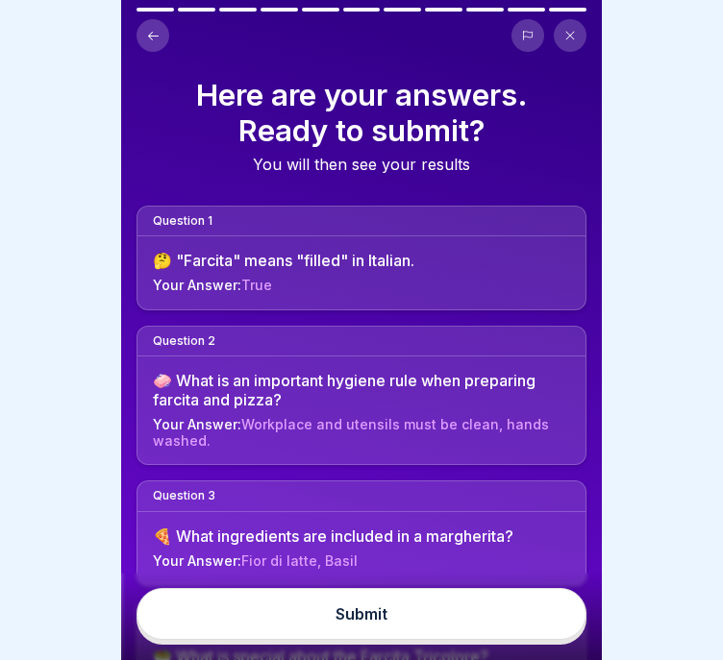
click at [481, 615] on button "Submit" at bounding box center [361, 614] width 450 height 52
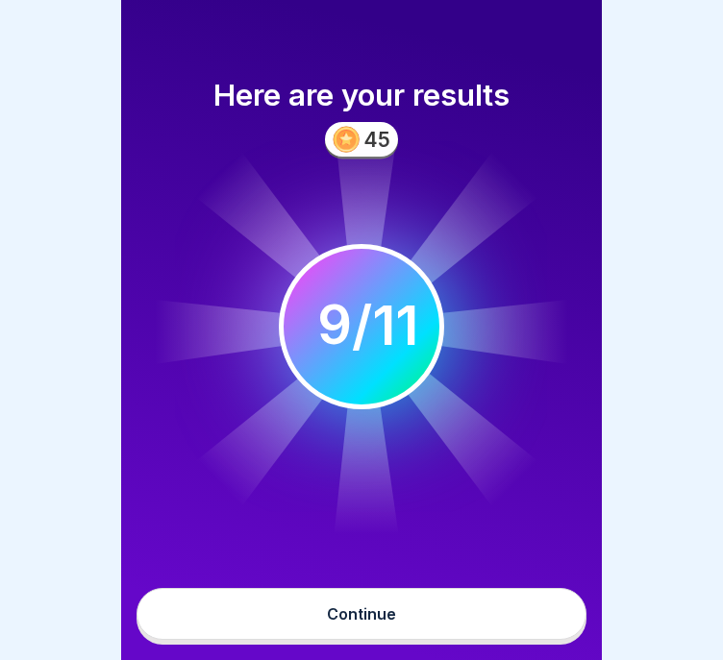
click at [425, 627] on button "Continue" at bounding box center [361, 614] width 450 height 52
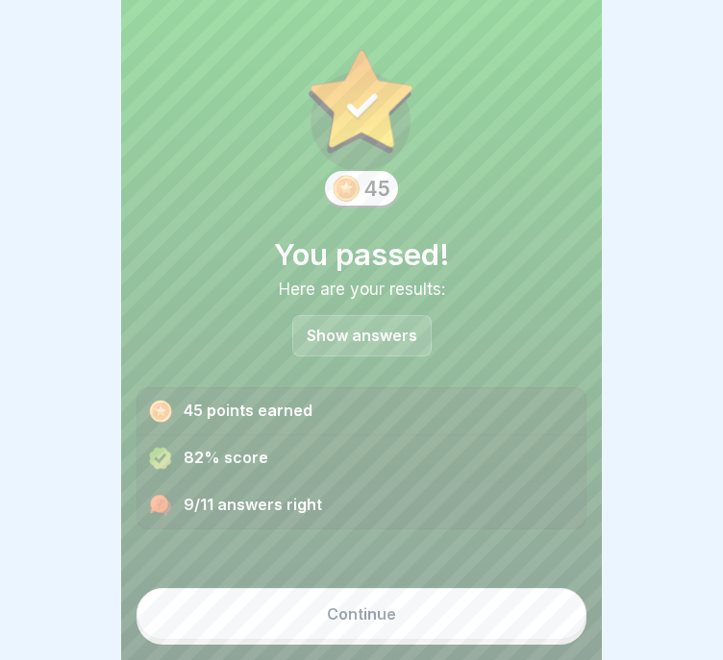
click at [377, 316] on div "Show answers" at bounding box center [361, 335] width 139 height 41
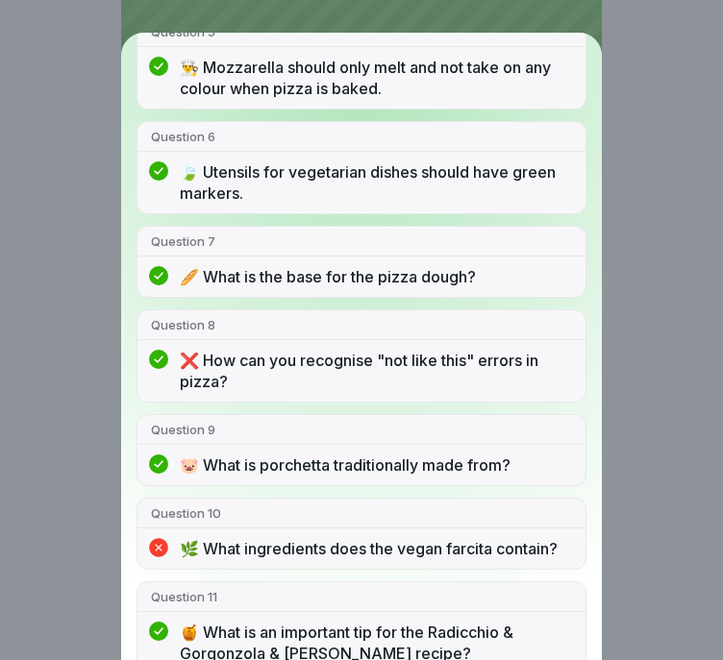
scroll to position [625, 0]
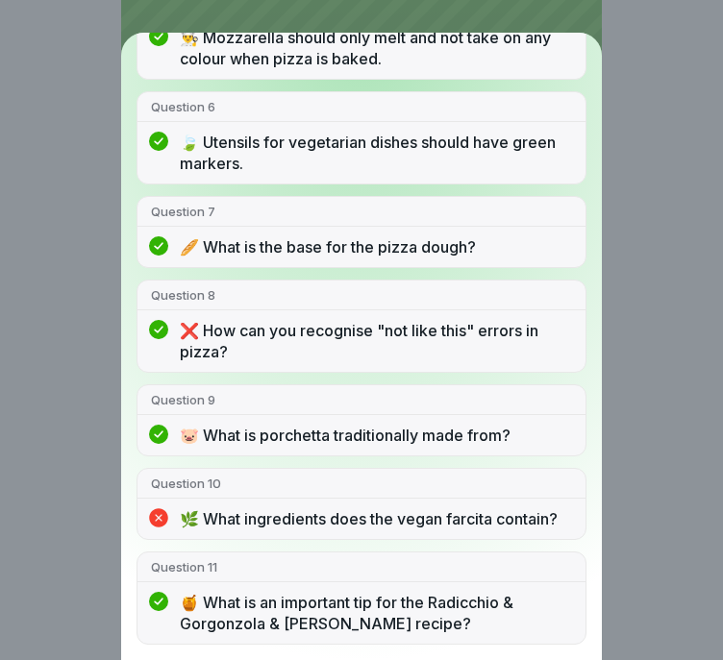
click at [672, 235] on div "You passed! 9/11 answers right Question 1 🤔 "Farcita" means "filled" in Italian…" at bounding box center [361, 330] width 723 height 660
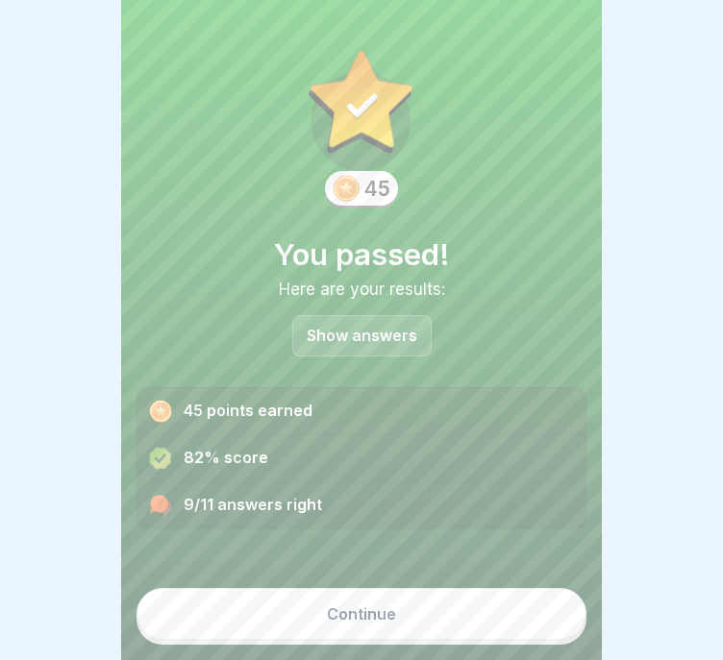
click at [419, 596] on div "Continue" at bounding box center [361, 609] width 450 height 72
click at [403, 629] on button "Continue" at bounding box center [361, 614] width 450 height 52
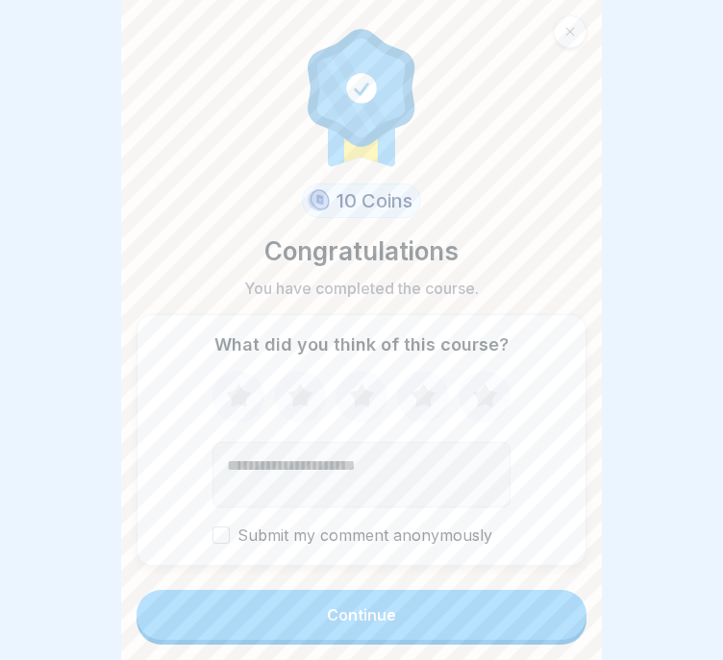
click at [428, 619] on button "Continue" at bounding box center [361, 615] width 450 height 50
click at [439, 630] on button "Continue" at bounding box center [361, 615] width 450 height 50
click at [411, 634] on button "Continue" at bounding box center [361, 615] width 450 height 50
click at [378, 486] on textarea "Add comment (optional)" at bounding box center [361, 474] width 298 height 65
click at [394, 637] on button "Continue" at bounding box center [361, 615] width 450 height 50
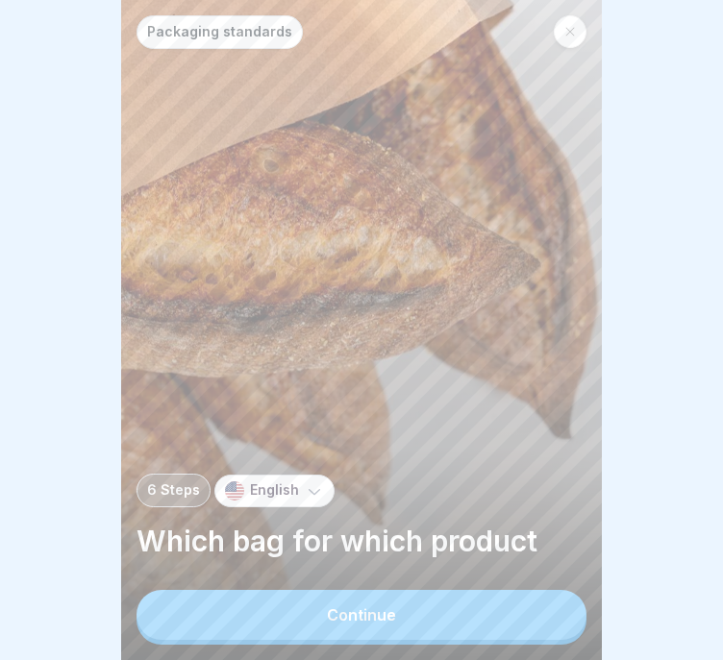
click at [371, 616] on button "Continue" at bounding box center [361, 615] width 450 height 50
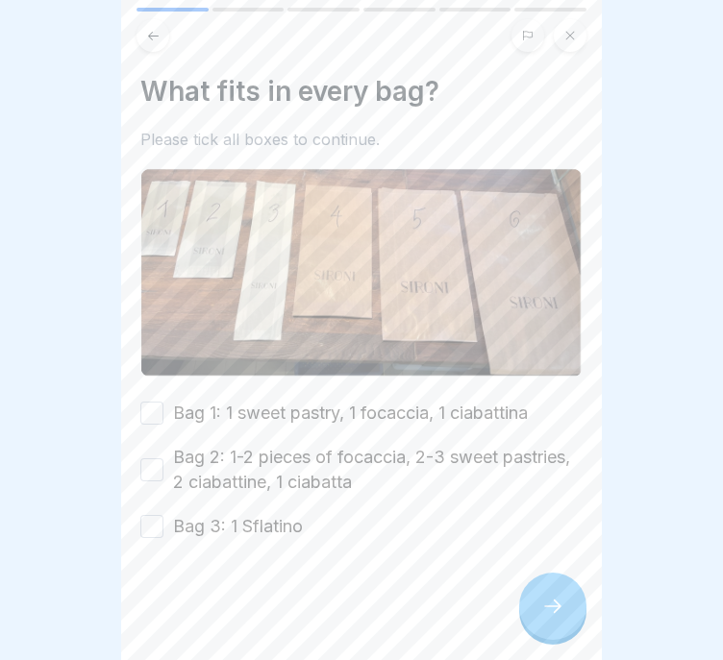
scroll to position [14, 0]
click at [159, 402] on button "Bag 1: 1 sweet pastry, 1 focaccia, 1 ciabattina" at bounding box center [151, 413] width 23 height 23
click at [153, 458] on button "Bag 2: 1-2 pieces of focaccia, 2-3 sweet pastries, 2 ciabattine, 1 ciabatta" at bounding box center [151, 469] width 23 height 23
click at [153, 515] on button "Bag 3: 1 Sflatino" at bounding box center [151, 526] width 23 height 23
type button "on"
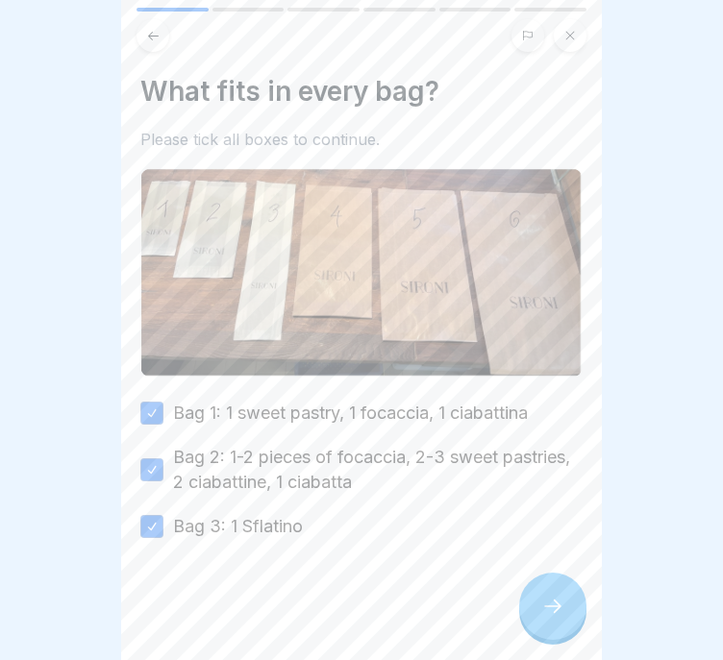
click at [261, 579] on div at bounding box center [361, 596] width 442 height 115
click at [510, 593] on div at bounding box center [361, 596] width 442 height 115
click at [543, 599] on icon at bounding box center [552, 606] width 23 height 23
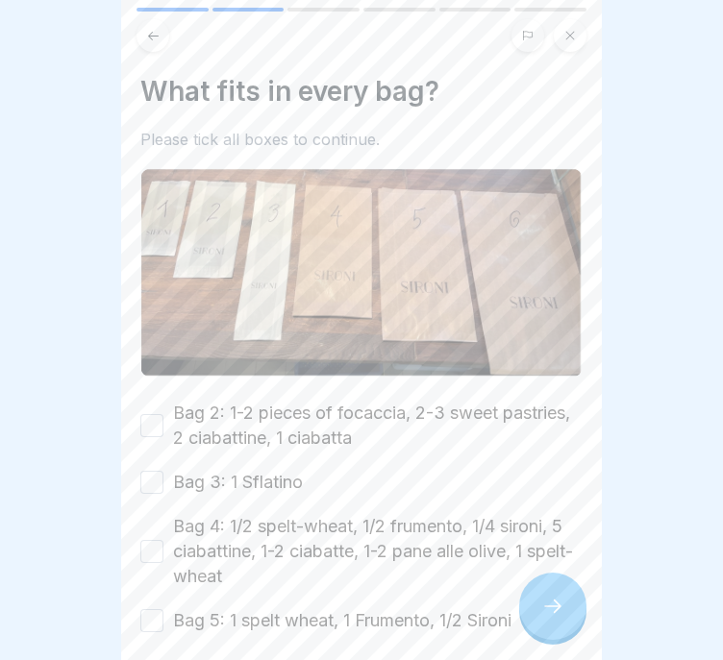
scroll to position [82, 0]
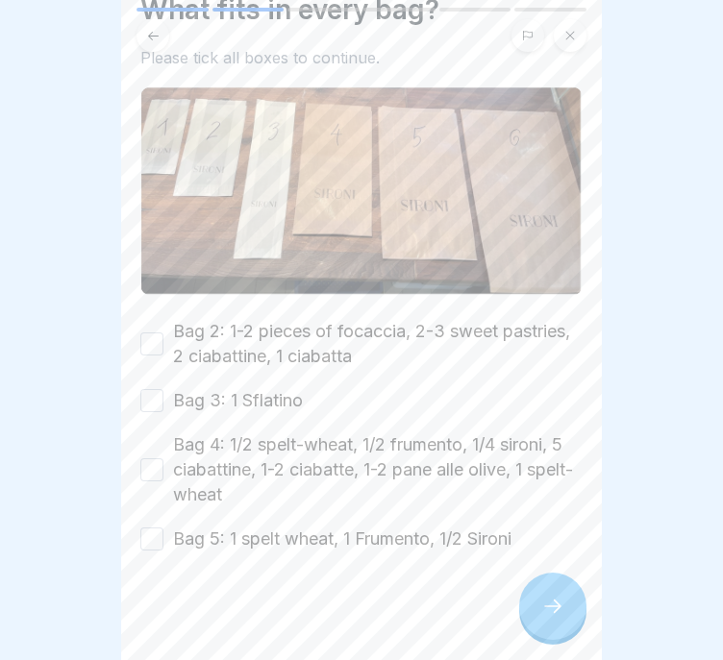
click at [135, 317] on div "What fits in every bag? Please tick all boxes to continue. Bag 2: 1-2 pieces of…" at bounding box center [361, 330] width 481 height 660
click at [154, 333] on button "Bag 2: 1-2 pieces of focaccia, 2-3 sweet pastries, 2 ciabattine, 1 ciabatta" at bounding box center [151, 344] width 23 height 23
click at [154, 389] on button "Bag 3: 1 Sflatino" at bounding box center [151, 400] width 23 height 23
click at [154, 458] on button "Bag 4: 1/2 spelt-wheat, 1/2 frumento, 1/4 sironi, 5 ciabattine, 1-2 ciabatte, 1…" at bounding box center [151, 469] width 23 height 23
click at [155, 528] on button "Bag 5: 1 spelt wheat, 1 Frumento, 1/2 Sironi" at bounding box center [151, 539] width 23 height 23
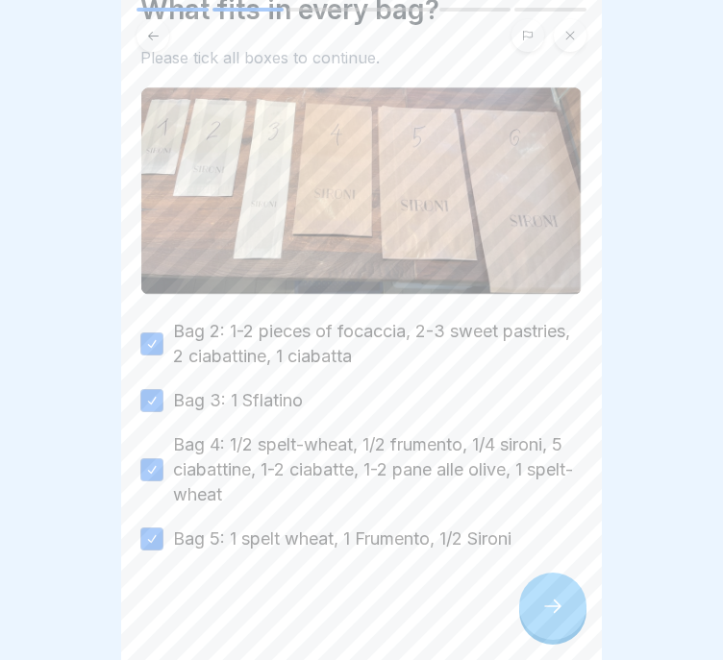
scroll to position [0, 0]
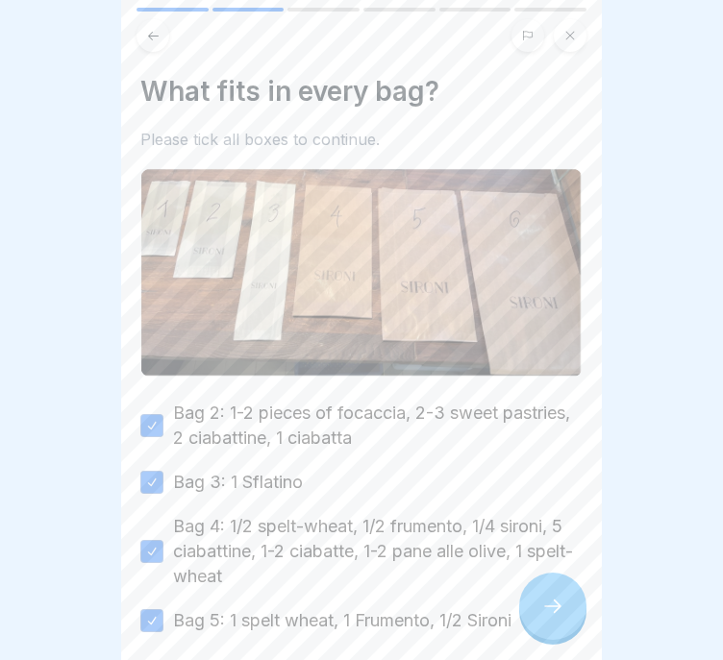
type button "on"
click at [565, 628] on div at bounding box center [552, 606] width 67 height 67
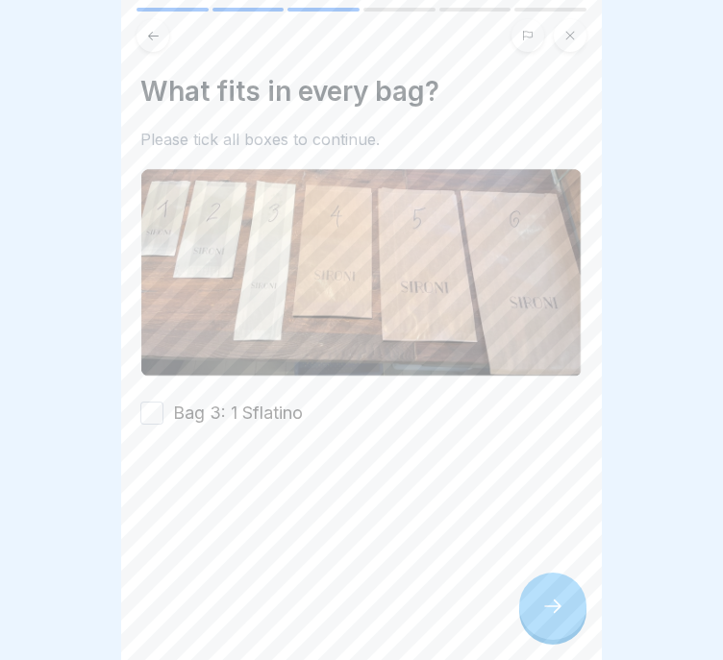
click at [262, 401] on label "Bag 3: 1 Sflatino" at bounding box center [238, 413] width 130 height 25
click at [163, 402] on button "Bag 3: 1 Sflatino" at bounding box center [151, 413] width 23 height 23
click at [555, 600] on icon at bounding box center [552, 606] width 23 height 23
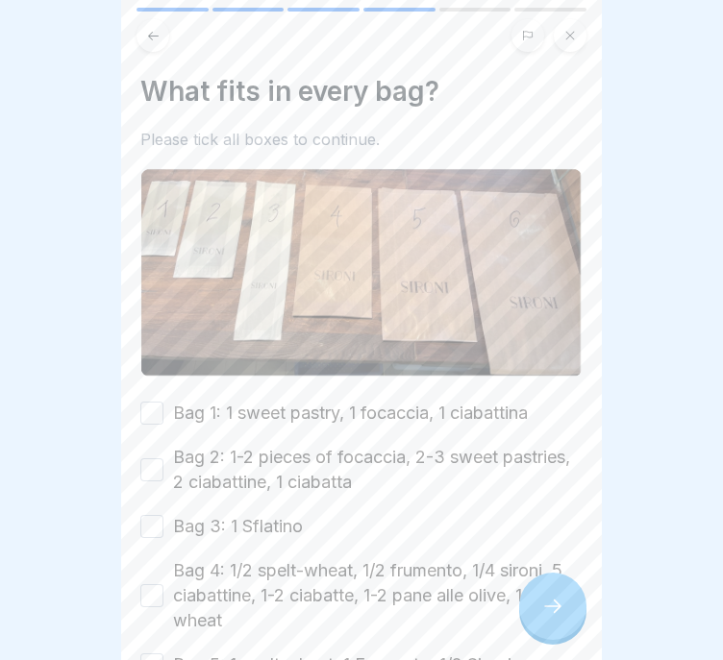
scroll to position [214, 0]
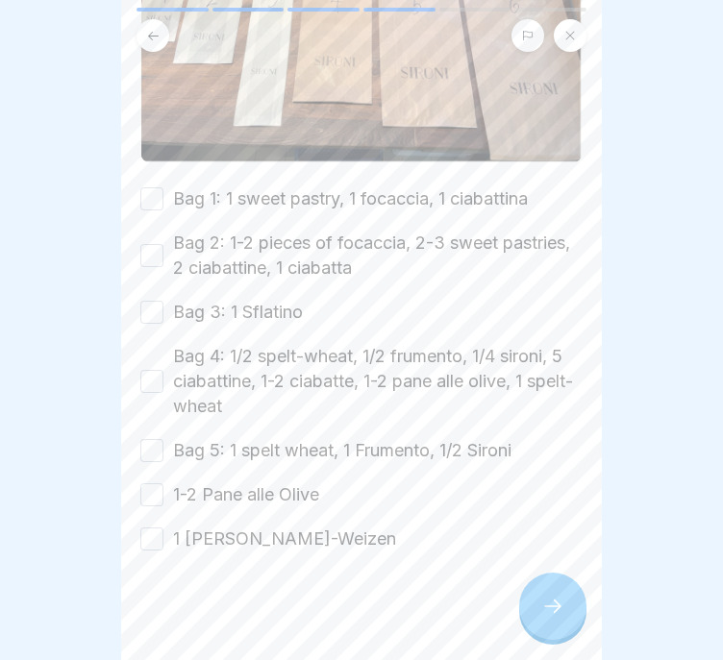
click at [155, 187] on button "Bag 1: 1 sweet pastry, 1 focaccia, 1 ciabattina" at bounding box center [151, 198] width 23 height 23
click at [155, 231] on div "Bag 2: 1-2 pieces of focaccia, 2-3 sweet pastries, 2 ciabattine, 1 ciabatta" at bounding box center [361, 256] width 442 height 50
click at [155, 259] on div "Bag 1: 1 sweet pastry, 1 focaccia, 1 ciabattina Bag 2: 1-2 pieces of focaccia, …" at bounding box center [361, 368] width 442 height 365
click at [155, 244] on button "Bag 2: 1-2 pieces of focaccia, 2-3 sweet pastries, 2 ciabattine, 1 ciabatta" at bounding box center [151, 255] width 23 height 23
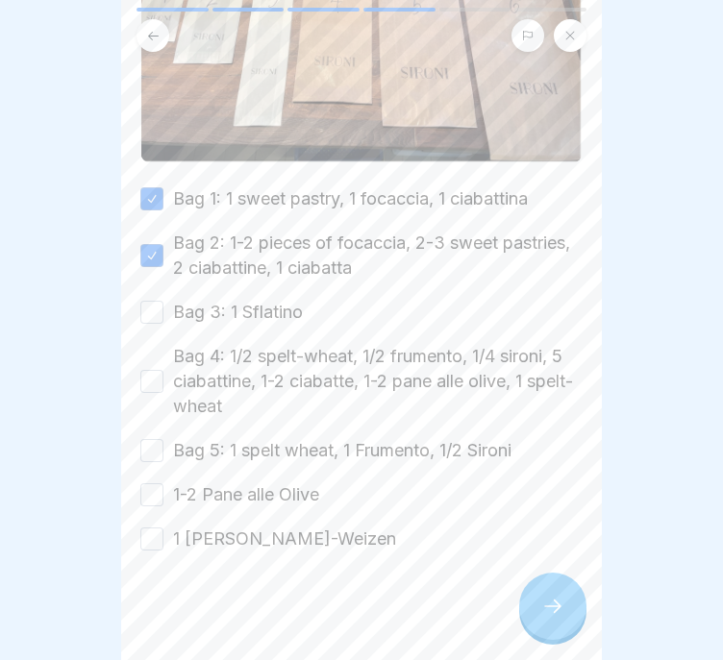
click at [155, 301] on button "Bag 3: 1 Sflatino" at bounding box center [151, 312] width 23 height 23
click at [150, 344] on div "Bag 4: 1/2 spelt-wheat, 1/2 frumento, 1/4 sironi, 5 ciabattine, 1-2 ciabatte, 1…" at bounding box center [361, 381] width 442 height 75
click at [150, 370] on button "Bag 4: 1/2 spelt-wheat, 1/2 frumento, 1/4 sironi, 5 ciabattine, 1-2 ciabatte, 1…" at bounding box center [151, 381] width 23 height 23
click at [151, 439] on button "Bag 5: 1 spelt wheat, 1 Frumento, 1/2 Sironi" at bounding box center [151, 450] width 23 height 23
click at [152, 483] on button "1-2 Pane alle Olive" at bounding box center [151, 494] width 23 height 23
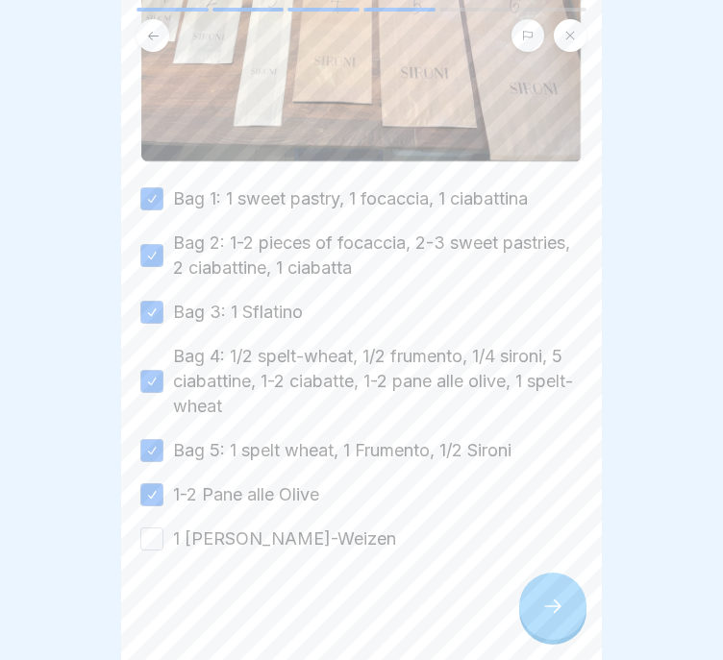
click at [155, 528] on button "1 [PERSON_NAME]-Weizen" at bounding box center [151, 539] width 23 height 23
type button "on"
click at [549, 614] on icon at bounding box center [552, 606] width 23 height 23
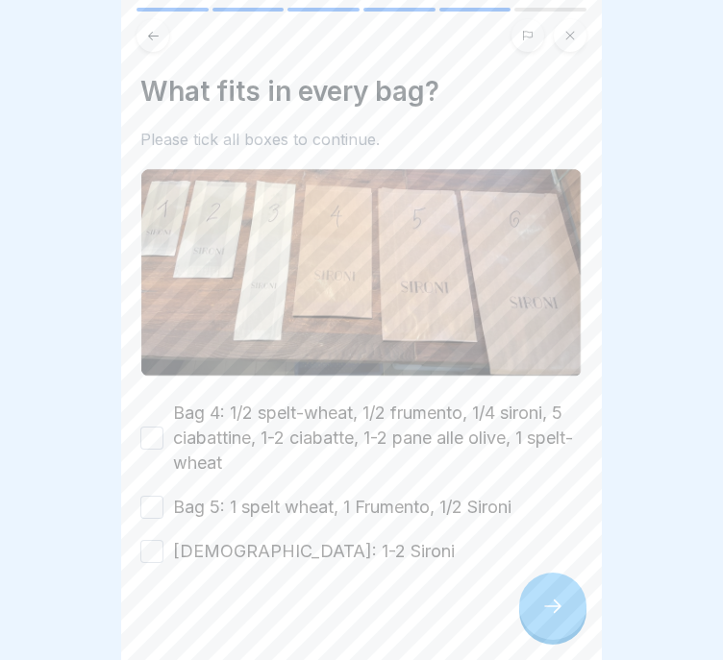
scroll to position [12, 0]
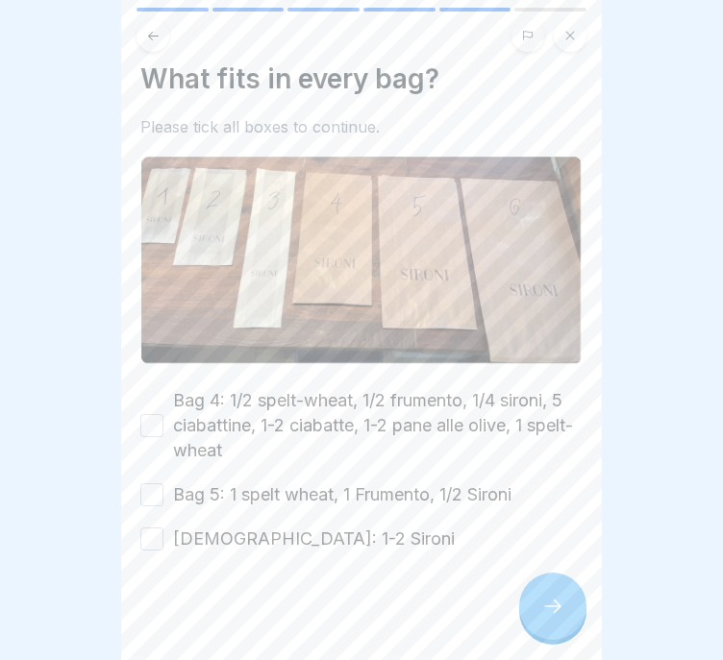
click at [157, 414] on button "Bag 4: 1/2 spelt-wheat, 1/2 frumento, 1/4 sironi, 5 ciabattine, 1-2 ciabatte, 1…" at bounding box center [151, 425] width 23 height 23
click at [157, 483] on button "Bag 5: 1 spelt wheat, 1 Frumento, 1/2 Sironi" at bounding box center [151, 494] width 23 height 23
click at [157, 528] on button "[DEMOGRAPHIC_DATA]: 1-2 Sironi" at bounding box center [151, 539] width 23 height 23
type button "on"
click at [553, 585] on div at bounding box center [552, 606] width 67 height 67
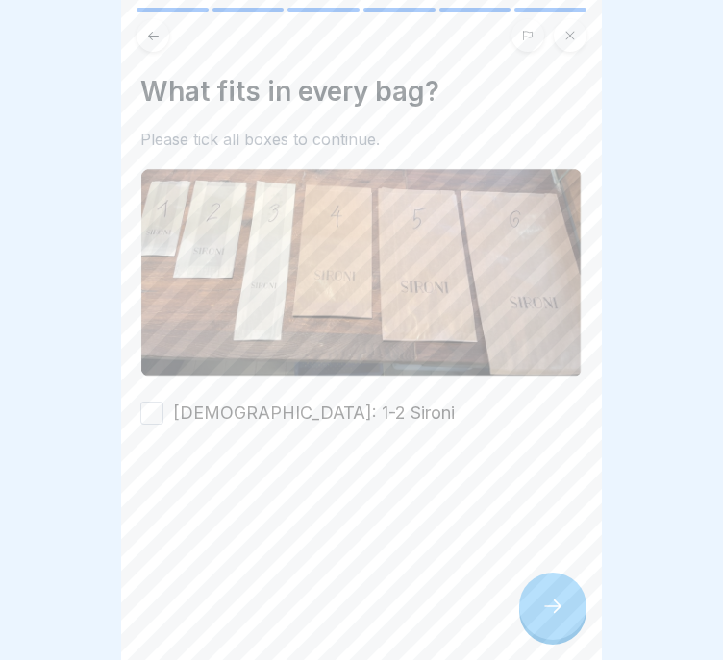
click at [263, 376] on div "What fits in every bag? Please tick all boxes to continue. [DEMOGRAPHIC_DATA]: …" at bounding box center [361, 250] width 442 height 351
click at [264, 402] on label "[DEMOGRAPHIC_DATA]: 1-2 Sironi" at bounding box center [314, 413] width 282 height 25
click at [163, 402] on button "[DEMOGRAPHIC_DATA]: 1-2 Sironi" at bounding box center [151, 413] width 23 height 23
click at [553, 595] on div at bounding box center [552, 606] width 67 height 67
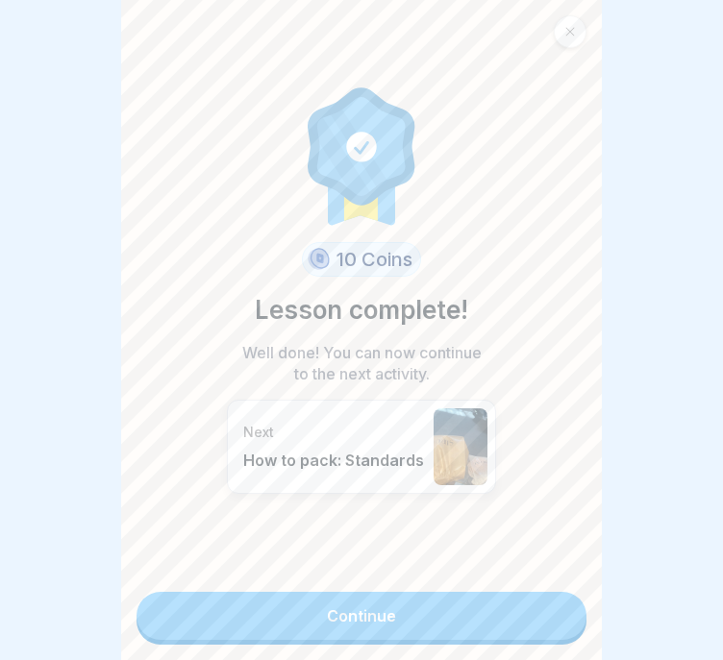
click at [508, 613] on link "Continue" at bounding box center [361, 616] width 450 height 48
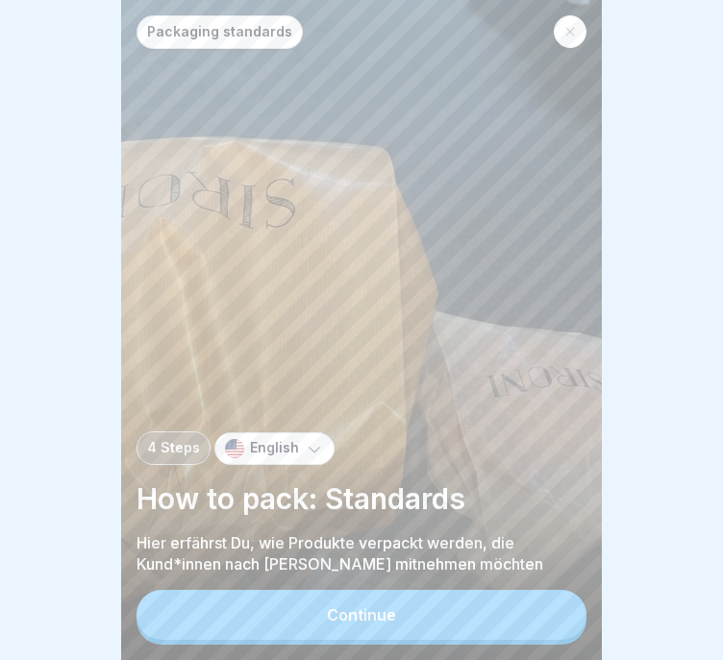
click at [456, 607] on button "Continue" at bounding box center [361, 615] width 450 height 50
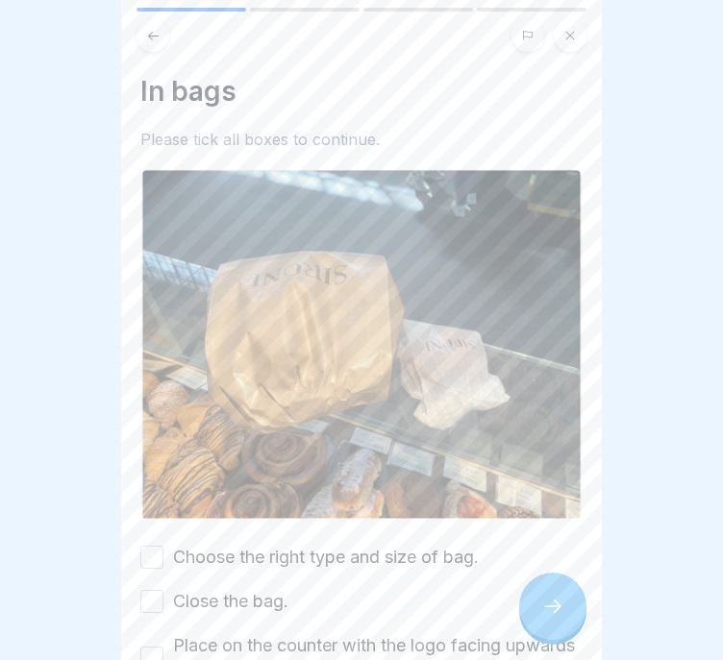
scroll to position [127, 0]
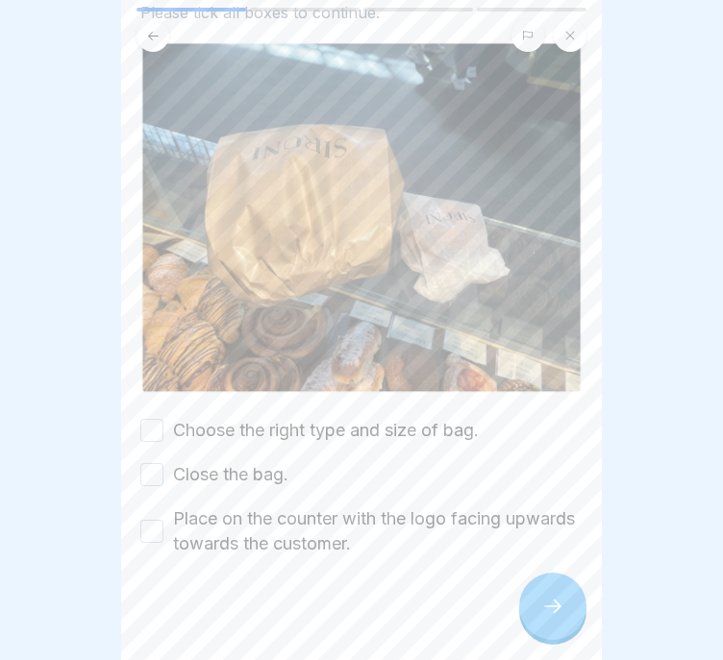
click at [154, 419] on button "Choose the right type and size of bag." at bounding box center [151, 430] width 23 height 23
click at [154, 463] on button "Close the bag." at bounding box center [151, 474] width 23 height 23
click at [147, 520] on button "Place on the counter with the logo facing upwards towards the customer." at bounding box center [151, 531] width 23 height 23
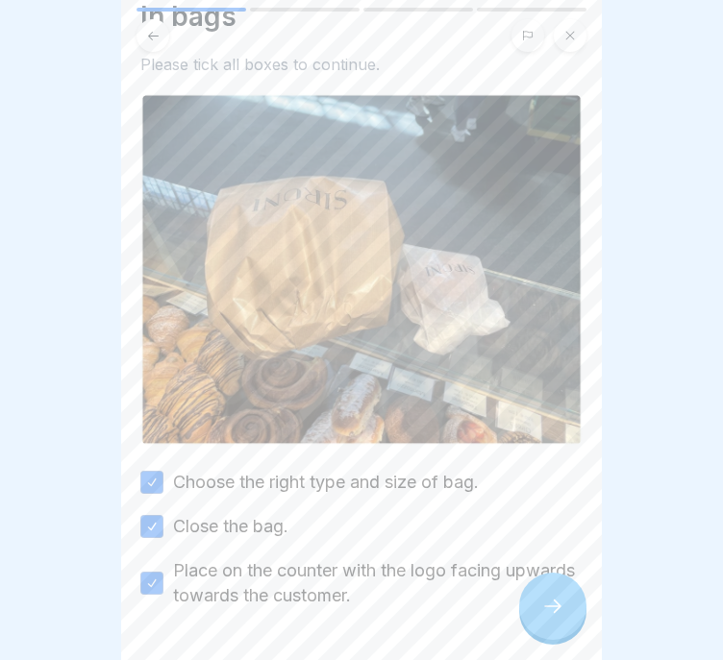
type button "on"
click at [554, 604] on icon at bounding box center [552, 606] width 23 height 23
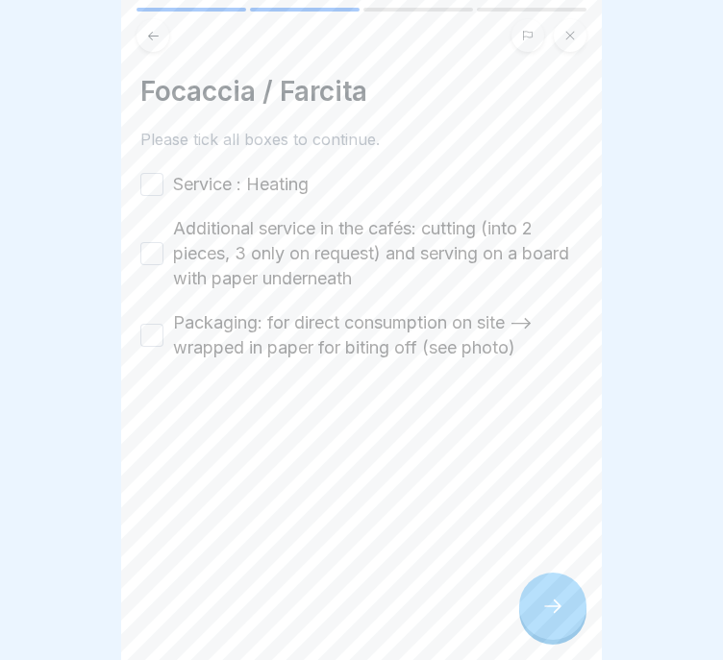
click at [150, 173] on button "Service : Heating" at bounding box center [151, 184] width 23 height 23
click at [150, 242] on button "Additional service in the cafés: cutting (into 2 pieces, 3 only on request) and…" at bounding box center [151, 253] width 23 height 23
click at [152, 324] on button "Packaging: for direct consumption on site --> wrapped in paper for biting off (…" at bounding box center [151, 335] width 23 height 23
type button "on"
click at [534, 605] on div at bounding box center [552, 606] width 67 height 67
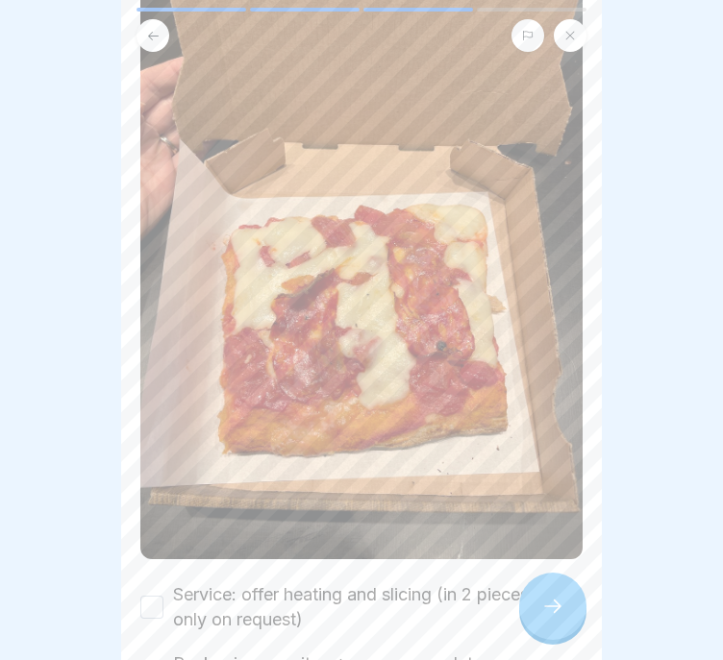
scroll to position [385, 0]
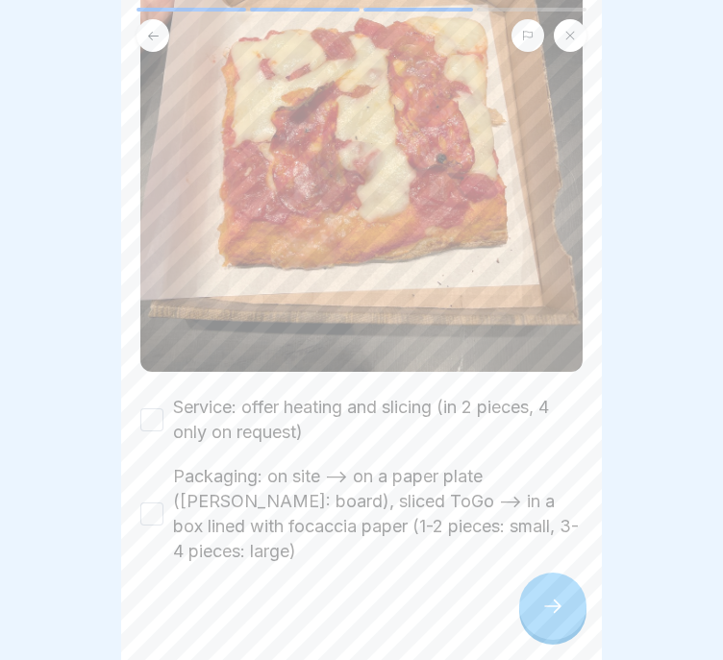
click at [150, 408] on button "Service: offer heating and slicing (in 2 pieces, 4 only on request)" at bounding box center [151, 419] width 23 height 23
click at [150, 465] on div "Packaging: on site --> on a paper plate ([PERSON_NAME]: board), sliced ToGo -->…" at bounding box center [361, 514] width 442 height 100
click at [150, 503] on button "Packaging: on site --> on a paper plate ([PERSON_NAME]: board), sliced ToGo -->…" at bounding box center [151, 514] width 23 height 23
type button "on"
click at [579, 618] on div at bounding box center [552, 606] width 67 height 67
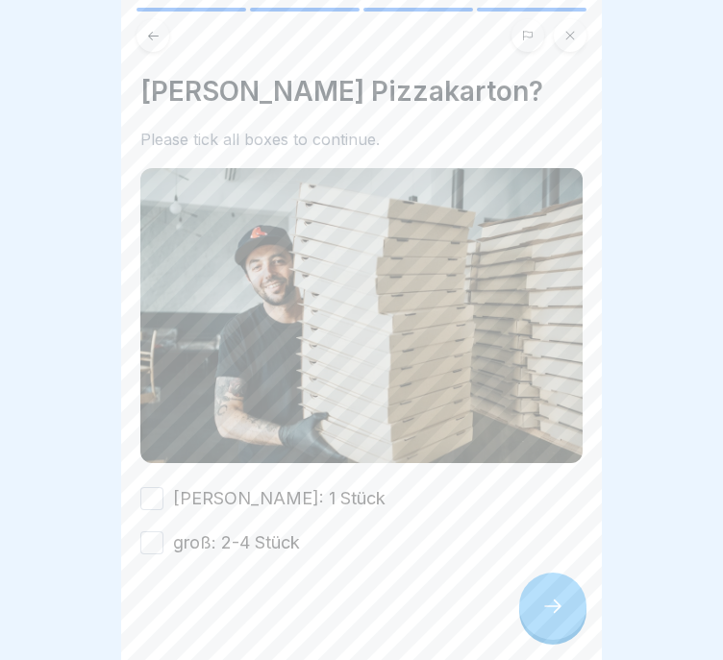
scroll to position [0, 0]
click at [152, 487] on button "[PERSON_NAME]: 1 Stück" at bounding box center [151, 498] width 23 height 23
click at [153, 531] on button "groß: 2-4 Stück" at bounding box center [151, 542] width 23 height 23
click at [554, 585] on div at bounding box center [552, 606] width 67 height 67
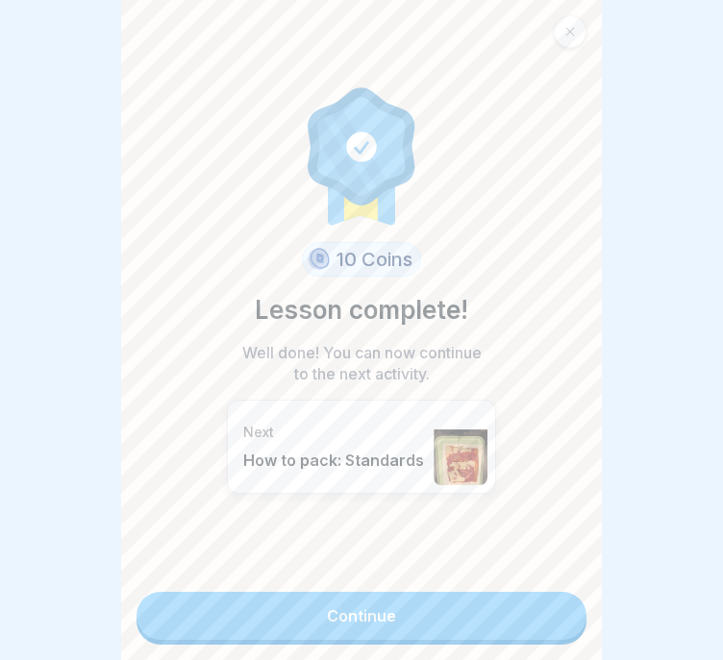
click at [420, 597] on link "Continue" at bounding box center [361, 616] width 450 height 48
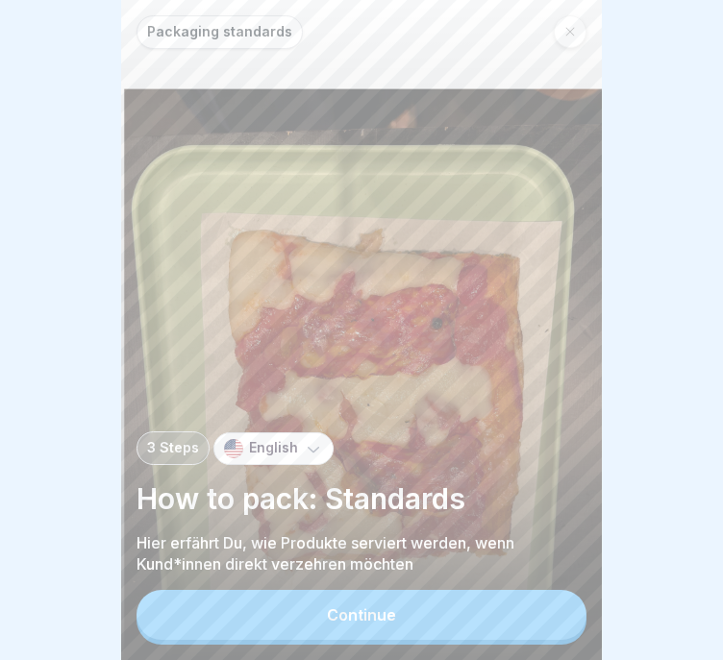
click at [454, 604] on button "Continue" at bounding box center [361, 615] width 450 height 50
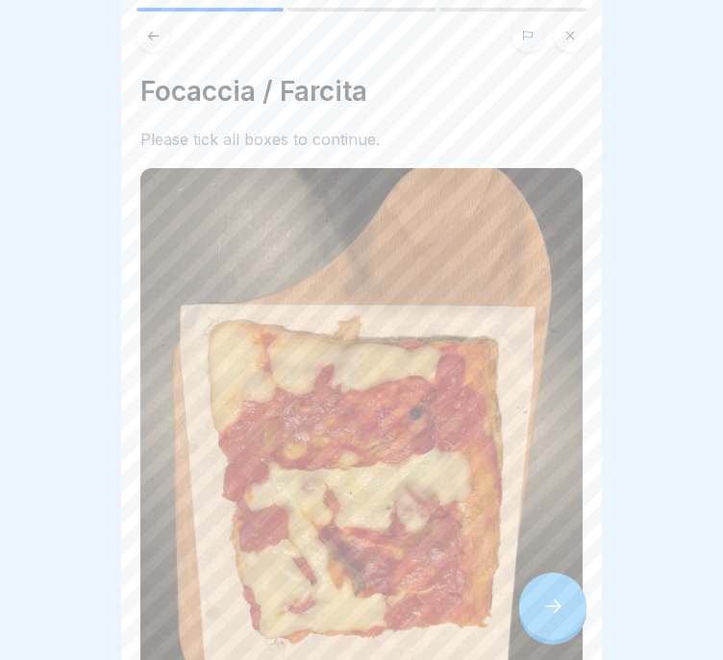
scroll to position [405, 0]
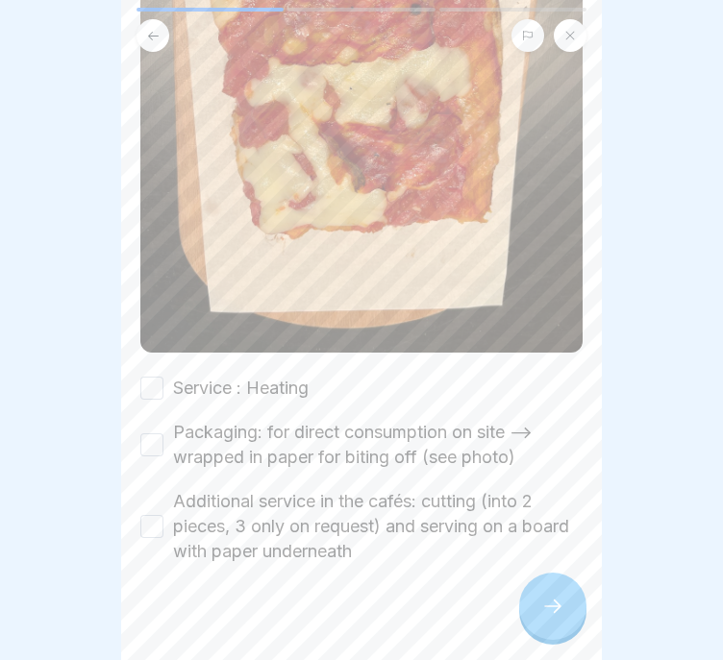
click at [225, 376] on label "Service : Heating" at bounding box center [241, 388] width 136 height 25
click at [163, 377] on button "Service : Heating" at bounding box center [151, 388] width 23 height 23
click at [225, 426] on label "Packaging: for direct consumption on site --> wrapped in paper for biting off (…" at bounding box center [377, 445] width 409 height 50
click at [163, 433] on button "Packaging: for direct consumption on site --> wrapped in paper for biting off (…" at bounding box center [151, 444] width 23 height 23
click at [229, 509] on label "Additional service in the cafés: cutting (into 2 pieces, 3 only on request) and…" at bounding box center [377, 526] width 409 height 75
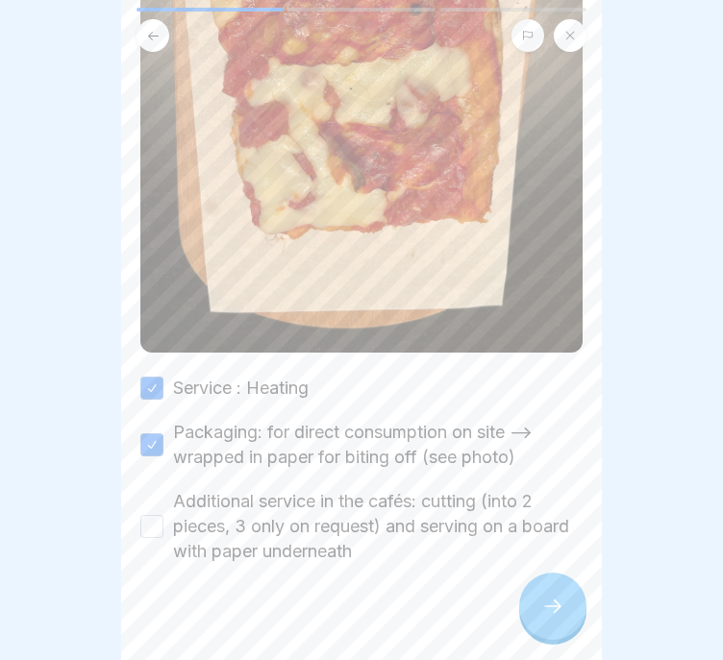
click at [163, 515] on button "Additional service in the cafés: cutting (into 2 pieces, 3 only on request) and…" at bounding box center [151, 526] width 23 height 23
type button "on"
click at [539, 598] on div at bounding box center [552, 606] width 67 height 67
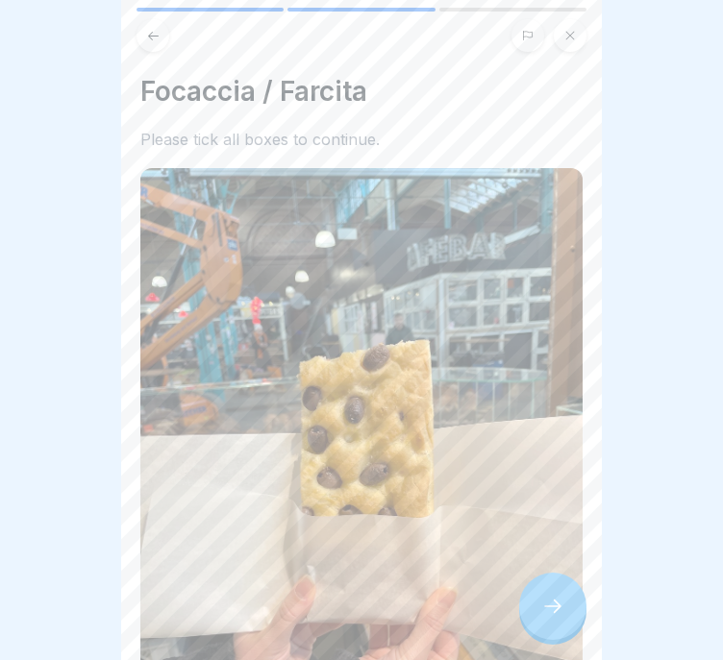
scroll to position [290, 0]
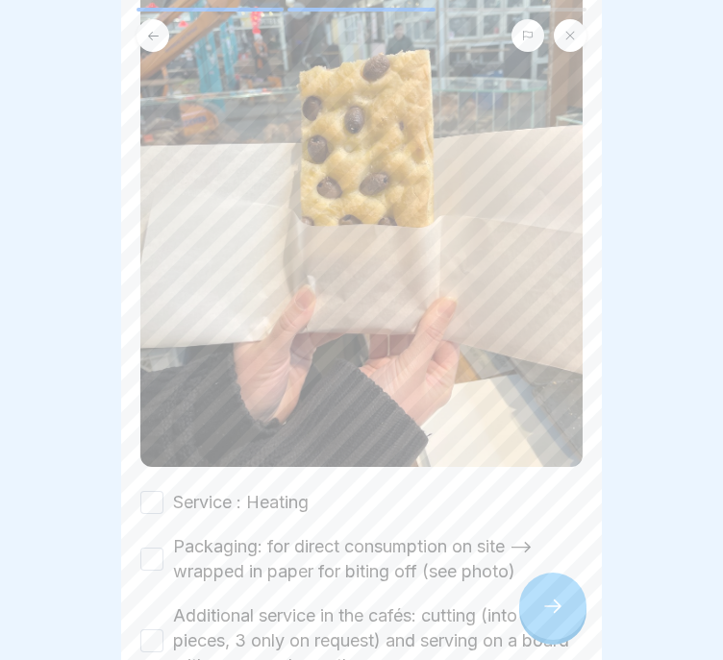
click at [167, 490] on div "Service : Heating" at bounding box center [224, 502] width 168 height 25
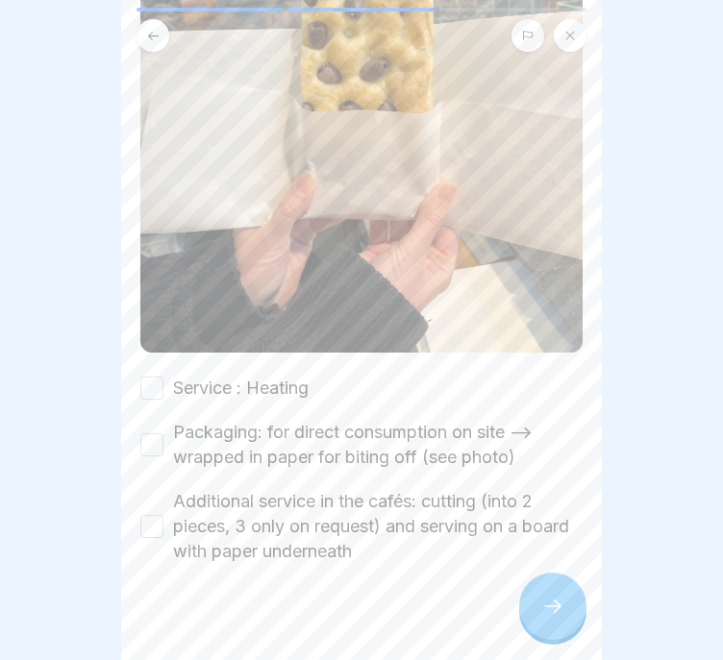
click at [156, 377] on button "Service : Heating" at bounding box center [151, 388] width 23 height 23
click at [156, 433] on button "Packaging: for direct consumption on site --> wrapped in paper for biting off (…" at bounding box center [151, 444] width 23 height 23
click at [157, 515] on button "Additional service in the cafés: cutting (into 2 pieces, 3 only on request) and…" at bounding box center [151, 526] width 23 height 23
type button "on"
click at [530, 618] on div at bounding box center [552, 606] width 67 height 67
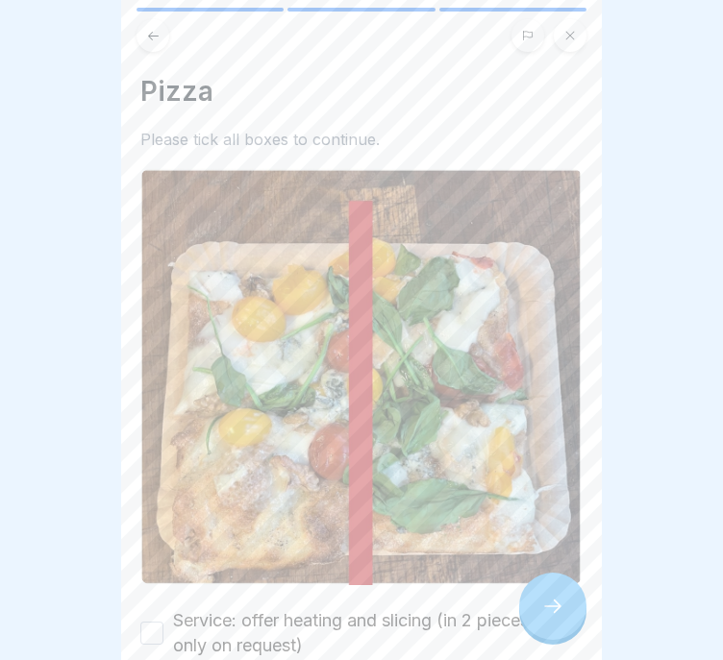
scroll to position [263, 0]
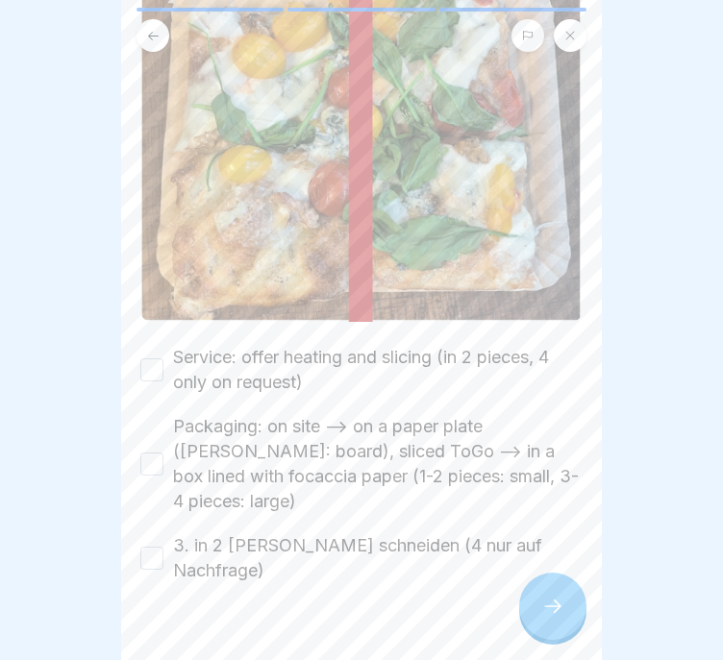
click at [136, 352] on div "Pizza Please tick all boxes to continue. Service: offer heating and slicing (in…" at bounding box center [361, 330] width 481 height 660
click at [146, 453] on button "Packaging: on site --> on a paper plate ([PERSON_NAME]: board), sliced ToGo -->…" at bounding box center [151, 464] width 23 height 23
click at [144, 358] on button "Service: offer heating and slicing (in 2 pieces, 4 only on request)" at bounding box center [151, 369] width 23 height 23
click at [148, 547] on button "3. in 2 [PERSON_NAME] schneiden (4 nur auf Nachfrage)" at bounding box center [151, 558] width 23 height 23
type button "on"
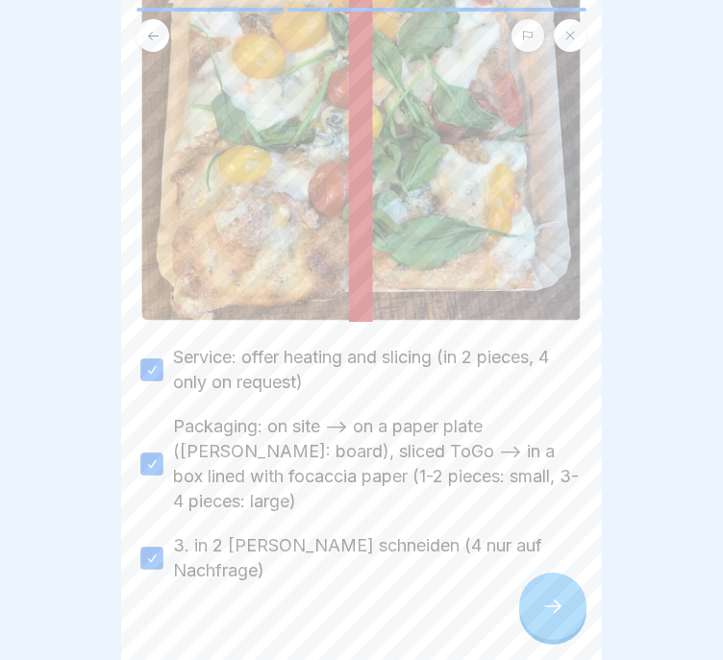
click at [549, 599] on icon at bounding box center [552, 606] width 23 height 23
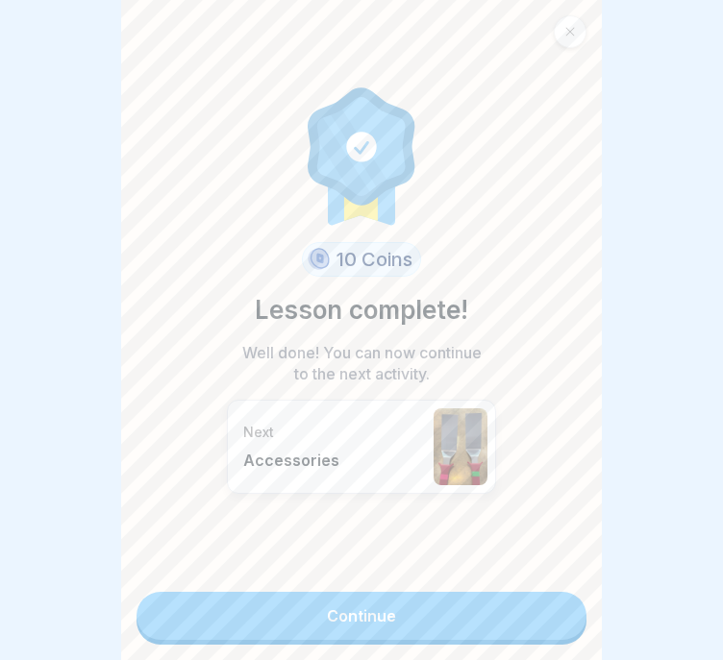
click at [454, 611] on link "Continue" at bounding box center [361, 616] width 450 height 48
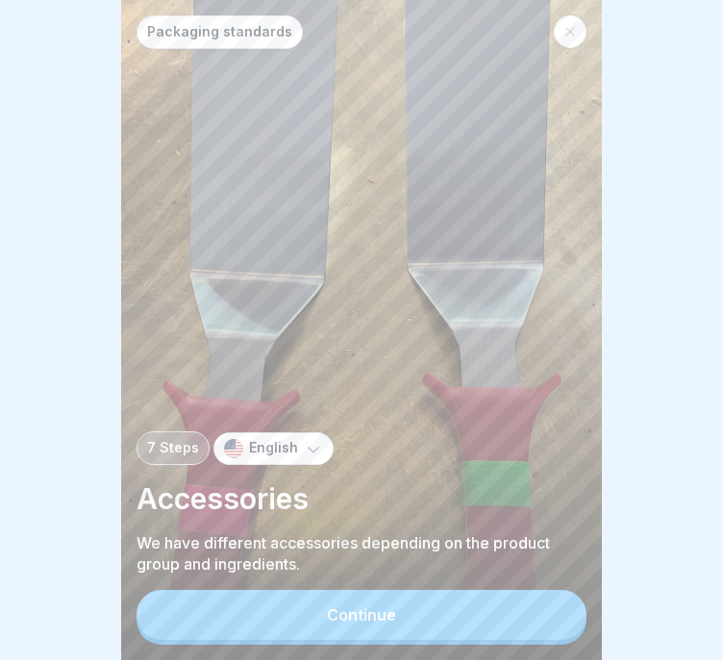
click at [470, 615] on button "Continue" at bounding box center [361, 615] width 450 height 50
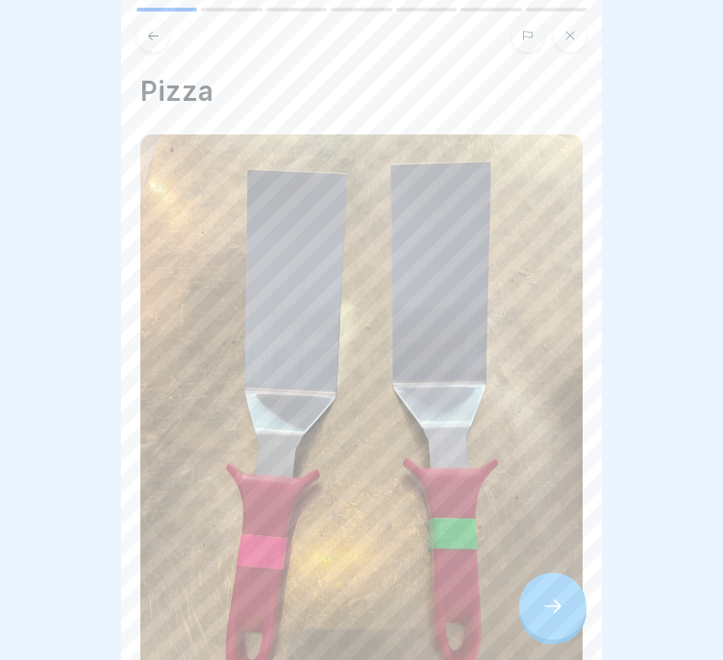
scroll to position [79, 0]
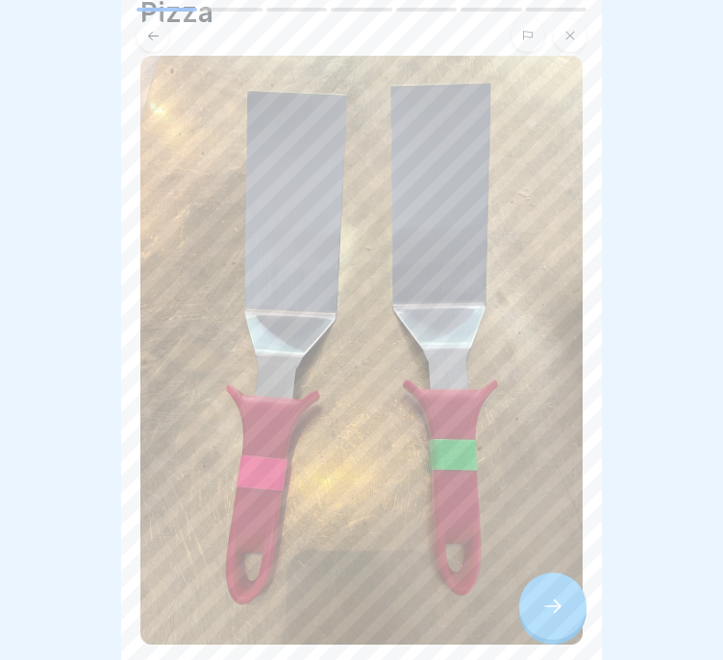
click at [560, 602] on icon at bounding box center [552, 606] width 23 height 23
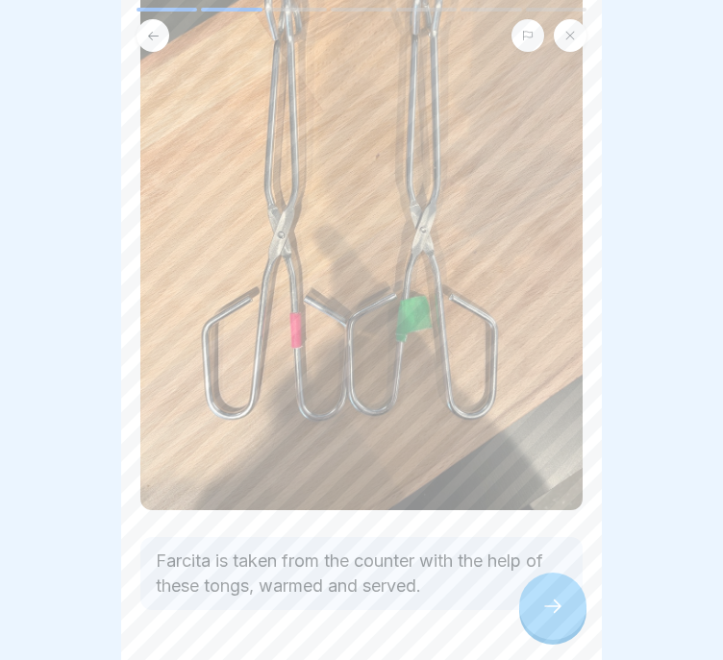
scroll to position [259, 0]
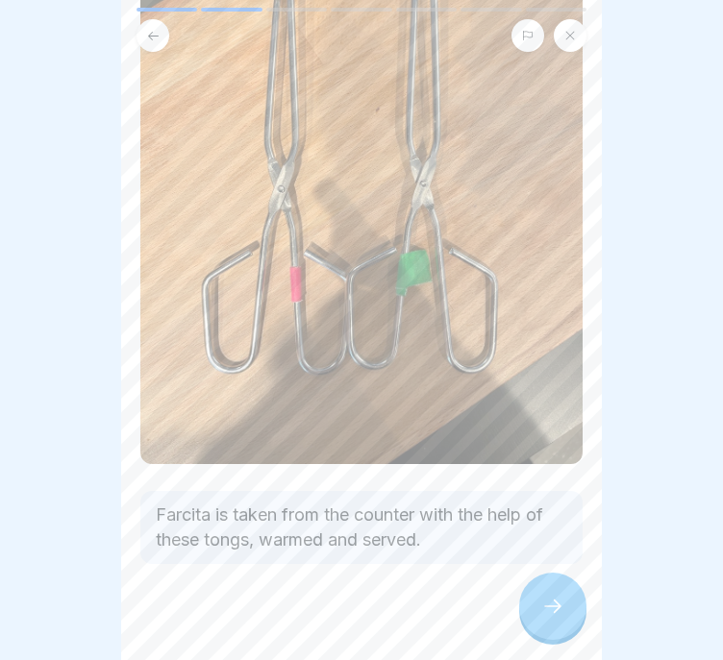
click at [160, 19] on button at bounding box center [152, 35] width 33 height 33
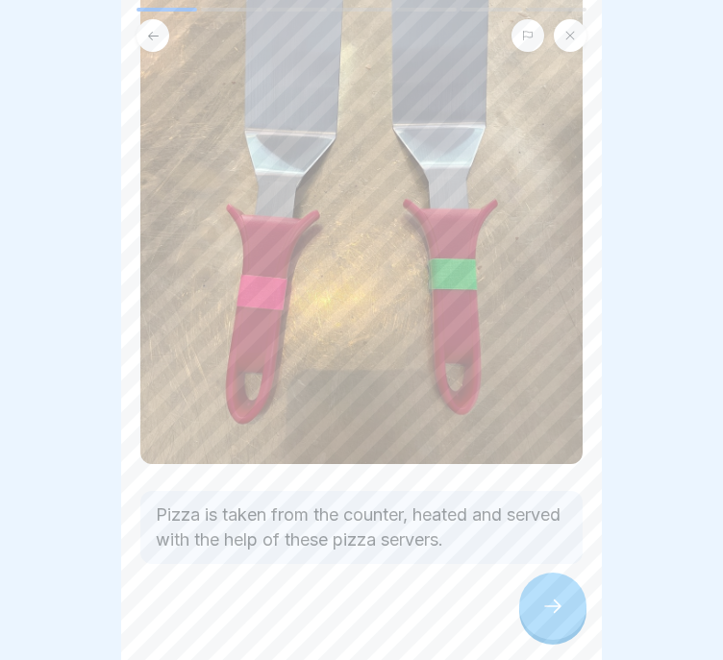
click at [554, 595] on div at bounding box center [552, 606] width 67 height 67
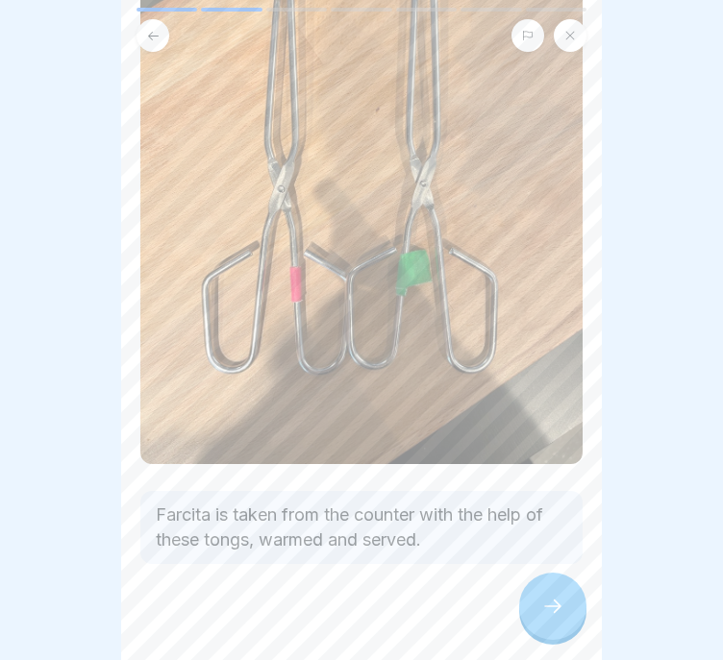
click at [554, 595] on div at bounding box center [552, 606] width 67 height 67
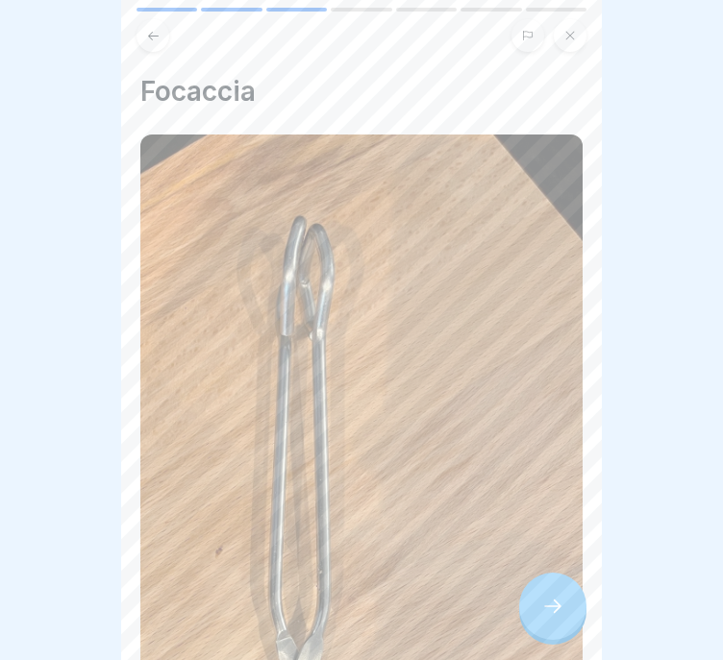
scroll to position [681, 0]
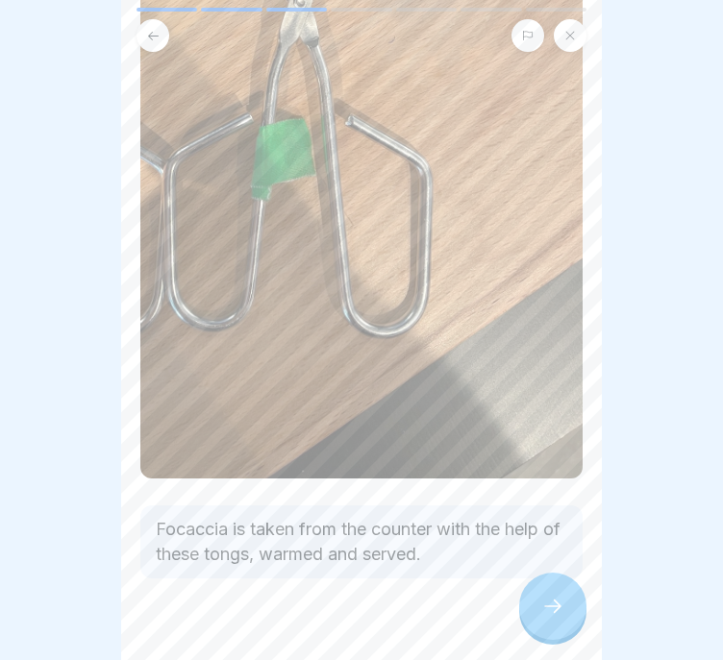
click at [546, 596] on div at bounding box center [552, 606] width 67 height 67
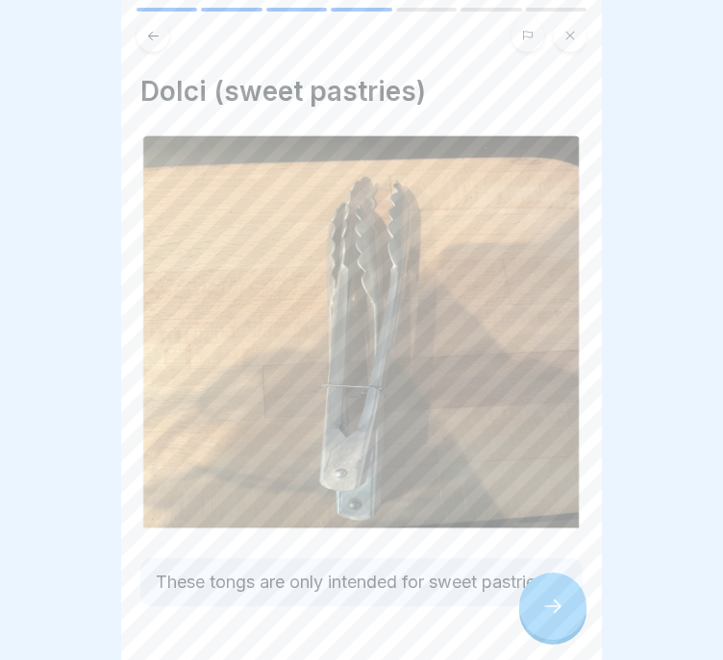
scroll to position [73, 0]
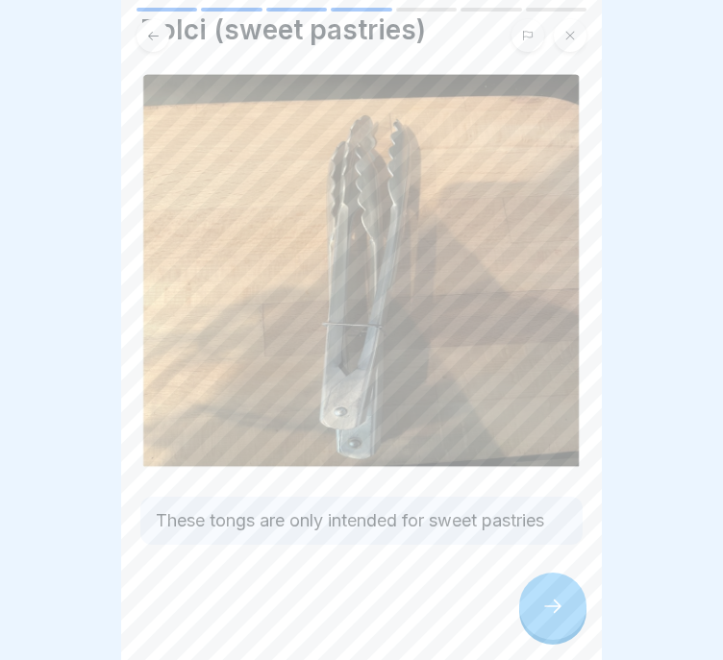
click at [554, 613] on icon at bounding box center [552, 606] width 23 height 23
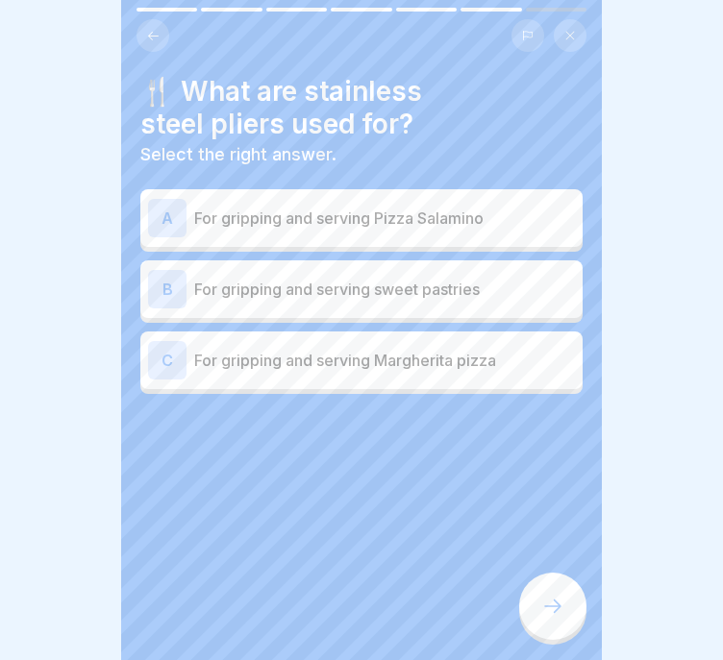
click at [148, 29] on icon at bounding box center [153, 36] width 14 height 14
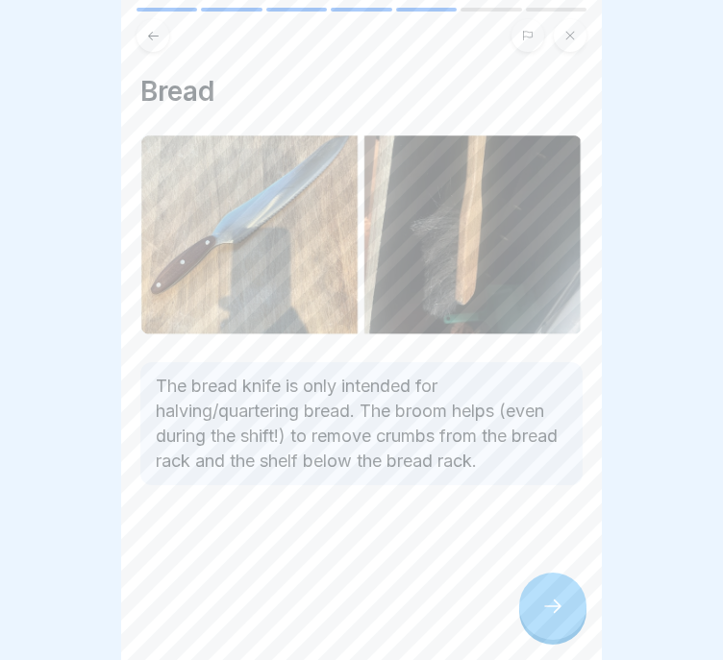
click at [559, 622] on div at bounding box center [552, 606] width 67 height 67
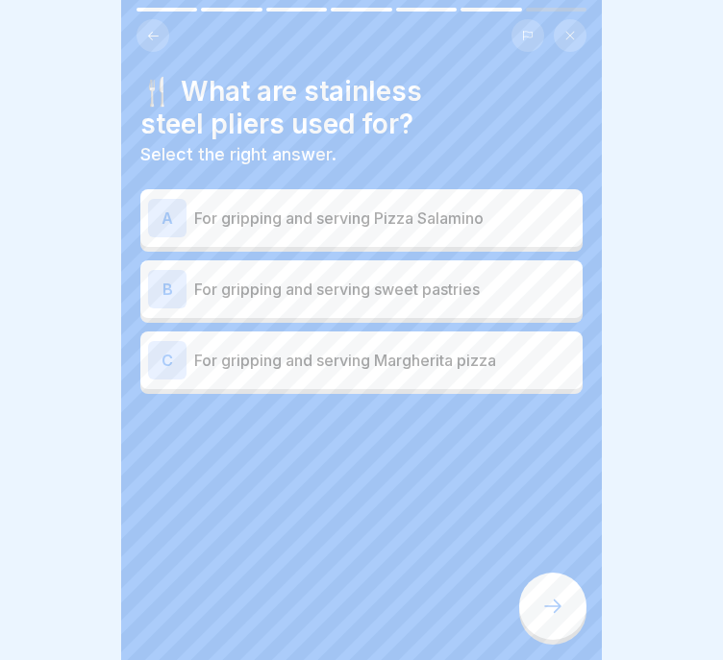
click at [151, 19] on button at bounding box center [152, 35] width 33 height 33
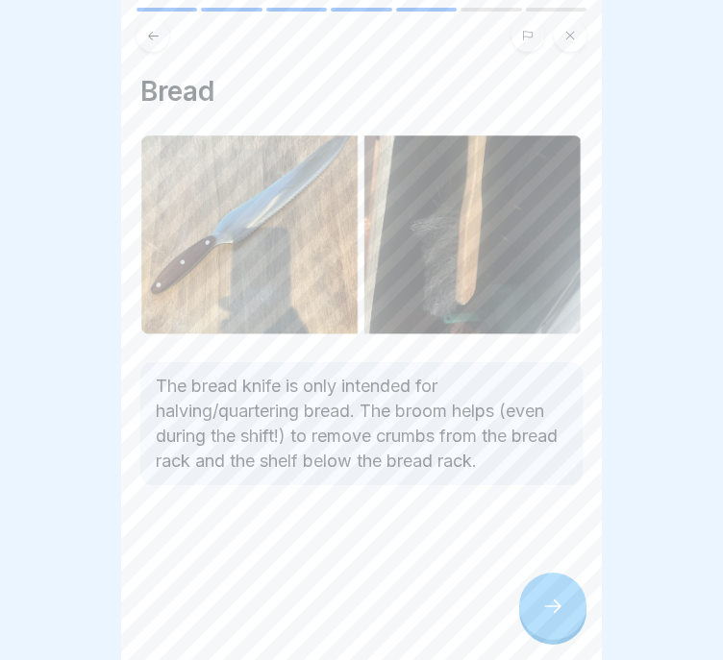
click at [151, 19] on button at bounding box center [152, 35] width 33 height 33
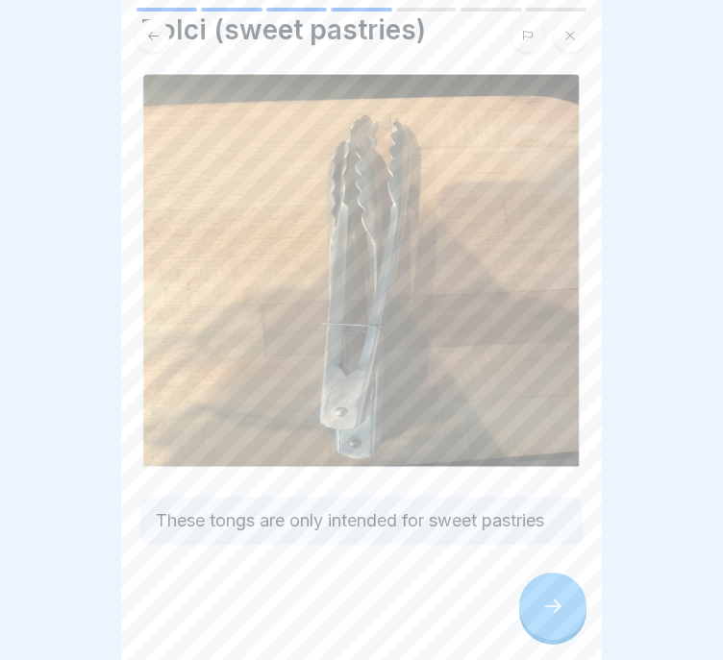
click at [151, 19] on button at bounding box center [152, 35] width 33 height 33
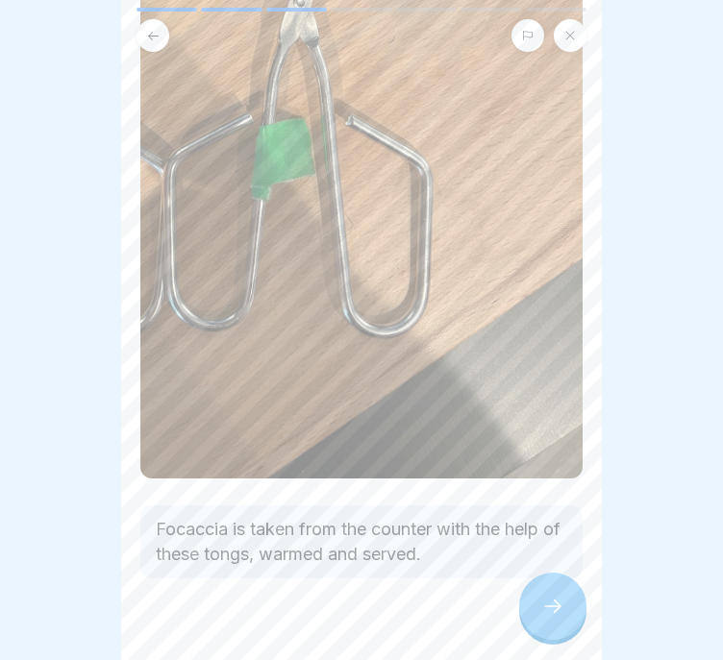
click at [151, 19] on button at bounding box center [152, 35] width 33 height 33
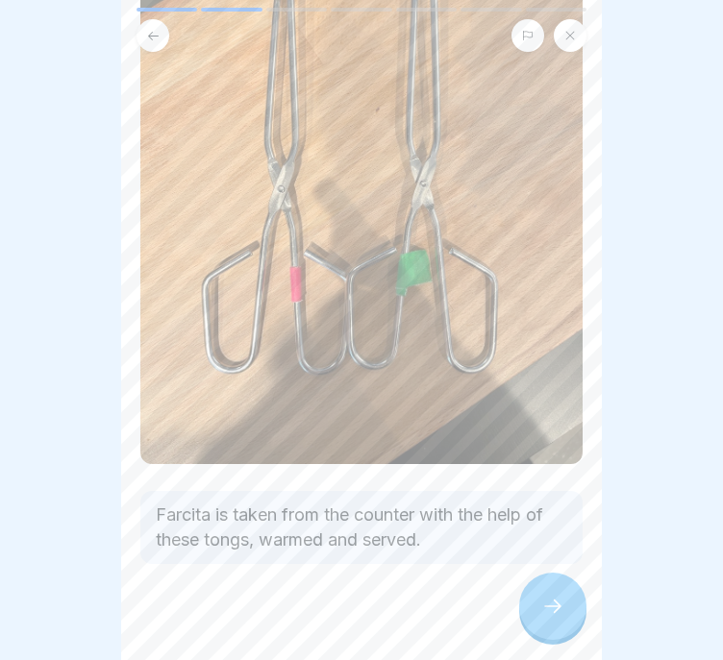
click at [151, 19] on button at bounding box center [152, 35] width 33 height 33
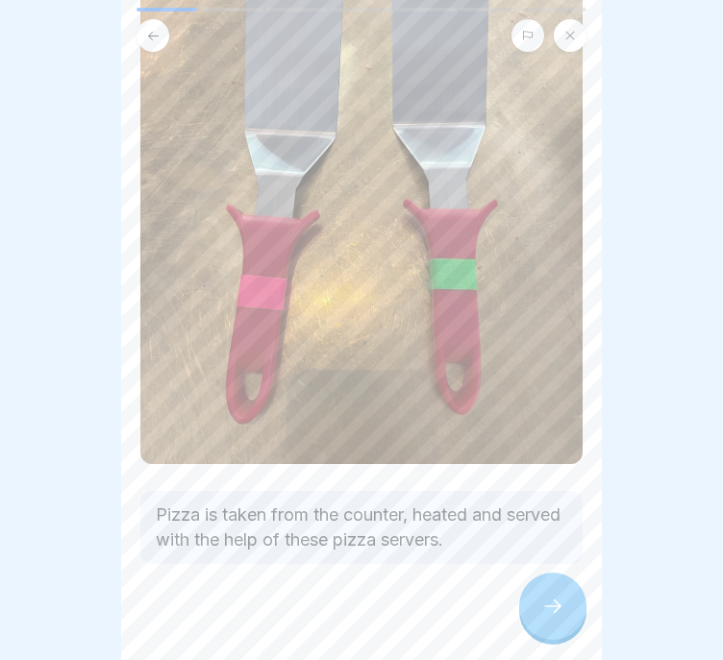
click at [151, 19] on button at bounding box center [152, 35] width 33 height 33
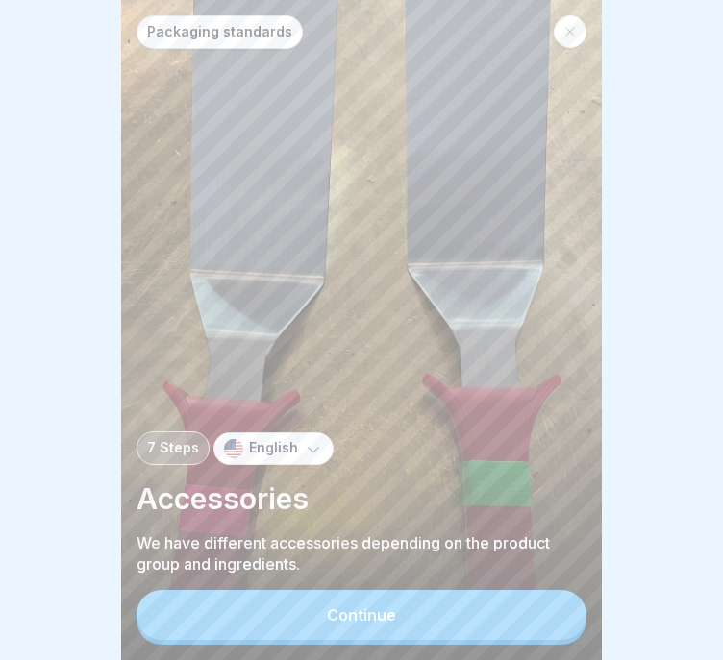
click at [410, 614] on button "Continue" at bounding box center [361, 615] width 450 height 50
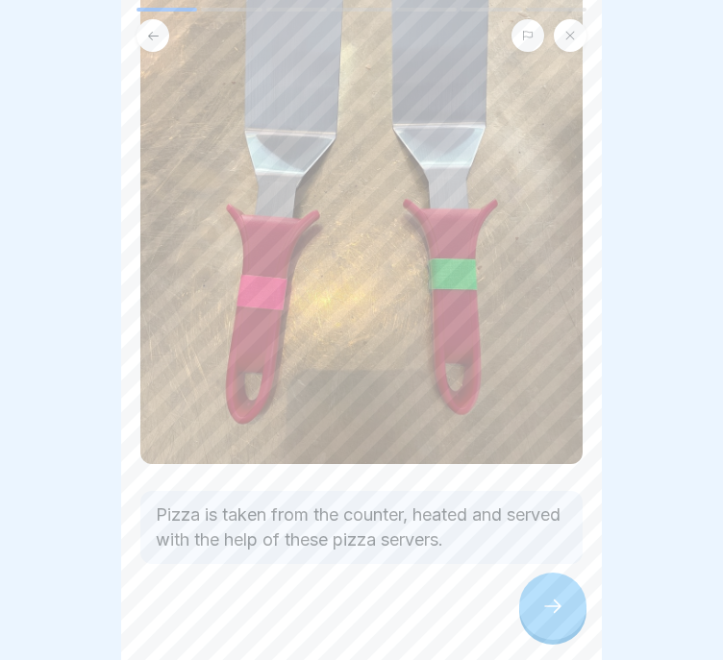
click at [544, 606] on icon at bounding box center [552, 606] width 23 height 23
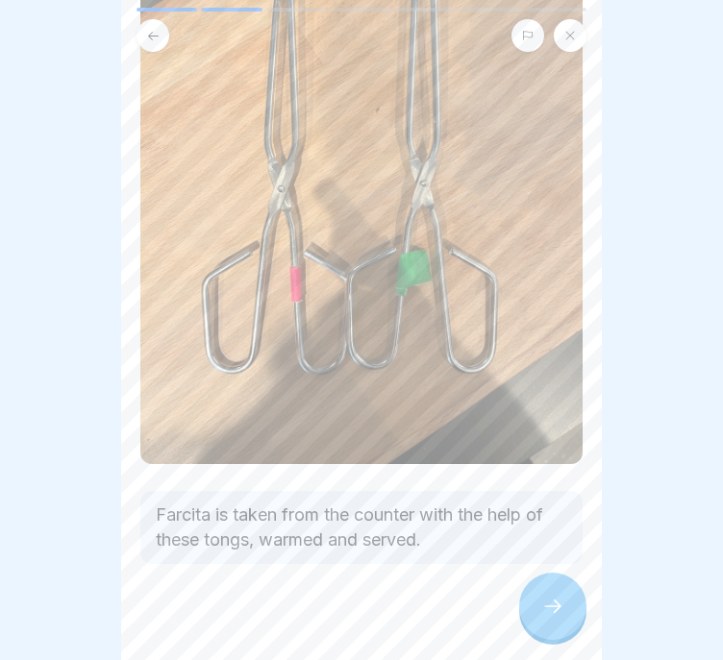
click at [544, 606] on icon at bounding box center [552, 606] width 23 height 23
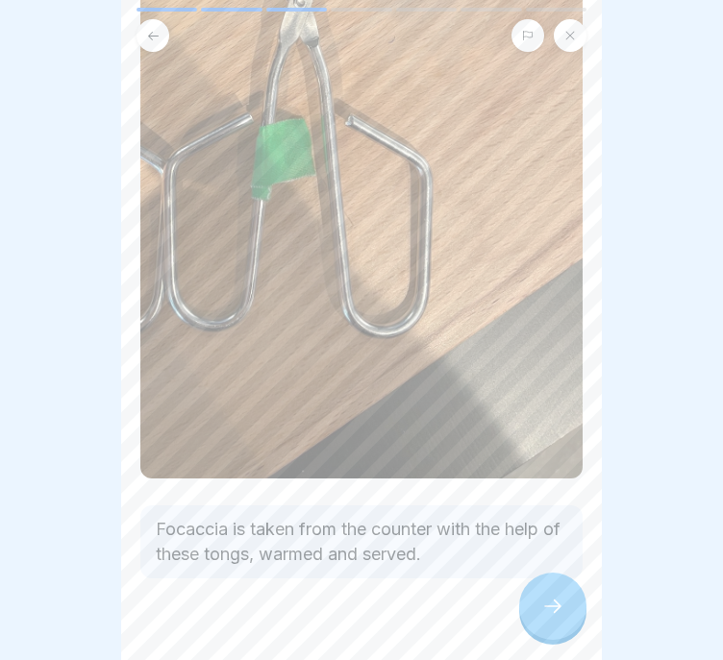
click at [544, 606] on icon at bounding box center [552, 606] width 23 height 23
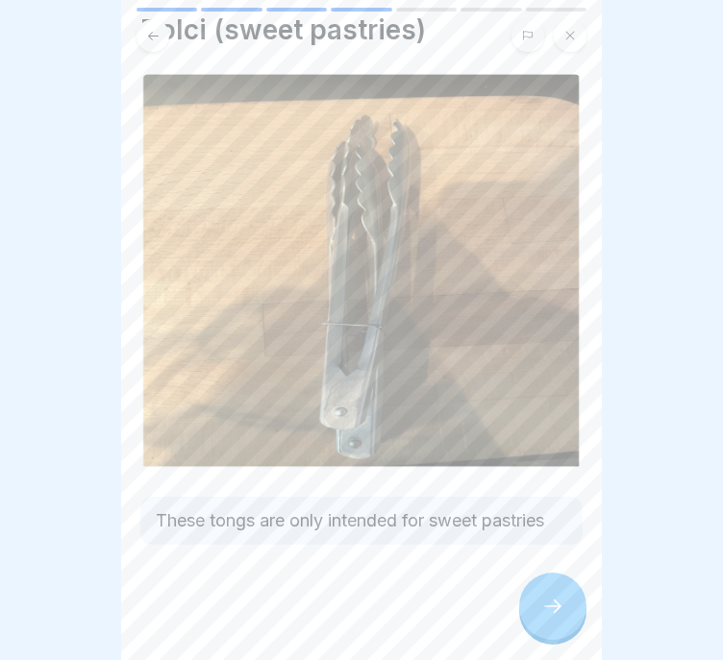
scroll to position [0, 0]
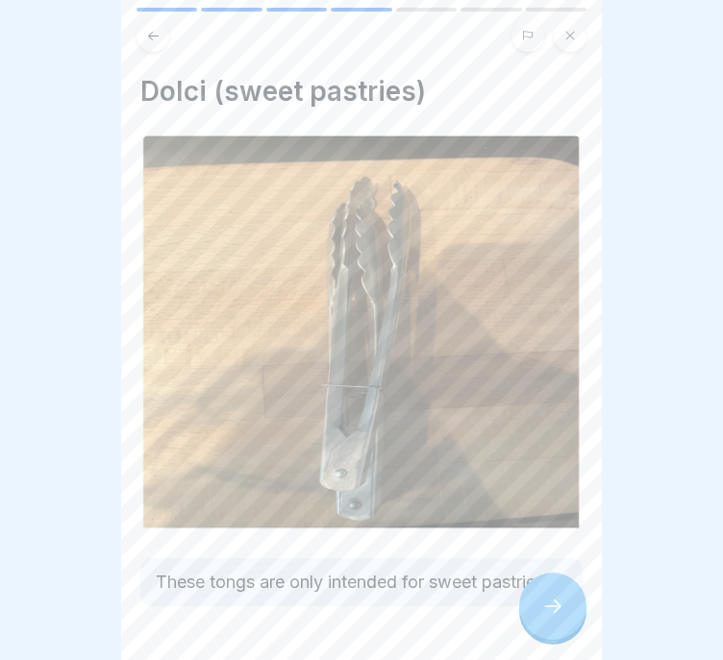
click at [140, 19] on button at bounding box center [152, 35] width 33 height 33
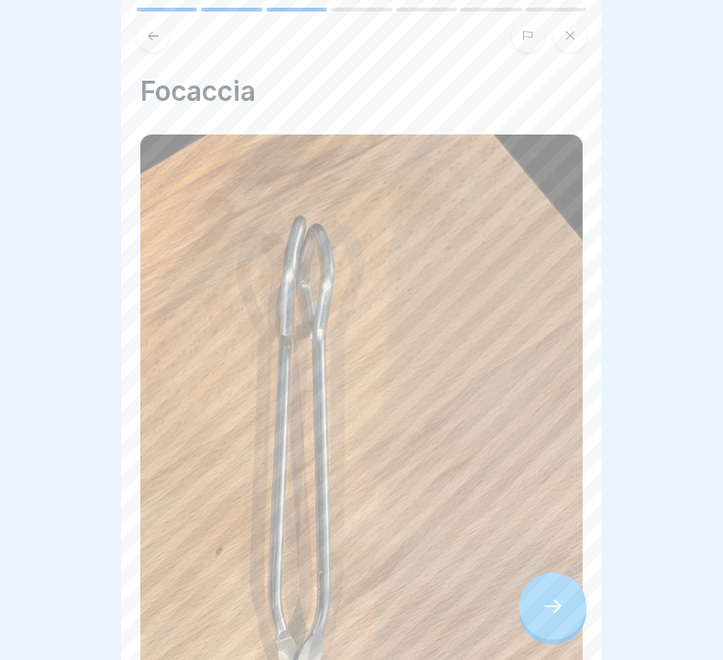
click at [163, 19] on button at bounding box center [152, 35] width 33 height 33
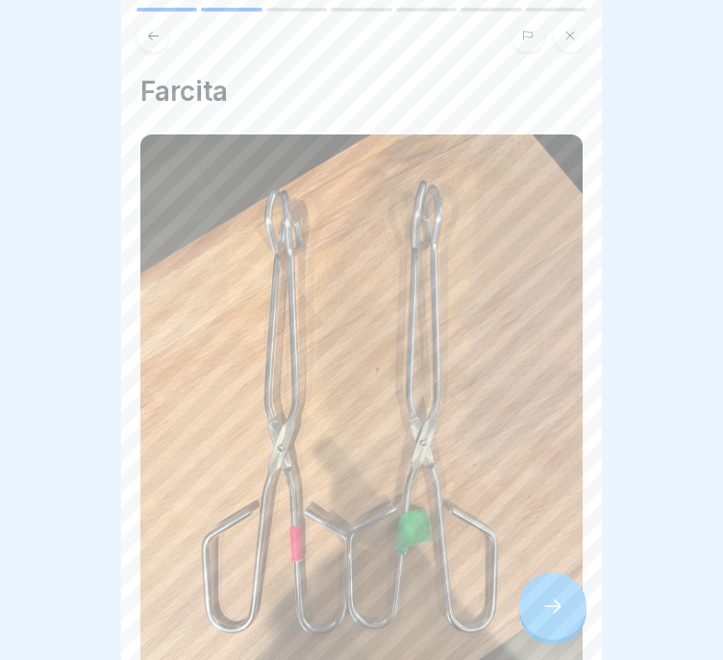
click at [570, 600] on div at bounding box center [552, 606] width 67 height 67
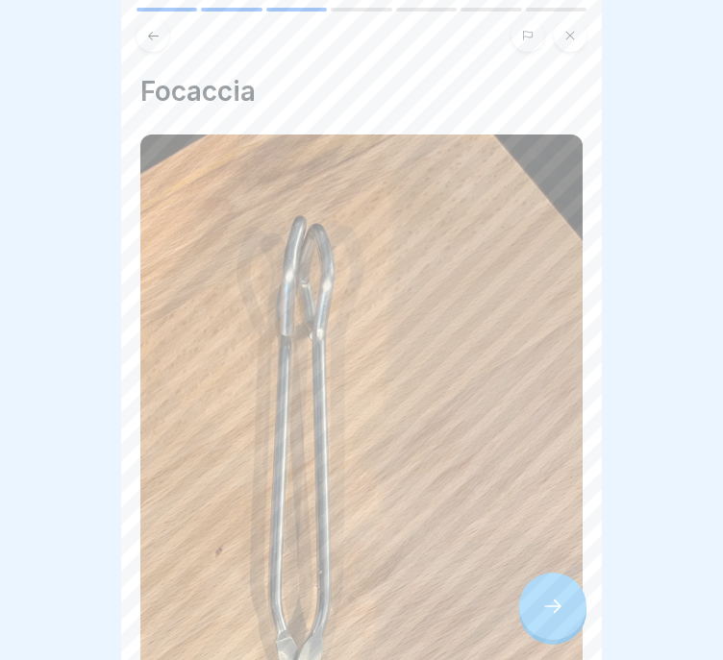
click at [570, 600] on div at bounding box center [552, 606] width 67 height 67
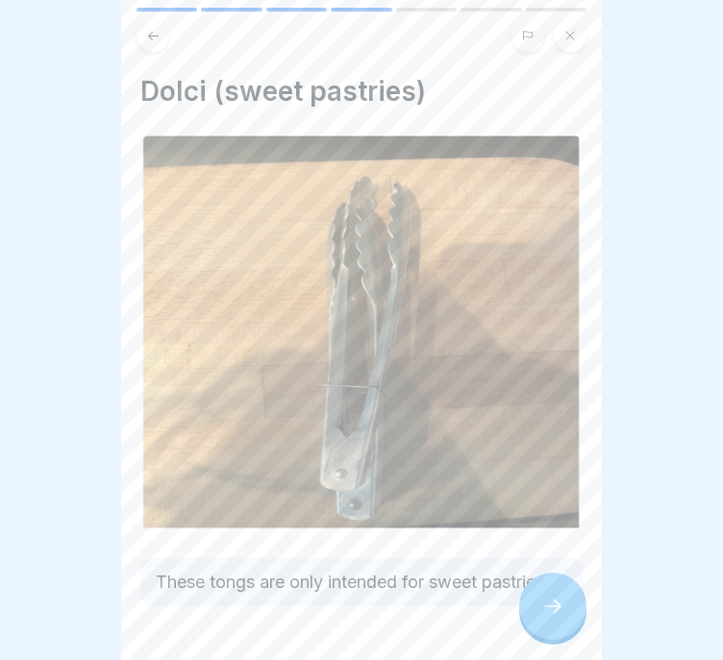
click at [570, 600] on div at bounding box center [552, 606] width 67 height 67
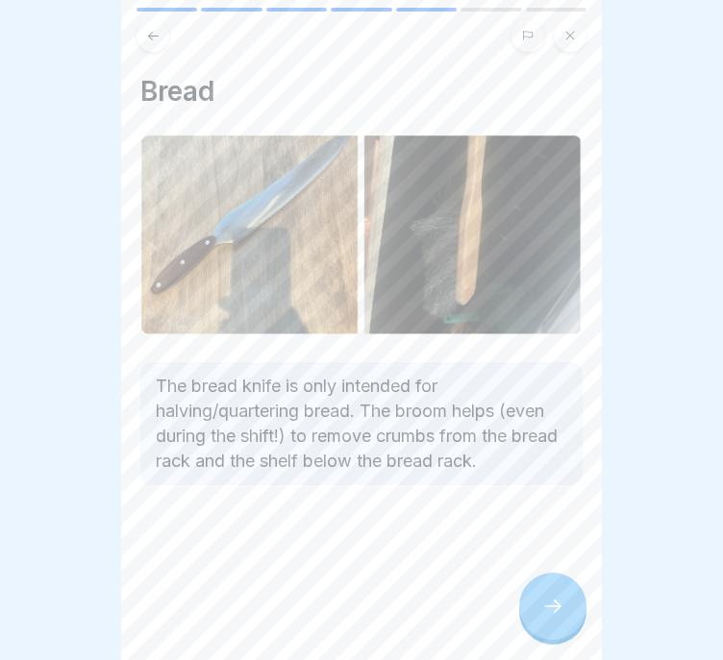
click at [560, 621] on div at bounding box center [552, 606] width 67 height 67
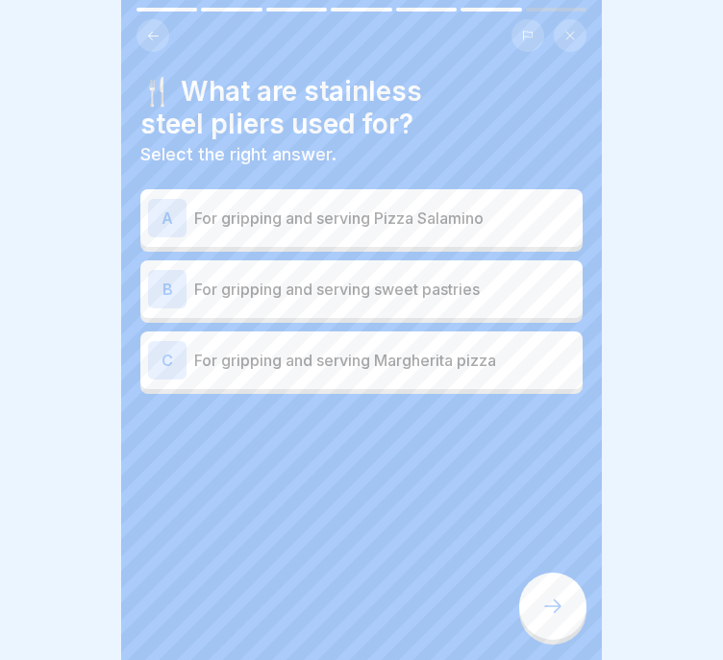
click at [156, 8] on div at bounding box center [361, 30] width 481 height 44
click at [153, 19] on button at bounding box center [152, 35] width 33 height 33
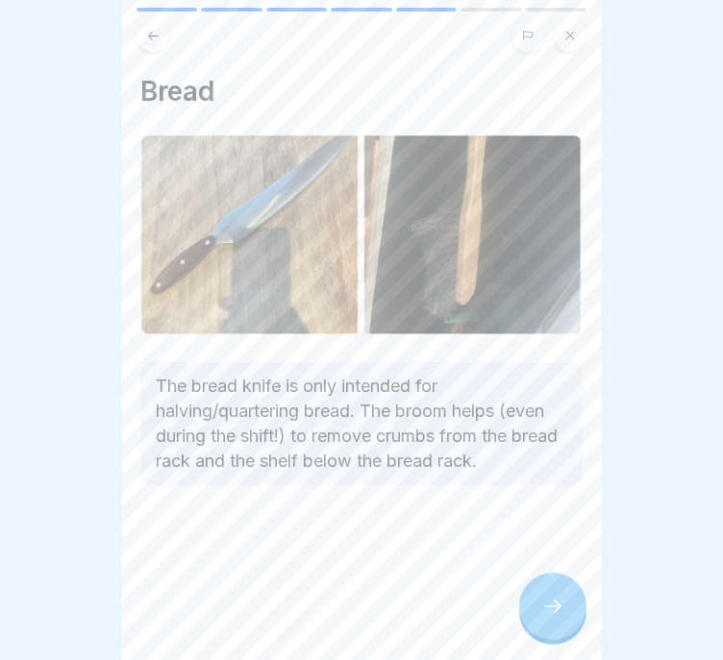
click at [153, 19] on button at bounding box center [152, 35] width 33 height 33
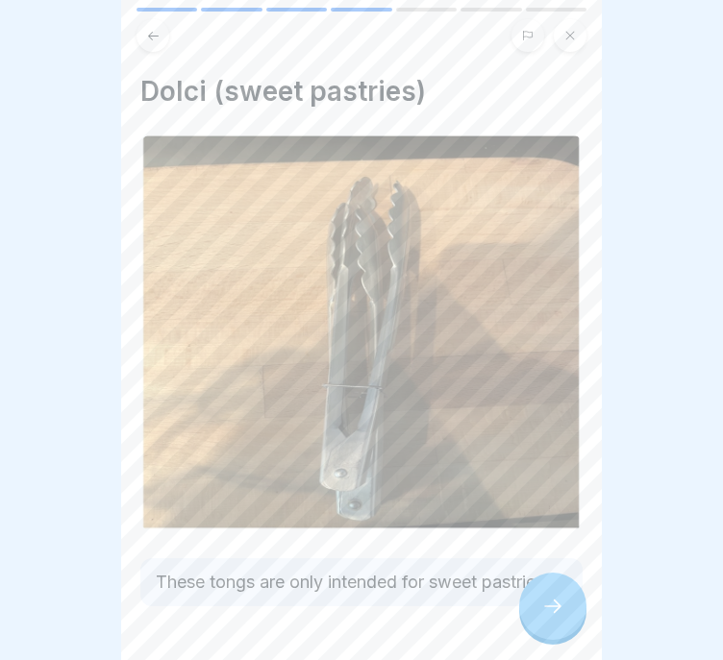
click at [153, 19] on button at bounding box center [152, 35] width 33 height 33
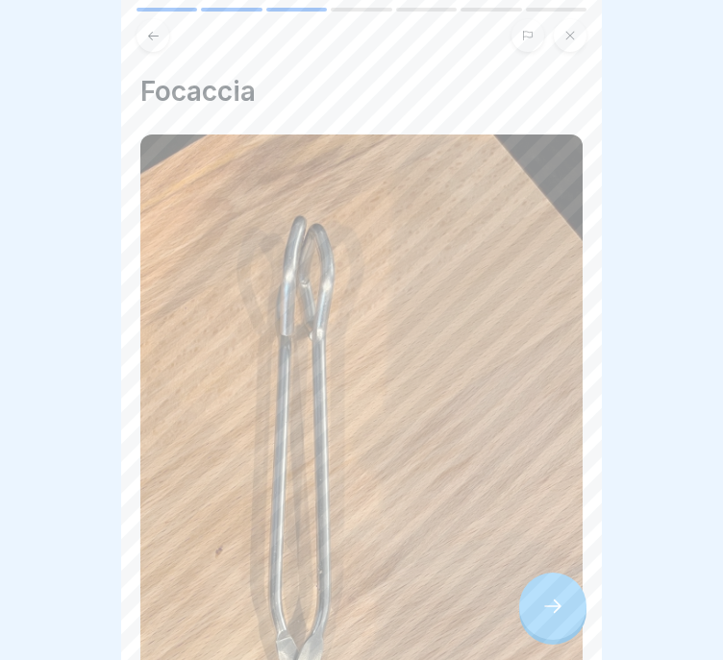
click at [151, 29] on icon at bounding box center [153, 36] width 14 height 14
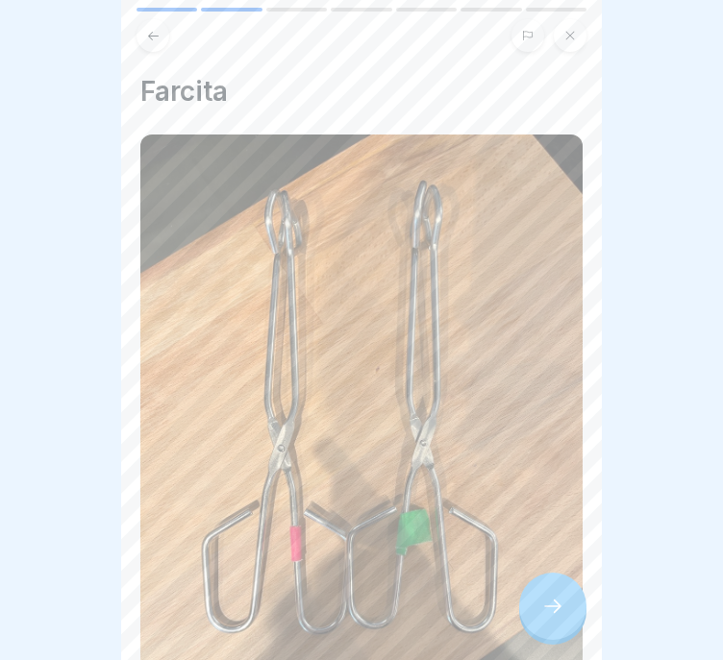
click at [561, 623] on div at bounding box center [552, 606] width 67 height 67
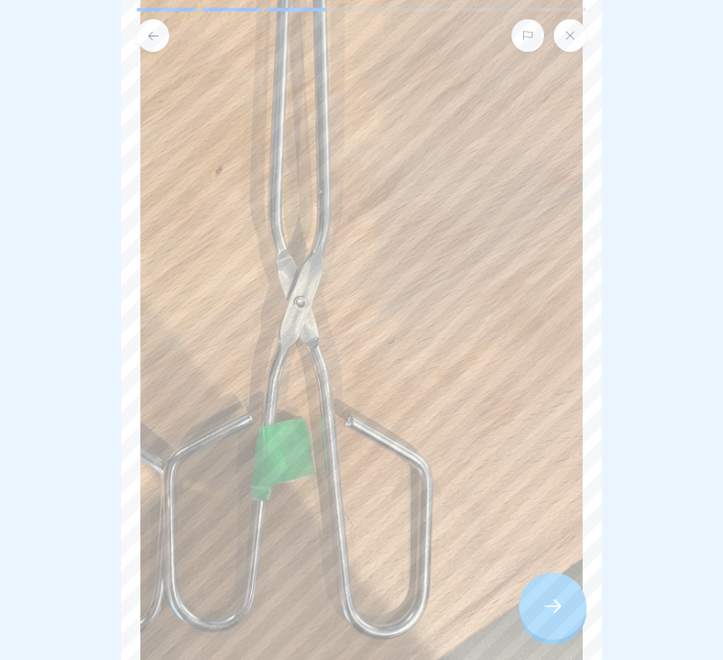
scroll to position [681, 0]
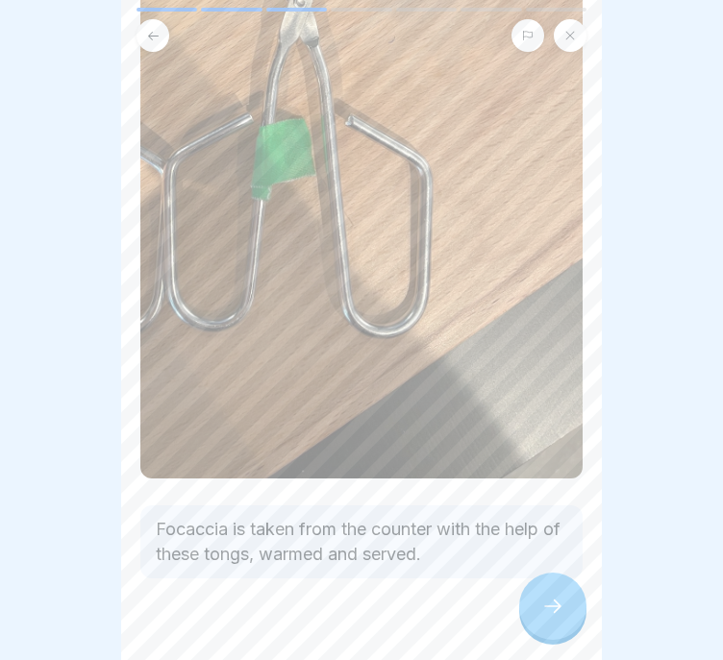
click at [156, 29] on icon at bounding box center [153, 36] width 14 height 14
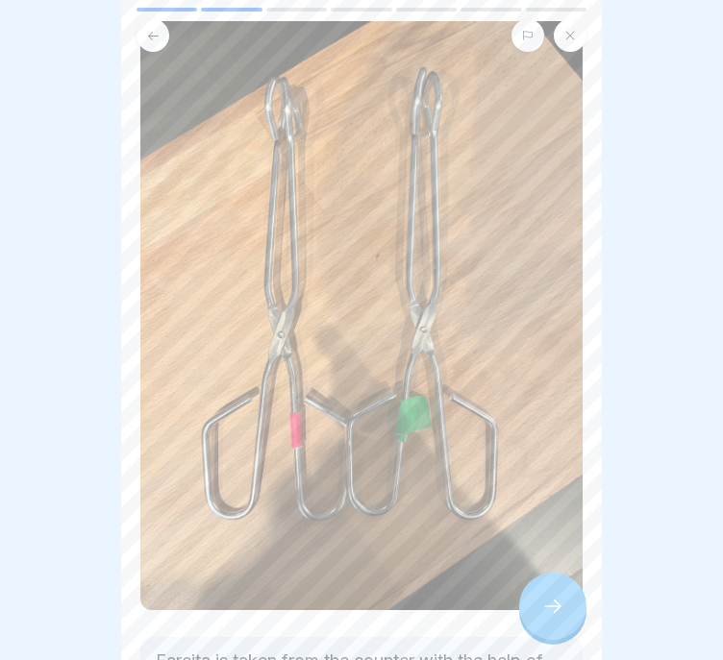
scroll to position [259, 0]
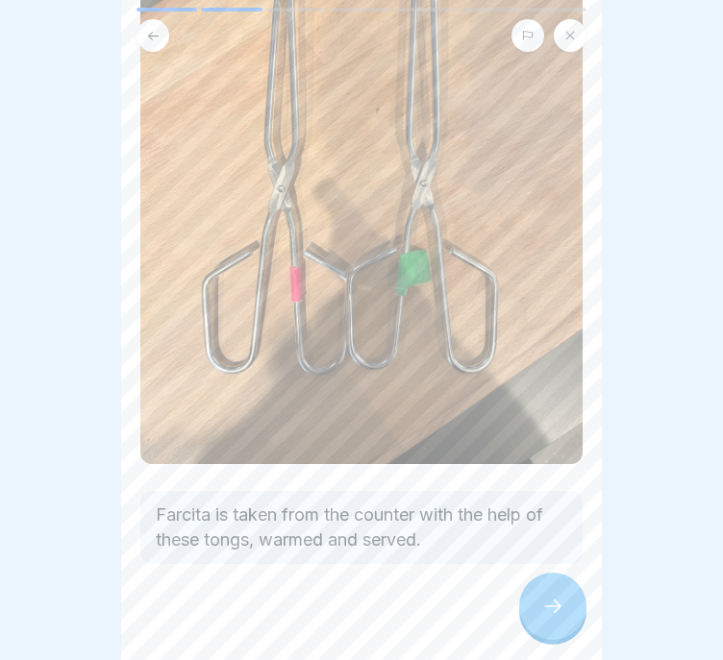
click at [533, 592] on div at bounding box center [552, 606] width 67 height 67
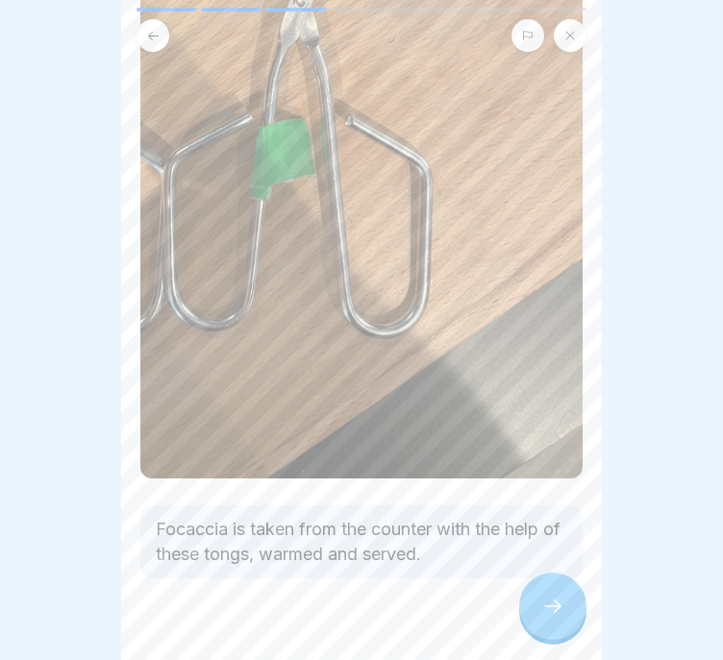
click at [533, 592] on div at bounding box center [552, 606] width 67 height 67
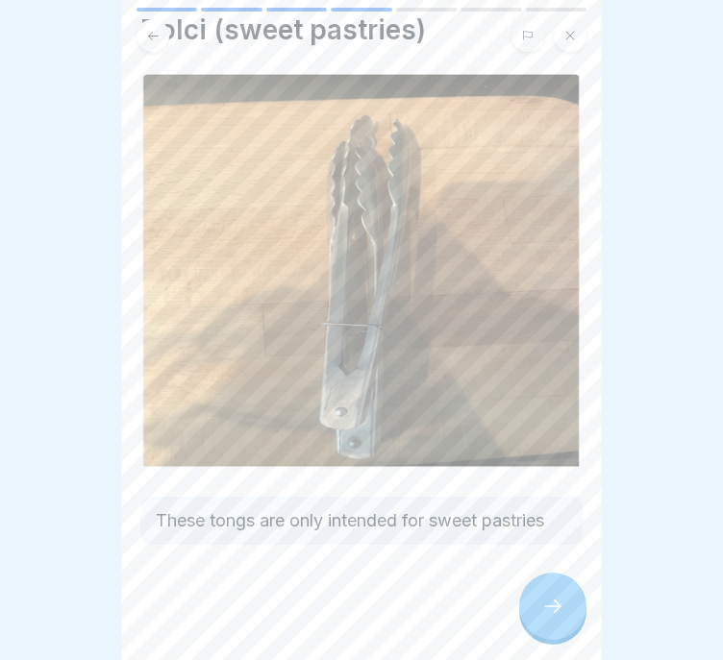
scroll to position [73, 0]
click at [530, 627] on div at bounding box center [552, 606] width 67 height 67
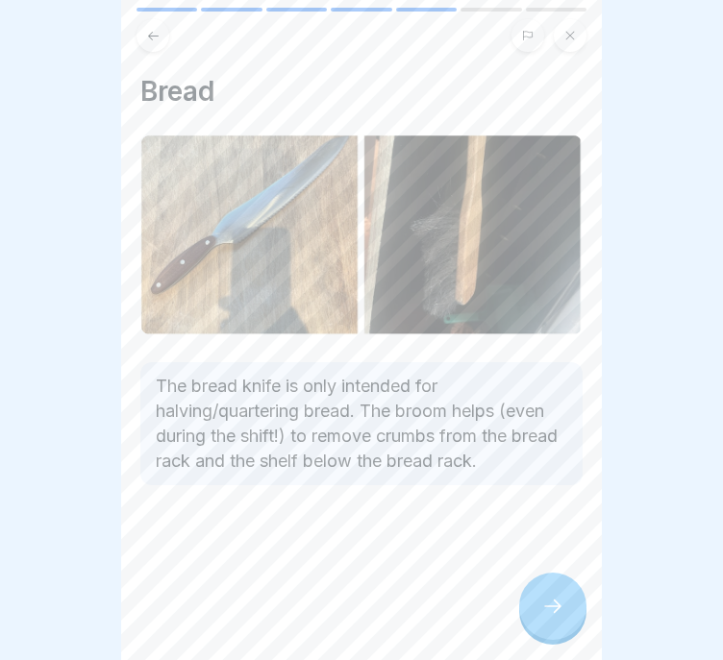
click at [530, 601] on div at bounding box center [552, 606] width 67 height 67
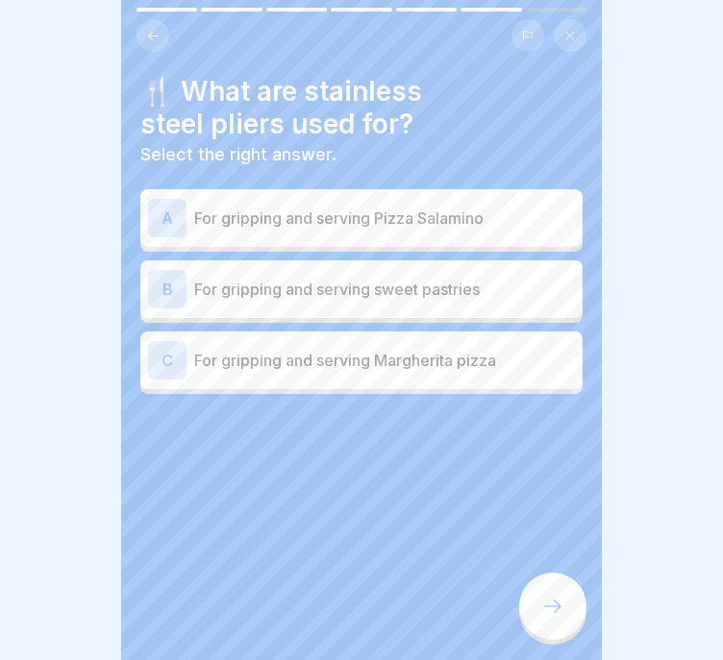
click at [488, 278] on p "For gripping and serving sweet pastries" at bounding box center [384, 289] width 381 height 23
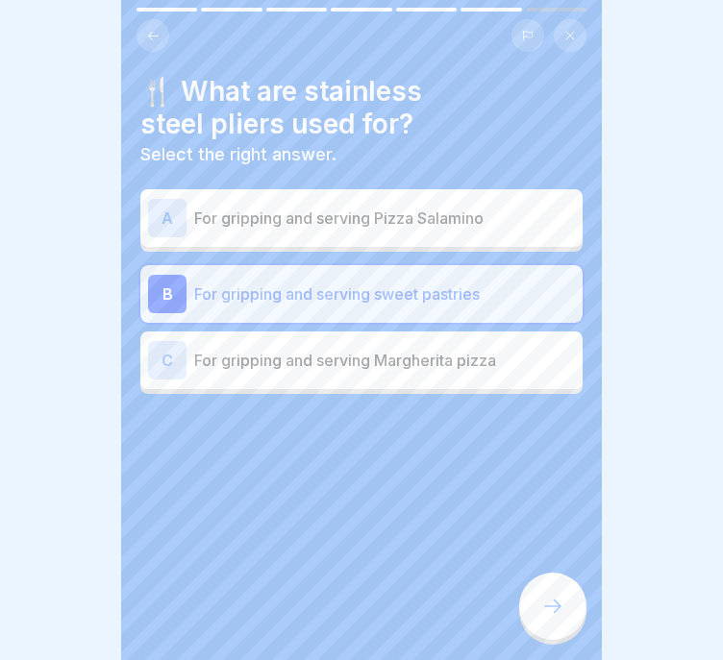
click at [546, 605] on icon at bounding box center [552, 606] width 23 height 23
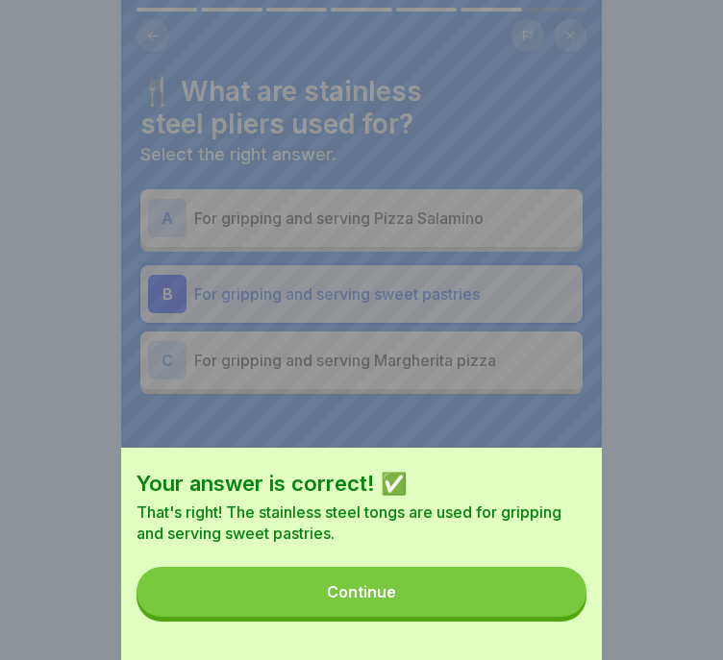
click at [546, 606] on button "Continue" at bounding box center [361, 592] width 450 height 50
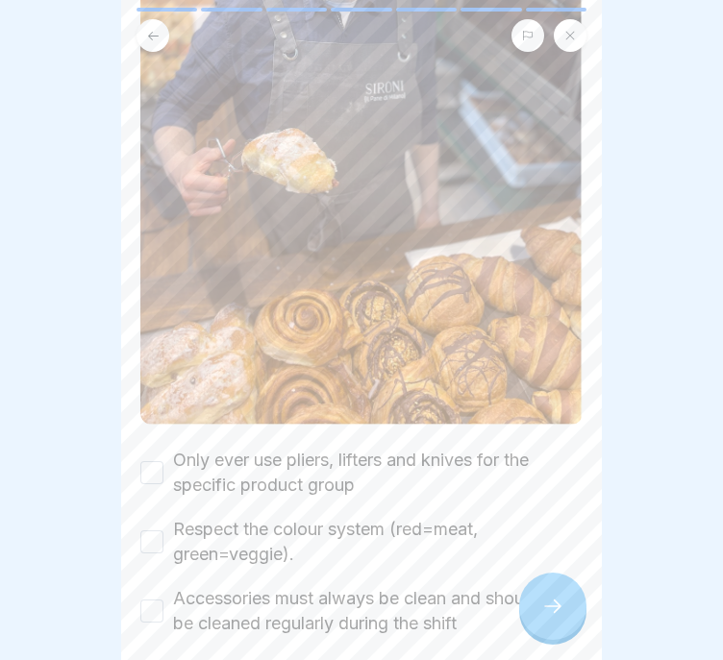
scroll to position [462, 0]
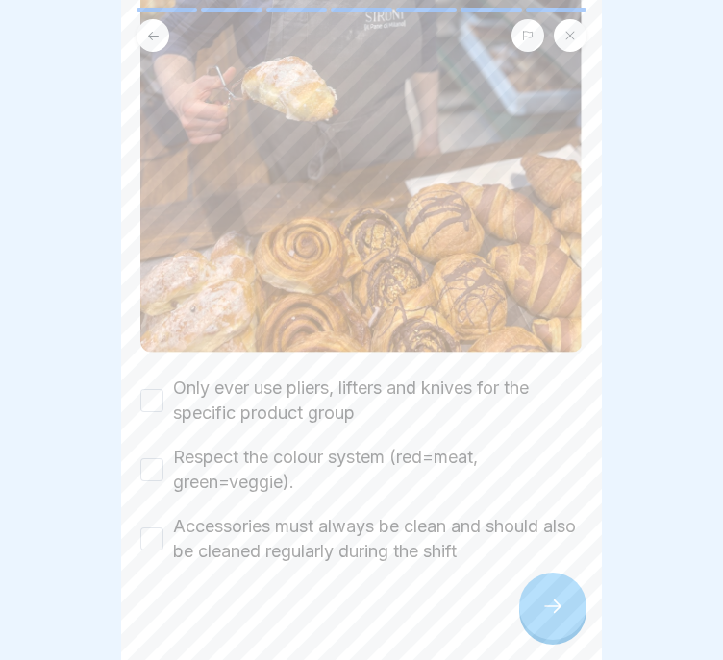
click at [370, 376] on label "Only ever use pliers, lifters and knives for the specific product group" at bounding box center [377, 401] width 409 height 50
click at [163, 389] on button "Only ever use pliers, lifters and knives for the specific product group" at bounding box center [151, 400] width 23 height 23
click at [289, 445] on label "Respect the colour system (red=meat, green=veggie)." at bounding box center [377, 470] width 409 height 50
click at [163, 458] on button "Respect the colour system (red=meat, green=veggie)." at bounding box center [151, 469] width 23 height 23
click at [251, 514] on label "Accessories must always be clean and should also be cleaned regularly during th…" at bounding box center [377, 539] width 409 height 50
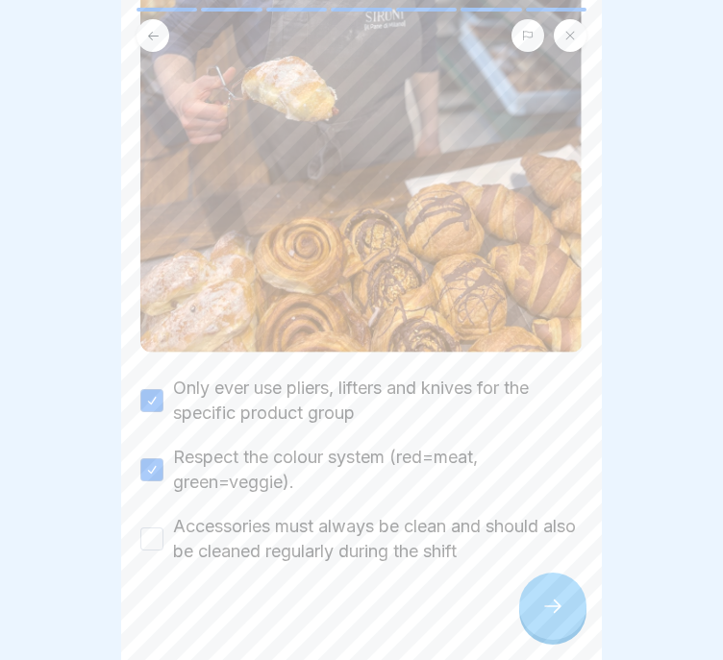
click at [163, 528] on button "Accessories must always be clean and should also be cleaned regularly during th…" at bounding box center [151, 539] width 23 height 23
click at [582, 591] on div "Packaging standards 7 Steps English Accessories We have different accessories d…" at bounding box center [361, 330] width 481 height 660
click at [569, 610] on div at bounding box center [552, 606] width 67 height 67
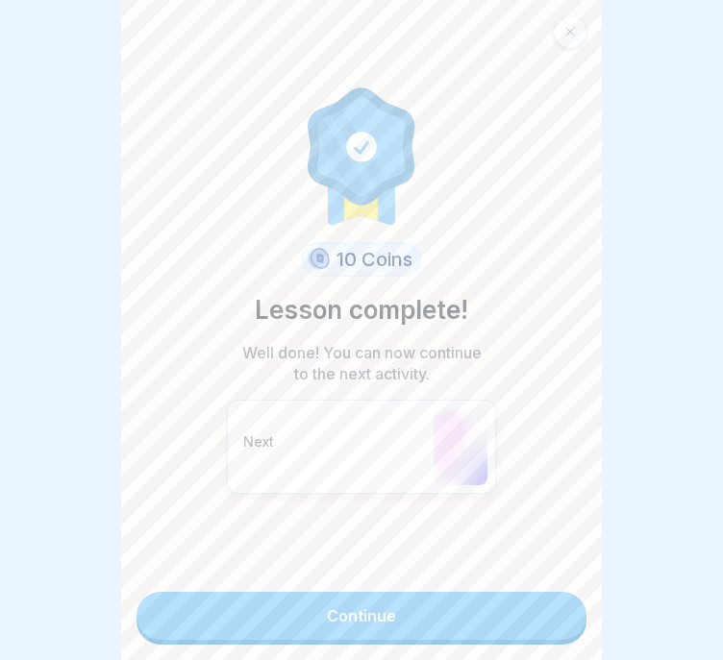
click at [569, 609] on link "Continue" at bounding box center [361, 616] width 450 height 48
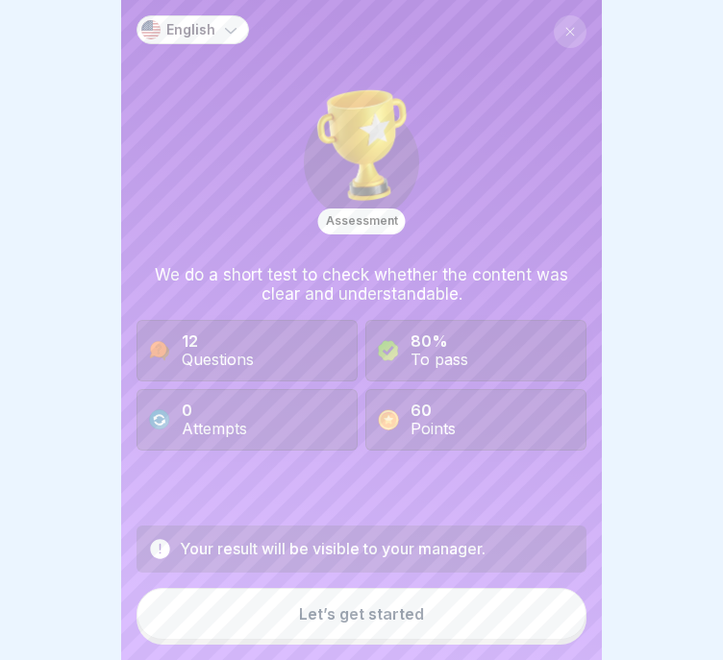
click at [531, 596] on button "Let’s get started" at bounding box center [361, 614] width 450 height 52
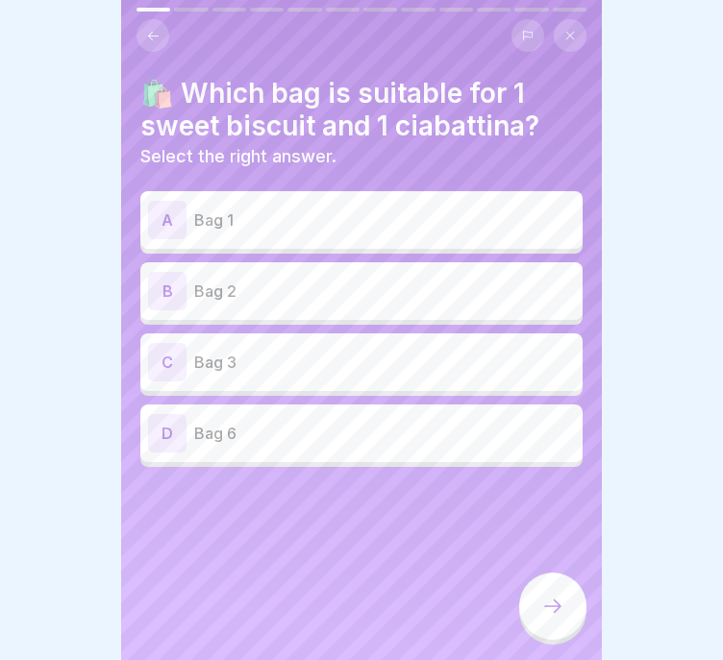
click at [411, 209] on p "Bag 1" at bounding box center [384, 220] width 381 height 23
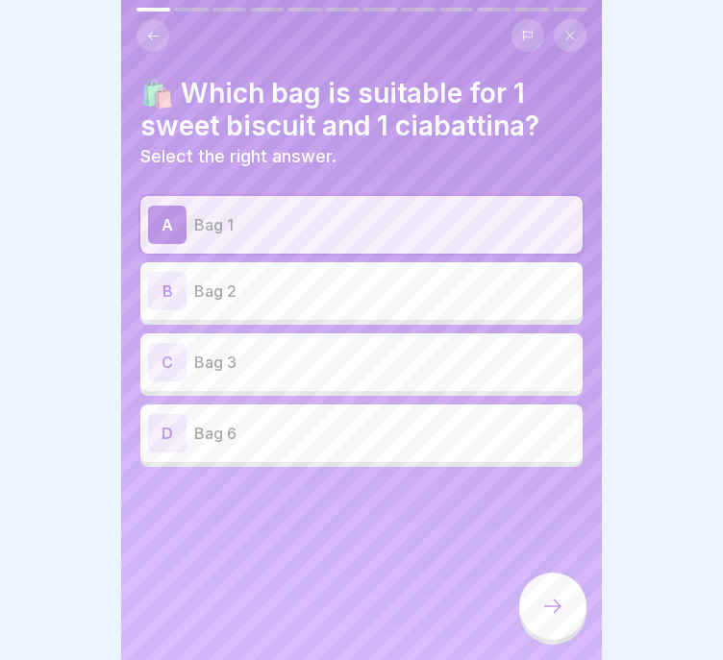
click at [556, 597] on icon at bounding box center [552, 606] width 23 height 23
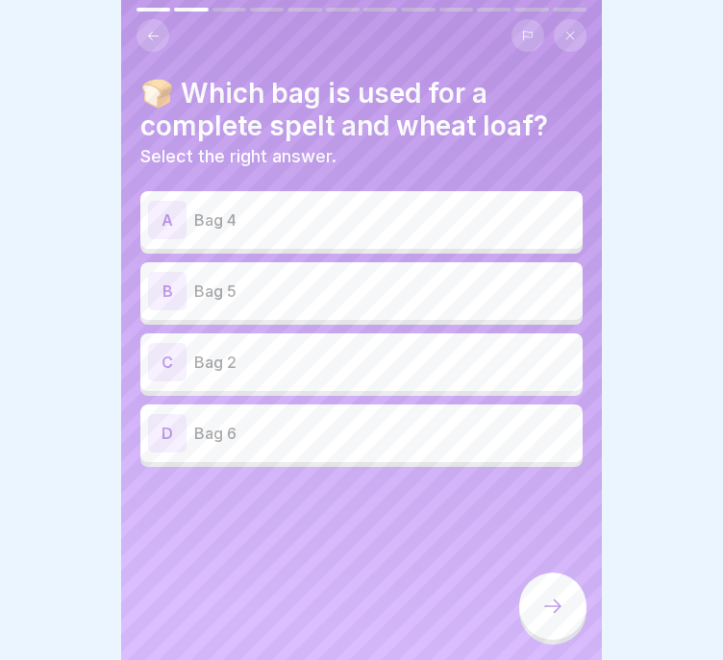
click at [413, 209] on p "Bag 4" at bounding box center [384, 220] width 381 height 23
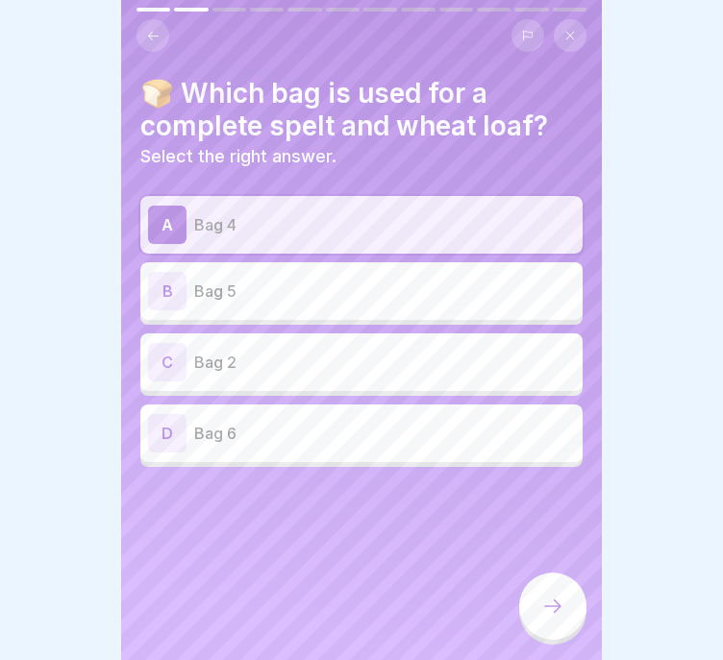
click at [560, 601] on icon at bounding box center [552, 606] width 23 height 23
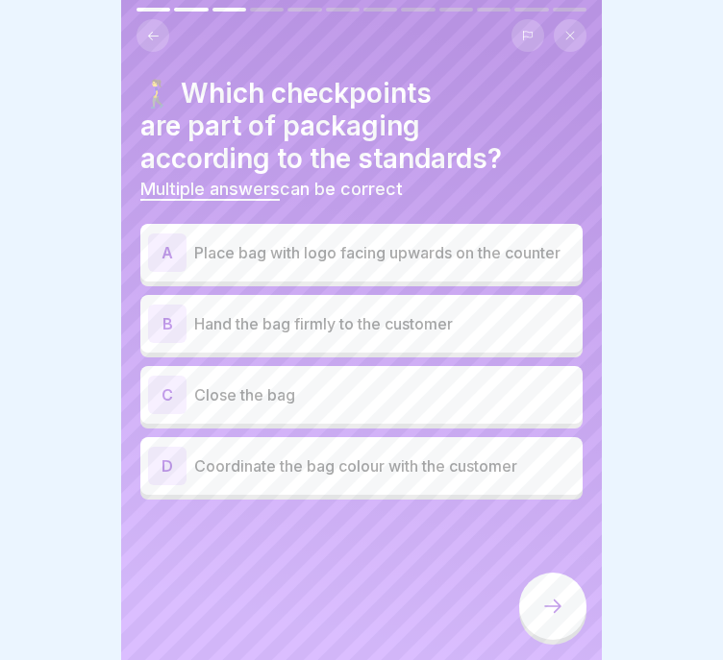
click at [160, 8] on div at bounding box center [361, 30] width 450 height 44
click at [160, 19] on button at bounding box center [152, 35] width 33 height 33
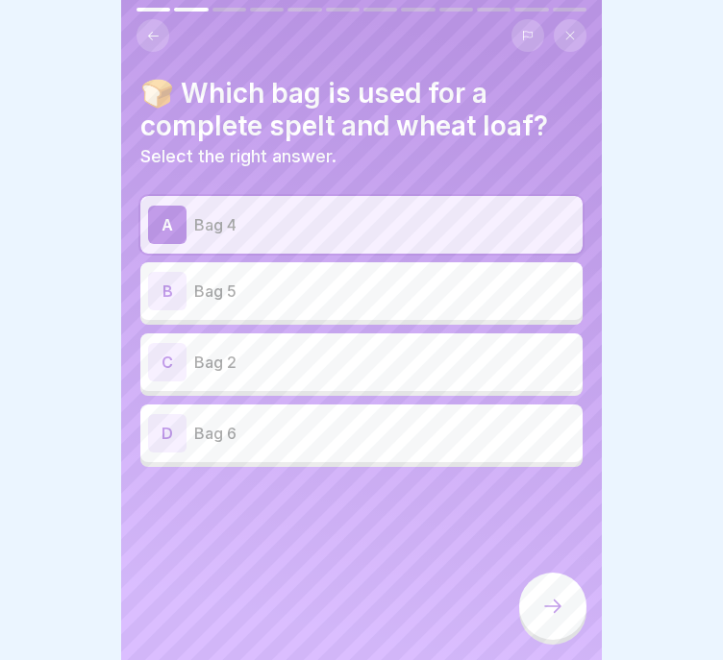
click at [260, 414] on div "D Bag 6" at bounding box center [361, 433] width 427 height 38
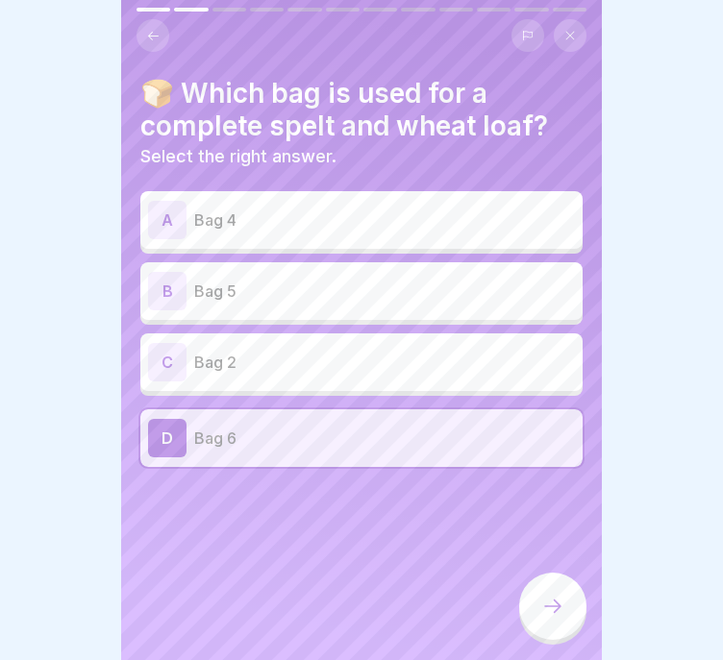
click at [567, 614] on div at bounding box center [552, 606] width 67 height 67
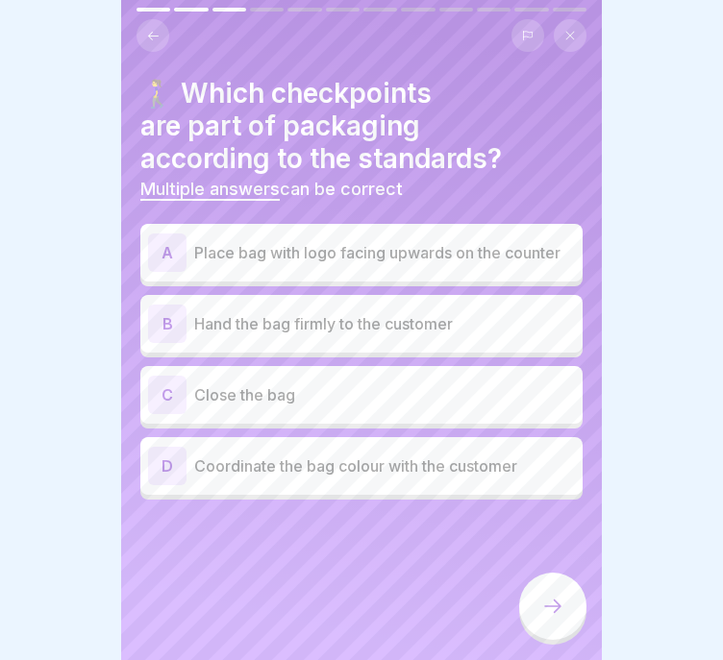
click at [495, 264] on p "Place bag with logo facing upwards on the counter" at bounding box center [384, 252] width 381 height 23
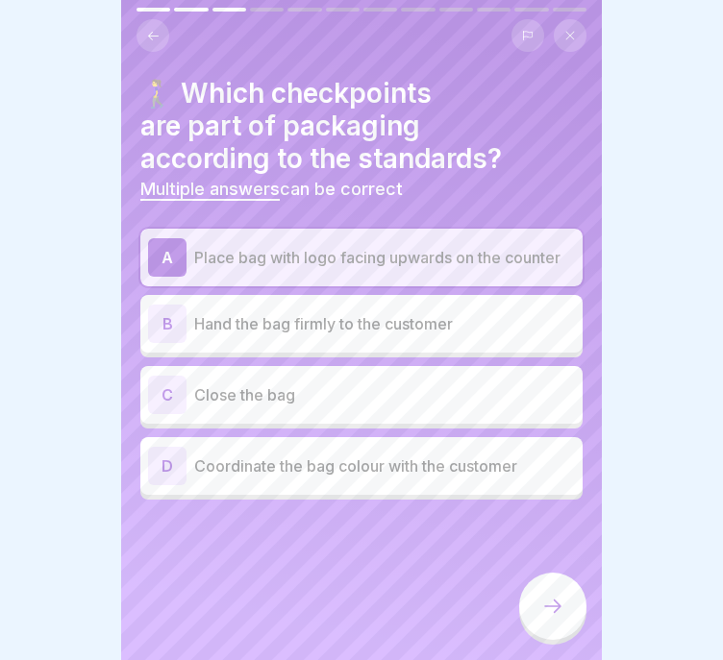
click at [422, 400] on p "Close the bag" at bounding box center [384, 394] width 381 height 23
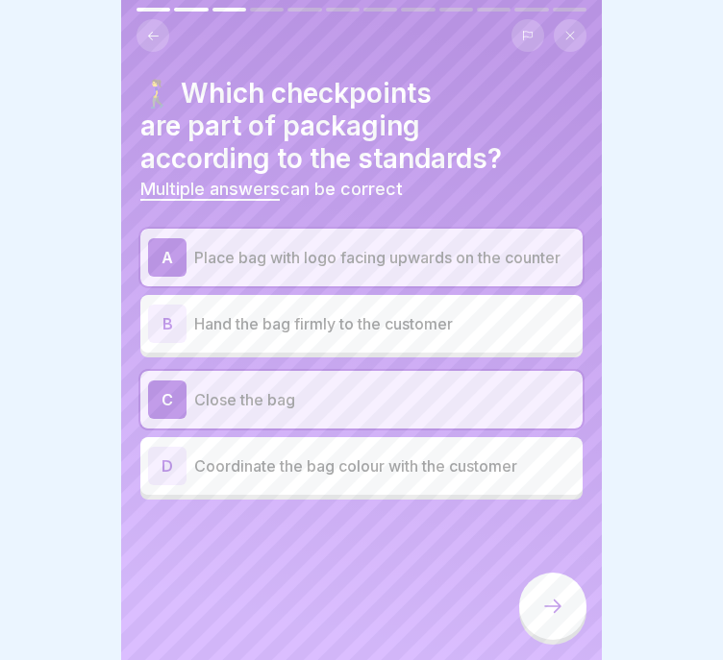
click at [509, 266] on p "Place bag with logo facing upwards on the counter" at bounding box center [384, 257] width 381 height 23
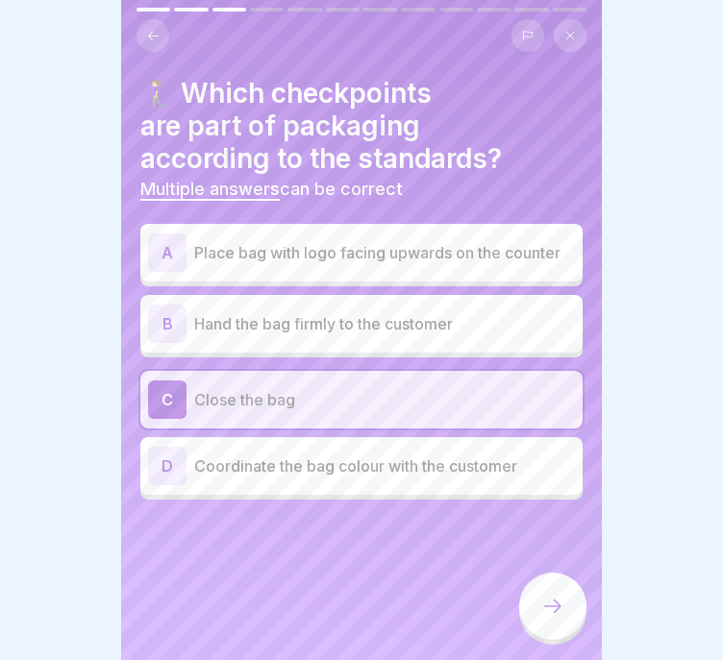
click at [479, 314] on div "B Hand the bag firmly to the customer" at bounding box center [361, 324] width 427 height 38
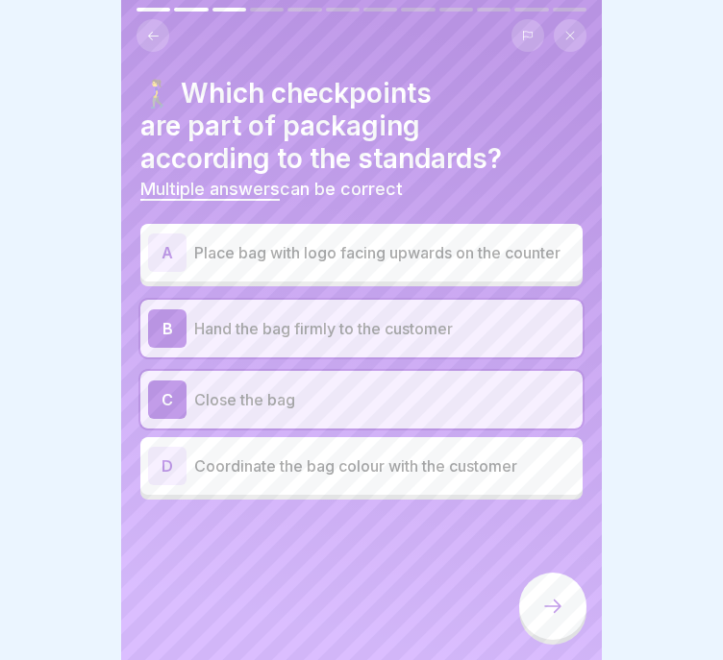
click at [479, 325] on p "Hand the bag firmly to the customer" at bounding box center [384, 328] width 381 height 23
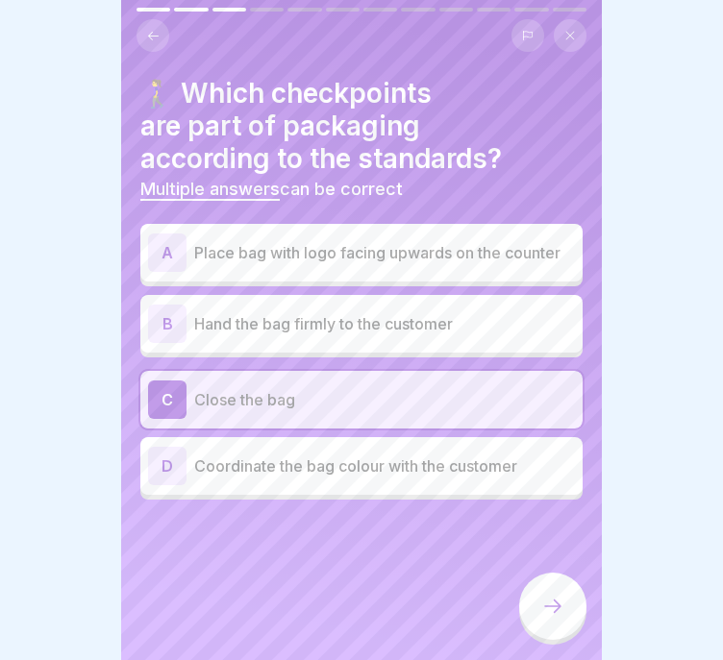
click at [493, 282] on div "A Place bag with logo facing upwards on the counter" at bounding box center [361, 253] width 442 height 58
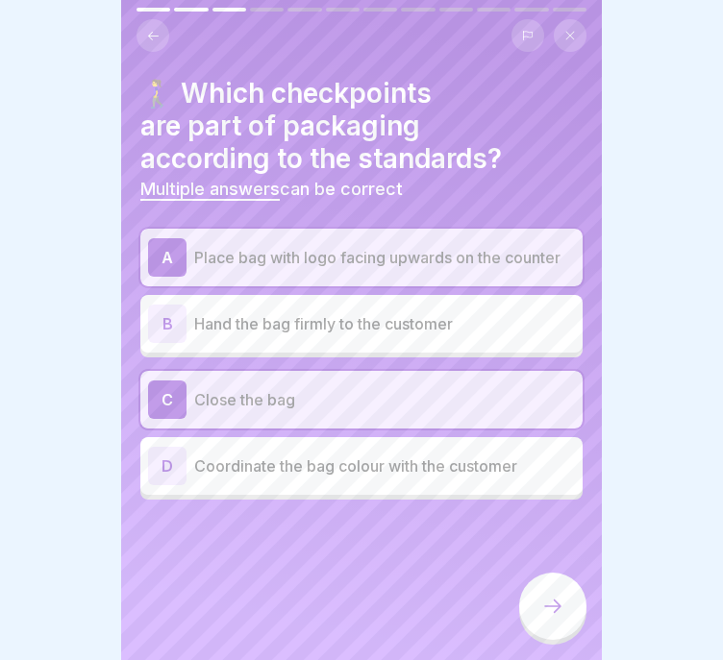
click at [537, 624] on div at bounding box center [552, 606] width 67 height 67
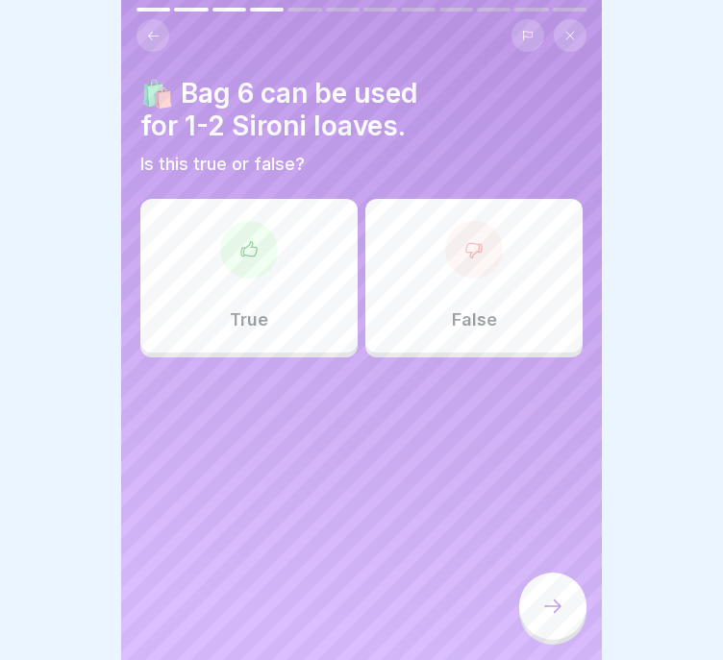
click at [271, 332] on div "True" at bounding box center [248, 276] width 217 height 154
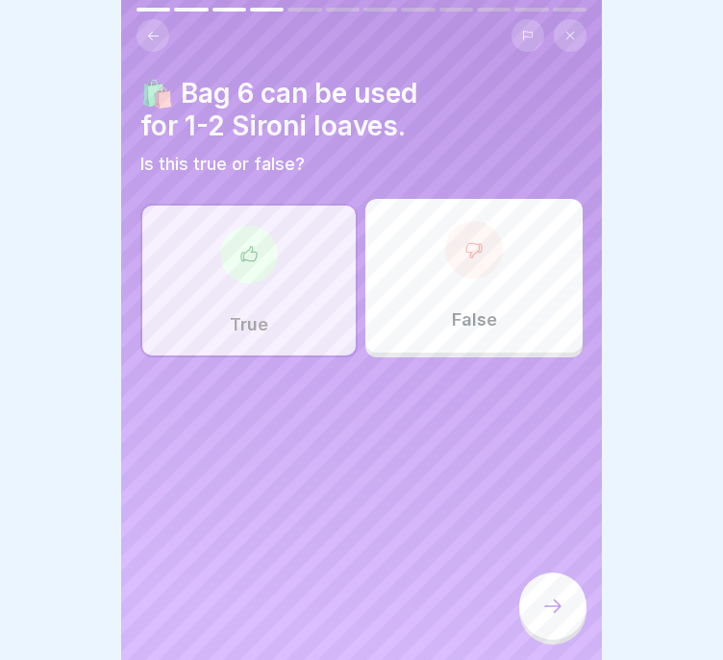
click at [144, 32] on button at bounding box center [152, 35] width 33 height 33
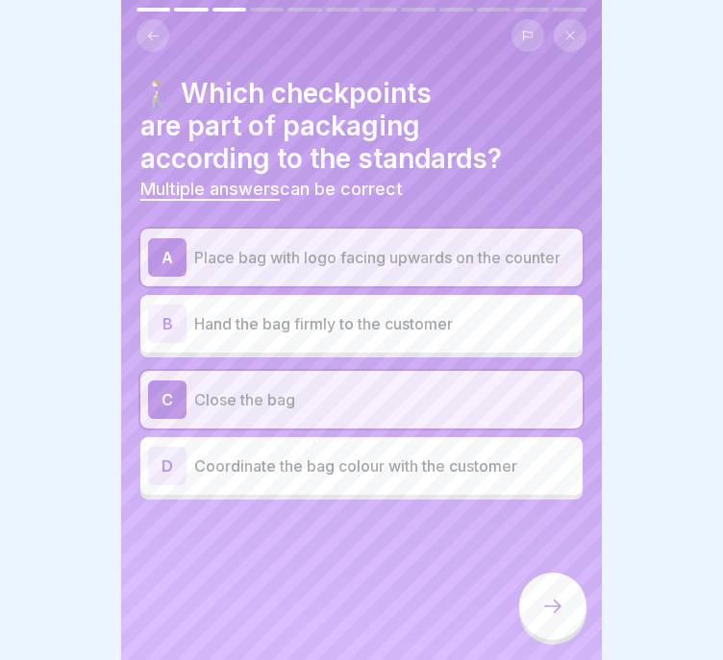
click at [144, 32] on button at bounding box center [152, 35] width 33 height 33
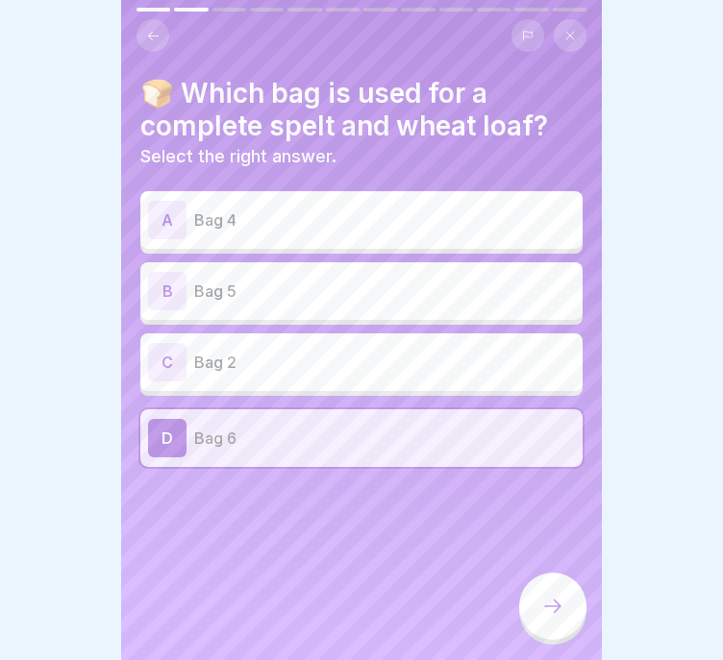
click at [146, 35] on icon at bounding box center [153, 36] width 14 height 14
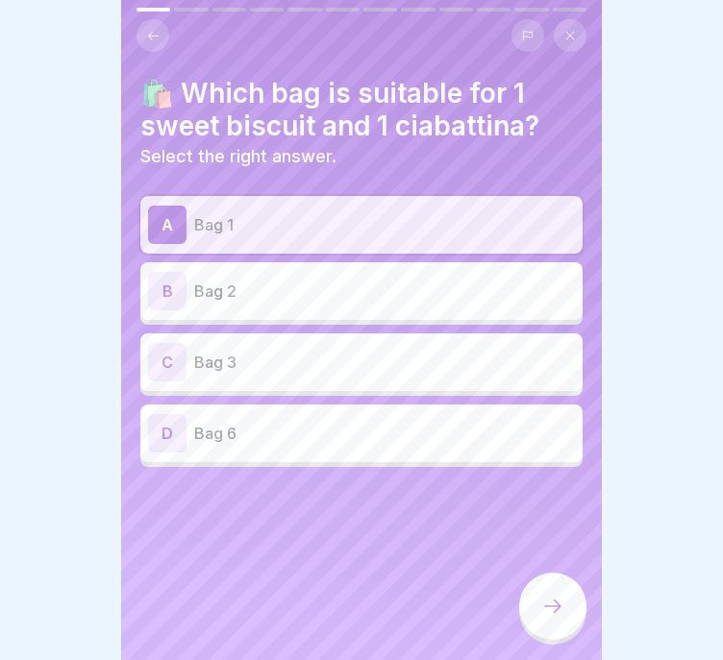
click at [551, 602] on div at bounding box center [552, 606] width 67 height 67
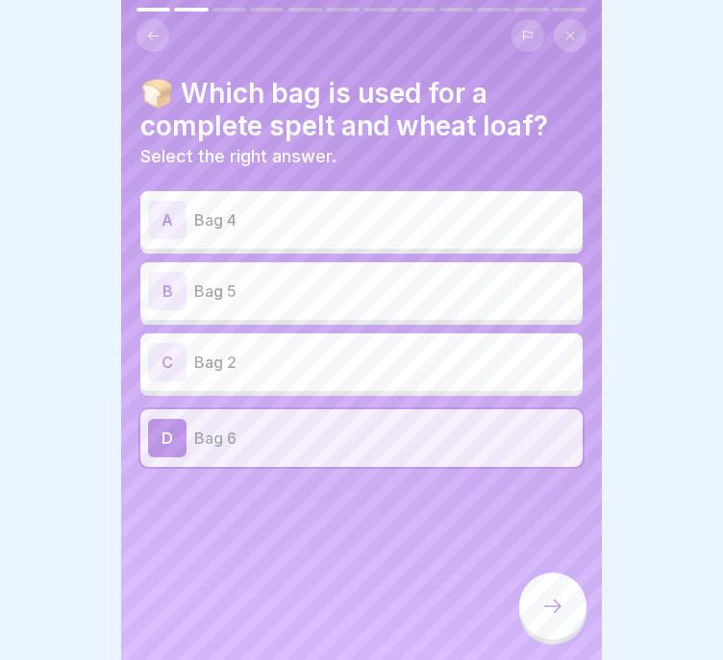
click at [288, 282] on p "Bag 5" at bounding box center [384, 291] width 381 height 23
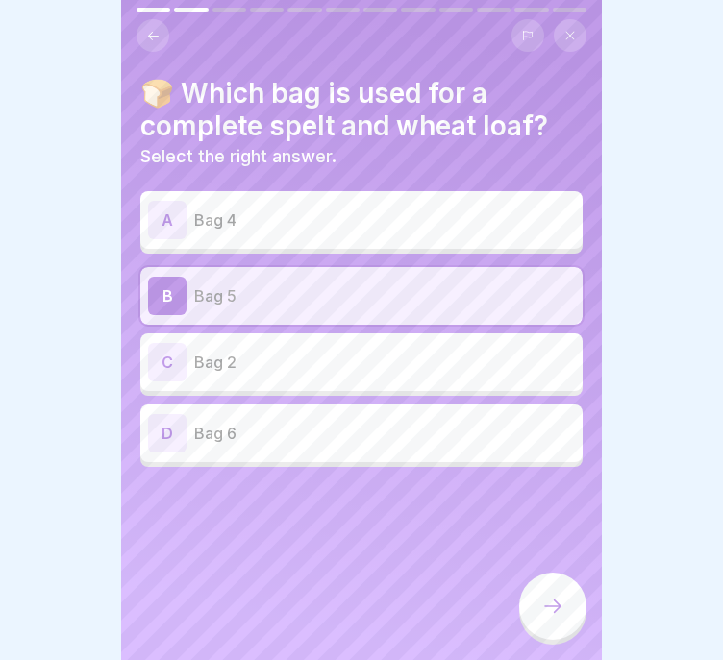
click at [534, 601] on div at bounding box center [552, 606] width 67 height 67
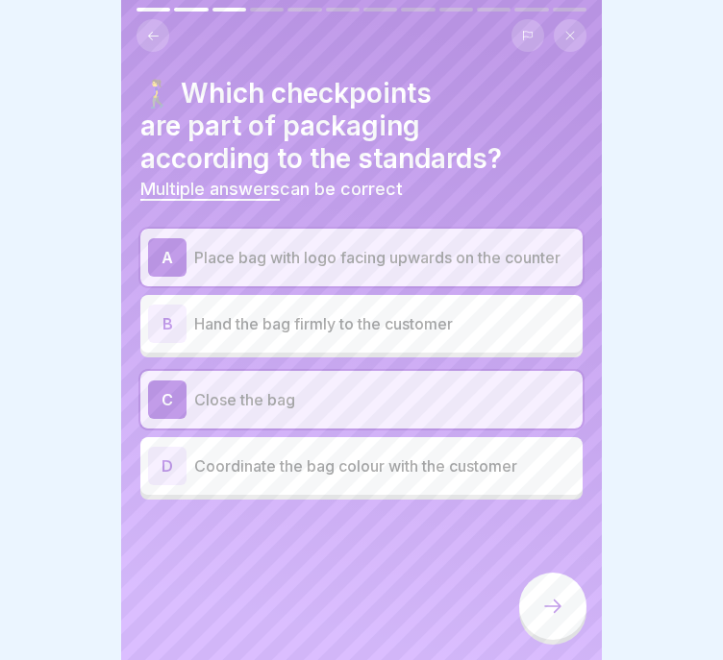
click at [537, 597] on div at bounding box center [552, 606] width 67 height 67
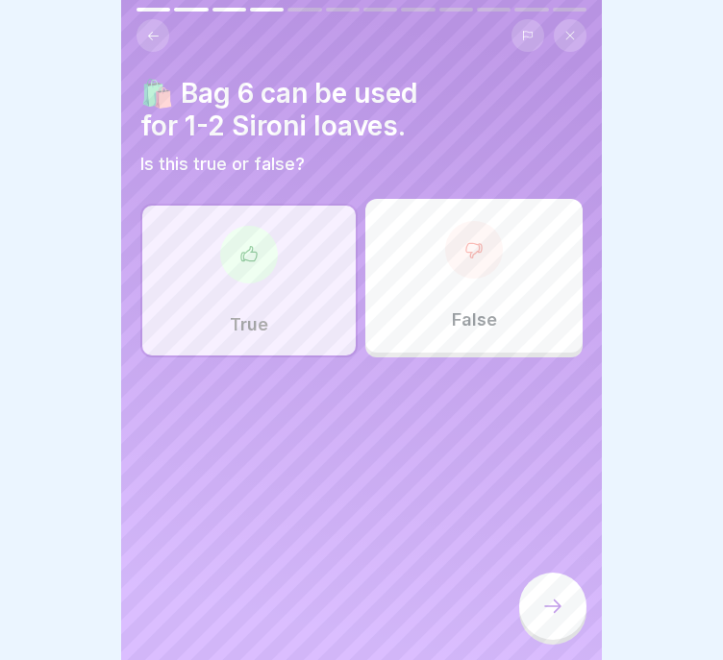
click at [537, 597] on div at bounding box center [552, 606] width 67 height 67
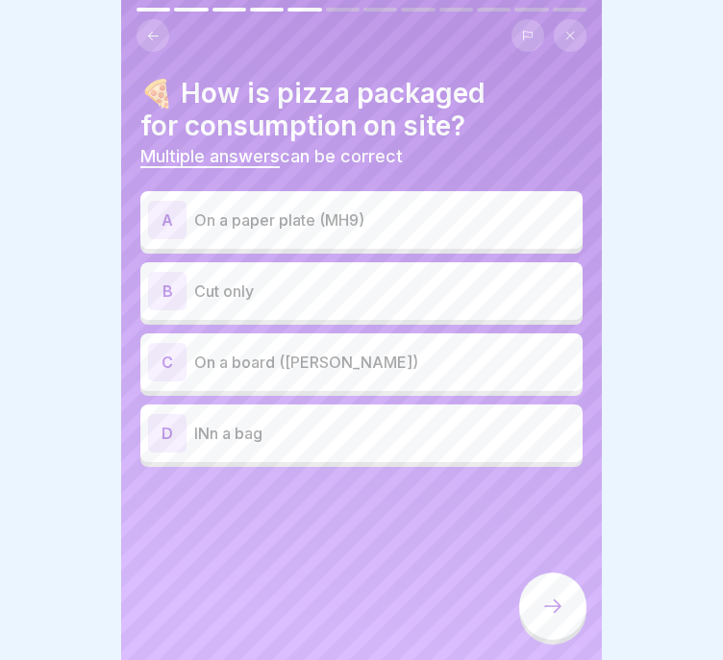
click at [400, 216] on p "On a paper plate (MH9)" at bounding box center [384, 220] width 381 height 23
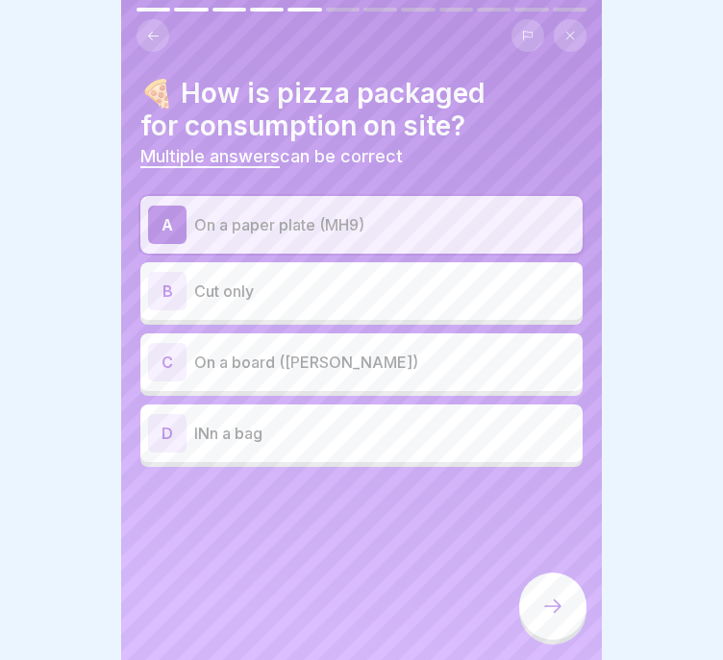
click at [573, 611] on div at bounding box center [552, 606] width 67 height 67
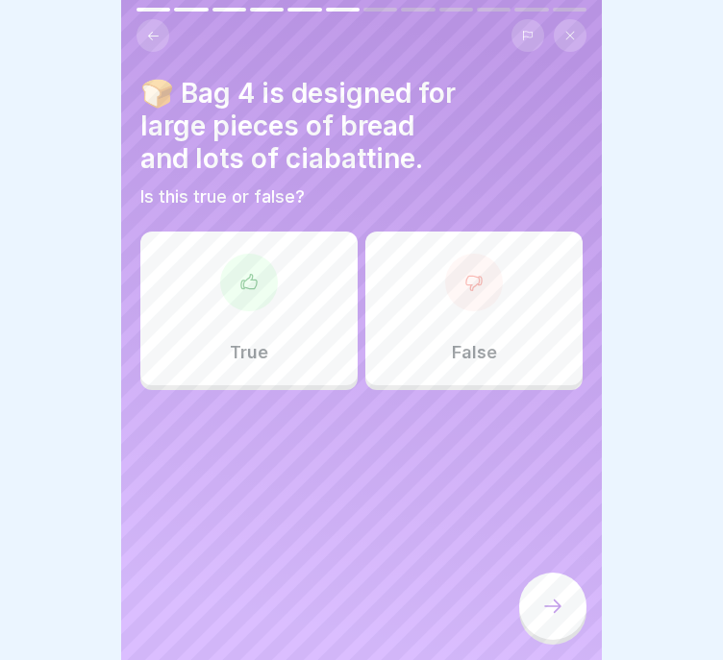
click at [248, 330] on div "True" at bounding box center [248, 309] width 217 height 154
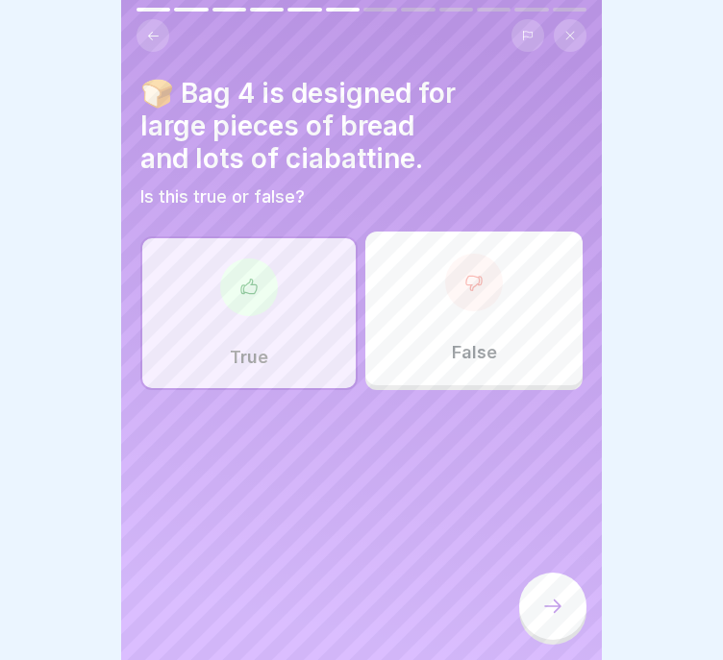
click at [561, 618] on icon at bounding box center [552, 606] width 23 height 23
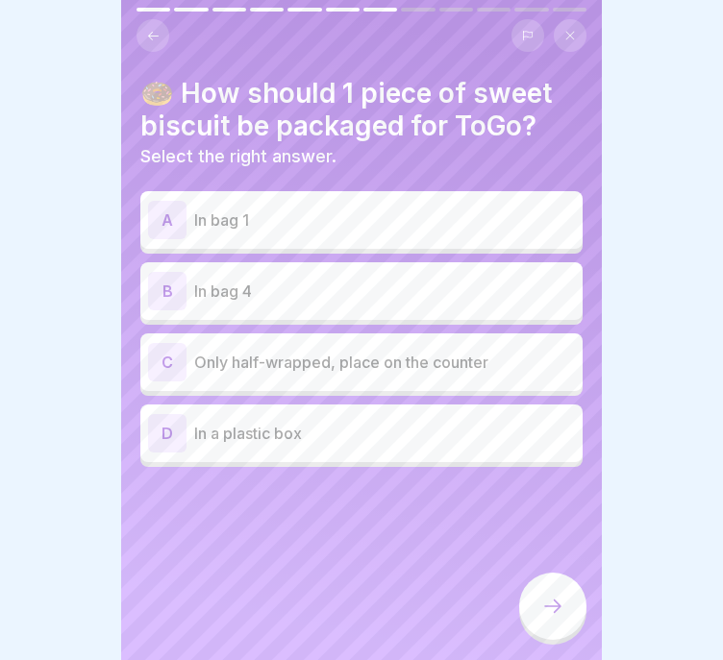
click at [517, 228] on p "In bag 1" at bounding box center [384, 220] width 381 height 23
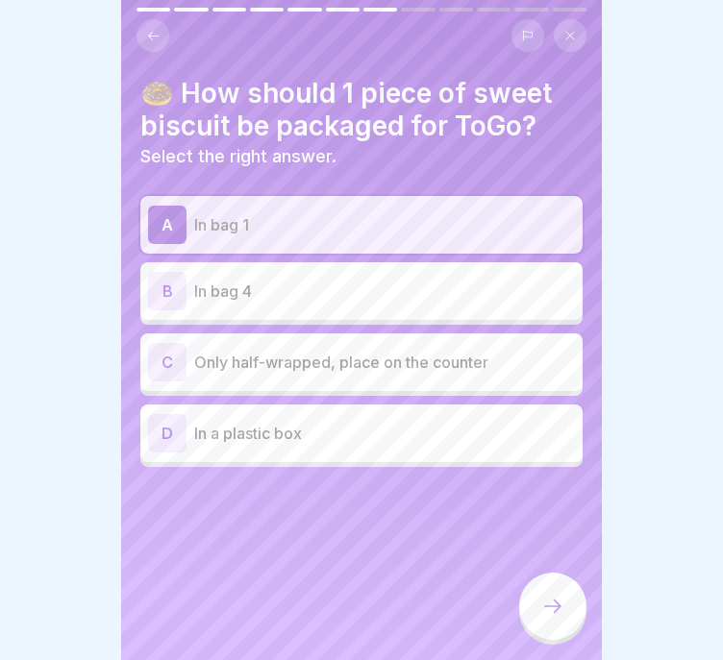
click at [544, 603] on div at bounding box center [552, 606] width 67 height 67
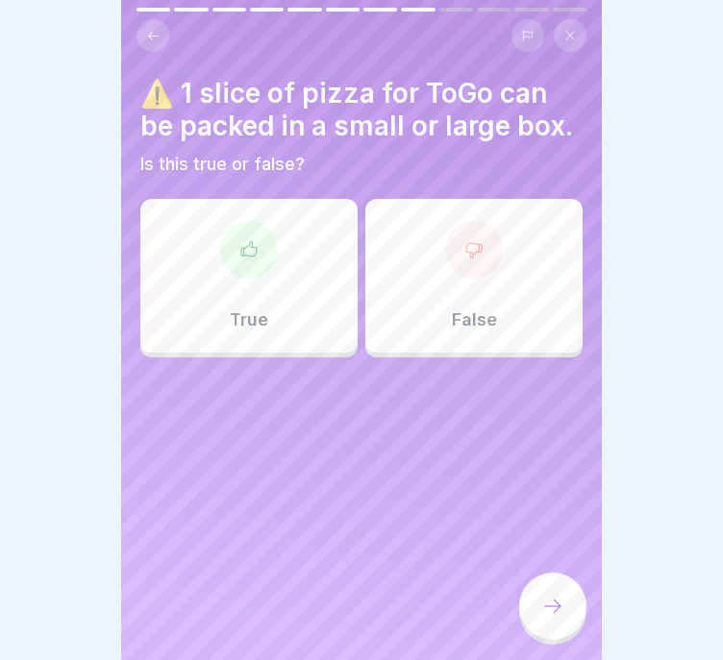
click at [435, 344] on div "False" at bounding box center [473, 276] width 217 height 154
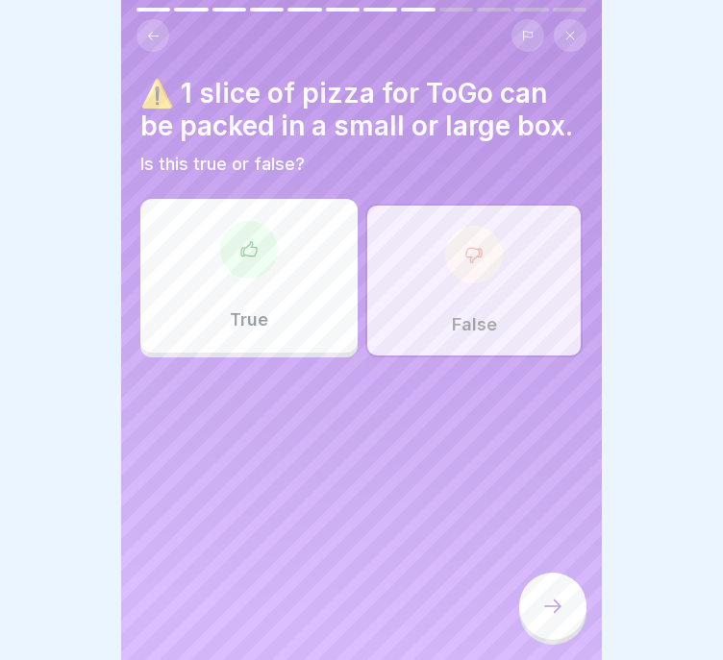
click at [550, 618] on icon at bounding box center [552, 606] width 23 height 23
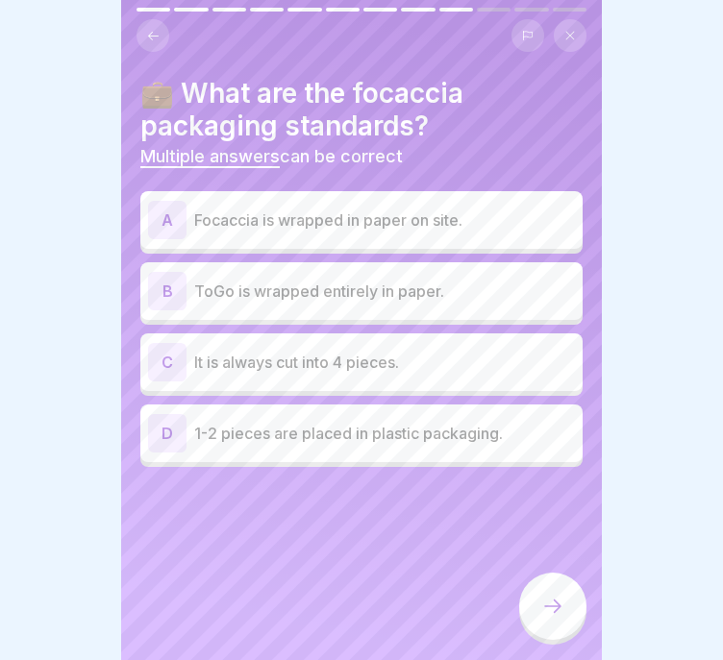
click at [409, 448] on div "D 1-2 pieces are placed in plastic packaging." at bounding box center [361, 433] width 427 height 38
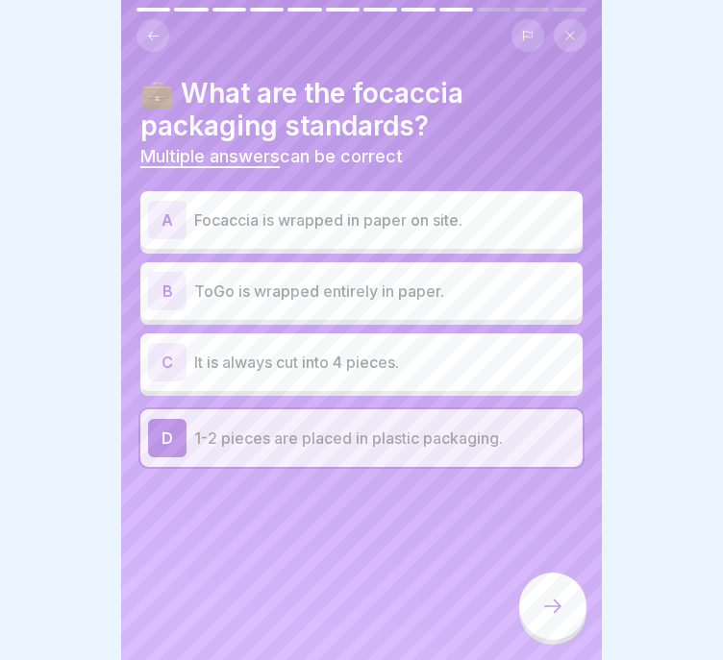
click at [530, 229] on p "Focaccia is wrapped in paper on site." at bounding box center [384, 220] width 381 height 23
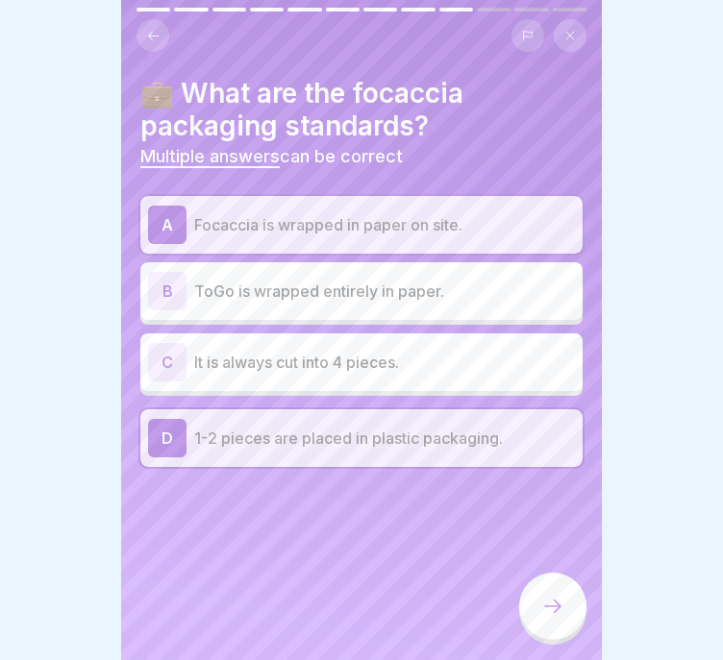
click at [564, 614] on div at bounding box center [552, 606] width 67 height 67
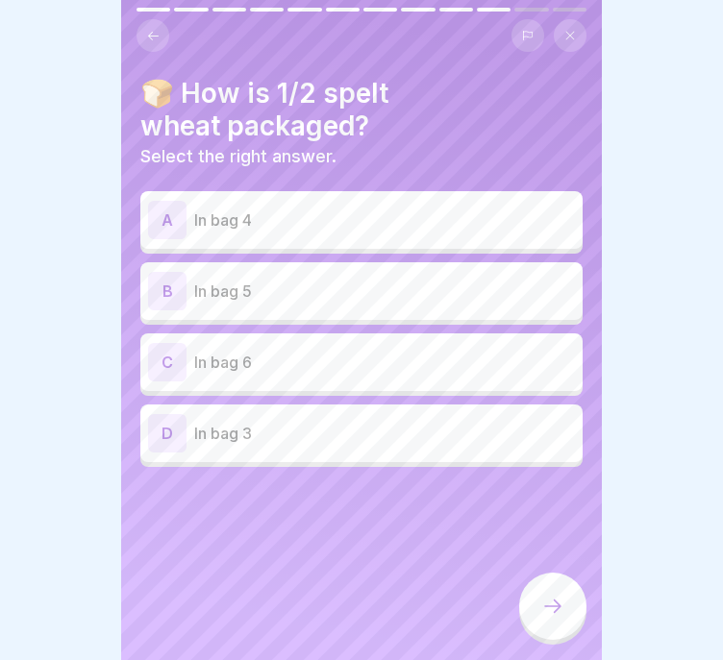
click at [508, 209] on p "In bag 4" at bounding box center [384, 220] width 381 height 23
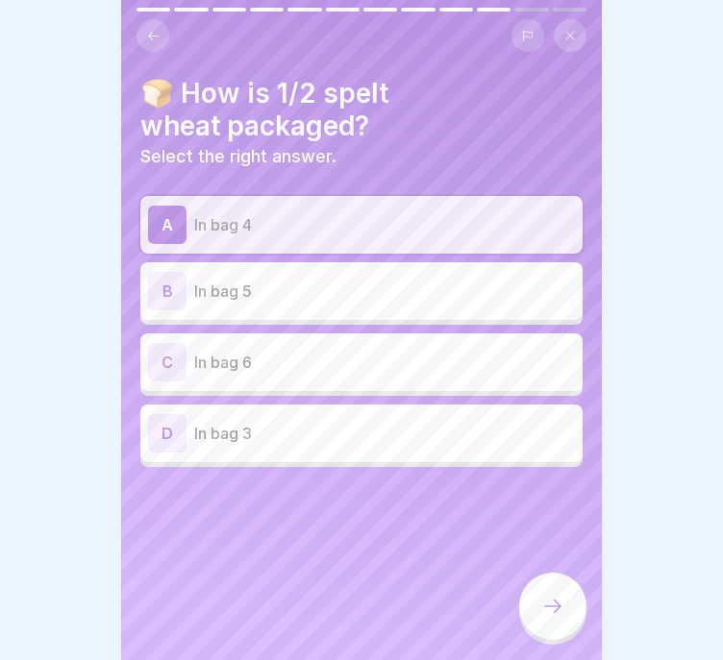
click at [568, 604] on div at bounding box center [552, 606] width 67 height 67
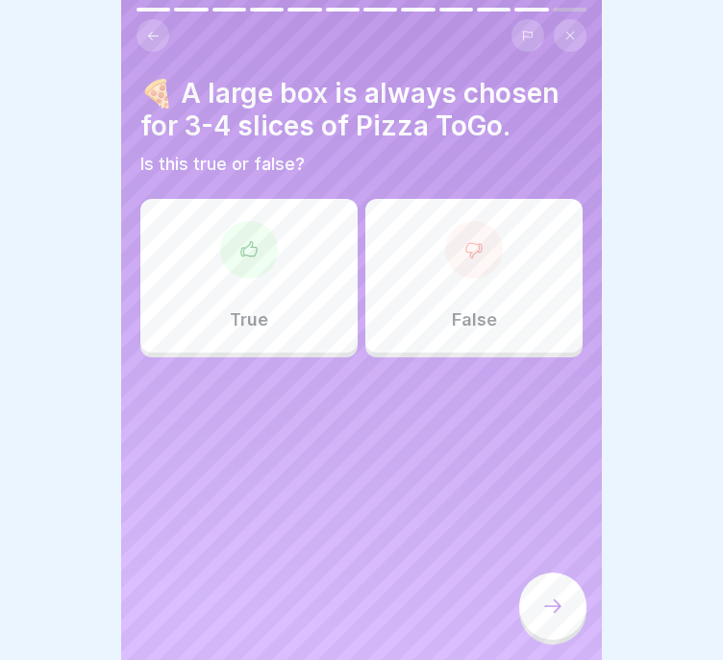
click at [305, 335] on div "True" at bounding box center [248, 276] width 217 height 154
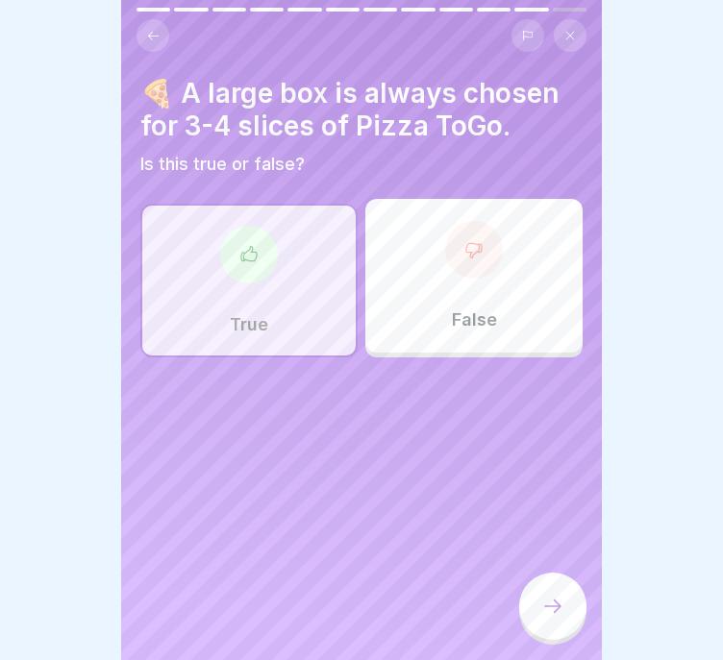
click at [551, 618] on icon at bounding box center [552, 606] width 23 height 23
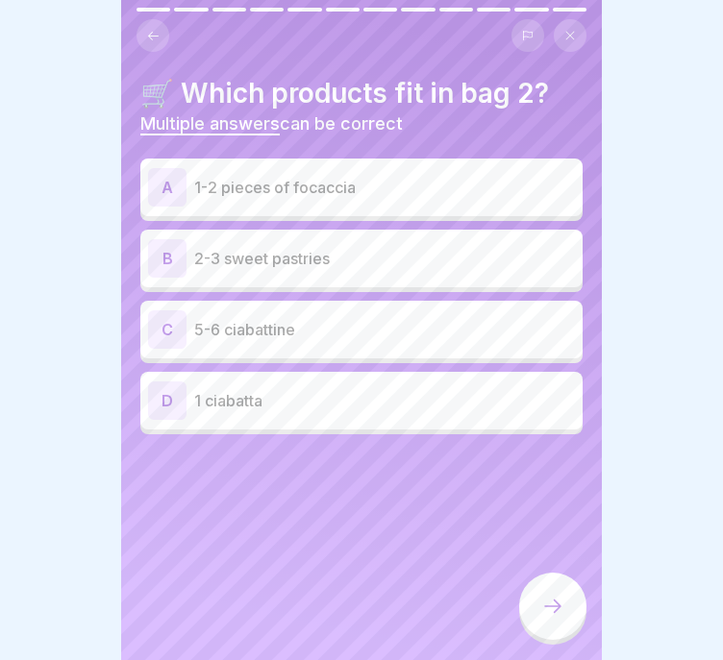
click at [444, 276] on div "B 2-3 sweet pastries" at bounding box center [361, 258] width 427 height 38
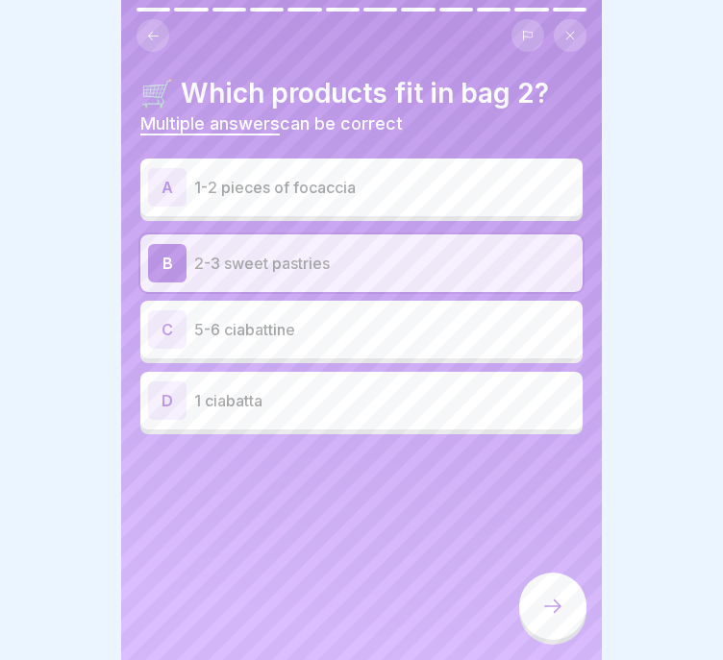
click at [481, 204] on div "A 1-2 pieces of focaccia" at bounding box center [361, 187] width 427 height 38
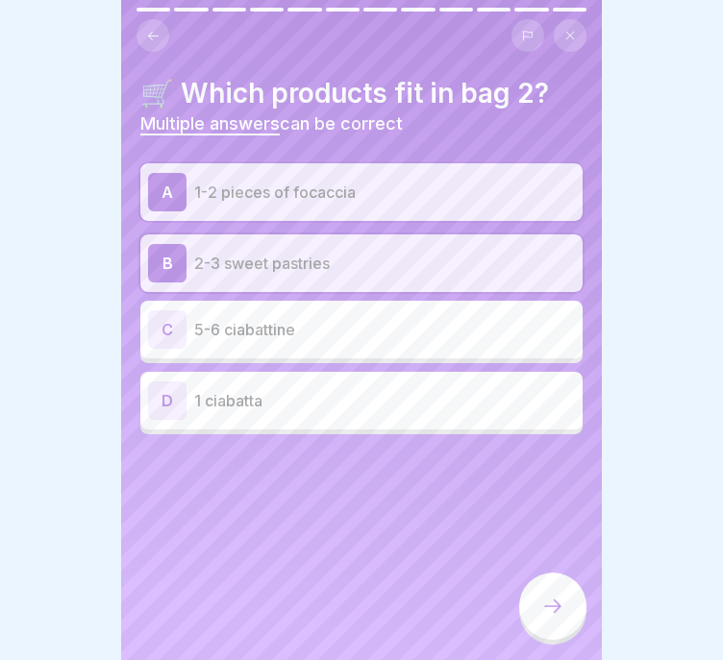
click at [433, 396] on p "1 ciabatta" at bounding box center [384, 400] width 381 height 23
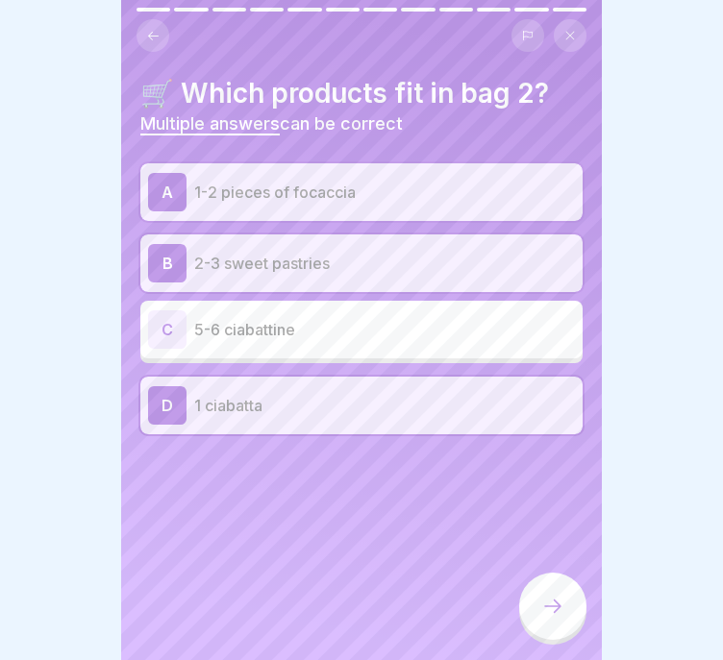
click at [550, 618] on icon at bounding box center [552, 606] width 23 height 23
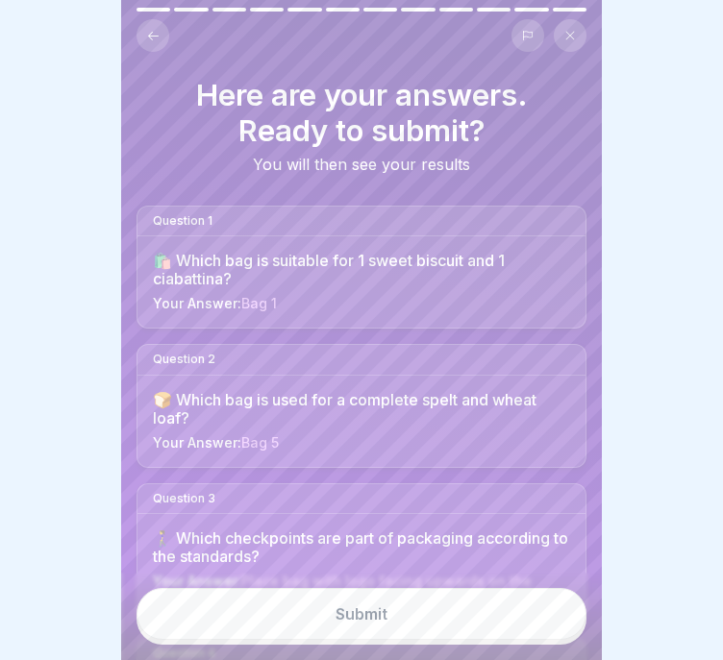
click at [451, 604] on button "Submit" at bounding box center [361, 614] width 450 height 52
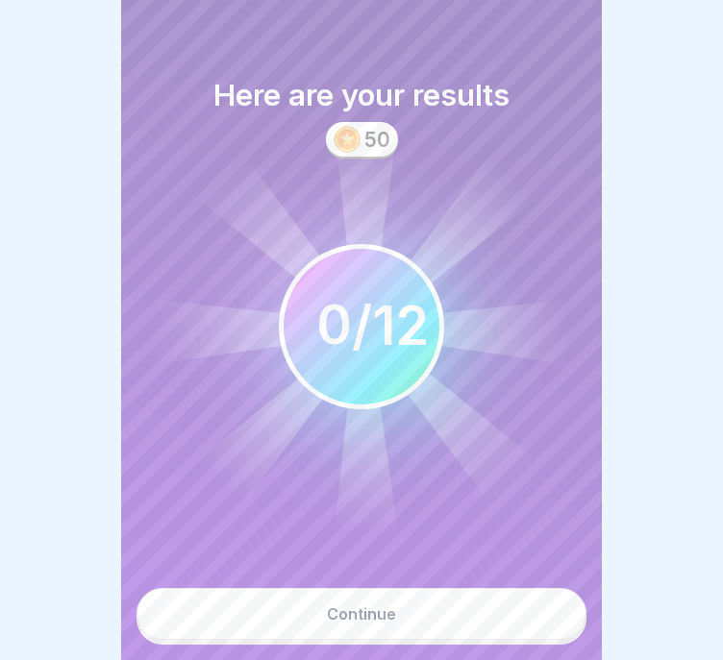
click at [425, 627] on button "Continue" at bounding box center [361, 614] width 450 height 52
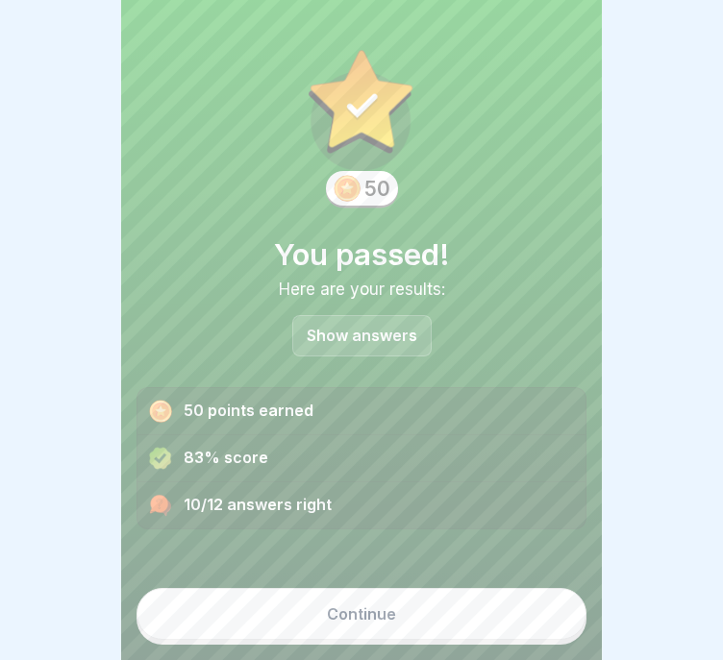
click at [421, 628] on button "Continue" at bounding box center [361, 614] width 450 height 52
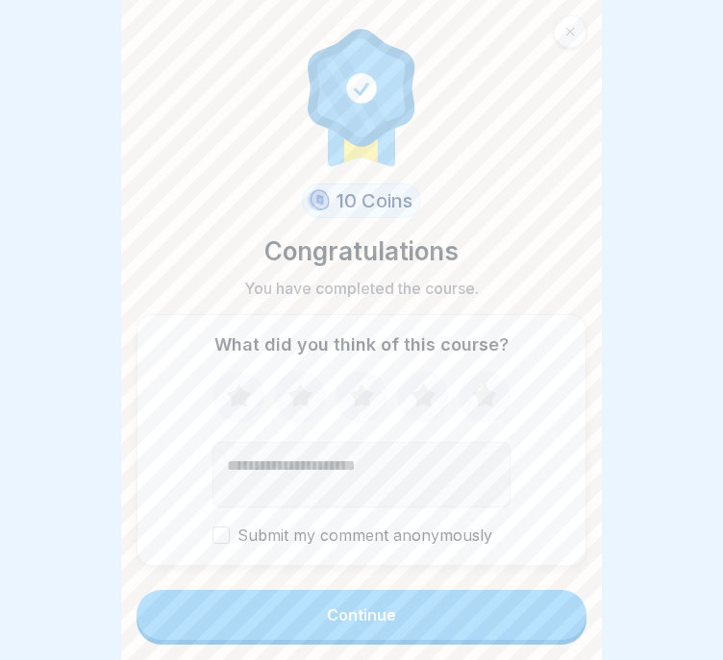
click at [427, 616] on button "Continue" at bounding box center [361, 615] width 450 height 50
click at [276, 626] on button "Continue" at bounding box center [361, 615] width 450 height 50
click at [450, 625] on button "Continue" at bounding box center [361, 615] width 450 height 50
click at [470, 615] on button "Continue" at bounding box center [361, 615] width 450 height 50
click at [487, 601] on form "10 Coins Congratulations You have completed the course. What did you think of t…" at bounding box center [361, 330] width 481 height 660
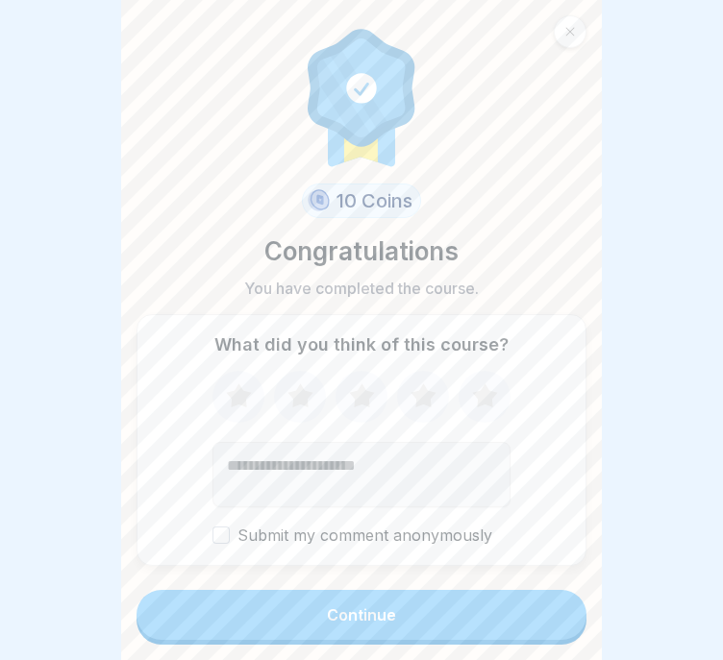
click at [475, 606] on button "Continue" at bounding box center [361, 615] width 450 height 50
click at [418, 632] on button "Continue" at bounding box center [361, 615] width 450 height 50
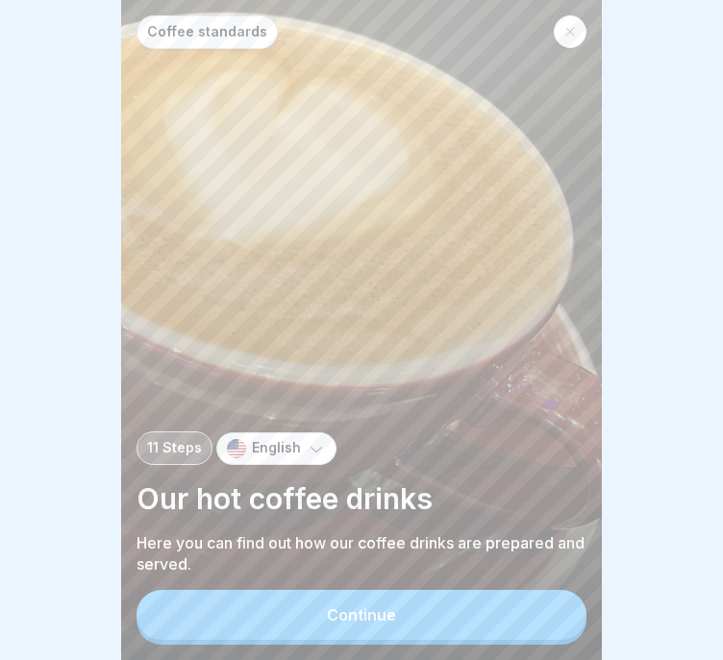
click at [211, 640] on button "Continue" at bounding box center [361, 615] width 450 height 50
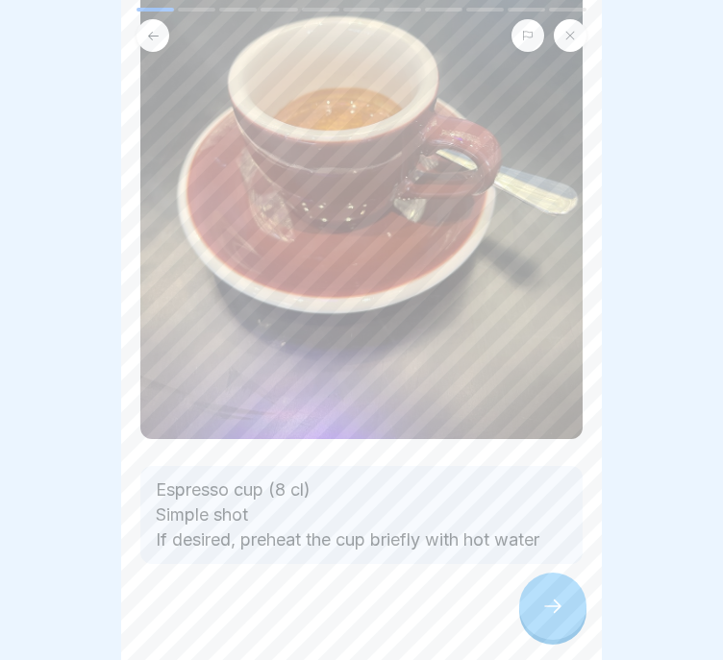
scroll to position [14, 0]
click at [566, 601] on div at bounding box center [552, 606] width 67 height 67
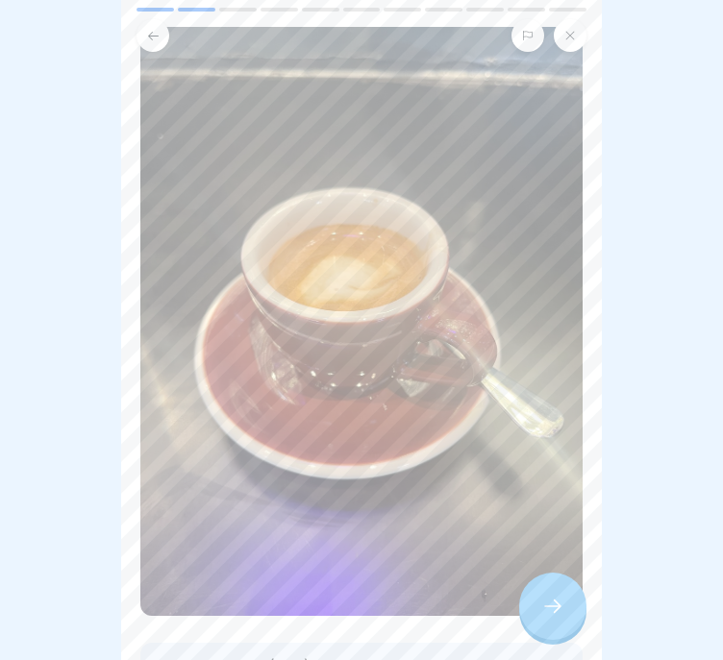
scroll to position [284, 0]
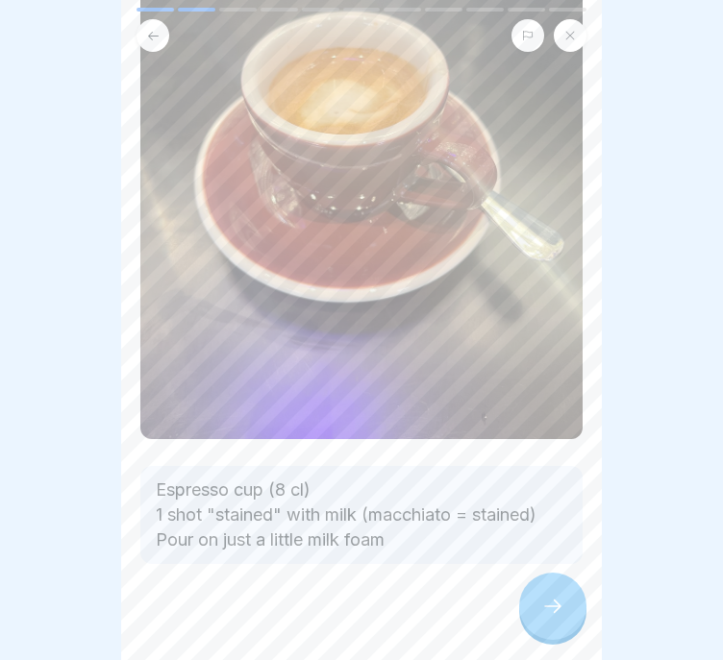
click at [160, 19] on button at bounding box center [152, 35] width 33 height 33
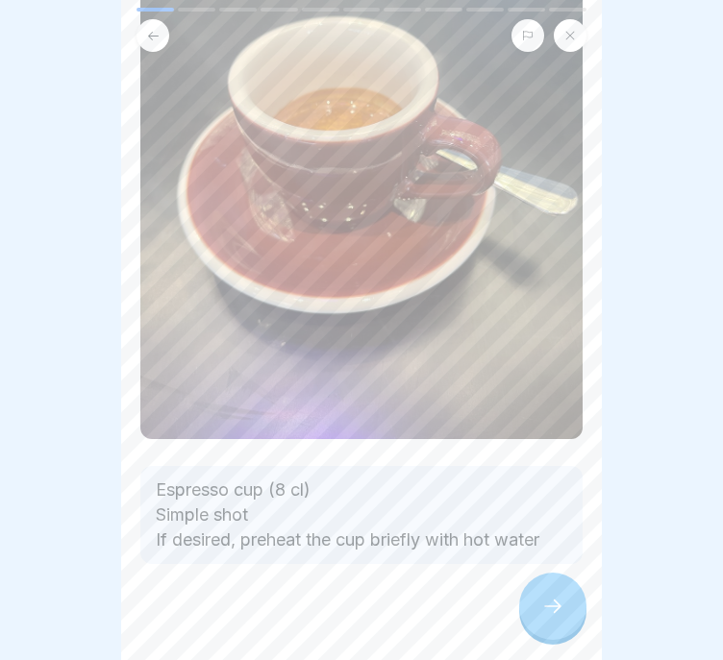
click at [162, 40] on img at bounding box center [361, 144] width 442 height 589
click at [162, 27] on button at bounding box center [152, 35] width 33 height 33
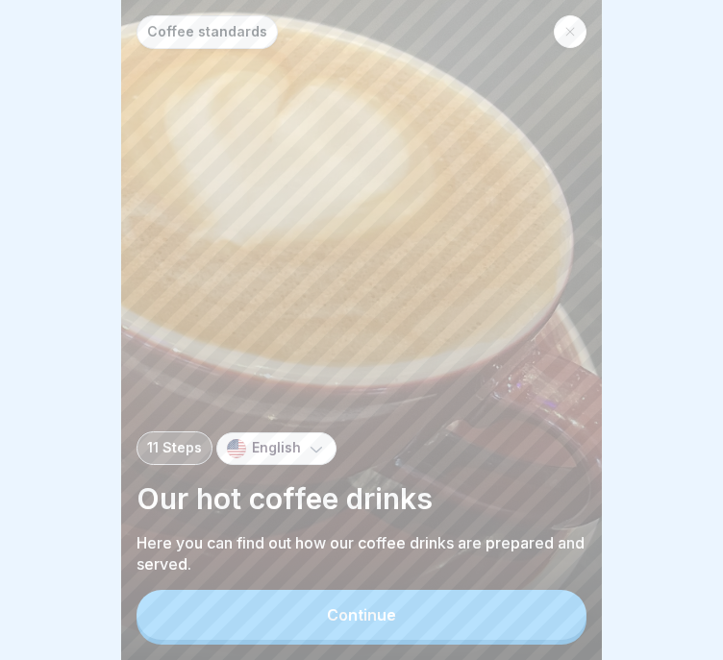
click at [430, 595] on button "Continue" at bounding box center [361, 615] width 450 height 50
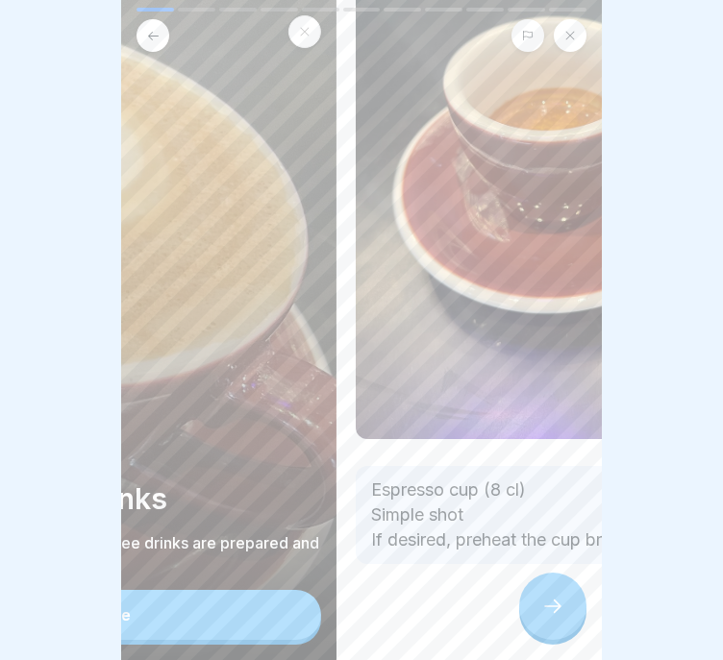
click at [0, 525] on body "Coffee standards 11 Steps English Our hot coffee drinks Here you can find out h…" at bounding box center [361, 330] width 723 height 660
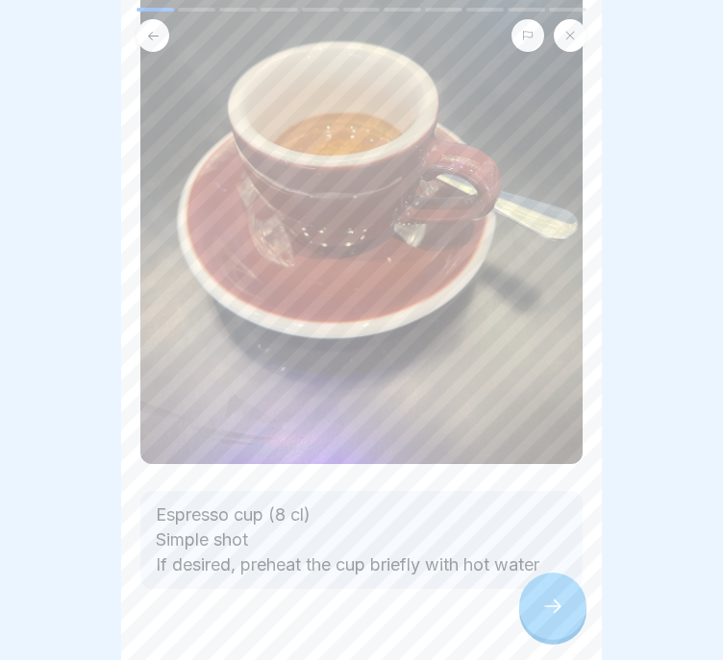
scroll to position [259, 0]
click at [542, 594] on div at bounding box center [552, 606] width 67 height 67
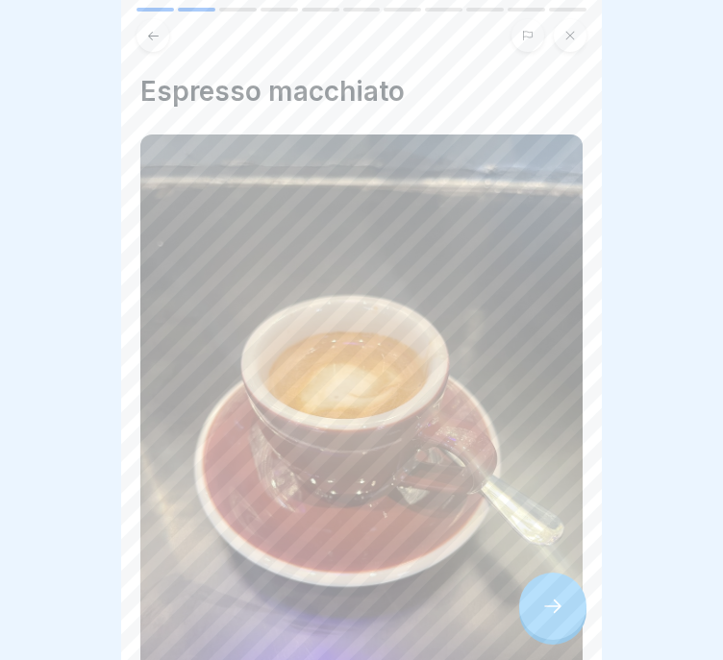
scroll to position [284, 0]
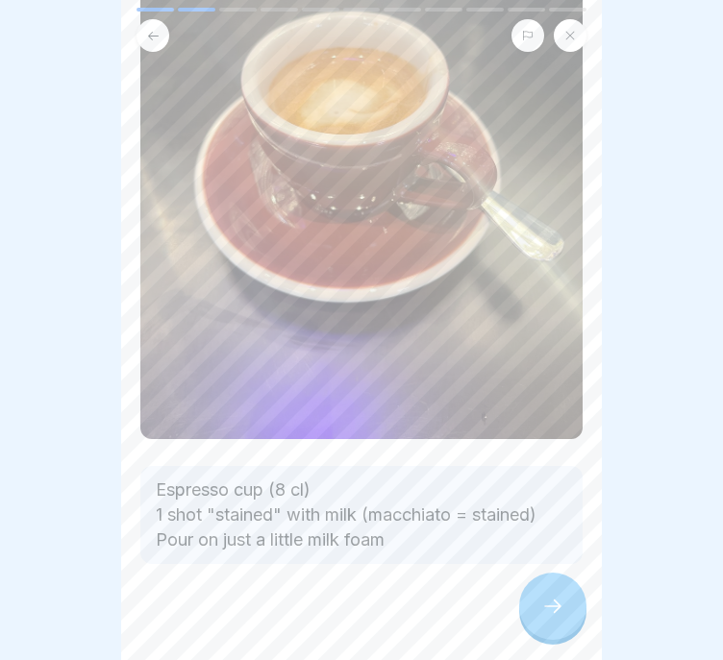
click at [539, 601] on div at bounding box center [552, 606] width 67 height 67
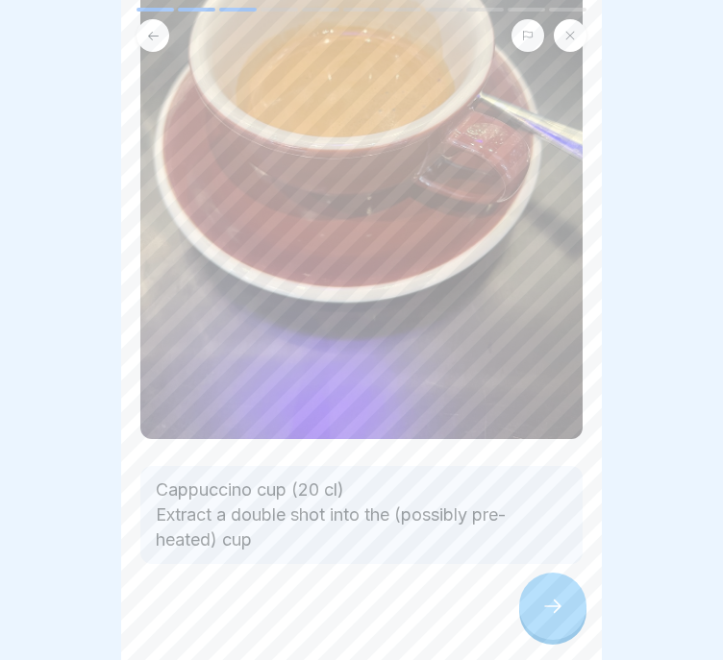
click at [567, 603] on div at bounding box center [552, 606] width 67 height 67
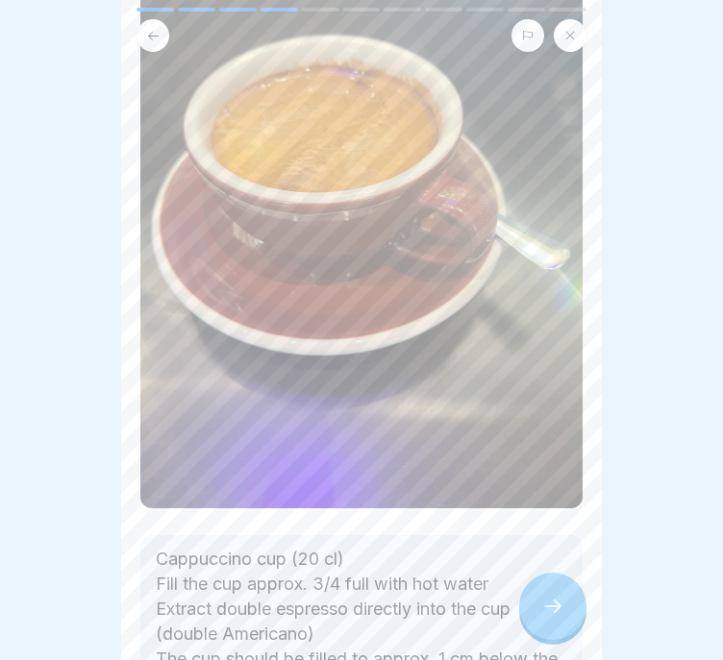
scroll to position [359, 0]
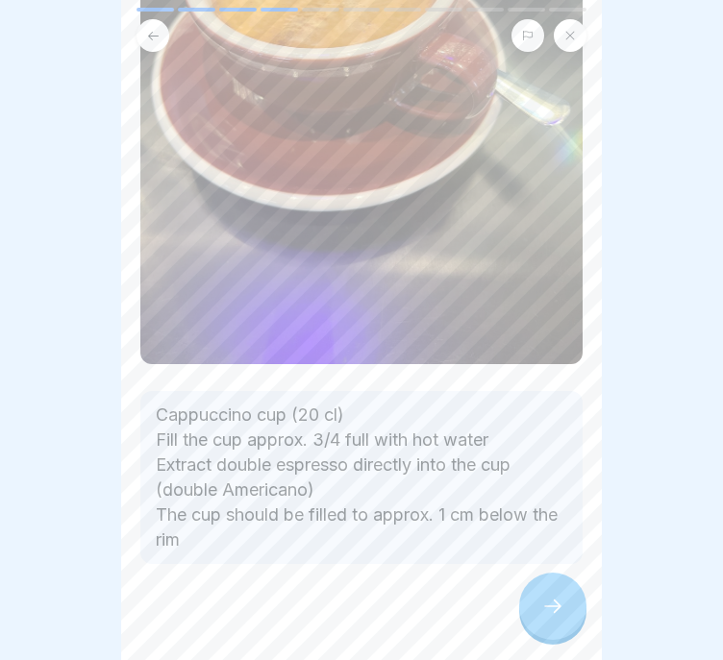
click at [541, 611] on icon at bounding box center [552, 606] width 23 height 23
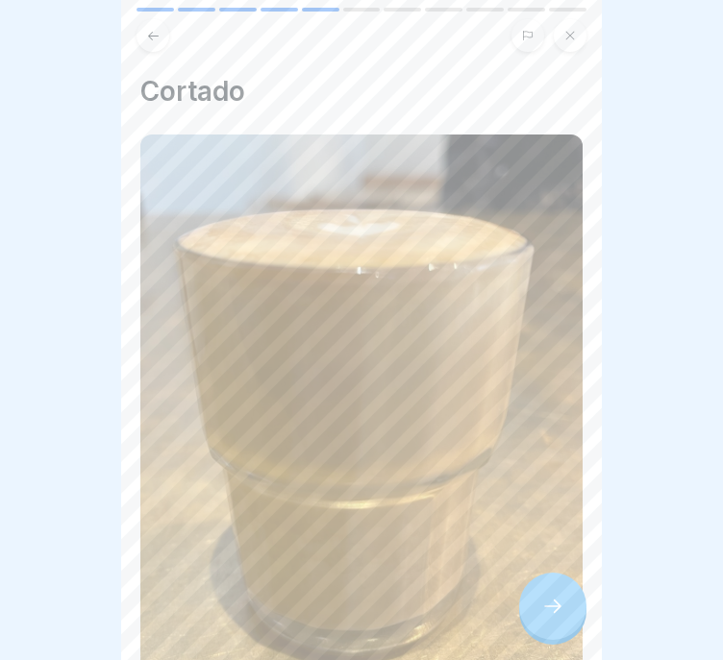
scroll to position [284, 0]
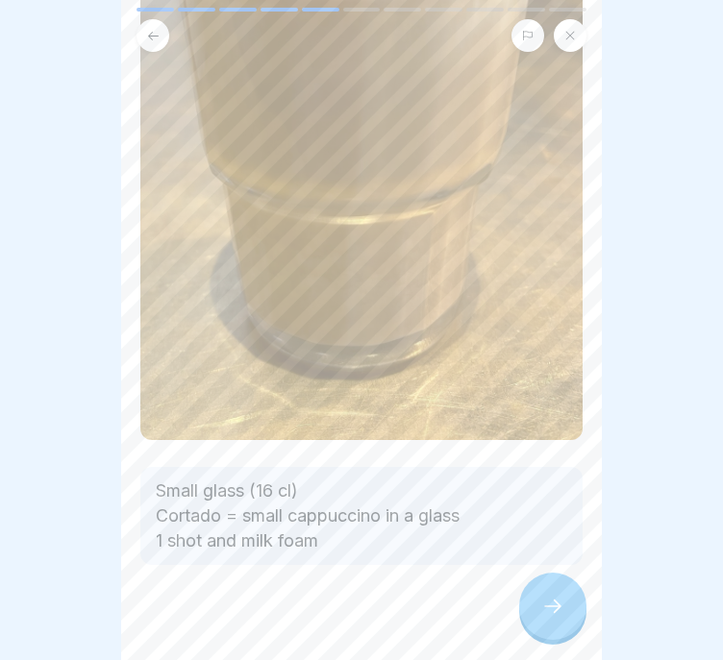
click at [569, 598] on div at bounding box center [552, 606] width 67 height 67
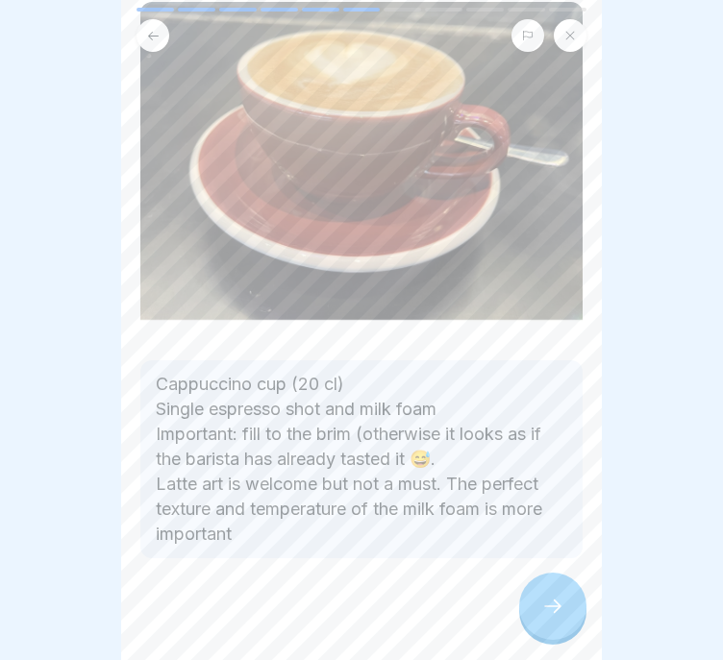
scroll to position [136, 0]
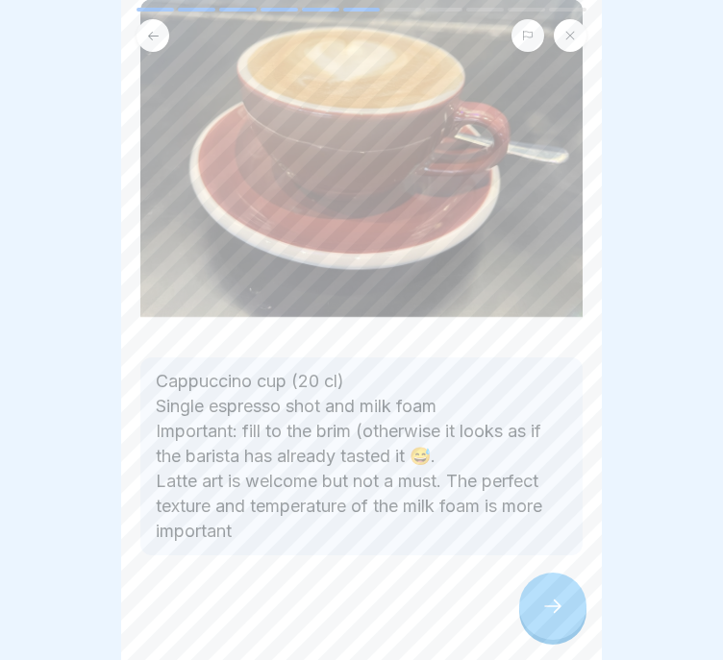
click at [550, 610] on icon at bounding box center [552, 606] width 23 height 23
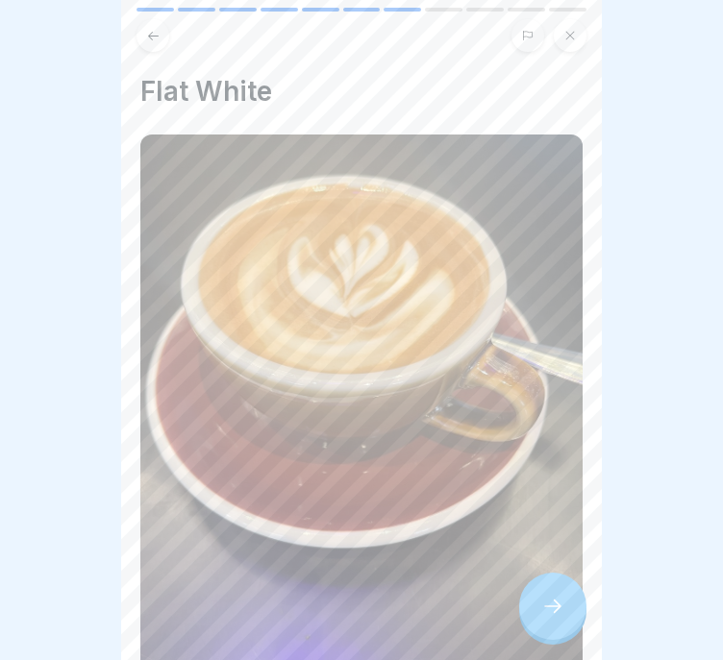
scroll to position [284, 0]
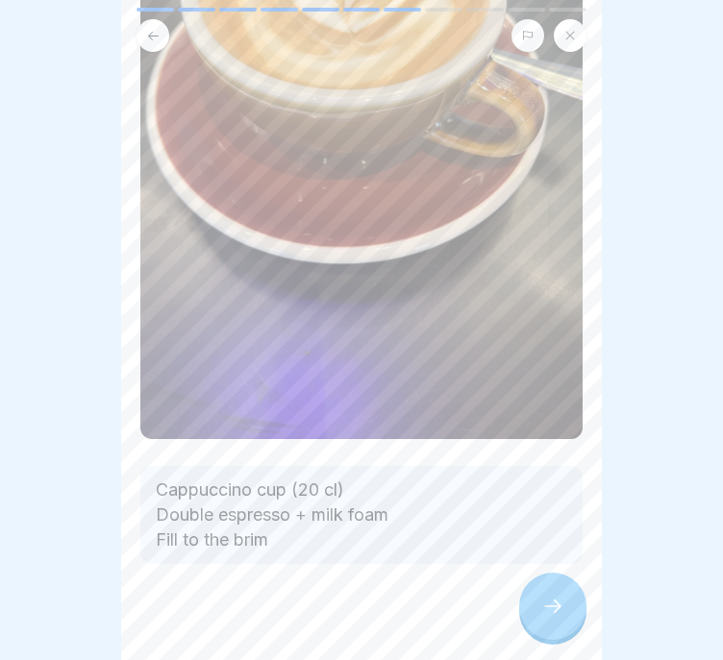
click at [554, 615] on icon at bounding box center [552, 606] width 23 height 23
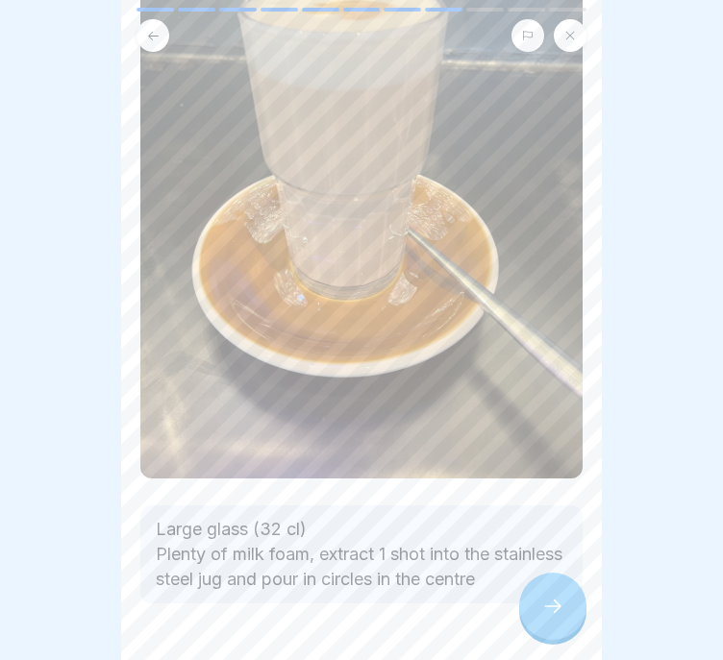
scroll to position [309, 0]
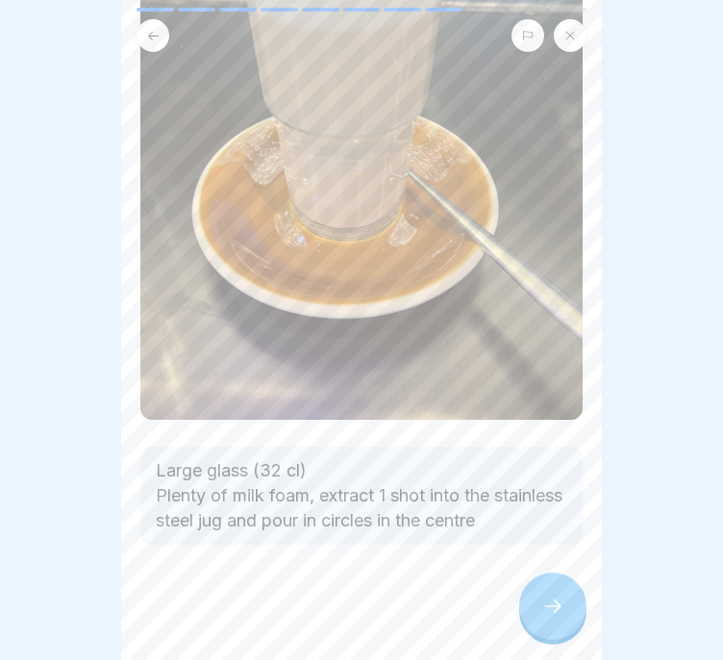
click at [542, 615] on icon at bounding box center [552, 606] width 23 height 23
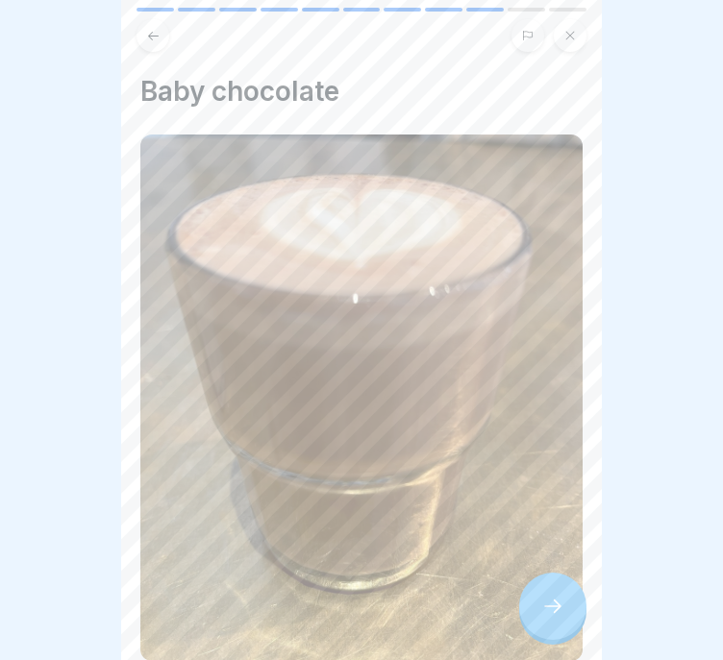
scroll to position [199, 0]
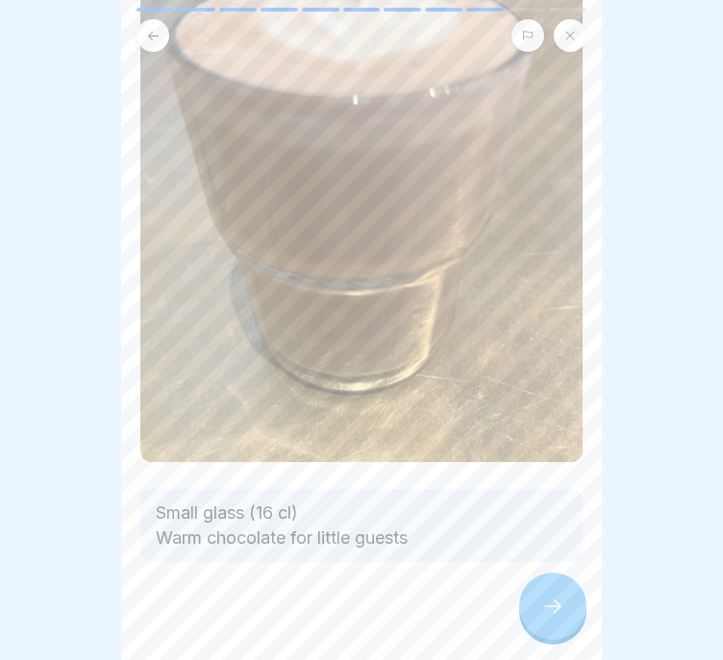
click at [549, 584] on div at bounding box center [552, 606] width 67 height 67
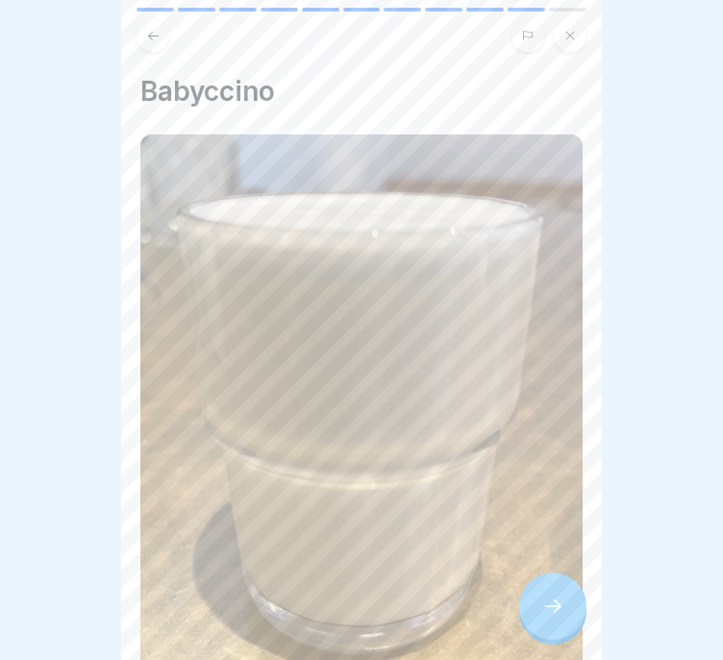
scroll to position [259, 0]
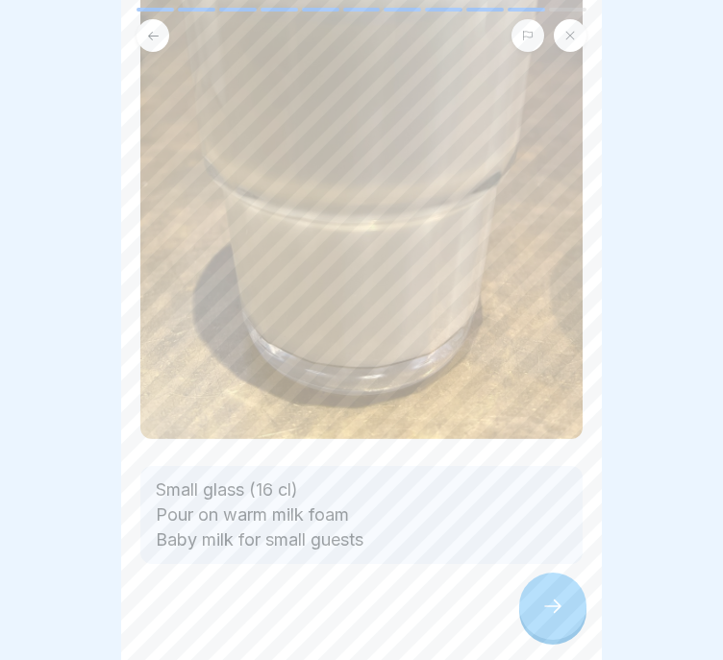
click at [555, 596] on icon at bounding box center [552, 606] width 23 height 23
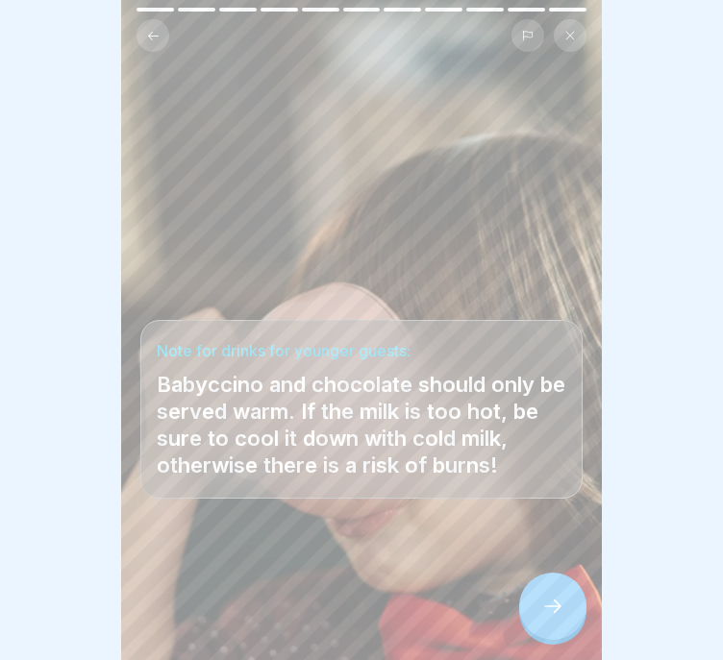
click at [554, 608] on icon at bounding box center [552, 606] width 23 height 23
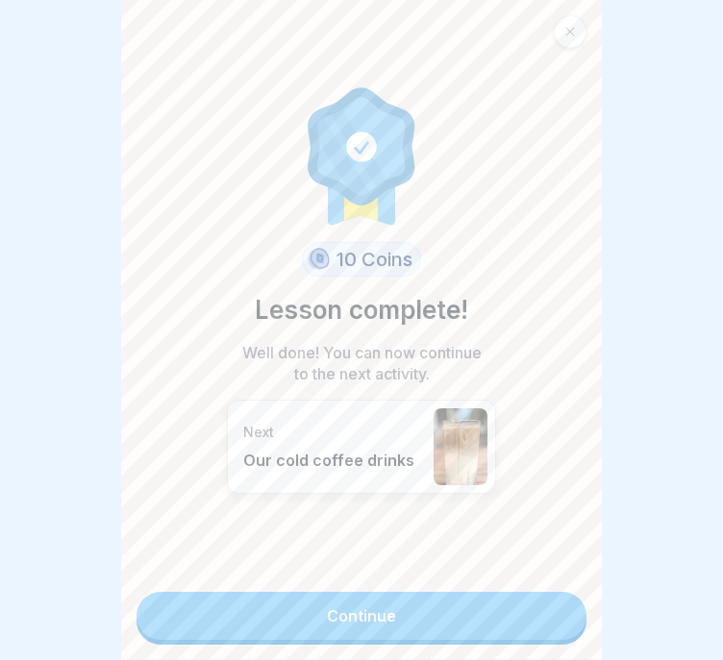
click at [544, 604] on link "Continue" at bounding box center [361, 616] width 450 height 48
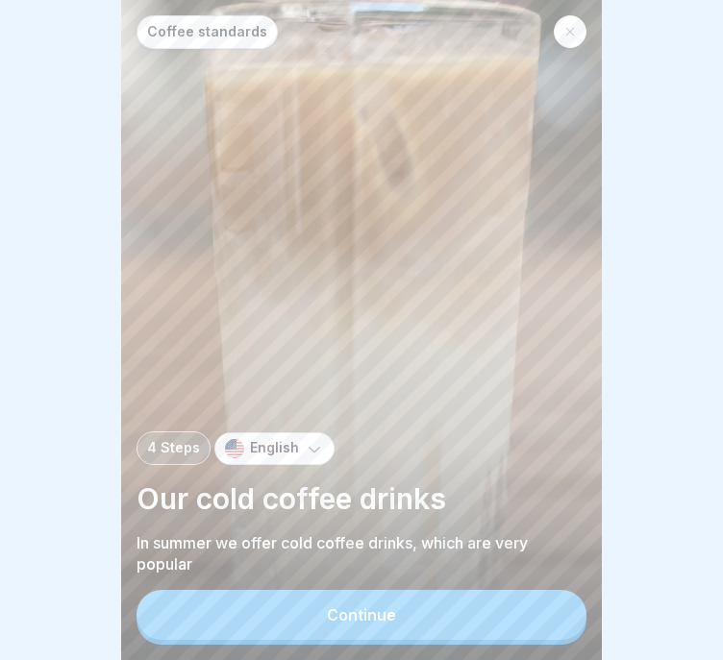
click at [363, 601] on button "Continue" at bounding box center [361, 615] width 450 height 50
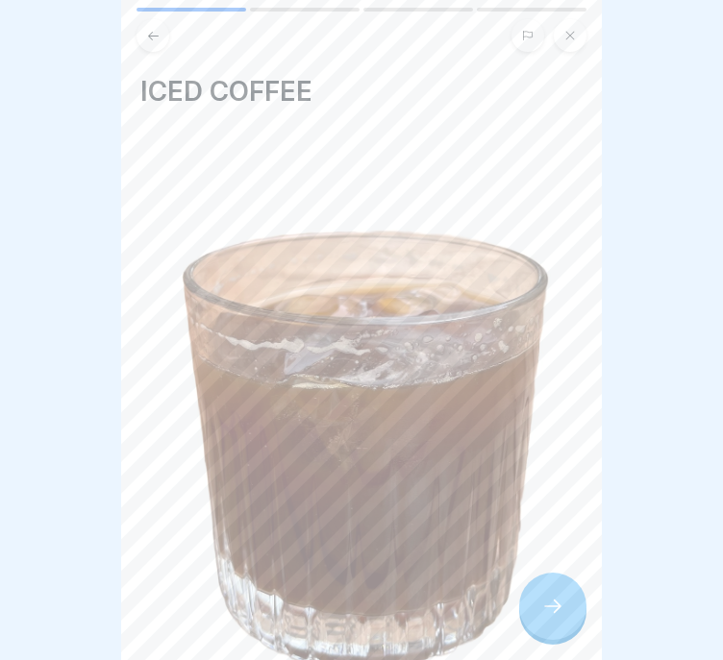
scroll to position [359, 0]
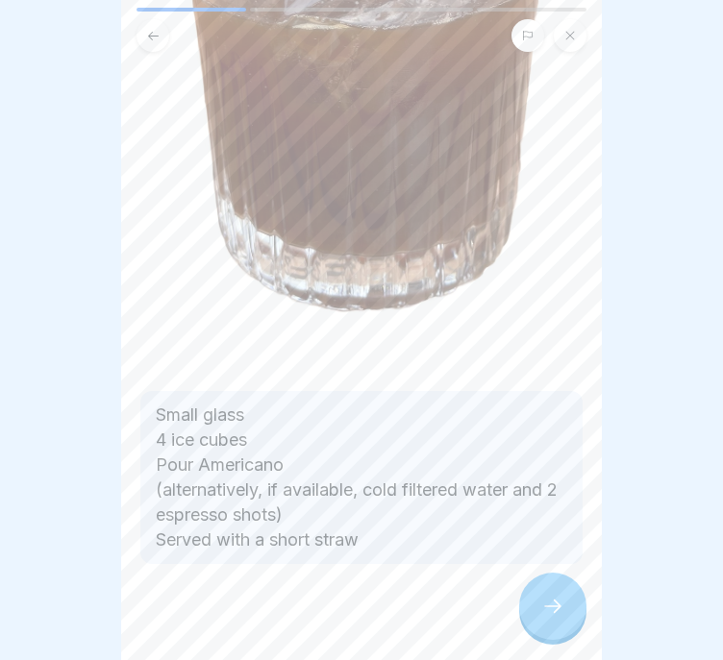
click at [407, 564] on div at bounding box center [361, 621] width 442 height 115
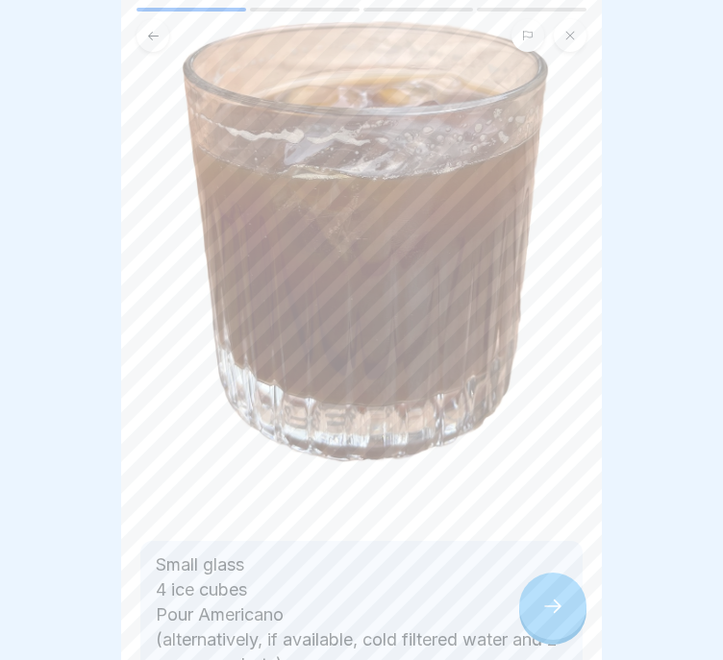
scroll to position [289, 0]
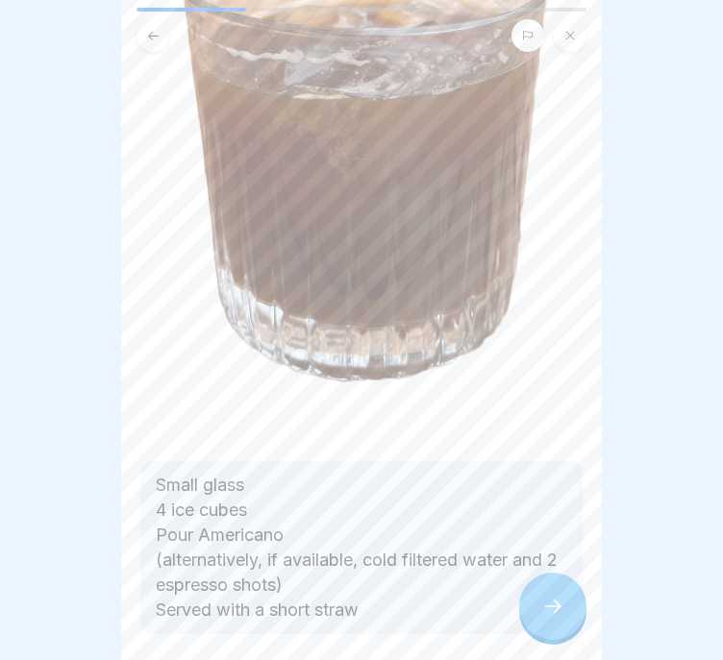
click at [532, 629] on div at bounding box center [552, 606] width 67 height 67
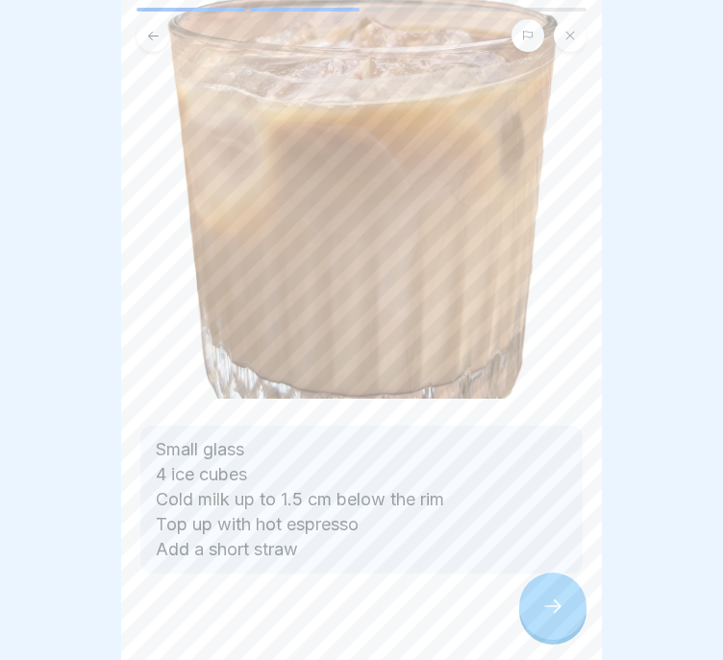
scroll to position [334, 0]
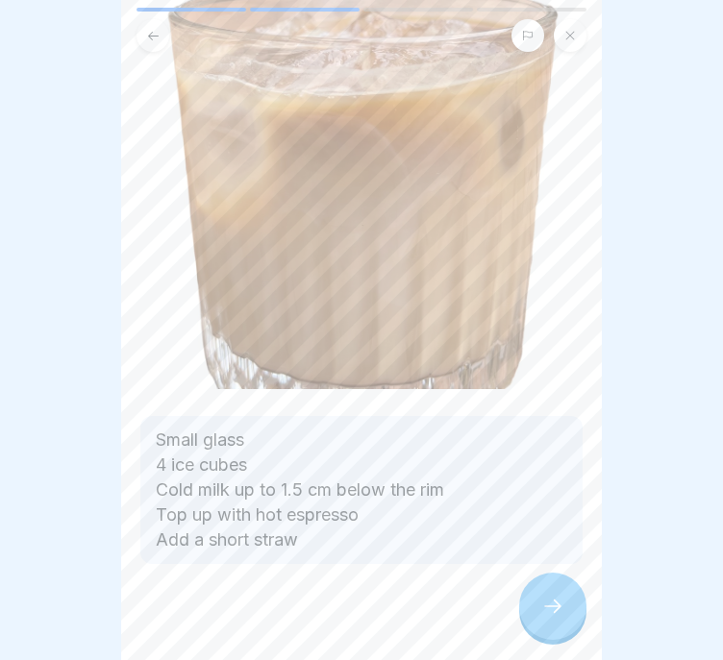
click at [539, 580] on div at bounding box center [361, 621] width 442 height 115
click at [539, 610] on div at bounding box center [552, 606] width 67 height 67
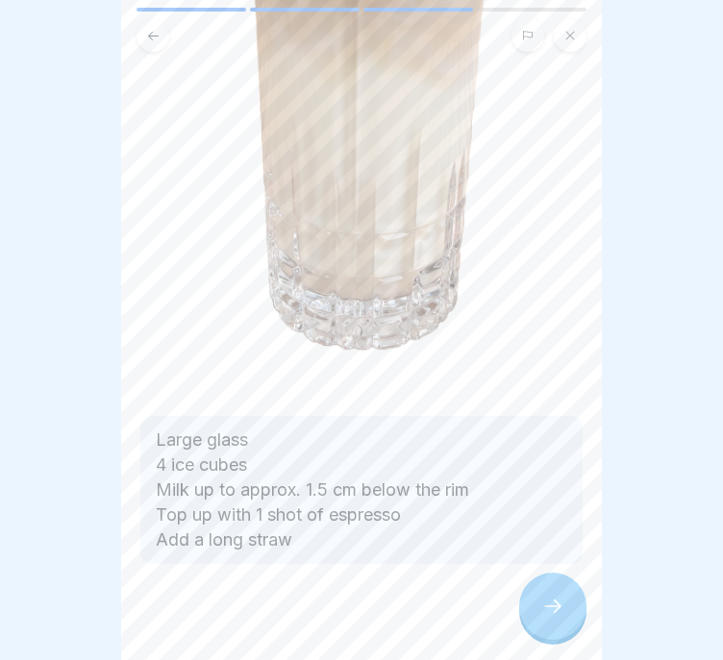
click at [542, 618] on icon at bounding box center [552, 606] width 23 height 23
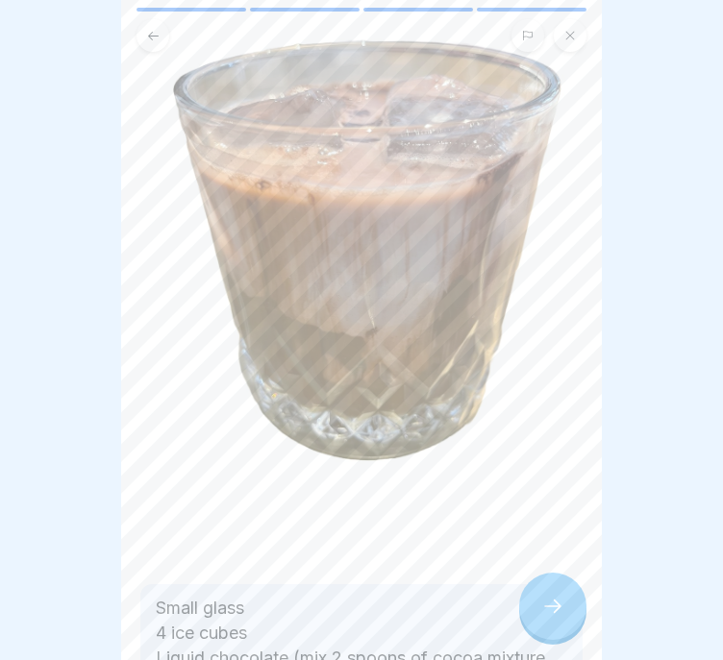
scroll to position [359, 0]
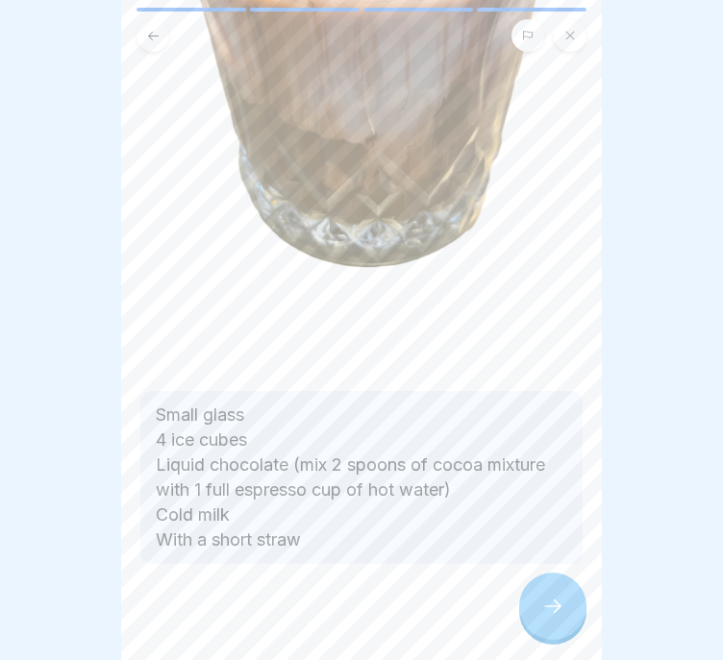
click at [525, 597] on div at bounding box center [361, 621] width 442 height 115
click at [530, 601] on div at bounding box center [552, 606] width 67 height 67
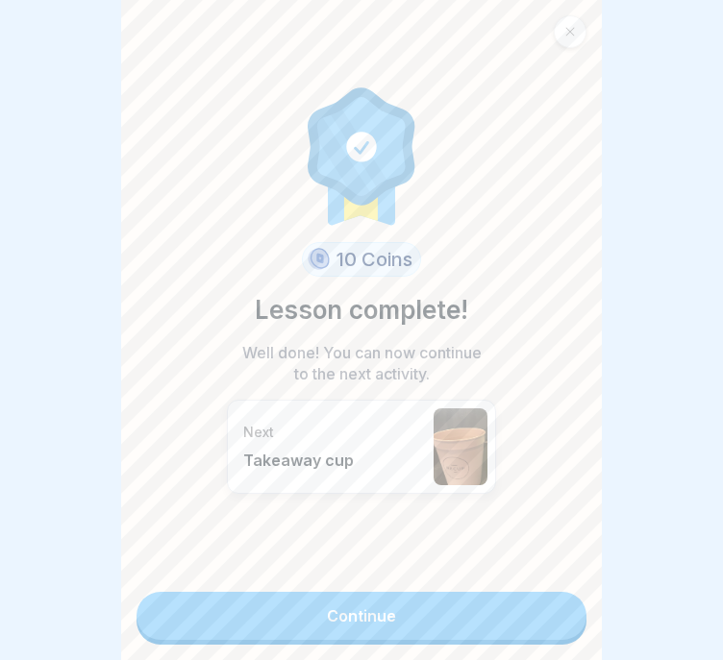
click at [532, 635] on link "Continue" at bounding box center [361, 616] width 450 height 48
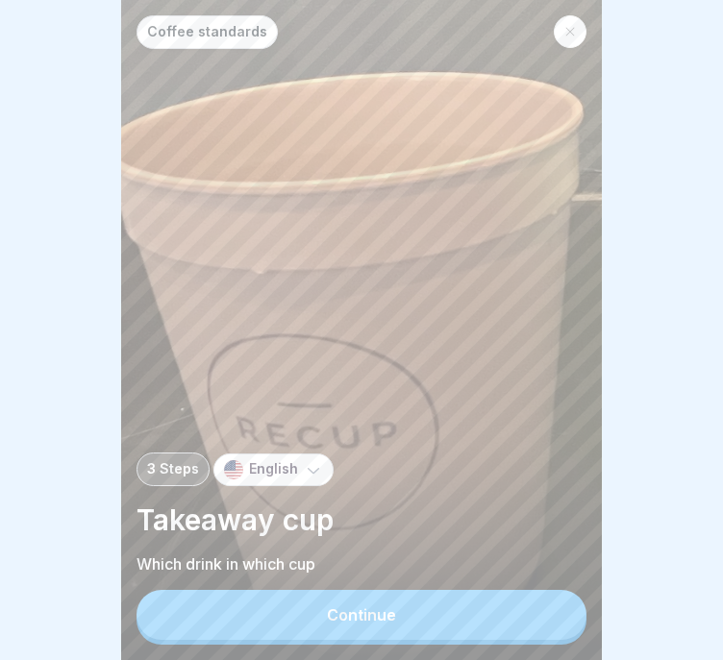
click at [533, 637] on button "Continue" at bounding box center [361, 615] width 450 height 50
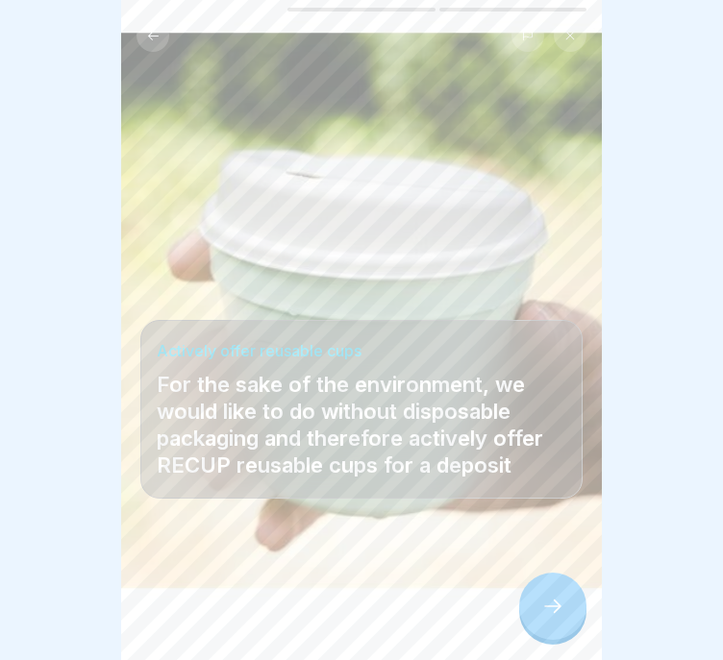
click at [575, 631] on div at bounding box center [552, 606] width 67 height 67
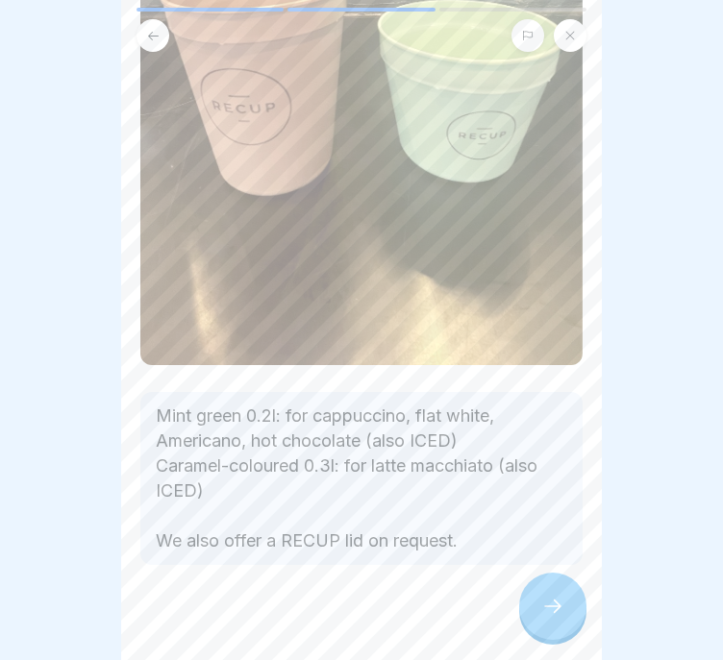
scroll to position [359, 0]
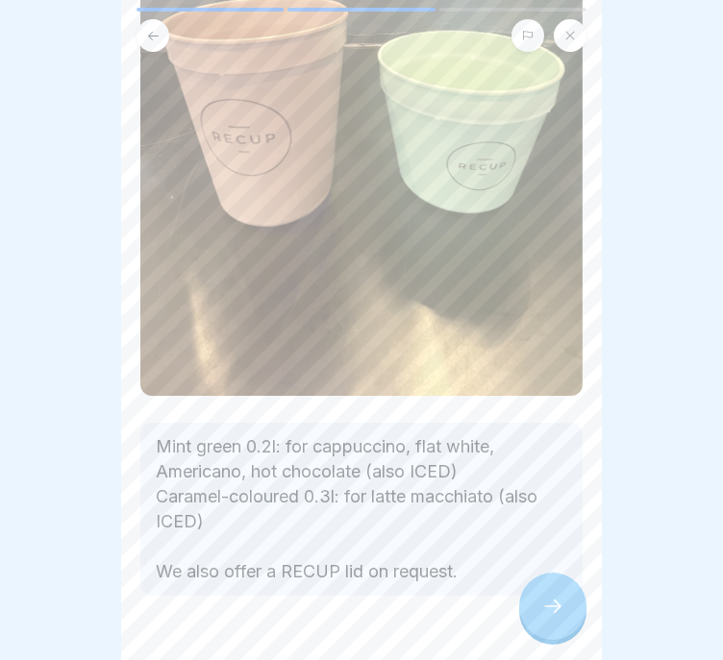
click at [540, 629] on div at bounding box center [552, 606] width 67 height 67
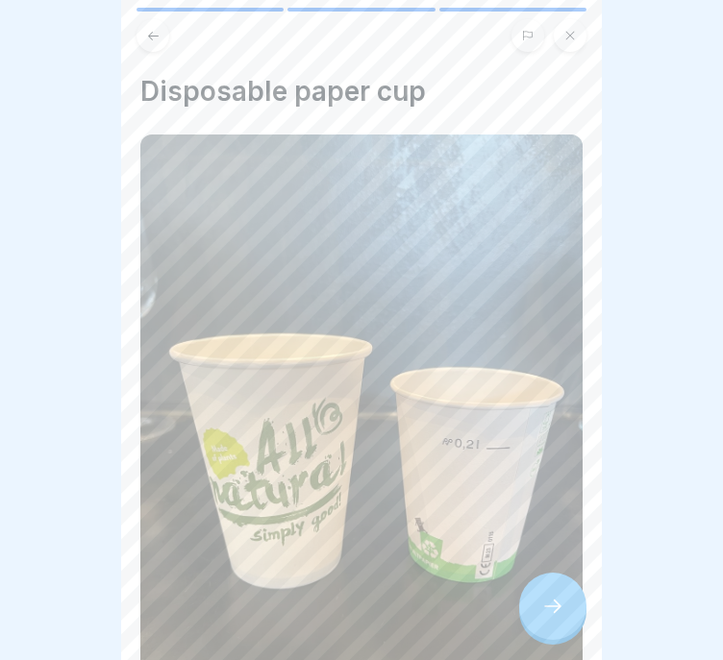
click at [540, 629] on div at bounding box center [552, 606] width 67 height 67
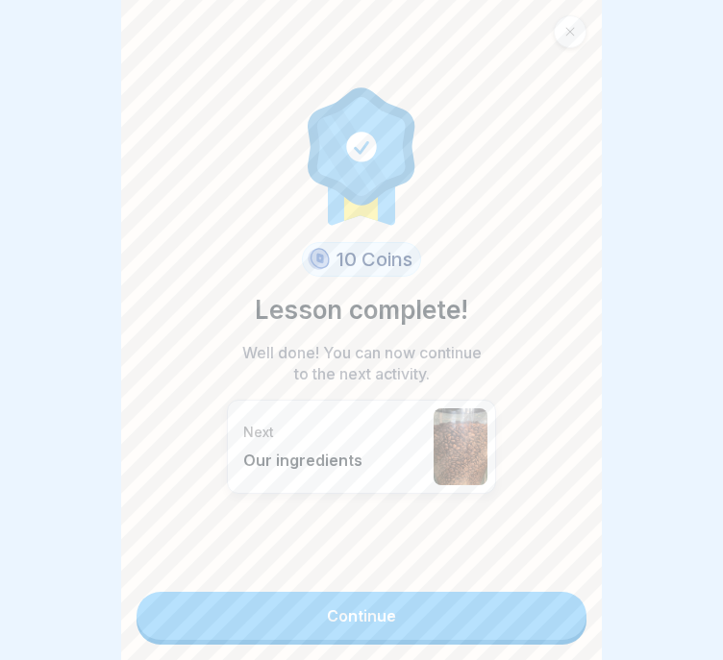
click at [334, 650] on div "10 Coins Lesson complete! Well done! You can now continue to the next activity.…" at bounding box center [361, 330] width 481 height 660
click at [338, 633] on link "Continue" at bounding box center [361, 616] width 450 height 48
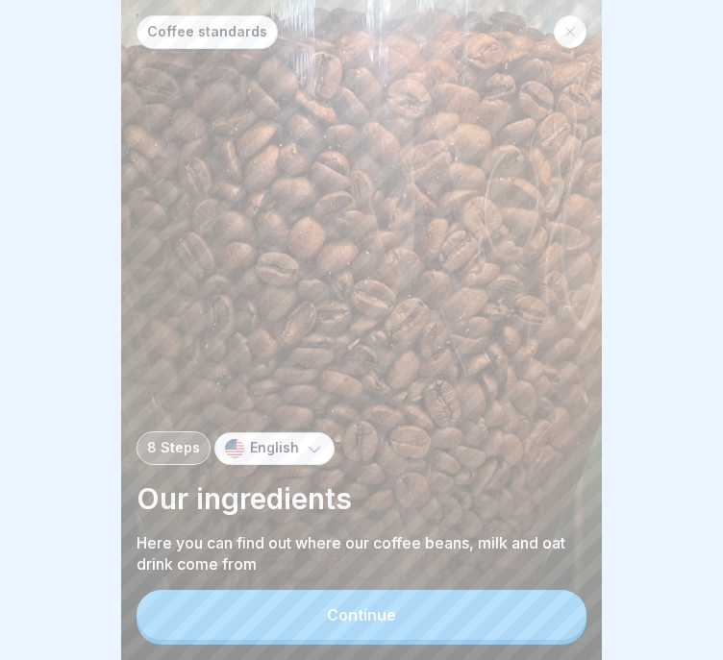
scroll to position [14, 0]
click at [378, 615] on div "Continue" at bounding box center [361, 614] width 69 height 17
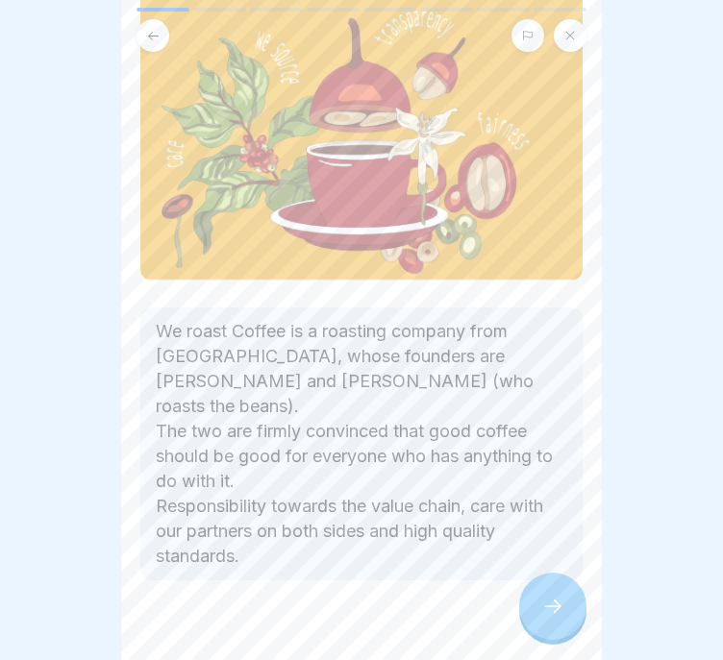
scroll to position [13, 0]
click at [546, 593] on div at bounding box center [552, 606] width 67 height 67
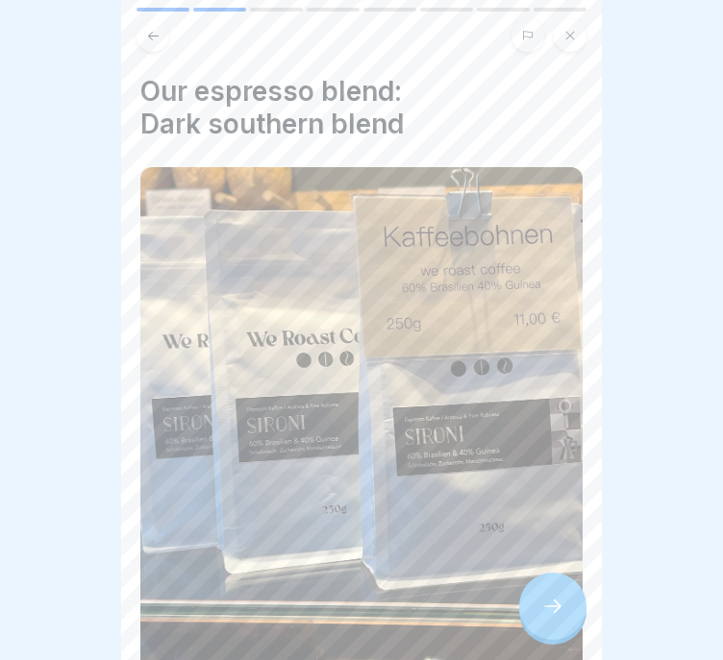
scroll to position [45, 0]
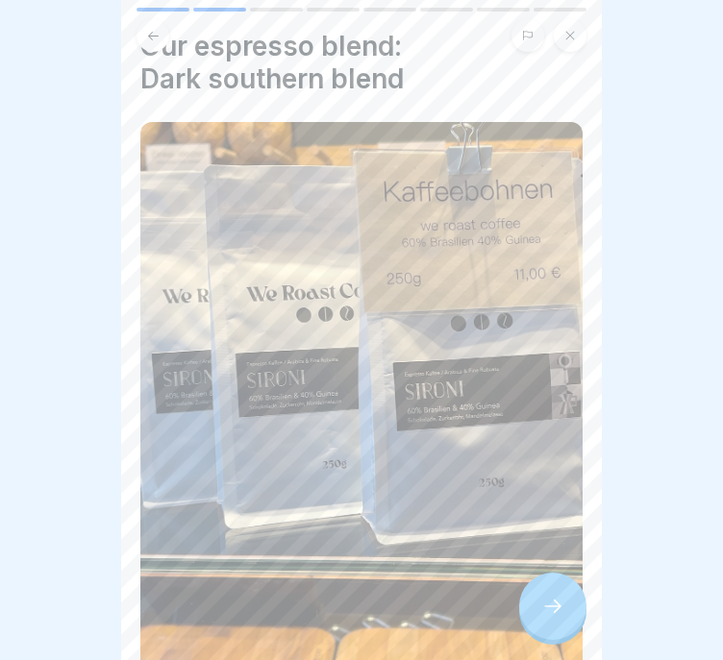
click at [166, 24] on button at bounding box center [152, 35] width 33 height 33
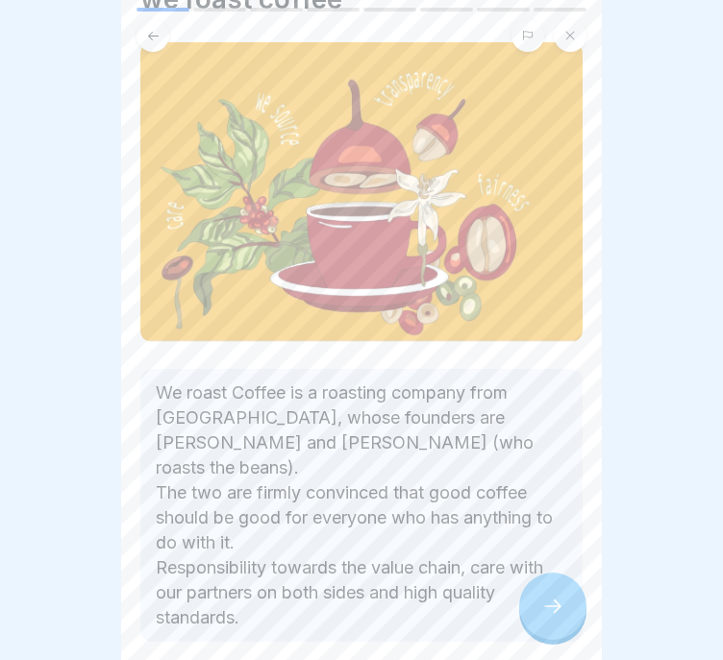
scroll to position [186, 0]
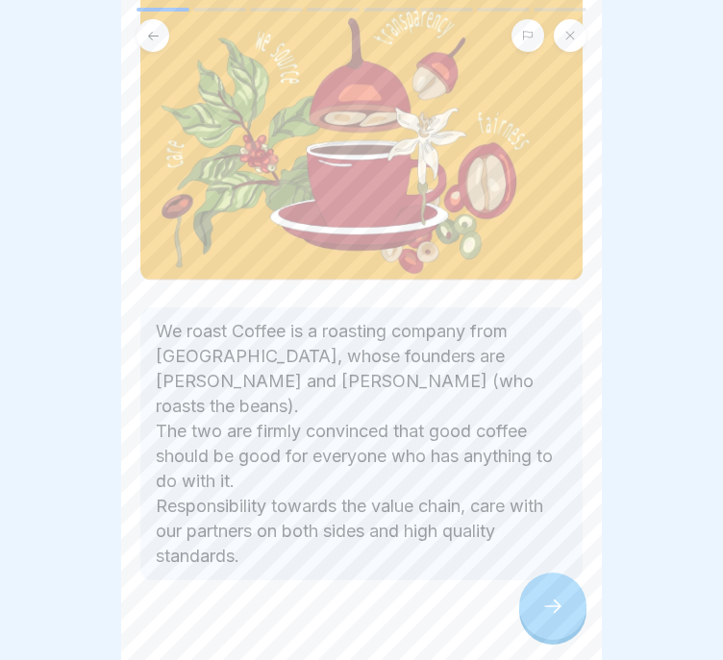
click at [568, 604] on div at bounding box center [552, 606] width 67 height 67
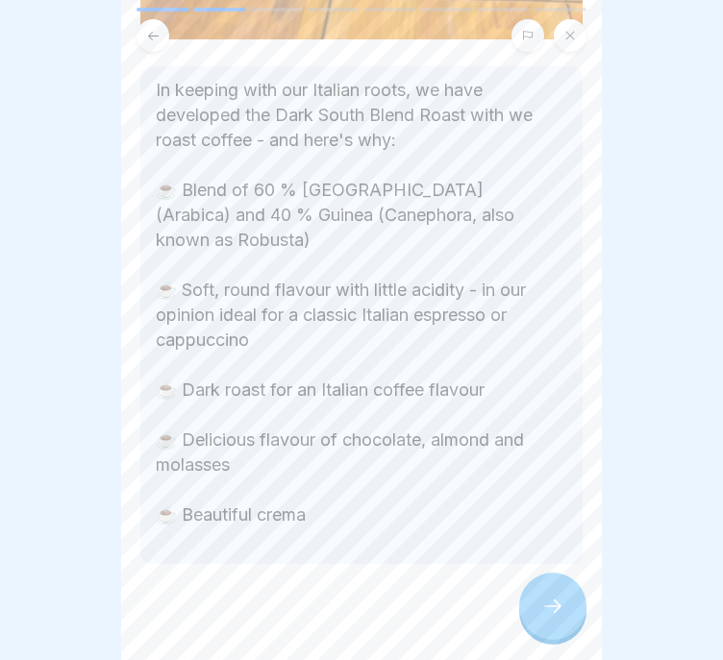
scroll to position [686, 0]
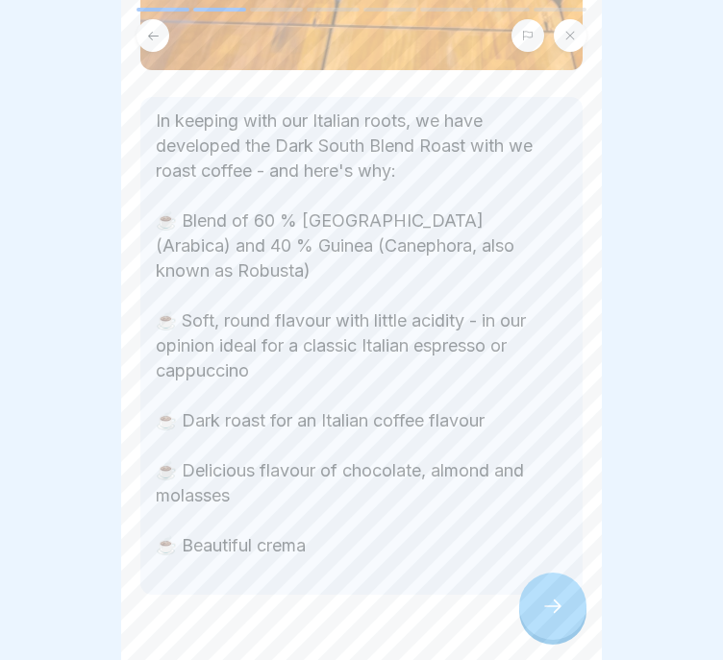
click at [564, 588] on div at bounding box center [552, 606] width 67 height 67
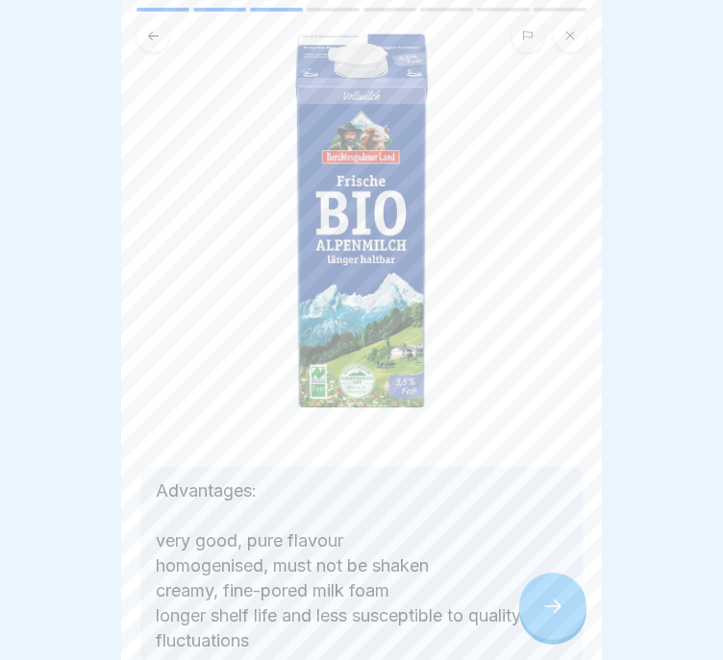
scroll to position [0, 0]
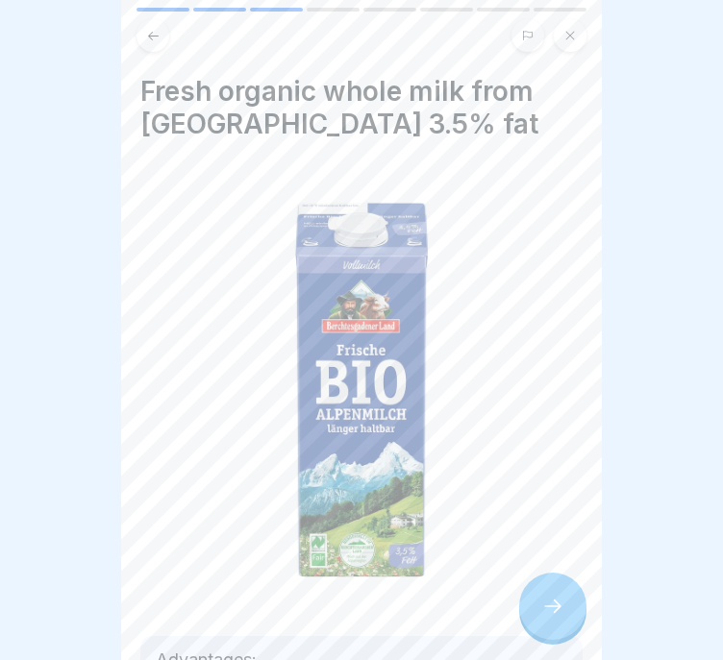
click at [571, 602] on div at bounding box center [552, 606] width 67 height 67
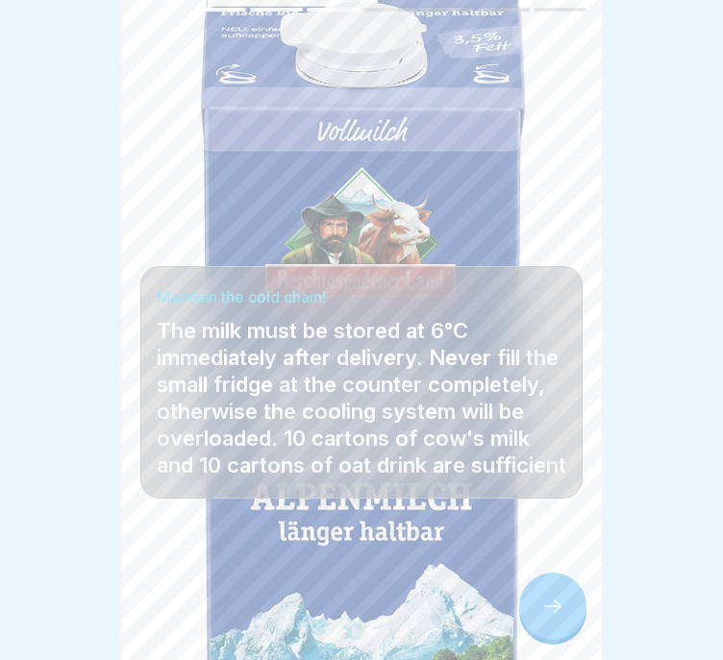
scroll to position [14, 0]
click at [557, 595] on div at bounding box center [552, 606] width 67 height 67
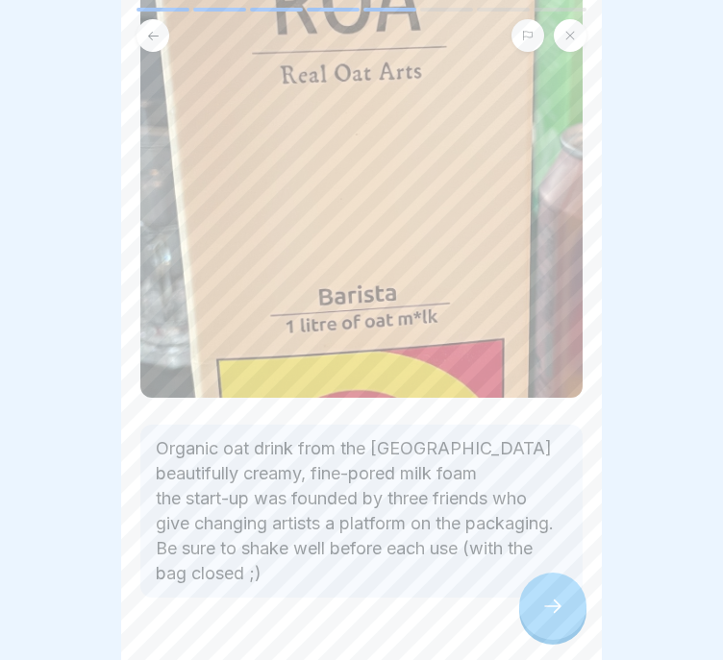
scroll to position [384, 0]
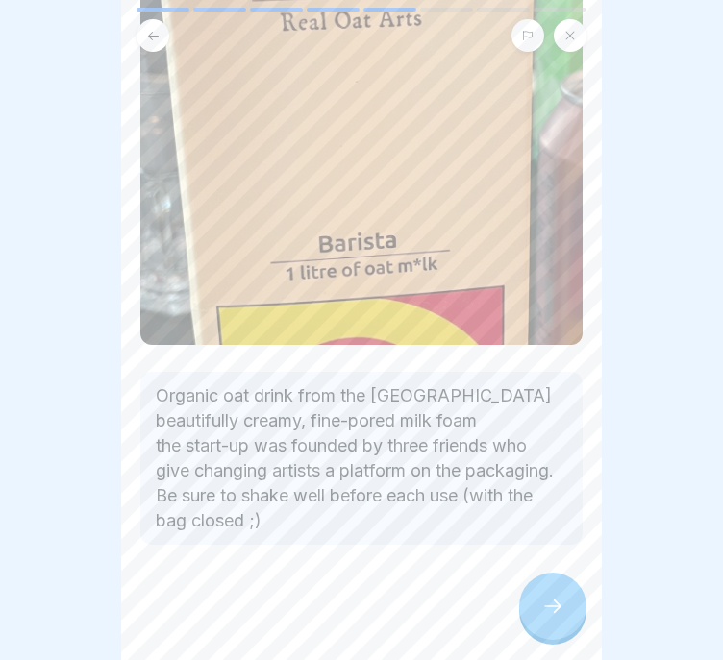
click at [548, 596] on div at bounding box center [552, 606] width 67 height 67
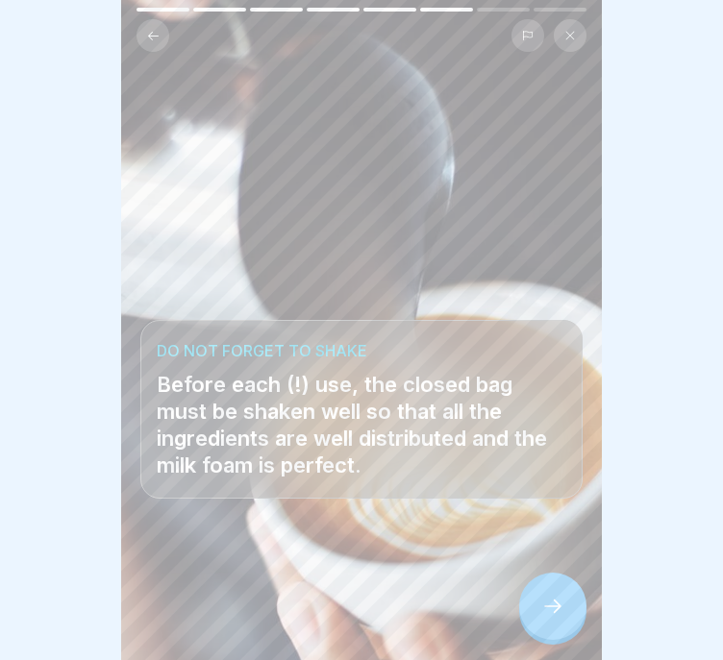
click at [549, 609] on icon at bounding box center [552, 606] width 23 height 23
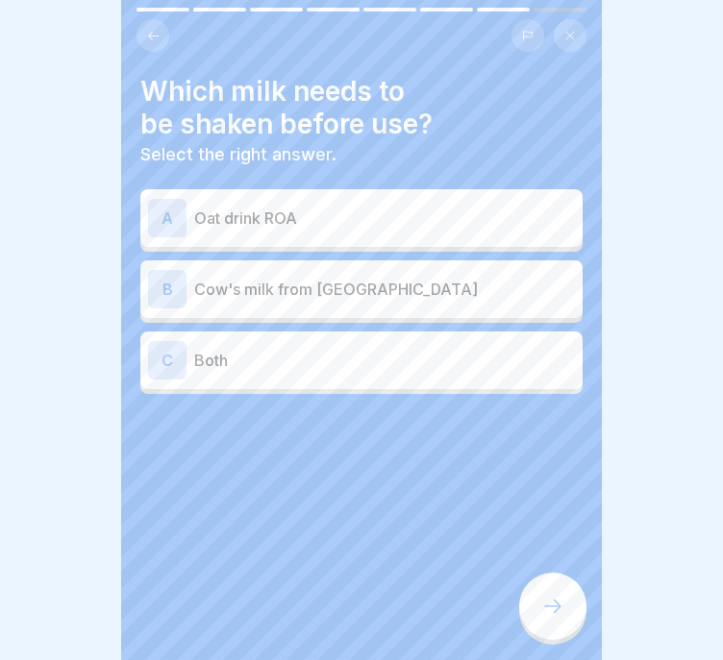
click at [419, 207] on p "Oat drink ROA" at bounding box center [384, 218] width 381 height 23
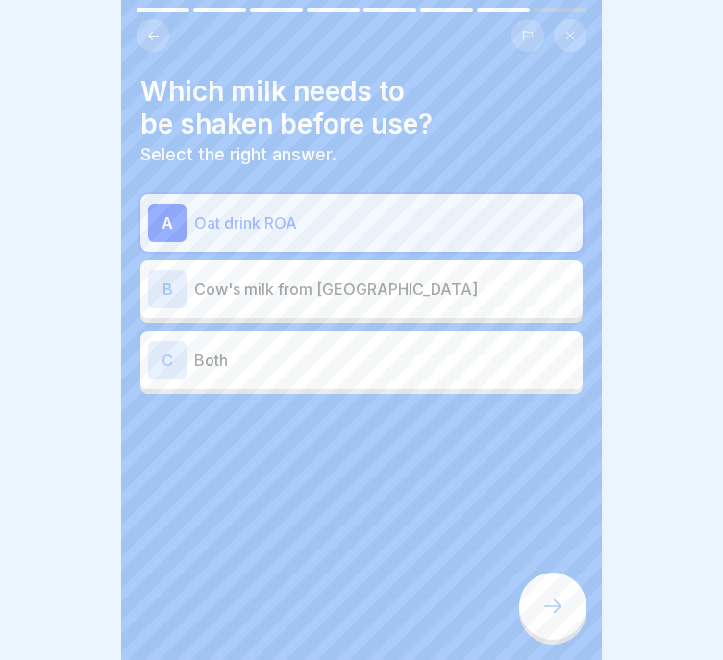
click at [536, 598] on div at bounding box center [552, 606] width 67 height 67
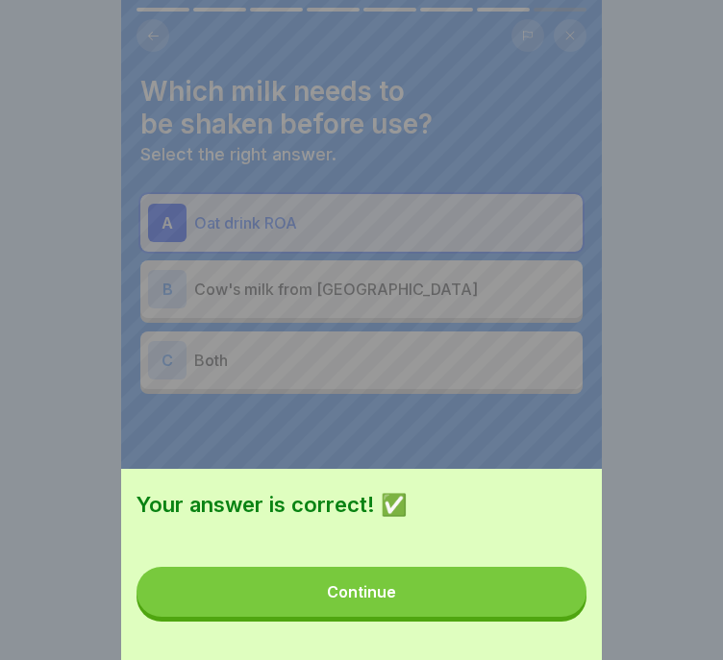
click at [538, 604] on button "Continue" at bounding box center [361, 592] width 450 height 50
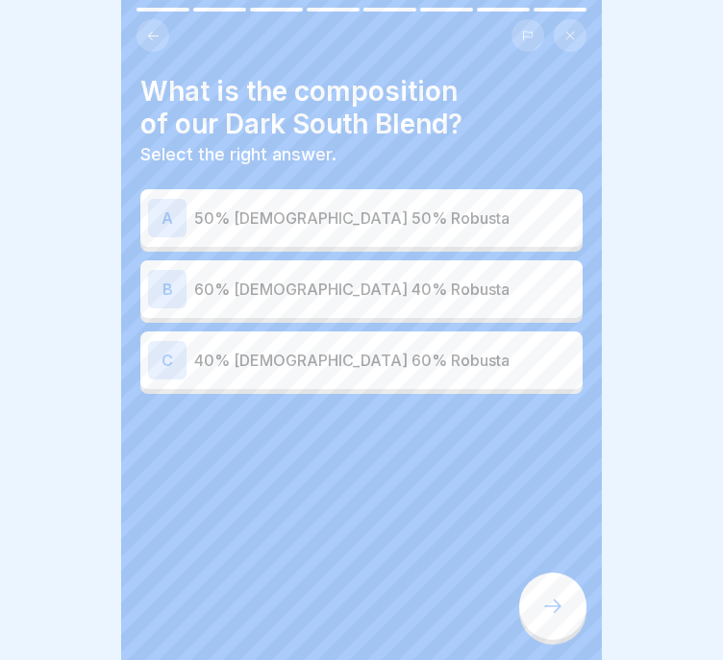
click at [455, 278] on p "60% [DEMOGRAPHIC_DATA] 40% Robusta" at bounding box center [384, 289] width 381 height 23
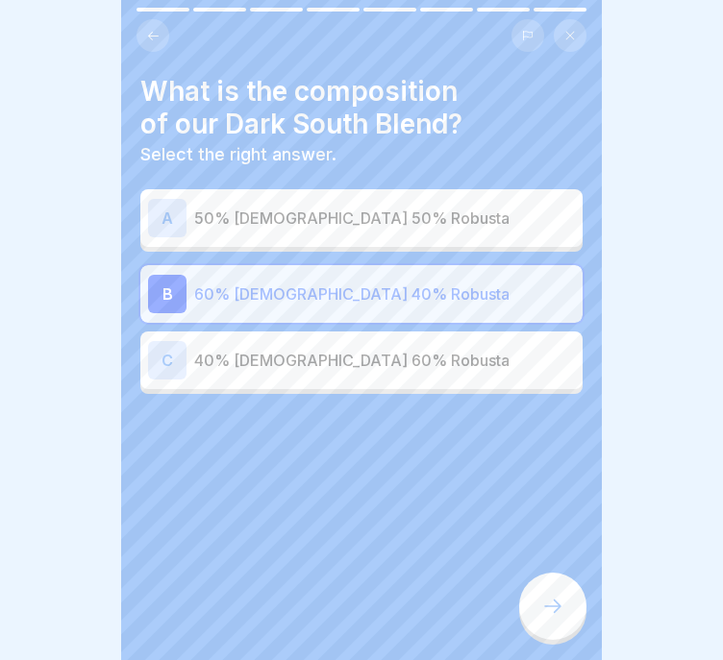
click at [559, 610] on icon at bounding box center [552, 606] width 23 height 23
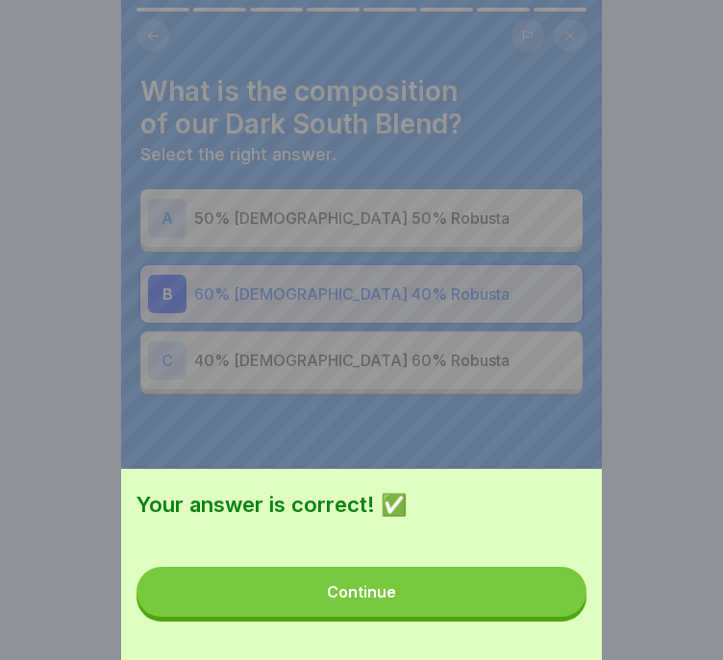
click at [558, 610] on button "Continue" at bounding box center [361, 592] width 450 height 50
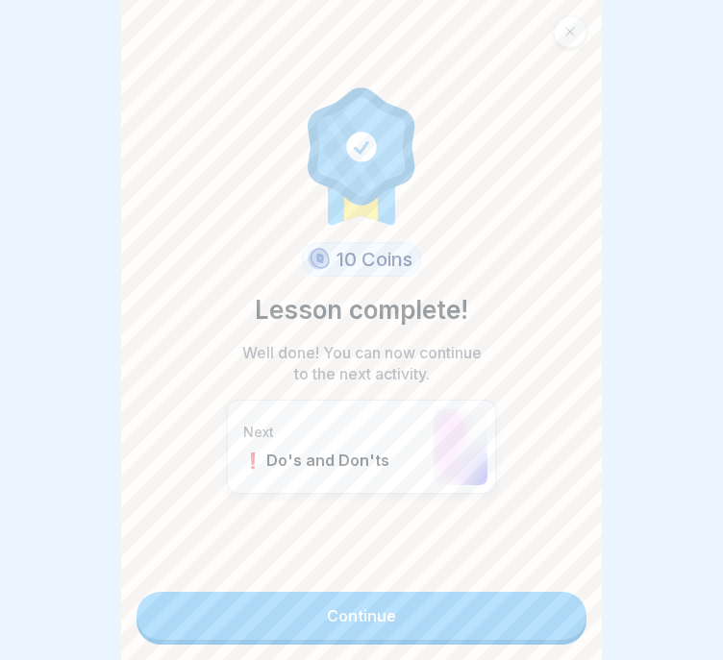
click at [561, 612] on link "Continue" at bounding box center [361, 616] width 450 height 48
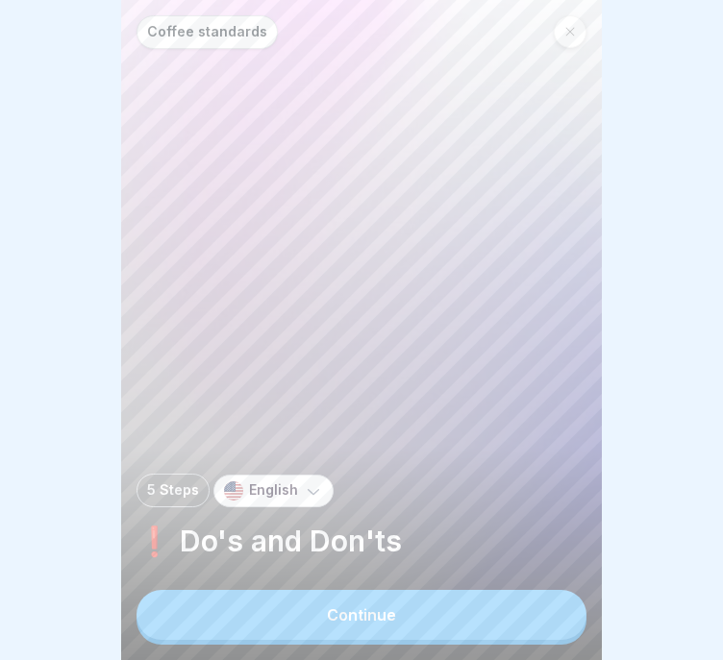
click at [555, 617] on button "Continue" at bounding box center [361, 615] width 450 height 50
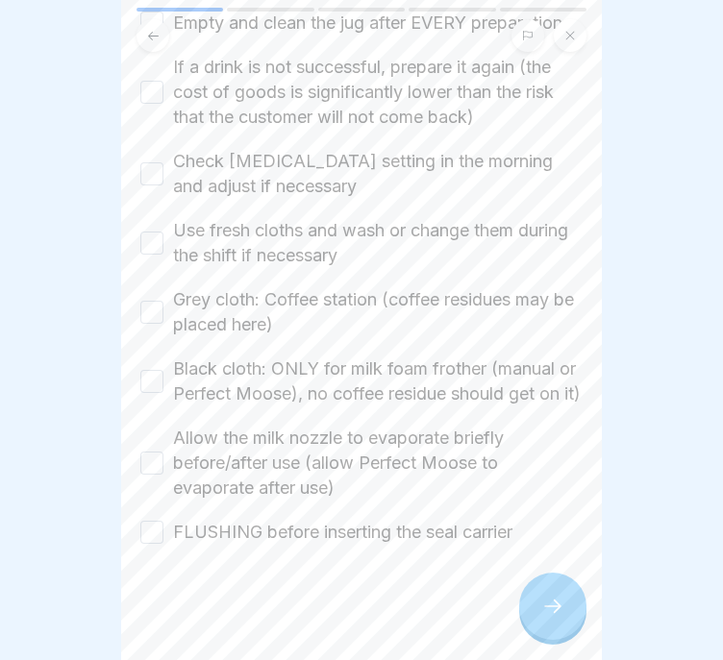
scroll to position [803, 0]
click at [233, 488] on div "Clean work, clean hands, clean utensils, clean machine Only use cold fresh milk…" at bounding box center [361, 94] width 442 height 899
click at [217, 520] on label "FLUSHING before inserting the seal carrier" at bounding box center [342, 532] width 339 height 25
click at [163, 521] on button "FLUSHING before inserting the seal carrier" at bounding box center [151, 532] width 23 height 23
click at [199, 442] on label "Allow the milk nozzle to evaporate briefly before/after use (allow Perfect Moos…" at bounding box center [377, 463] width 409 height 75
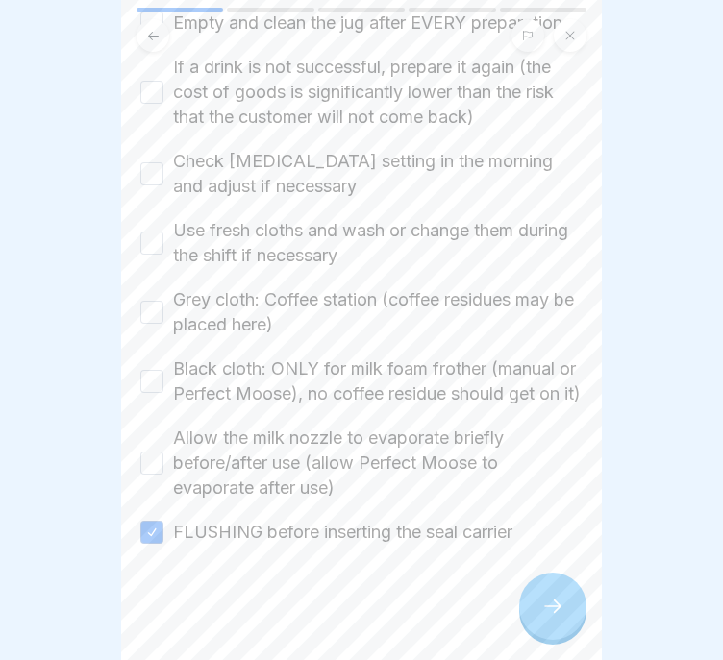
click at [163, 452] on button "Allow the milk nozzle to evaporate briefly before/after use (allow Perfect Moos…" at bounding box center [151, 463] width 23 height 23
click at [213, 367] on label "Black cloth: ONLY for milk foam frother (manual or Perfect Moose), no coffee re…" at bounding box center [377, 382] width 409 height 50
click at [163, 370] on button "Black cloth: ONLY for milk foam frother (manual or Perfect Moose), no coffee re…" at bounding box center [151, 381] width 23 height 23
click at [233, 287] on label "Grey cloth: Coffee station (coffee residues may be placed here)" at bounding box center [377, 312] width 409 height 50
click at [163, 301] on button "Grey cloth: Coffee station (coffee residues may be placed here)" at bounding box center [151, 312] width 23 height 23
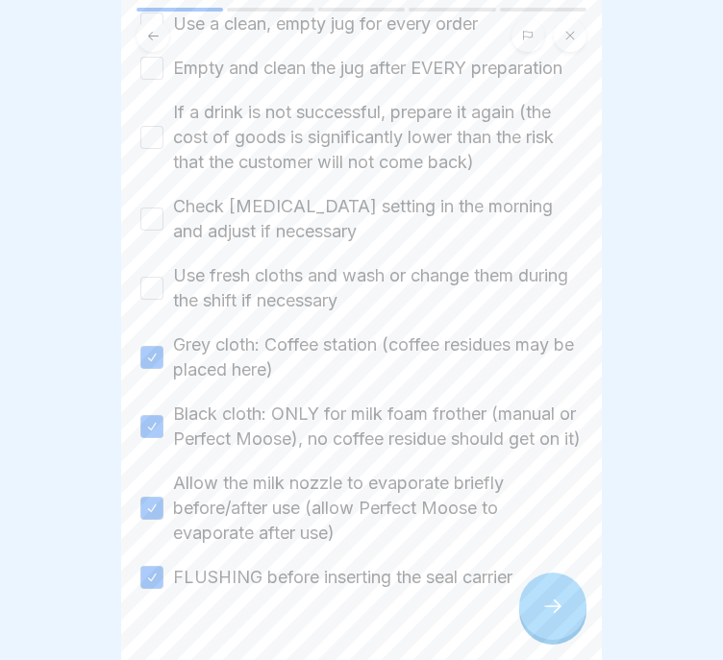
scroll to position [626, 0]
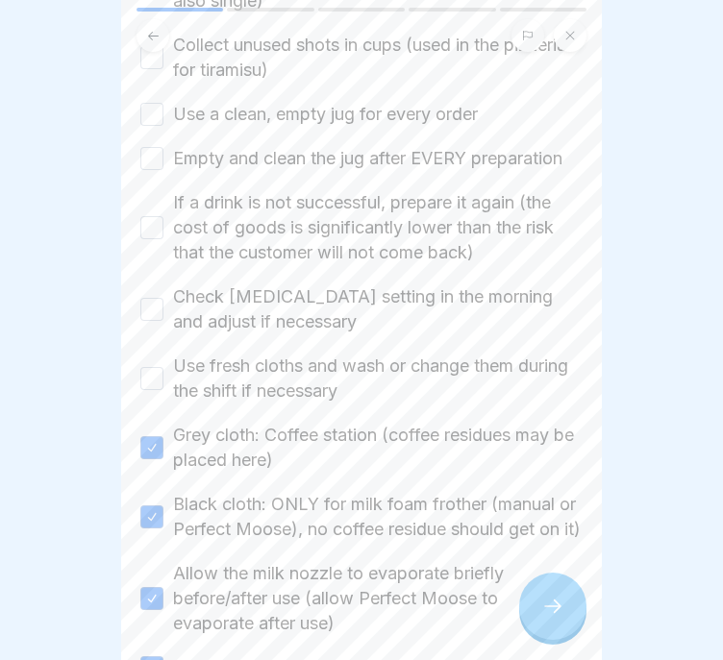
click at [221, 379] on label "Use fresh cloths and wash or change them during the shift if necessary" at bounding box center [377, 379] width 409 height 50
click at [163, 379] on button "Use fresh cloths and wash or change them during the shift if necessary" at bounding box center [151, 378] width 23 height 23
click at [221, 306] on label "Check [MEDICAL_DATA] setting in the morning and adjust if necessary" at bounding box center [377, 309] width 409 height 50
click at [163, 306] on button "Check [MEDICAL_DATA] setting in the morning and adjust if necessary" at bounding box center [151, 309] width 23 height 23
click at [221, 251] on label "If a drink is not successful, prepare it again (the cost of goods is significan…" at bounding box center [377, 227] width 409 height 75
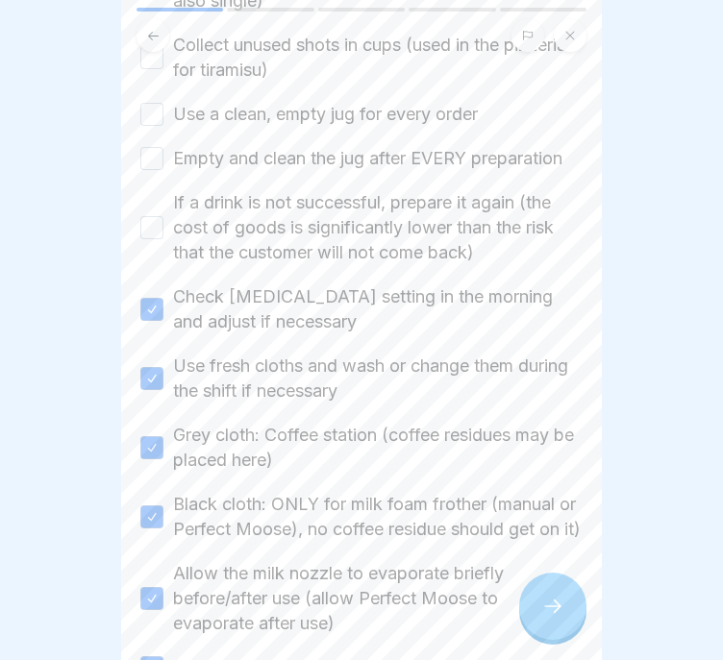
click at [163, 239] on button "If a drink is not successful, prepare it again (the cost of goods is significan…" at bounding box center [151, 227] width 23 height 23
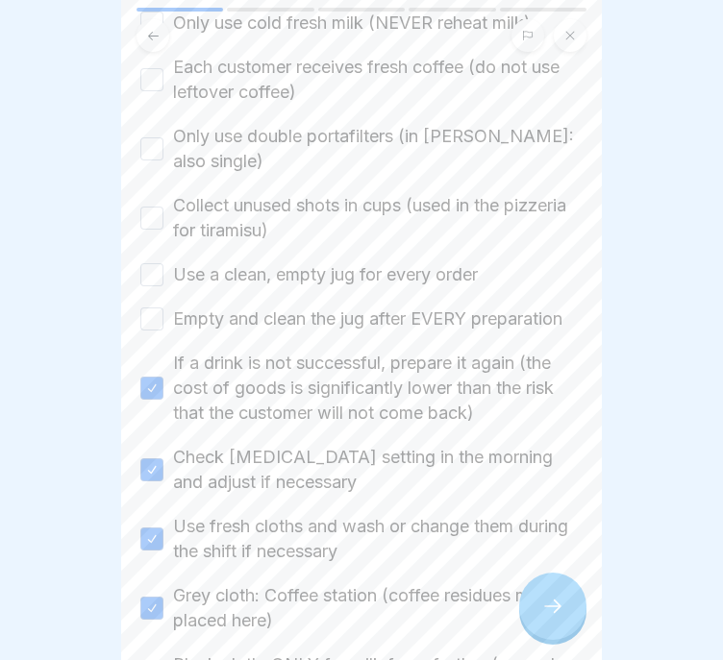
scroll to position [445, 0]
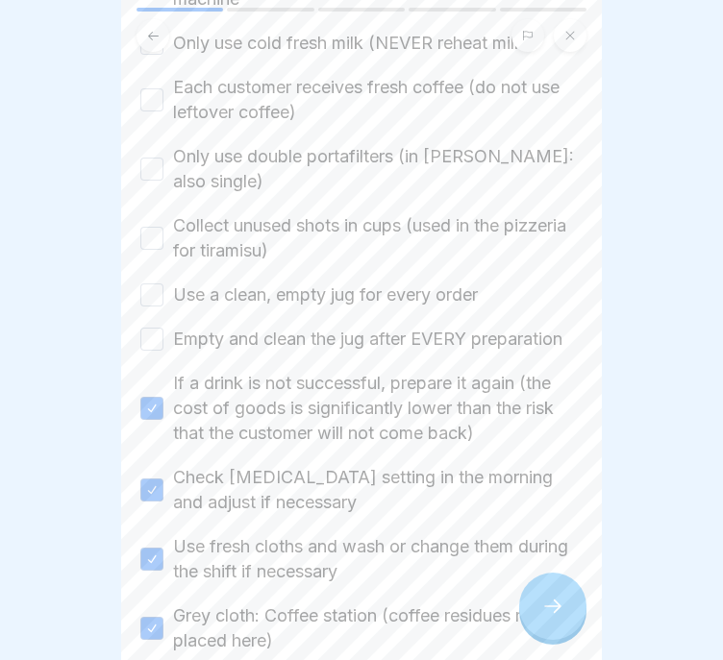
click at [233, 327] on label "Empty and clean the jug after EVERY preparation" at bounding box center [367, 339] width 389 height 25
click at [163, 328] on button "Empty and clean the jug after EVERY preparation" at bounding box center [151, 339] width 23 height 23
click at [233, 283] on label "Use a clean, empty jug for every order" at bounding box center [325, 295] width 305 height 25
click at [163, 283] on button "Use a clean, empty jug for every order" at bounding box center [151, 294] width 23 height 23
click at [233, 219] on label "Collect unused shots in cups (used in the pizzeria for tiramisu)" at bounding box center [377, 238] width 409 height 50
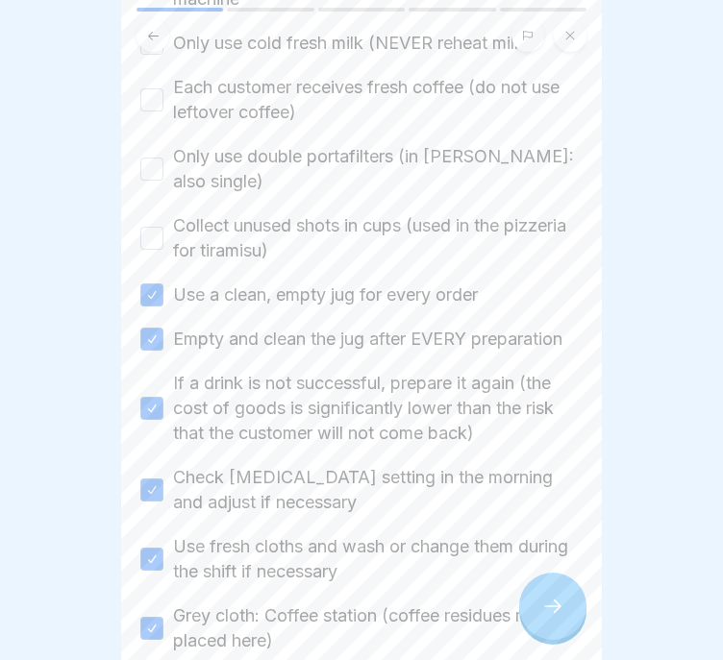
click at [163, 227] on button "Collect unused shots in cups (used in the pizzeria for tiramisu)" at bounding box center [151, 238] width 23 height 23
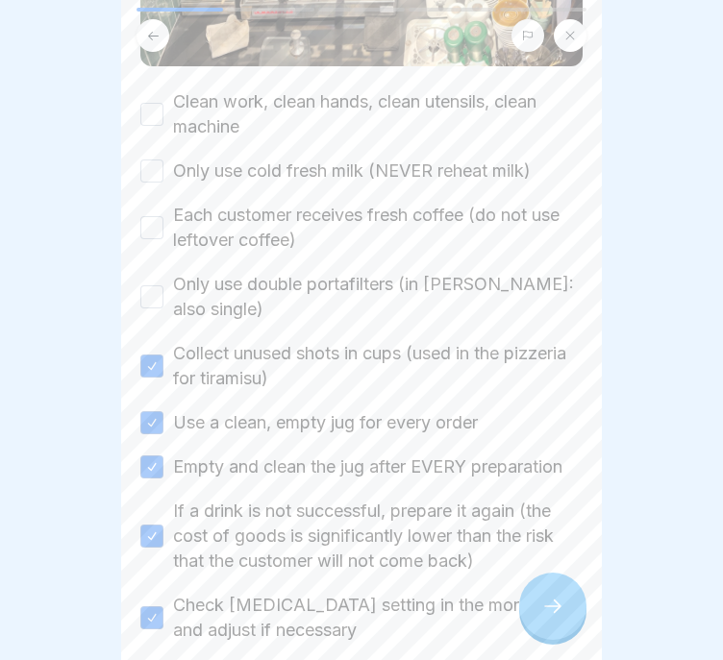
click at [203, 282] on label "Only use double portafilters (in [PERSON_NAME]: also single)" at bounding box center [377, 297] width 409 height 50
click at [163, 285] on button "Only use double portafilters (in [PERSON_NAME]: also single)" at bounding box center [151, 296] width 23 height 23
click at [203, 203] on label "Each customer receives fresh coffee (do not use leftover coffee)" at bounding box center [377, 228] width 409 height 50
click at [163, 216] on button "Each customer receives fresh coffee (do not use leftover coffee)" at bounding box center [151, 227] width 23 height 23
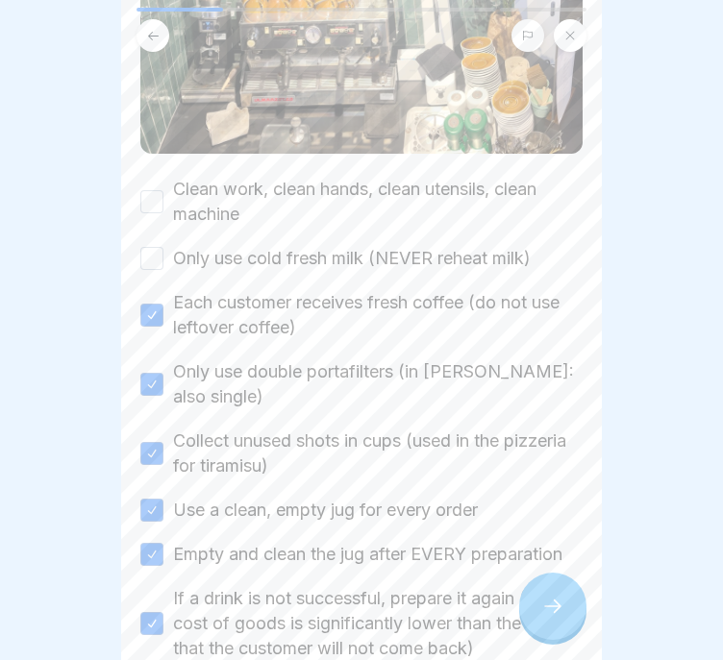
click at [204, 246] on label "Only use cold fresh milk (NEVER reheat milk)" at bounding box center [351, 258] width 357 height 25
click at [163, 247] on button "Only use cold fresh milk (NEVER reheat milk)" at bounding box center [151, 258] width 23 height 23
click at [204, 183] on label "Clean work, clean hands, clean utensils, clean machine" at bounding box center [377, 202] width 409 height 50
click at [163, 190] on button "Clean work, clean hands, clean utensils, clean machine" at bounding box center [151, 201] width 23 height 23
click at [553, 594] on div at bounding box center [552, 606] width 67 height 67
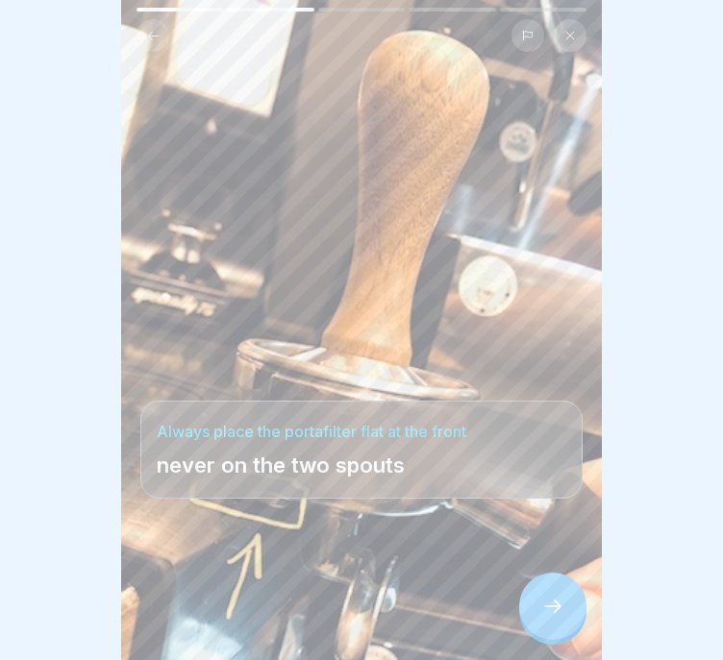
click at [553, 601] on icon at bounding box center [552, 606] width 23 height 23
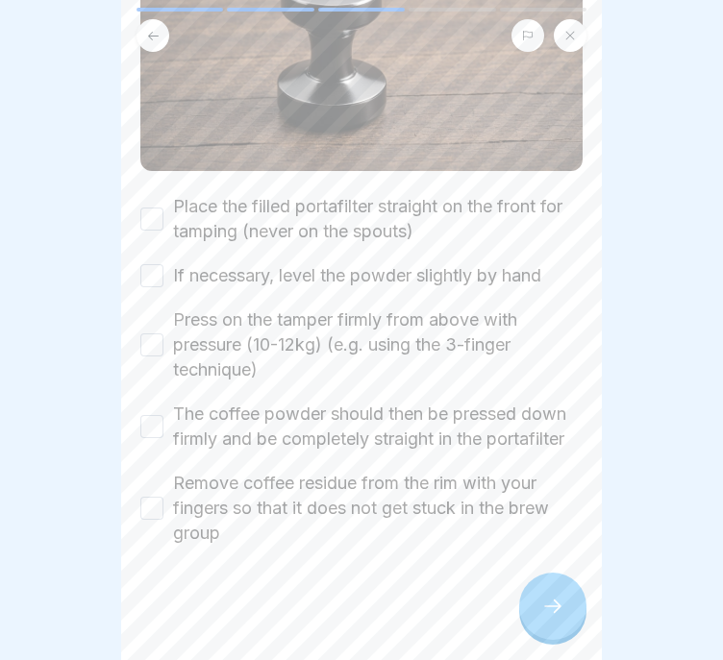
scroll to position [267, 0]
click at [393, 193] on label "Place the filled portafilter straight on the front for tamping (never on the sp…" at bounding box center [377, 218] width 409 height 50
click at [163, 207] on button "Place the filled portafilter straight on the front for tamping (never on the sp…" at bounding box center [151, 218] width 23 height 23
click at [384, 262] on label "If necessary, level the powder slightly by hand" at bounding box center [357, 274] width 368 height 25
click at [163, 263] on button "If necessary, level the powder slightly by hand" at bounding box center [151, 274] width 23 height 23
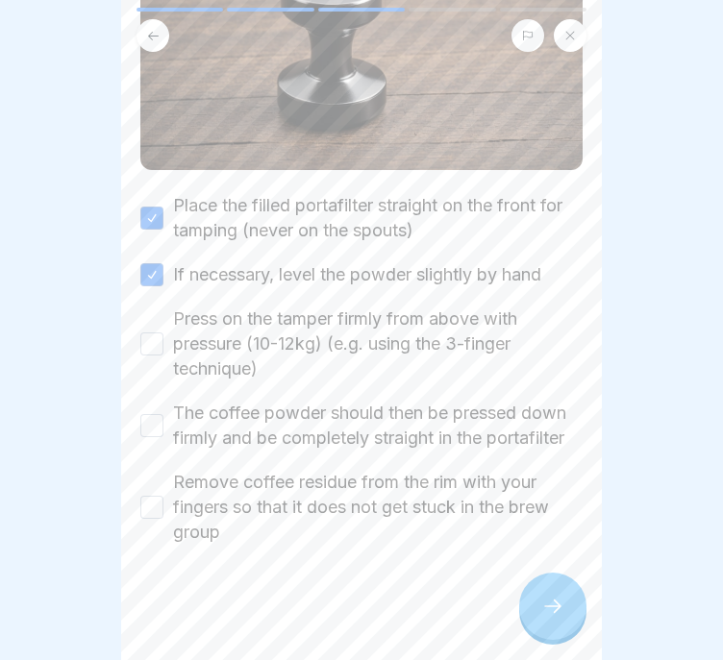
click at [377, 322] on label "Press on the tamper firmly from above with pressure (10-12kg) (e.g. using the 3…" at bounding box center [377, 344] width 409 height 75
click at [163, 333] on button "Press on the tamper firmly from above with pressure (10-12kg) (e.g. using the 3…" at bounding box center [151, 344] width 23 height 23
click at [362, 403] on label "The coffee powder should then be pressed down firmly and be completely straight…" at bounding box center [377, 426] width 409 height 50
click at [163, 414] on button "The coffee powder should then be pressed down firmly and be completely straight…" at bounding box center [151, 425] width 23 height 23
click at [359, 471] on label "Remove coffee residue from the rim with your fingers so that it does not get st…" at bounding box center [377, 507] width 409 height 75
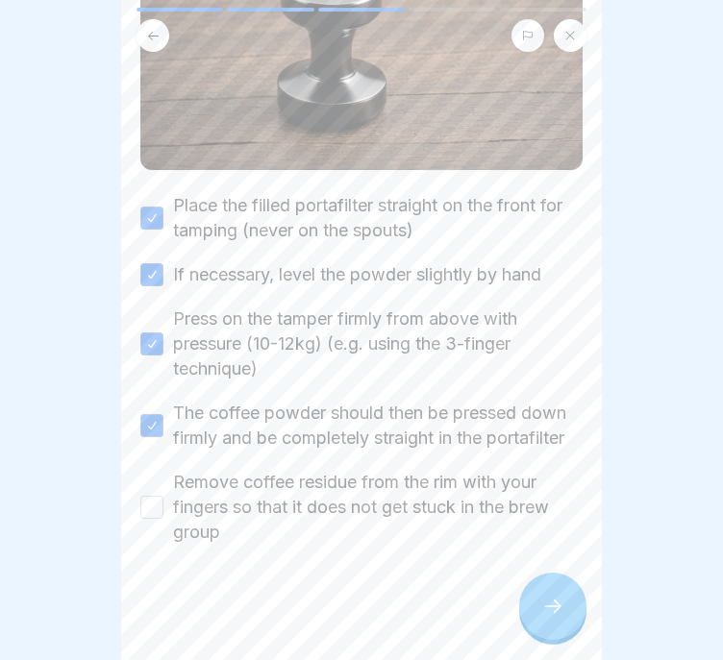
click at [163, 496] on button "Remove coffee residue from the rim with your fingers so that it does not get st…" at bounding box center [151, 507] width 23 height 23
type button "on"
click at [553, 597] on icon at bounding box center [552, 606] width 23 height 23
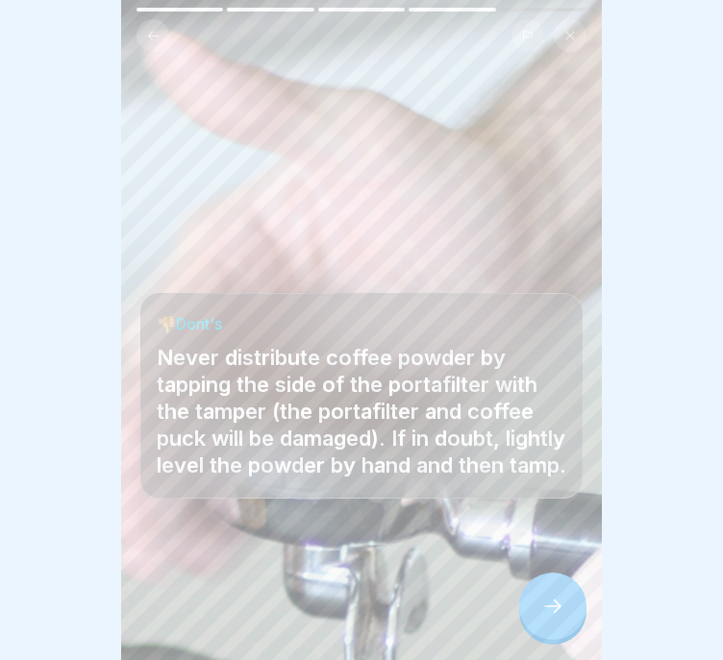
click at [562, 599] on icon at bounding box center [552, 606] width 23 height 23
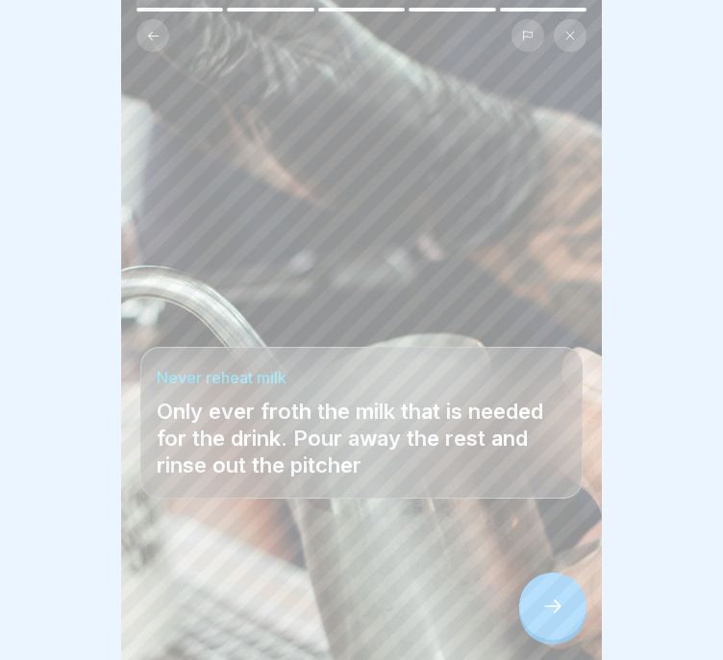
click at [562, 599] on icon at bounding box center [552, 606] width 23 height 23
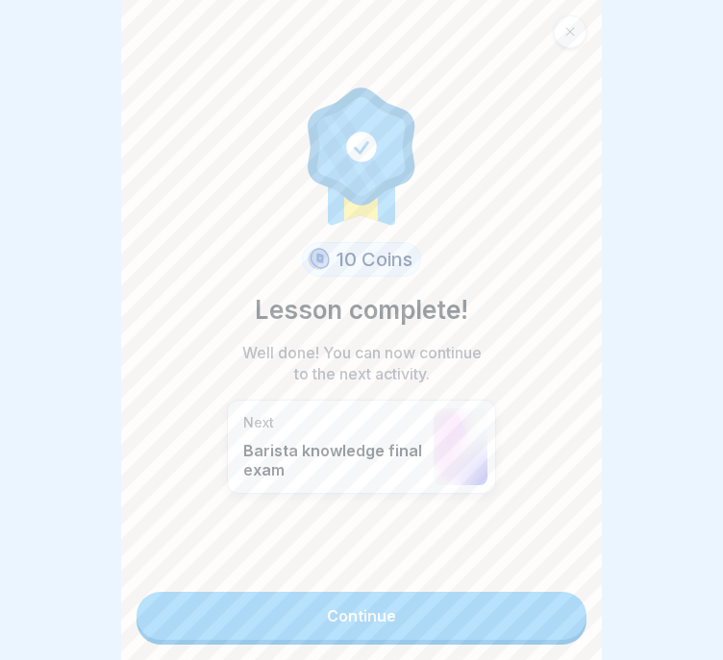
click at [562, 599] on link "Continue" at bounding box center [361, 616] width 450 height 48
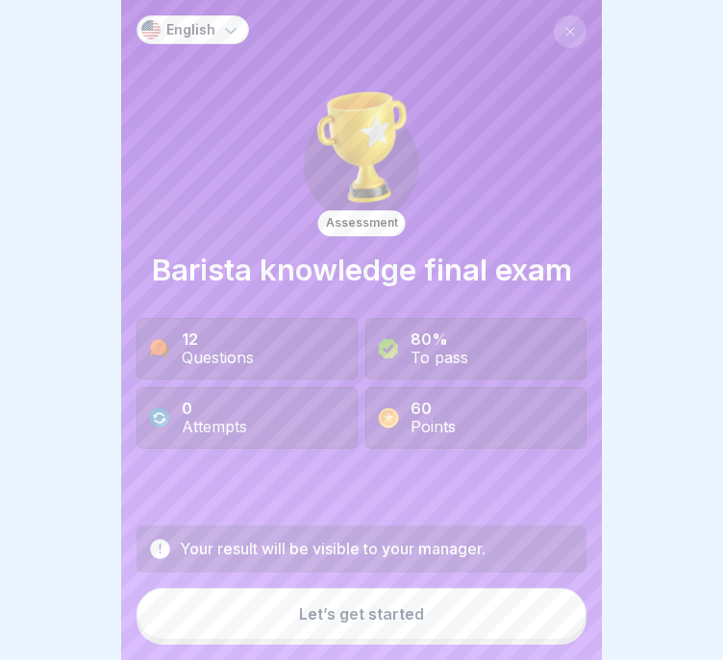
click at [562, 600] on button "Let’s get started" at bounding box center [361, 614] width 450 height 52
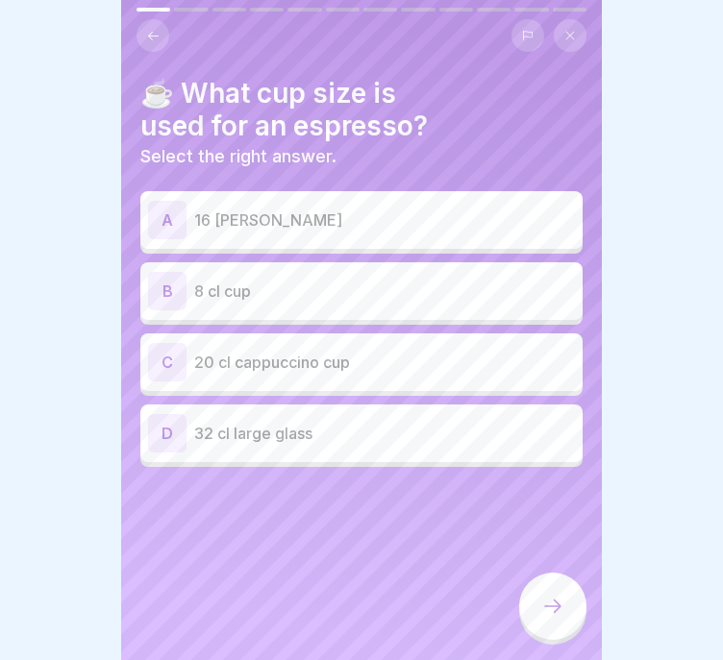
click at [427, 287] on div "B 8 cl cup" at bounding box center [361, 291] width 427 height 38
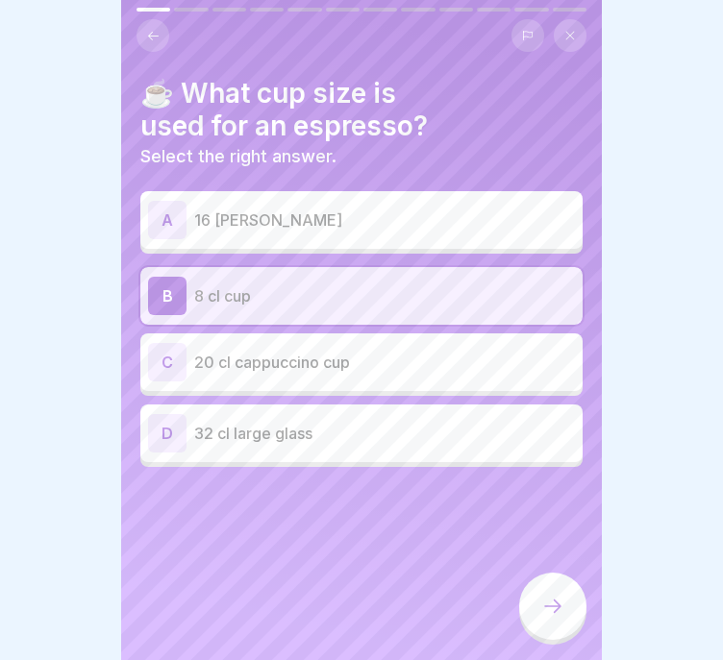
click at [566, 610] on div at bounding box center [552, 606] width 67 height 67
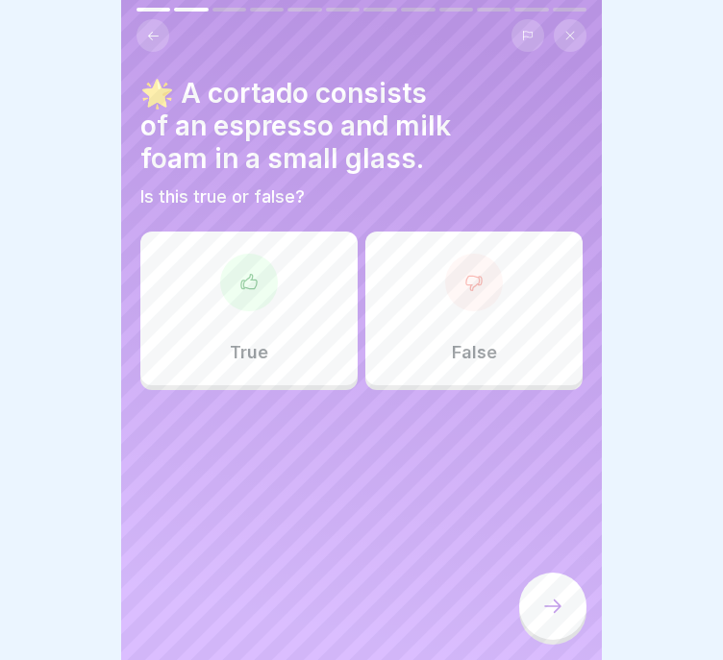
click at [438, 498] on div "🌟 A cortado consists of an espresso and milk foam in a small glass. Is this tru…" at bounding box center [361, 330] width 481 height 660
click at [308, 316] on div "True" at bounding box center [248, 309] width 217 height 154
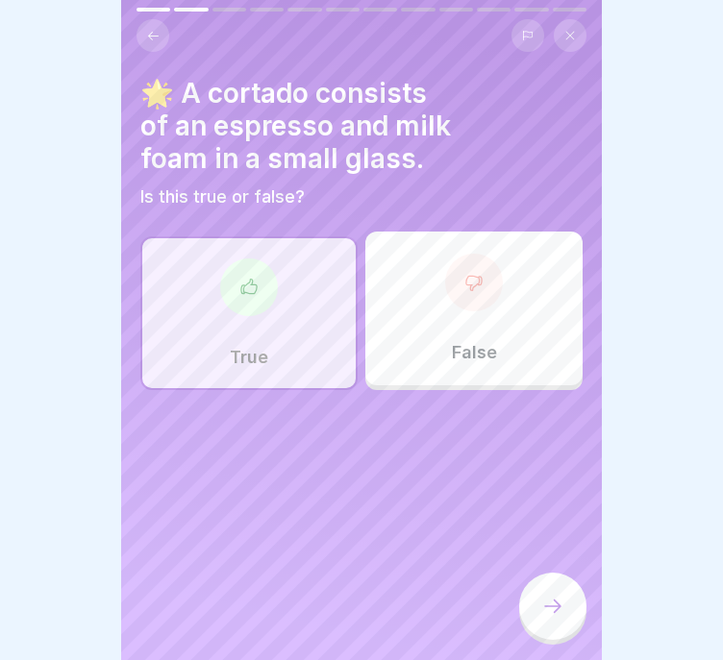
click at [548, 629] on div at bounding box center [552, 606] width 67 height 67
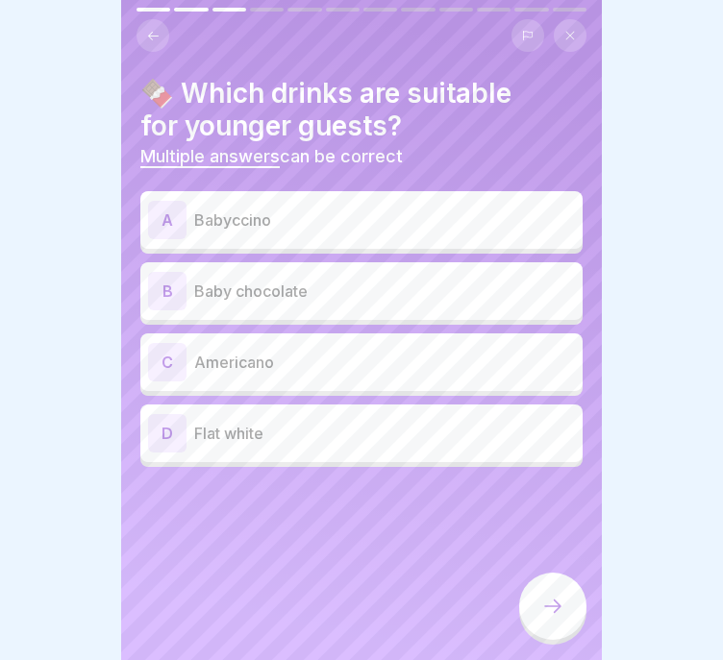
click at [526, 209] on p "Babyccino" at bounding box center [384, 220] width 381 height 23
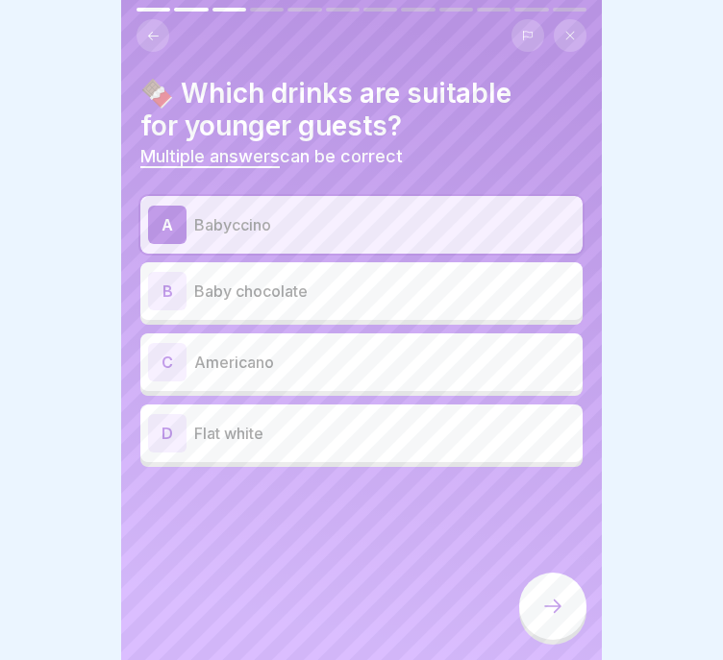
click at [495, 280] on p "Baby chocolate" at bounding box center [384, 291] width 381 height 23
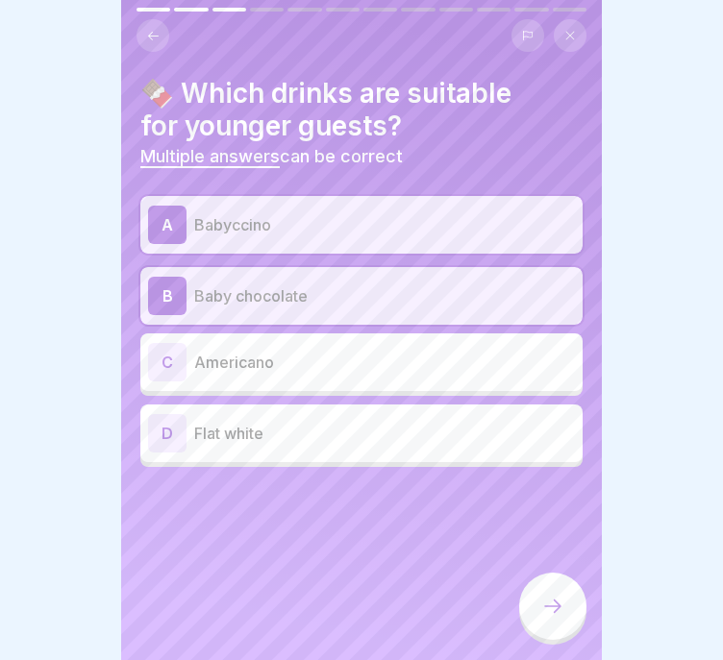
click at [559, 608] on icon at bounding box center [552, 606] width 23 height 23
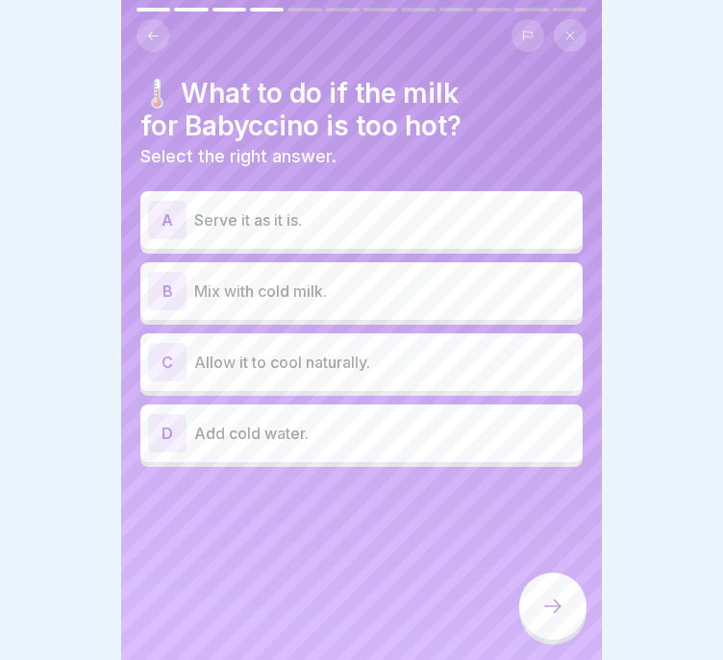
click at [496, 355] on p "Allow it to cool naturally." at bounding box center [384, 362] width 381 height 23
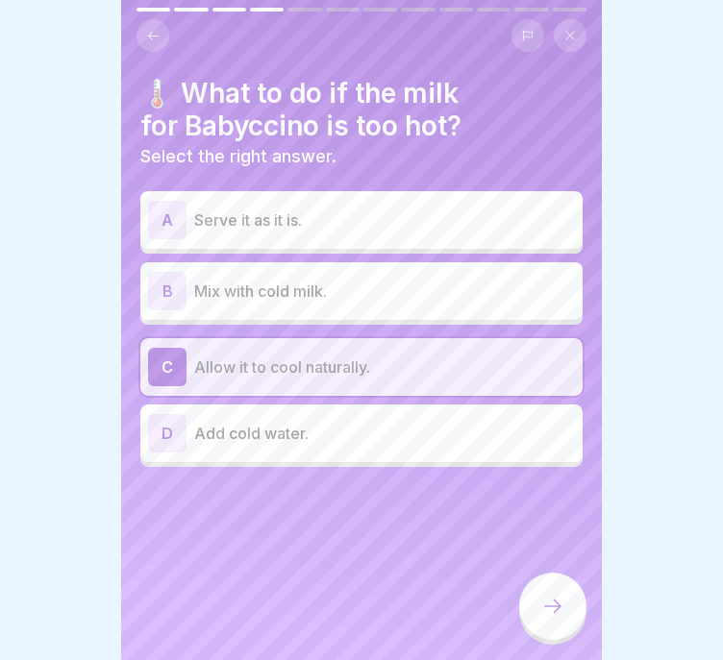
click at [565, 607] on div at bounding box center [552, 606] width 67 height 67
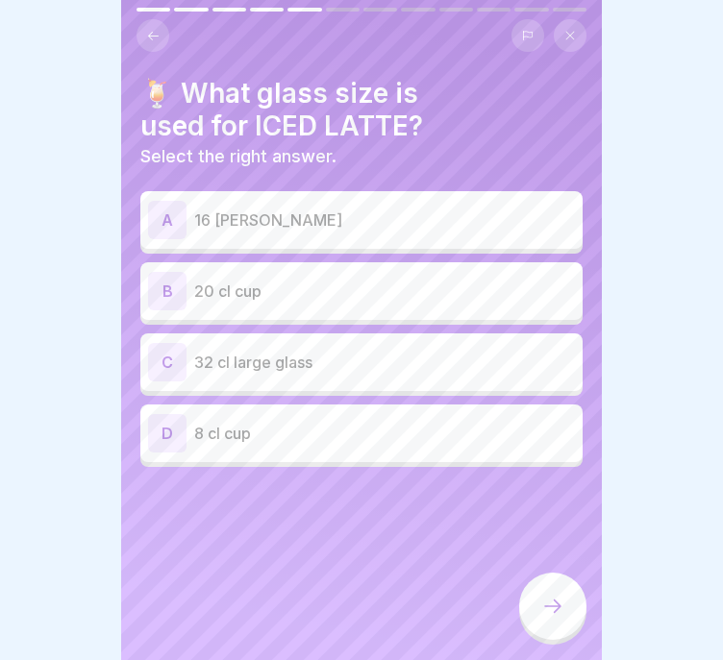
click at [150, 29] on icon at bounding box center [153, 36] width 14 height 14
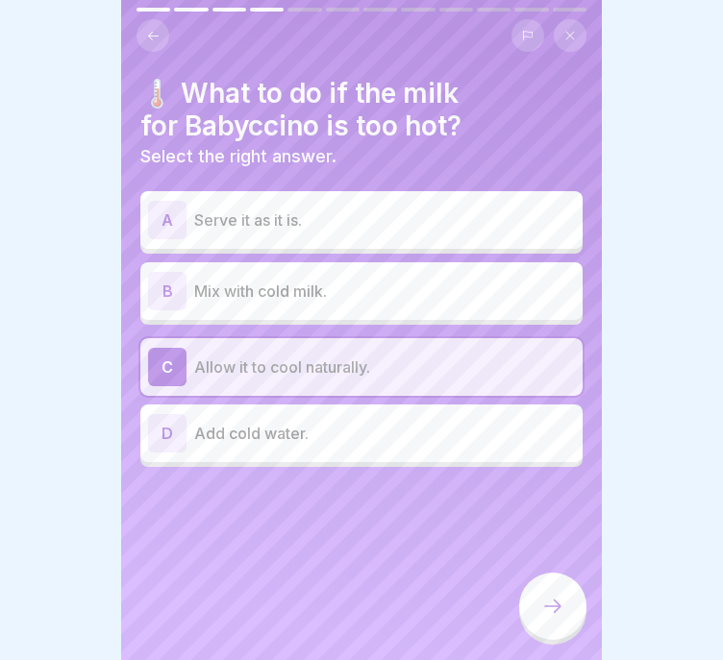
click at [357, 280] on p "Mix with cold milk." at bounding box center [384, 291] width 381 height 23
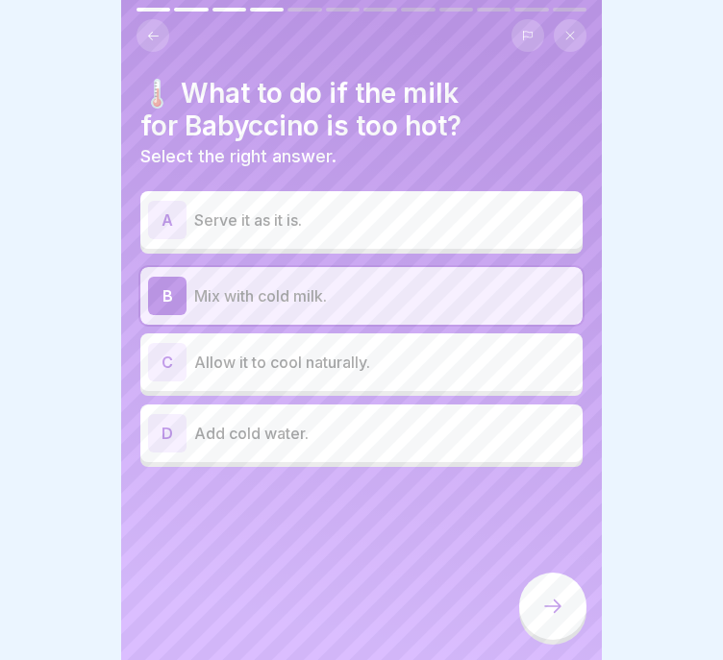
click at [565, 606] on div at bounding box center [552, 606] width 67 height 67
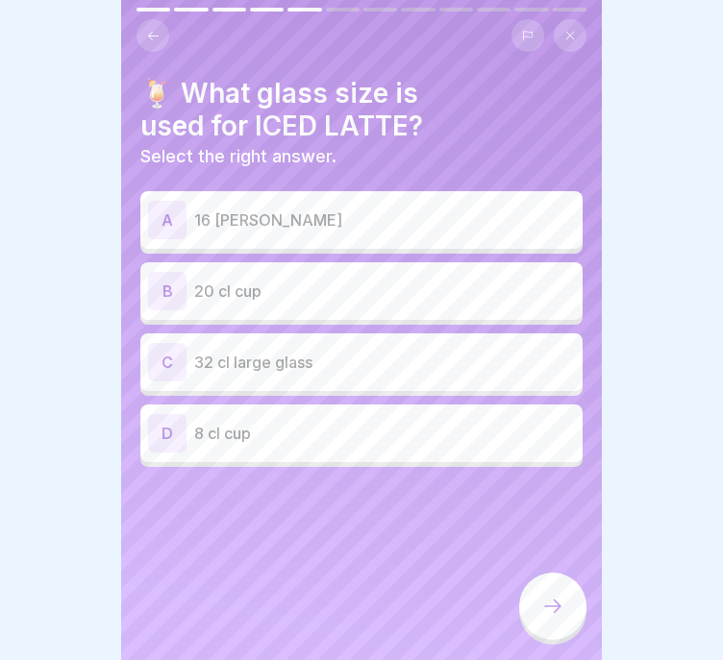
click at [162, 32] on button at bounding box center [152, 35] width 33 height 33
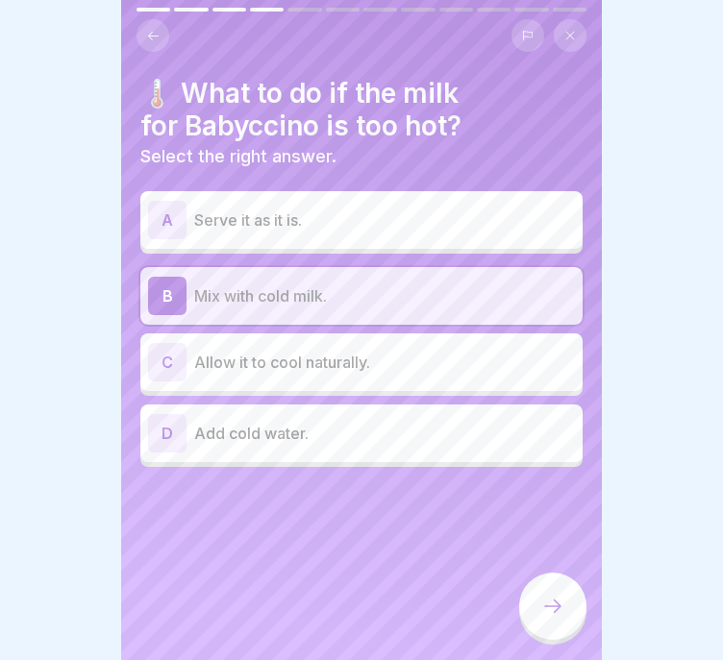
click at [571, 586] on div at bounding box center [552, 606] width 67 height 67
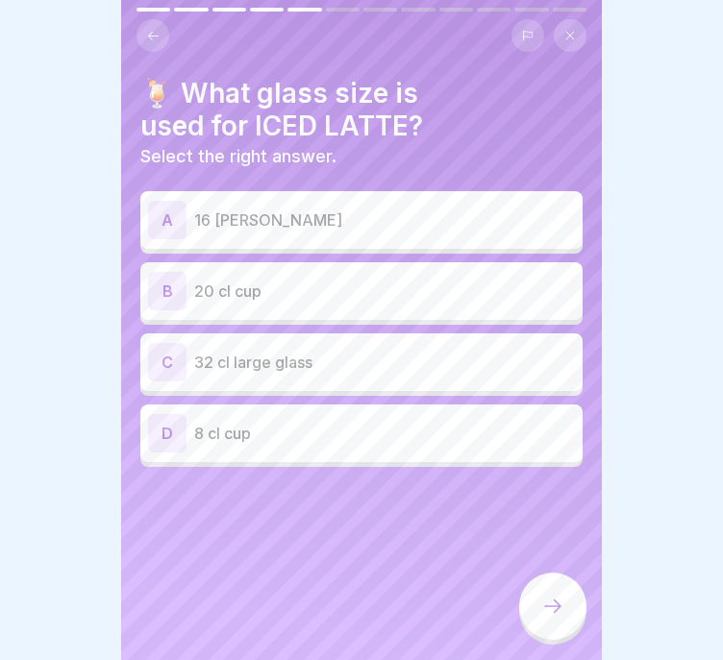
click at [139, 19] on button at bounding box center [152, 35] width 33 height 33
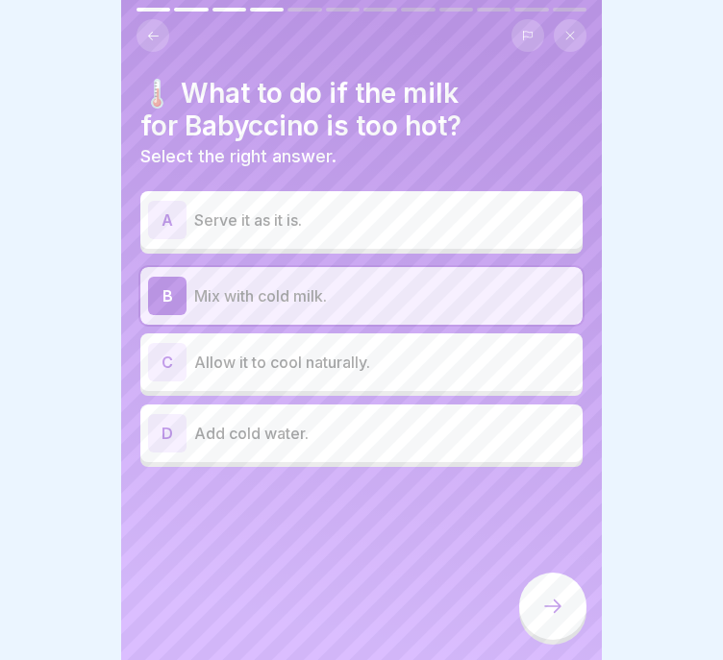
click at [388, 357] on p "Allow it to cool naturally." at bounding box center [384, 362] width 381 height 23
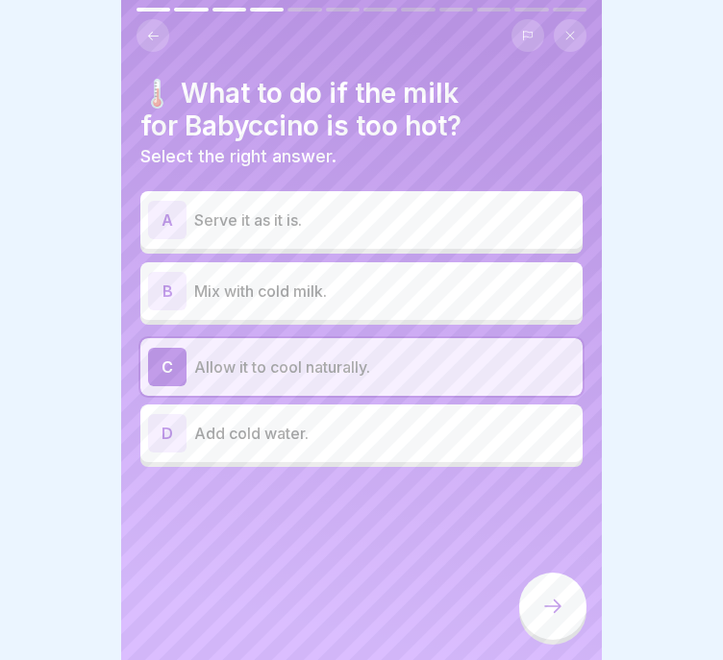
click at [566, 601] on div at bounding box center [552, 606] width 67 height 67
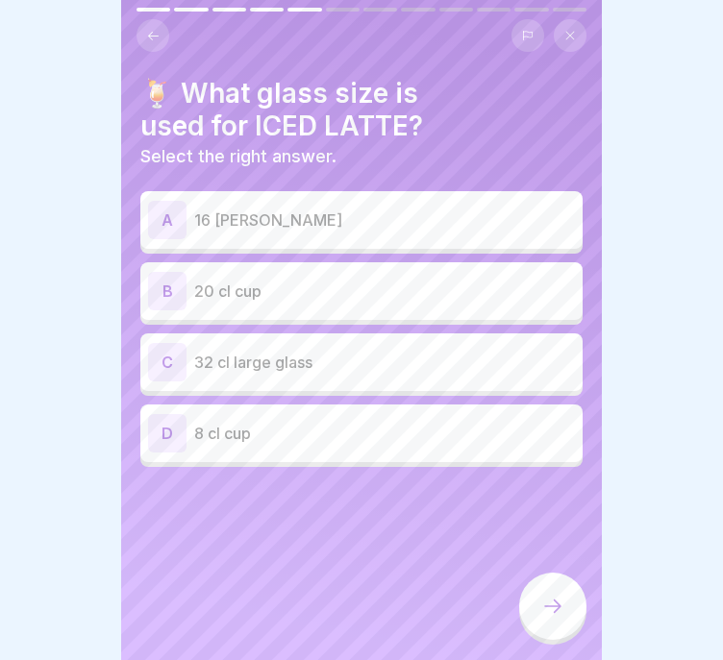
click at [157, 29] on icon at bounding box center [153, 36] width 14 height 14
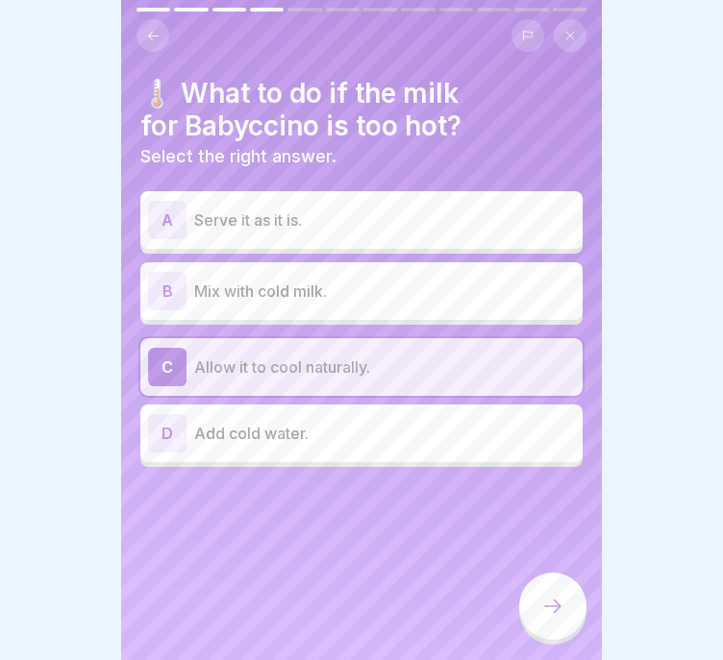
click at [287, 282] on p "Mix with cold milk." at bounding box center [384, 291] width 381 height 23
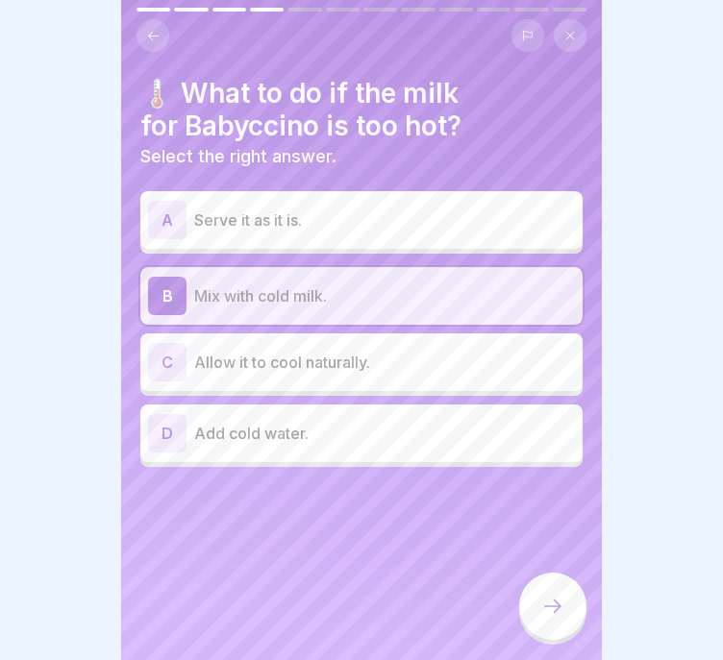
click at [560, 624] on div at bounding box center [552, 606] width 67 height 67
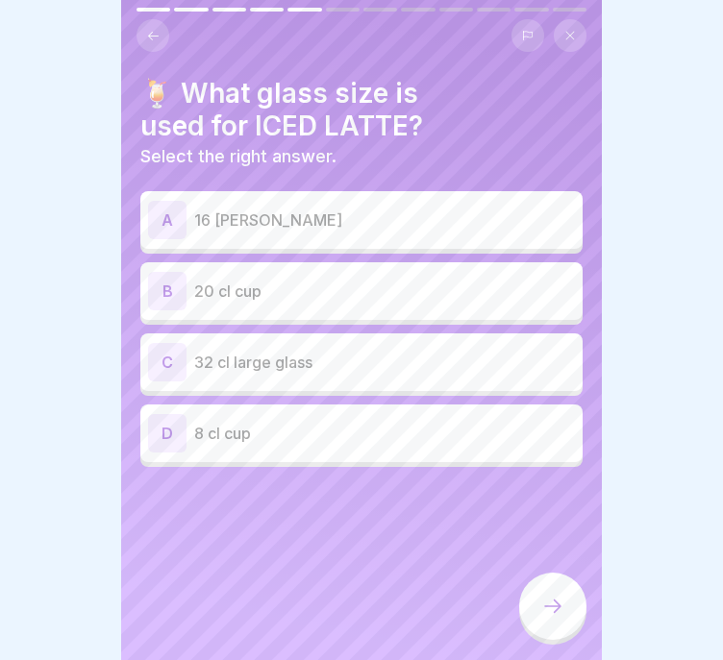
click at [437, 351] on p "32 cl large glass" at bounding box center [384, 362] width 381 height 23
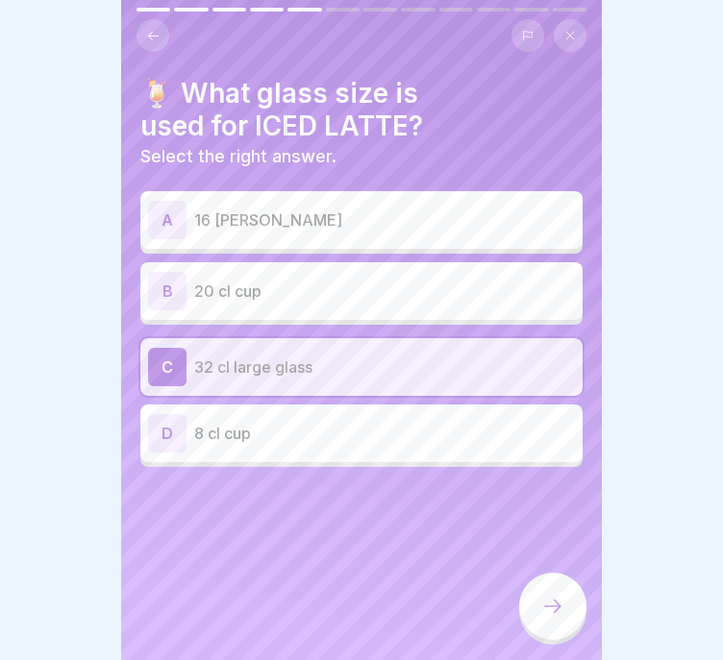
click at [565, 590] on div at bounding box center [552, 606] width 67 height 67
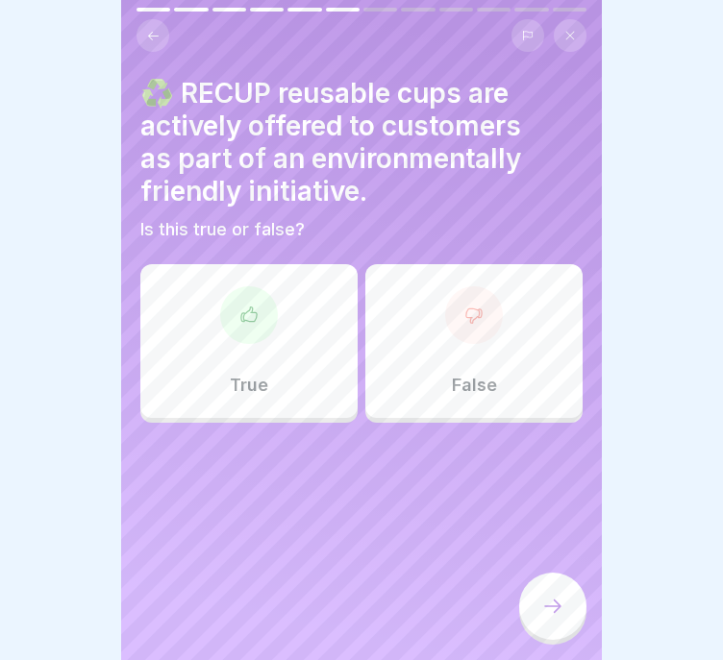
click at [281, 327] on div "True" at bounding box center [248, 341] width 217 height 154
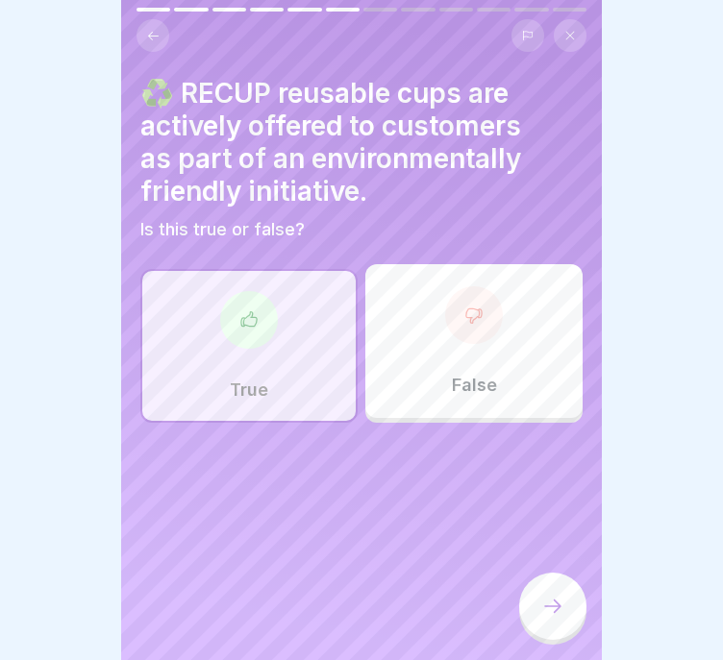
click at [570, 609] on div at bounding box center [552, 606] width 67 height 67
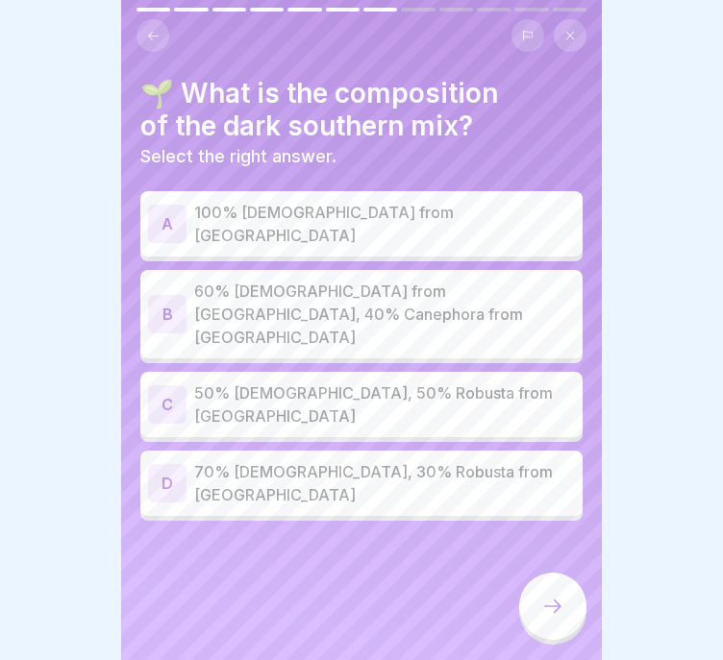
click at [476, 288] on p "60% [DEMOGRAPHIC_DATA] from [GEOGRAPHIC_DATA], 40% Canephora from [GEOGRAPHIC_D…" at bounding box center [384, 314] width 381 height 69
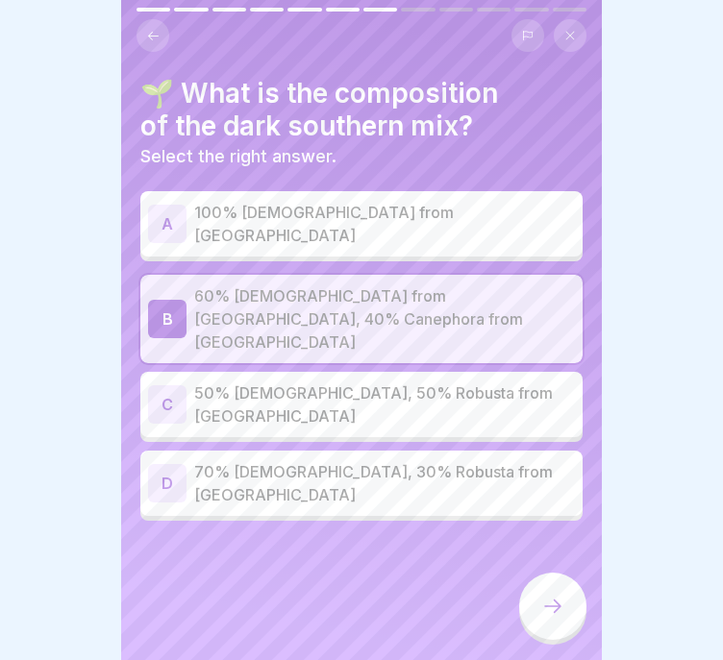
click at [553, 622] on div at bounding box center [552, 606] width 67 height 67
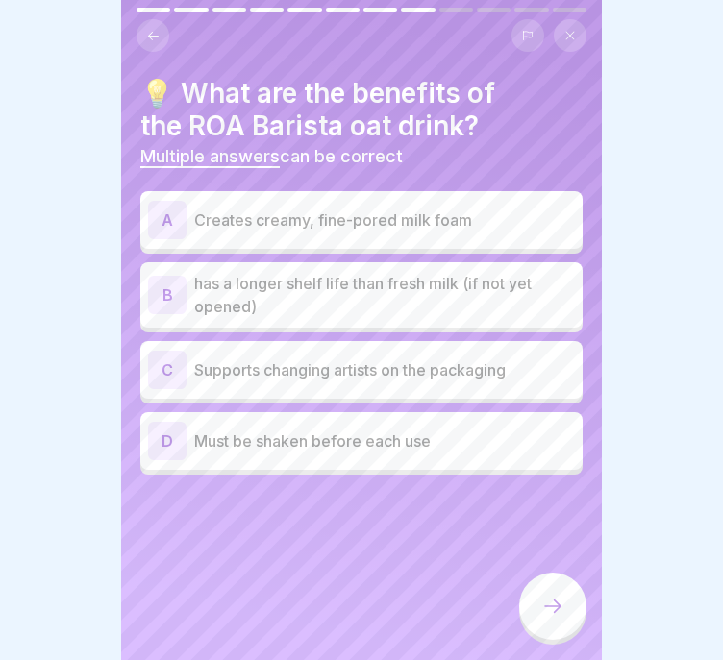
click at [516, 209] on p "Creates creamy, fine-pored milk foam" at bounding box center [384, 220] width 381 height 23
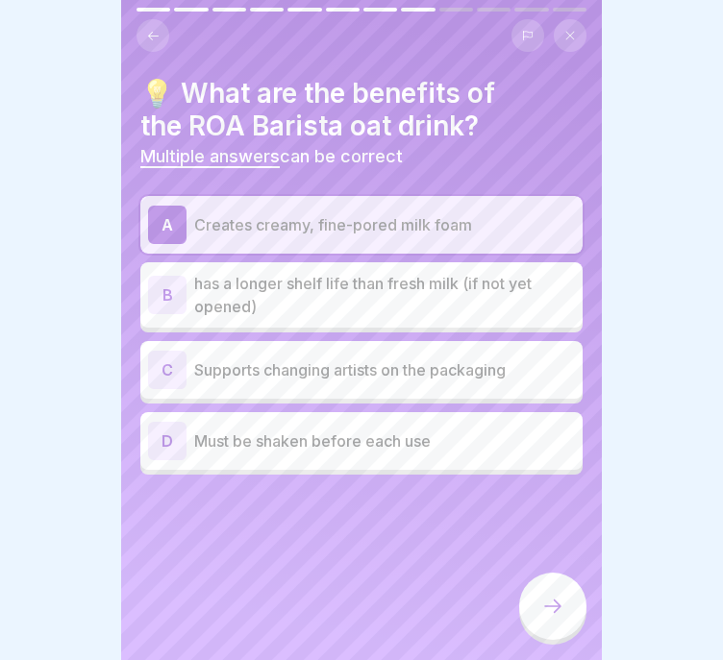
click at [502, 272] on p "has a longer shelf life than fresh milk (if not yet opened)" at bounding box center [384, 295] width 381 height 46
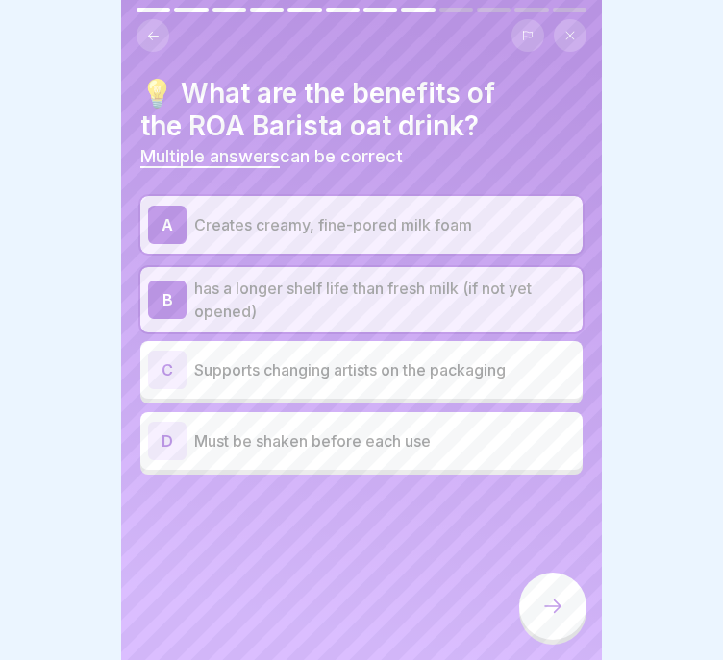
click at [567, 598] on div at bounding box center [552, 606] width 67 height 67
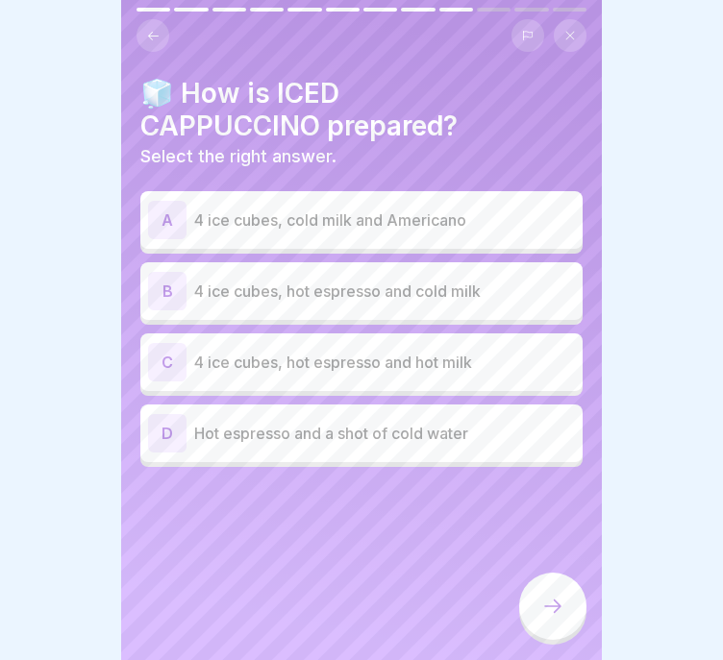
click at [529, 492] on div "🧊 How is ICED CAPPUCCINO prepared? Select the right answer. A 4 ice cubes, cold…" at bounding box center [361, 330] width 481 height 660
click at [370, 280] on p "4 ice cubes, hot espresso and cold milk" at bounding box center [384, 291] width 381 height 23
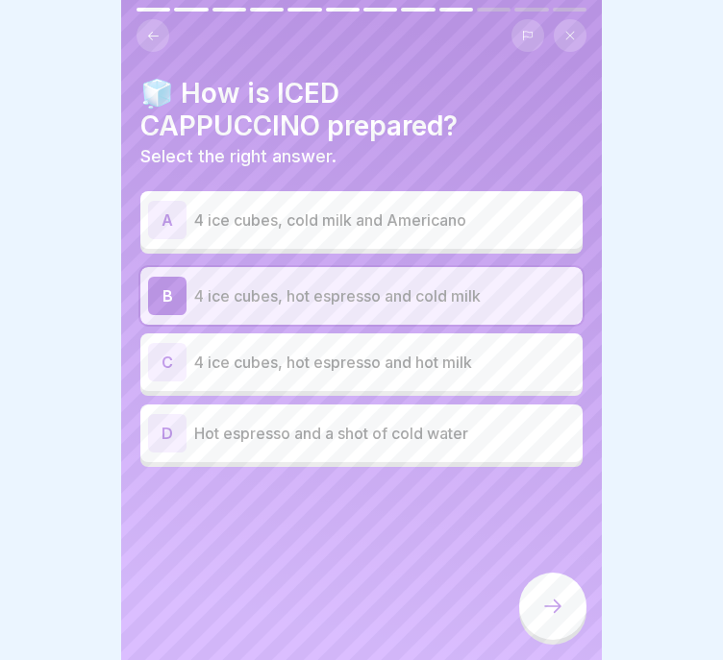
click at [530, 599] on div at bounding box center [552, 606] width 67 height 67
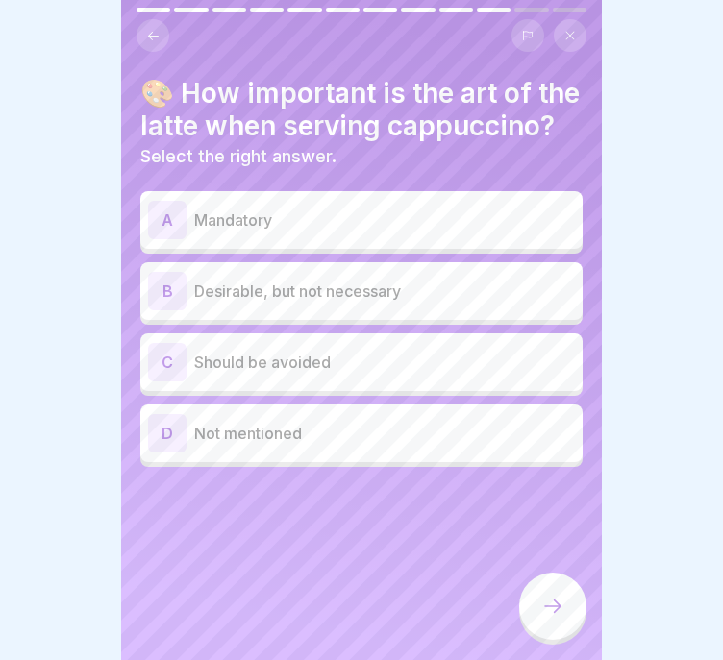
click at [154, 29] on icon at bounding box center [153, 36] width 14 height 14
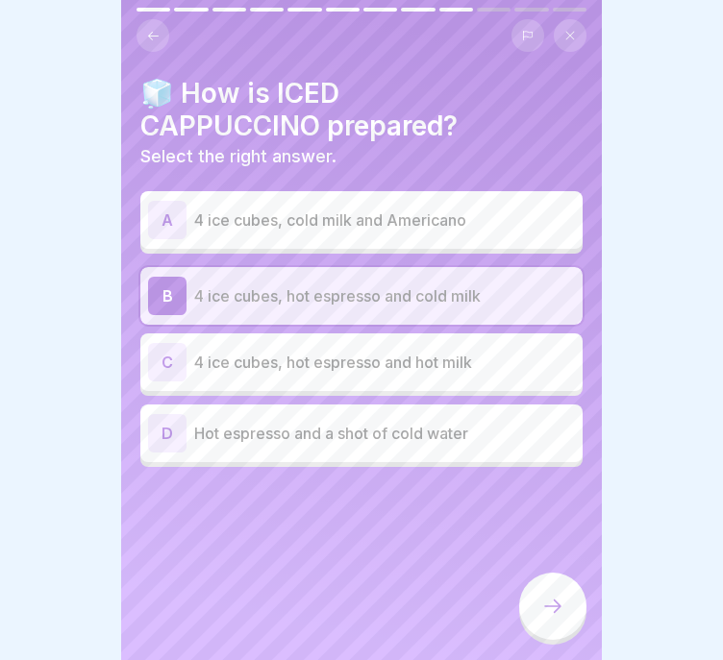
click at [546, 576] on div at bounding box center [552, 606] width 67 height 67
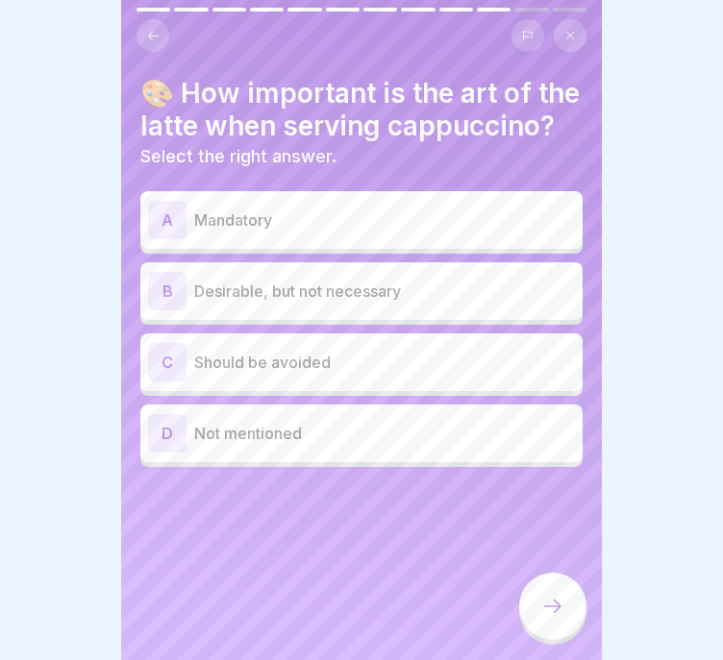
click at [413, 299] on p "Desirable, but not necessary" at bounding box center [384, 291] width 381 height 23
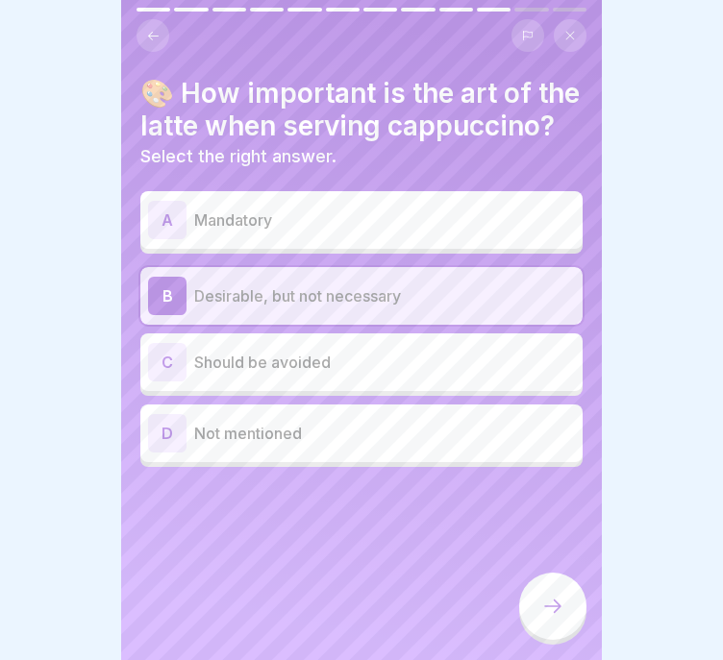
click at [481, 436] on div "D Not mentioned" at bounding box center [361, 433] width 427 height 38
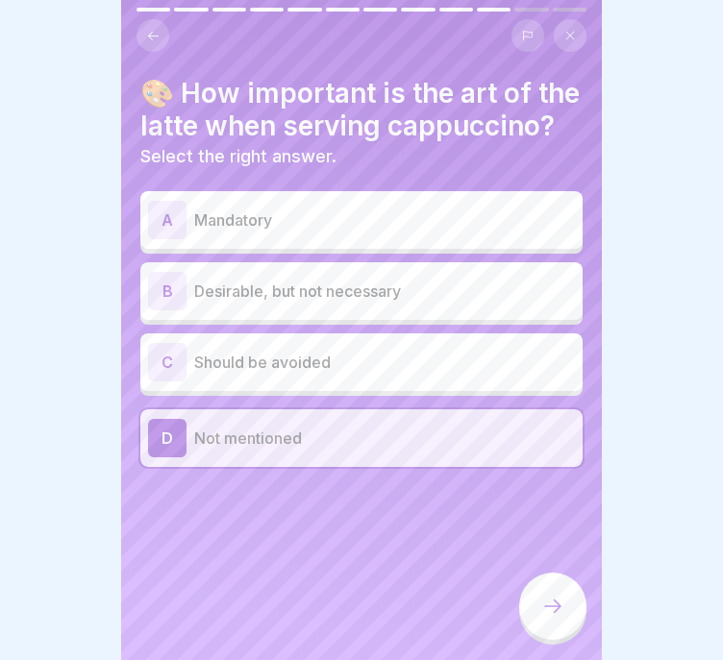
click at [440, 303] on p "Desirable, but not necessary" at bounding box center [384, 291] width 381 height 23
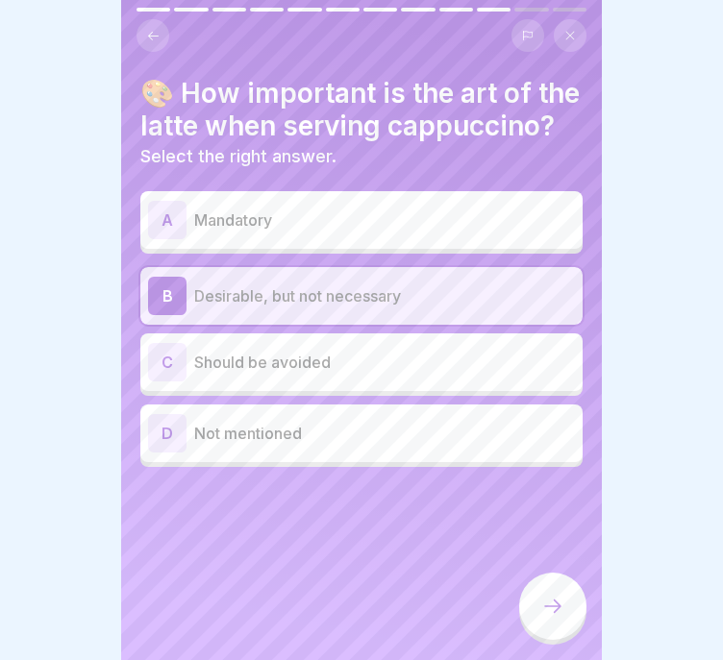
click at [548, 584] on div at bounding box center [552, 606] width 67 height 67
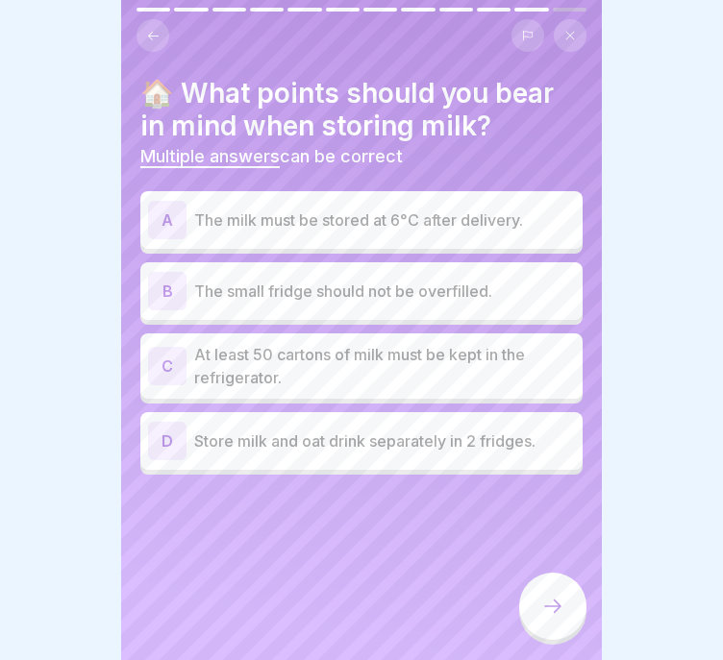
scroll to position [14, 0]
click at [506, 191] on div "A The milk must be stored at 6°C after delivery." at bounding box center [361, 220] width 442 height 58
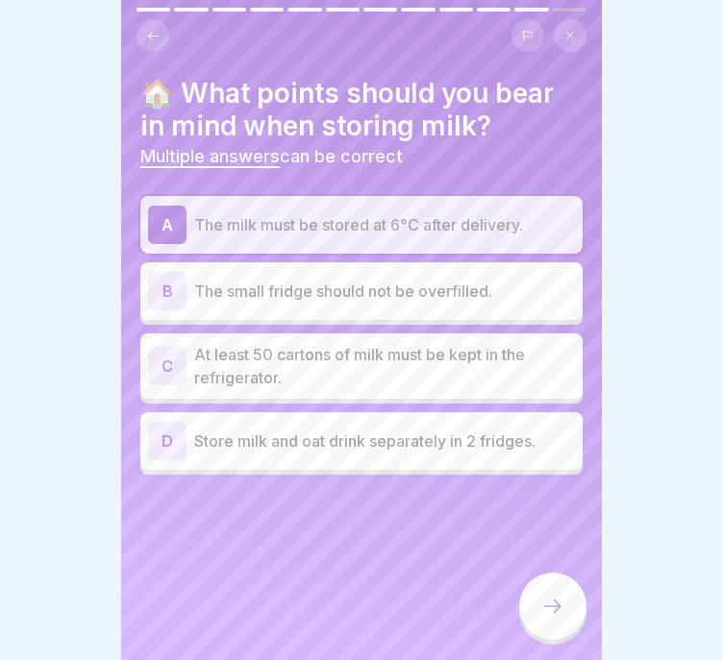
click at [493, 287] on div "B The small fridge should not be overfilled." at bounding box center [361, 291] width 427 height 38
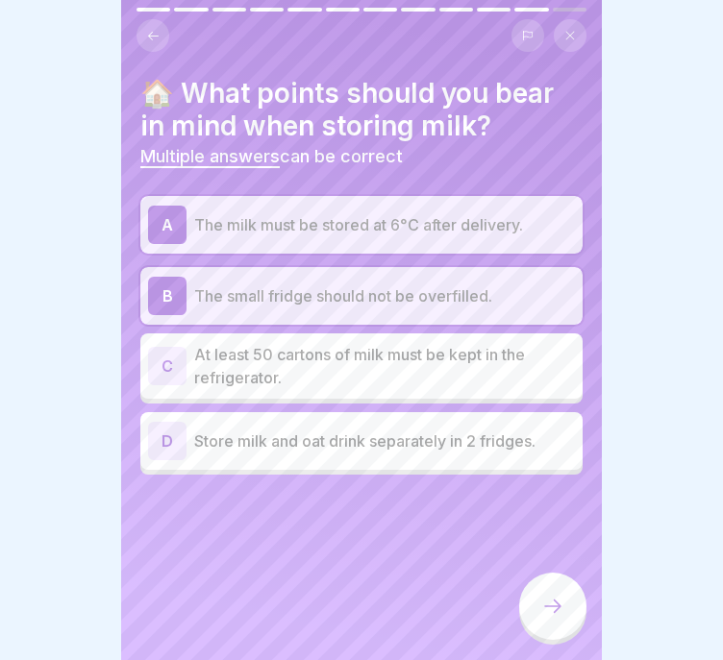
click at [552, 604] on icon at bounding box center [552, 606] width 23 height 23
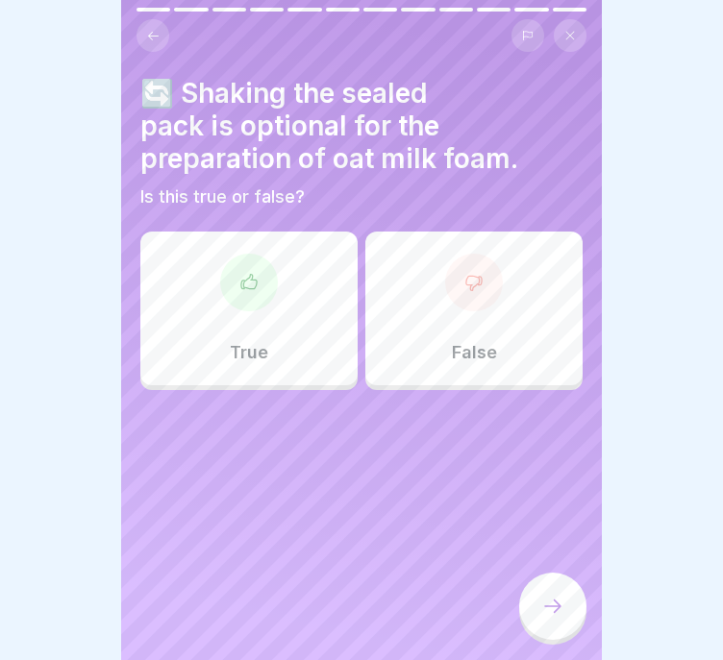
click at [280, 325] on div "True" at bounding box center [248, 309] width 217 height 154
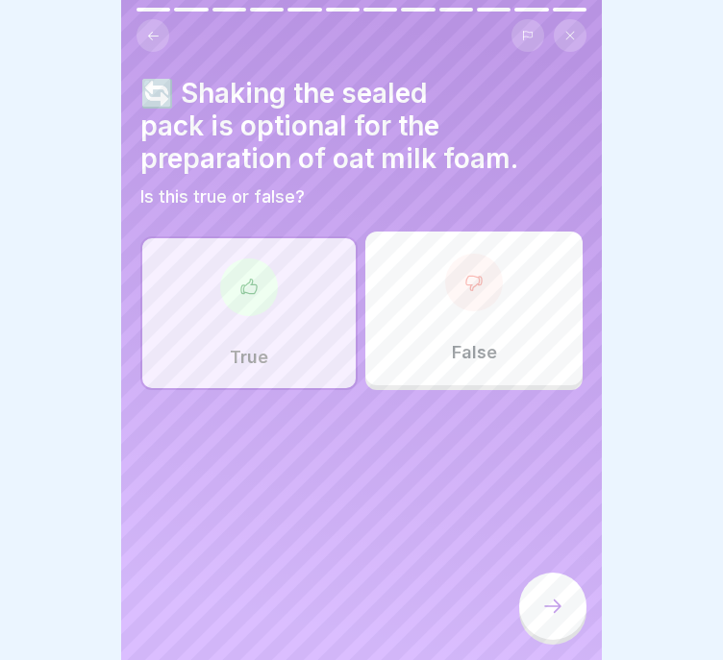
click at [539, 609] on div at bounding box center [552, 606] width 67 height 67
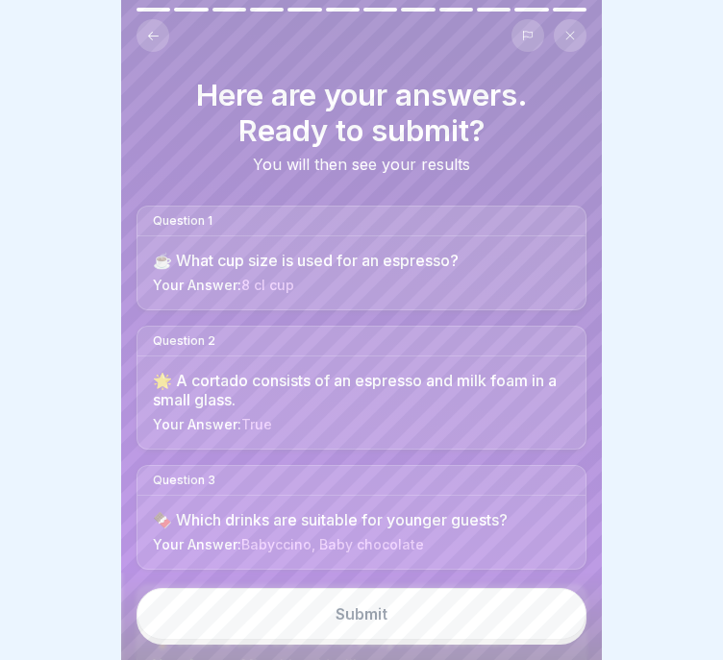
click at [537, 611] on button "Submit" at bounding box center [361, 614] width 450 height 52
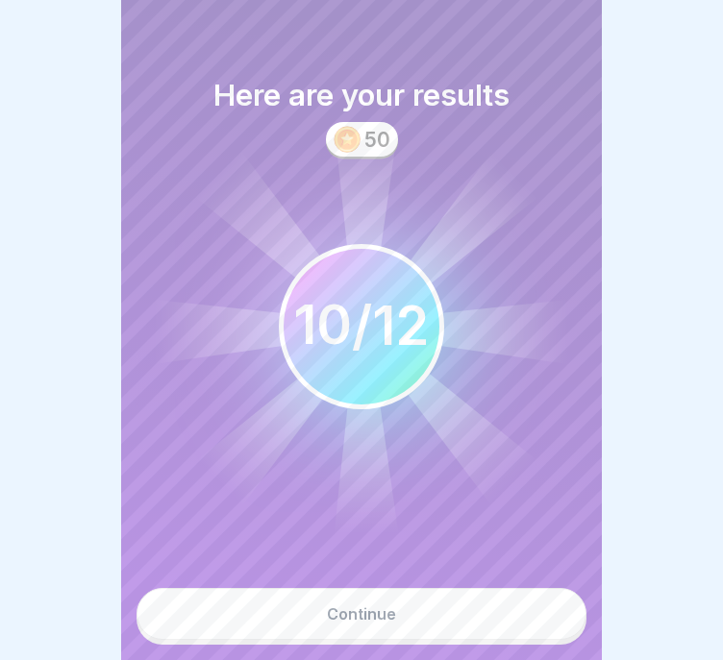
click at [353, 618] on div "Continue" at bounding box center [361, 613] width 69 height 17
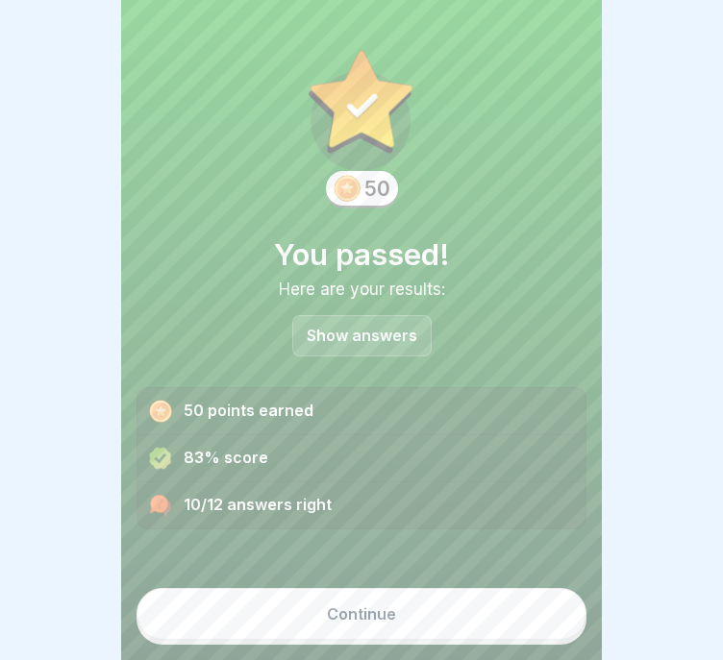
click at [361, 328] on p "Show answers" at bounding box center [362, 336] width 111 height 16
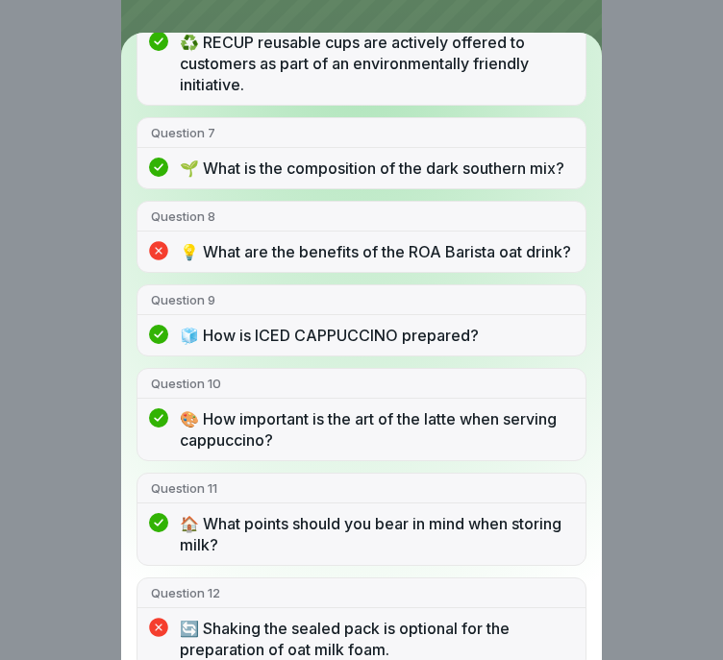
scroll to position [751, 0]
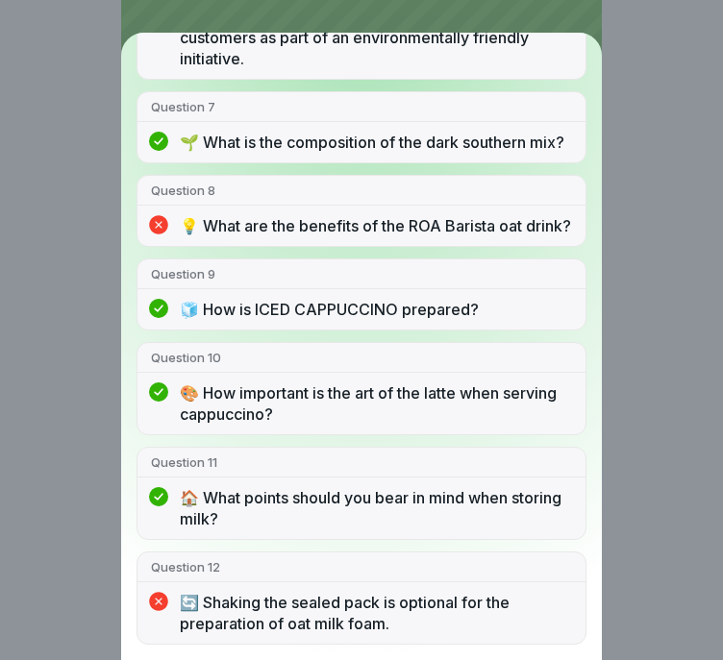
click at [628, 378] on div "You passed! 10/12 answers right Question 1 ☕️ What cup size is used for an espr…" at bounding box center [361, 330] width 723 height 660
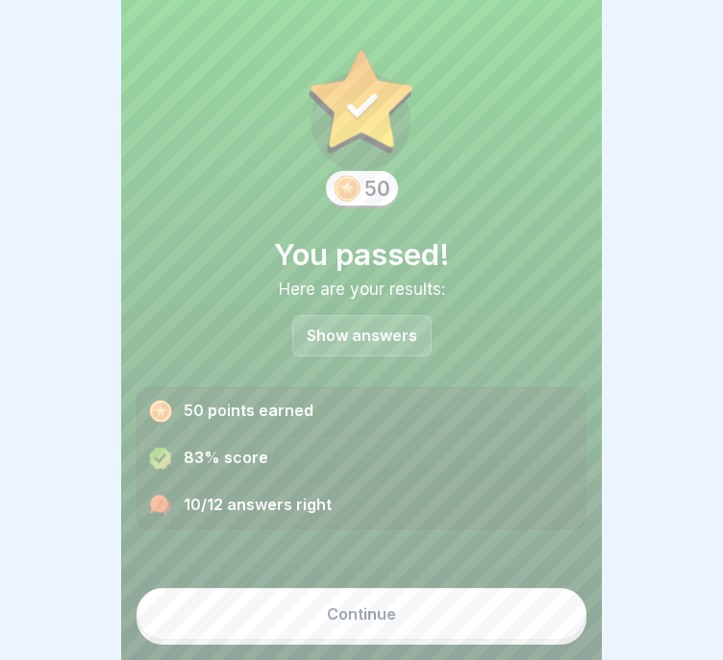
click at [475, 619] on button "Continue" at bounding box center [361, 614] width 450 height 52
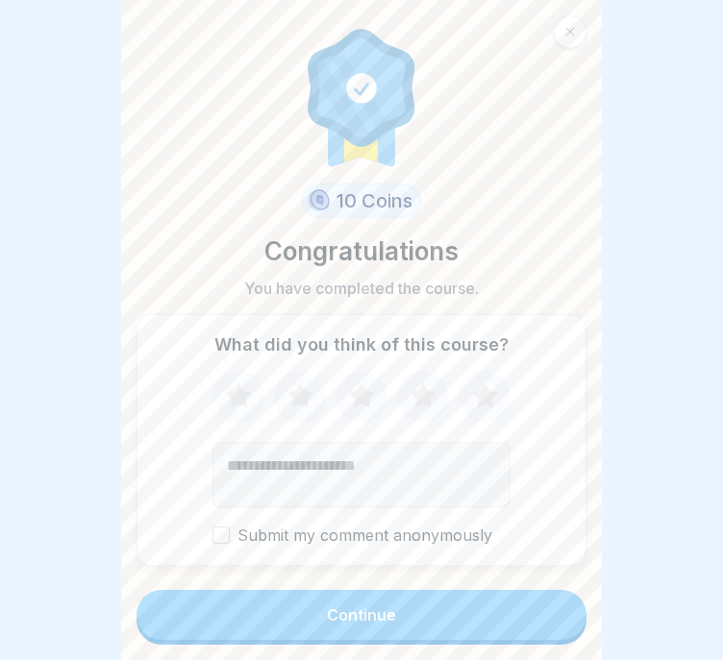
click at [488, 619] on button "Continue" at bounding box center [361, 615] width 450 height 50
click at [458, 610] on button "Continue" at bounding box center [361, 615] width 450 height 50
click at [463, 614] on button "Continue" at bounding box center [361, 615] width 450 height 50
click at [466, 617] on button "Continue" at bounding box center [361, 615] width 450 height 50
click at [374, 601] on button "Continue" at bounding box center [361, 615] width 450 height 50
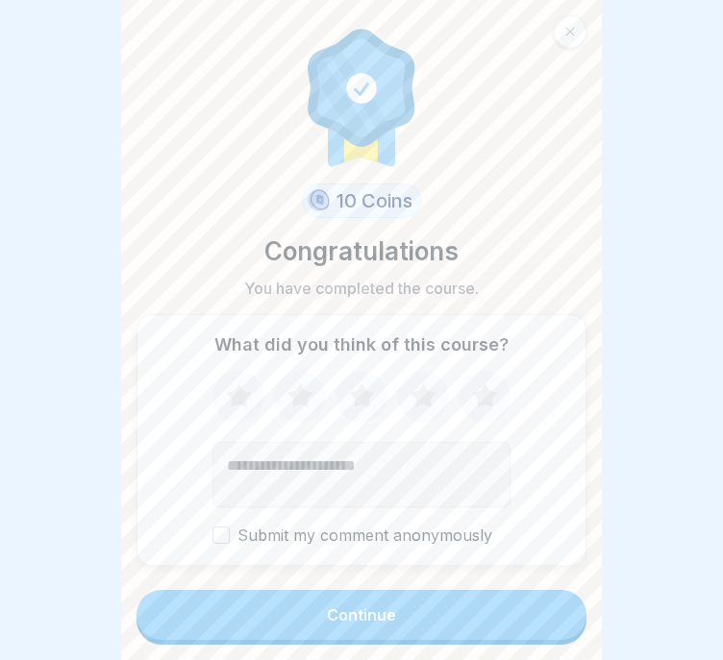
click at [363, 609] on div "Continue" at bounding box center [361, 614] width 69 height 17
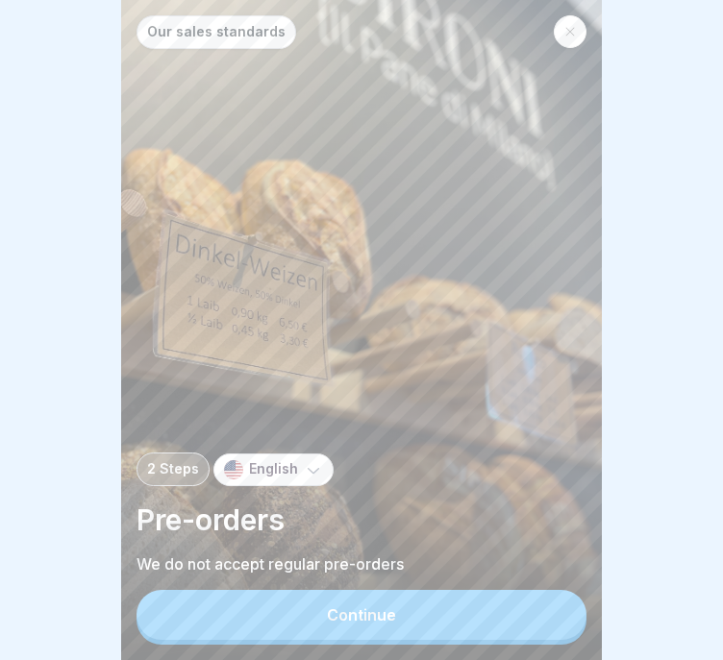
click at [412, 604] on button "Continue" at bounding box center [361, 615] width 450 height 50
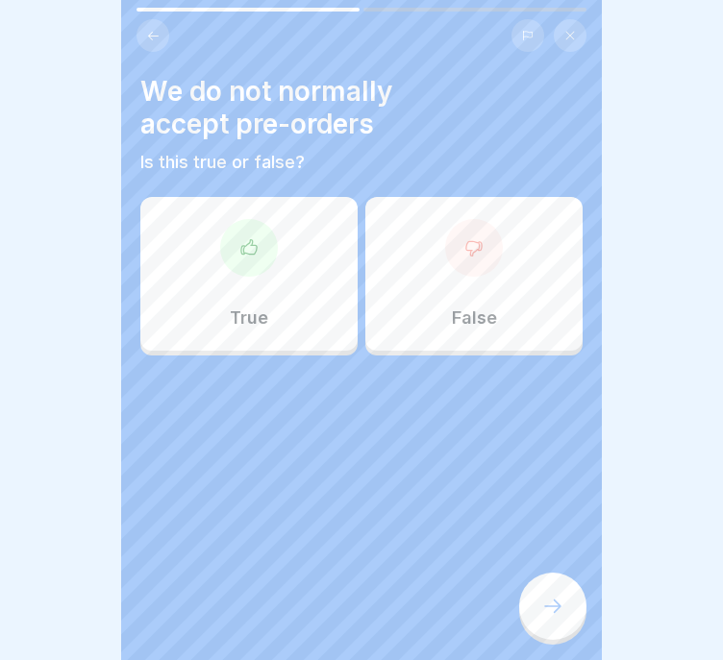
click at [450, 294] on div "False" at bounding box center [473, 274] width 217 height 154
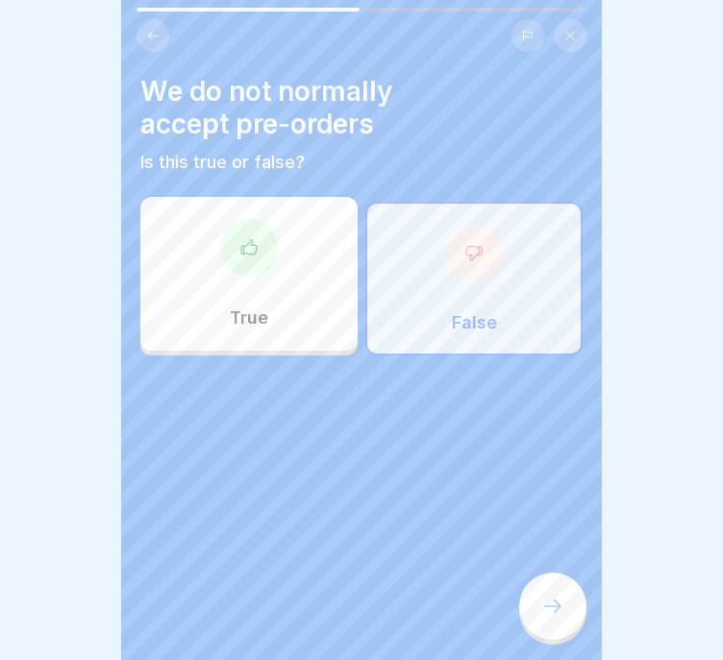
click at [540, 617] on div at bounding box center [552, 606] width 67 height 67
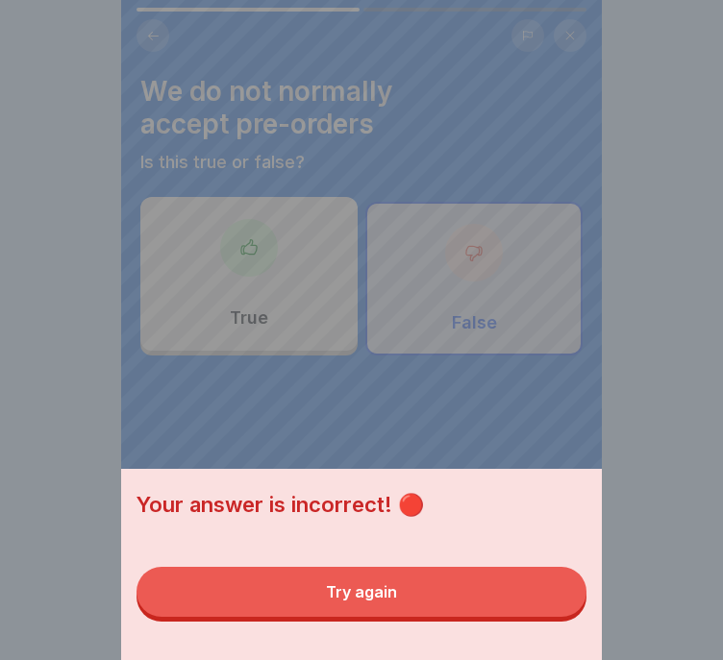
click at [539, 617] on button "Try again" at bounding box center [361, 592] width 450 height 50
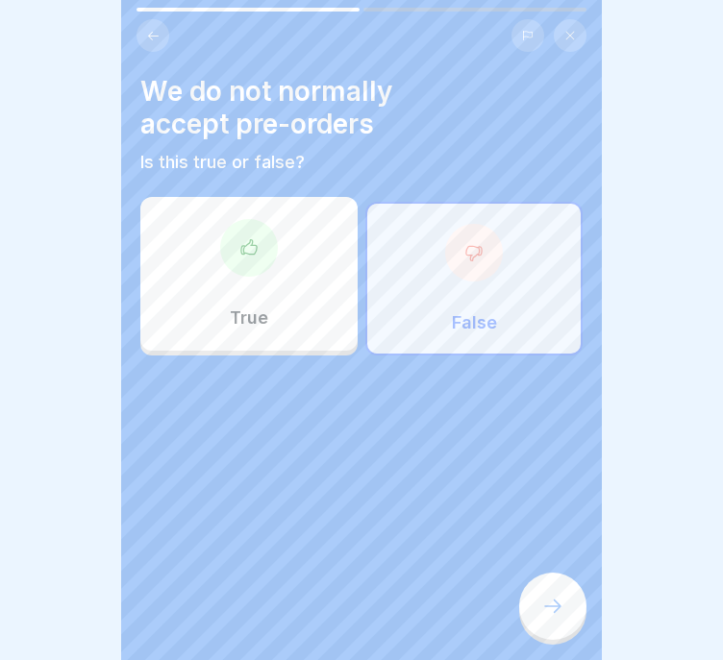
click at [194, 208] on div "True" at bounding box center [248, 274] width 217 height 154
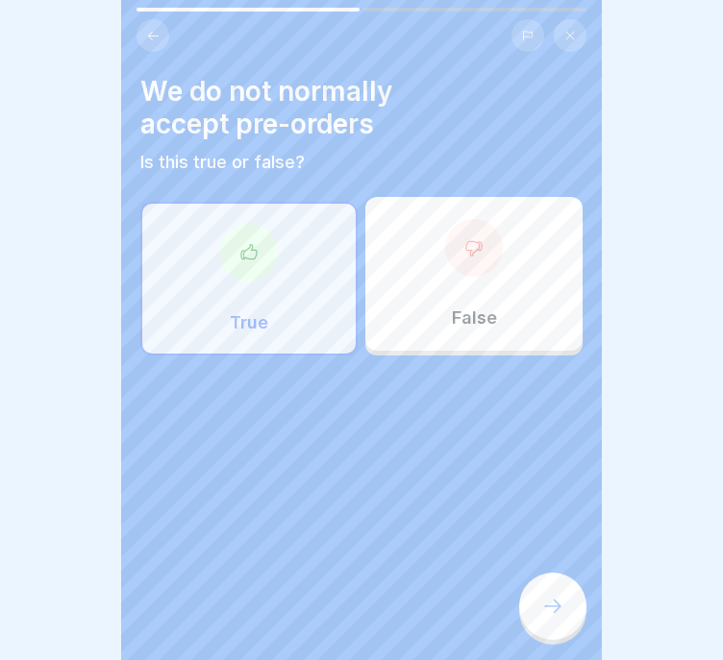
click at [556, 610] on div at bounding box center [552, 606] width 67 height 67
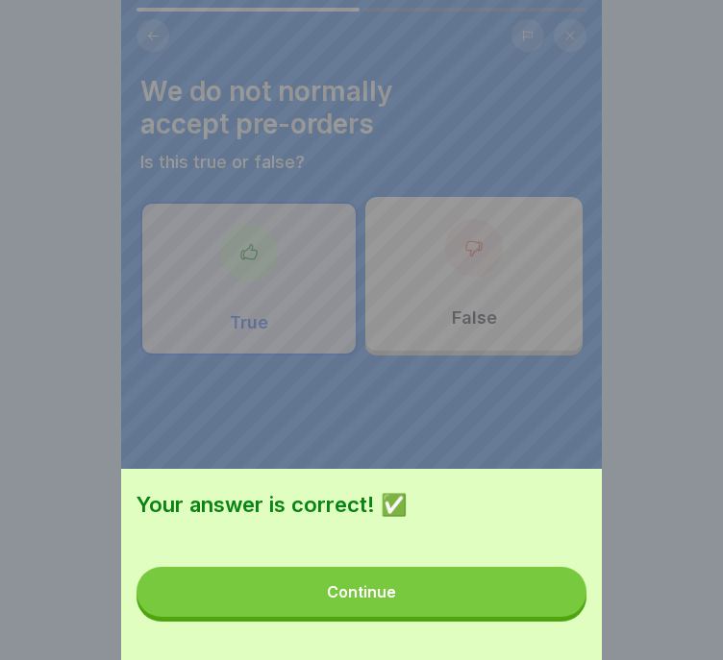
click at [542, 607] on button "Continue" at bounding box center [361, 592] width 450 height 50
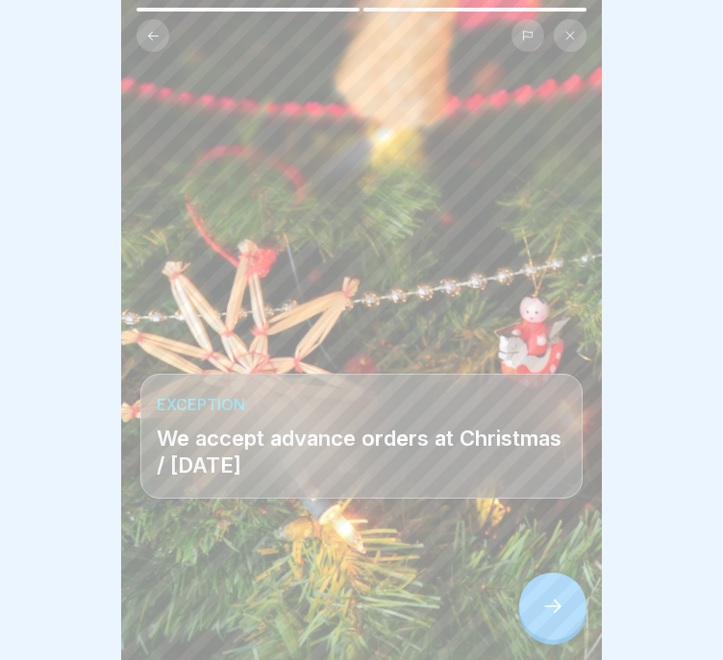
click at [552, 609] on div at bounding box center [552, 606] width 67 height 67
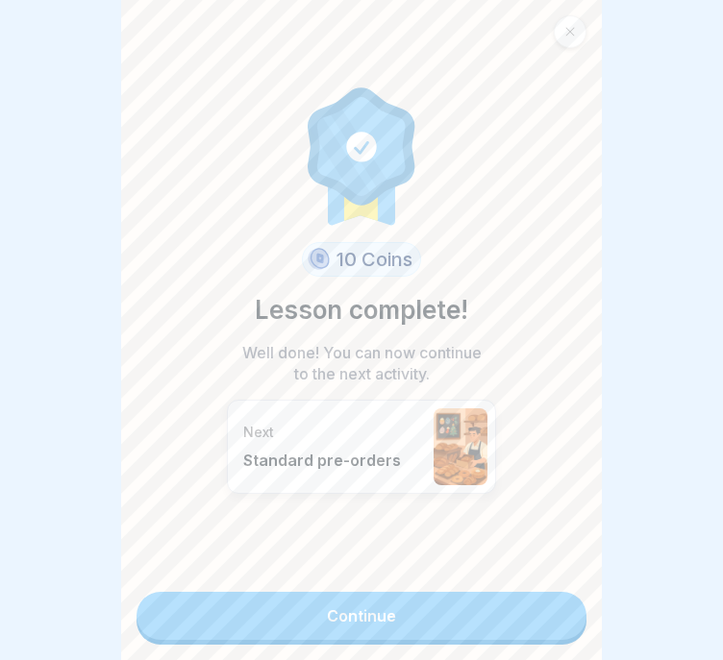
click at [552, 610] on link "Continue" at bounding box center [361, 616] width 450 height 48
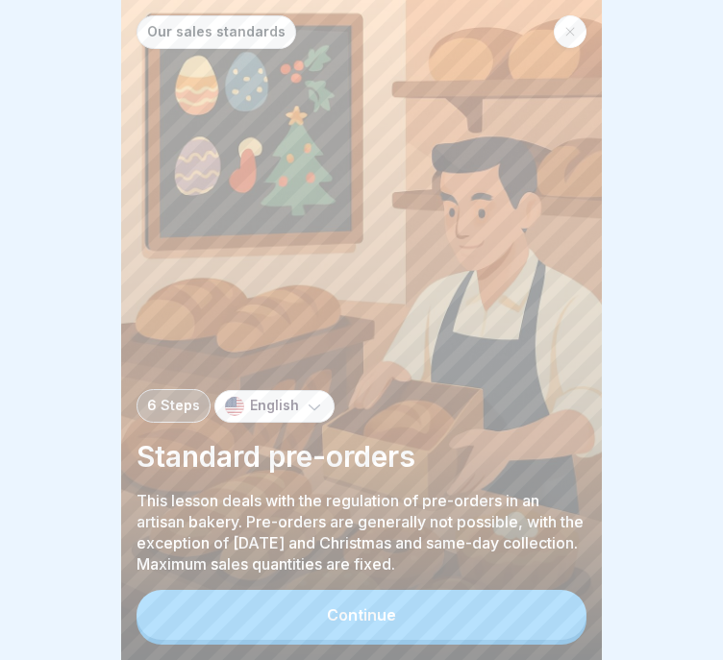
scroll to position [14, 0]
click at [512, 611] on button "Continue" at bounding box center [361, 615] width 450 height 50
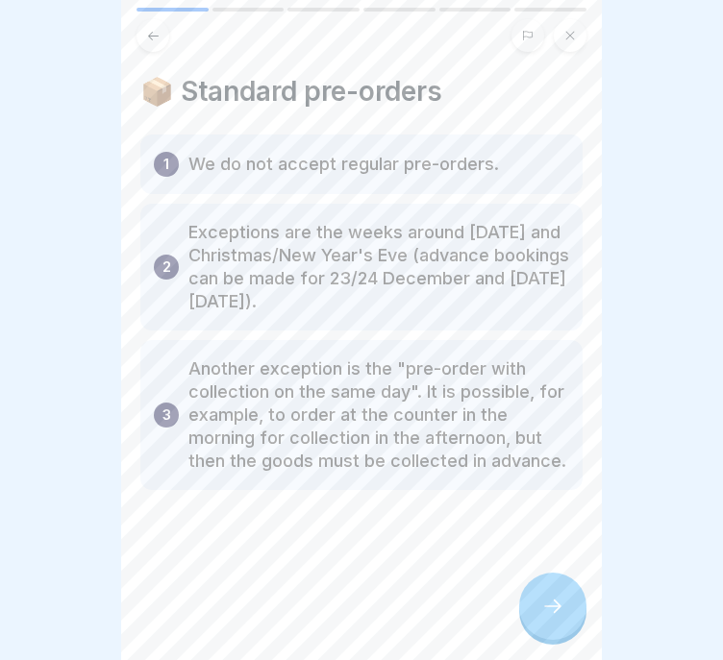
click at [695, 396] on div at bounding box center [361, 330] width 723 height 660
click at [562, 627] on div at bounding box center [552, 606] width 67 height 67
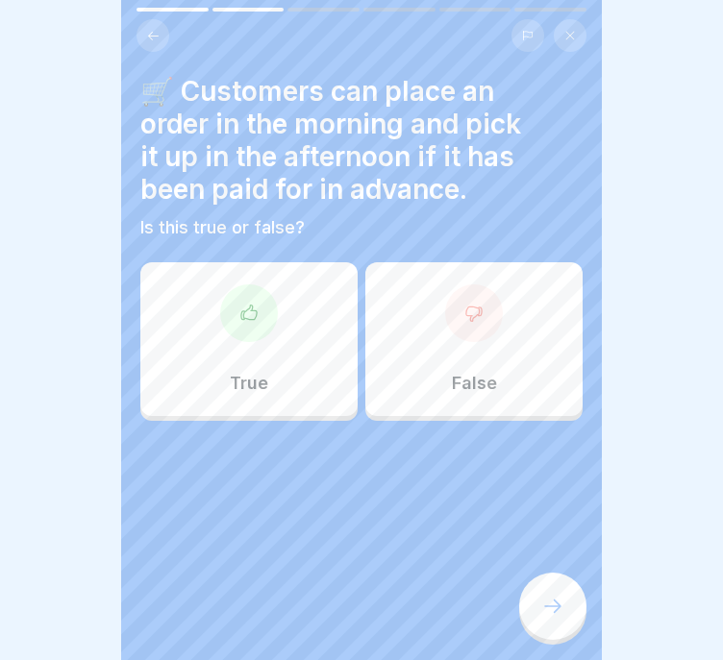
click at [270, 339] on div "True" at bounding box center [248, 339] width 217 height 154
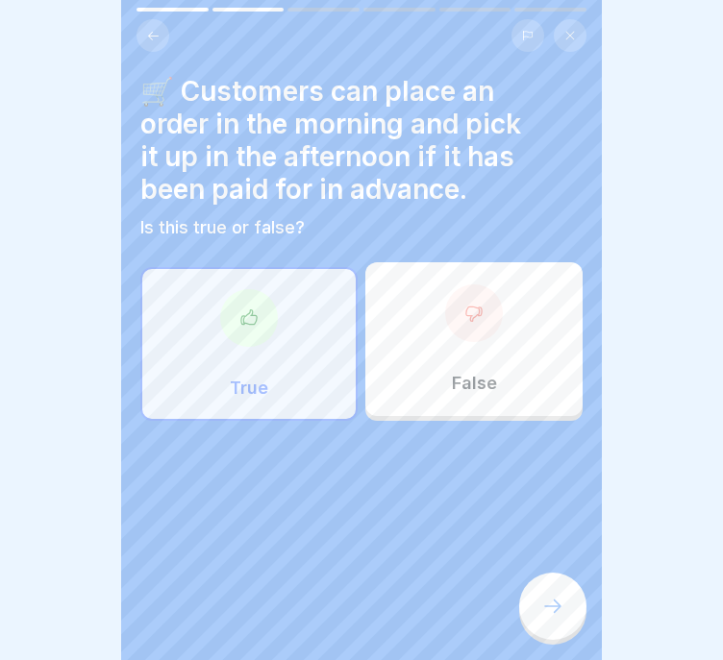
click at [543, 604] on icon at bounding box center [552, 606] width 23 height 23
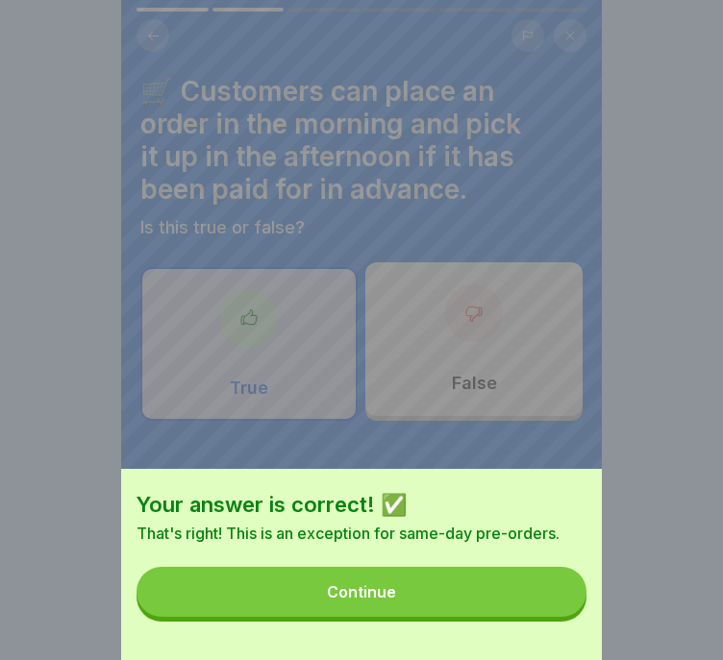
click at [549, 607] on button "Continue" at bounding box center [361, 592] width 450 height 50
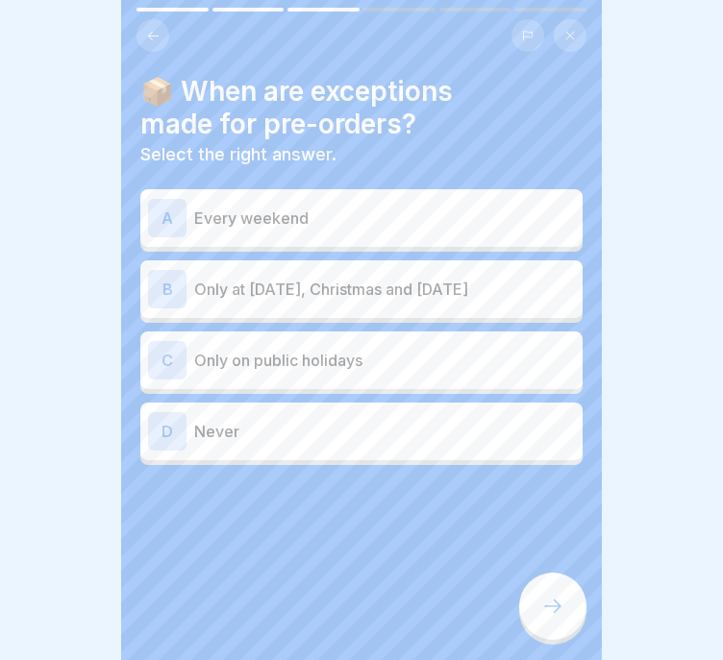
click at [500, 291] on div "B Only at [DATE], Christmas and [DATE]" at bounding box center [361, 289] width 427 height 38
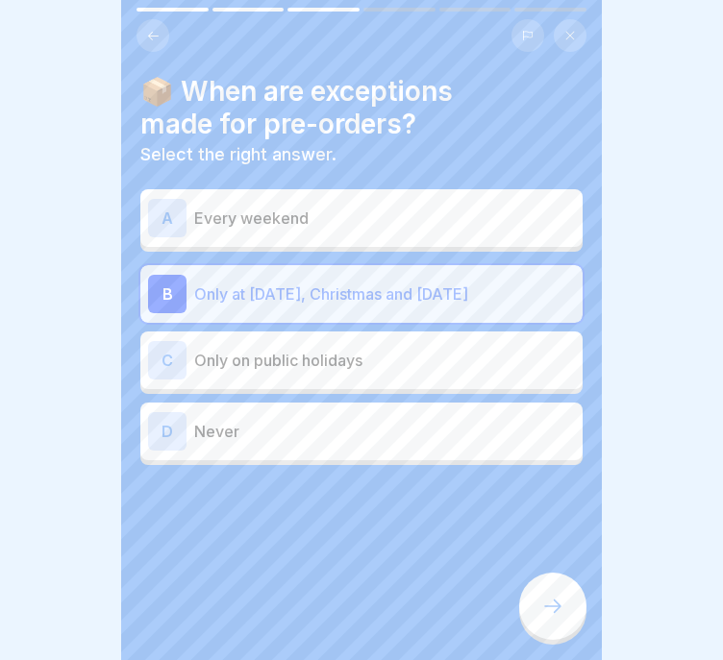
click at [540, 582] on div at bounding box center [552, 606] width 67 height 67
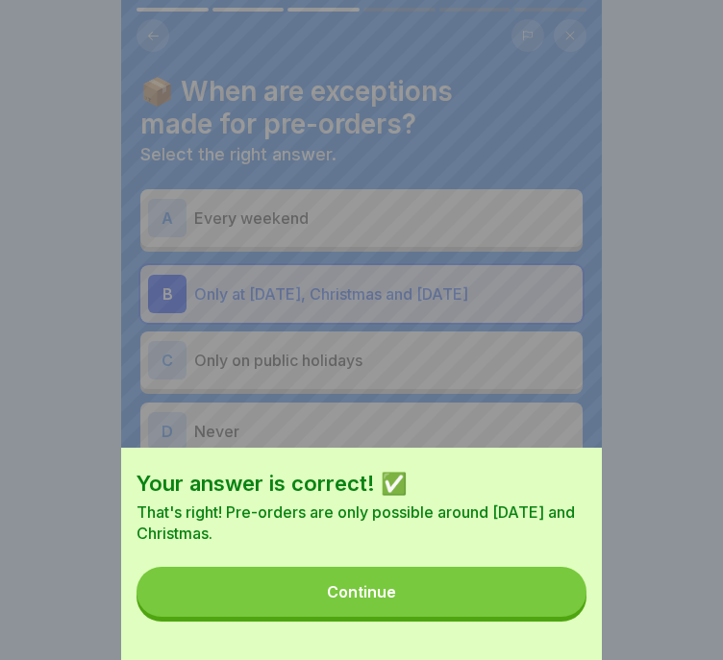
click at [543, 590] on button "Continue" at bounding box center [361, 592] width 450 height 50
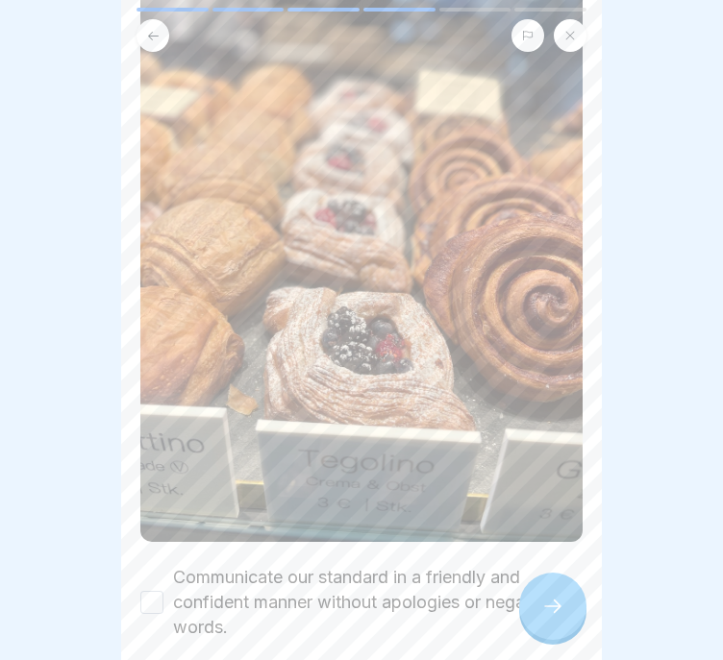
scroll to position [430, 0]
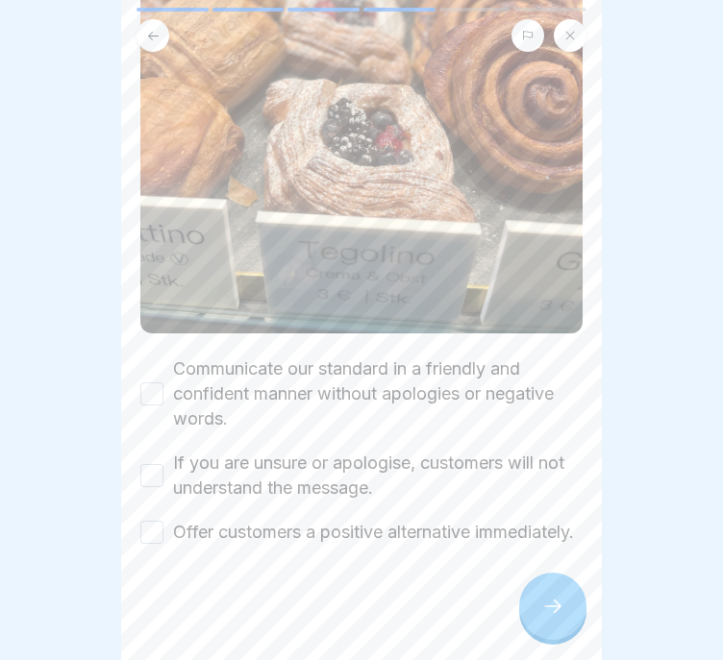
click at [378, 357] on label "Communicate our standard in a friendly and confident manner without apologies o…" at bounding box center [377, 394] width 409 height 75
click at [163, 382] on button "Communicate our standard in a friendly and confident manner without apologies o…" at bounding box center [151, 393] width 23 height 23
click at [365, 451] on label "If you are unsure or apologise, customers will not understand the message." at bounding box center [377, 476] width 409 height 50
click at [163, 464] on button "If you are unsure or apologise, customers will not understand the message." at bounding box center [151, 475] width 23 height 23
click at [323, 520] on label "Offer customers a positive alternative immediately." at bounding box center [373, 532] width 401 height 25
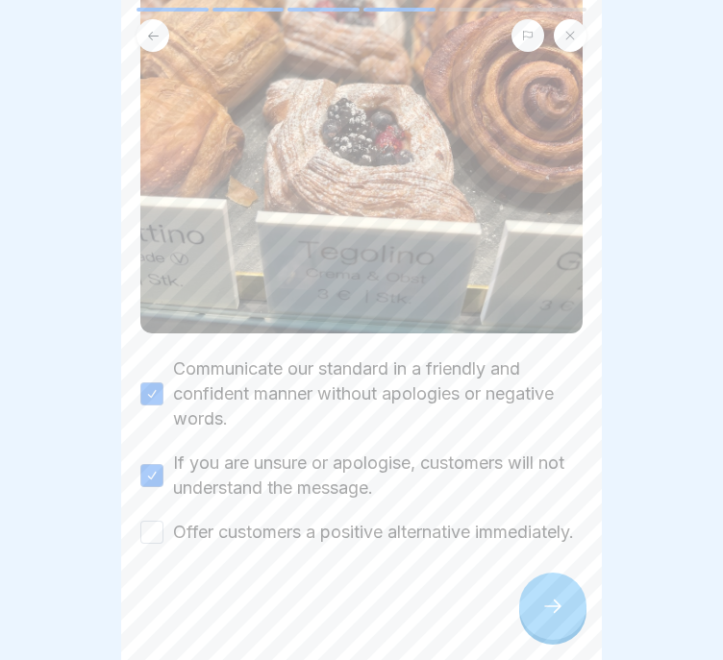
click at [163, 521] on button "Offer customers a positive alternative immediately." at bounding box center [151, 532] width 23 height 23
type button "on"
click at [529, 591] on div at bounding box center [552, 606] width 67 height 67
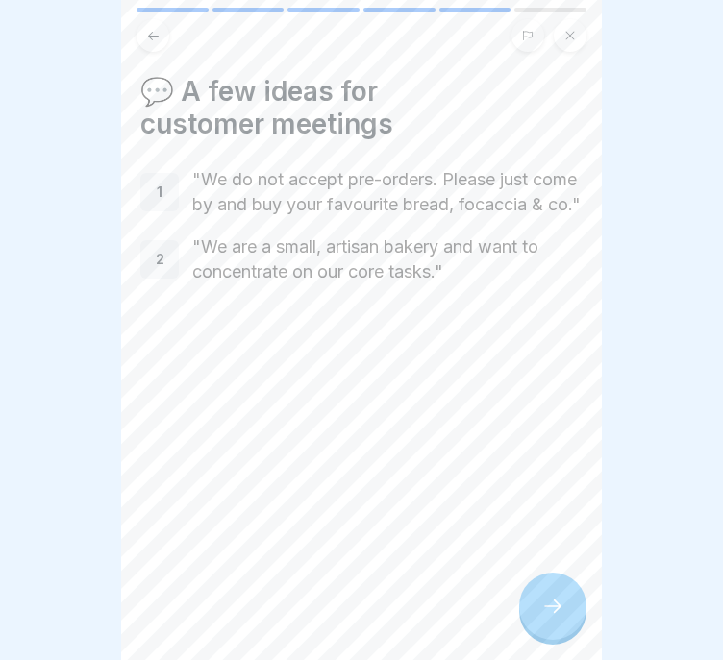
click at [558, 619] on div at bounding box center [552, 606] width 67 height 67
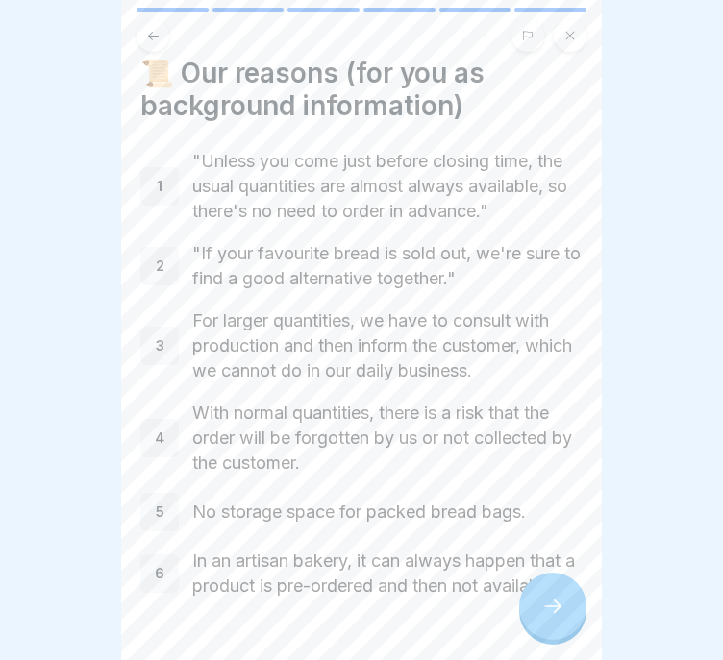
scroll to position [17, 0]
click at [543, 599] on icon at bounding box center [552, 606] width 23 height 23
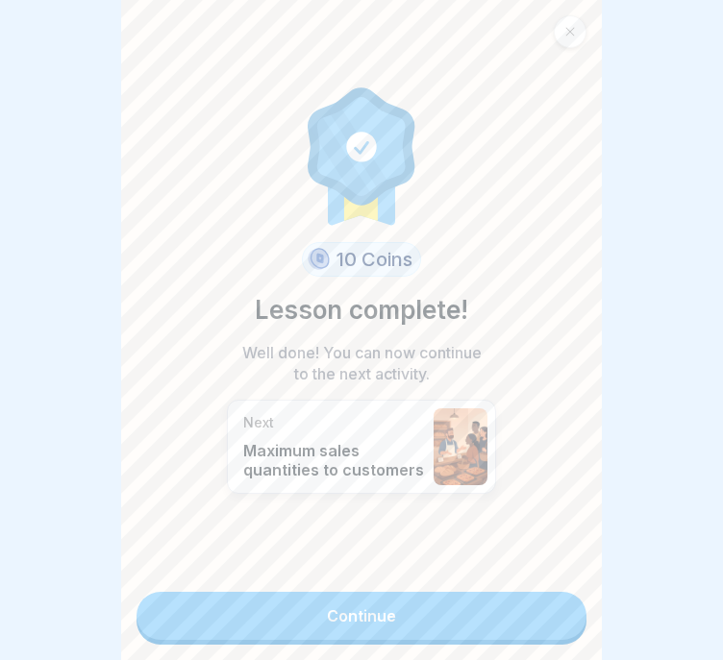
click at [547, 603] on link "Continue" at bounding box center [361, 616] width 450 height 48
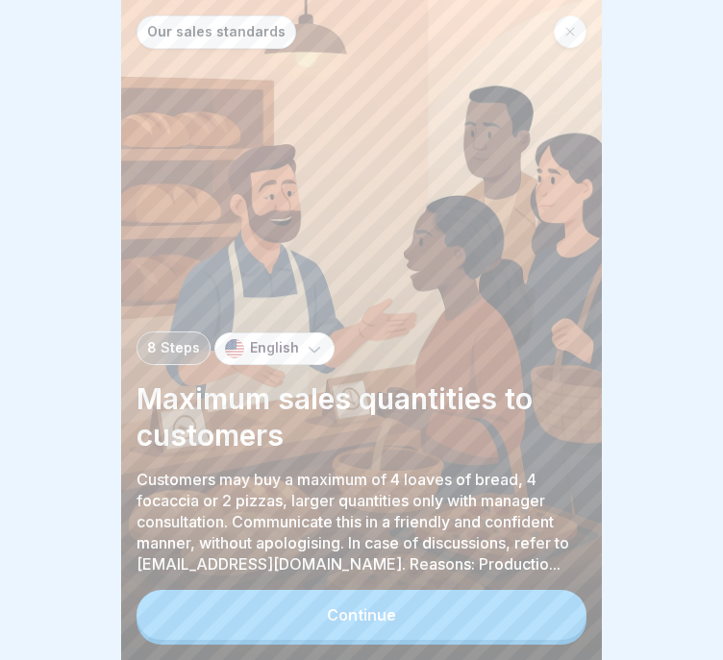
click at [549, 604] on button "Continue" at bounding box center [361, 615] width 450 height 50
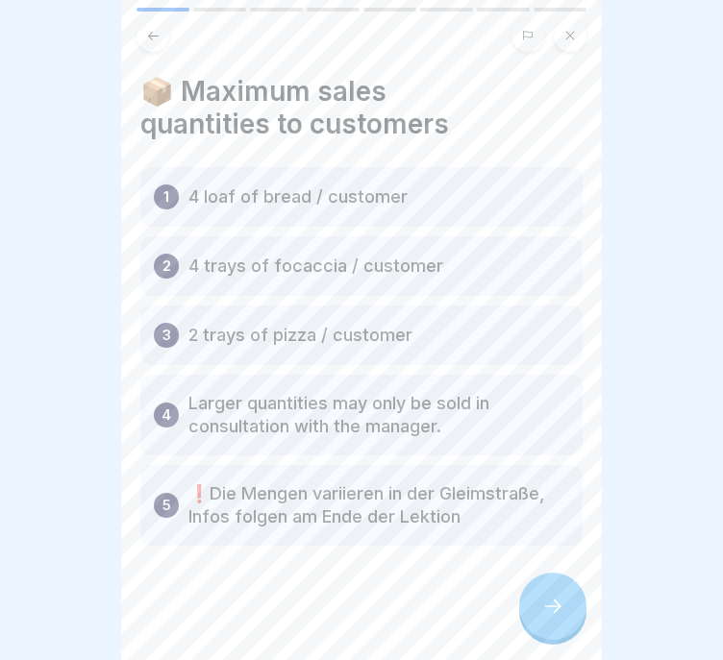
click at [568, 618] on div at bounding box center [552, 606] width 67 height 67
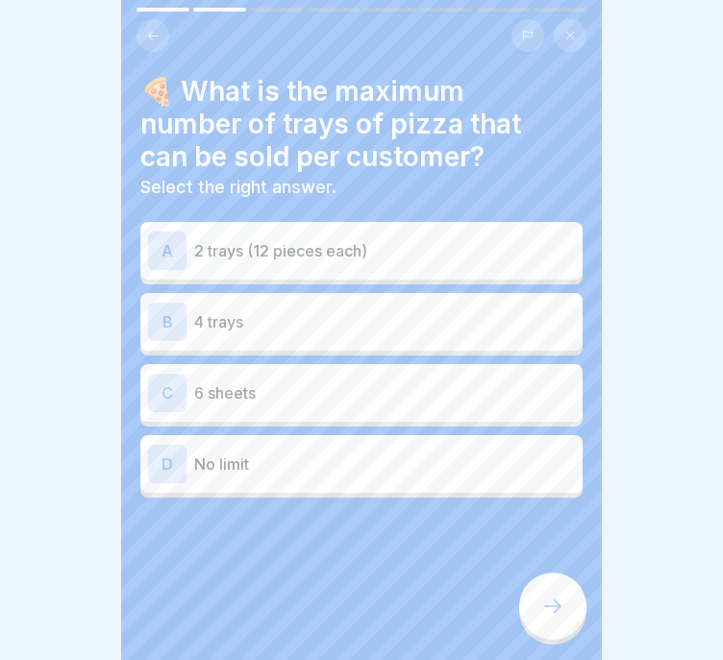
click at [442, 244] on p "2 trays (12 pieces each)" at bounding box center [384, 250] width 381 height 23
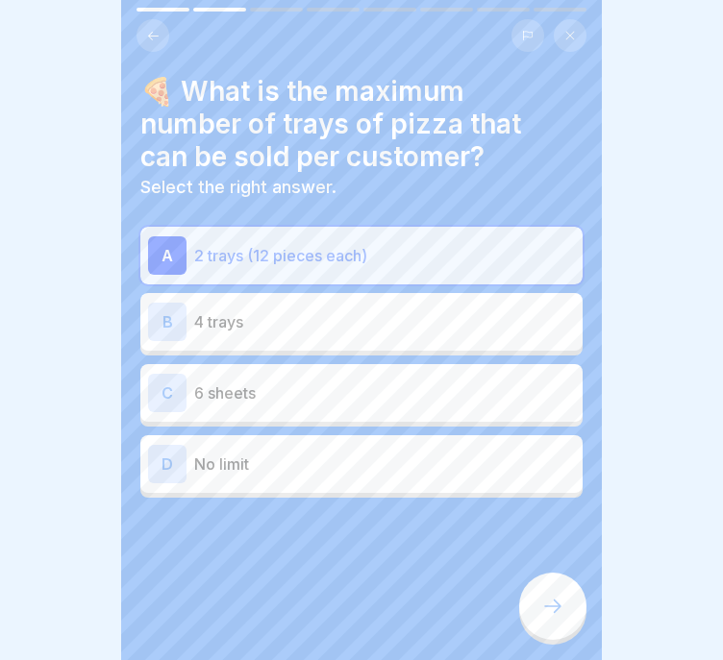
click at [538, 612] on div at bounding box center [552, 606] width 67 height 67
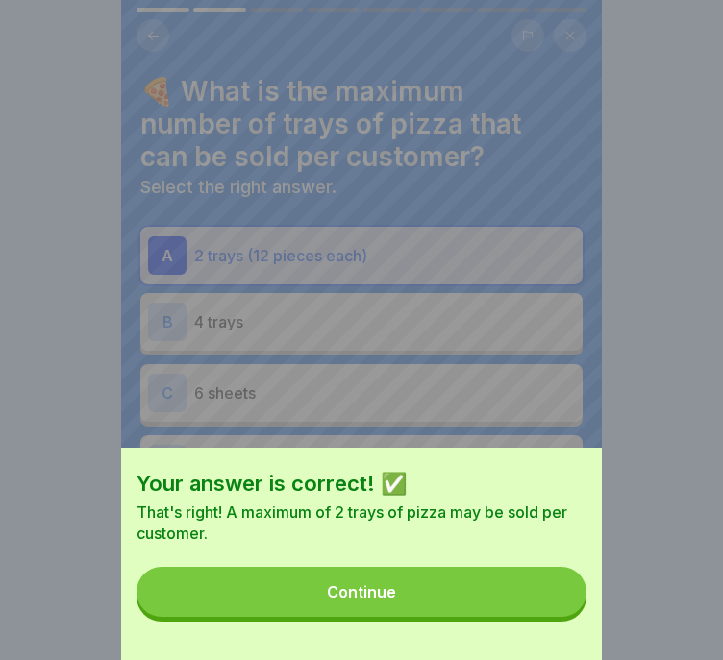
click at [538, 612] on button "Continue" at bounding box center [361, 592] width 450 height 50
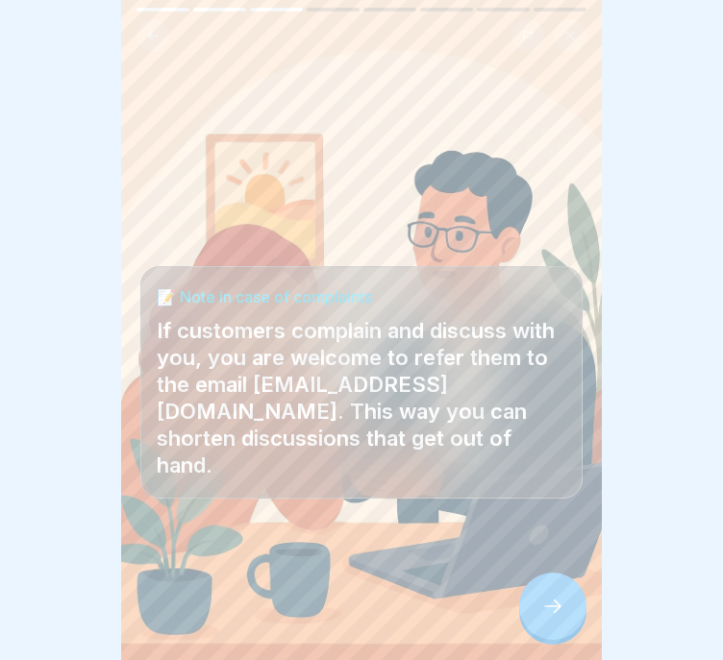
click at [552, 627] on div at bounding box center [552, 606] width 67 height 67
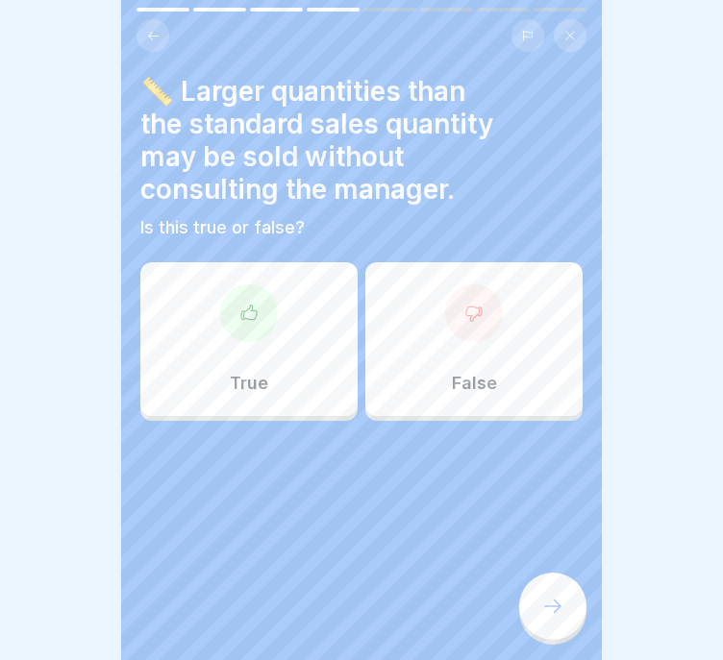
click at [150, 19] on button at bounding box center [152, 35] width 33 height 33
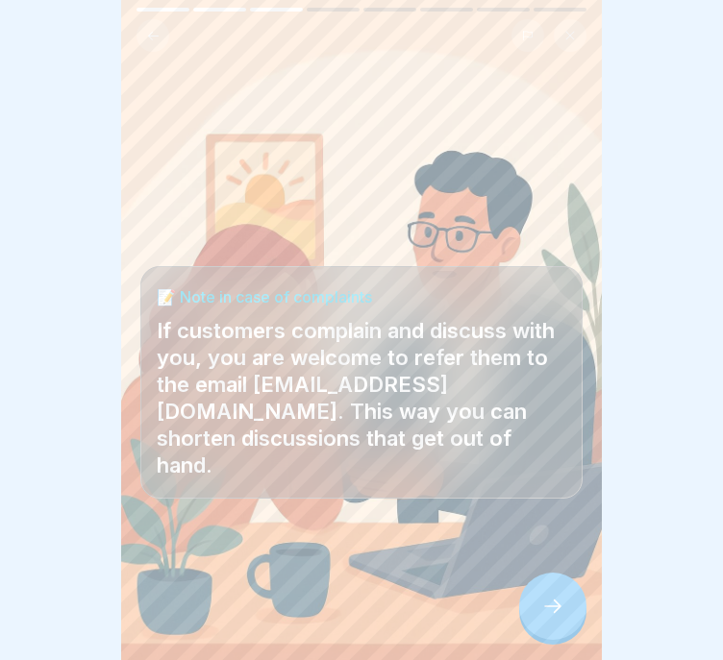
click at [554, 621] on div at bounding box center [552, 606] width 67 height 67
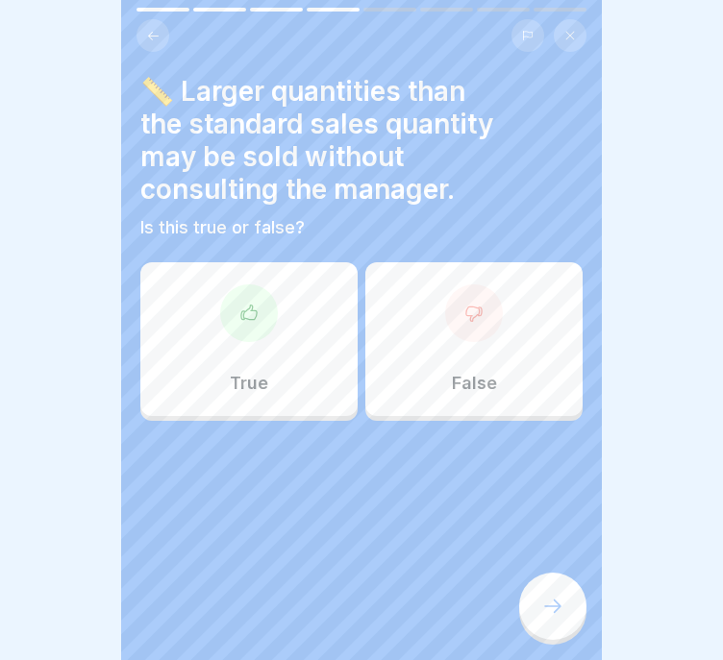
click at [494, 359] on div "False" at bounding box center [473, 339] width 217 height 154
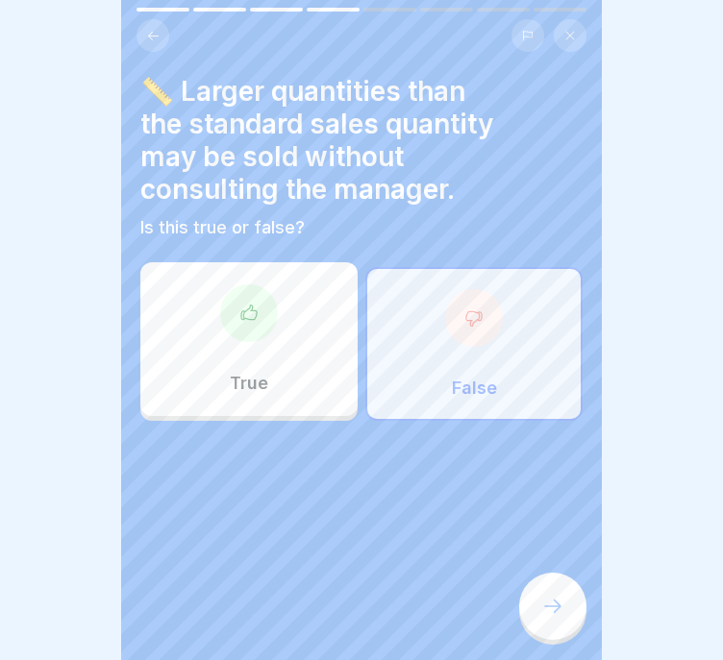
click at [558, 626] on div at bounding box center [552, 606] width 67 height 67
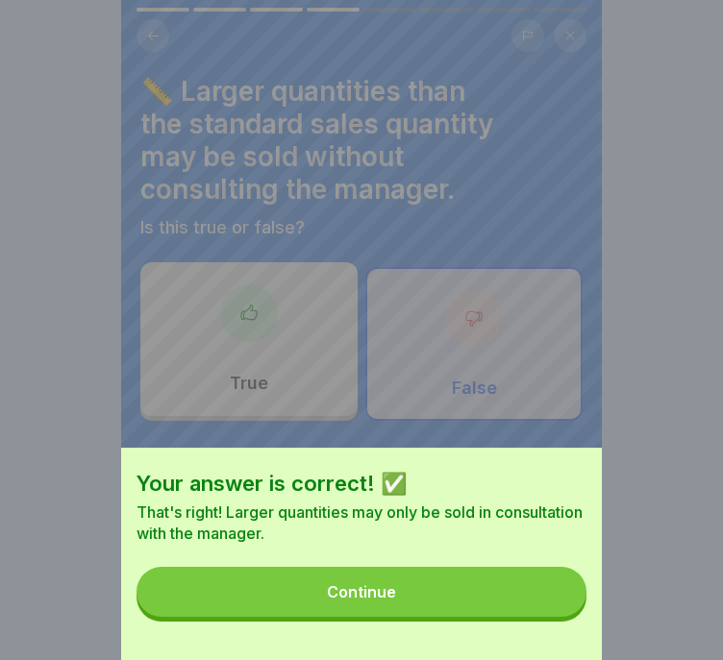
click at [552, 616] on button "Continue" at bounding box center [361, 592] width 450 height 50
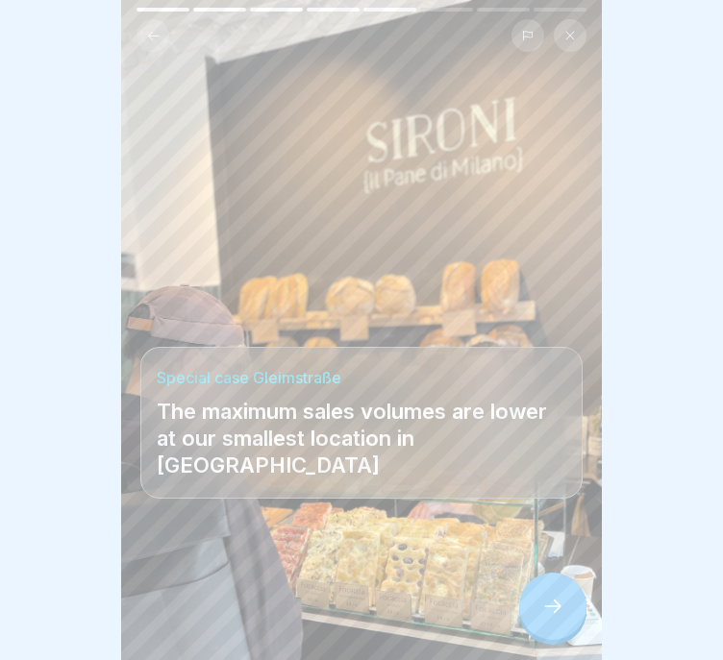
click at [552, 615] on icon at bounding box center [552, 606] width 23 height 23
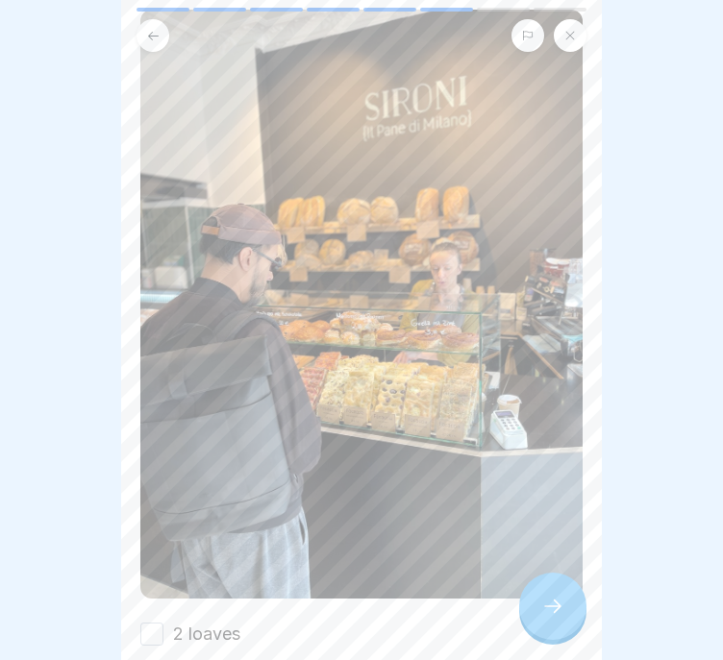
scroll to position [362, 0]
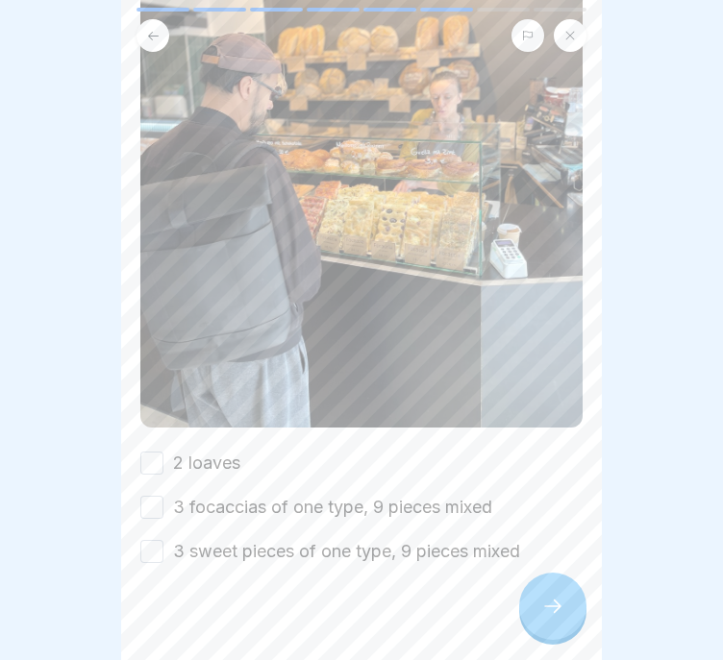
click at [155, 29] on icon at bounding box center [153, 36] width 14 height 14
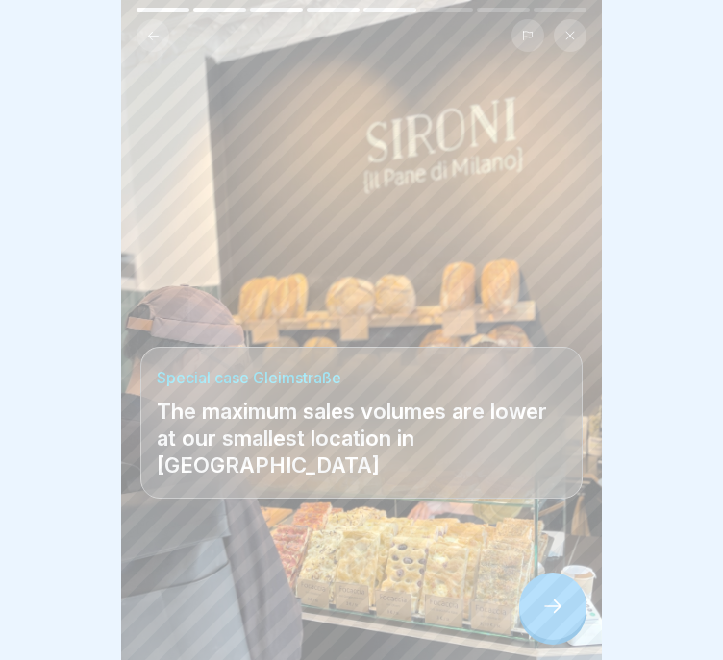
click at [547, 604] on icon at bounding box center [552, 606] width 23 height 23
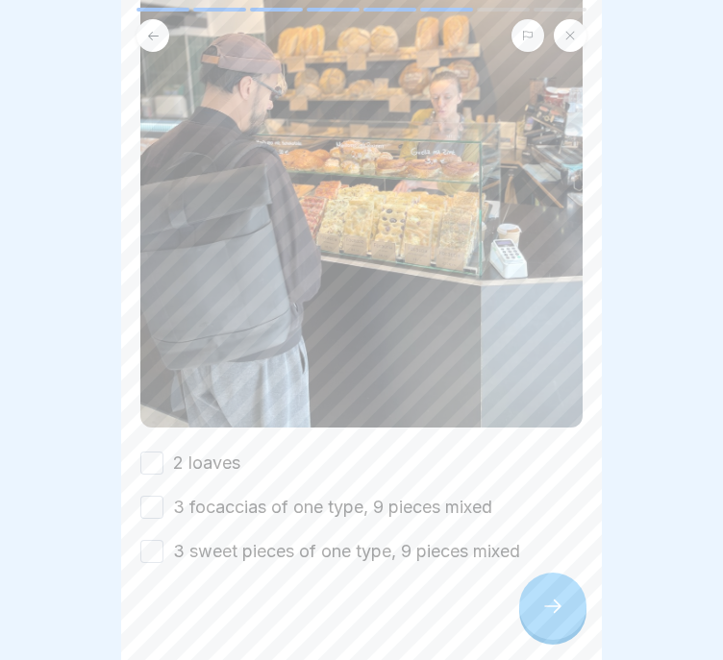
click at [154, 452] on button "2 loaves" at bounding box center [151, 463] width 23 height 23
click at [154, 496] on button "3 focaccias of one type, 9 pieces mixed" at bounding box center [151, 507] width 23 height 23
click at [154, 503] on div "2 loaves 3 focaccias of one type, 9 pieces mixed 3 sweet pieces of one type, 9 …" at bounding box center [361, 507] width 442 height 113
click at [160, 540] on button "3 sweet pieces of one type, 9 pieces mixed" at bounding box center [151, 551] width 23 height 23
click at [547, 593] on div at bounding box center [552, 606] width 67 height 67
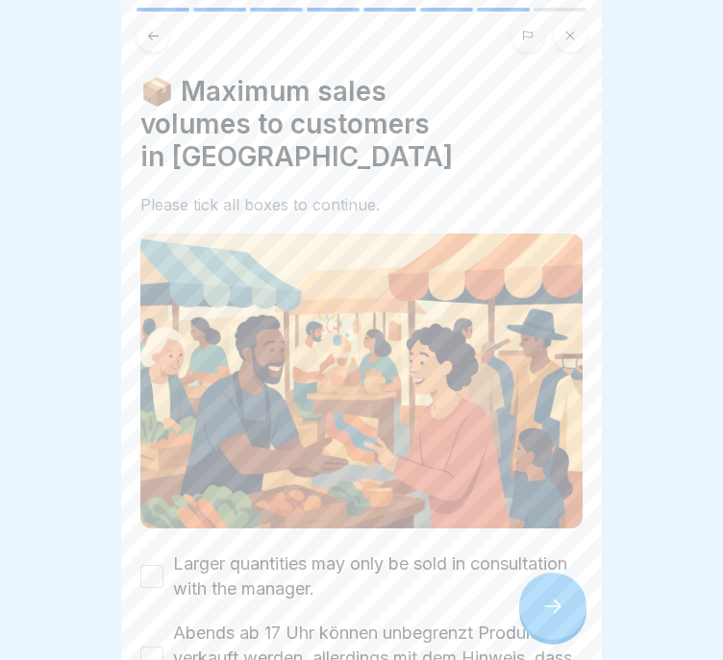
scroll to position [108, 0]
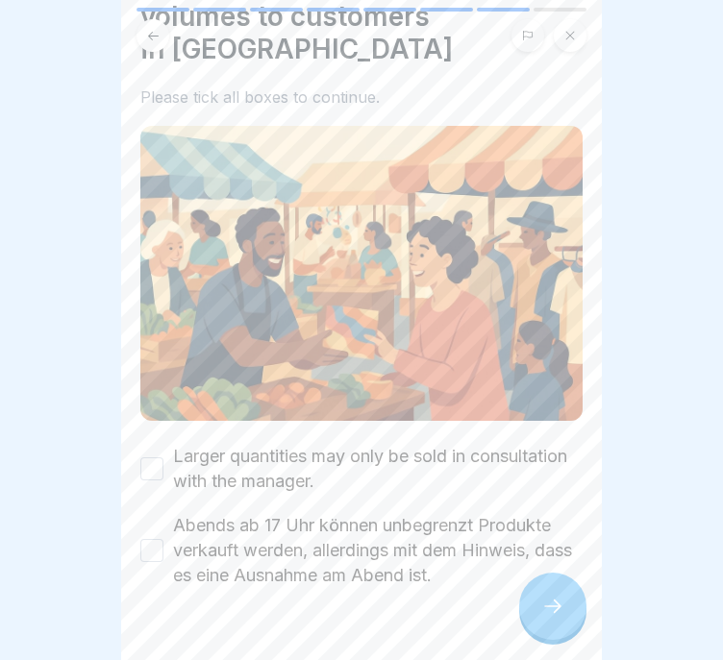
click at [301, 444] on label "Larger quantities may only be sold in consultation with the manager." at bounding box center [377, 469] width 409 height 50
click at [163, 457] on button "Larger quantities may only be sold in consultation with the manager." at bounding box center [151, 468] width 23 height 23
click at [302, 513] on label "Abends ab 17 Uhr können unbegrenzt Produkte verkauft werden, allerdings mit dem…" at bounding box center [377, 550] width 409 height 75
click at [163, 539] on button "Abends ab 17 Uhr können unbegrenzt Produkte verkauft werden, allerdings mit dem…" at bounding box center [151, 550] width 23 height 23
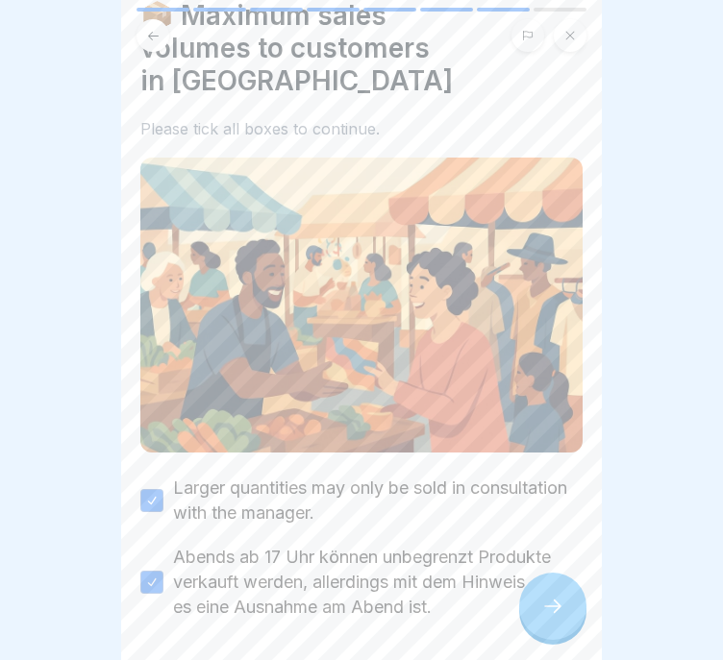
scroll to position [85, 0]
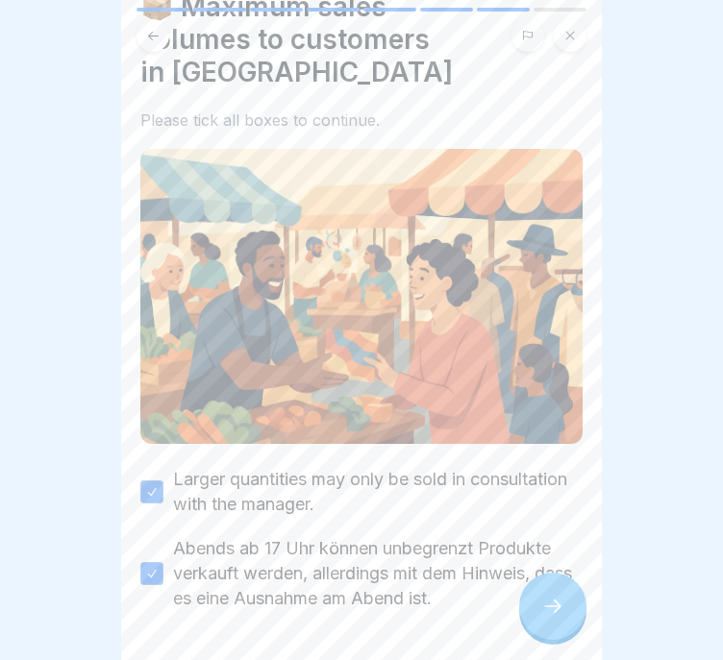
click at [552, 602] on icon at bounding box center [552, 606] width 23 height 23
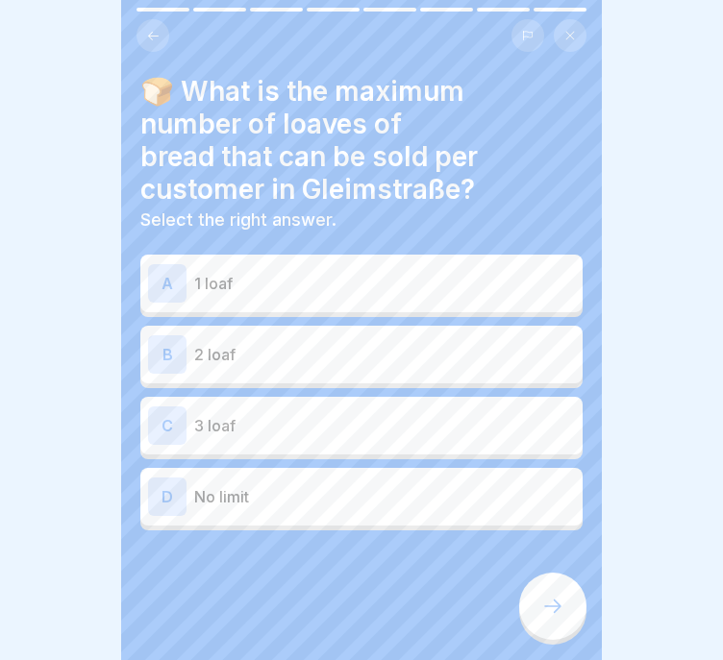
click at [271, 335] on div "B 2 loaf" at bounding box center [361, 354] width 427 height 38
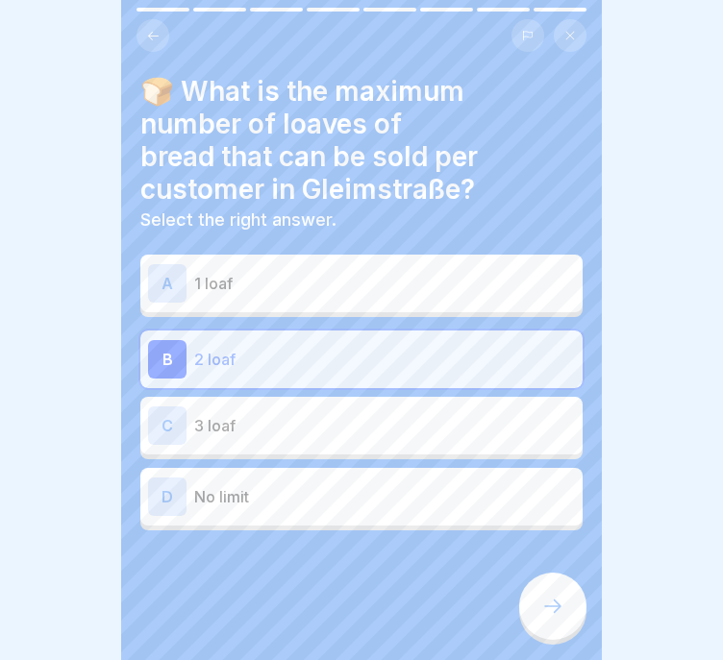
click at [560, 596] on div at bounding box center [552, 606] width 67 height 67
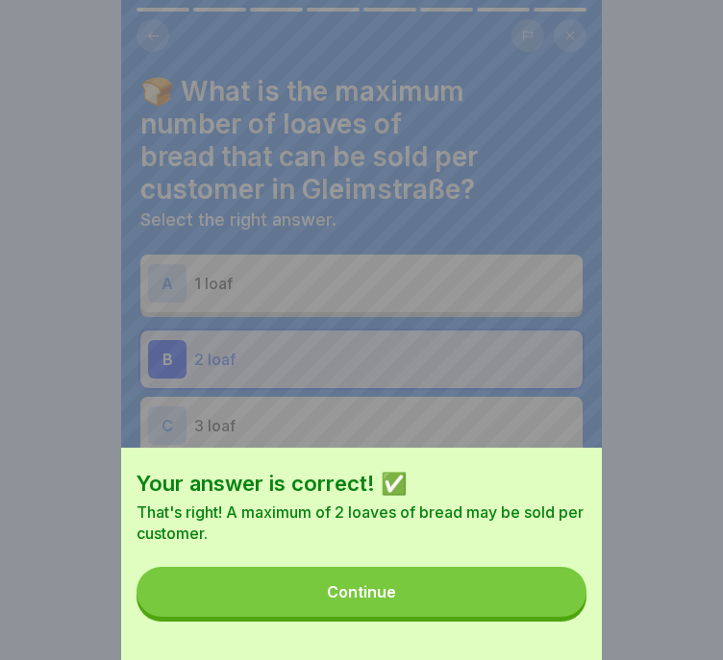
click at [560, 596] on button "Continue" at bounding box center [361, 592] width 450 height 50
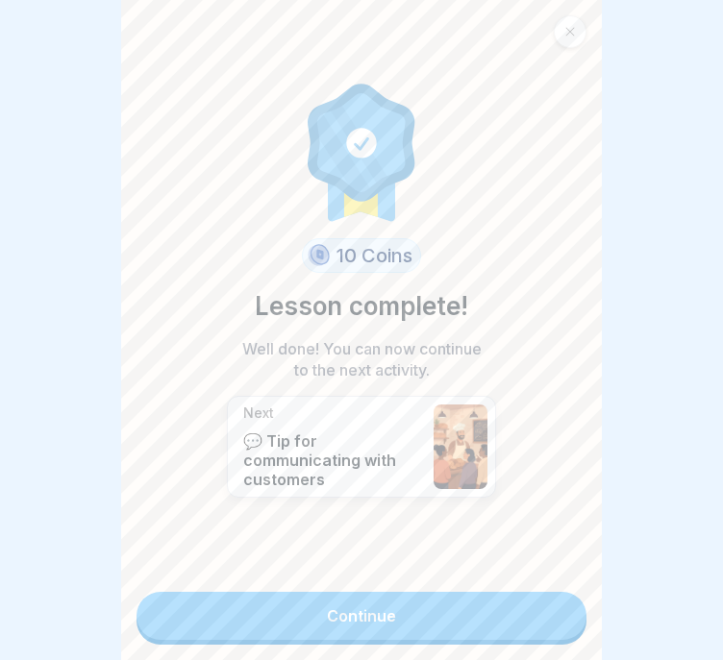
click at [560, 596] on link "Continue" at bounding box center [361, 616] width 450 height 48
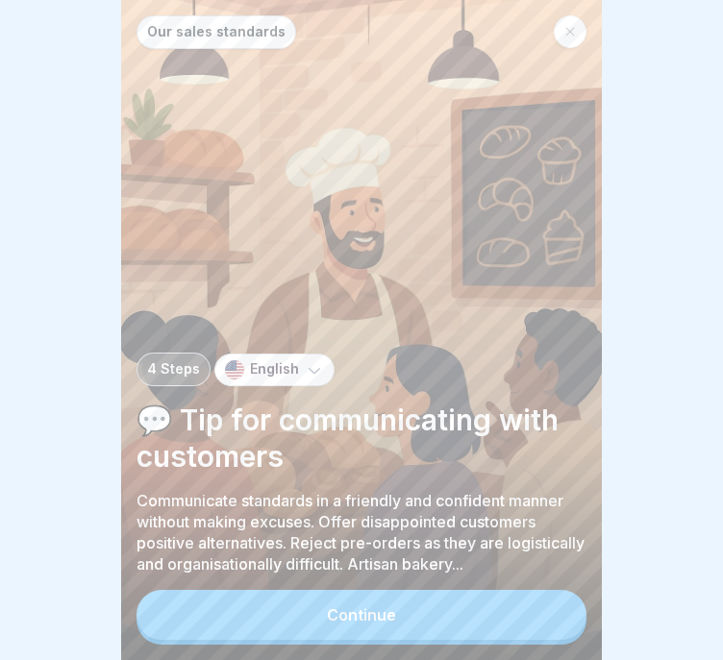
click at [560, 597] on button "Continue" at bounding box center [361, 615] width 450 height 50
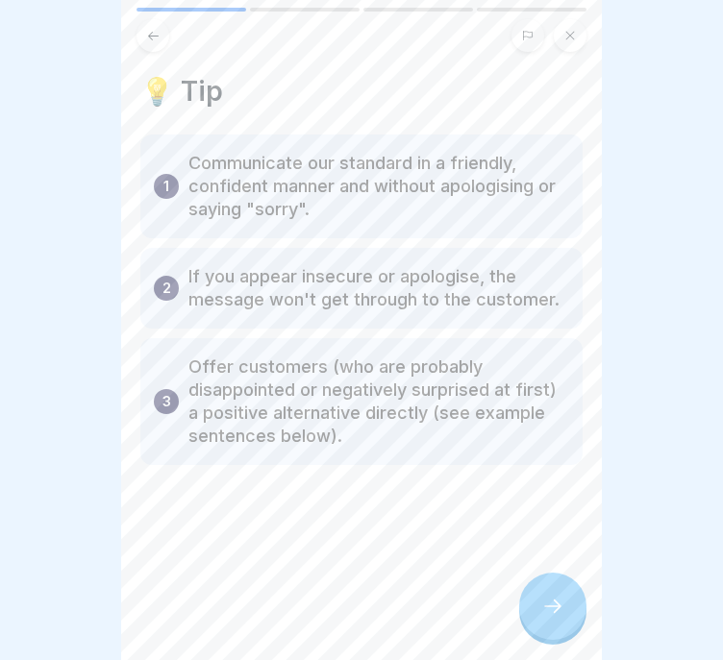
click at [543, 598] on icon at bounding box center [552, 606] width 23 height 23
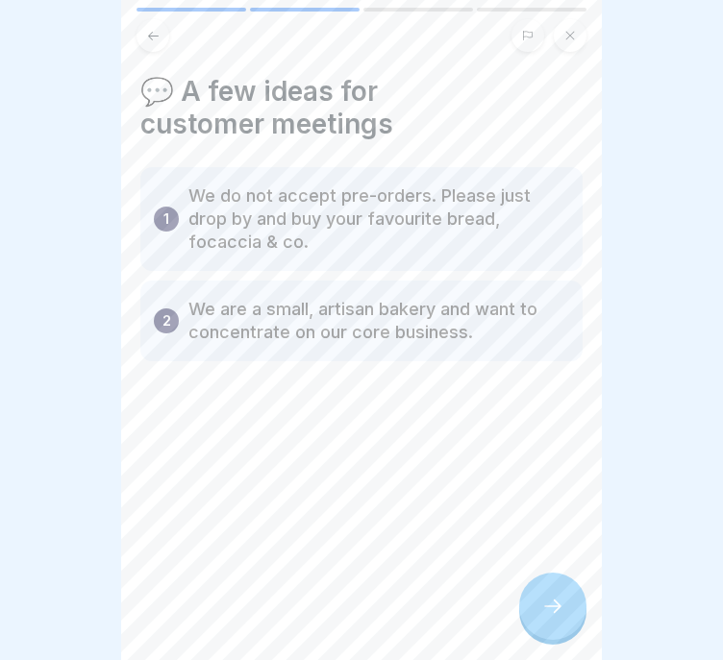
click at [556, 617] on icon at bounding box center [552, 606] width 23 height 23
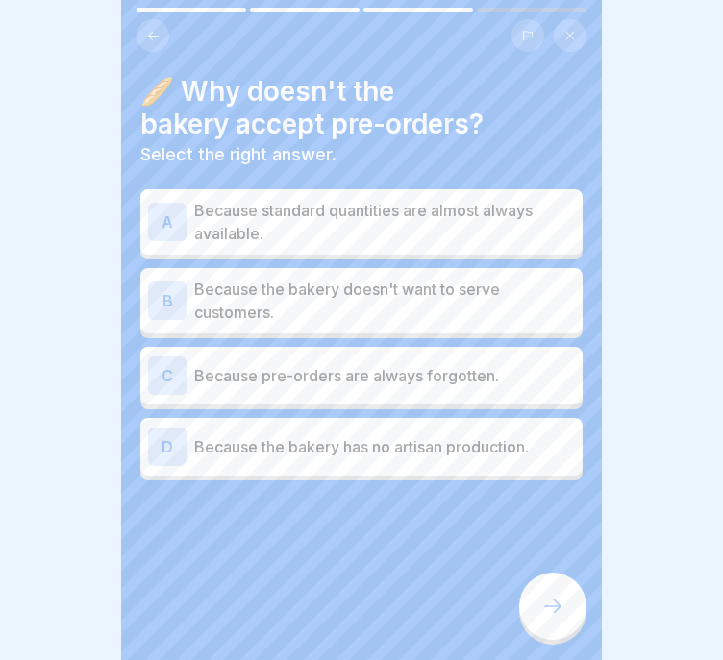
click at [423, 446] on div "D Because the bakery has no artisan production." at bounding box center [361, 447] width 427 height 38
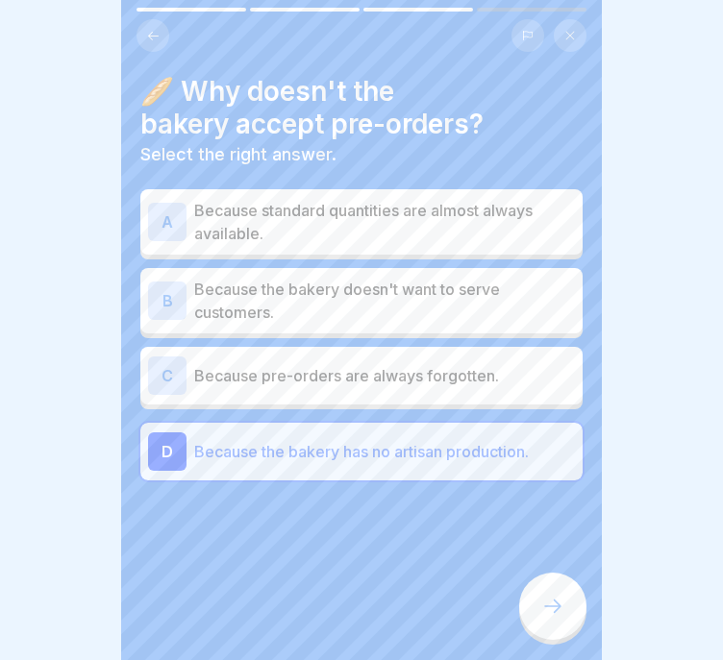
click at [507, 199] on p "Because standard quantities are almost always available." at bounding box center [384, 222] width 381 height 46
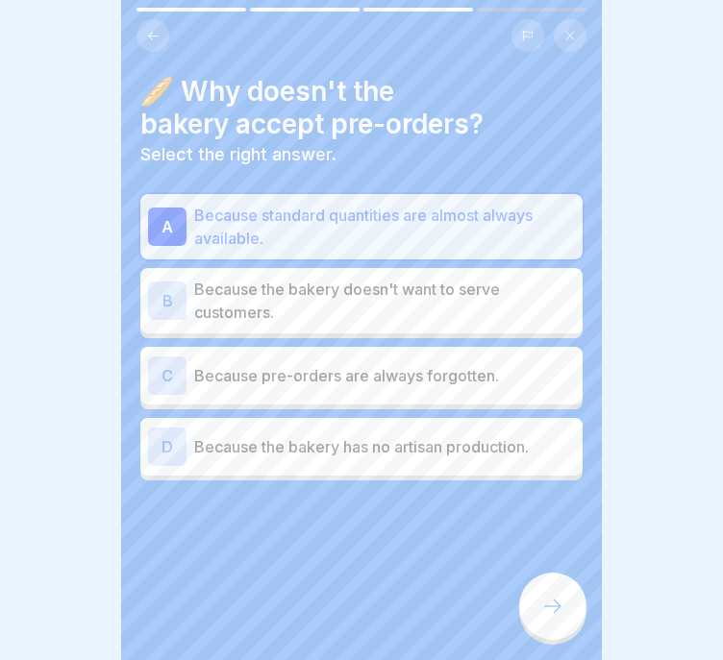
click at [546, 598] on icon at bounding box center [552, 606] width 23 height 23
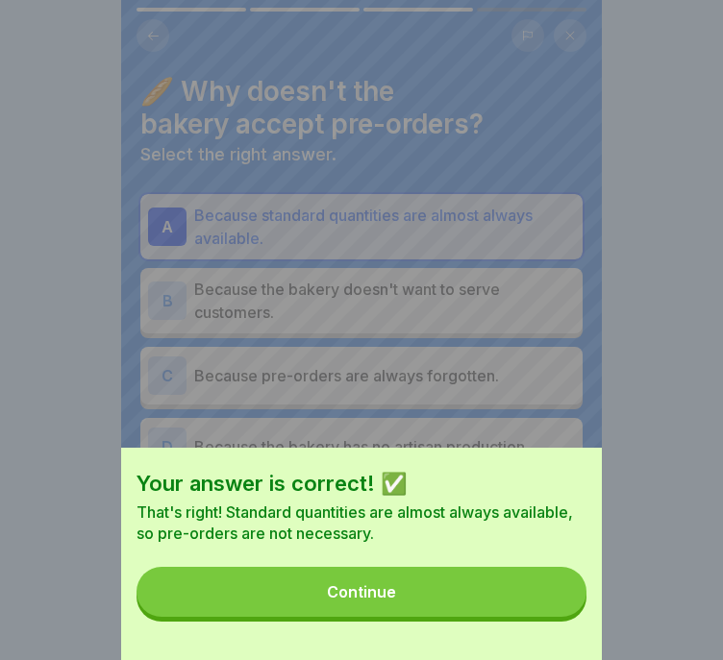
click at [545, 600] on button "Continue" at bounding box center [361, 592] width 450 height 50
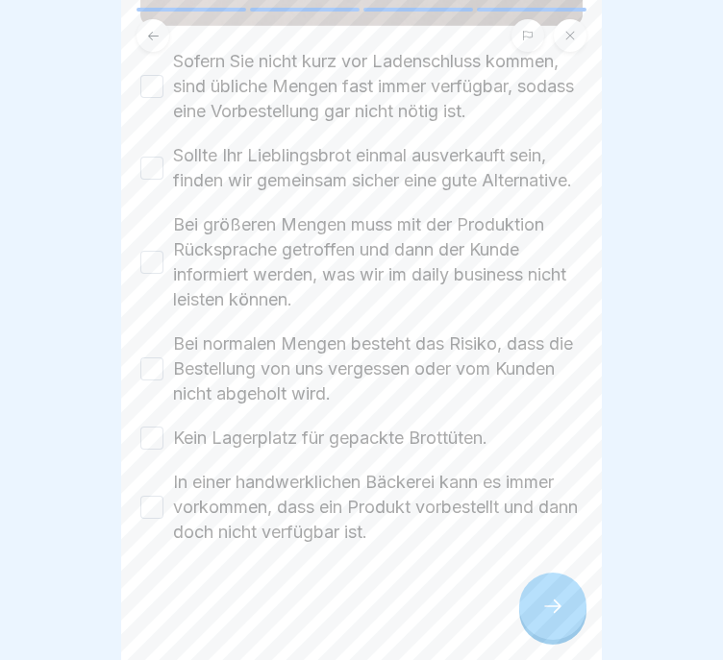
scroll to position [450, 0]
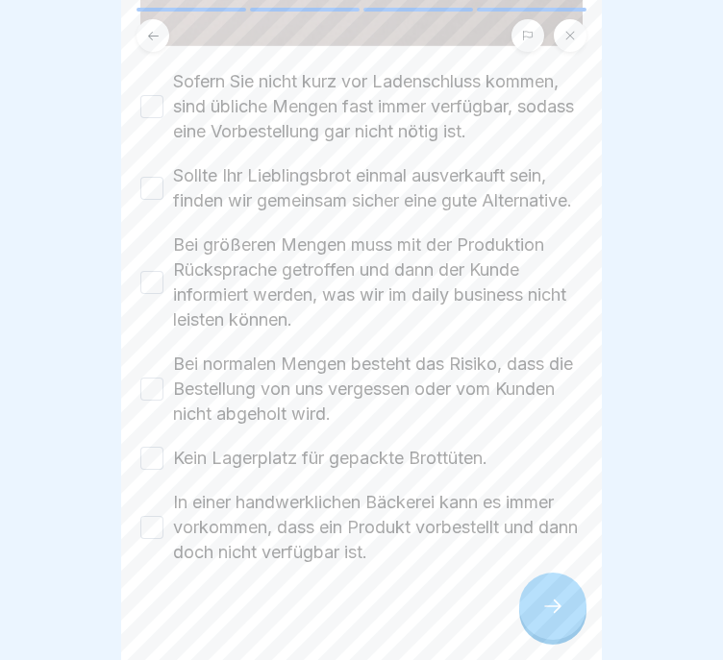
click at [421, 85] on label "Sofern Sie nicht kurz vor Ladenschluss kommen, sind übliche Mengen fast immer v…" at bounding box center [377, 106] width 409 height 75
click at [163, 95] on button "Sofern Sie nicht kurz vor Ladenschluss kommen, sind übliche Mengen fast immer v…" at bounding box center [151, 106] width 23 height 23
click at [398, 208] on label "Sollte Ihr Lieblingsbrot einmal ausverkauft sein, finden wir gemeinsam sicher e…" at bounding box center [377, 188] width 409 height 50
click at [163, 200] on button "Sollte Ihr Lieblingsbrot einmal ausverkauft sein, finden wir gemeinsam sicher e…" at bounding box center [151, 188] width 23 height 23
click at [382, 279] on label "Bei größeren Mengen muss mit der Produktion Rücksprache getroffen und dann der …" at bounding box center [377, 283] width 409 height 100
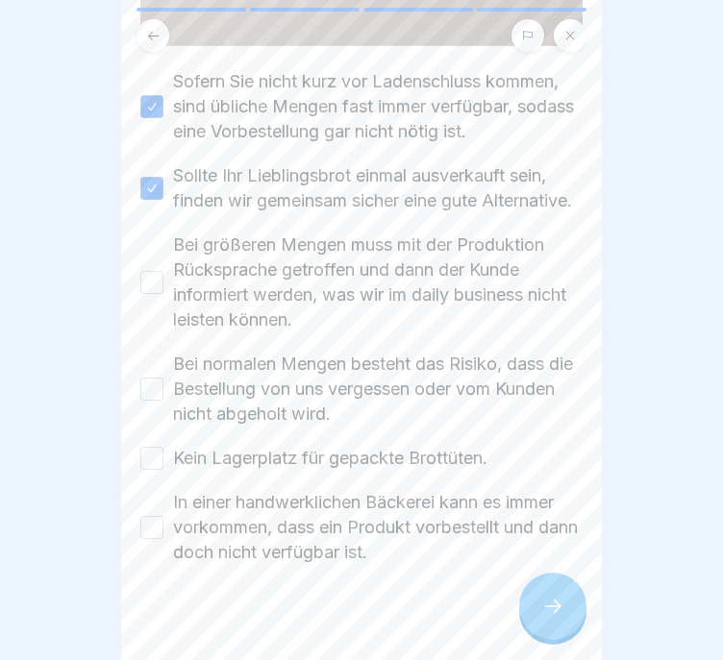
click at [163, 279] on button "Bei größeren Mengen muss mit der Produktion Rücksprache getroffen und dann der …" at bounding box center [151, 282] width 23 height 23
click at [364, 364] on div "Sofern Sie nicht [PERSON_NAME] vor Ladenschluss kommen, sind übliche Mengen fas…" at bounding box center [361, 317] width 442 height 496
click at [361, 403] on label "Bei normalen Mengen besteht das Risiko, dass die Bestellung von uns vergessen o…" at bounding box center [377, 389] width 409 height 75
click at [163, 401] on button "Bei normalen Mengen besteht das Risiko, dass die Bestellung von uns vergessen o…" at bounding box center [151, 389] width 23 height 23
click at [324, 527] on label "In einer handwerklichen Bäckerei kann es immer vorkommen, dass ein Produkt vorb…" at bounding box center [377, 527] width 409 height 75
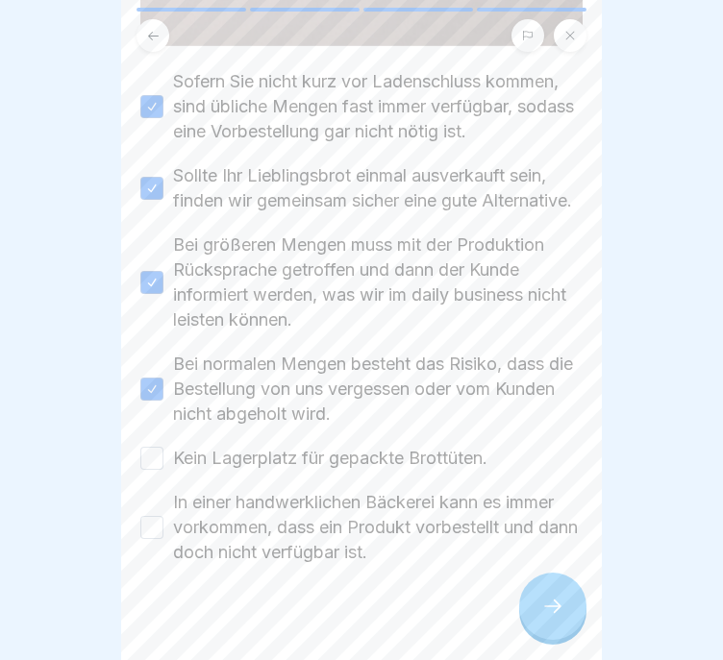
click at [163, 527] on button "In einer handwerklichen Bäckerei kann es immer vorkommen, dass ein Produkt vorb…" at bounding box center [151, 527] width 23 height 23
click at [344, 471] on label "Kein Lagerplatz für gepackte Brottüten." at bounding box center [330, 458] width 314 height 25
click at [163, 470] on button "Kein Lagerplatz für gepackte Brottüten." at bounding box center [151, 458] width 23 height 23
click at [532, 592] on div at bounding box center [552, 606] width 67 height 67
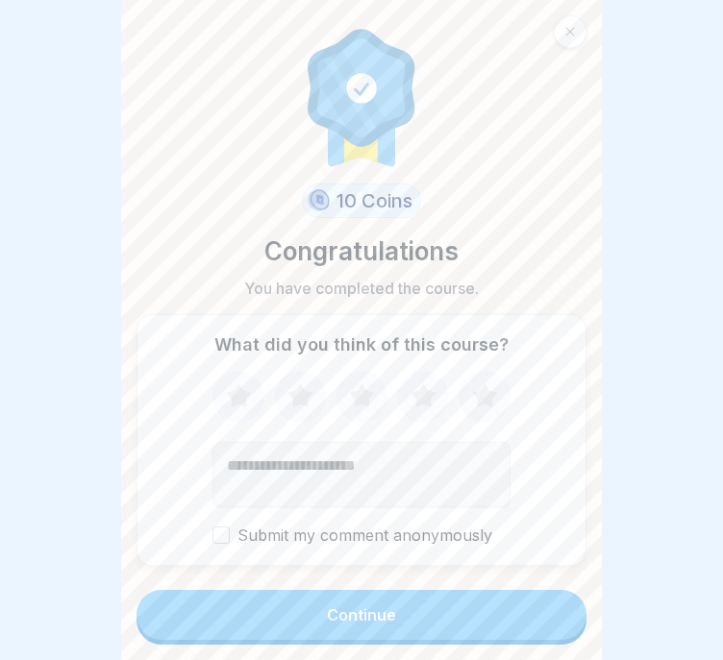
click at [531, 602] on button "Continue" at bounding box center [361, 615] width 450 height 50
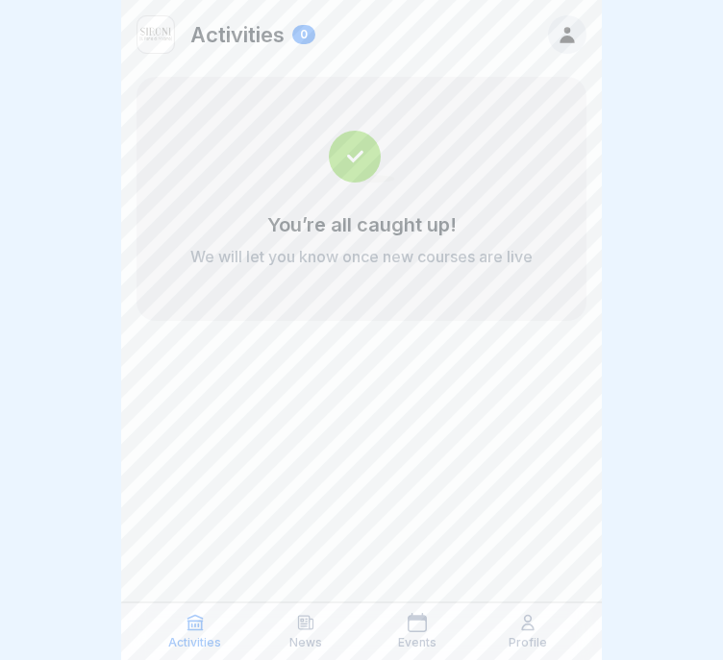
click at [531, 633] on div "Profile" at bounding box center [529, 631] width 102 height 37
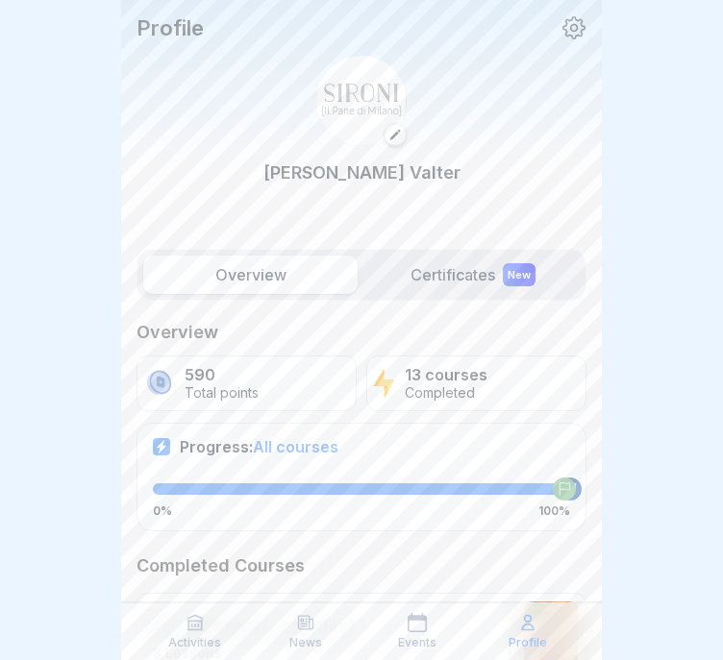
click at [408, 623] on icon at bounding box center [416, 622] width 19 height 19
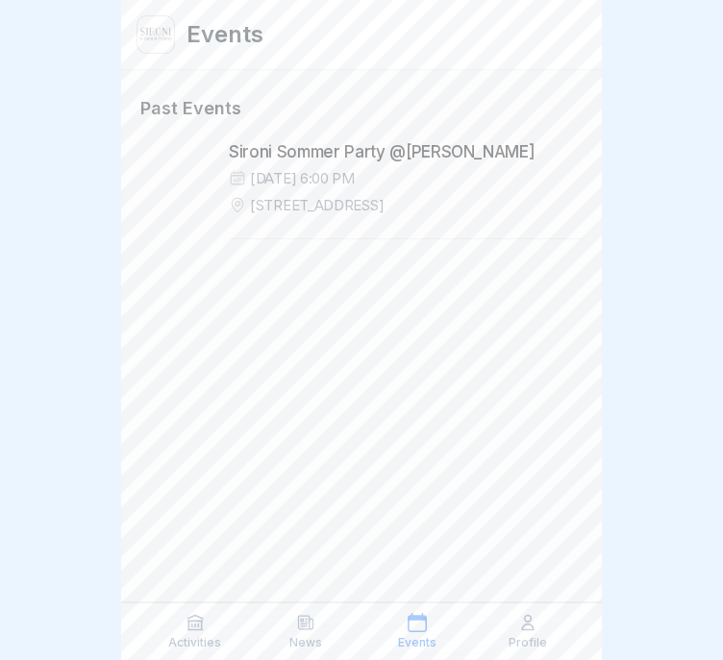
click at [286, 647] on div "News" at bounding box center [307, 631] width 102 height 37
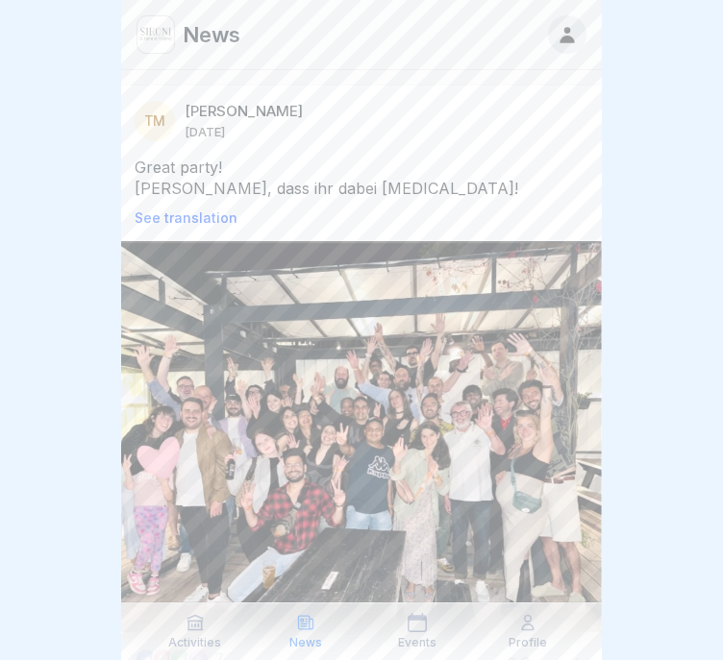
click at [417, 634] on div "Events" at bounding box center [417, 631] width 102 height 37
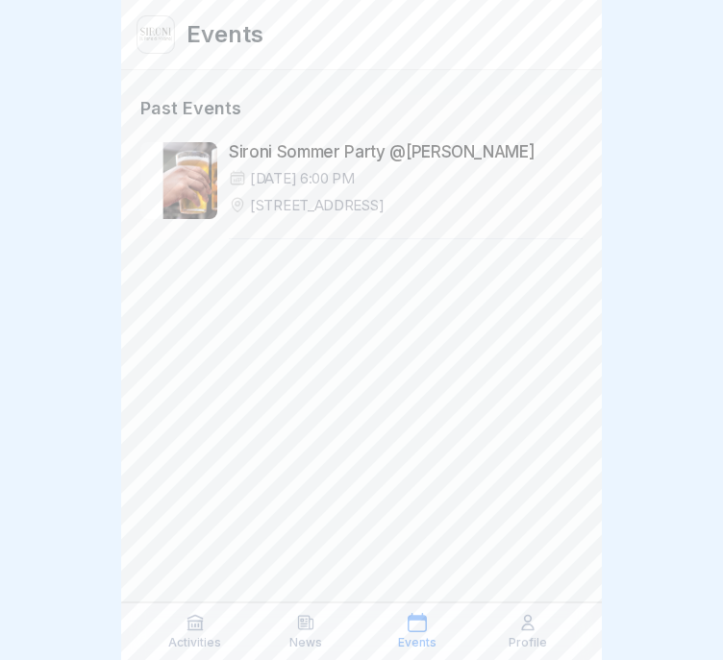
click at [319, 623] on div "News" at bounding box center [307, 631] width 102 height 37
